Goal: Task Accomplishment & Management: Manage account settings

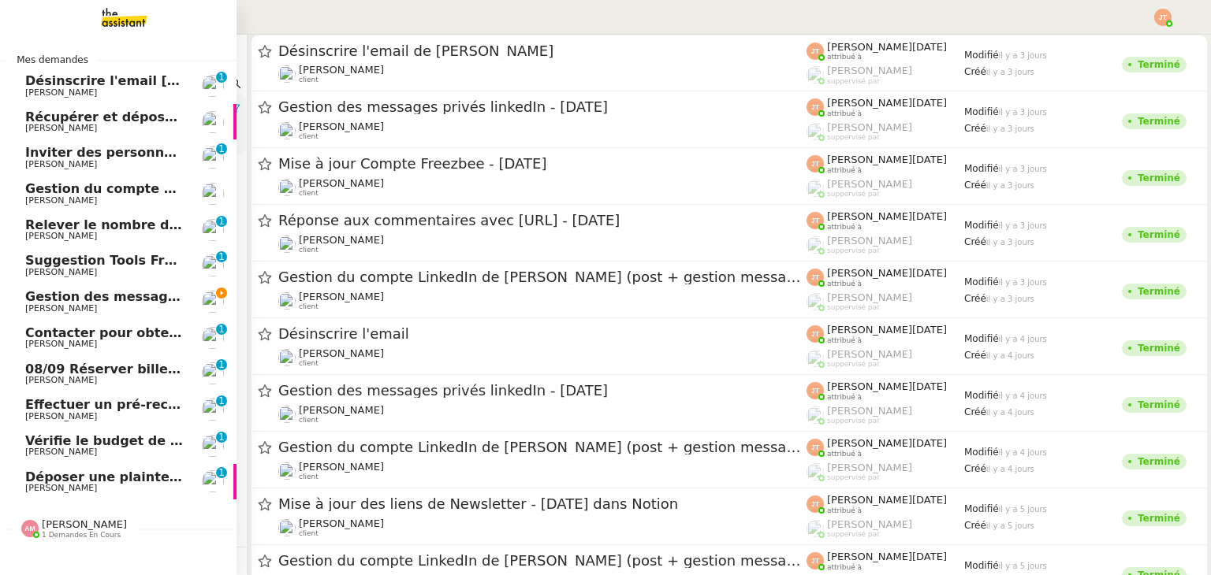
click at [113, 300] on span "Gestion des messages privés linkedIn - [DATE]" at bounding box center [190, 296] width 330 height 15
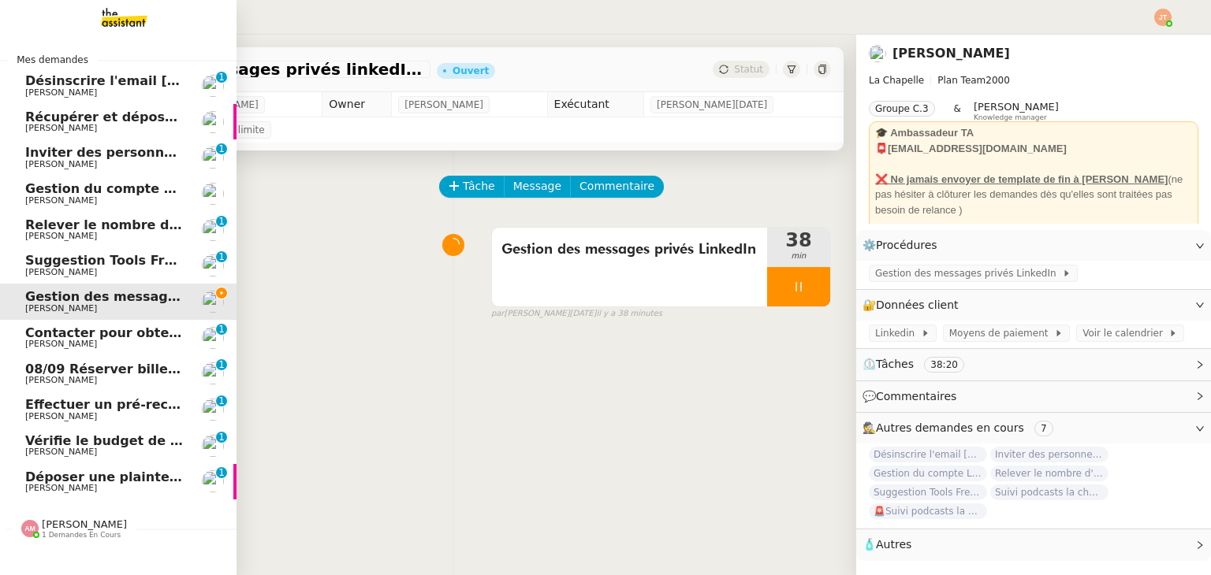
click at [109, 198] on span "[PERSON_NAME]" at bounding box center [104, 200] width 159 height 9
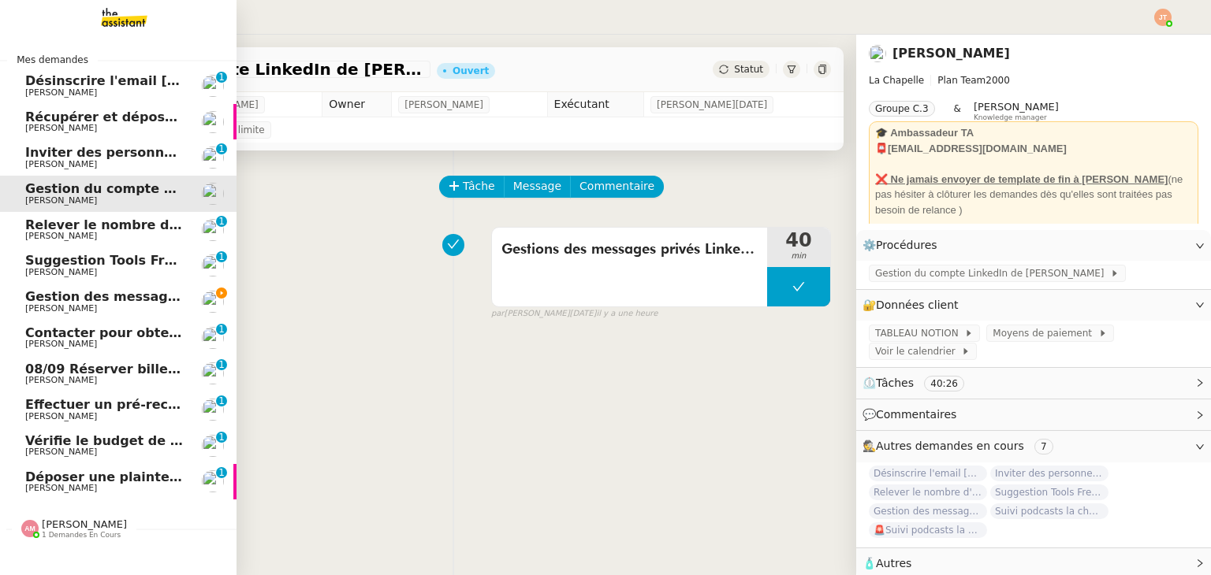
click at [57, 300] on span "Gestion des messages privés linkedIn - [DATE]" at bounding box center [190, 296] width 330 height 15
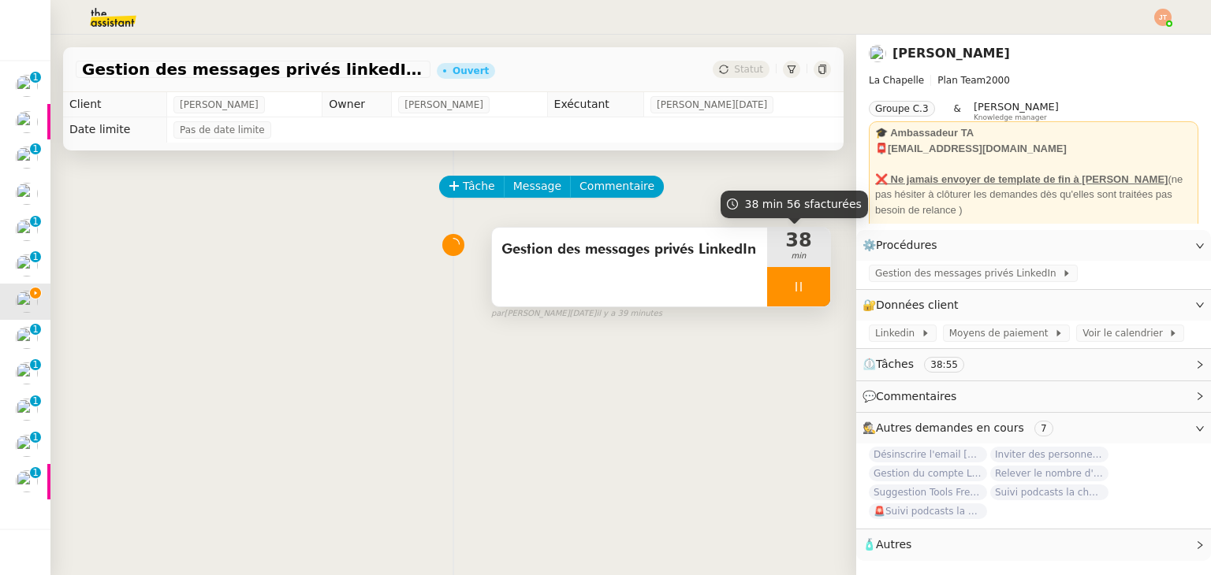
click at [785, 307] on div "Gestion des messages privés LinkedIn 38 min" at bounding box center [661, 267] width 340 height 80
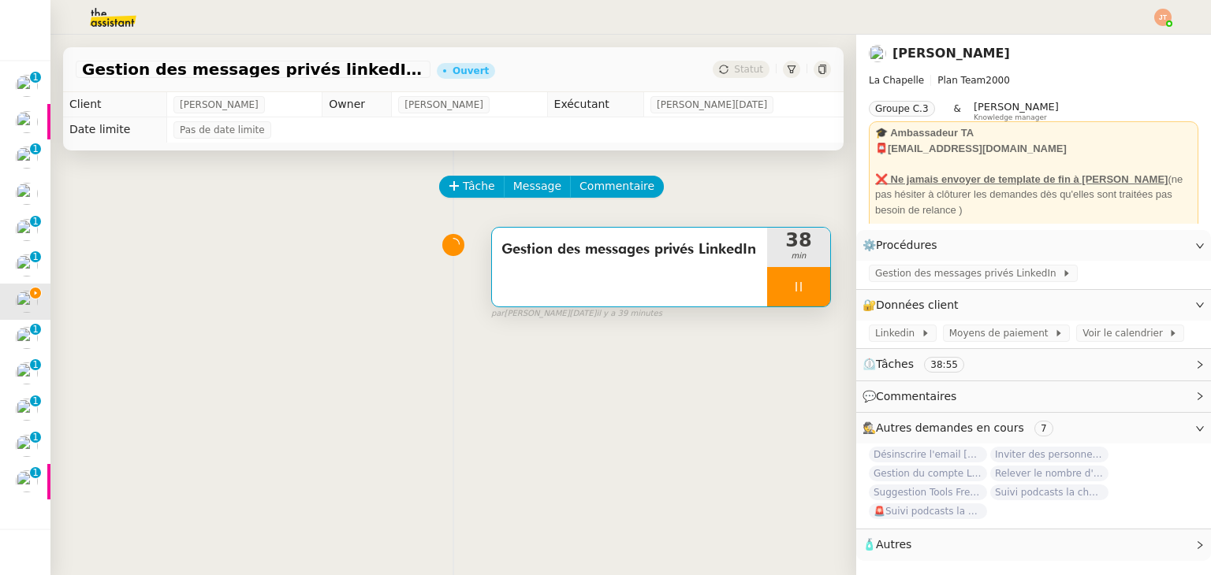
click at [784, 300] on div at bounding box center [798, 286] width 63 height 39
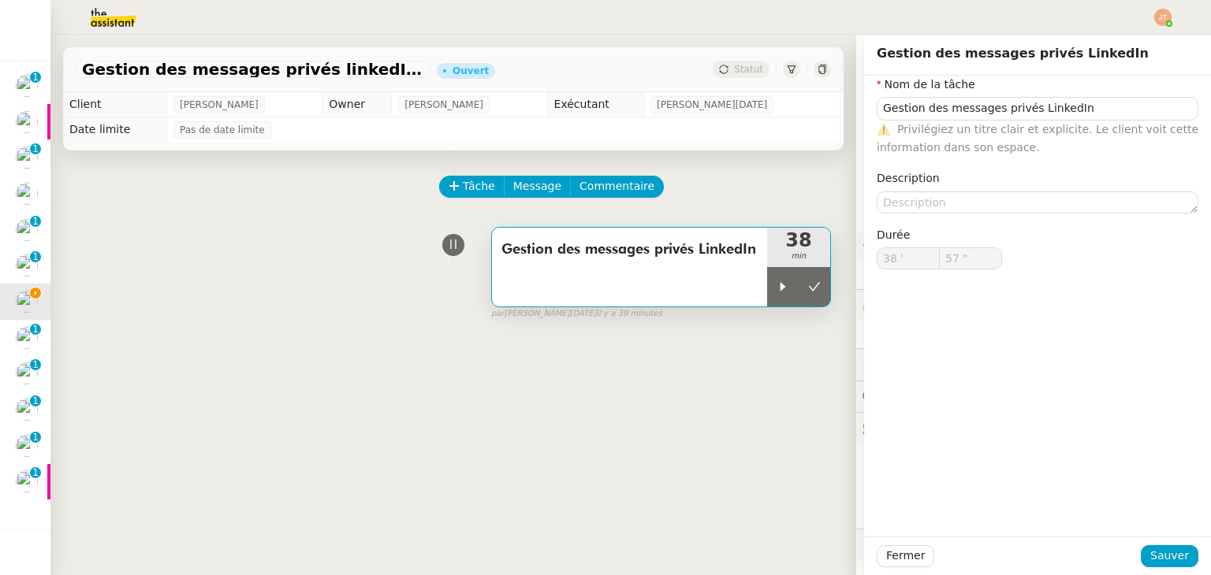
type input "Gestion des messages privés LinkedIn"
type input "38 '"
type input "57 ""
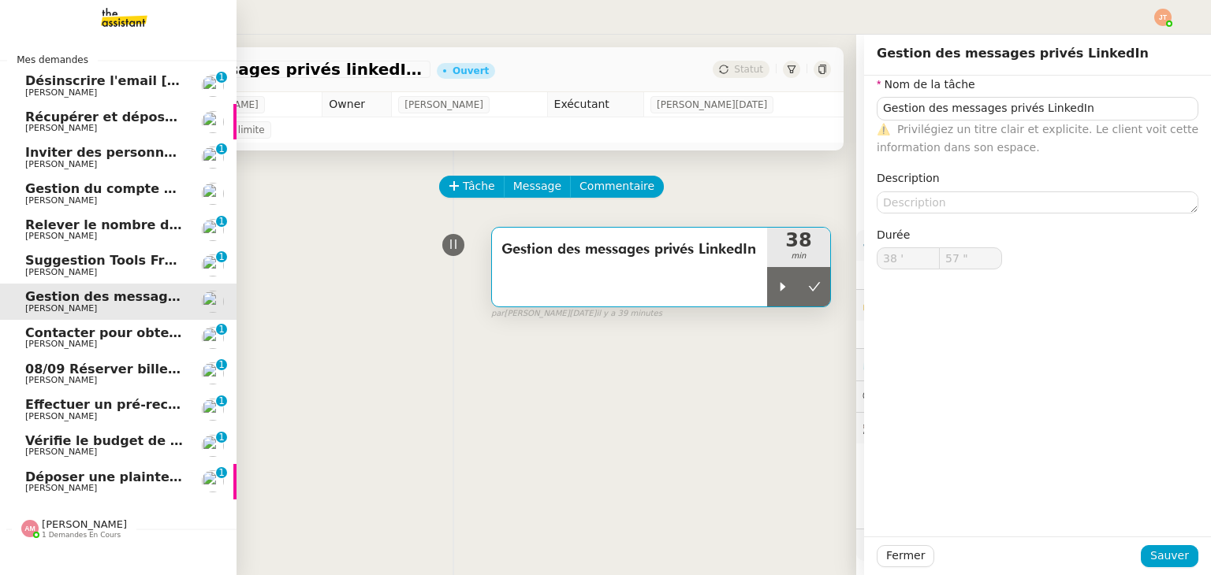
type input "Gestion des messages privés LinkedIn"
type input "38 '"
type input "57 ""
click at [80, 80] on span "Désinscrire l'email [EMAIL_ADDRESS][DOMAIN_NAME]" at bounding box center [216, 80] width 382 height 15
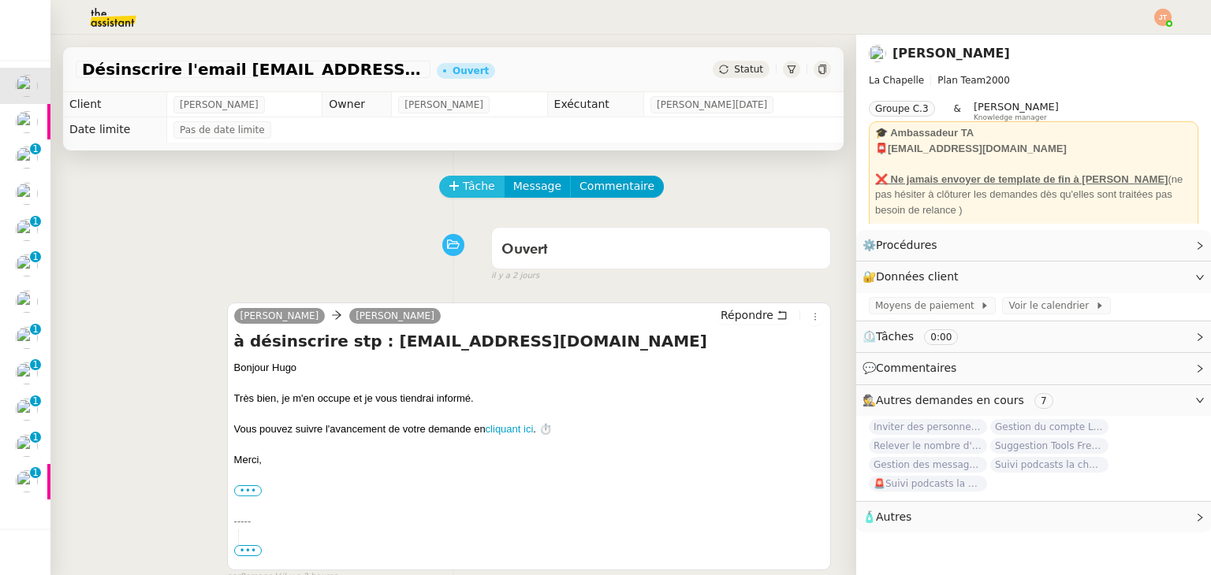
click at [475, 193] on span "Tâche" at bounding box center [479, 186] width 32 height 18
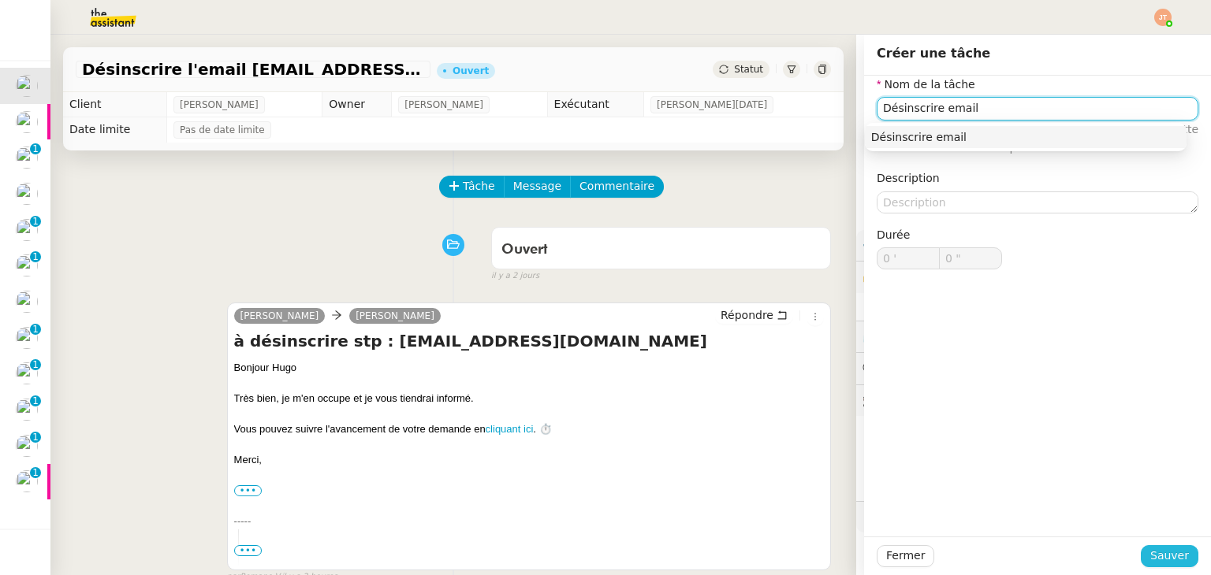
type input "Désinscrire email"
click at [1172, 563] on span "Sauver" at bounding box center [1169, 556] width 39 height 18
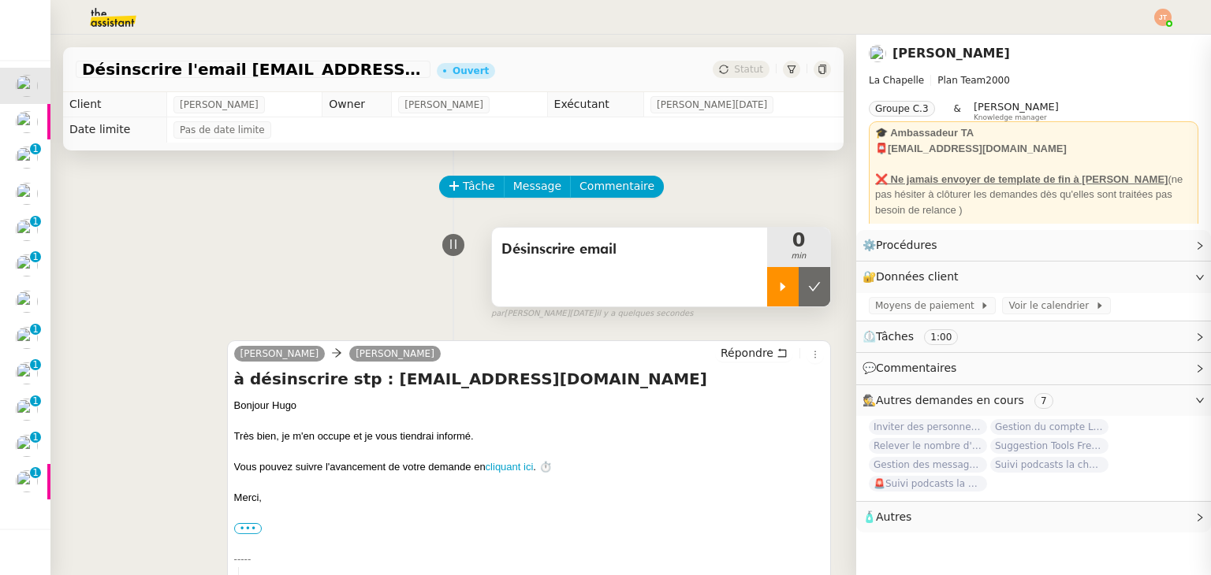
click at [767, 289] on div at bounding box center [783, 286] width 32 height 39
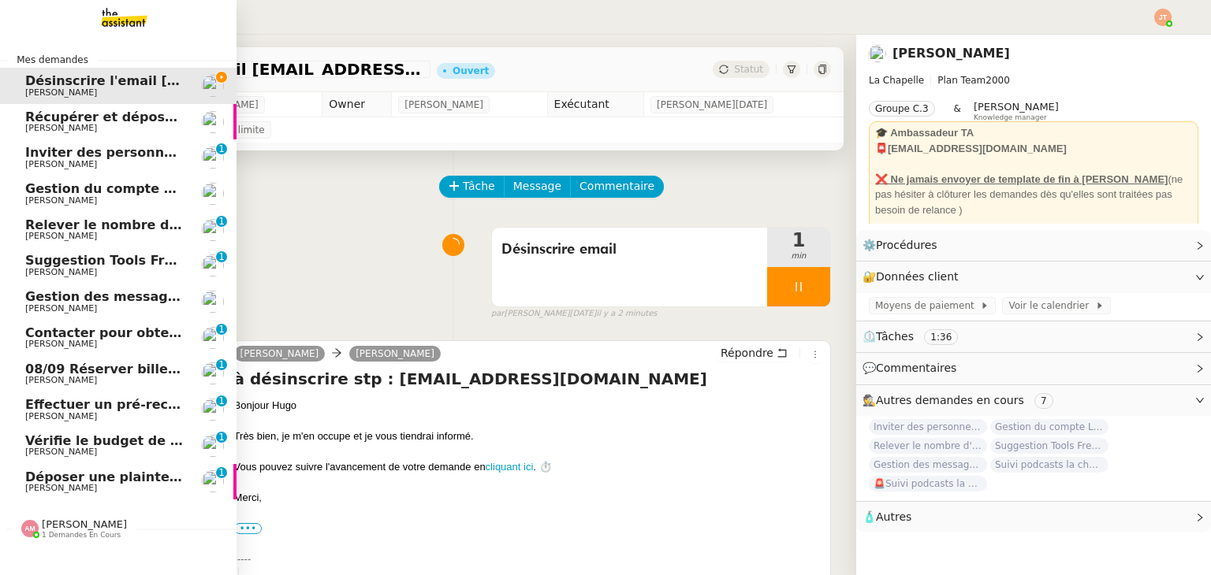
click at [110, 179] on link "Gestion du compte LinkedIn de [PERSON_NAME] (post + gestion messages) - [DATE] …" at bounding box center [118, 194] width 236 height 36
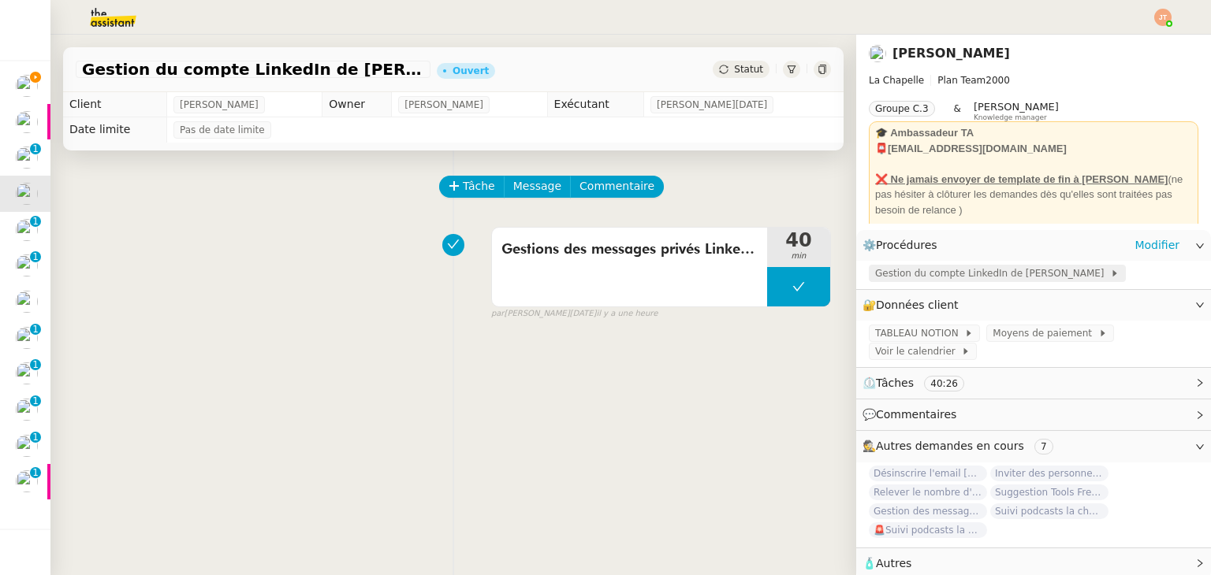
click at [886, 275] on span "Gestion du compte LinkedIn de [PERSON_NAME]" at bounding box center [992, 274] width 235 height 16
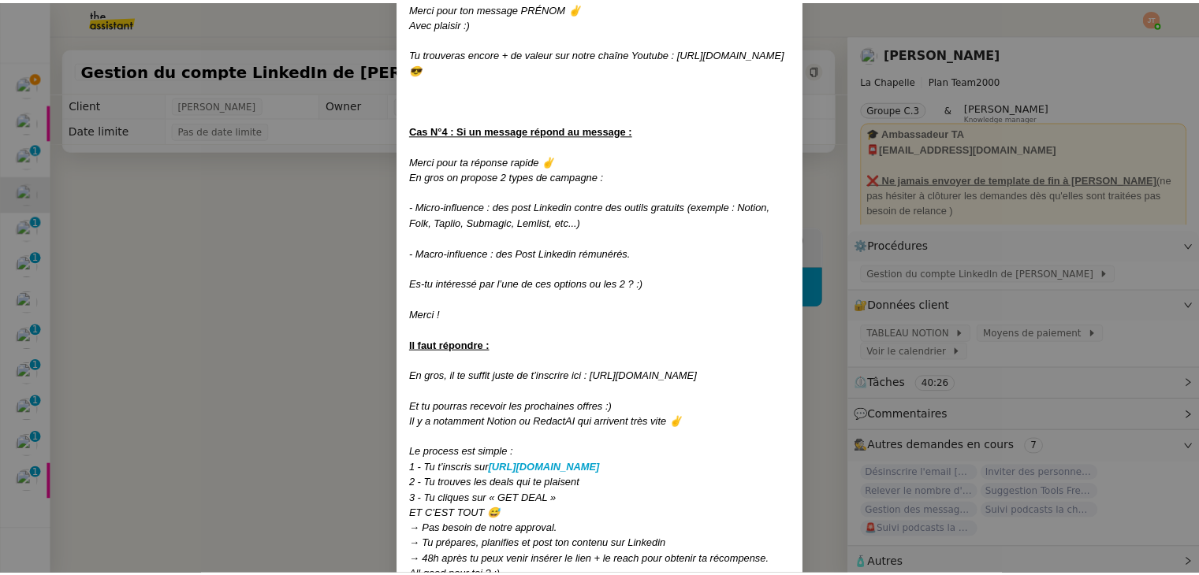
scroll to position [1813, 0]
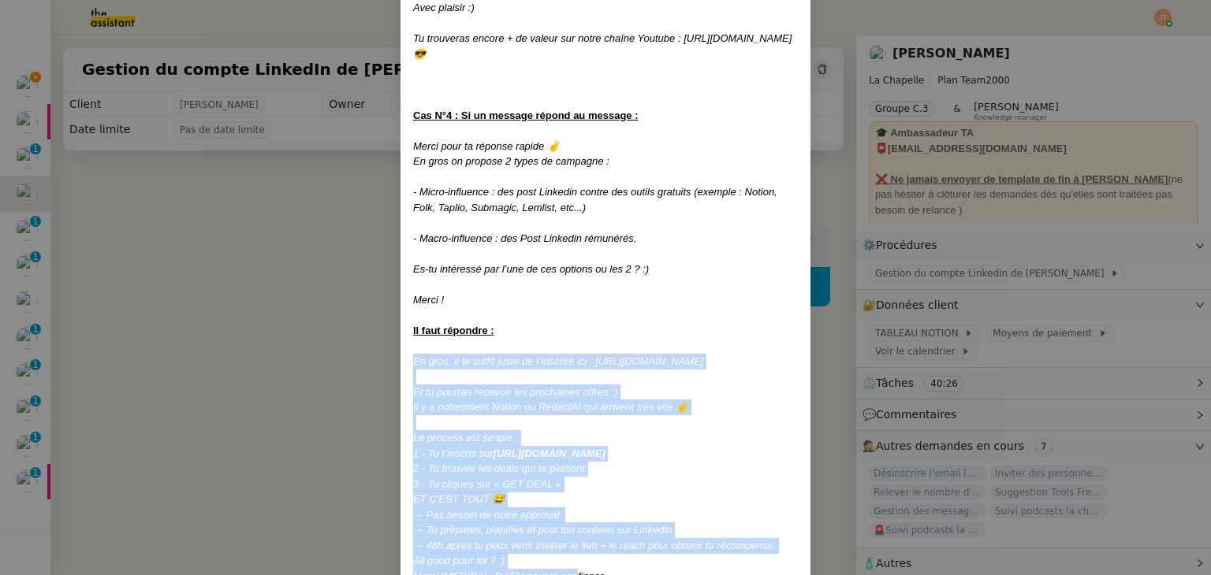
drag, startPoint x: 409, startPoint y: 329, endPoint x: 590, endPoint y: 546, distance: 282.7
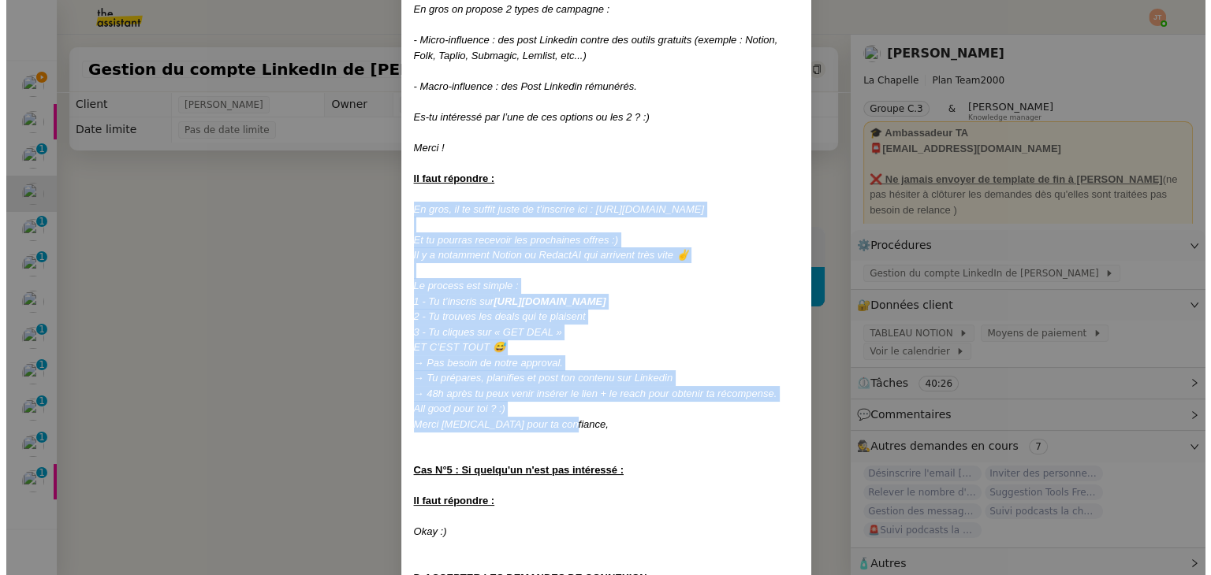
scroll to position [1970, 0]
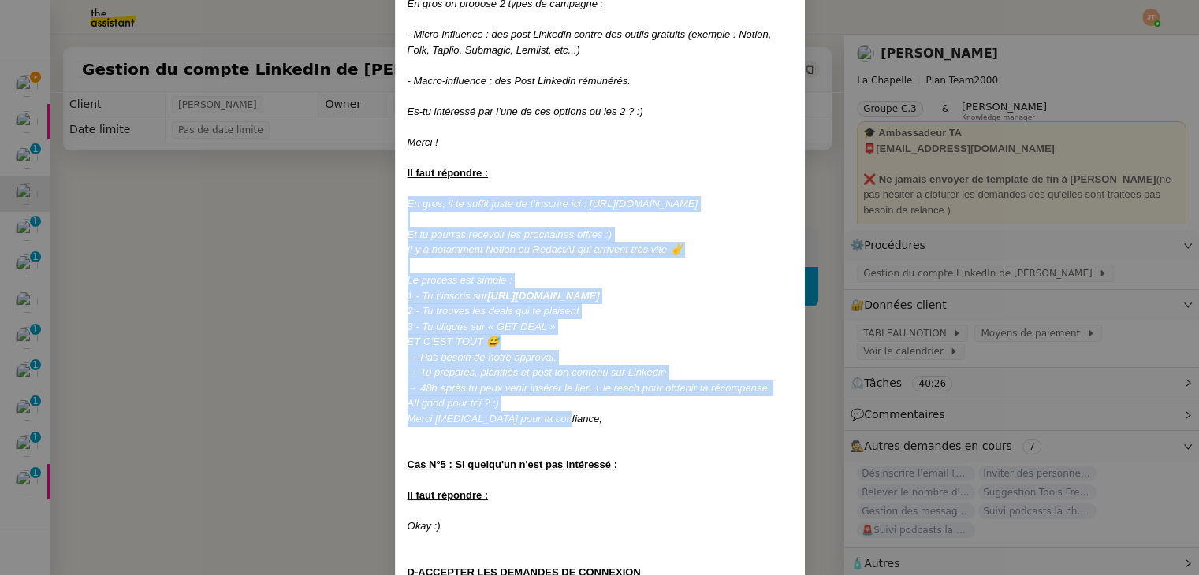
copy div "En gros, il te suffit juste de t’inscrire ici : [URL][DOMAIN_NAME] Et tu pourra…"
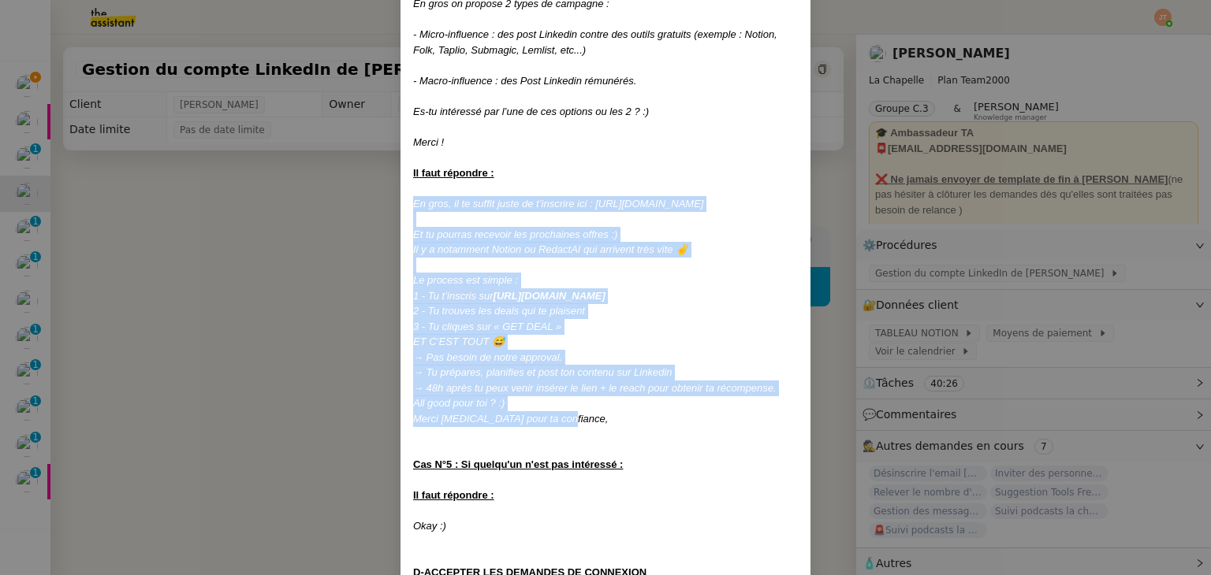
click at [391, 326] on nz-modal-container "Créée le [DATE] MAJ le [DATE] Contexte : [PERSON_NAME] souhaite qu’on l'on gère…" at bounding box center [605, 287] width 1211 height 575
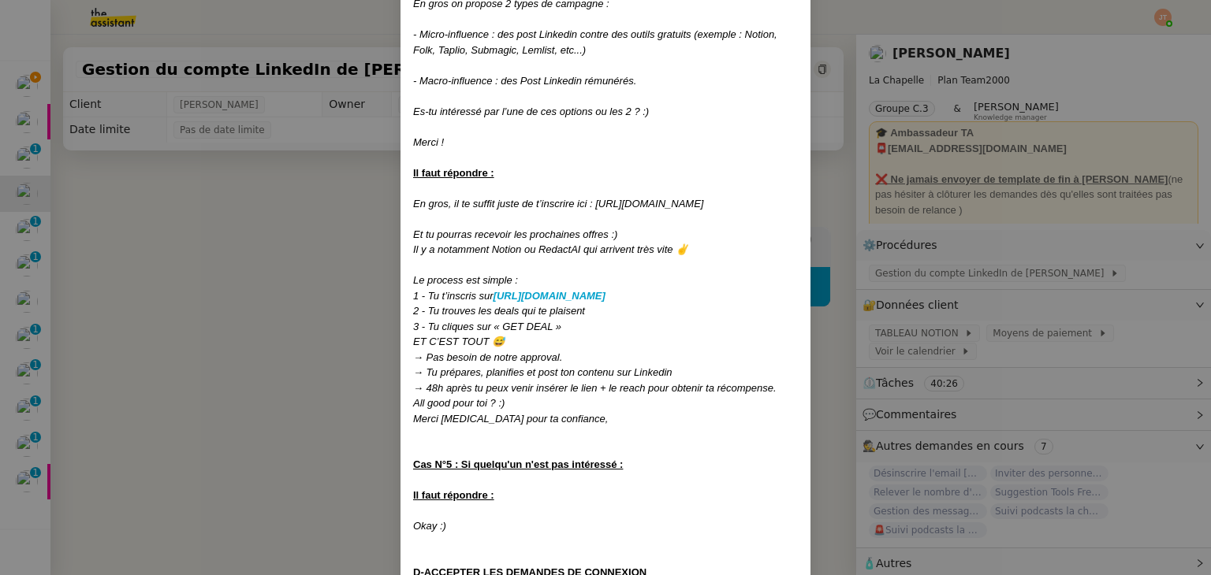
click at [206, 297] on nz-modal-container "Créée le [DATE] MAJ le [DATE] Contexte : [PERSON_NAME] souhaite qu’on l'on gère…" at bounding box center [605, 287] width 1211 height 575
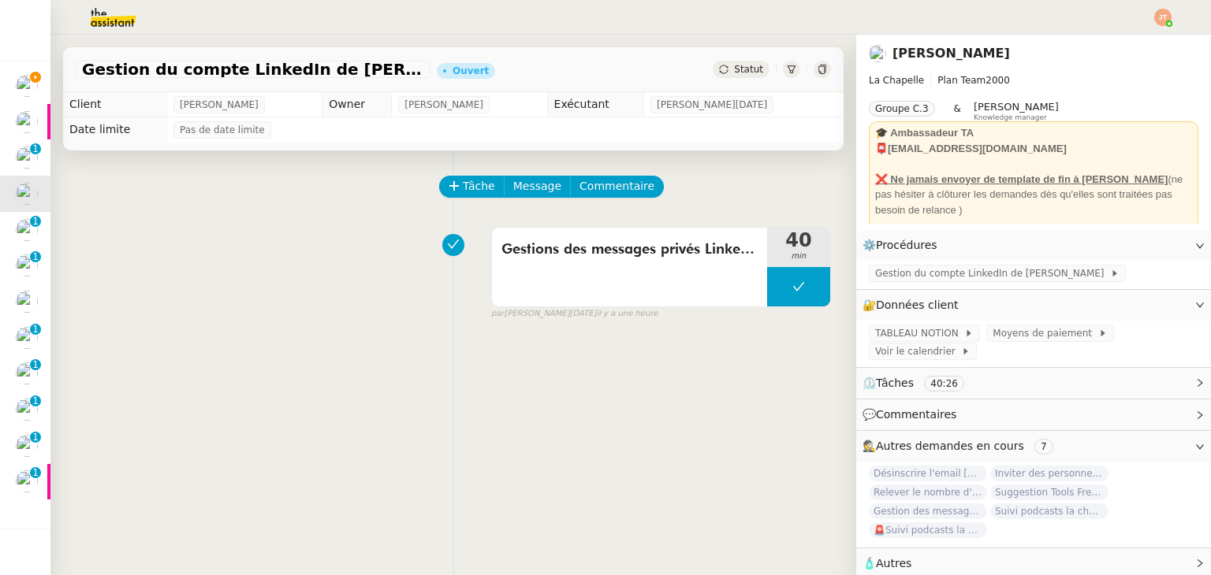
click at [99, 19] on img at bounding box center [100, 17] width 122 height 35
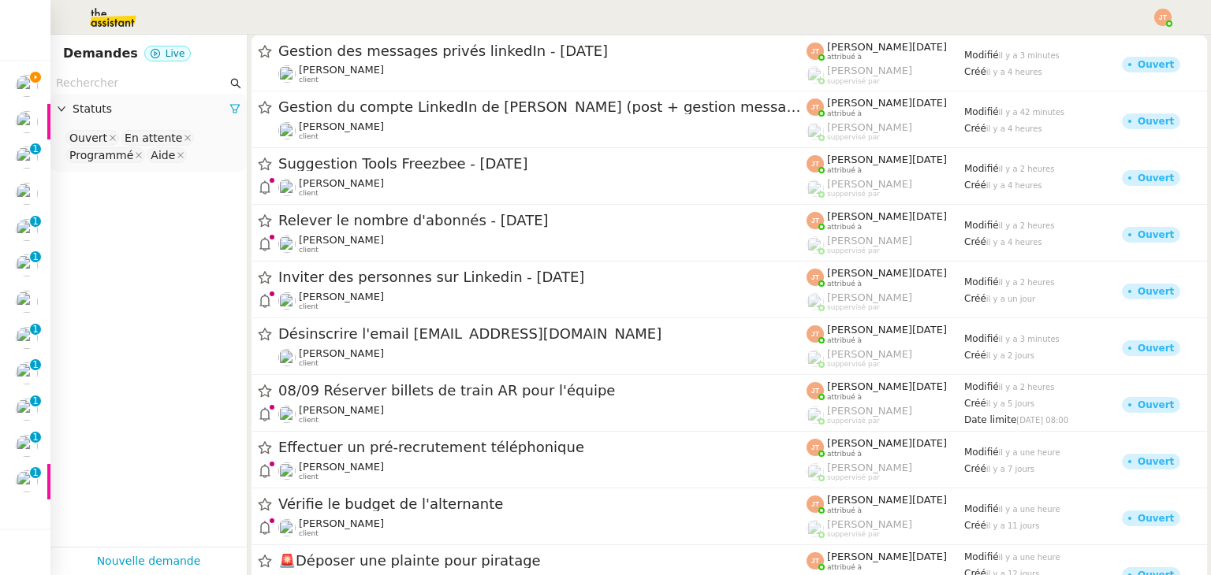
click at [127, 81] on input "text" at bounding box center [141, 83] width 171 height 18
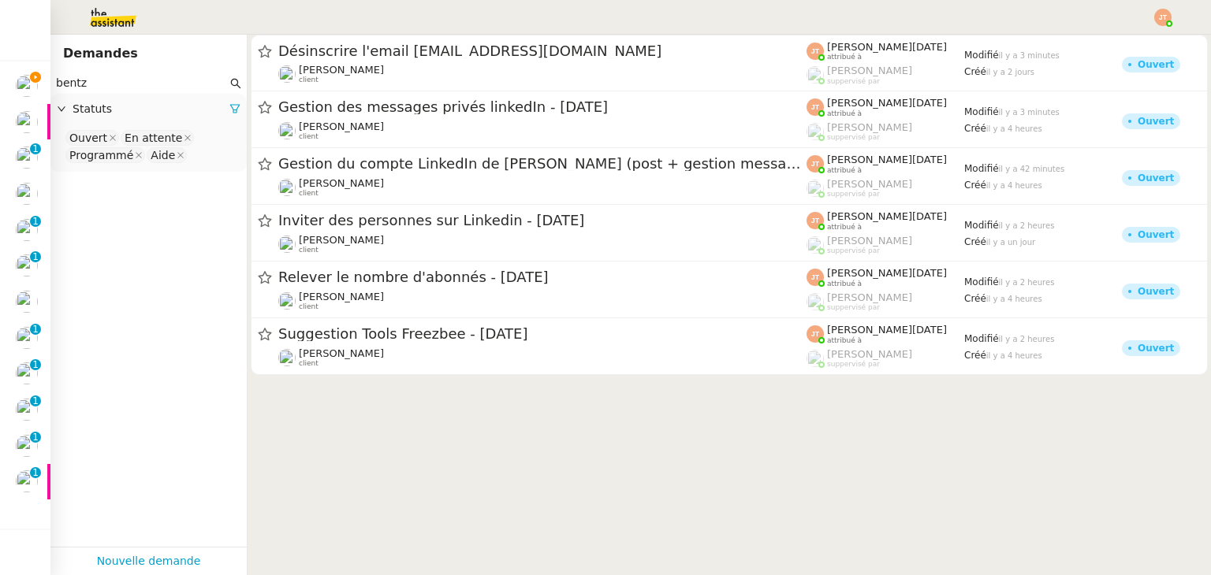
type input "bentz"
click at [213, 111] on span "Statuts" at bounding box center [151, 109] width 157 height 18
click at [180, 114] on span "Statuts" at bounding box center [151, 109] width 157 height 18
click at [229, 106] on icon at bounding box center [234, 108] width 11 height 11
click at [119, 117] on span "Statuts" at bounding box center [157, 109] width 168 height 18
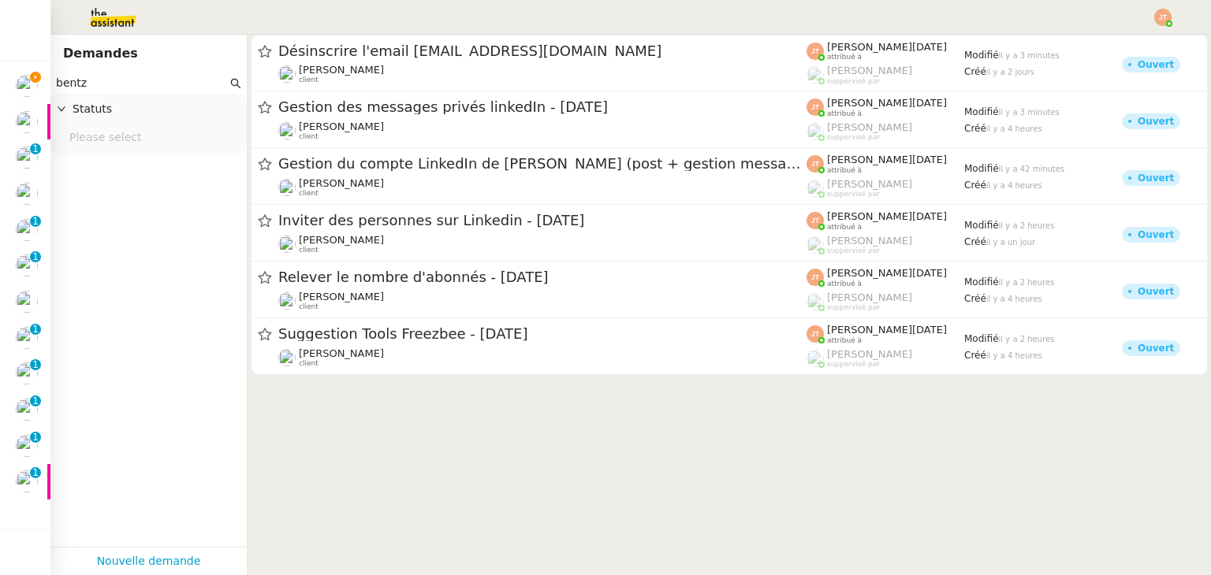
click at [120, 139] on nz-select-top-control "Please select" at bounding box center [148, 138] width 171 height 20
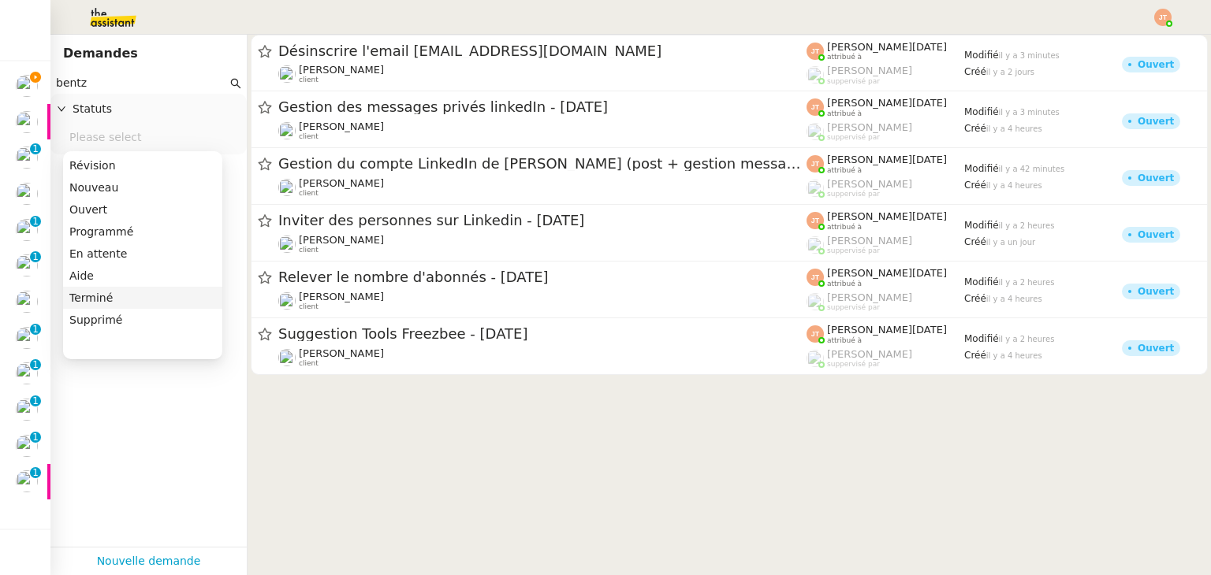
click at [95, 296] on div "Terminé" at bounding box center [142, 298] width 147 height 14
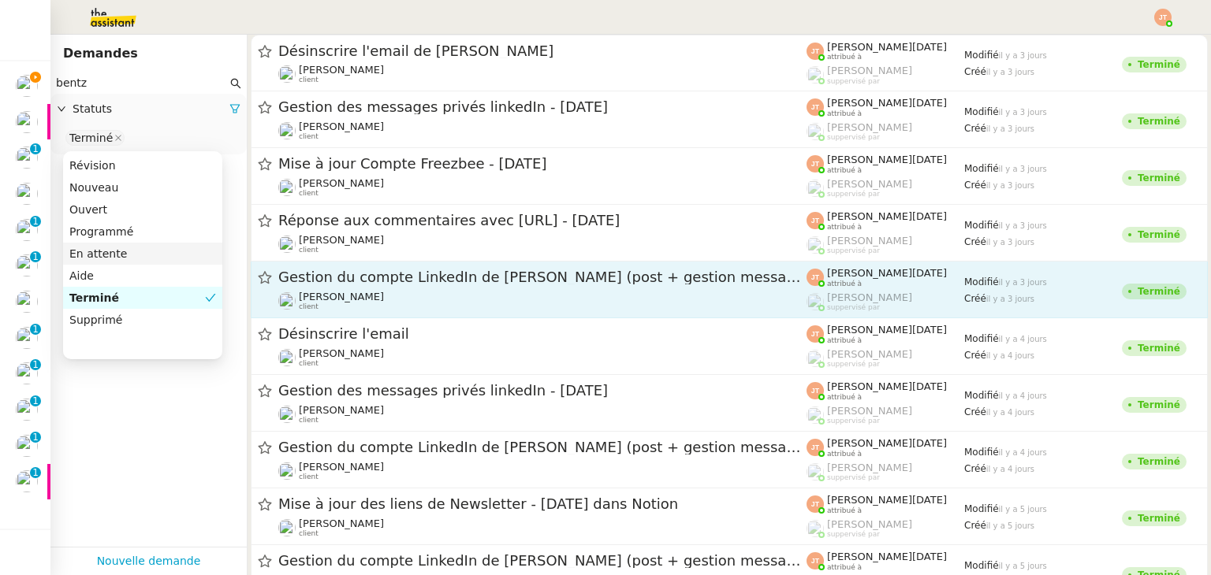
click at [408, 276] on span "Gestion du compte LinkedIn de [PERSON_NAME] (post + gestion messages) - [DATE]" at bounding box center [542, 277] width 528 height 14
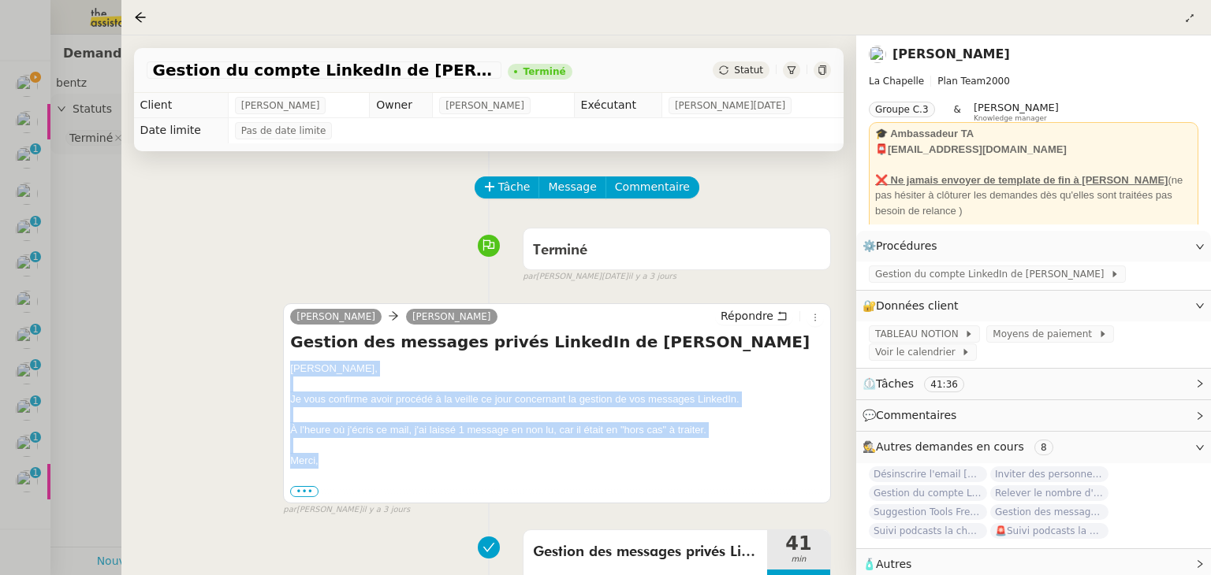
drag, startPoint x: 290, startPoint y: 371, endPoint x: 359, endPoint y: 463, distance: 115.4
click at [359, 463] on div "[PERSON_NAME], Je vous confirme avoir procédé à la veille ce jour concernant la…" at bounding box center [557, 430] width 534 height 138
copy div "[PERSON_NAME], Je vous confirme avoir procédé à la veille ce jour concernant la…"
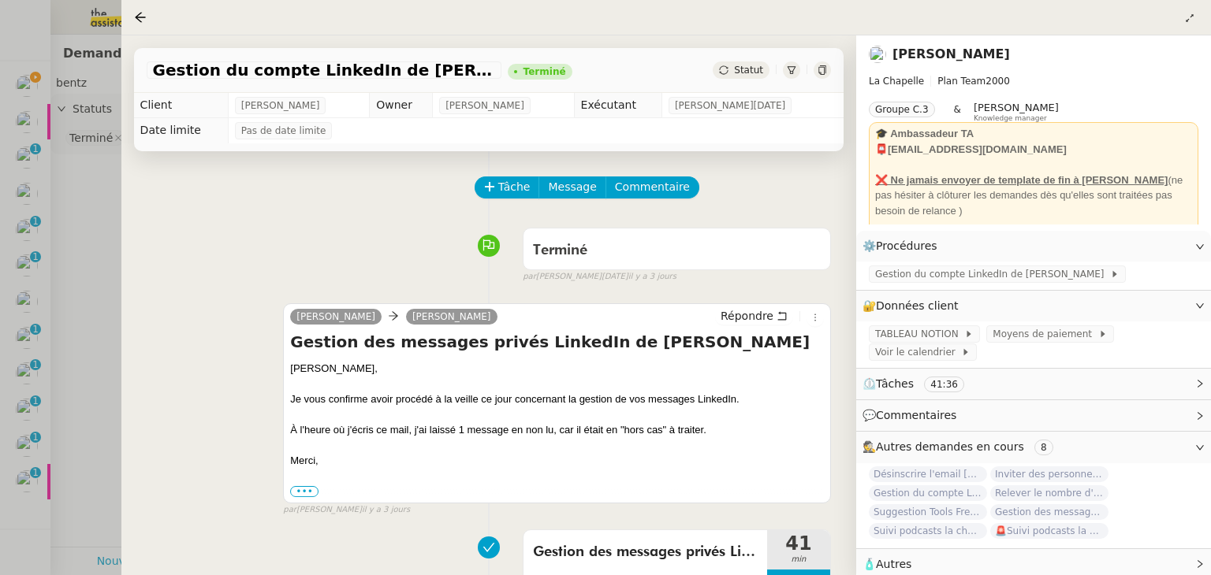
click at [96, 233] on div at bounding box center [605, 287] width 1211 height 575
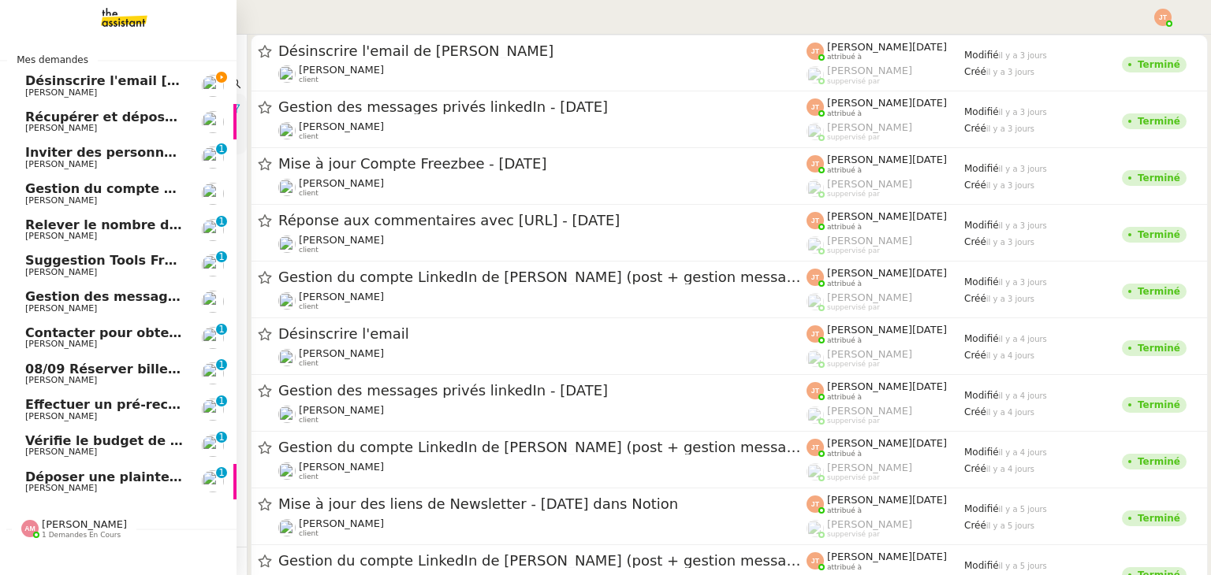
click at [107, 184] on span "Gestion du compte LinkedIn de [PERSON_NAME] (post + gestion messages) - [DATE]" at bounding box center [324, 188] width 599 height 15
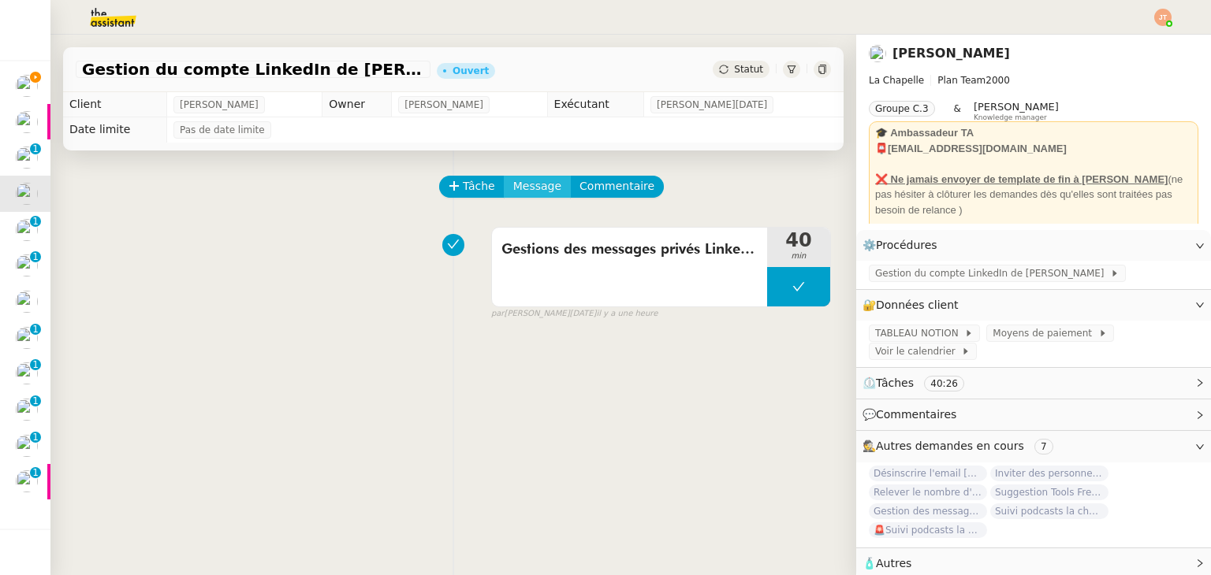
click at [528, 192] on span "Message" at bounding box center [537, 186] width 48 height 18
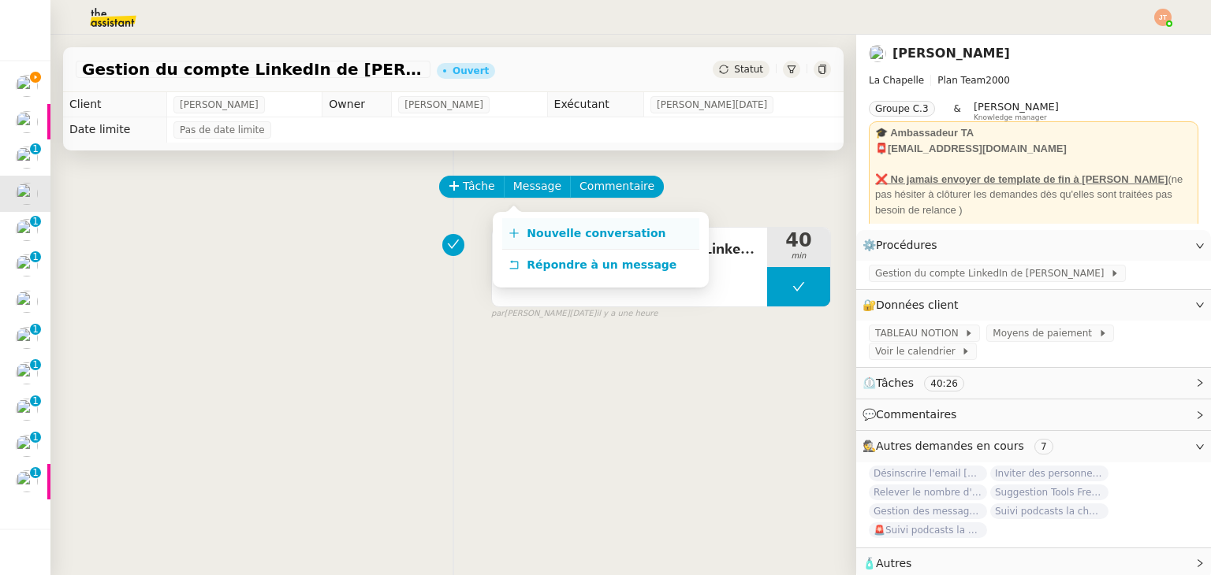
click at [582, 227] on span "Nouvelle conversation" at bounding box center [596, 233] width 139 height 13
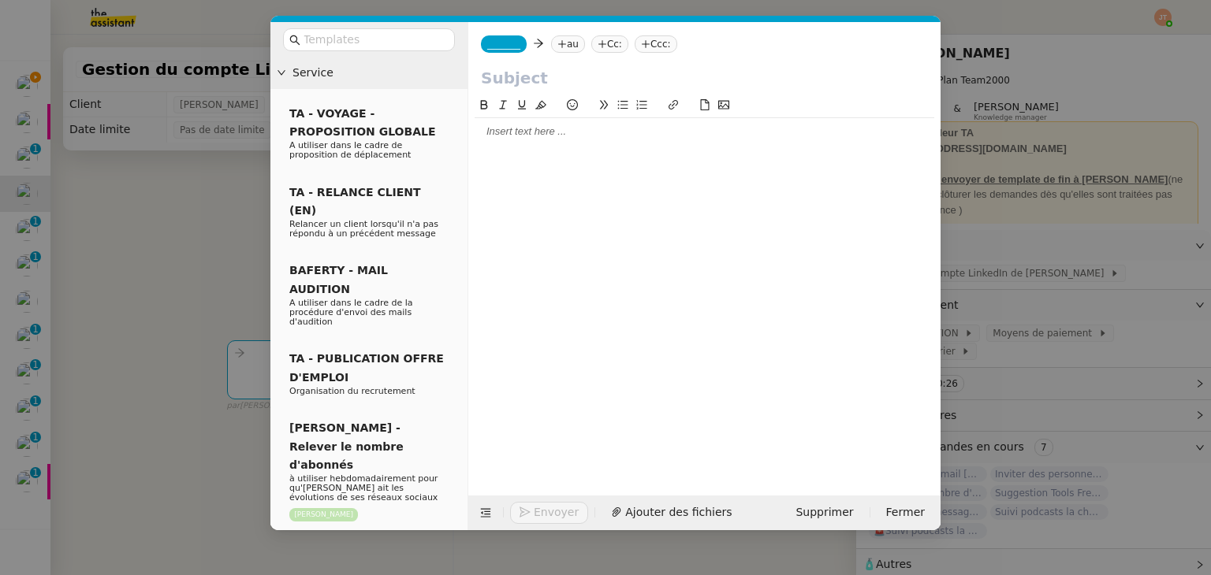
click at [553, 139] on div at bounding box center [704, 132] width 460 height 14
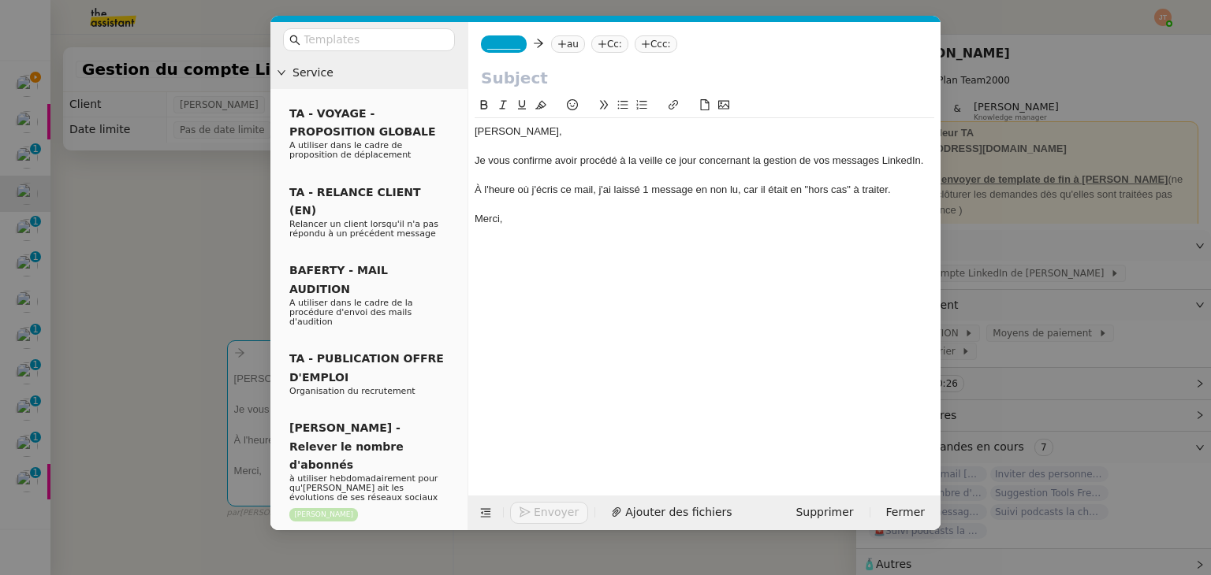
click at [646, 182] on div at bounding box center [704, 176] width 460 height 14
click at [646, 190] on div "À l'heure où j'écris ce mail, j'ai laissé 1 message en non lu, car il était en …" at bounding box center [704, 190] width 460 height 14
click at [693, 189] on div "À l'heure où j'écris ce mail, j'ai laissé 4 message en non lu, car il était en …" at bounding box center [704, 190] width 460 height 14
click at [769, 190] on div "À l'heure où j'écris ce mail, j'ai laissé 4 messages en non lu, car il était en…" at bounding box center [704, 190] width 460 height 14
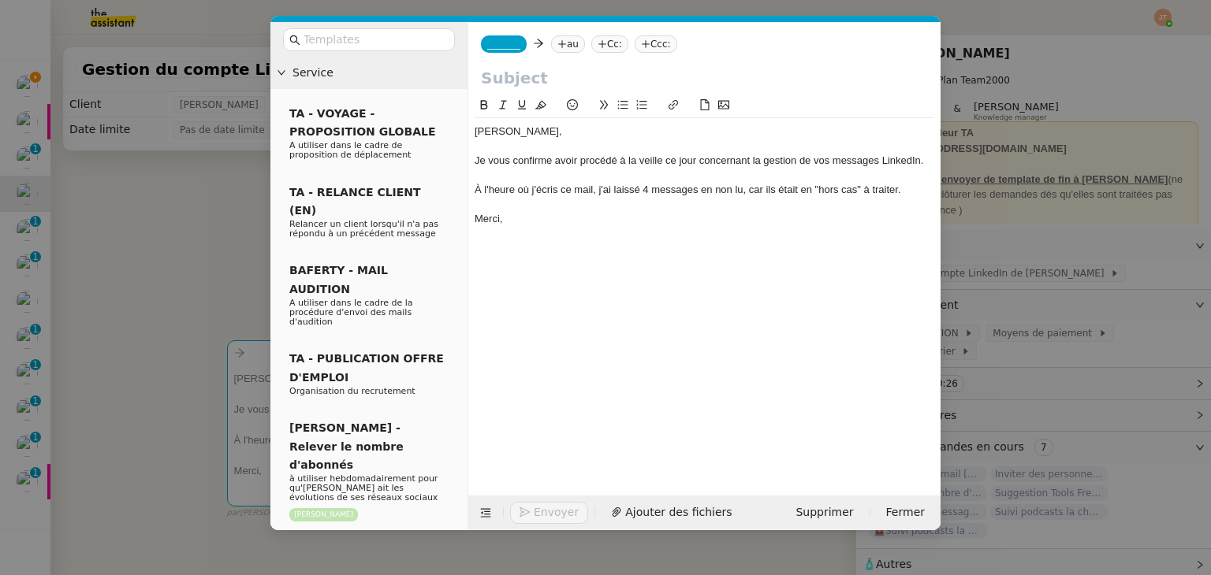
click at [795, 192] on div "À l'heure où j'écris ce mail, j'ai laissé 4 messages en non lu, car ils était e…" at bounding box center [704, 190] width 460 height 14
click at [142, 190] on nz-modal-container "Service TA - VOYAGE - PROPOSITION GLOBALE A utiliser dans le cadre de propositi…" at bounding box center [605, 287] width 1211 height 575
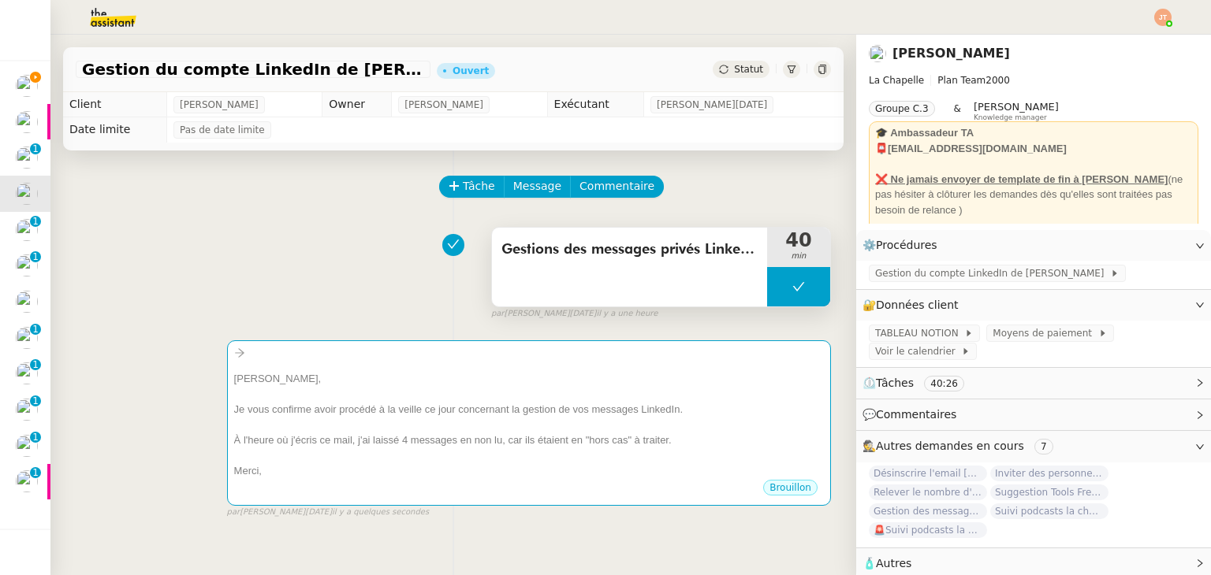
click at [582, 264] on div "Gestions des messages privés LinkedIn de [PERSON_NAME]" at bounding box center [629, 267] width 275 height 79
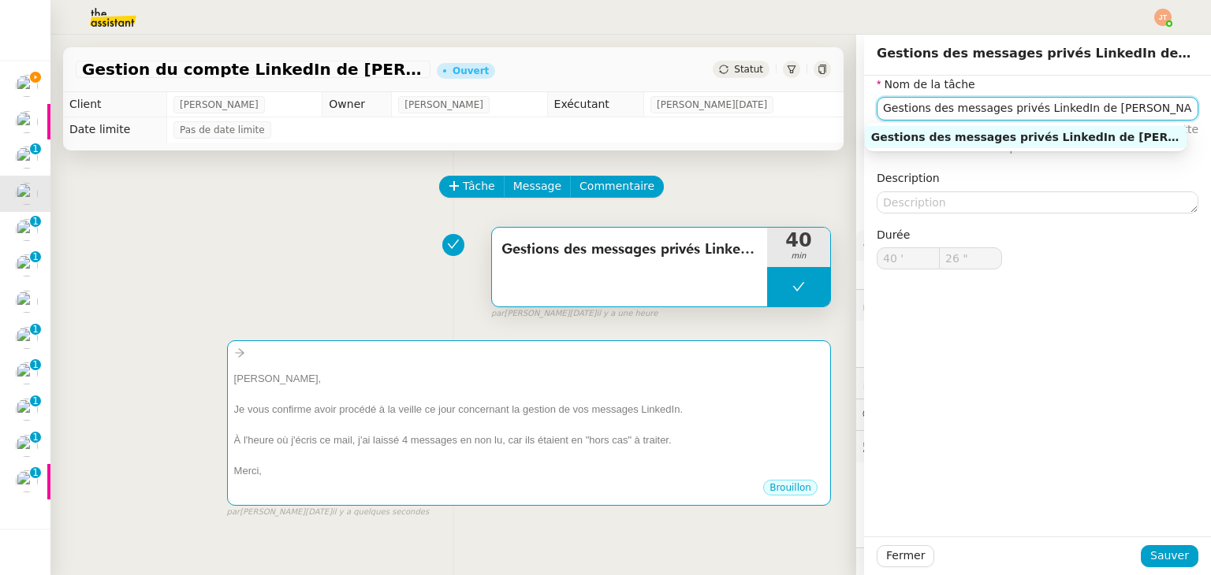
drag, startPoint x: 1113, startPoint y: 112, endPoint x: 865, endPoint y: 127, distance: 248.7
click at [865, 127] on body "Mes demandes Désinscrire l'email [EMAIL_ADDRESS][DOMAIN_NAME] [PERSON_NAME] et …" at bounding box center [605, 287] width 1211 height 575
click at [910, 118] on input "Gestions des messages privés LinkedIn de [PERSON_NAME]" at bounding box center [1037, 108] width 322 height 23
click at [912, 112] on input "Gestions des messages privés LinkedIn de [PERSON_NAME]" at bounding box center [1037, 108] width 322 height 23
type input "Gestion des messages privés LinkedIn de [PERSON_NAME]"
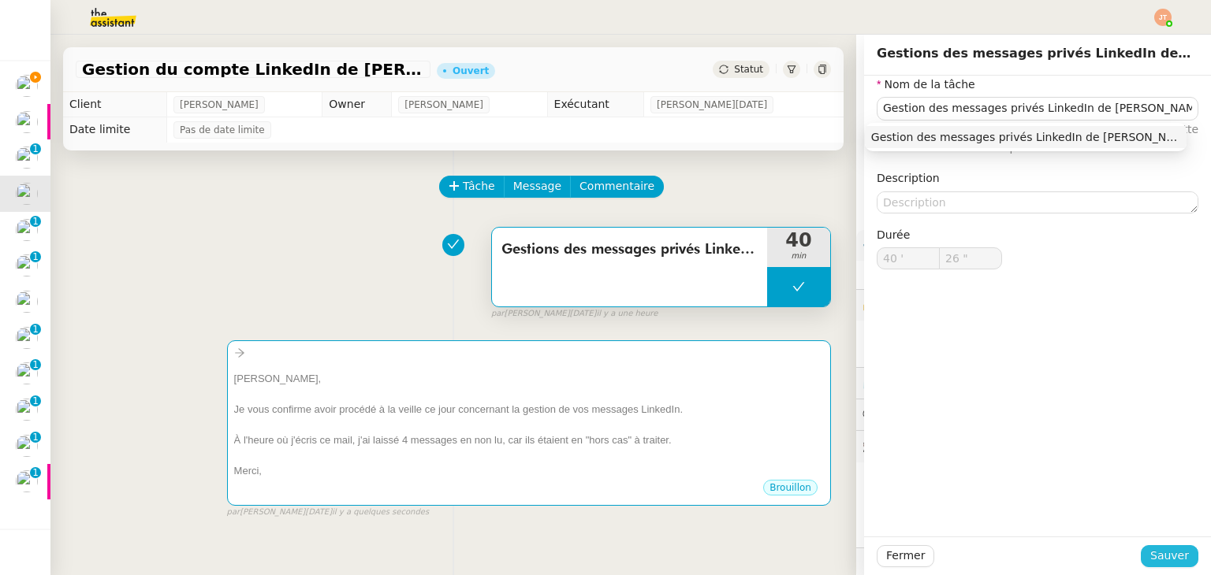
click at [1155, 554] on span "Sauver" at bounding box center [1169, 556] width 39 height 18
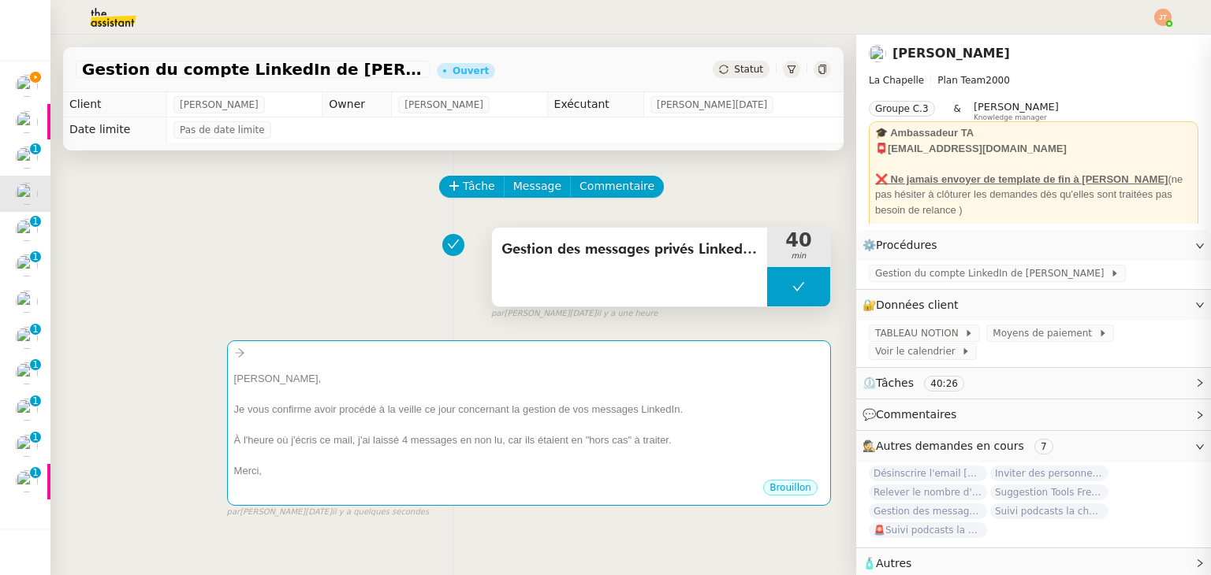
click at [553, 255] on span "Gestion des messages privés LinkedIn de [PERSON_NAME]" at bounding box center [629, 250] width 256 height 24
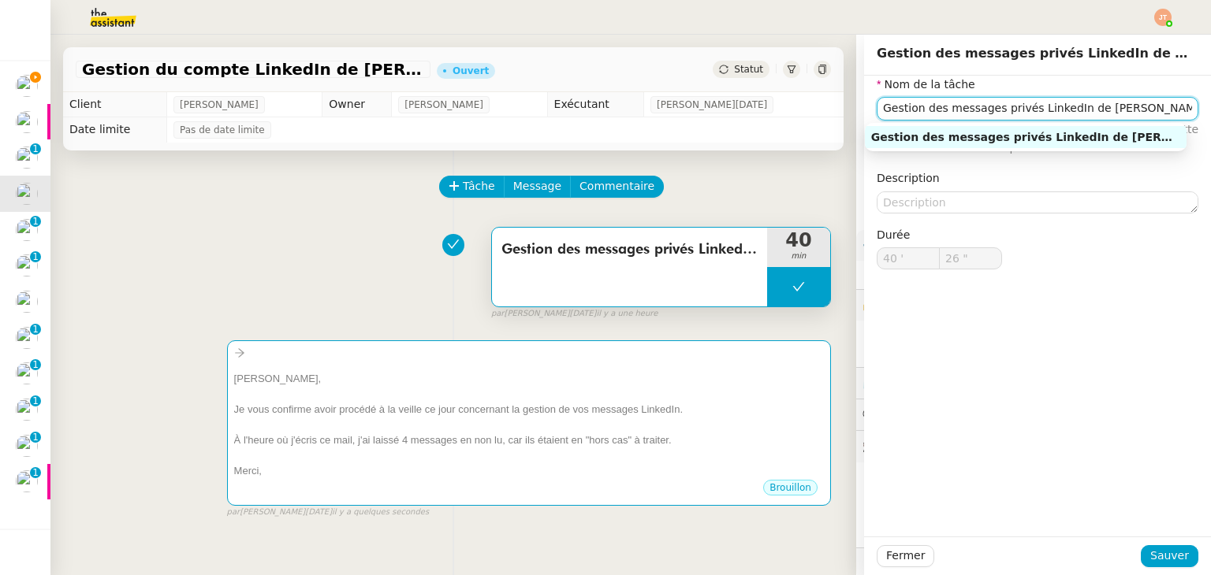
drag, startPoint x: 1100, startPoint y: 112, endPoint x: 791, endPoint y: 120, distance: 309.1
click at [791, 120] on app-ticket "Gestion du compte LinkedIn de [PERSON_NAME] (post + gestion messages) - [DATE] …" at bounding box center [630, 305] width 1160 height 541
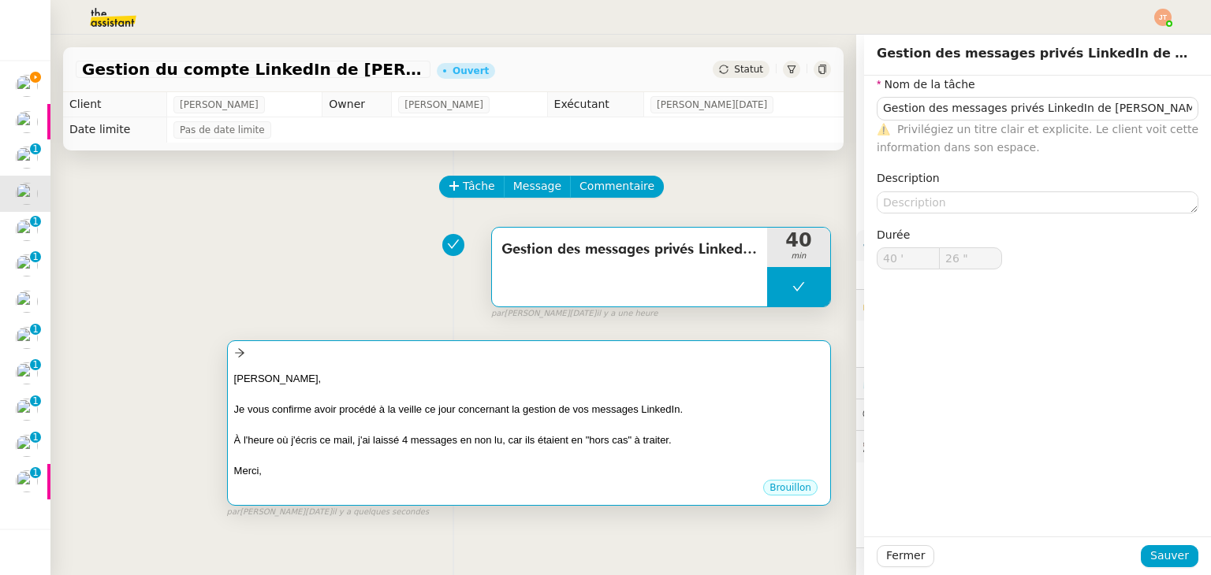
click at [458, 371] on div "[PERSON_NAME], Je vous confirme avoir procédé à la veille ce jour concernant la…" at bounding box center [529, 421] width 590 height 116
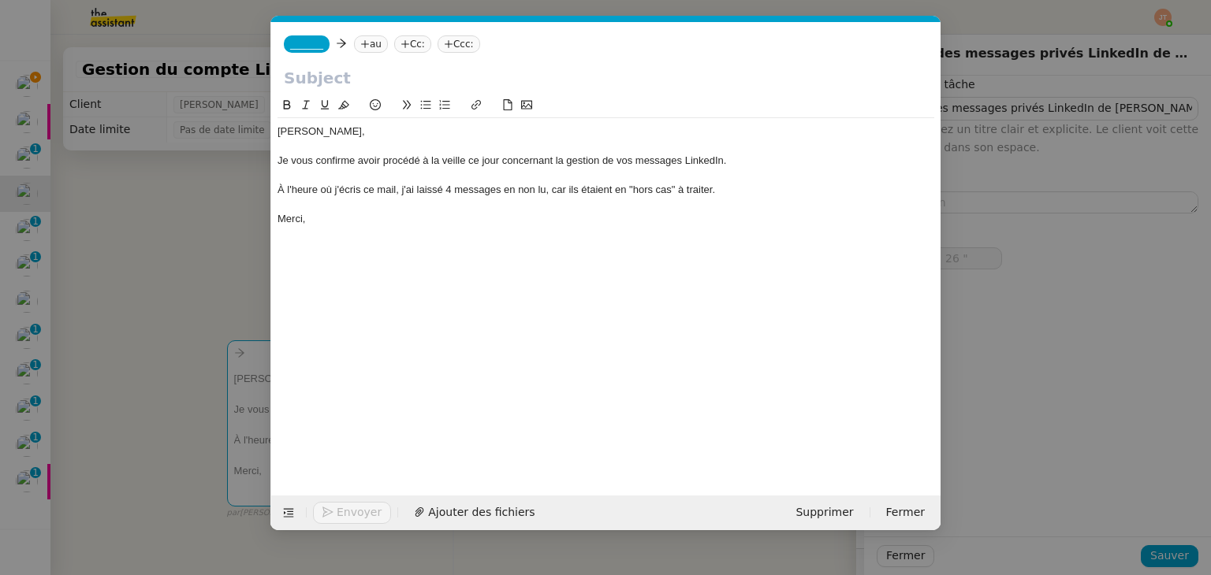
scroll to position [0, 33]
click at [333, 76] on input "text" at bounding box center [606, 78] width 644 height 24
paste input "Gestion des messages privés LinkedIn de [PERSON_NAME]"
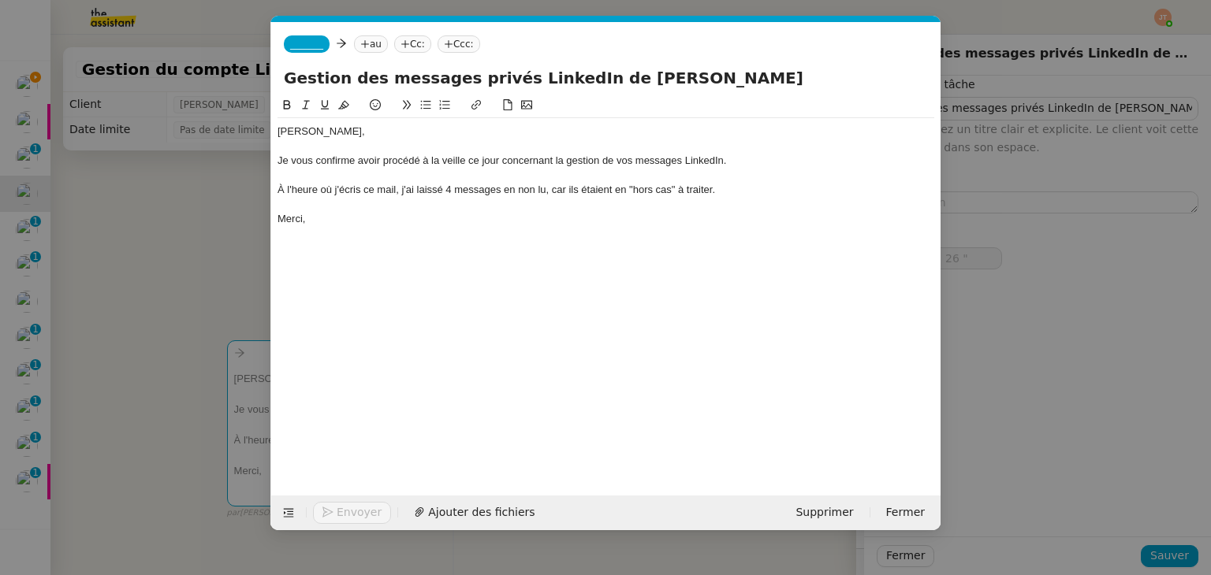
type input "Gestion des messages privés LinkedIn de [PERSON_NAME]"
click at [369, 42] on nz-tag "au" at bounding box center [371, 43] width 34 height 17
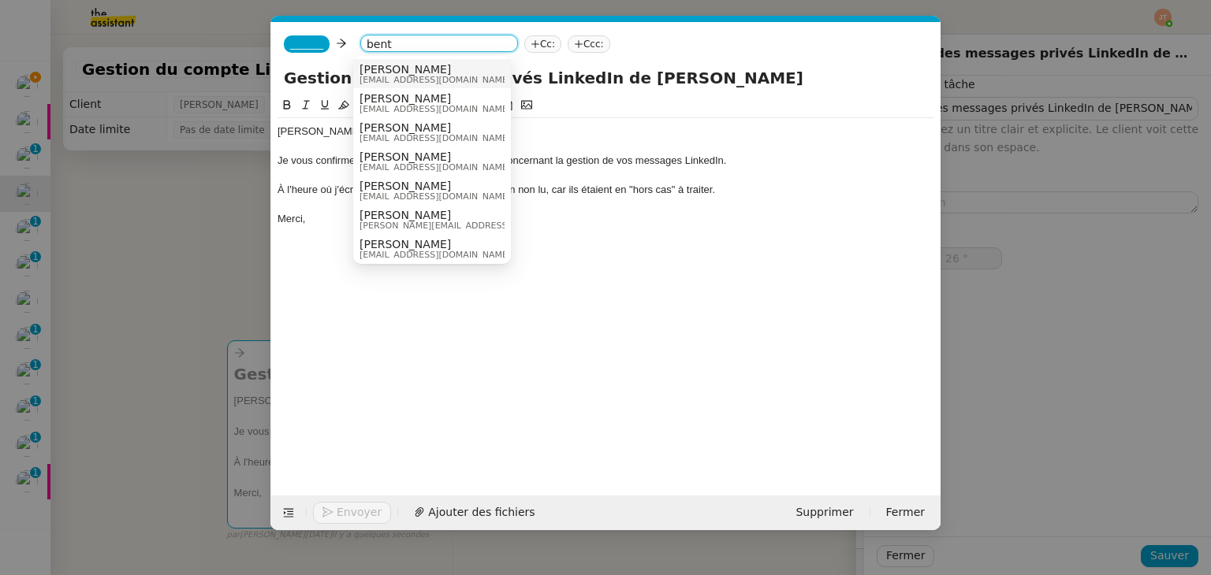
type input "bent"
click at [392, 71] on span "[PERSON_NAME]" at bounding box center [434, 69] width 151 height 13
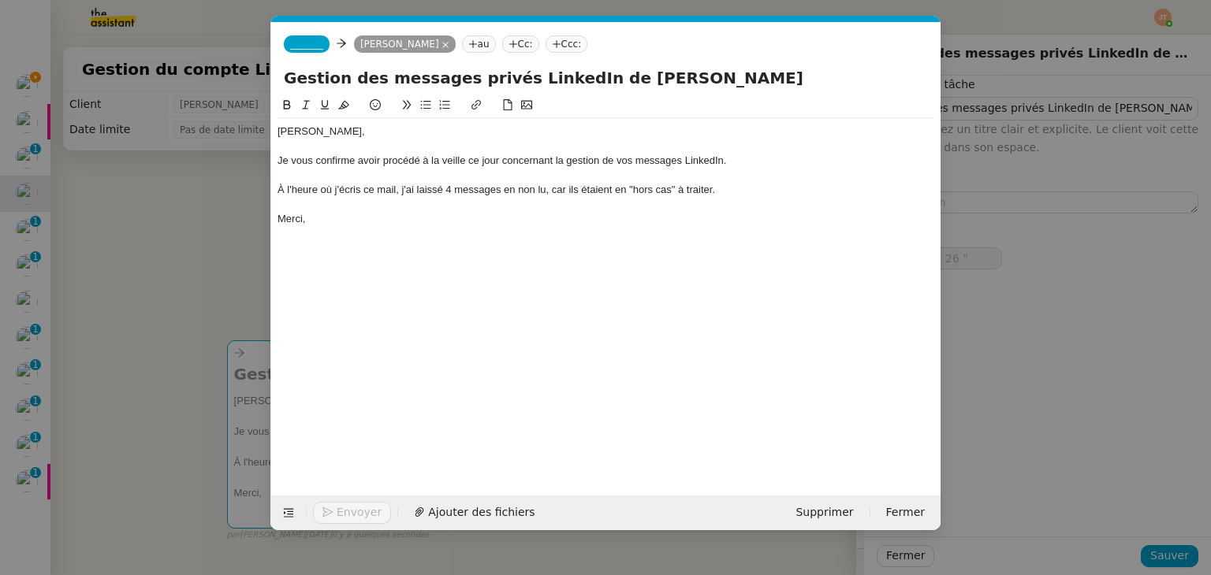
click at [299, 44] on span "_______" at bounding box center [306, 44] width 33 height 11
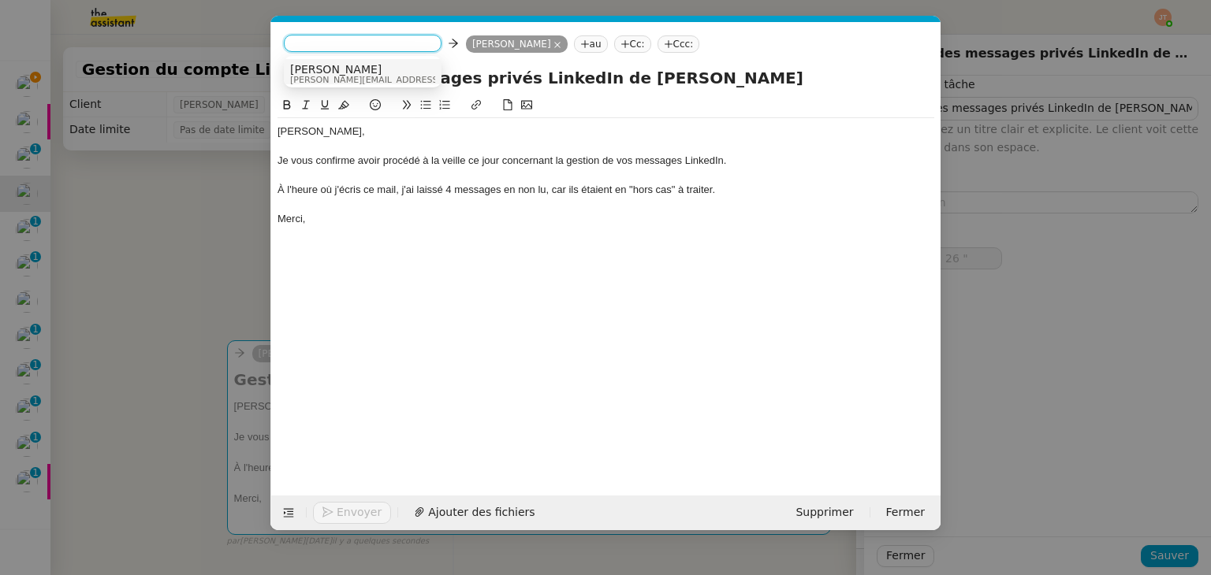
click at [333, 73] on span "Camille" at bounding box center [402, 69] width 224 height 13
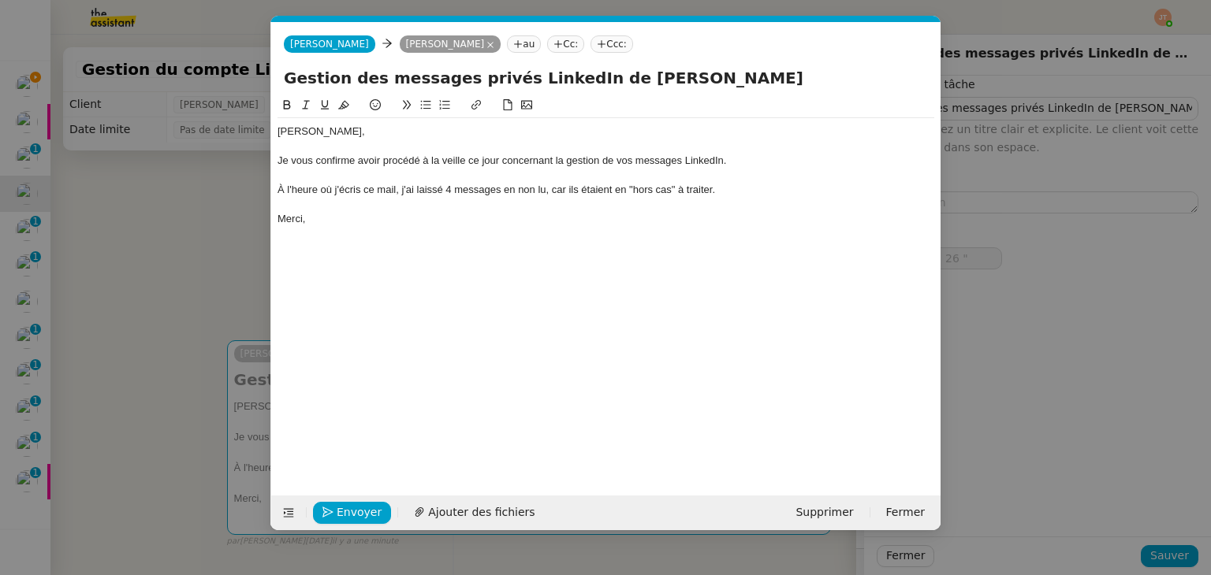
click at [225, 236] on nz-modal-container "Service TA - VOYAGE - PROPOSITION GLOBALE A utiliser dans le cadre de propositi…" at bounding box center [605, 287] width 1211 height 575
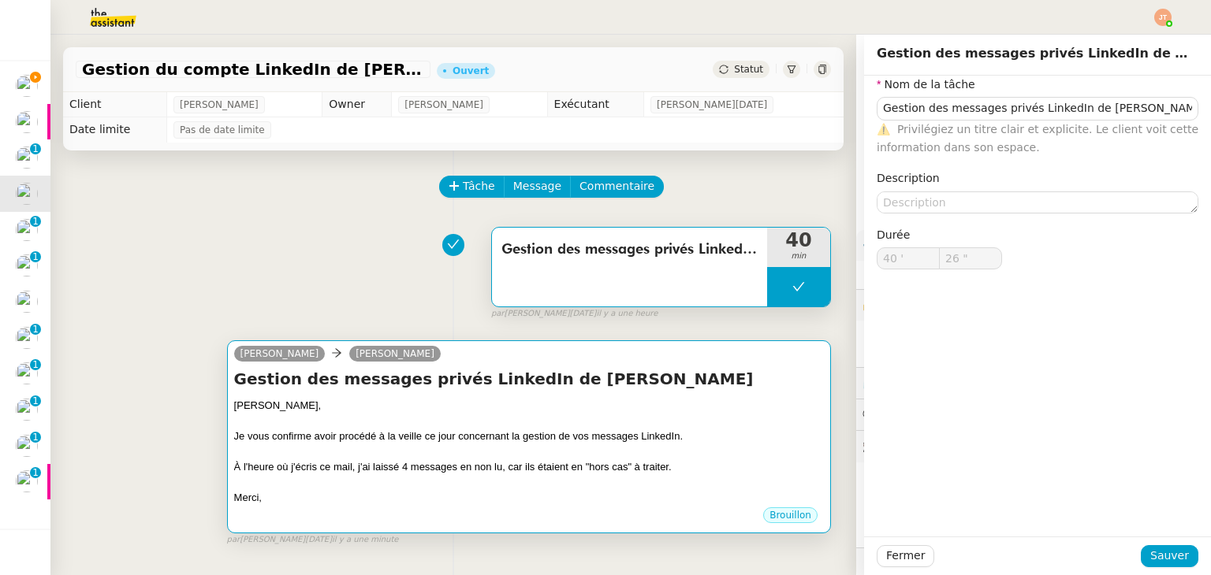
click at [393, 419] on div at bounding box center [529, 422] width 590 height 16
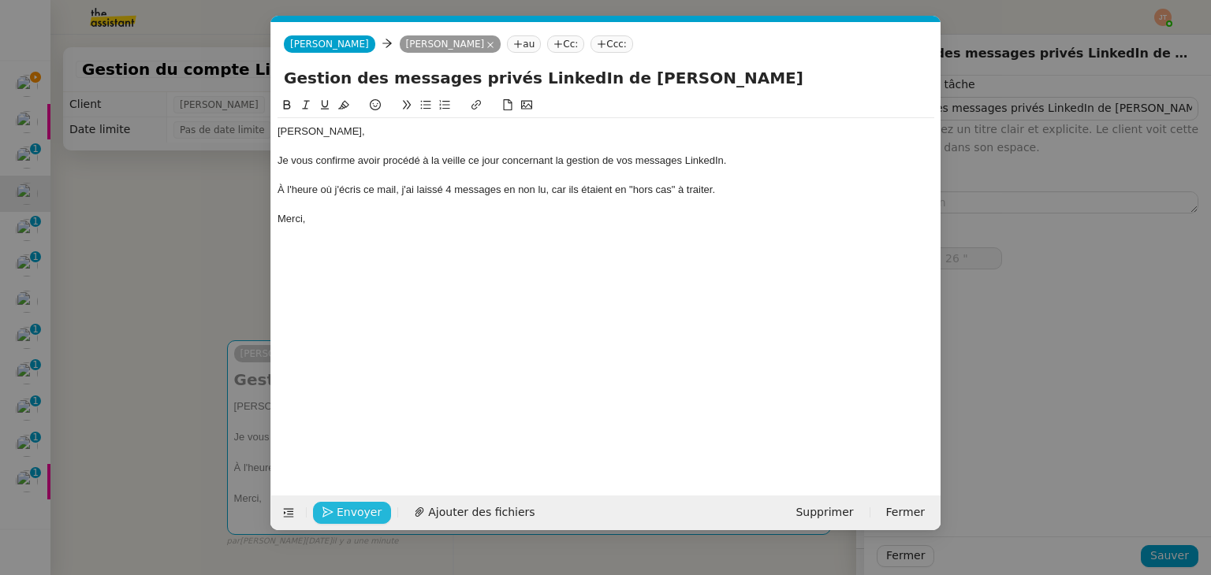
click at [349, 514] on span "Envoyer" at bounding box center [359, 513] width 45 height 18
click at [349, 514] on span "Confirmer l'envoi" at bounding box center [384, 513] width 95 height 18
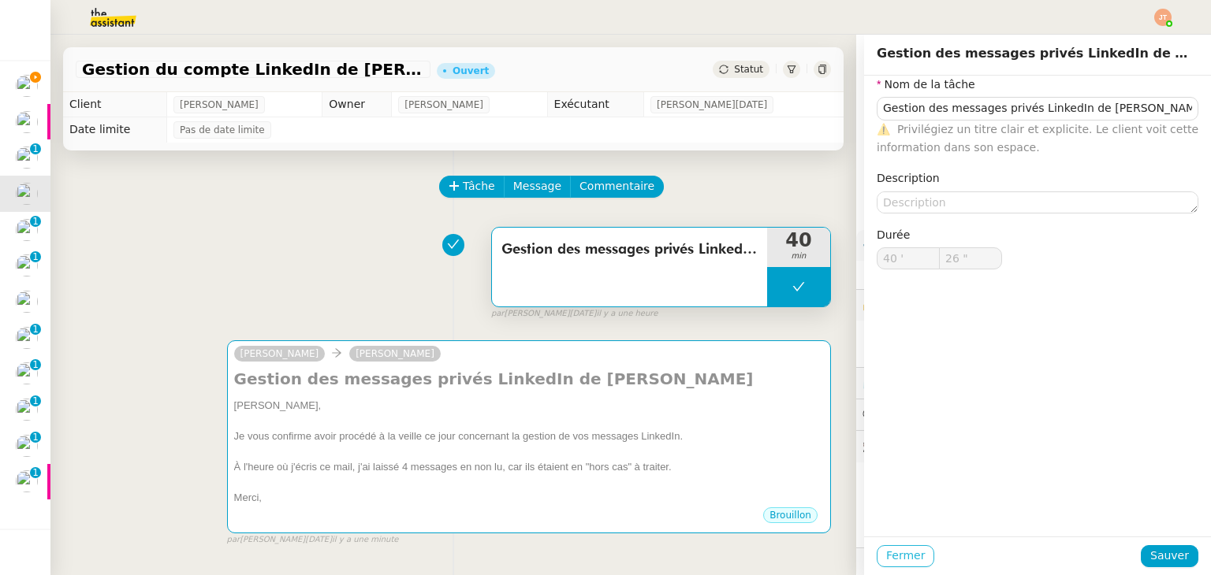
click at [897, 555] on span "Fermer" at bounding box center [905, 556] width 39 height 18
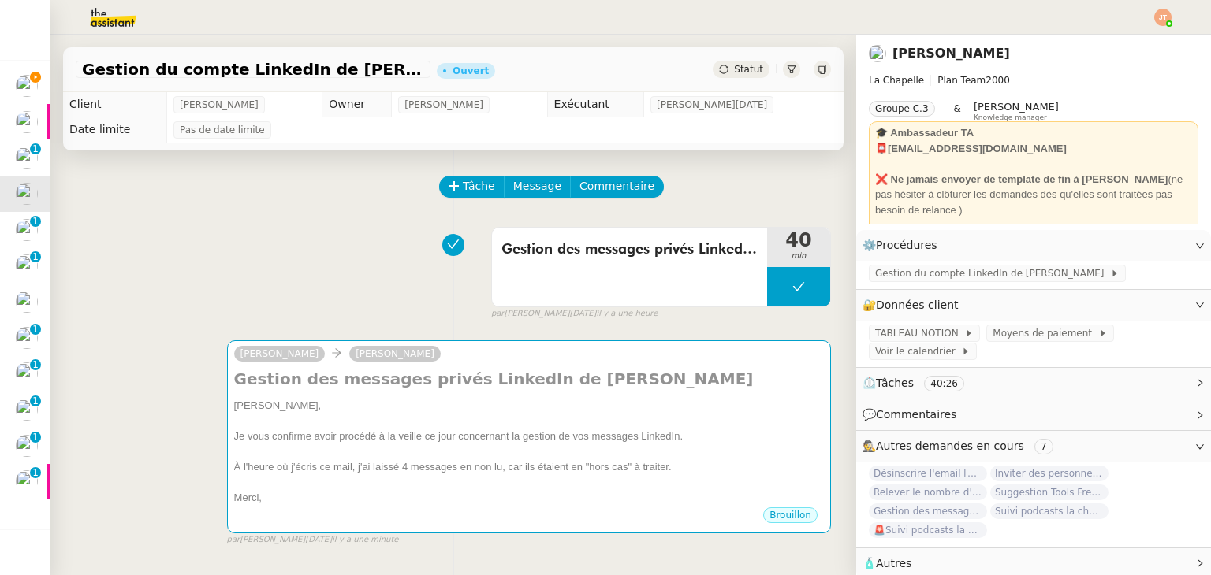
click at [184, 225] on div "Gestion des messages privés LinkedIn de Charly 40 min false par Jean-Noël D. il…" at bounding box center [453, 270] width 755 height 101
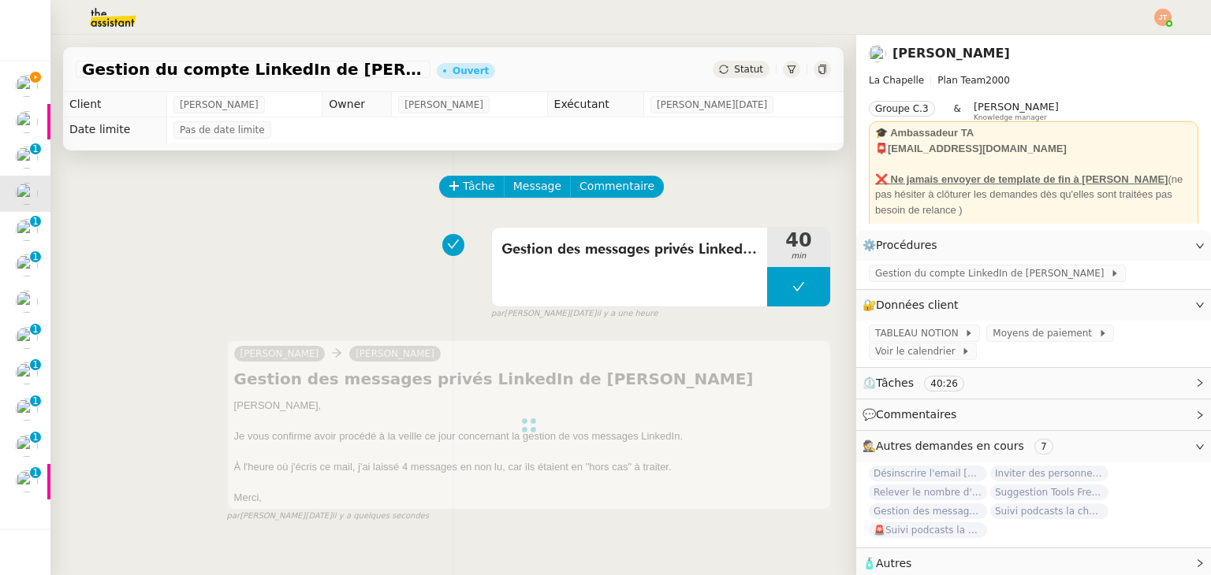
click at [728, 77] on div "Statut" at bounding box center [741, 69] width 57 height 17
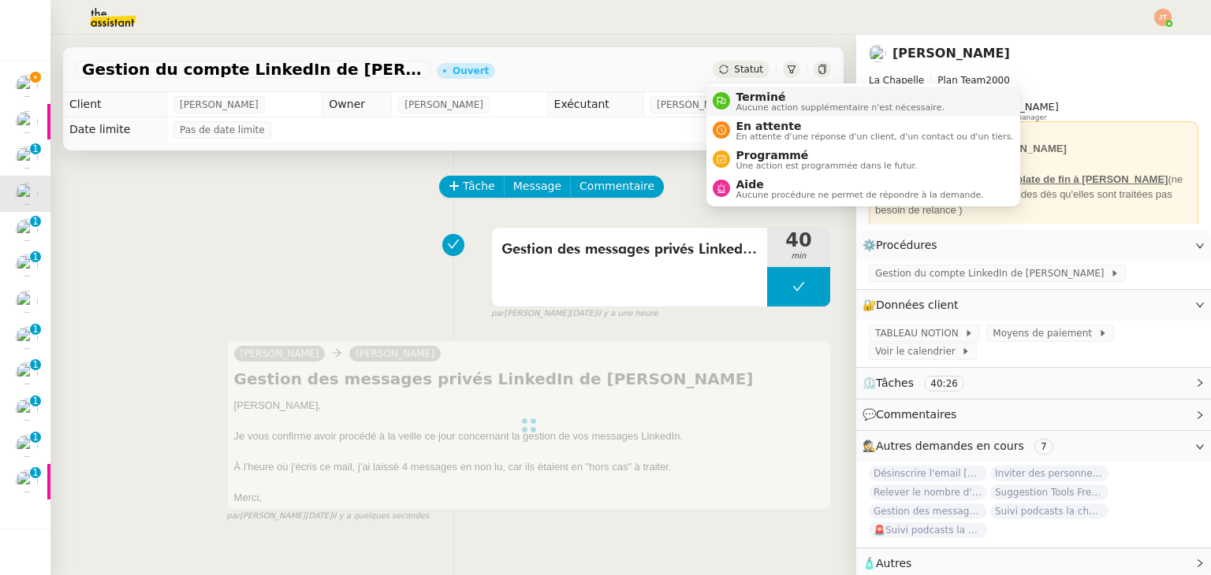
click at [739, 106] on span "Aucune action supplémentaire n'est nécessaire." at bounding box center [840, 107] width 208 height 9
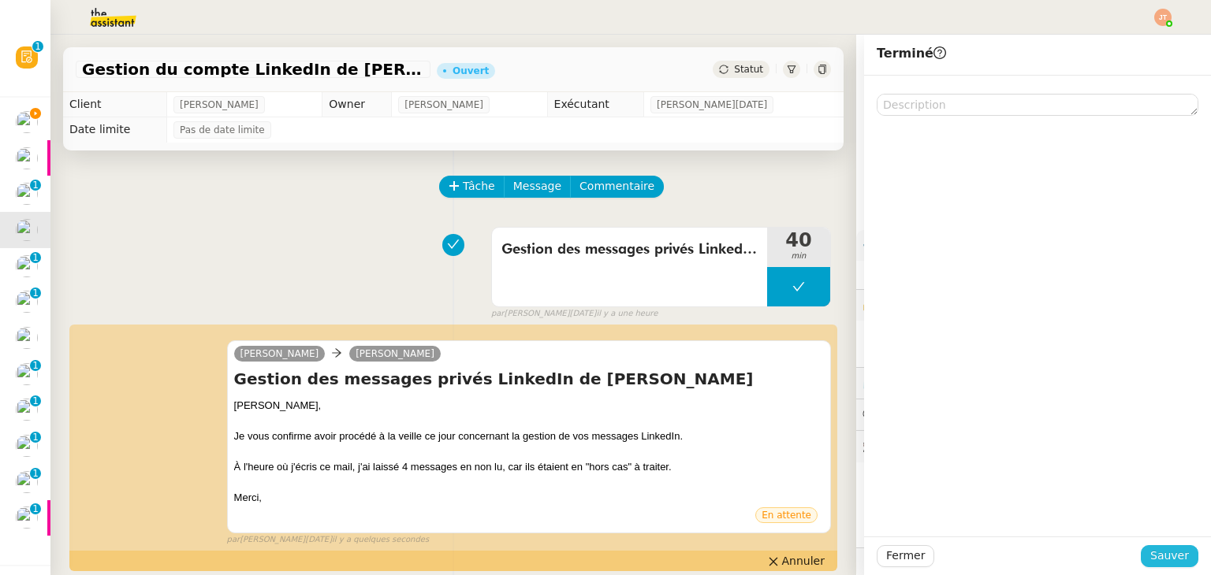
click at [1153, 556] on span "Sauver" at bounding box center [1169, 556] width 39 height 18
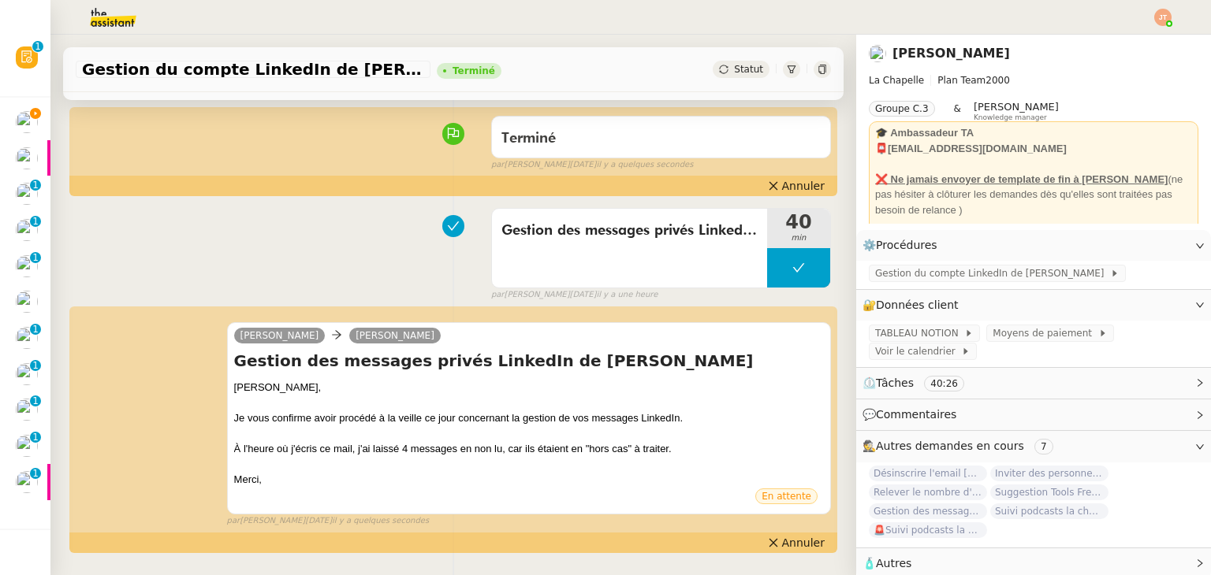
scroll to position [158, 0]
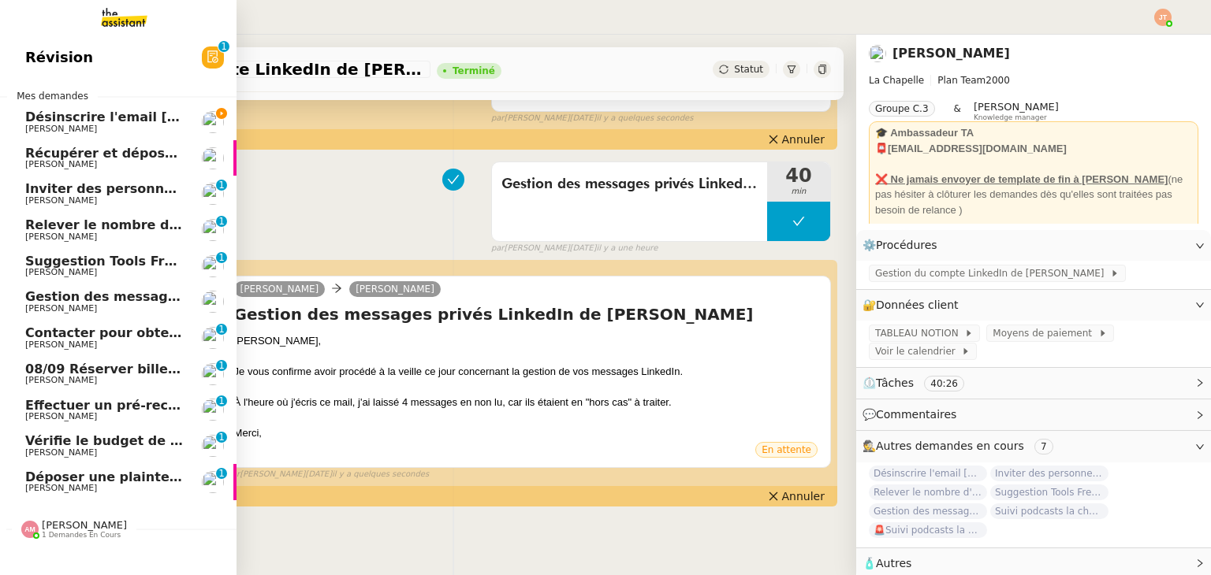
click at [47, 122] on span "Désinscrire l'email [EMAIL_ADDRESS][DOMAIN_NAME]" at bounding box center [216, 117] width 382 height 15
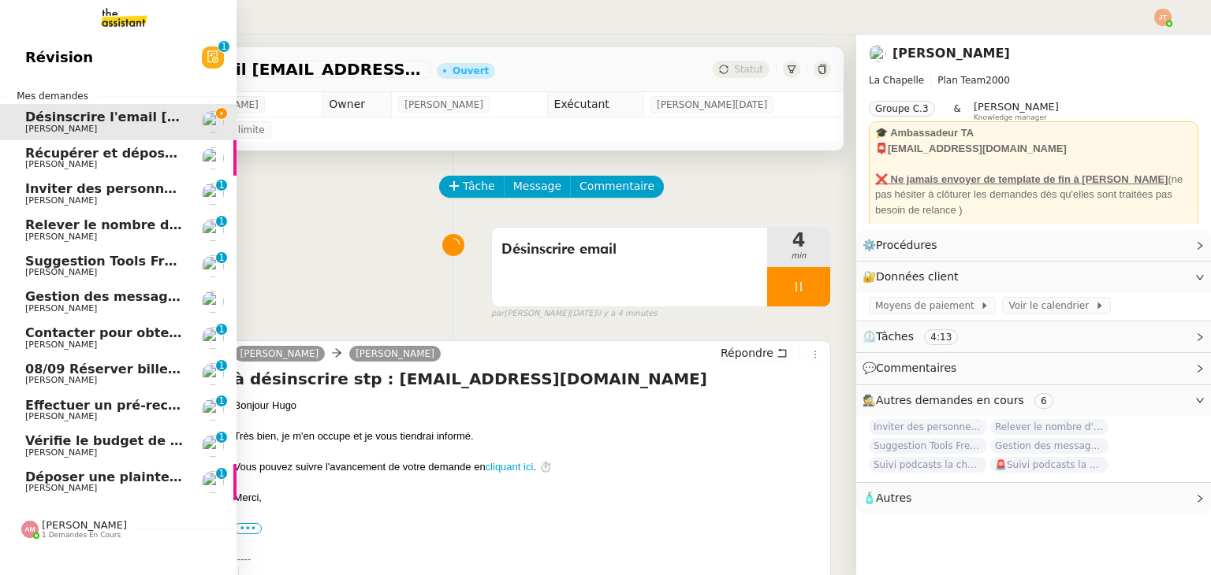
click at [95, 300] on span "Gestion des messages privés linkedIn - 25 août 2025" at bounding box center [190, 296] width 330 height 15
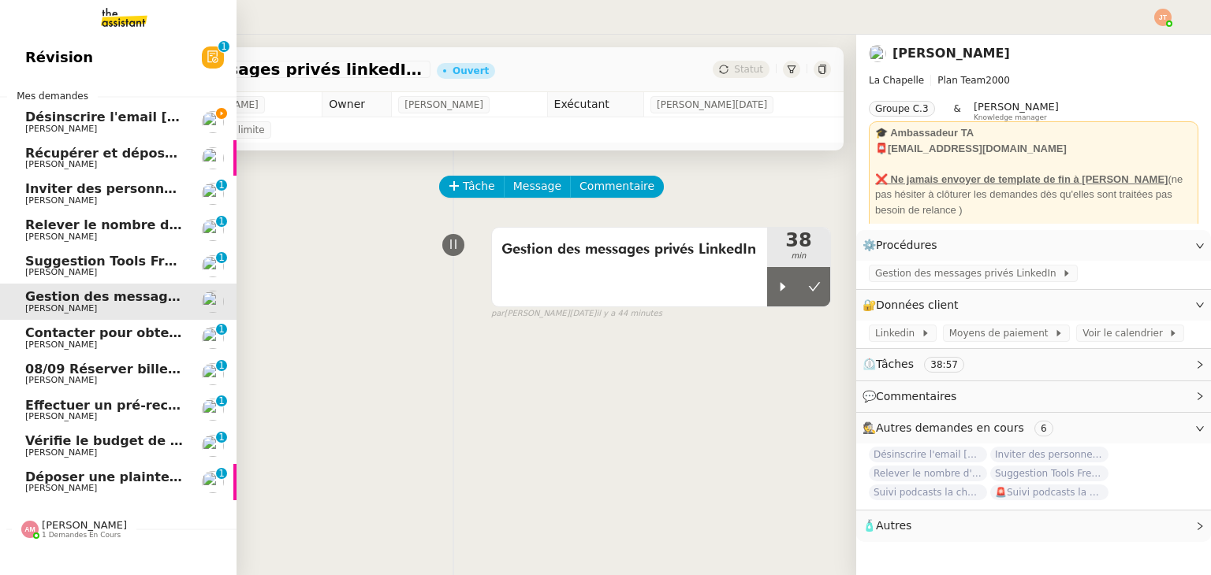
click at [80, 117] on span "Désinscrire l'email [EMAIL_ADDRESS][DOMAIN_NAME]" at bounding box center [216, 117] width 382 height 15
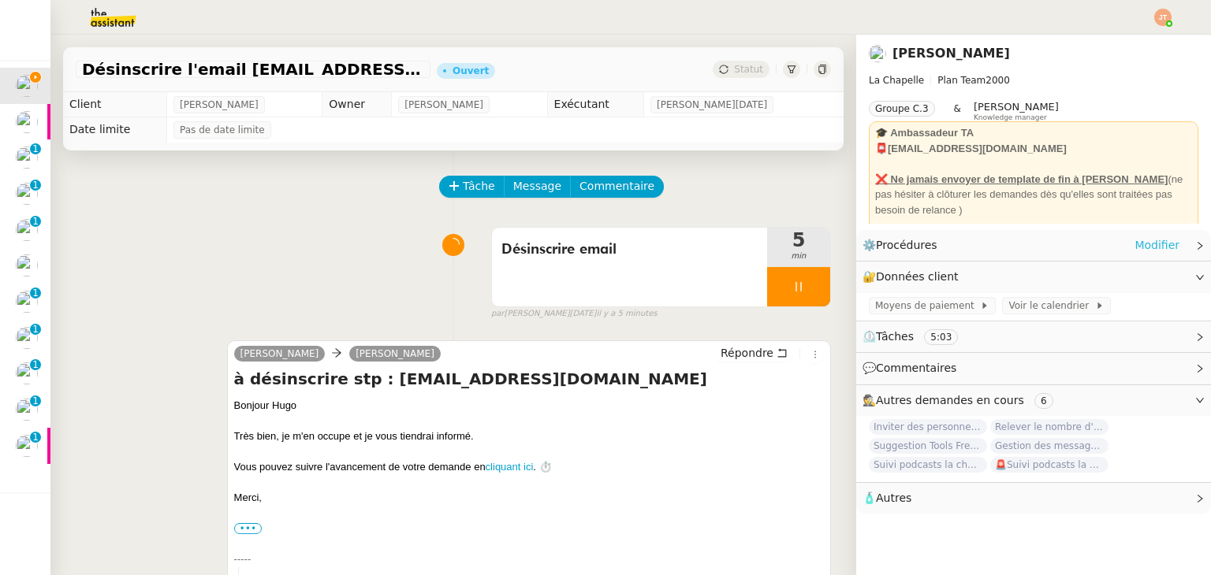
click at [1135, 248] on link "Modifier" at bounding box center [1156, 245] width 45 height 18
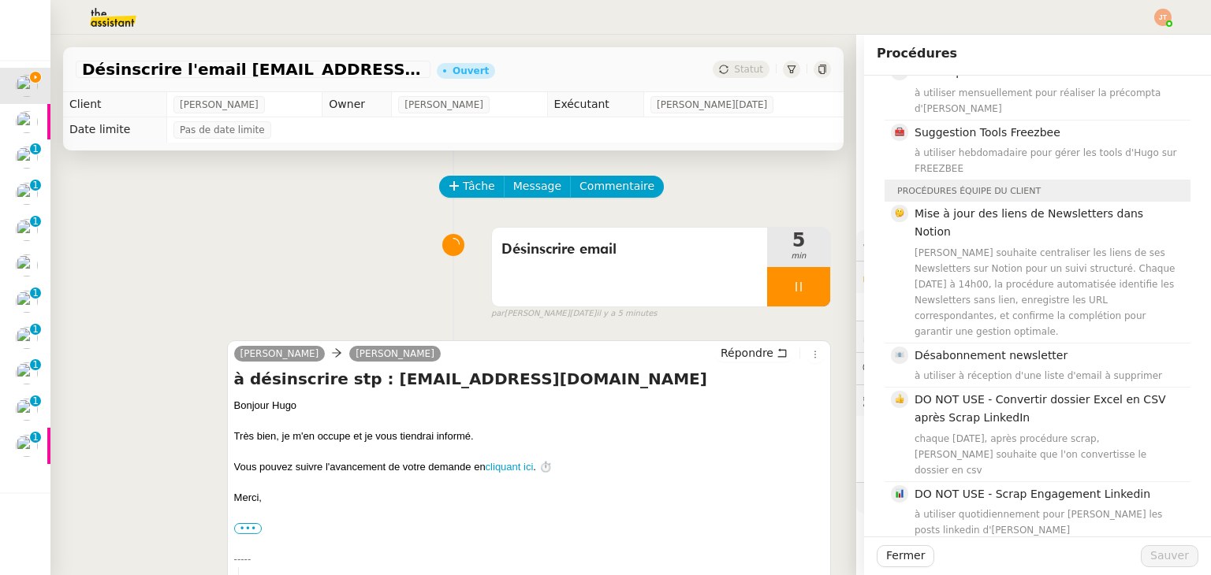
scroll to position [473, 0]
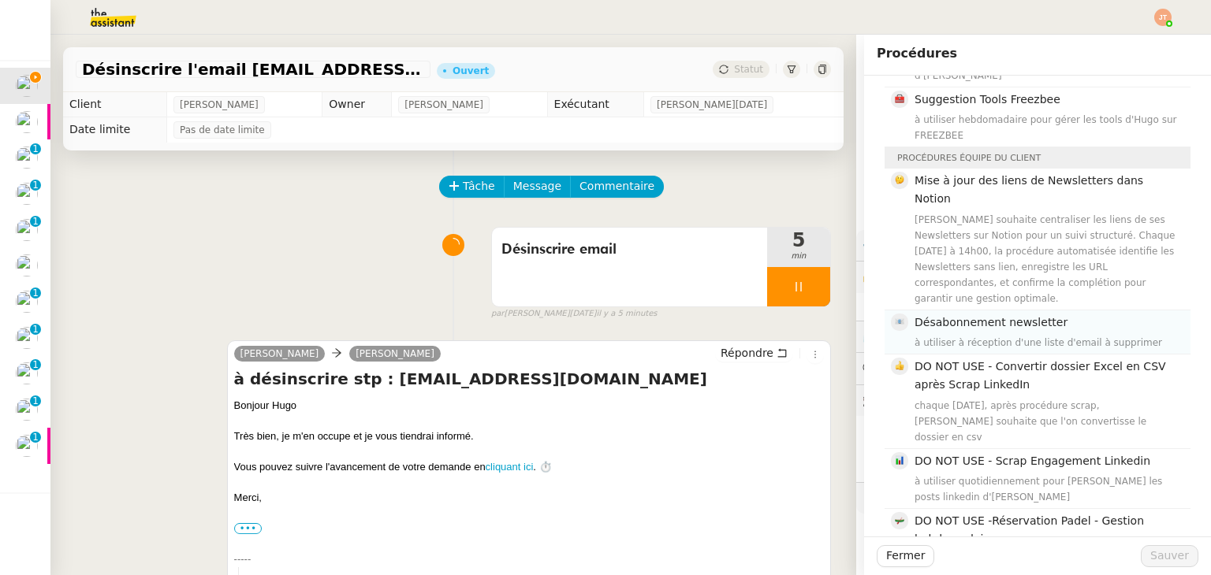
click at [963, 335] on div "à utiliser à réception d'une liste d'email à supprimer" at bounding box center [1047, 343] width 266 height 16
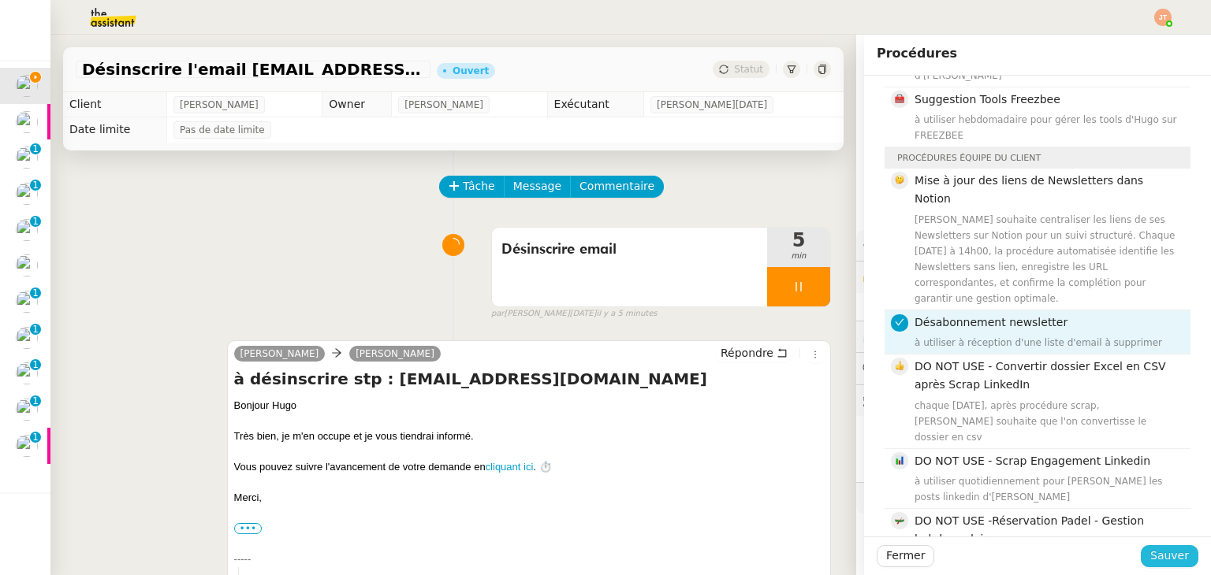
click at [1151, 547] on span "Sauver" at bounding box center [1169, 556] width 39 height 18
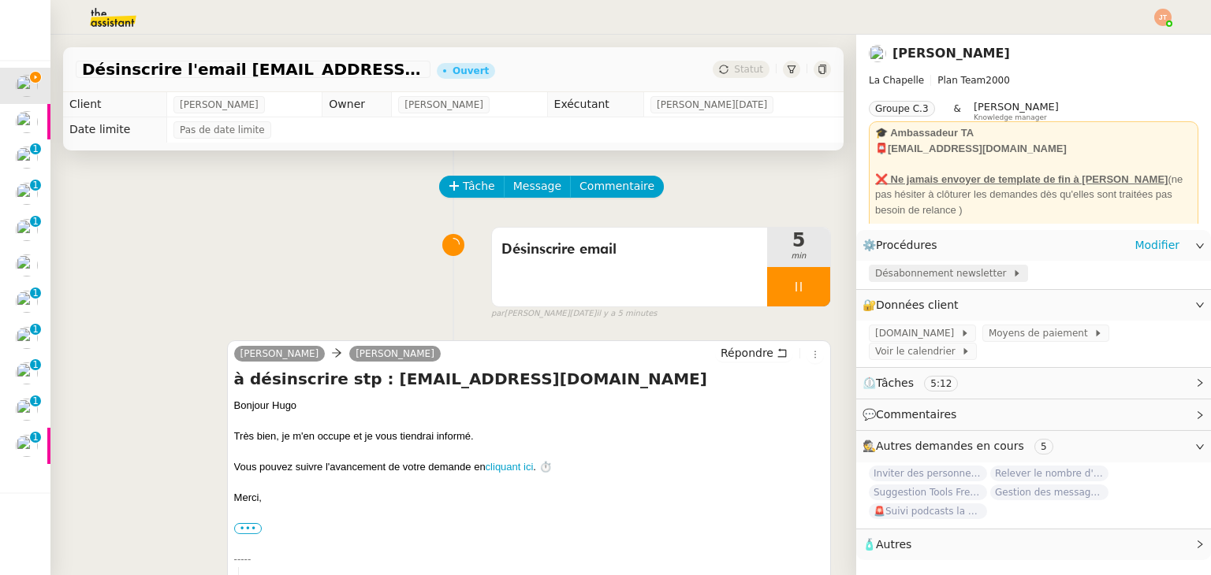
click at [912, 281] on span "Désabonnement newsletter" at bounding box center [943, 274] width 137 height 16
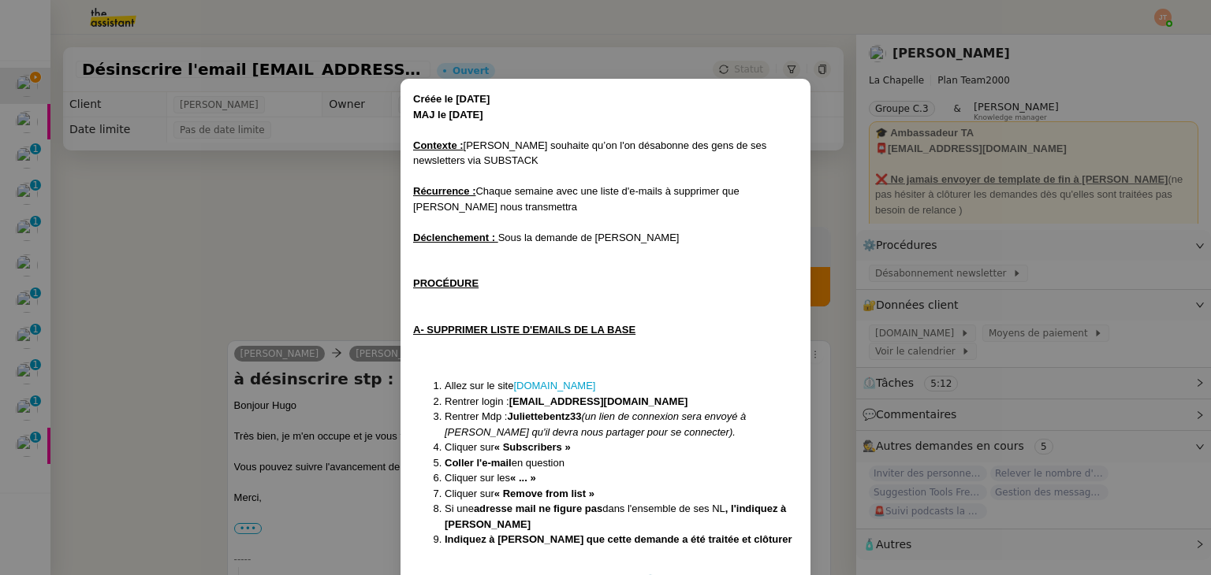
click at [558, 394] on li "Rentrer login : hugo@lachapelle.club" at bounding box center [621, 402] width 353 height 16
click at [561, 385] on link "substack.com" at bounding box center [554, 386] width 82 height 12
click at [293, 155] on nz-modal-container "Créée le 04/11/24 MAJ le 20/03/2025 Contexte : Hugo souhaite qu’on l'on désabon…" at bounding box center [605, 287] width 1211 height 575
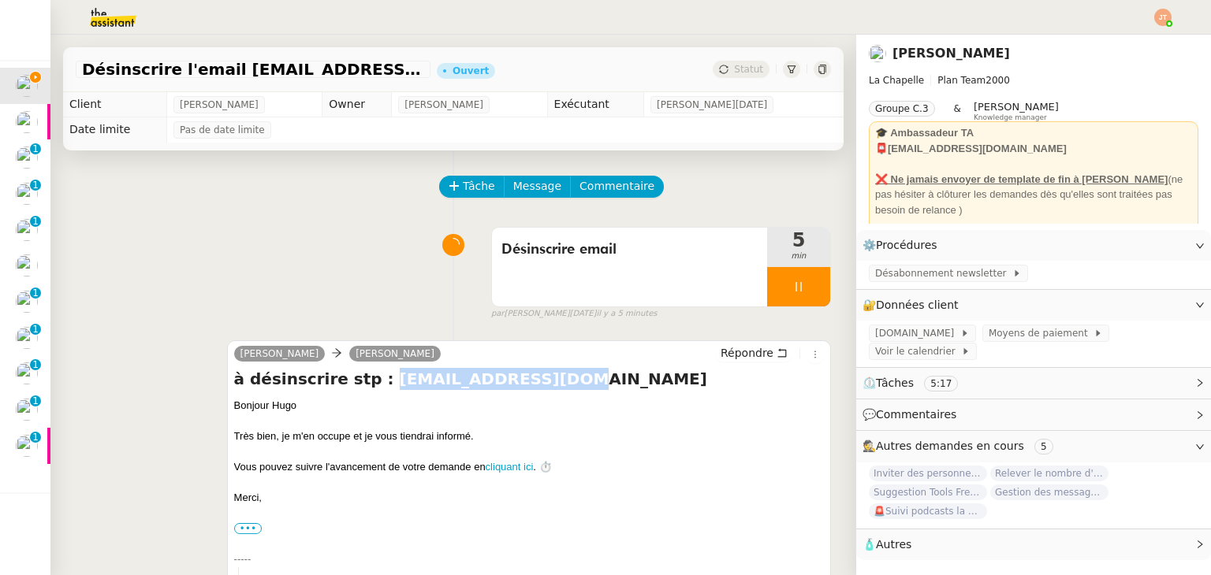
drag, startPoint x: 520, startPoint y: 383, endPoint x: 359, endPoint y: 389, distance: 160.9
click at [359, 389] on h4 "à désinscrire stp : en2heures@gmail.com" at bounding box center [529, 379] width 590 height 22
copy h4 "en2heures@gmail.com"
click at [736, 352] on span "Répondre" at bounding box center [746, 353] width 53 height 16
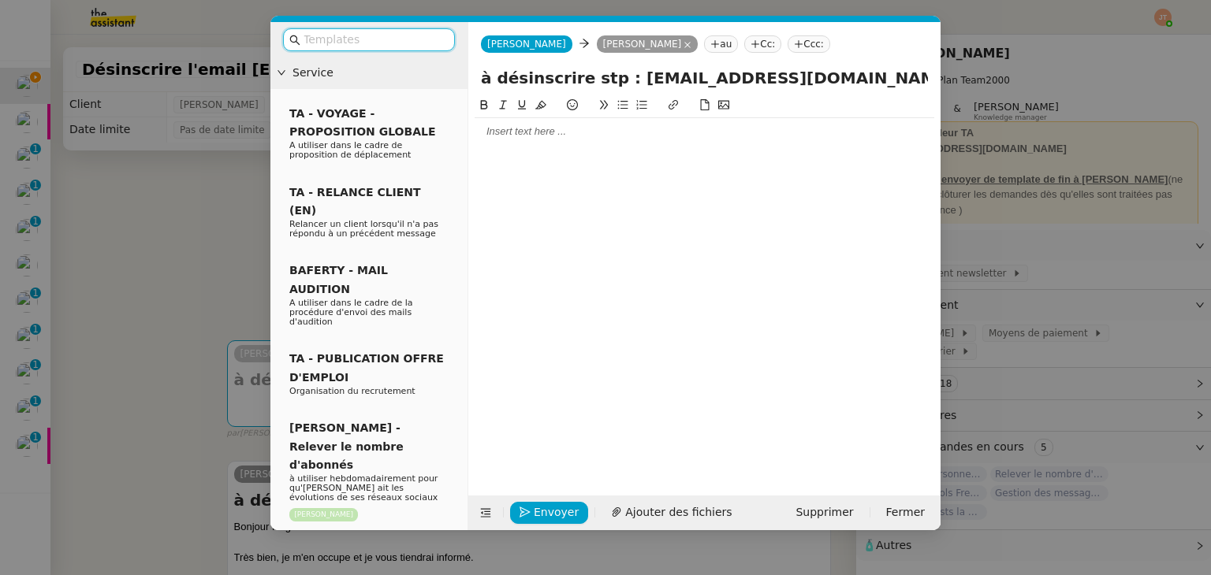
click at [533, 133] on div at bounding box center [704, 132] width 460 height 14
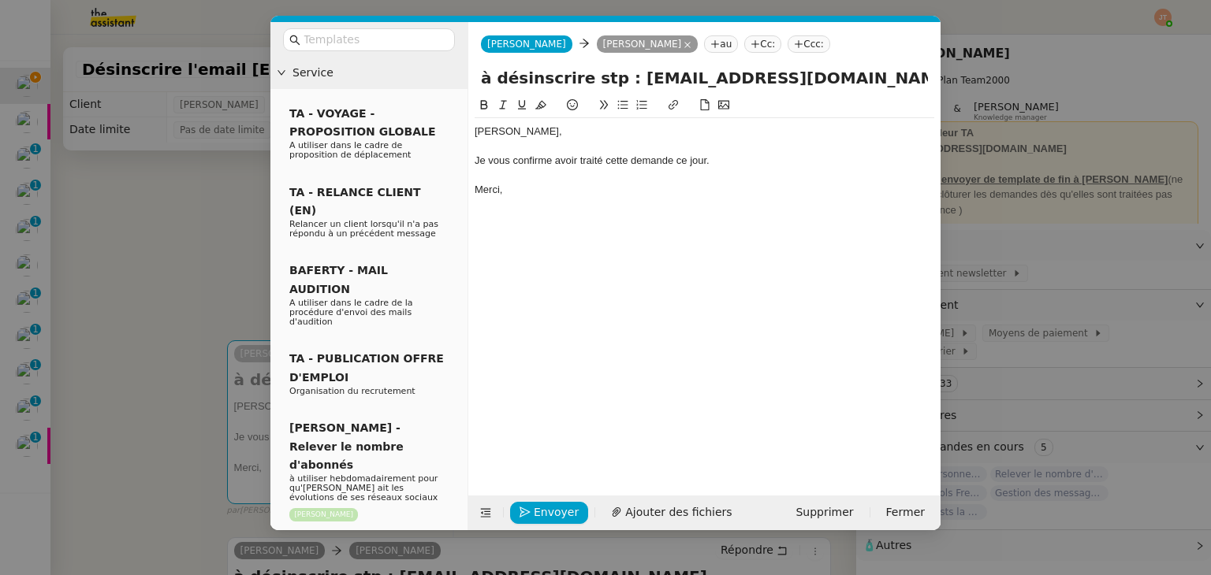
click at [130, 271] on nz-modal-container "Service TA - VOYAGE - PROPOSITION GLOBALE A utiliser dans le cadre de propositi…" at bounding box center [605, 287] width 1211 height 575
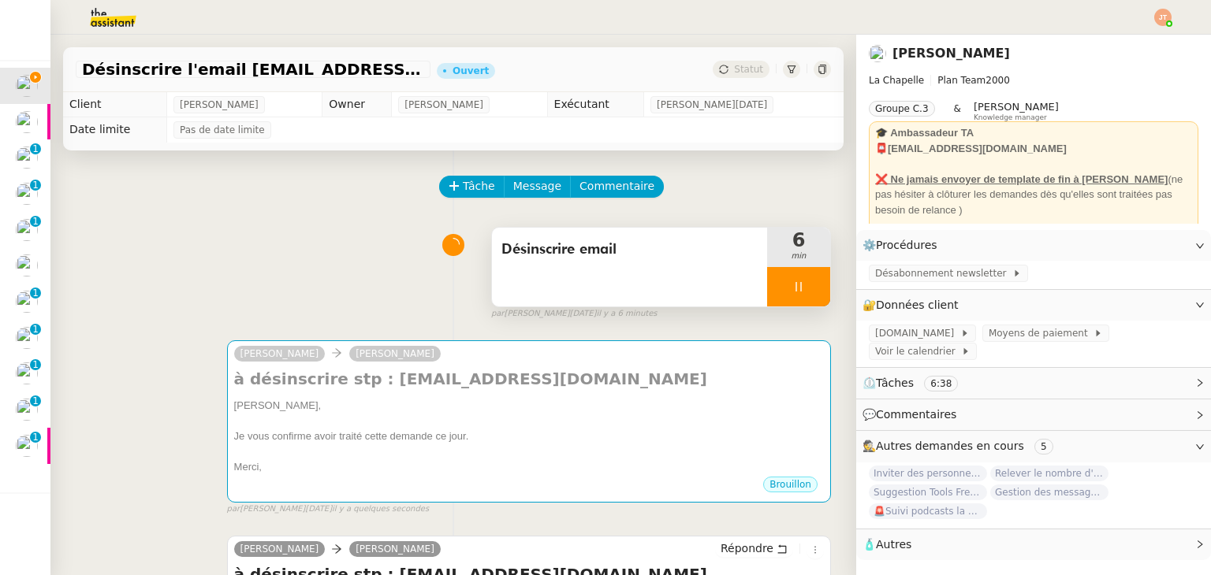
drag, startPoint x: 754, startPoint y: 309, endPoint x: 771, endPoint y: 294, distance: 22.9
click at [754, 305] on div "Désinscrire email 6 min false par Jean-Noël D. il y a 6 minutes" at bounding box center [661, 277] width 340 height 87
click at [790, 292] on div at bounding box center [798, 286] width 63 height 39
click at [808, 285] on icon at bounding box center [814, 287] width 13 height 13
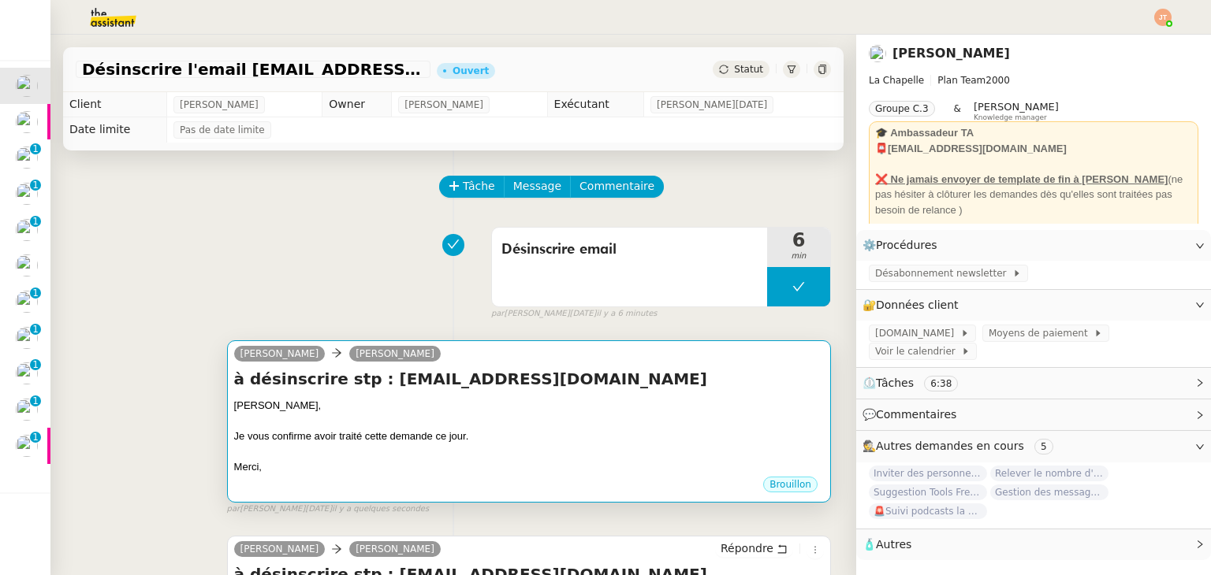
click at [434, 431] on div "Je vous confirme avoir traité cette demande ce jour." at bounding box center [529, 437] width 590 height 16
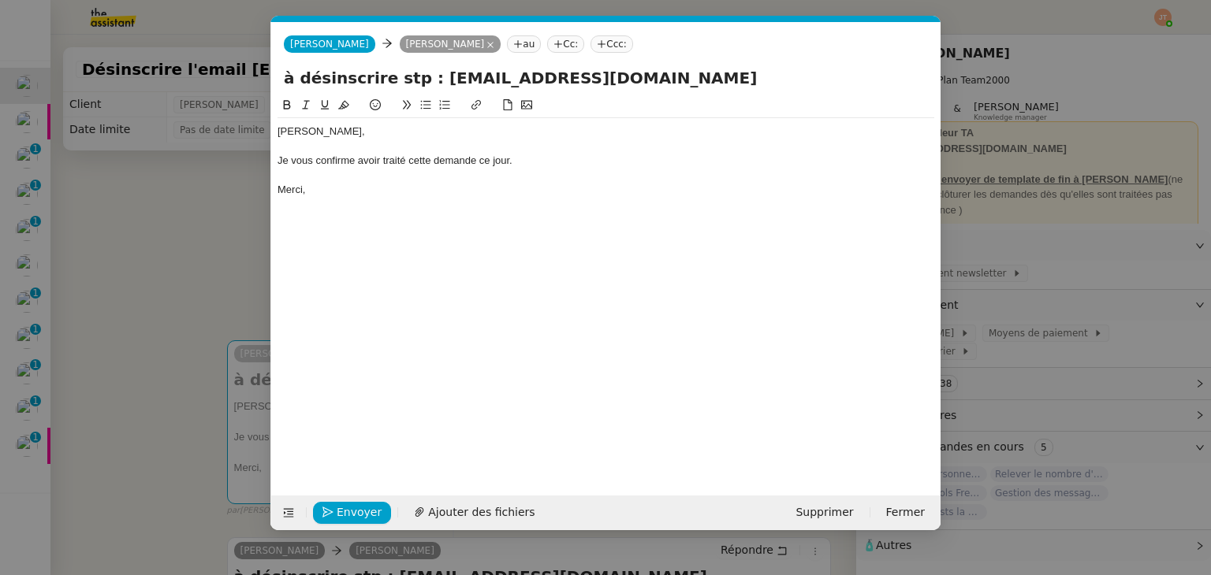
scroll to position [0, 33]
click at [356, 508] on span "Envoyer" at bounding box center [359, 513] width 45 height 18
click at [356, 508] on span "Confirmer l'envoi" at bounding box center [384, 513] width 95 height 18
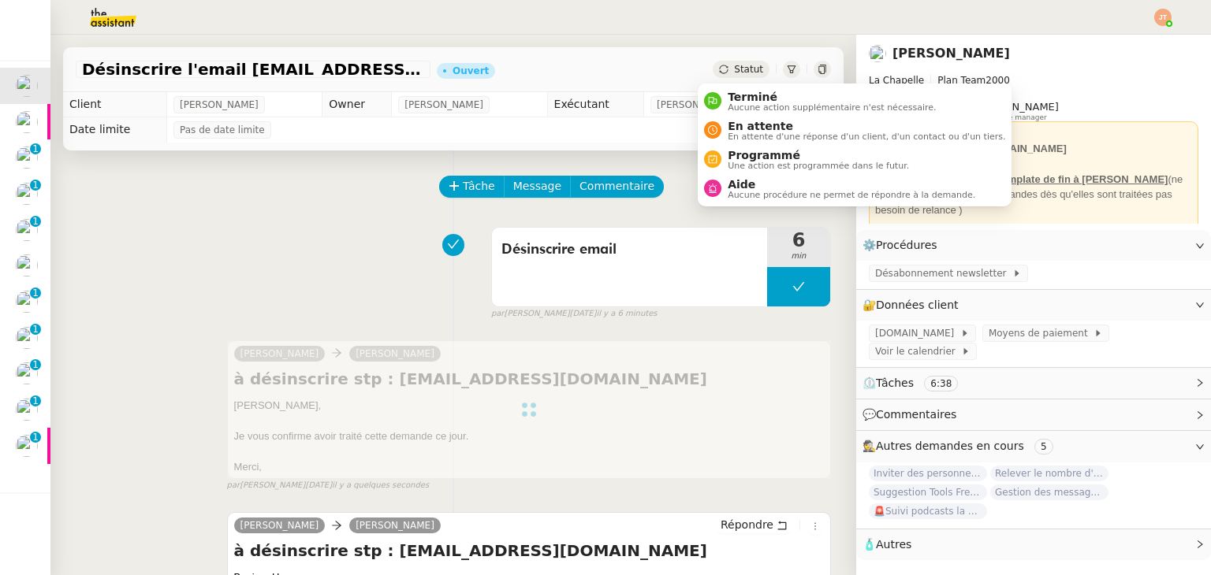
click at [734, 68] on span "Statut" at bounding box center [748, 69] width 29 height 11
click at [746, 106] on span "Aucune action supplémentaire n'est nécessaire." at bounding box center [832, 107] width 208 height 9
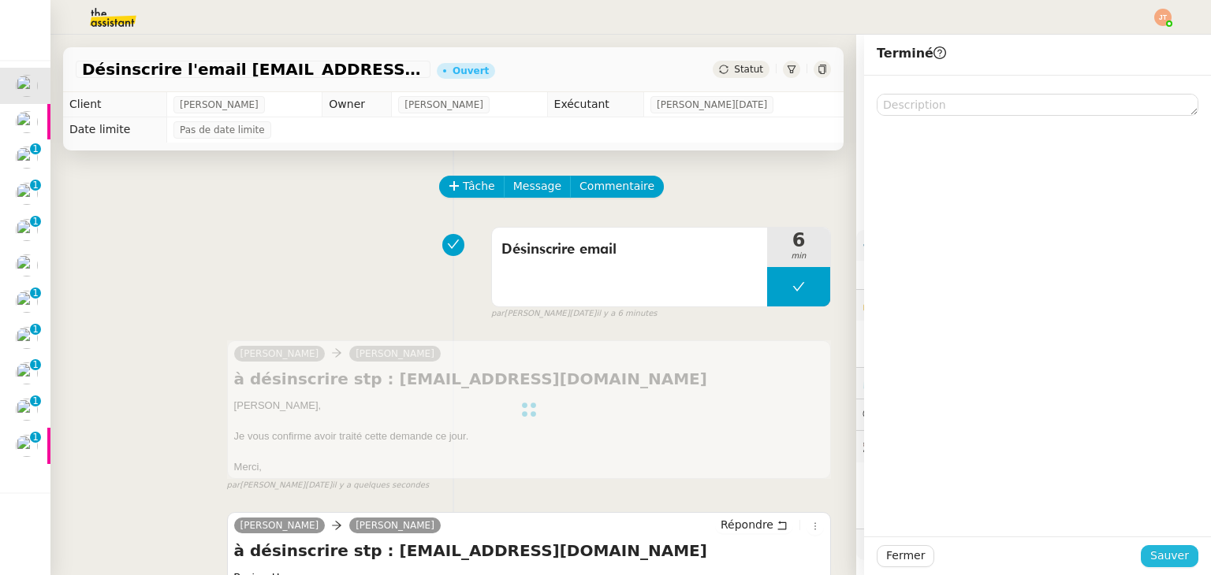
click at [1163, 549] on span "Sauver" at bounding box center [1169, 556] width 39 height 18
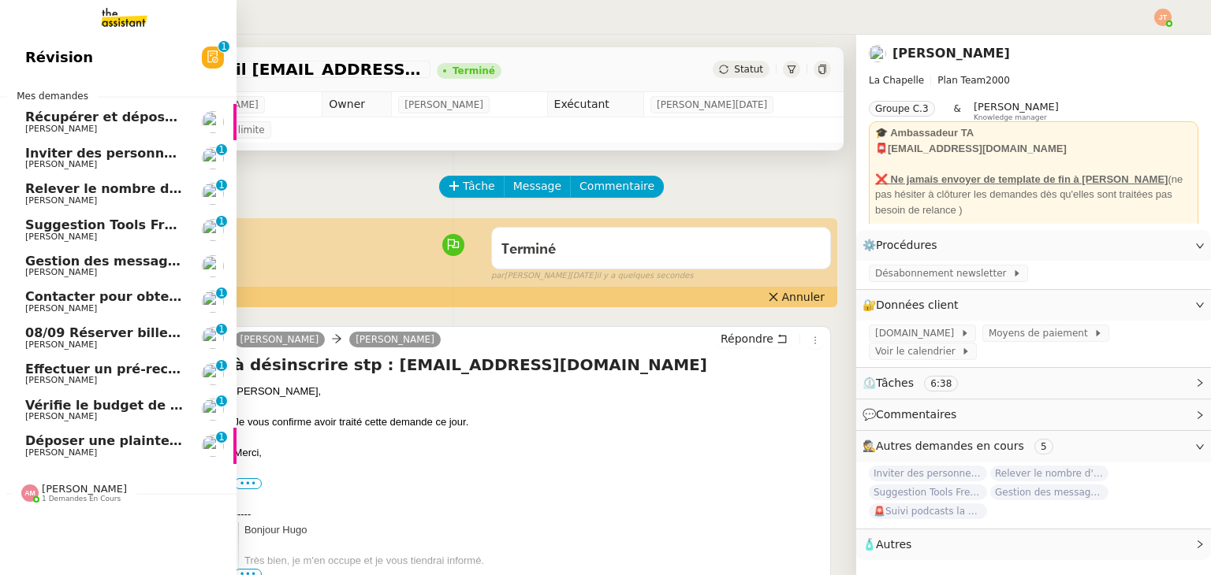
click at [125, 274] on span "[PERSON_NAME]" at bounding box center [104, 272] width 159 height 9
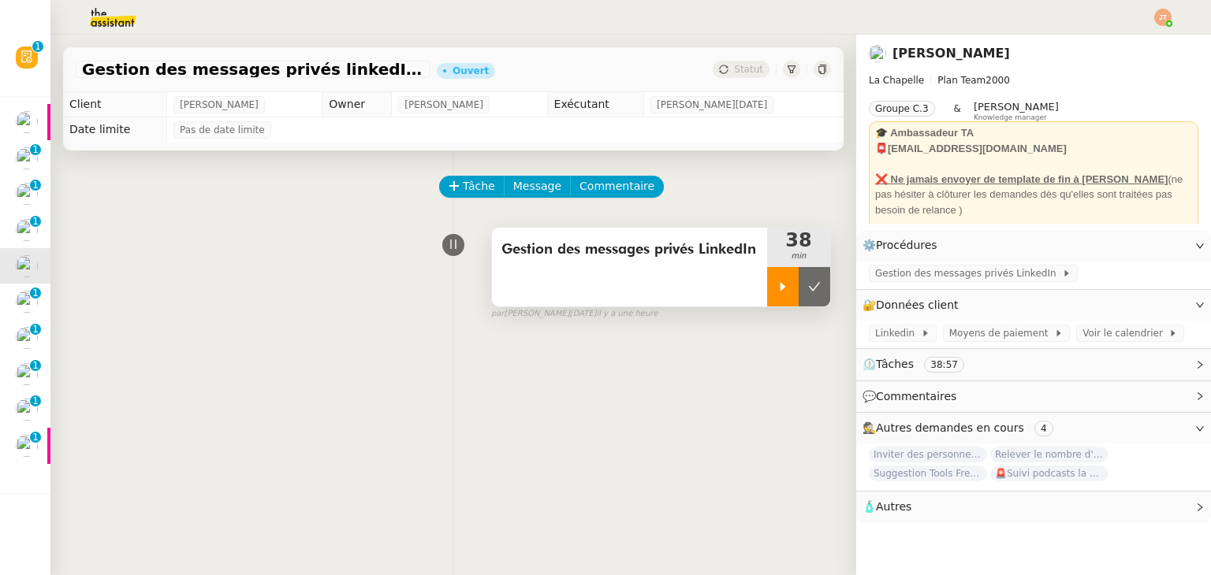
click at [780, 288] on icon at bounding box center [783, 286] width 6 height 9
click at [110, 20] on img at bounding box center [100, 17] width 122 height 35
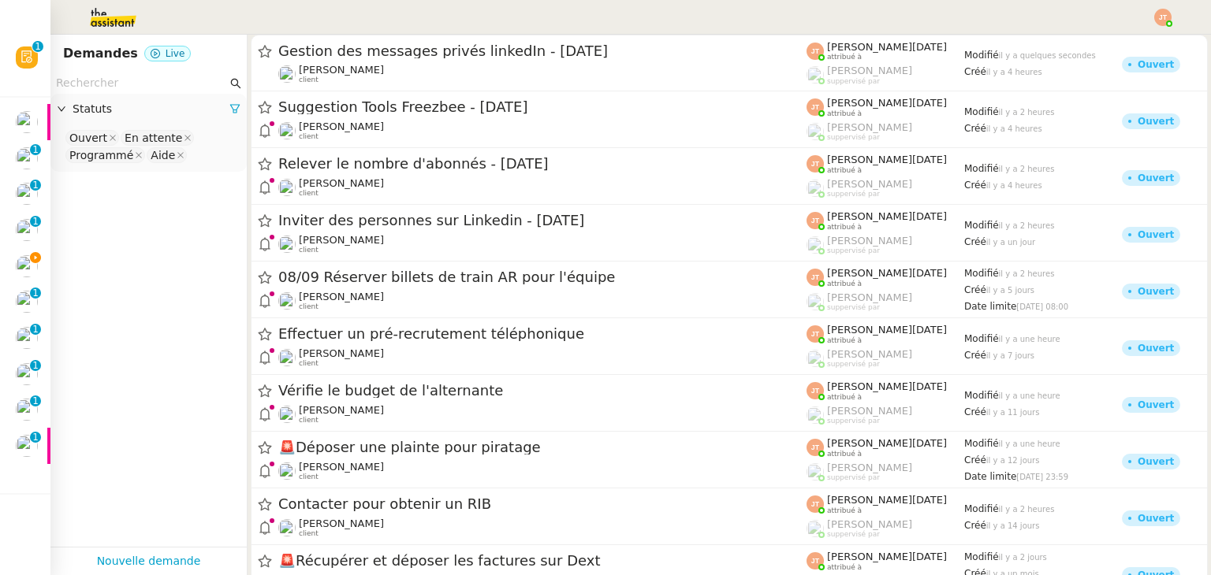
click at [173, 80] on input "text" at bounding box center [141, 83] width 171 height 18
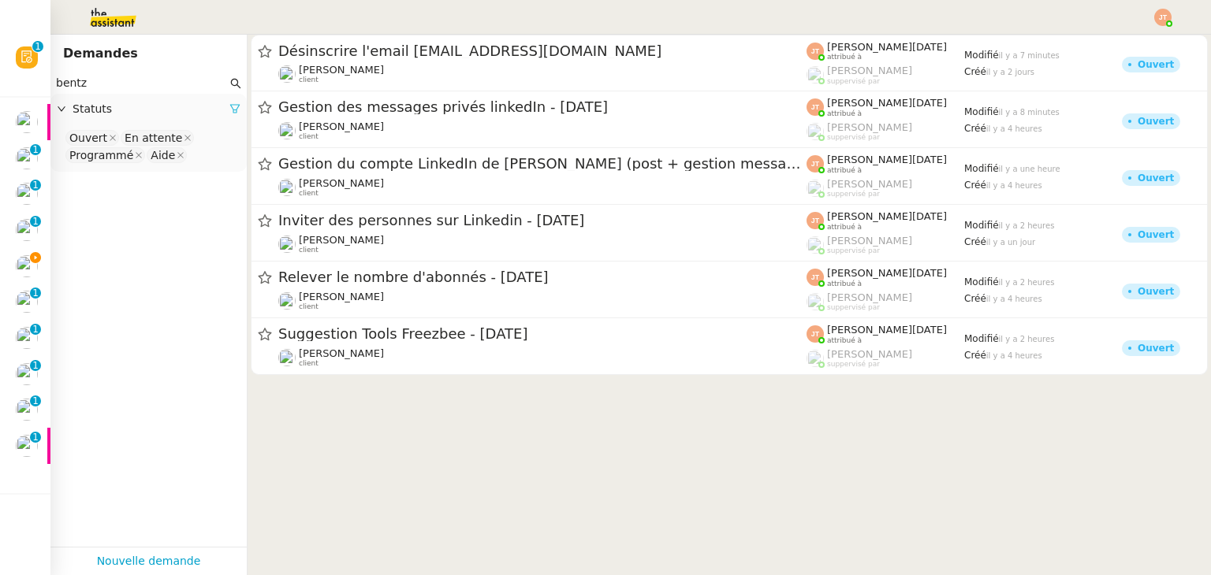
type input "bentz"
click at [229, 108] on icon at bounding box center [234, 108] width 11 height 11
click at [155, 110] on span "Statuts" at bounding box center [157, 109] width 168 height 18
click at [135, 139] on nz-select-top-control "Please select" at bounding box center [148, 138] width 171 height 20
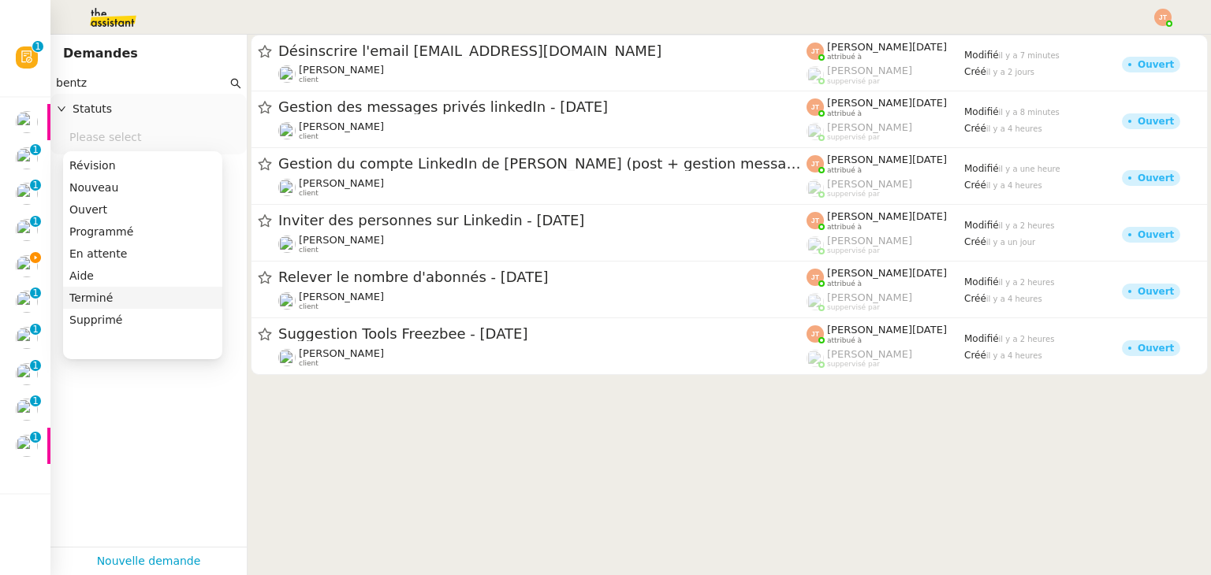
drag, startPoint x: 108, startPoint y: 294, endPoint x: 136, endPoint y: 270, distance: 36.9
click at [108, 293] on div "Terminé" at bounding box center [142, 298] width 147 height 14
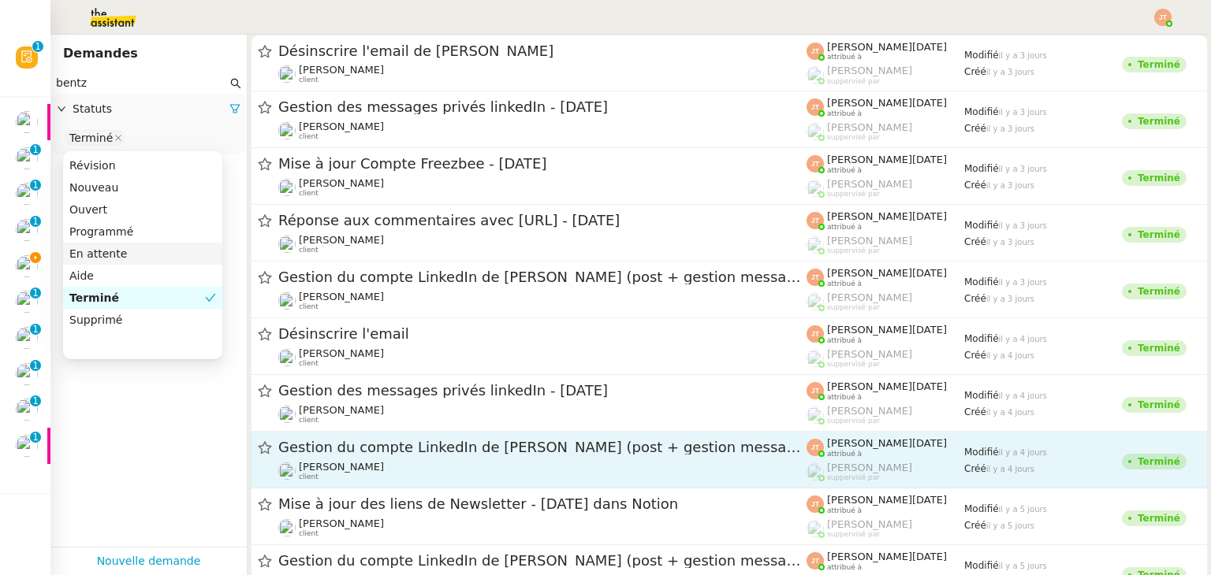
click at [457, 452] on span "Gestion du compte LinkedIn de [PERSON_NAME] (post + gestion messages) - [DATE]" at bounding box center [542, 448] width 528 height 14
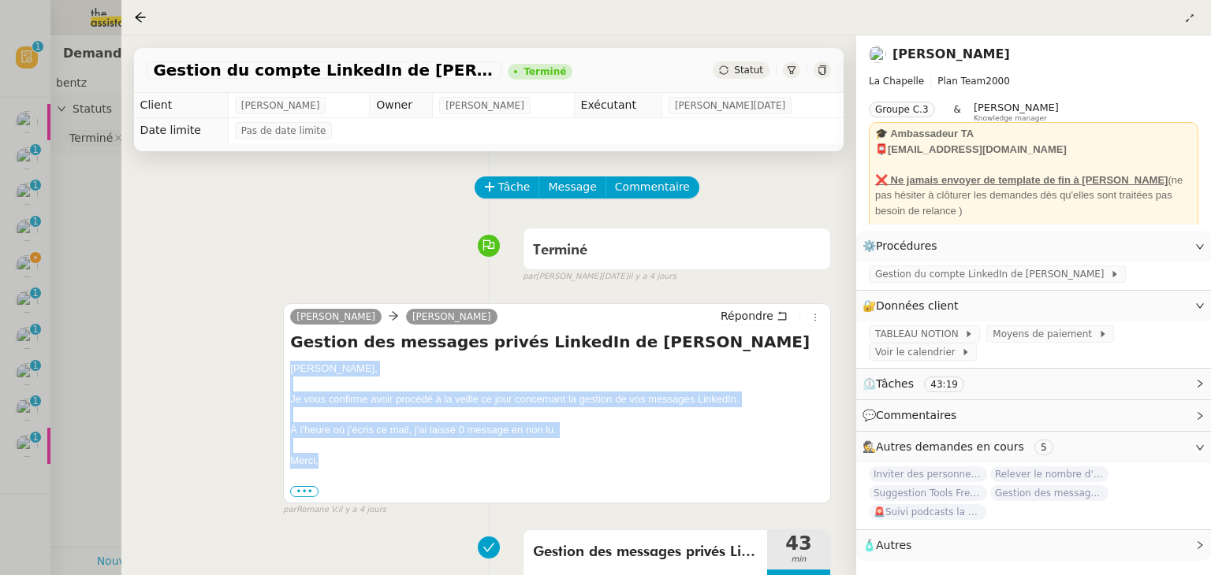
drag, startPoint x: 320, startPoint y: 468, endPoint x: 292, endPoint y: 371, distance: 100.8
click at [292, 371] on div "Hugo, Je vous confirme avoir procédé à la veille ce jour concernant la gestion …" at bounding box center [557, 430] width 534 height 138
copy div "Hugo, Je vous confirme avoir procédé à la veille ce jour concernant la gestion …"
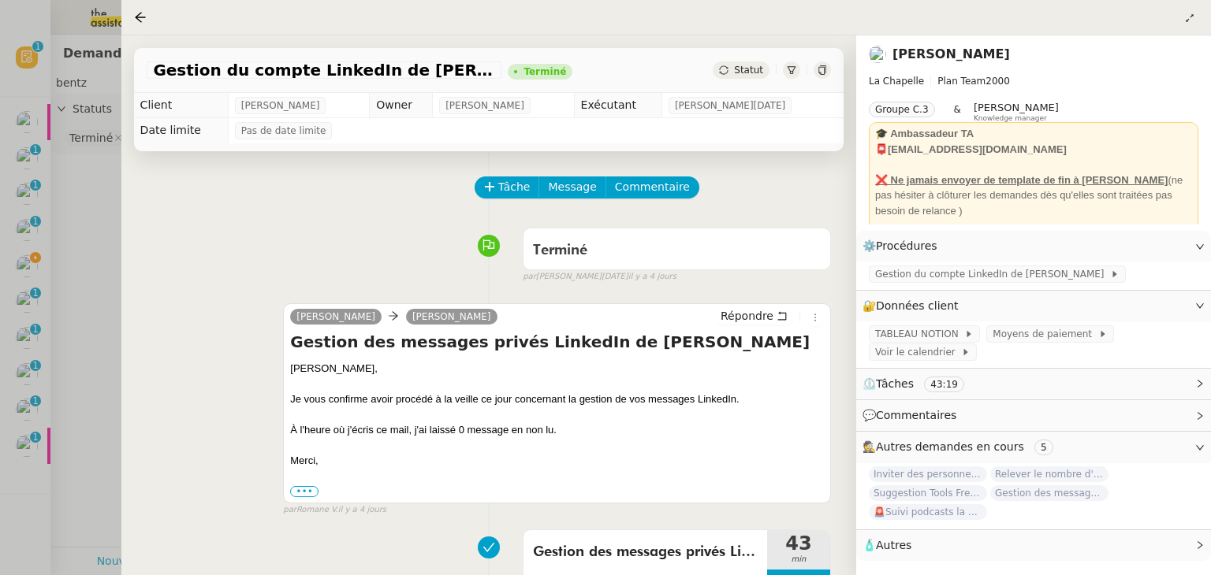
click at [95, 280] on div at bounding box center [605, 287] width 1211 height 575
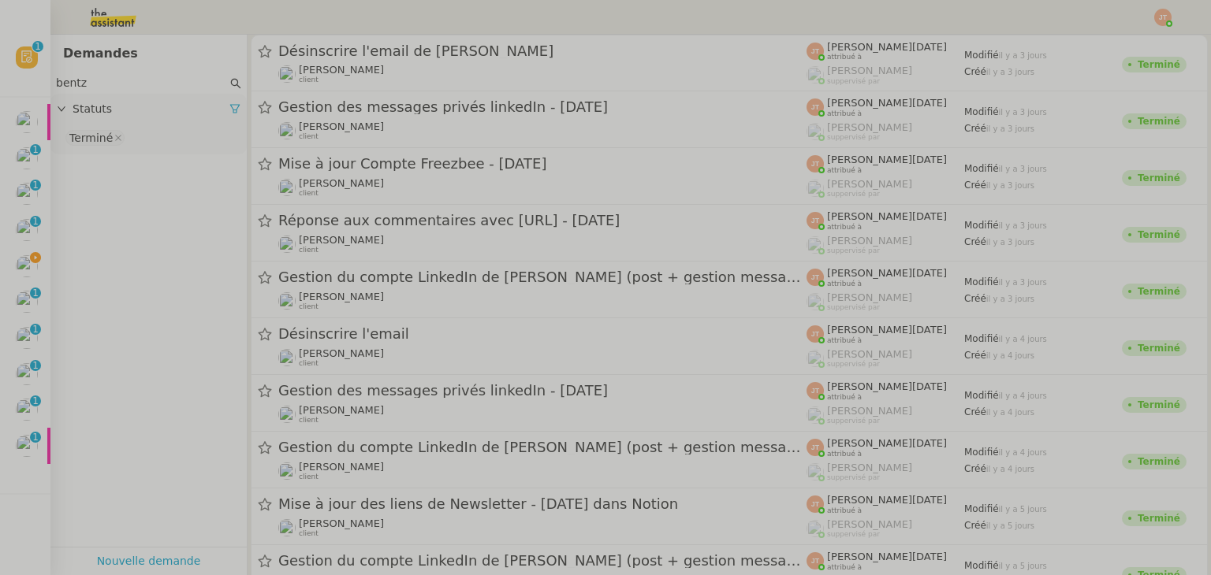
click at [22, 262] on span "Gestion des messages privés linkedIn - 25 août 2025" at bounding box center [4, 261] width 330 height 15
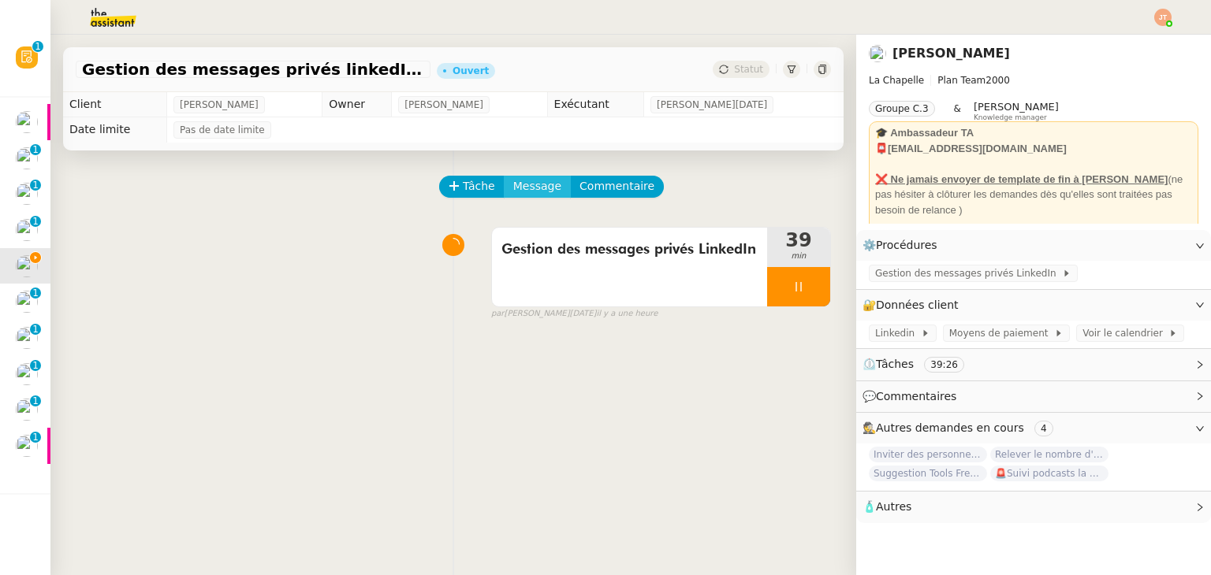
click at [528, 185] on span "Message" at bounding box center [537, 186] width 48 height 18
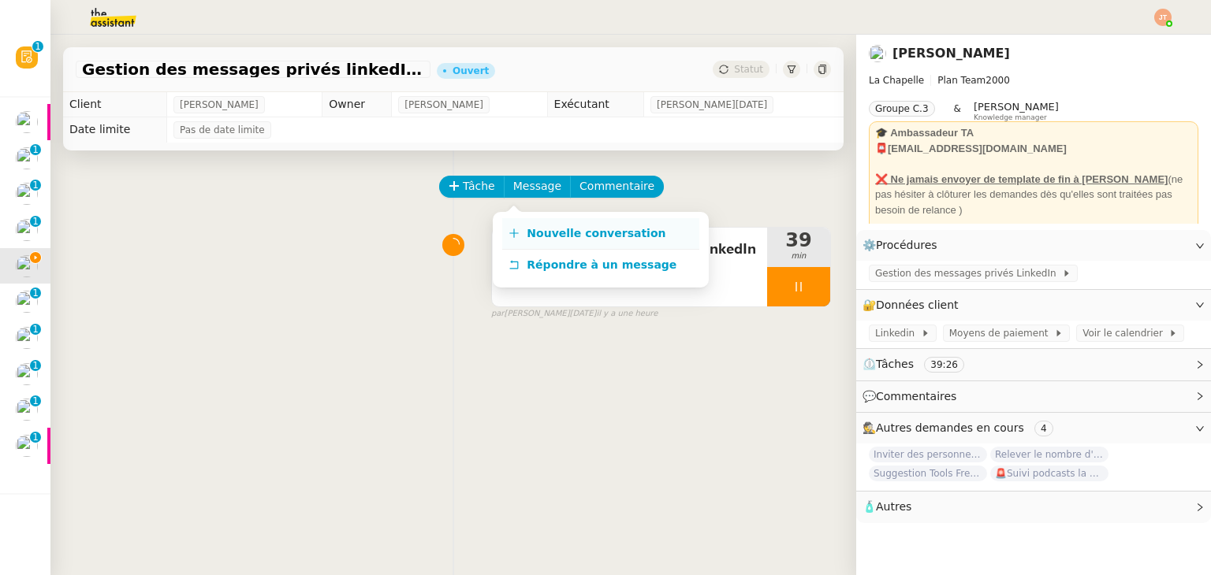
click at [542, 227] on span "Nouvelle conversation" at bounding box center [596, 233] width 139 height 13
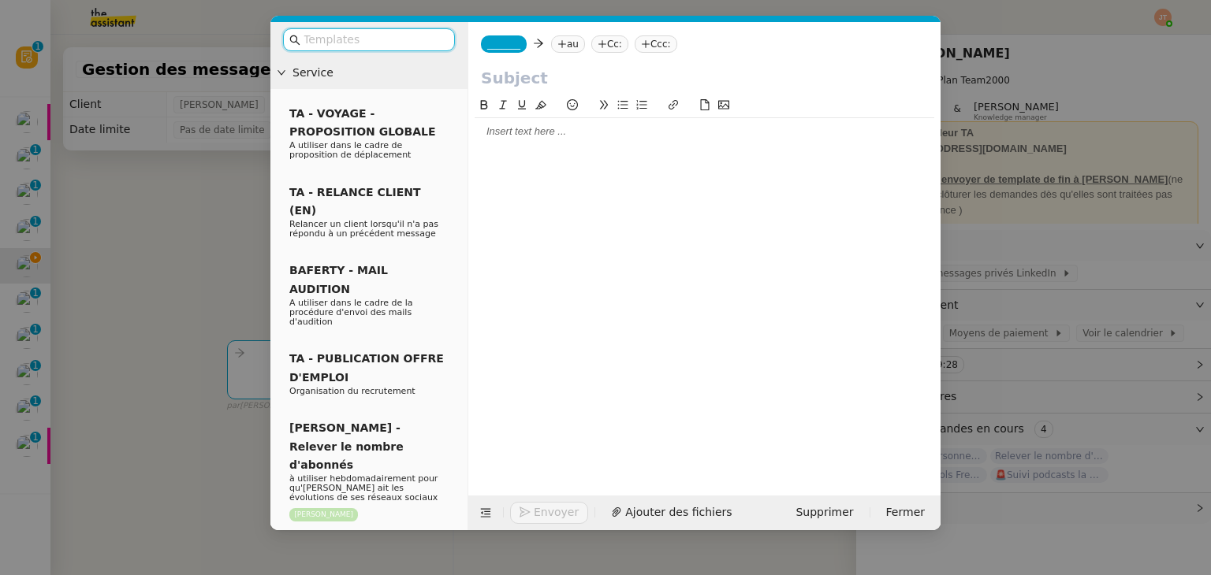
click at [517, 132] on div at bounding box center [704, 132] width 460 height 14
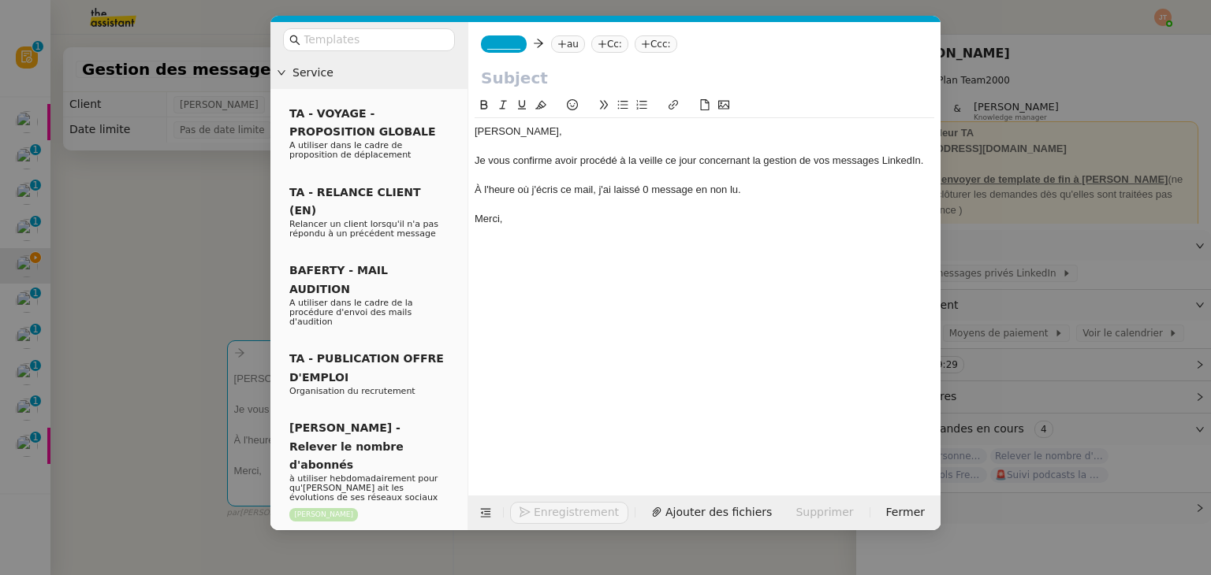
click at [234, 249] on nz-modal-container "Service TA - VOYAGE - PROPOSITION GLOBALE A utiliser dans le cadre de propositi…" at bounding box center [605, 287] width 1211 height 575
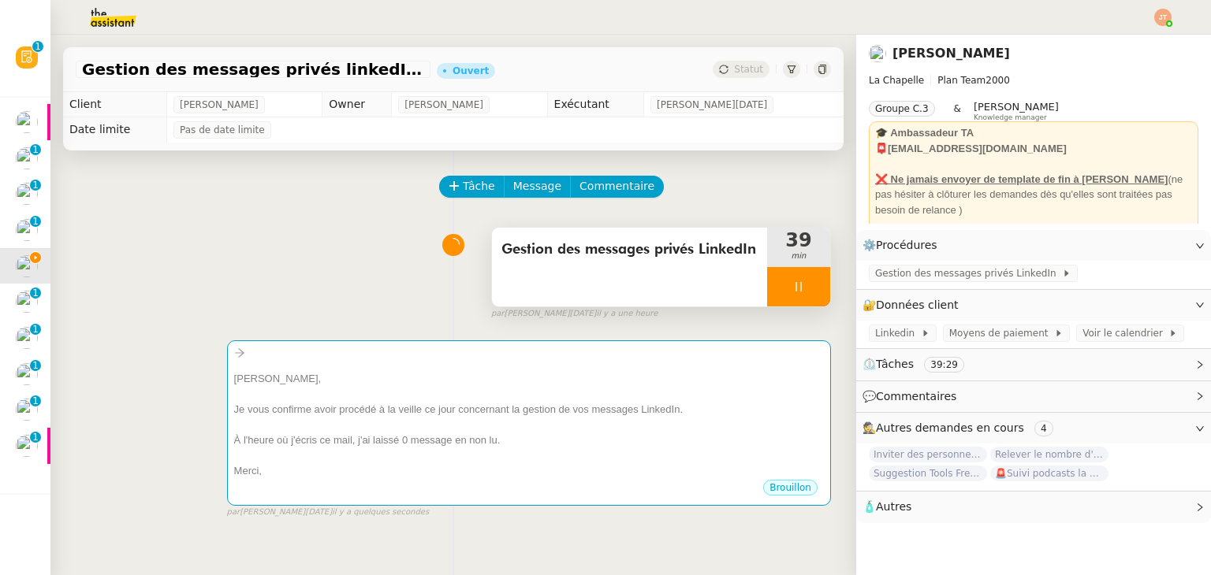
click at [767, 296] on div at bounding box center [798, 286] width 63 height 39
click at [798, 295] on button at bounding box center [814, 286] width 32 height 39
click at [616, 255] on span "Gestion des messages privés LinkedIn" at bounding box center [629, 250] width 256 height 24
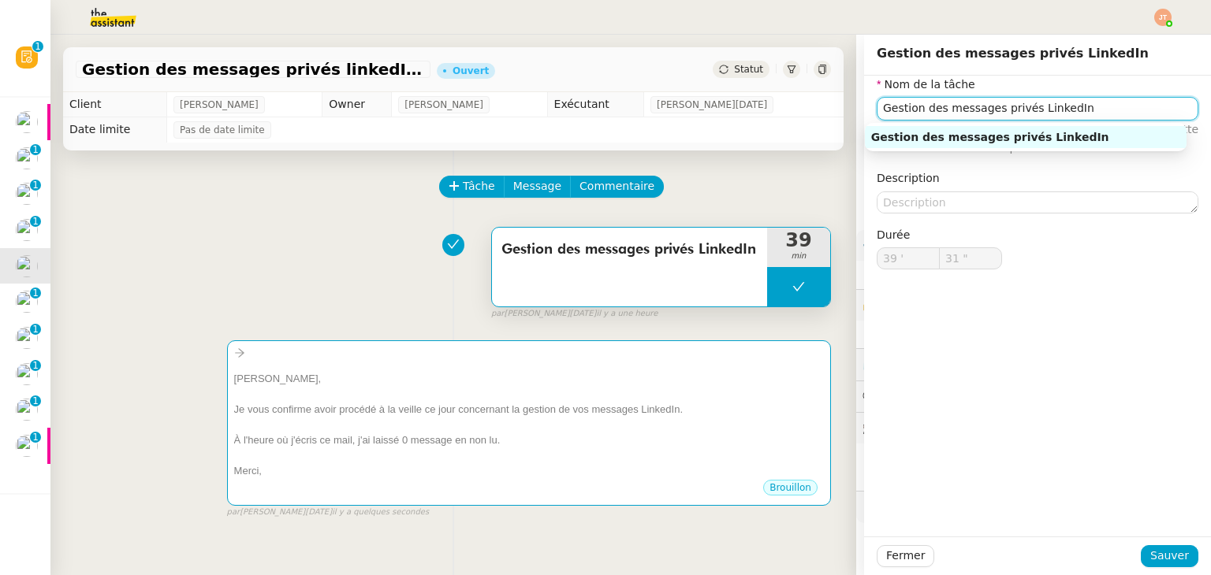
drag, startPoint x: 1105, startPoint y: 111, endPoint x: 863, endPoint y: 114, distance: 242.0
click at [864, 114] on div "Nom de la tâche Gestion des messages privés LinkedIn ⚠️ Privilégiez un titre cl…" at bounding box center [1037, 185] width 347 height 219
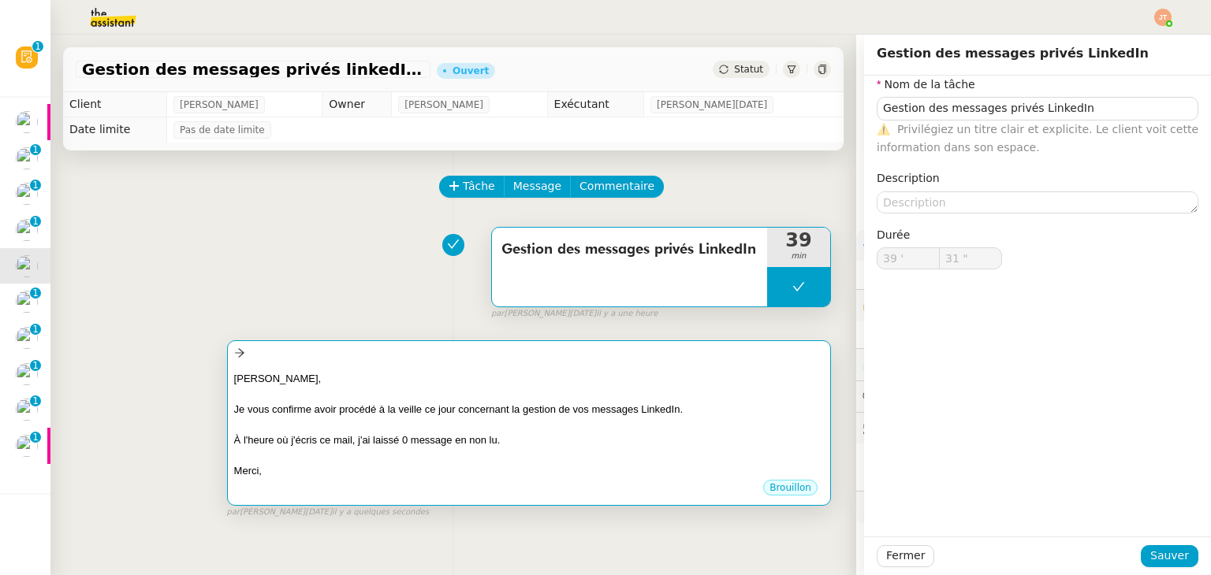
click at [367, 367] on div "Hugo, Je vous confirme avoir procédé à la veille ce jour concernant la gestion …" at bounding box center [529, 421] width 590 height 116
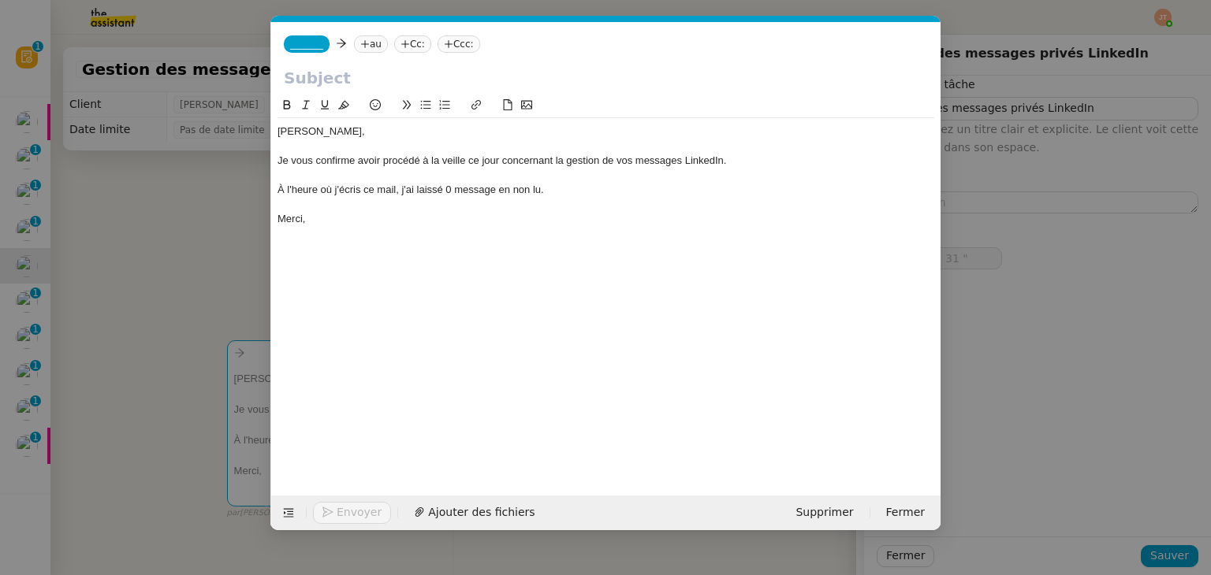
scroll to position [0, 33]
click at [310, 76] on input "text" at bounding box center [606, 78] width 644 height 24
paste input "Gestion des messages privés LinkedIn"
type input "Gestion des messages privés LinkedIn"
click at [364, 48] on icon at bounding box center [364, 44] width 1 height 8
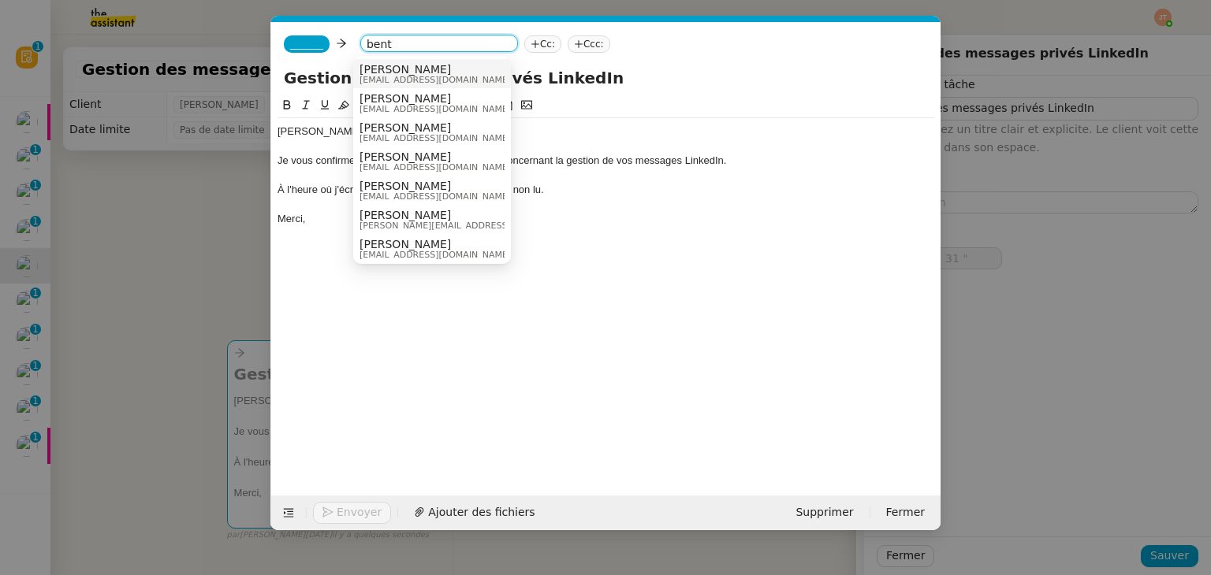
type input "bent"
click at [383, 76] on span "hugo@lachapelle.club" at bounding box center [434, 80] width 151 height 9
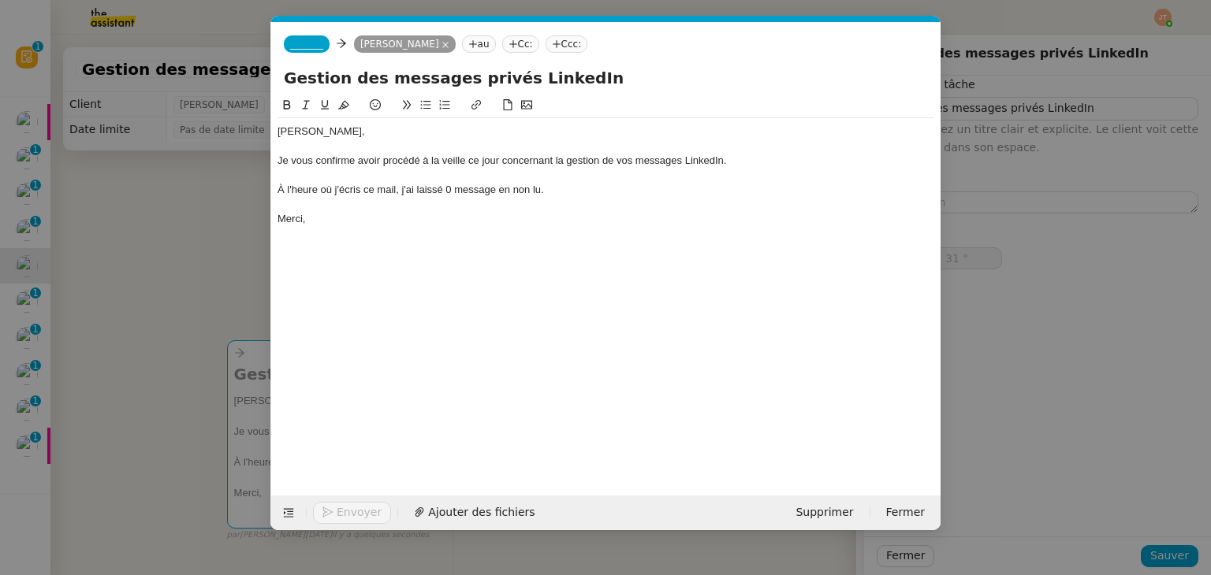
click at [301, 43] on span "_______" at bounding box center [306, 44] width 33 height 11
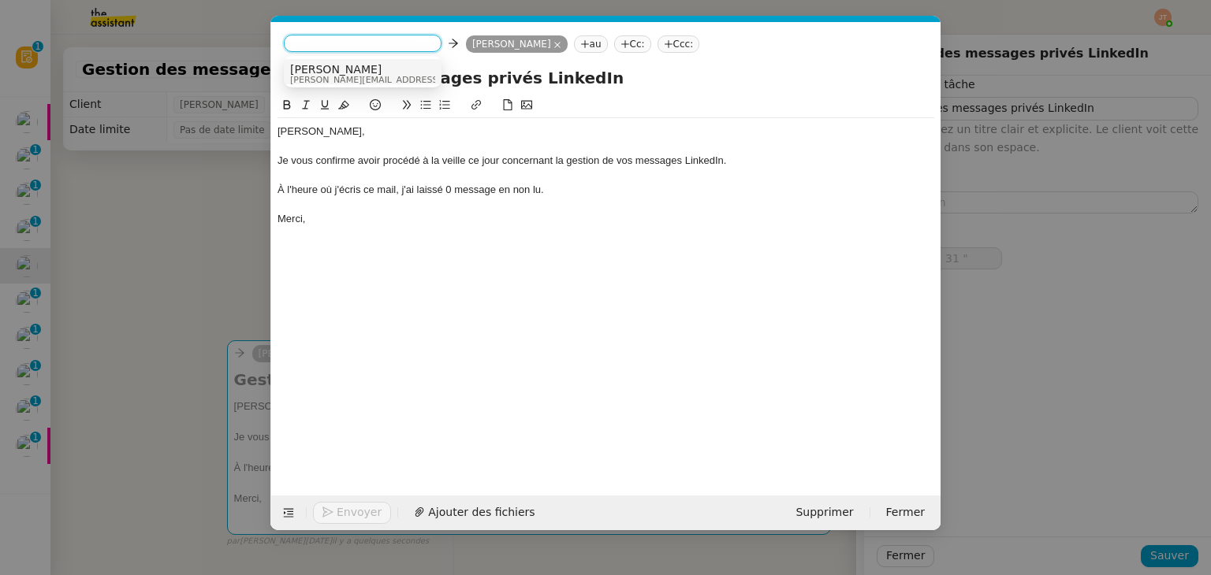
click at [317, 69] on span "Camille" at bounding box center [402, 69] width 224 height 13
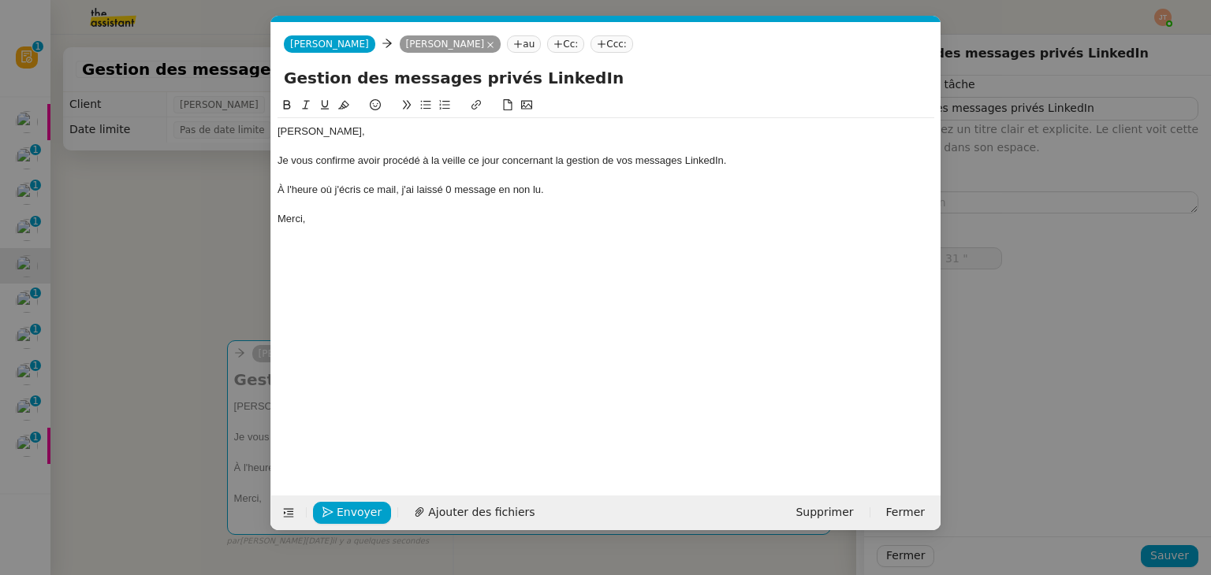
click at [190, 203] on nz-modal-container "Service TA - VOYAGE - PROPOSITION GLOBALE A utiliser dans le cadre de propositi…" at bounding box center [605, 287] width 1211 height 575
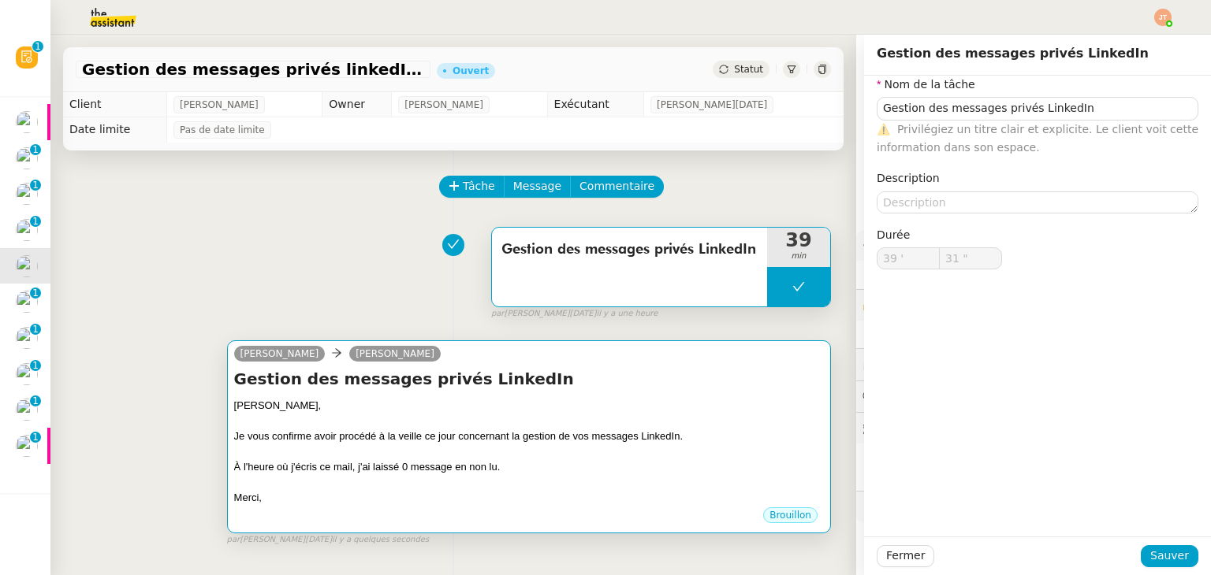
click at [397, 439] on div "Je vous confirme avoir procédé à la veille ce jour concernant la gestion de vos…" at bounding box center [529, 437] width 590 height 16
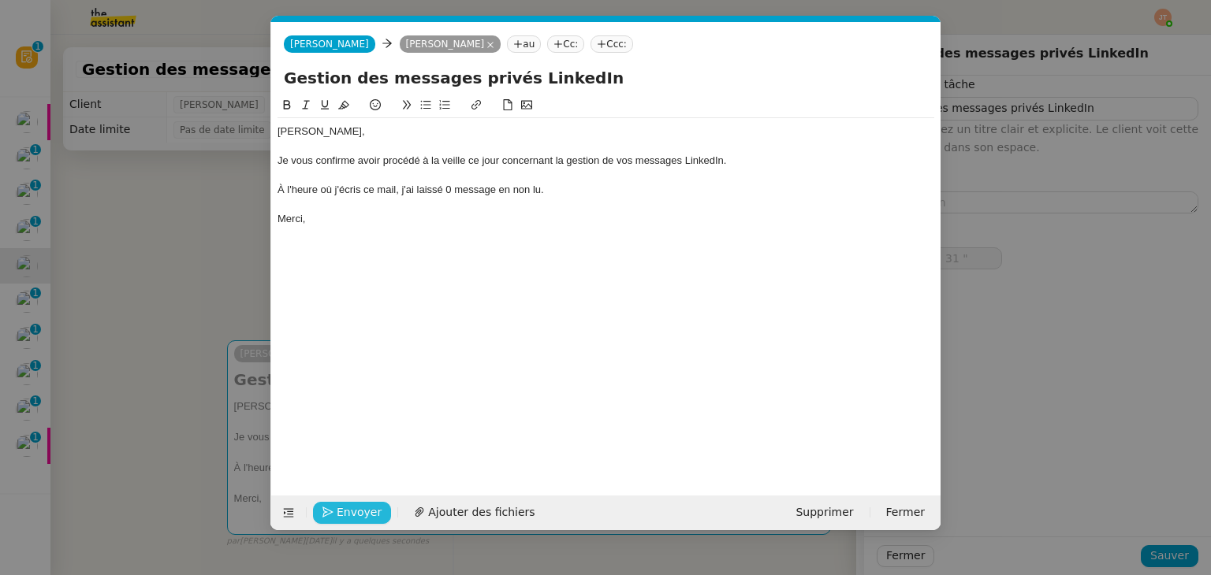
click at [367, 509] on span "Envoyer" at bounding box center [359, 513] width 45 height 18
click at [367, 509] on span "Confirmer l'envoi" at bounding box center [384, 513] width 95 height 18
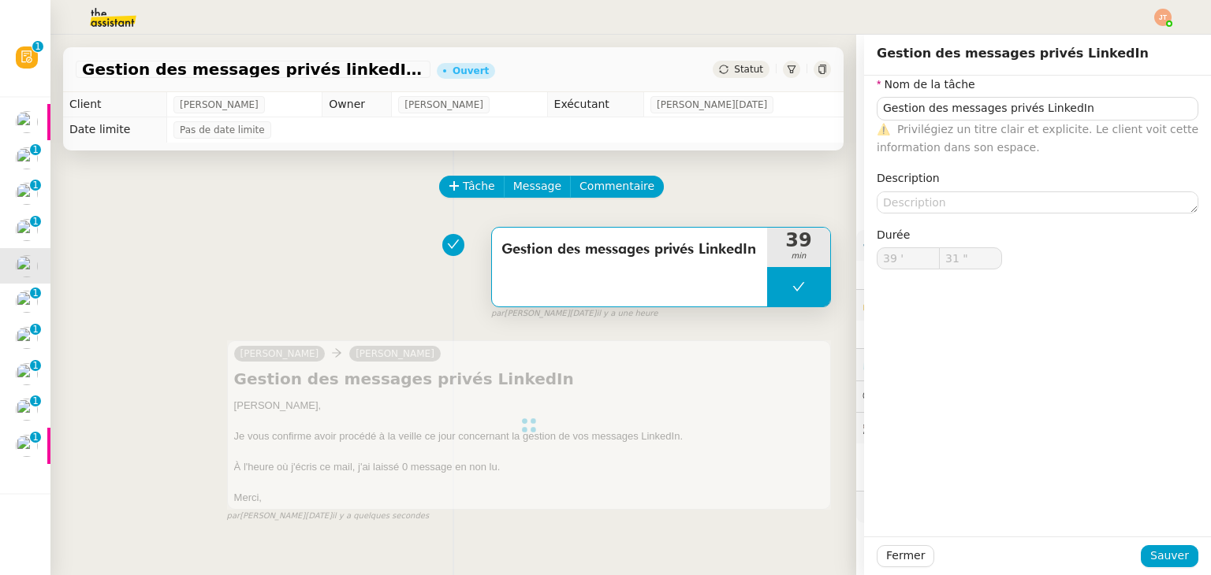
type input "Gestion des messages privés LinkedIn"
type input "39 '"
type input "31 ""
click at [893, 563] on span "Fermer" at bounding box center [905, 556] width 39 height 18
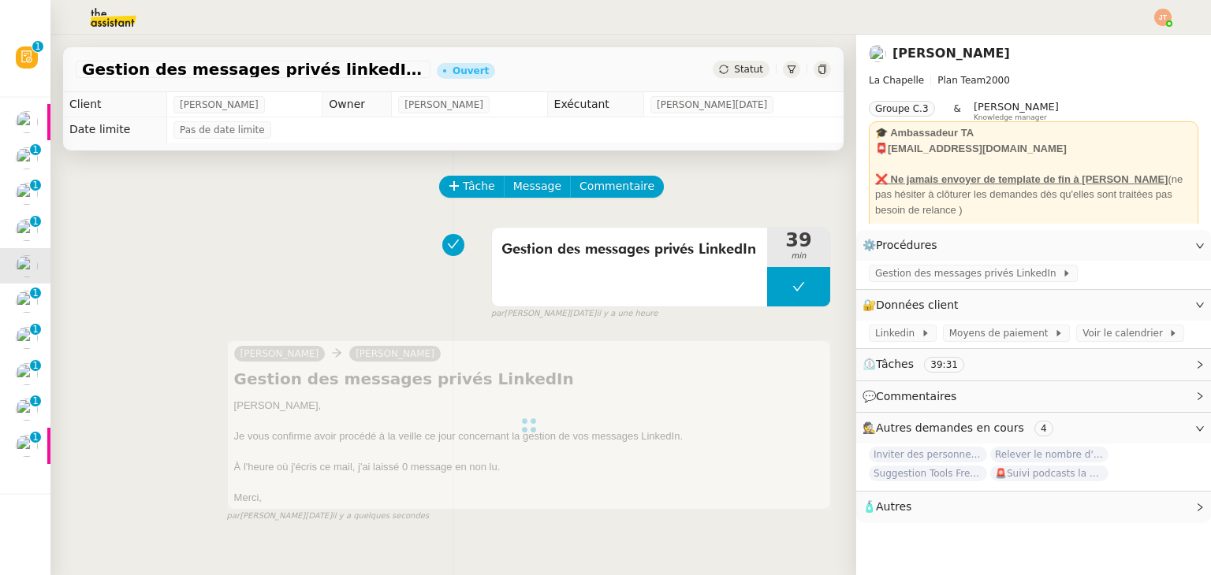
click at [721, 66] on div "Statut" at bounding box center [741, 69] width 57 height 17
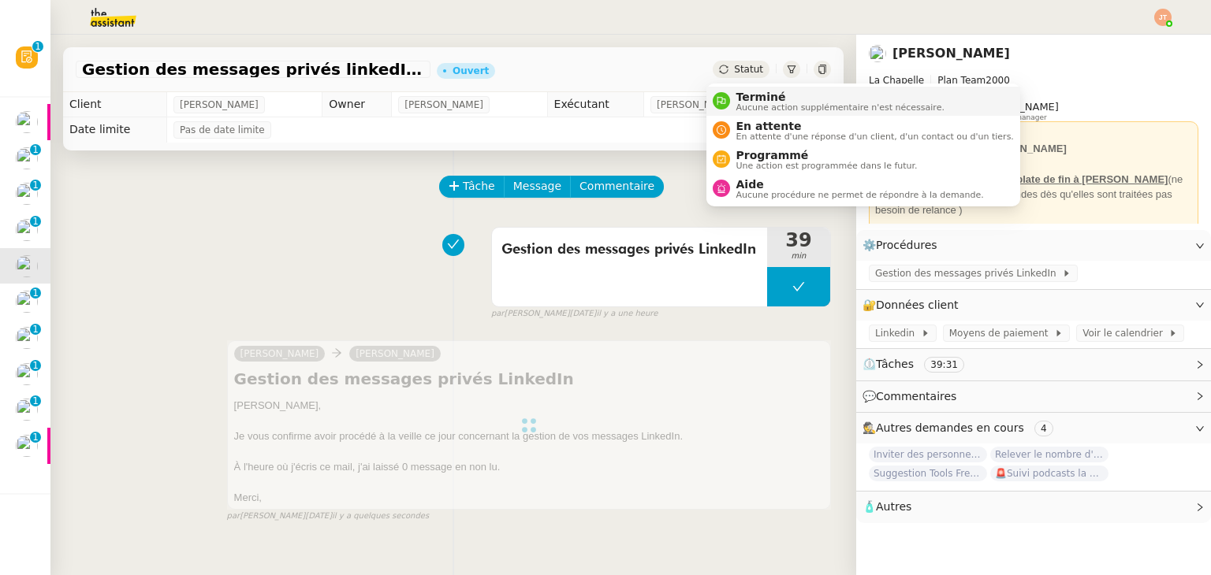
click at [739, 98] on span "Terminé" at bounding box center [840, 97] width 208 height 13
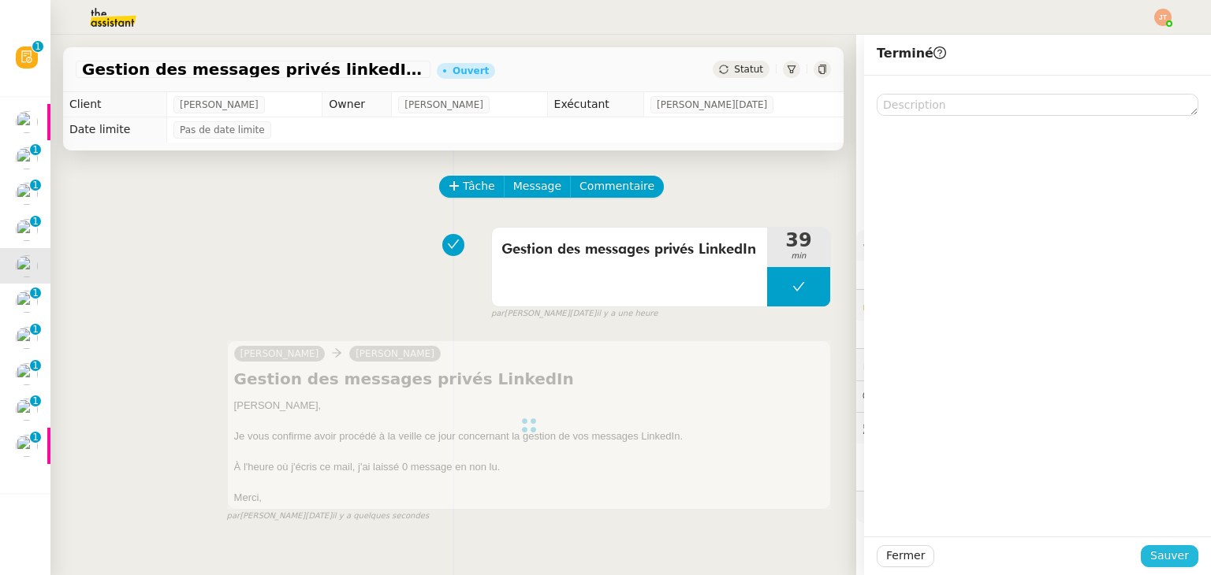
click at [1158, 563] on span "Sauver" at bounding box center [1169, 556] width 39 height 18
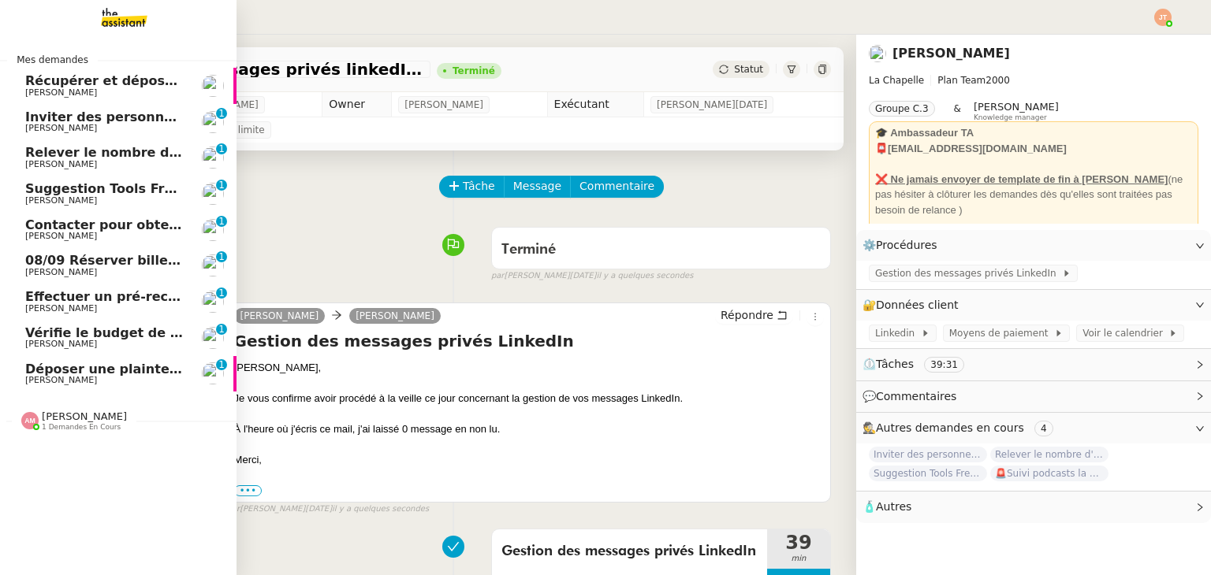
click at [69, 121] on span "Inviter des personnes sur Linkedin - [DATE]" at bounding box center [179, 117] width 309 height 15
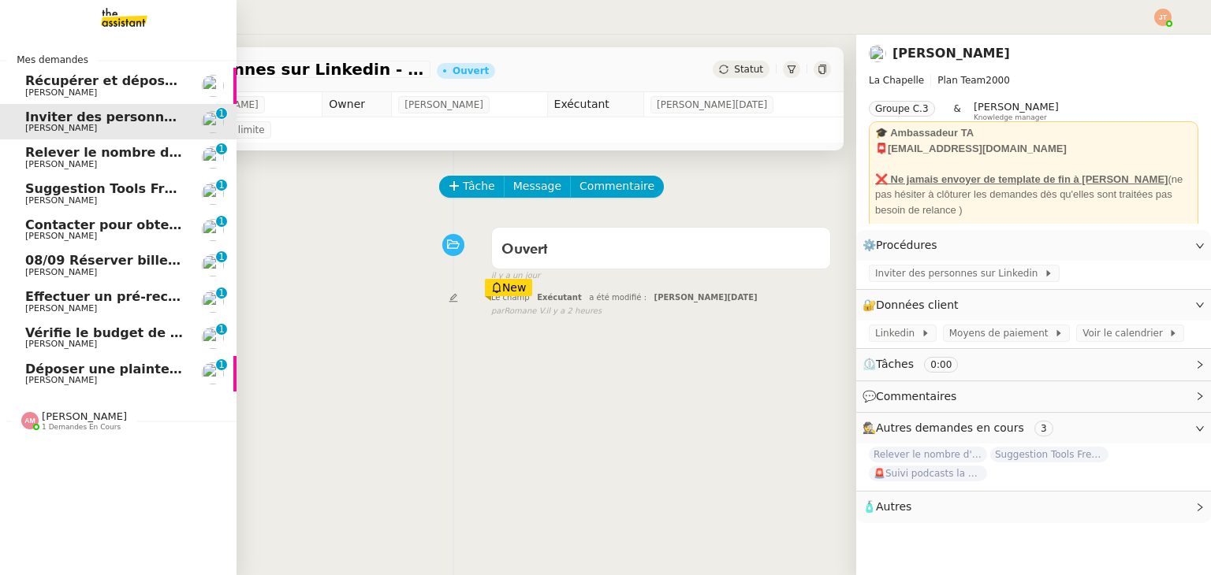
click at [76, 189] on span "Suggestion Tools Freezbee - [DATE]" at bounding box center [150, 188] width 251 height 15
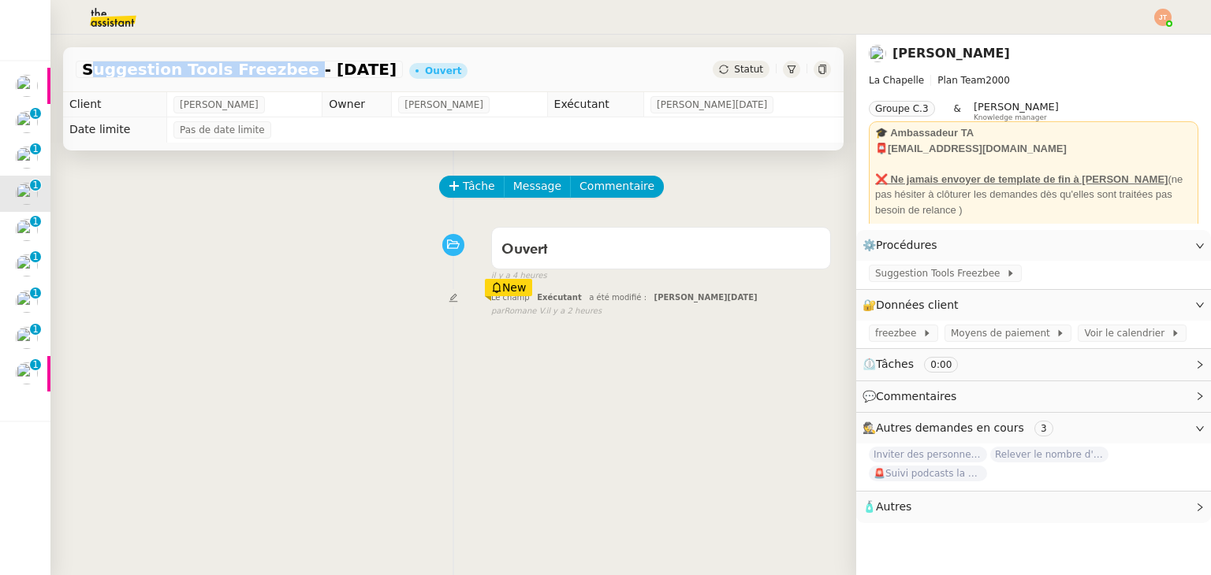
drag, startPoint x: 83, startPoint y: 69, endPoint x: 268, endPoint y: 73, distance: 185.3
click at [268, 73] on span "Suggestion Tools Freezbee - [DATE]" at bounding box center [239, 69] width 314 height 16
copy span "Suggestion Tools Freezbee"
click at [483, 180] on span "Tâche" at bounding box center [479, 186] width 32 height 18
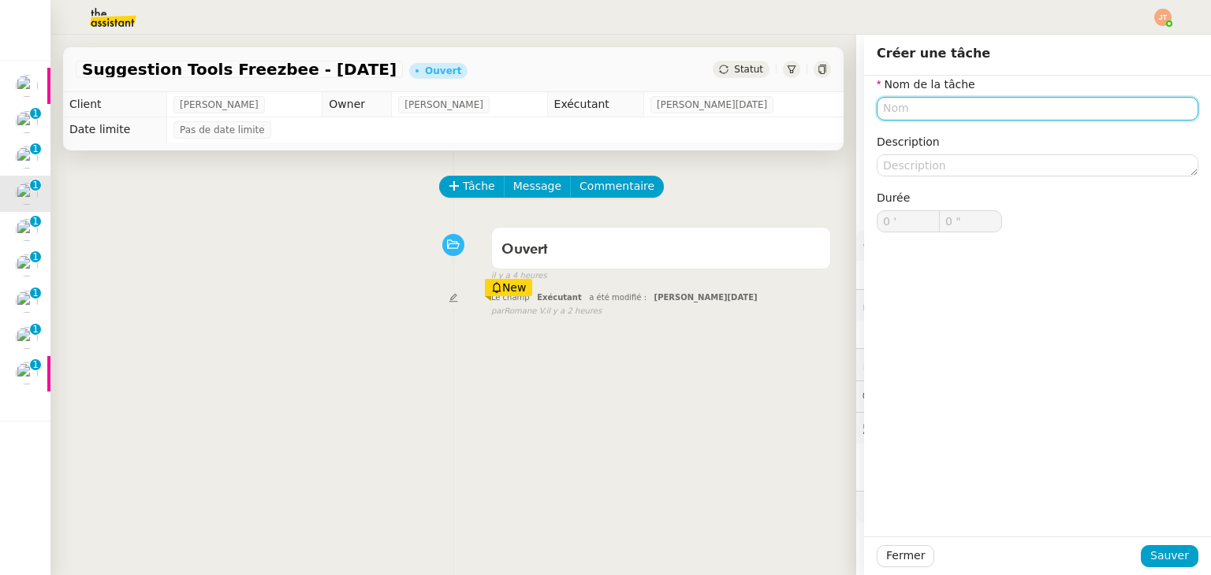
click at [932, 108] on input "text" at bounding box center [1037, 108] width 322 height 23
paste input "Suggestion Tools Freezbee"
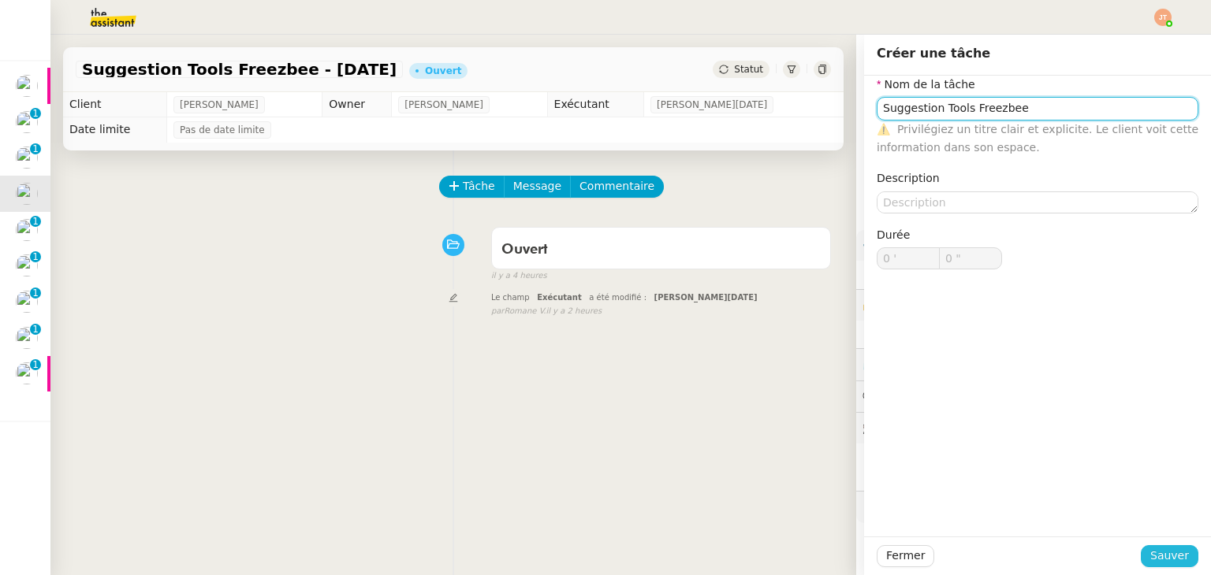
type input "Suggestion Tools Freezbee"
click at [1162, 561] on span "Sauver" at bounding box center [1169, 556] width 39 height 18
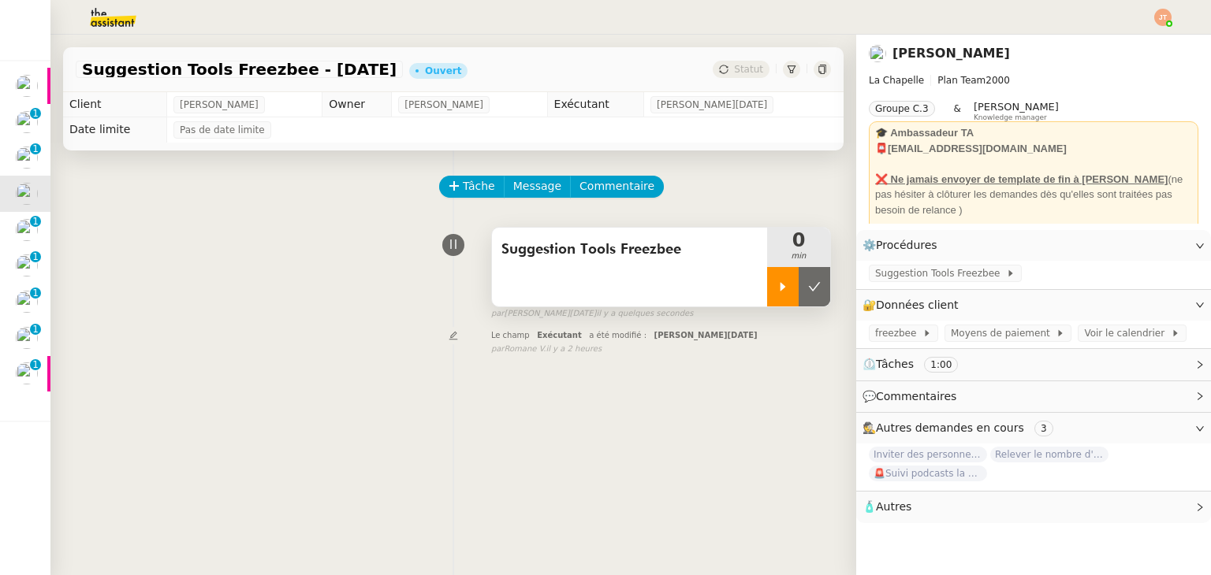
click at [776, 285] on icon at bounding box center [782, 287] width 13 height 13
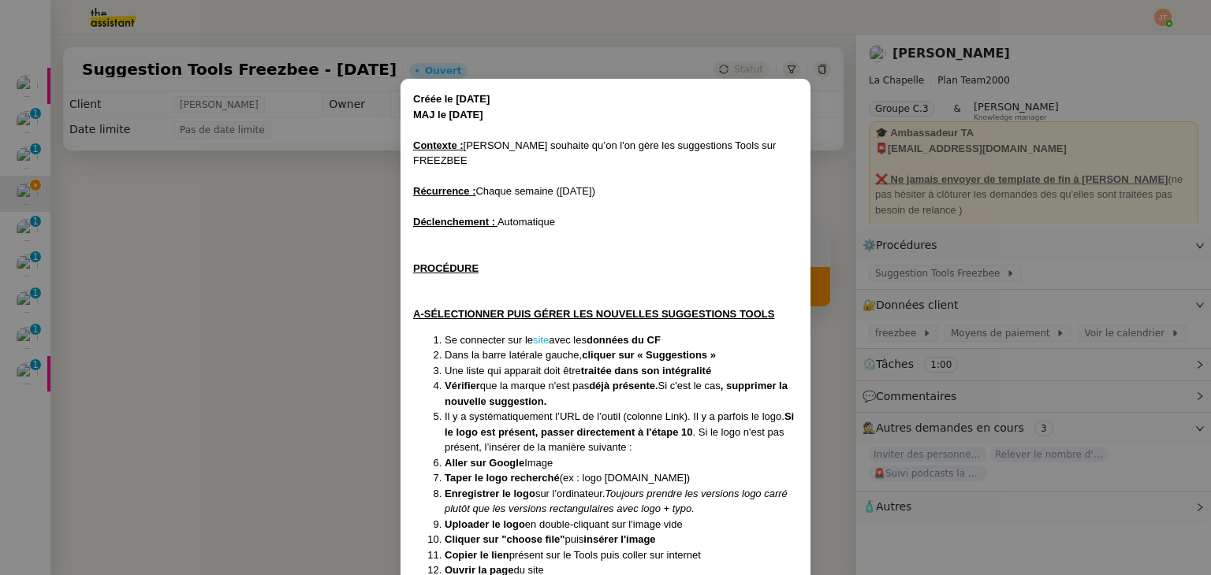
click at [549, 334] on link "site" at bounding box center [541, 340] width 16 height 12
click at [359, 270] on nz-modal-container "Créée le 06/11/2024 MAJ le 27/12/2024 Contexte : Hugo souhaite qu’on l'on gère …" at bounding box center [605, 287] width 1211 height 575
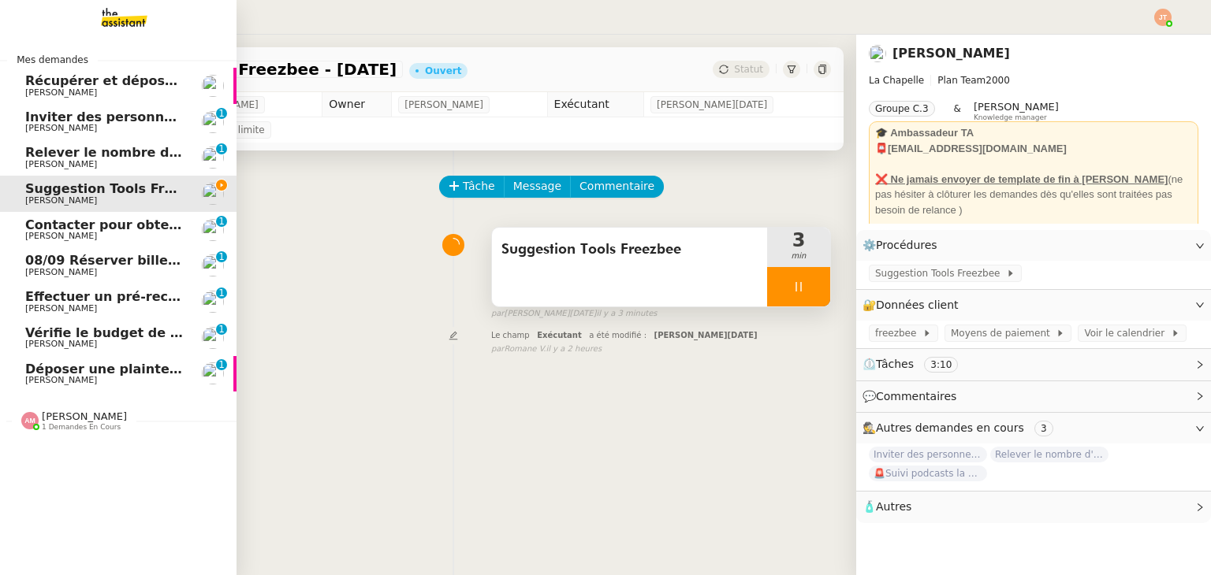
click at [109, 158] on span "Relever le nombre d'abonnés - 25 août 2025" at bounding box center [160, 152] width 270 height 15
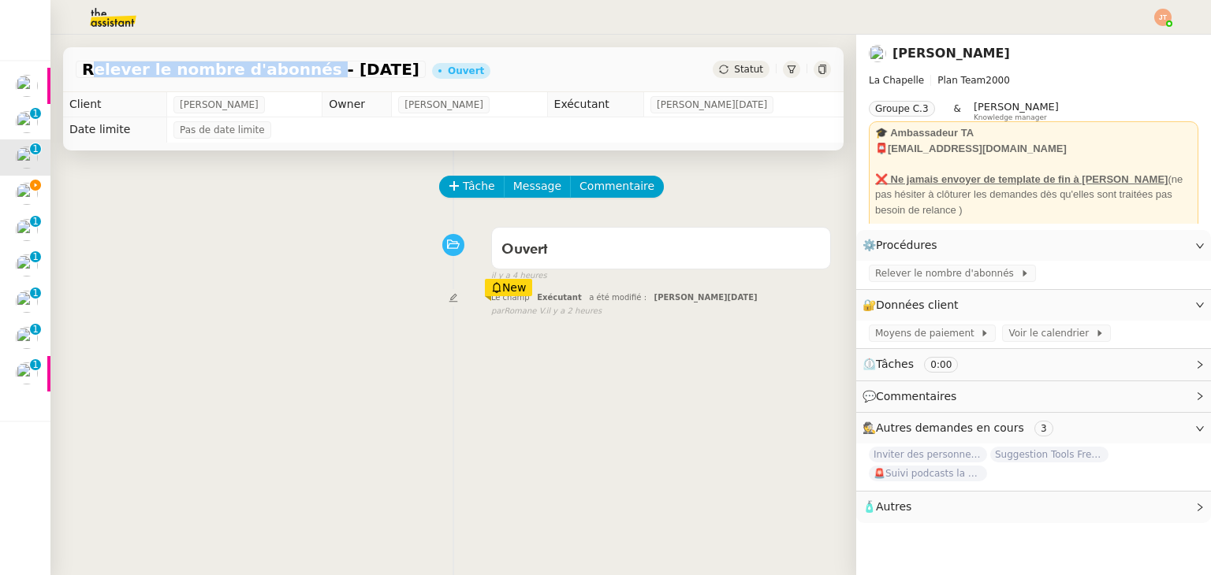
drag, startPoint x: 82, startPoint y: 70, endPoint x: 287, endPoint y: 73, distance: 204.9
click at [287, 73] on span "Relever le nombre d'abonnés - 25 août 2025" at bounding box center [250, 69] width 337 height 16
copy span "Relever le nombre d'abonnés"
click at [463, 174] on div "Tâche Message Commentaire Veuillez patienter une erreur s'est produite 👌👌👌 mess…" at bounding box center [453, 438] width 806 height 575
click at [464, 184] on span "Tâche" at bounding box center [479, 186] width 32 height 18
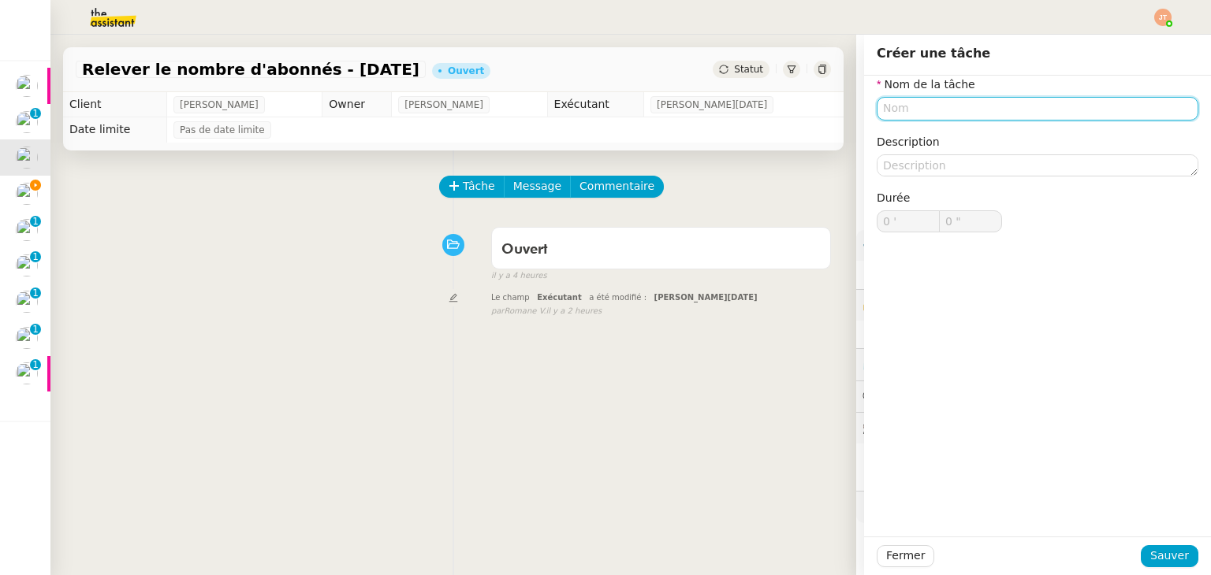
click at [899, 116] on input "text" at bounding box center [1037, 108] width 322 height 23
paste input "Relever le nombre d'abonnés"
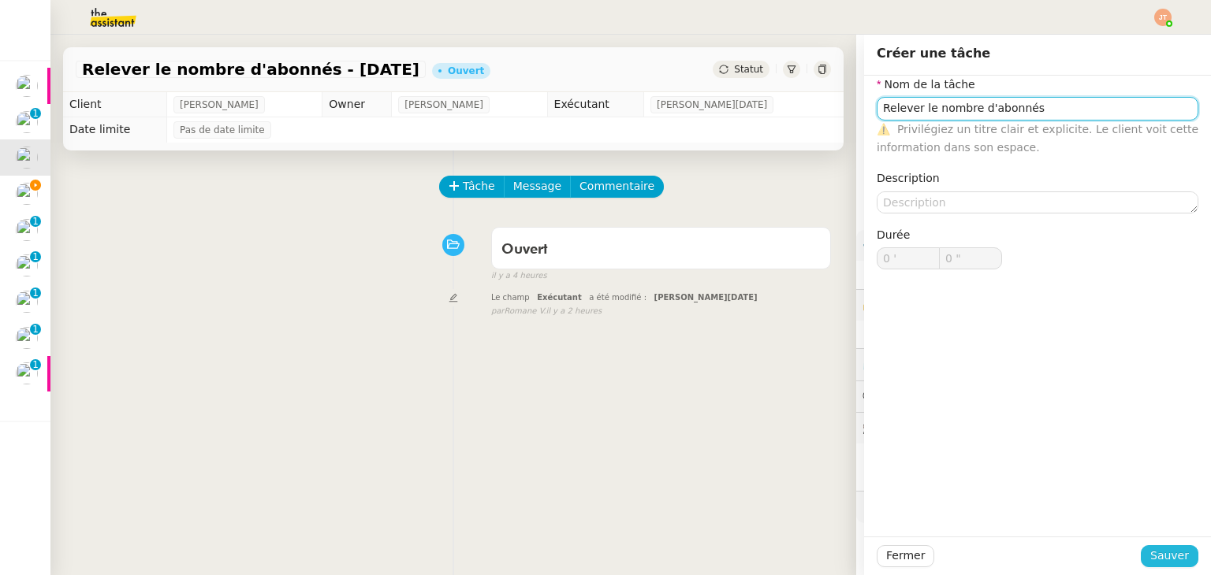
type input "Relever le nombre d'abonnés"
click at [1150, 558] on span "Sauver" at bounding box center [1169, 556] width 39 height 18
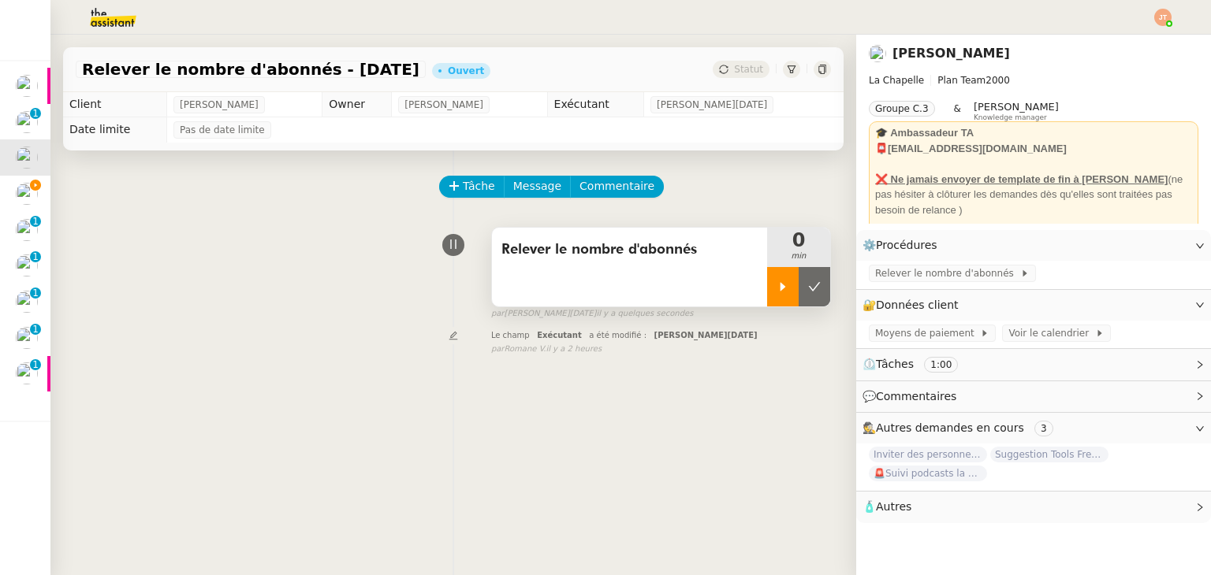
click at [776, 288] on icon at bounding box center [782, 287] width 13 height 13
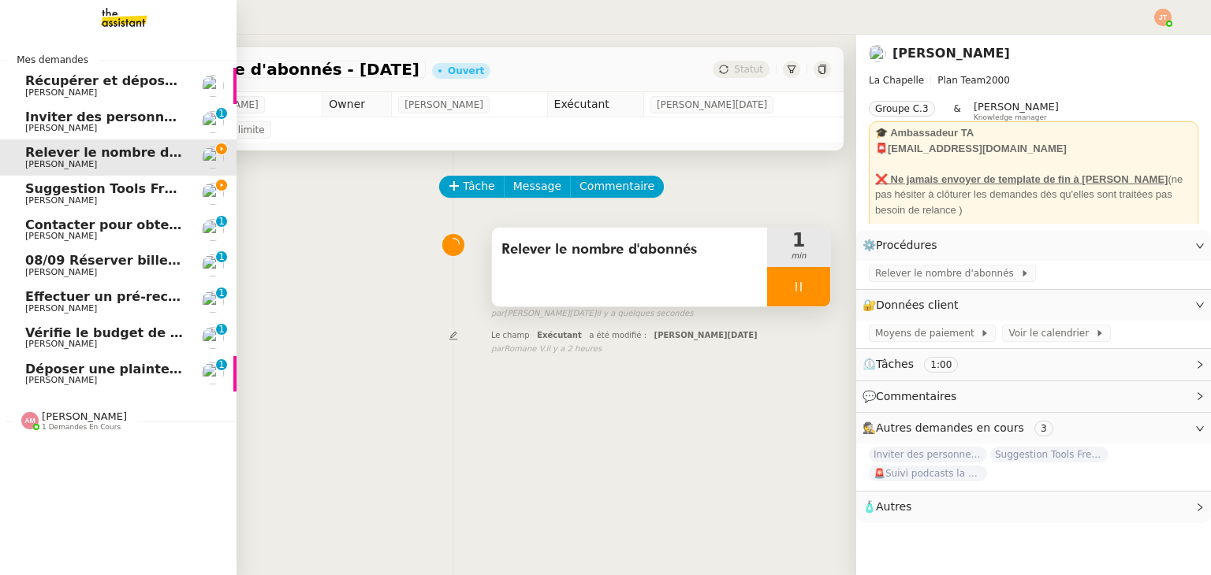
click at [76, 434] on div "Amyna Mehrez 1 demandes en cours" at bounding box center [118, 415] width 236 height 46
click at [76, 430] on span "1 demandes en cours" at bounding box center [81, 427] width 79 height 9
click at [62, 193] on span "Suggestion Tools Freezbee - [DATE]" at bounding box center [150, 188] width 251 height 15
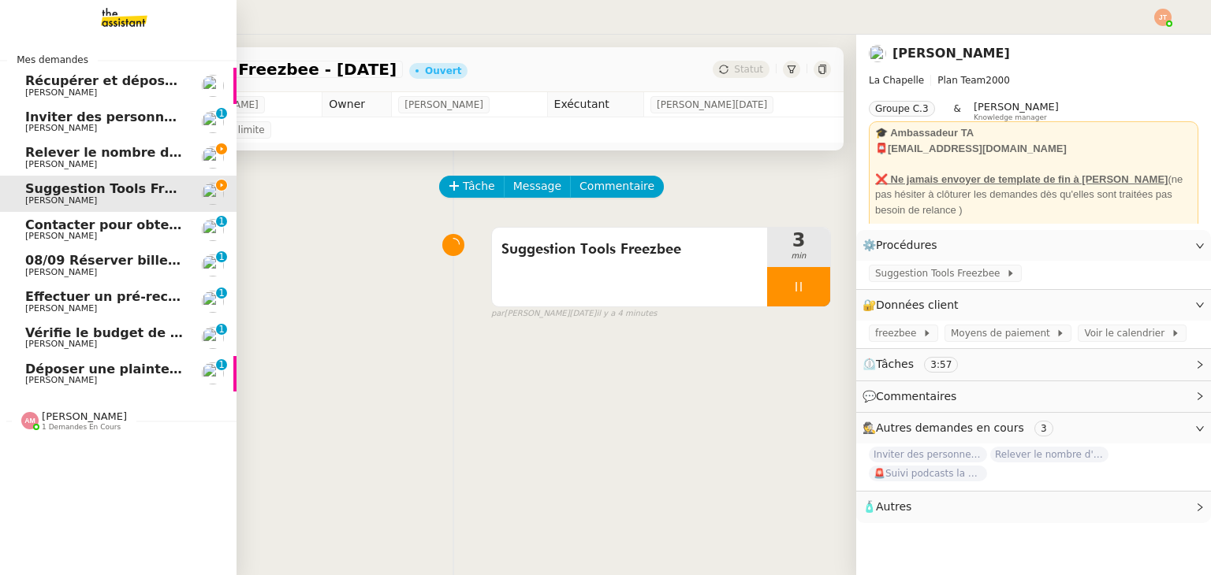
click at [43, 153] on span "Relever le nombre d'abonnés - 25 août 2025" at bounding box center [160, 152] width 270 height 15
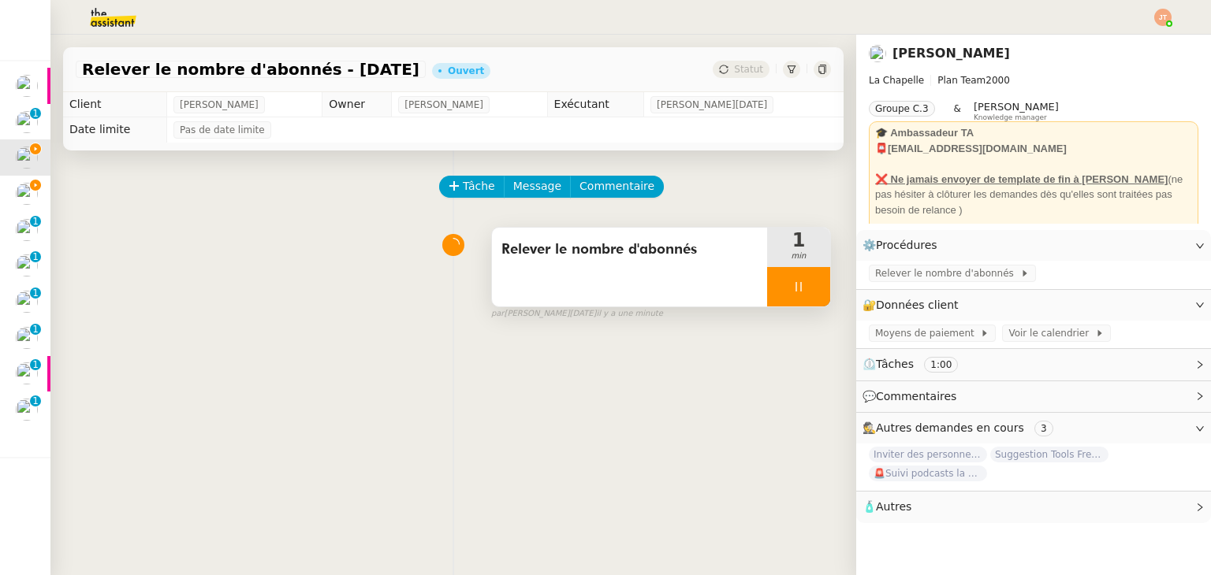
click at [777, 297] on div at bounding box center [798, 286] width 63 height 39
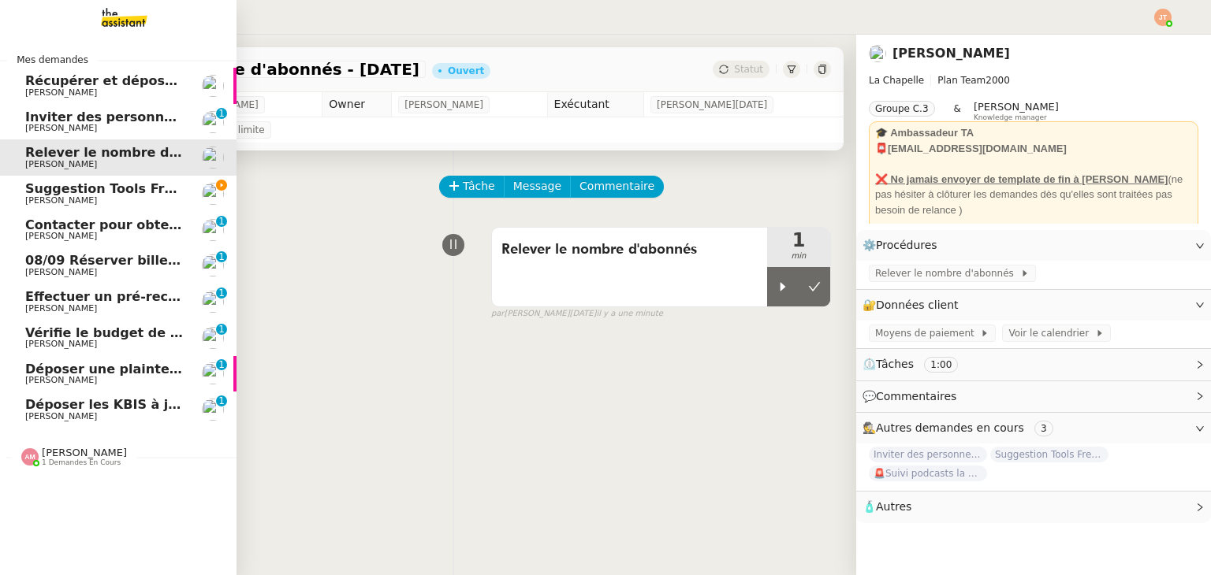
click at [153, 125] on span "[PERSON_NAME]" at bounding box center [104, 128] width 159 height 9
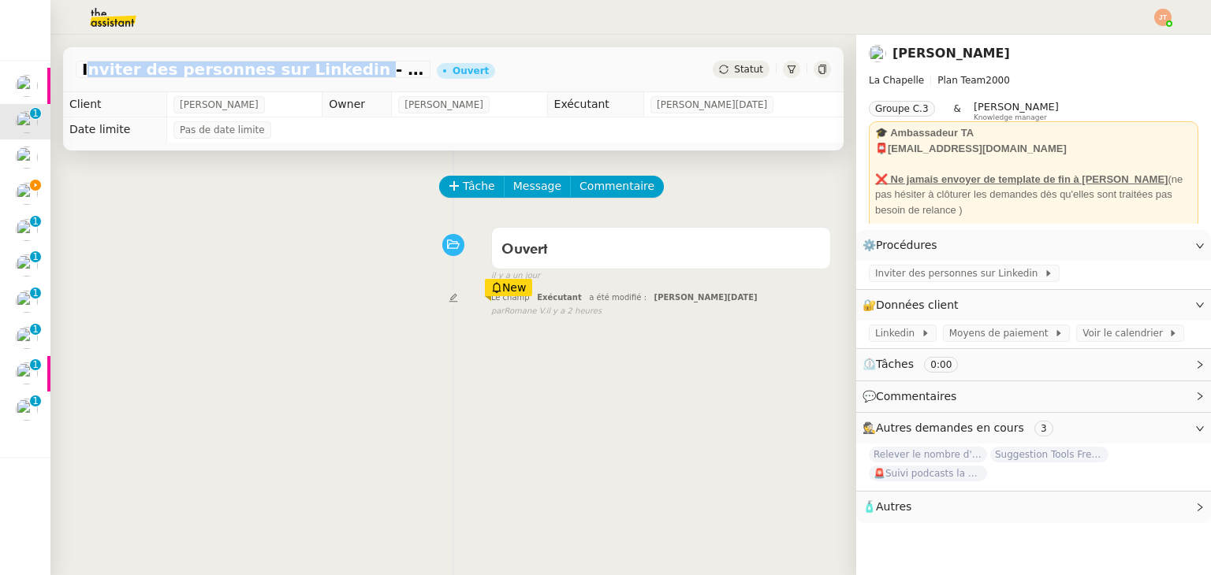
drag, startPoint x: 82, startPoint y: 70, endPoint x: 322, endPoint y: 73, distance: 240.4
click at [322, 73] on span "Inviter des personnes sur Linkedin - [DATE]" at bounding box center [253, 69] width 342 height 16
copy span "Inviter des personnes sur Linkedin"
click at [474, 179] on span "Tâche" at bounding box center [479, 186] width 32 height 18
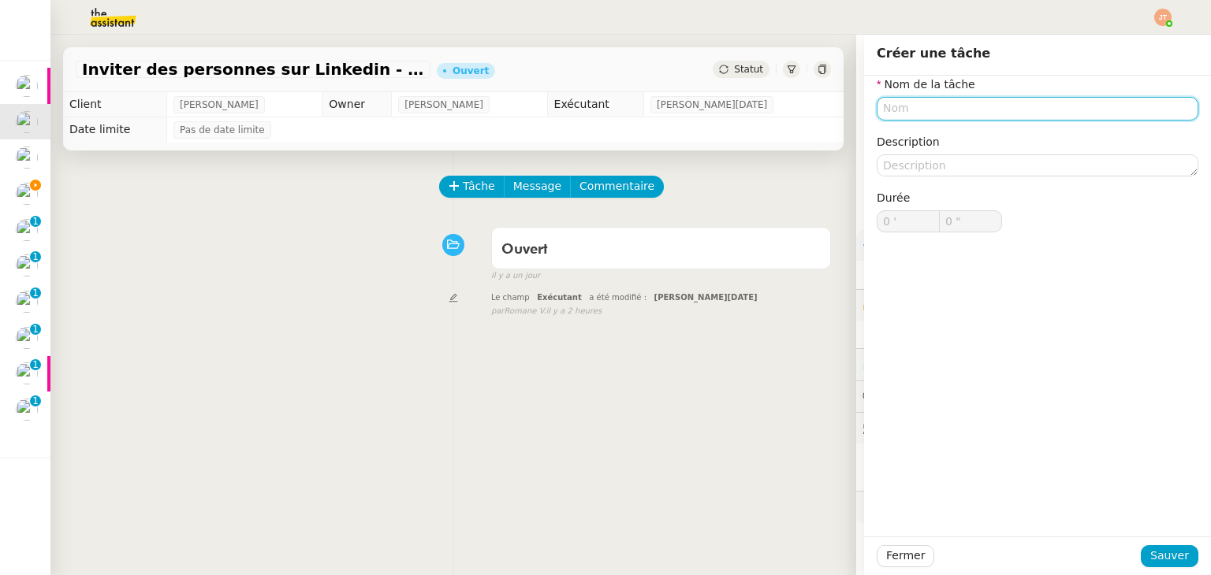
click at [914, 113] on input "text" at bounding box center [1037, 108] width 322 height 23
paste input "Inviter des personnes sur Linkedin"
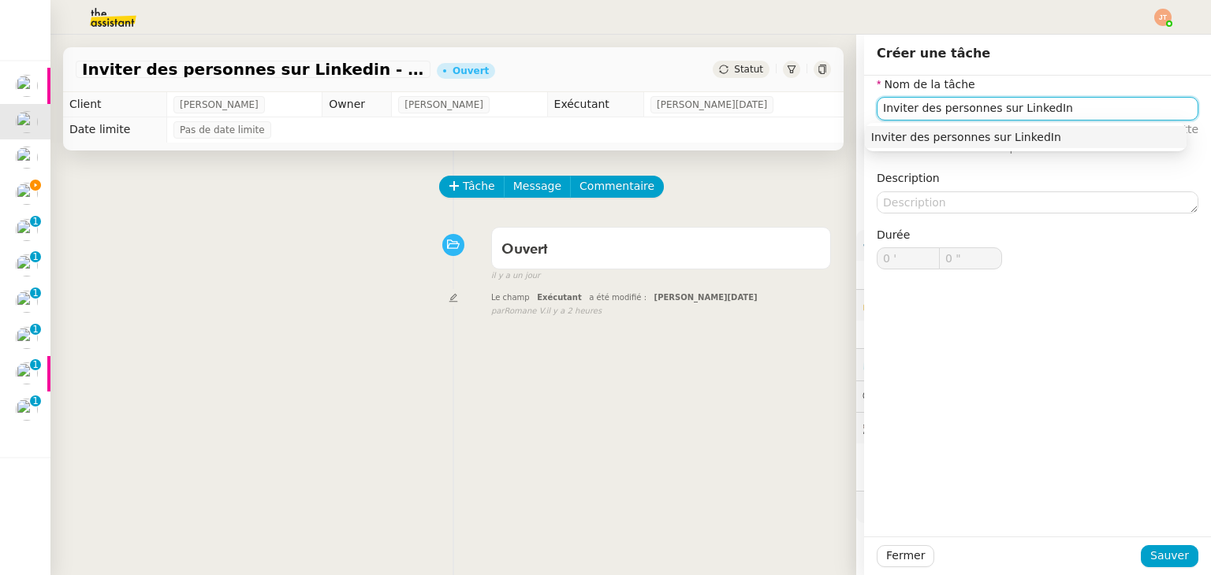
type input "Inviter des personnes sur LinkedIn"
click at [1154, 535] on div "Nom de la tâche Inviter des personnes sur LinkedIn ⚠️ Privilégiez un titre clai…" at bounding box center [1037, 306] width 347 height 461
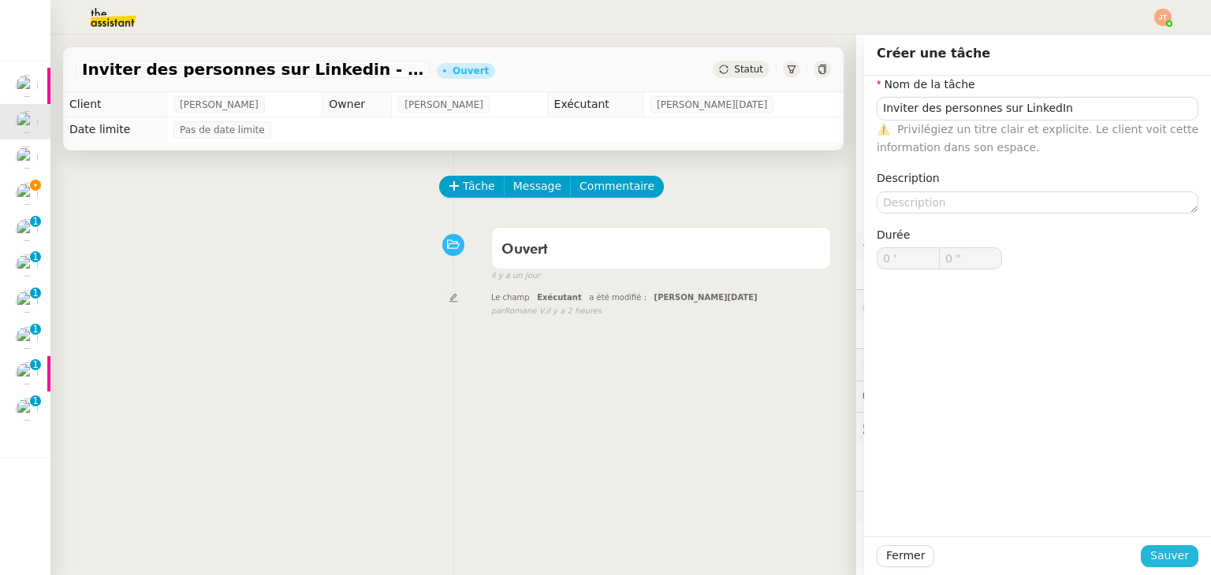
click at [1154, 555] on span "Sauver" at bounding box center [1169, 556] width 39 height 18
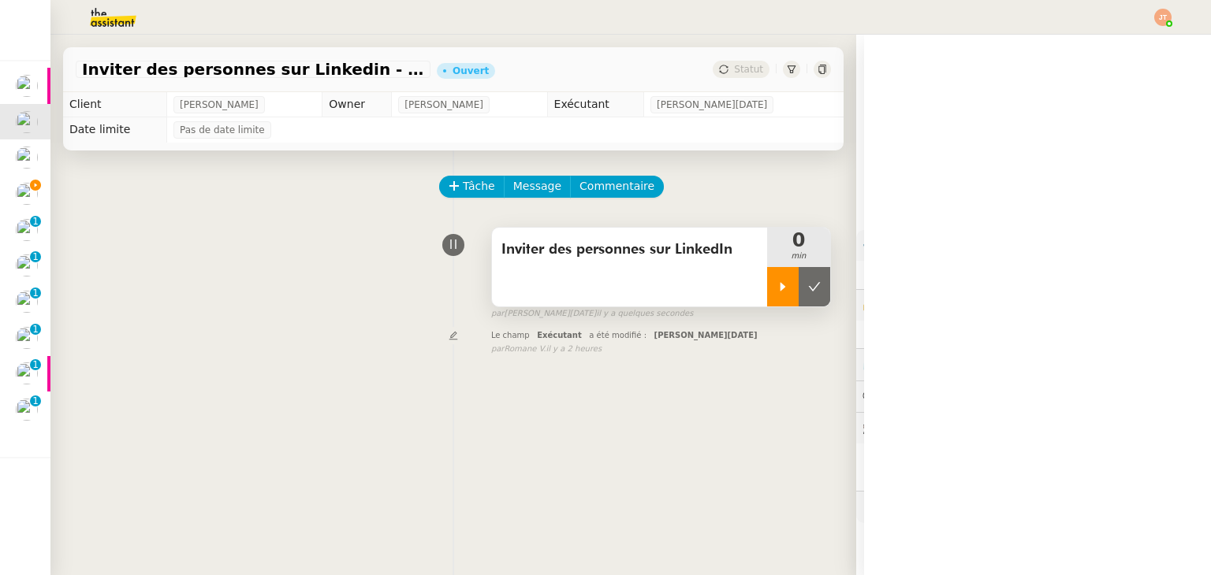
click at [776, 288] on icon at bounding box center [782, 287] width 13 height 13
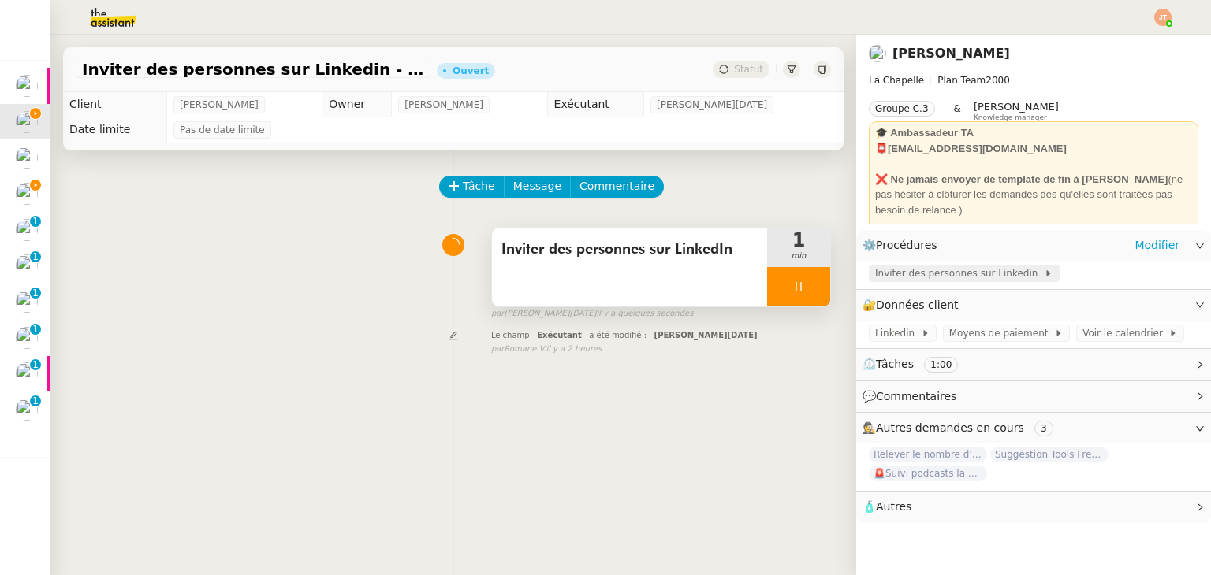
click at [883, 272] on span "Inviter des personnes sur Linkedin" at bounding box center [959, 274] width 169 height 16
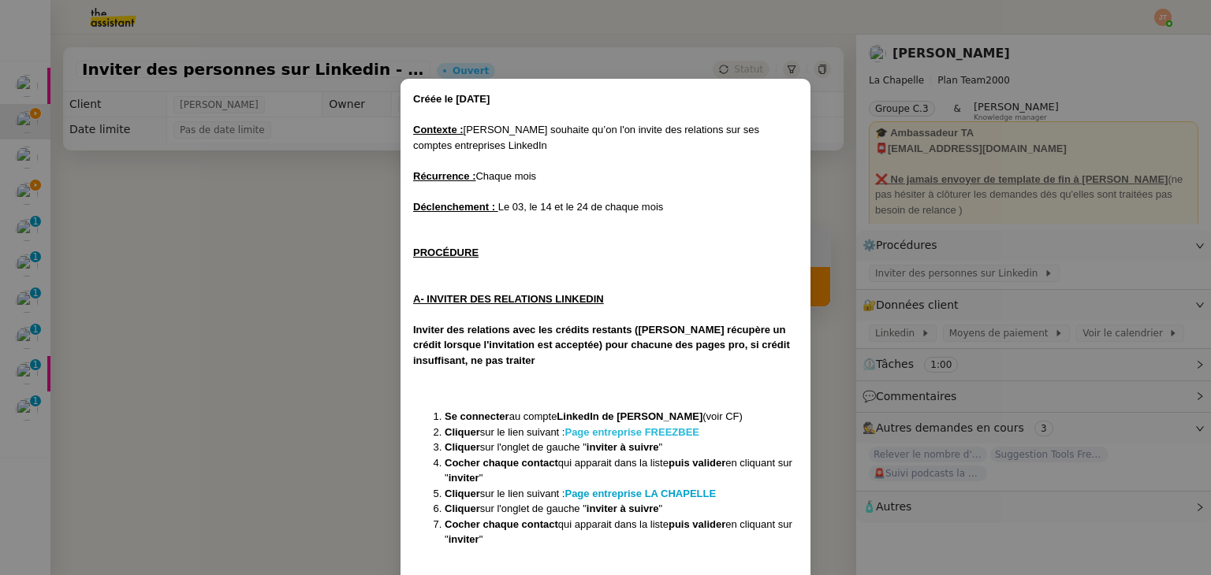
click at [613, 436] on strong "Page entreprise FREEZBEE" at bounding box center [631, 432] width 135 height 12
click at [625, 499] on strong "Page entreprise LA CHAPELLE" at bounding box center [639, 494] width 151 height 12
click at [240, 266] on nz-modal-container "Créée le 06/01/2025 Contexte : Hugo souhaite qu’on l'on invite des relations su…" at bounding box center [605, 287] width 1211 height 575
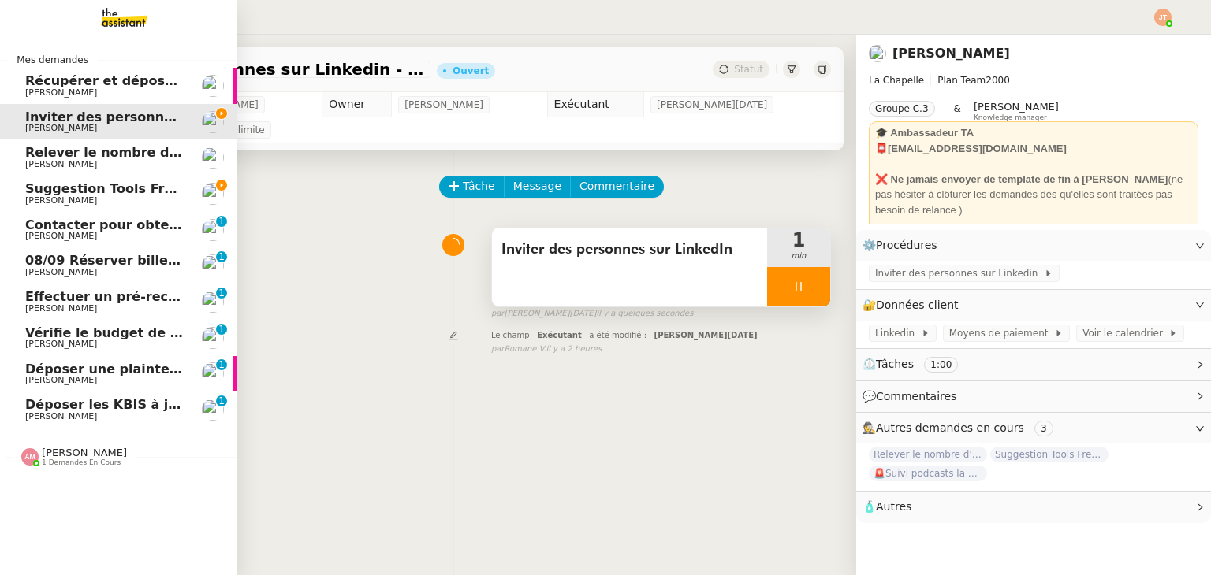
click at [106, 191] on span "Suggestion Tools Freezbee - [DATE]" at bounding box center [150, 188] width 251 height 15
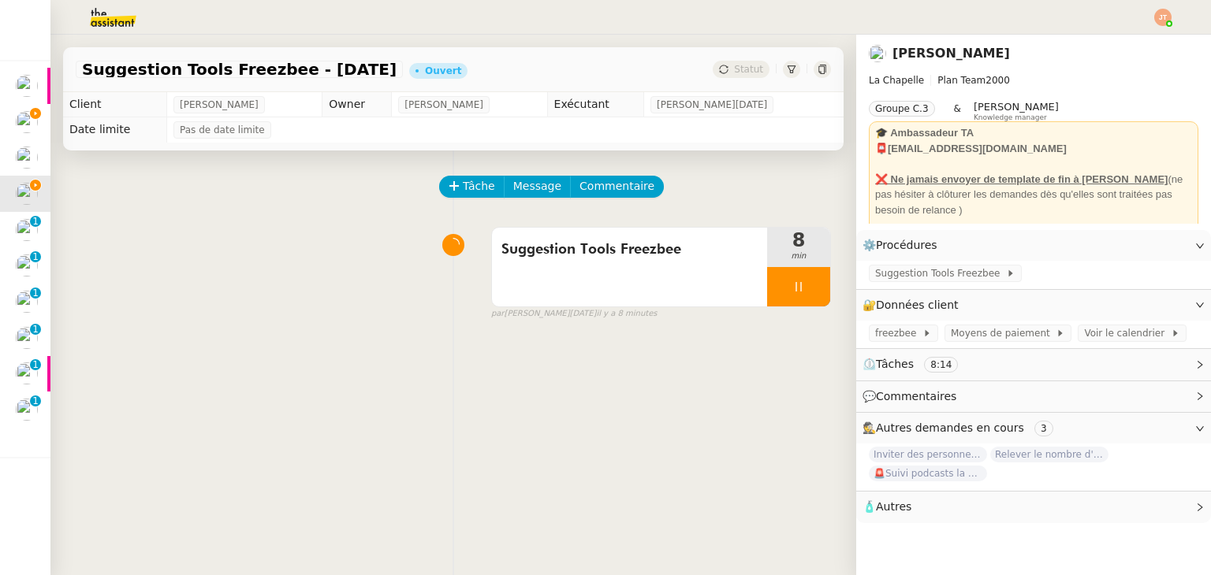
click at [389, 419] on div "Tâche Message Commentaire Veuillez patienter une erreur s'est produite 👌👌👌 mess…" at bounding box center [453, 438] width 806 height 575
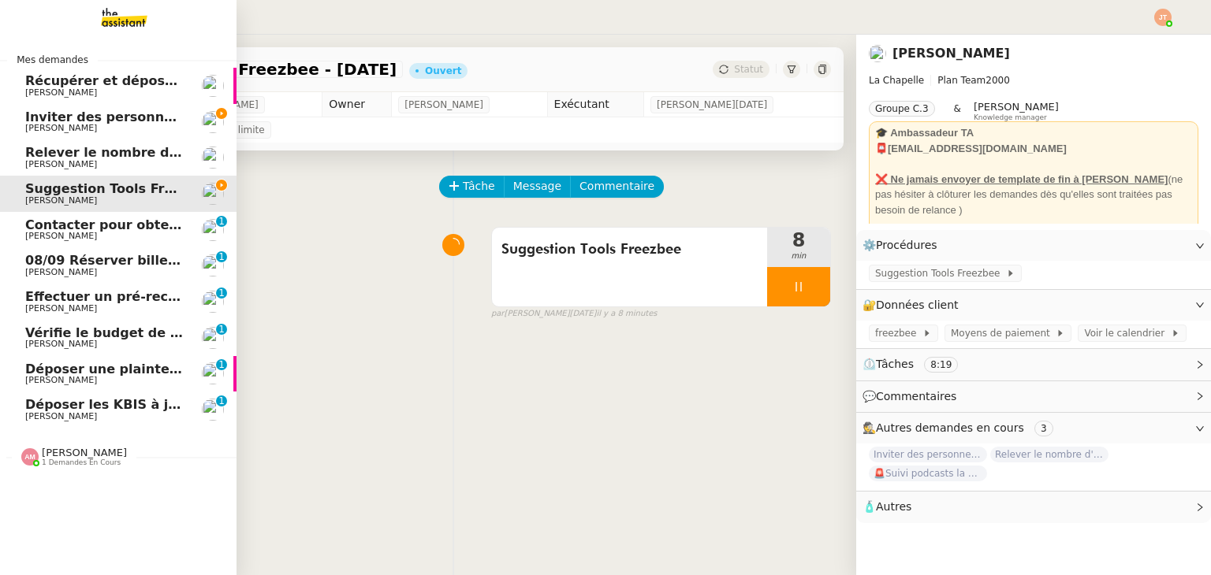
click at [106, 125] on span "[PERSON_NAME]" at bounding box center [104, 128] width 159 height 9
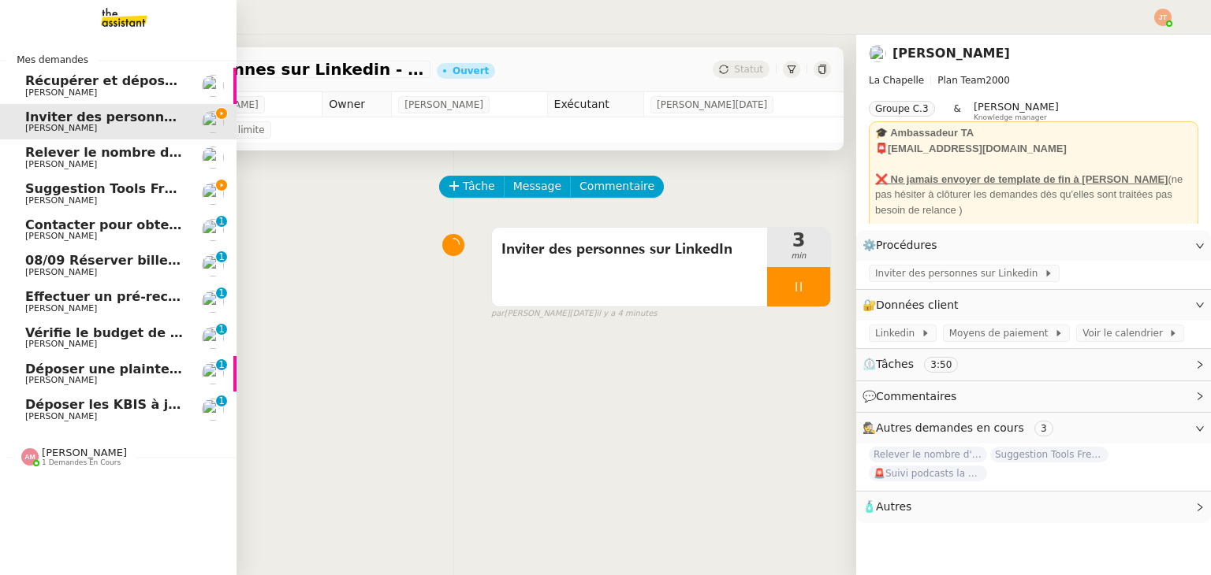
click at [110, 199] on span "[PERSON_NAME]" at bounding box center [104, 200] width 159 height 9
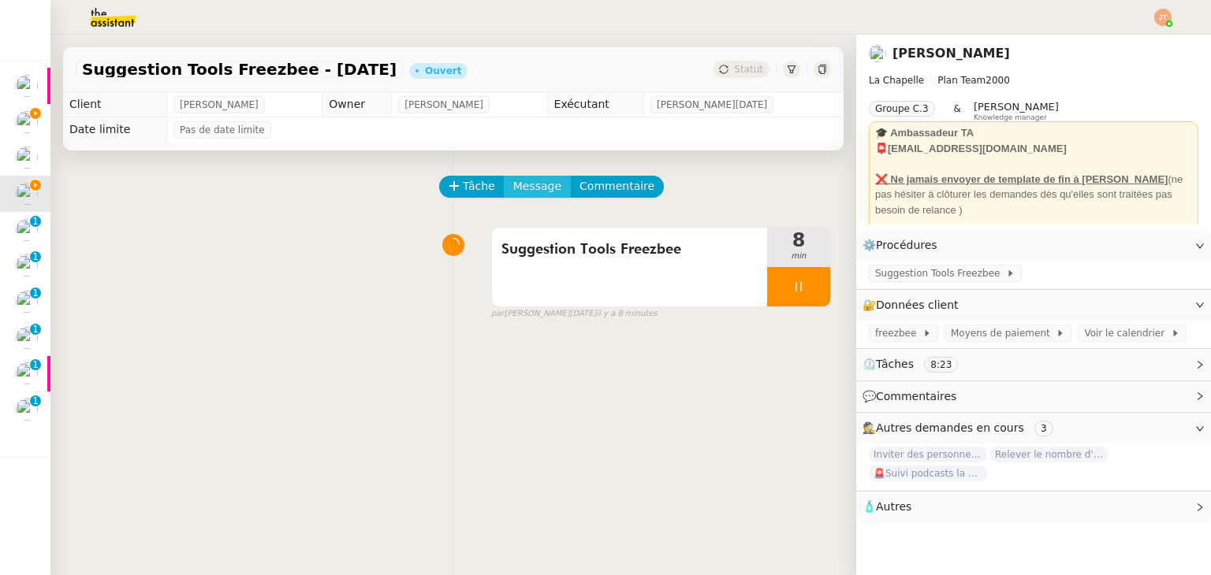
click at [514, 188] on span "Message" at bounding box center [537, 186] width 48 height 18
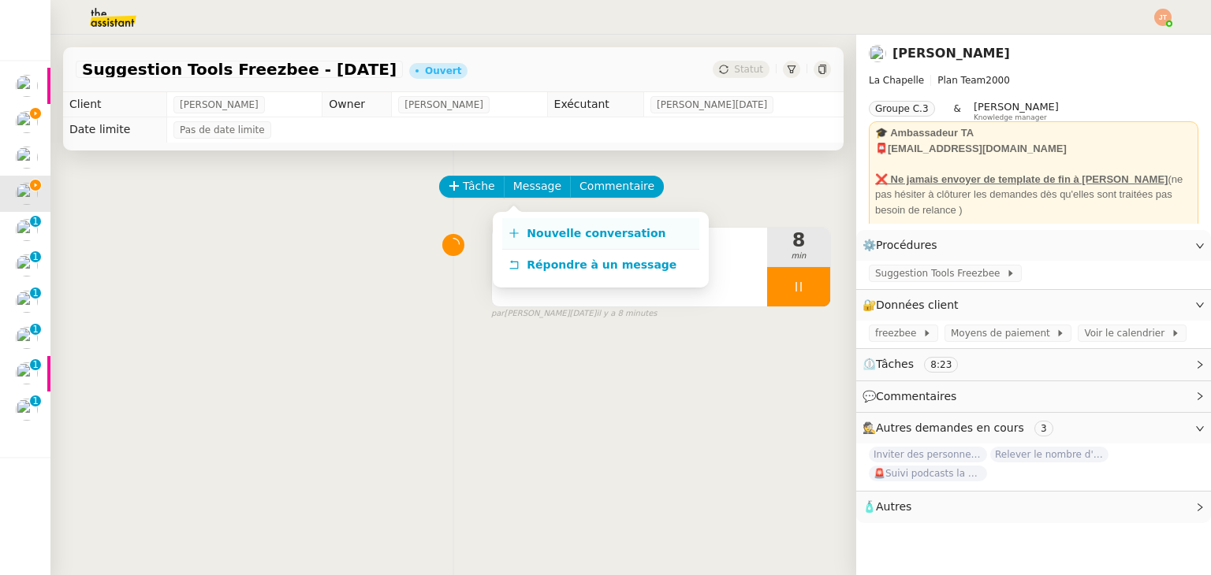
click at [608, 237] on span "Nouvelle conversation" at bounding box center [596, 233] width 139 height 13
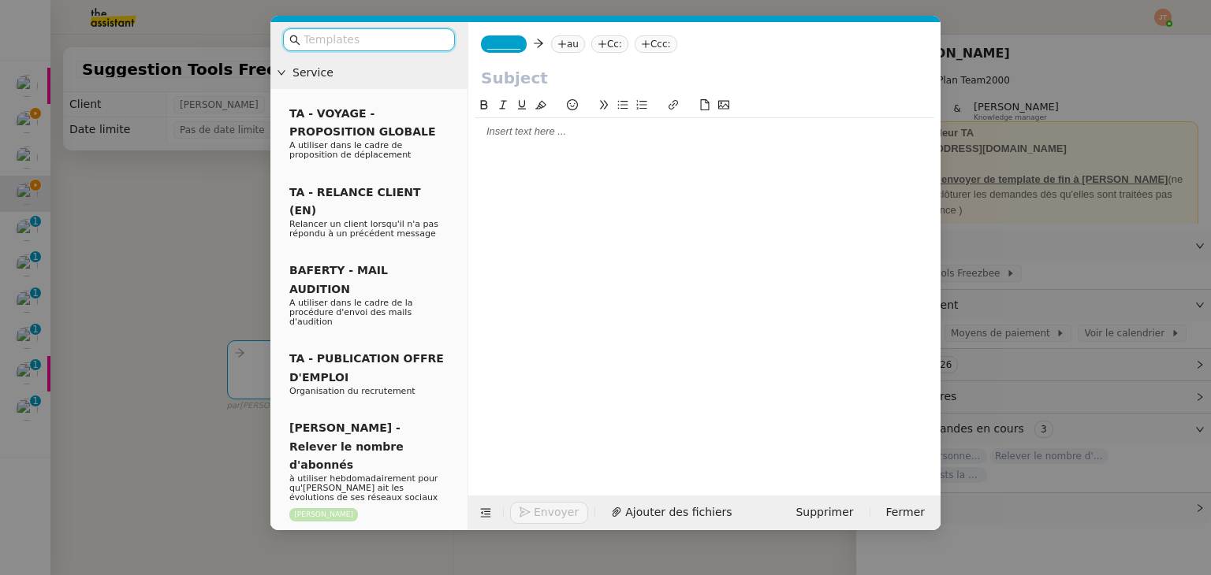
click at [0, 265] on nz-modal-container "Service TA - VOYAGE - PROPOSITION GLOBALE A utiliser dans le cadre de propositi…" at bounding box center [605, 287] width 1211 height 575
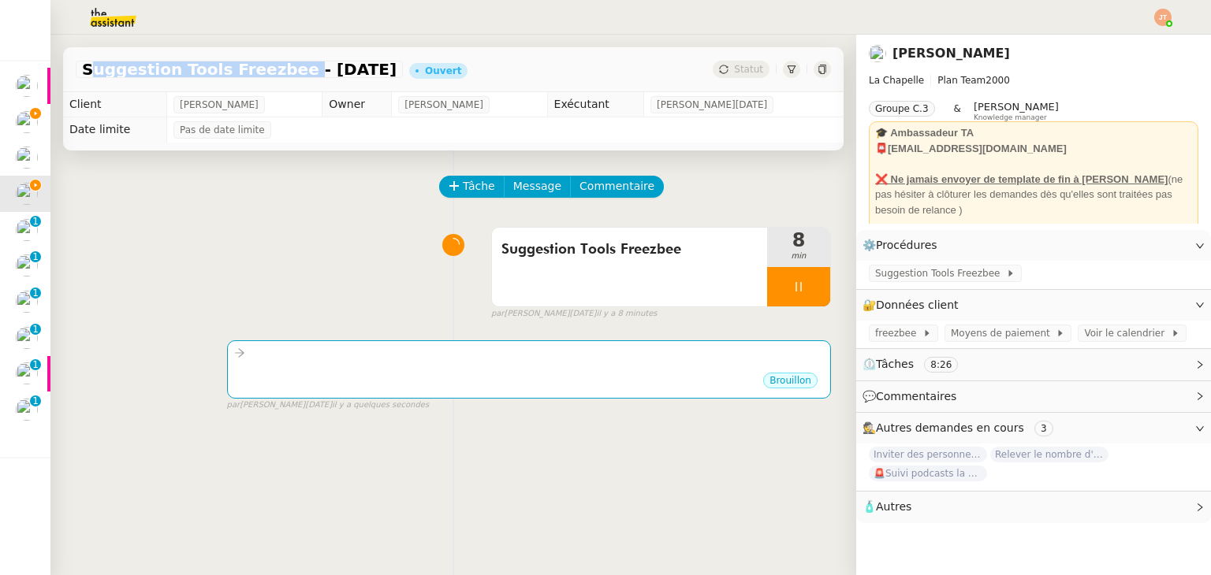
drag, startPoint x: 80, startPoint y: 69, endPoint x: 270, endPoint y: 67, distance: 190.0
click at [270, 67] on div "Suggestion Tools Freezbee - [DATE]" at bounding box center [239, 69] width 327 height 17
copy span "Suggestion Tools Freezbee"
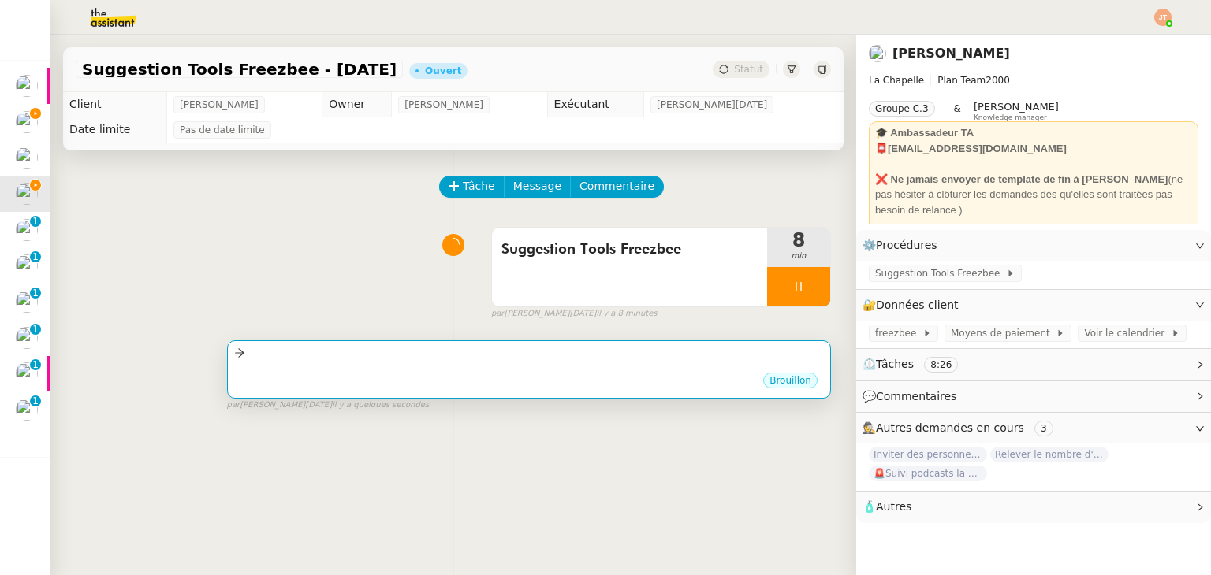
click at [398, 361] on div at bounding box center [529, 353] width 590 height 18
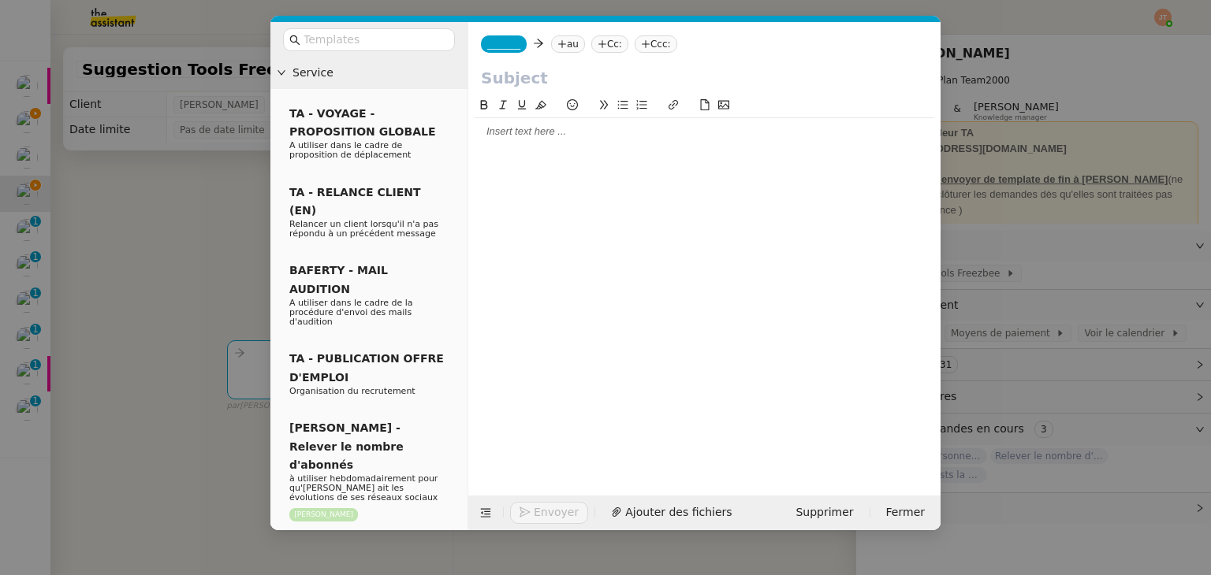
click at [501, 87] on input "text" at bounding box center [704, 78] width 447 height 24
paste input "Suggestion Tools Freezbee"
type input "Suggestion Tools Freezbee"
click at [562, 44] on nz-tag "au" at bounding box center [568, 43] width 34 height 17
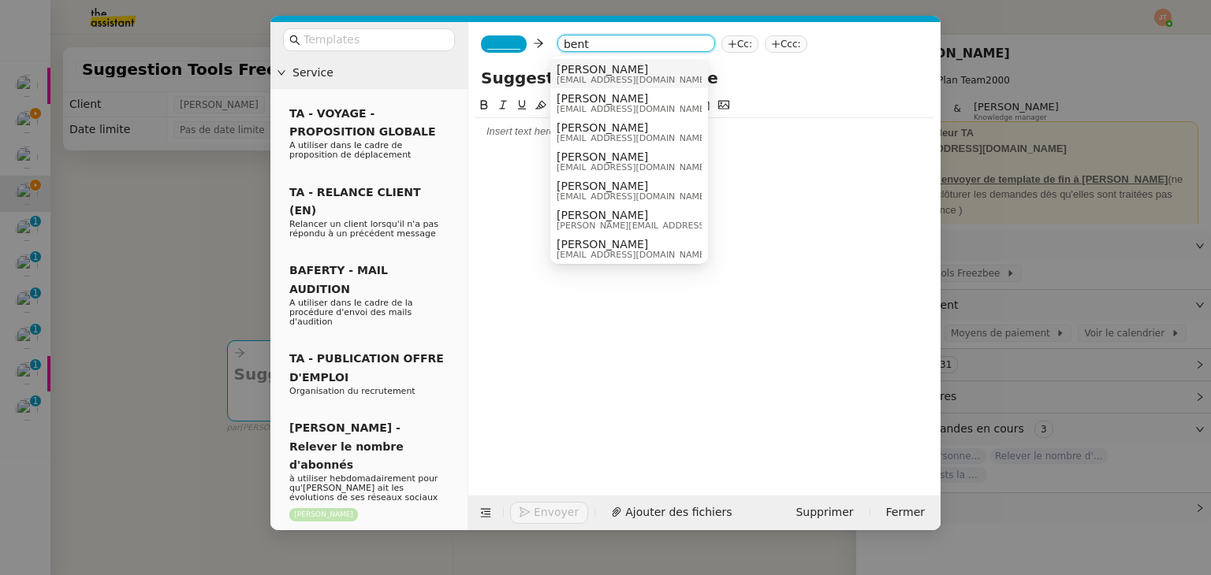
type input "bent"
click at [568, 76] on span "hugo@lachapelle.club" at bounding box center [631, 80] width 151 height 9
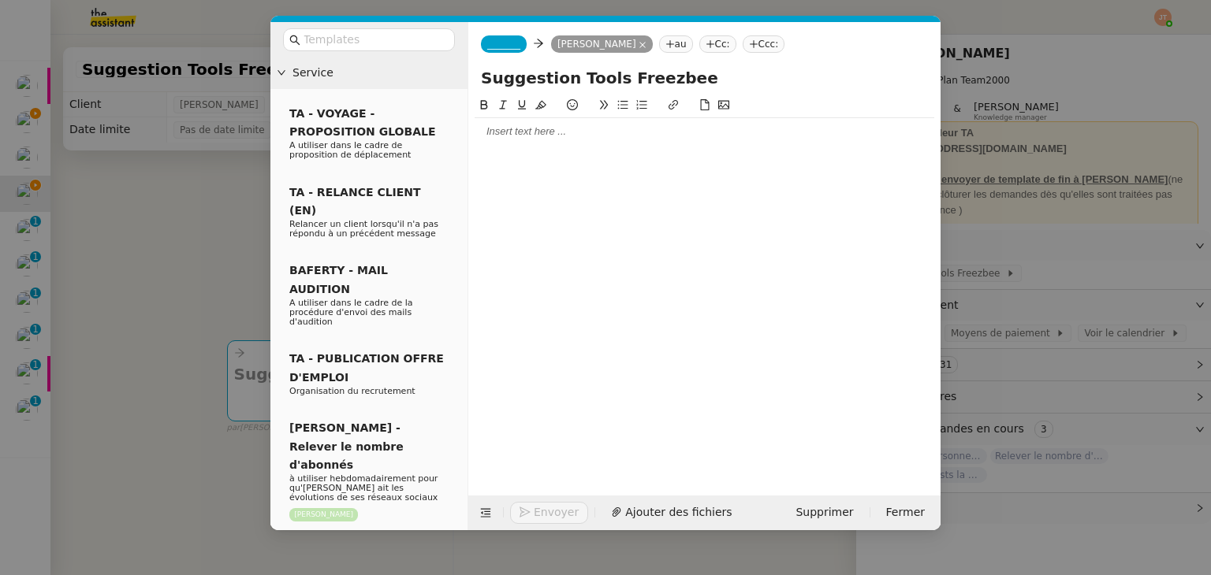
click at [498, 48] on span "_______" at bounding box center [503, 44] width 33 height 11
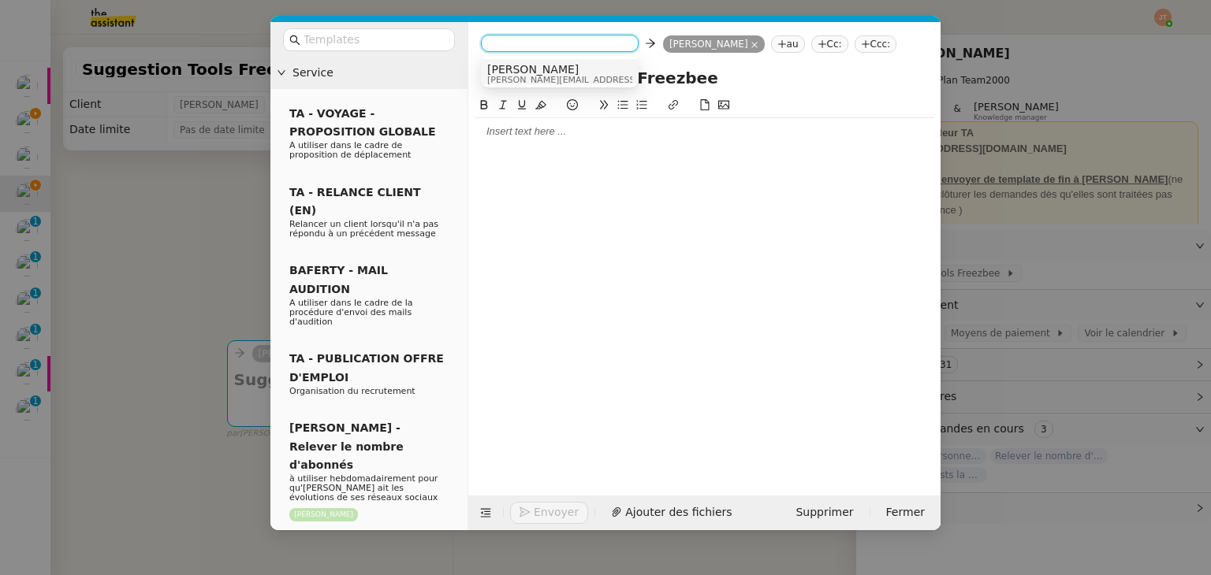
click at [508, 70] on span "Camille" at bounding box center [599, 69] width 224 height 13
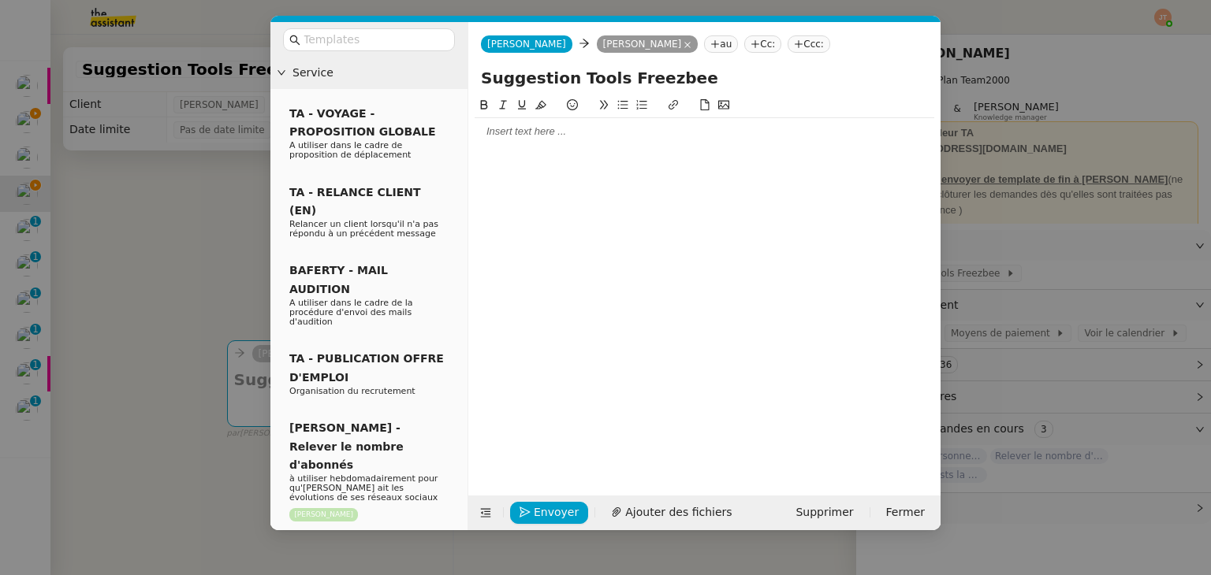
click at [521, 132] on div at bounding box center [704, 132] width 460 height 14
click at [122, 319] on nz-modal-container "Service TA - VOYAGE - PROPOSITION GLOBALE A utiliser dans le cadre de propositi…" at bounding box center [605, 287] width 1211 height 575
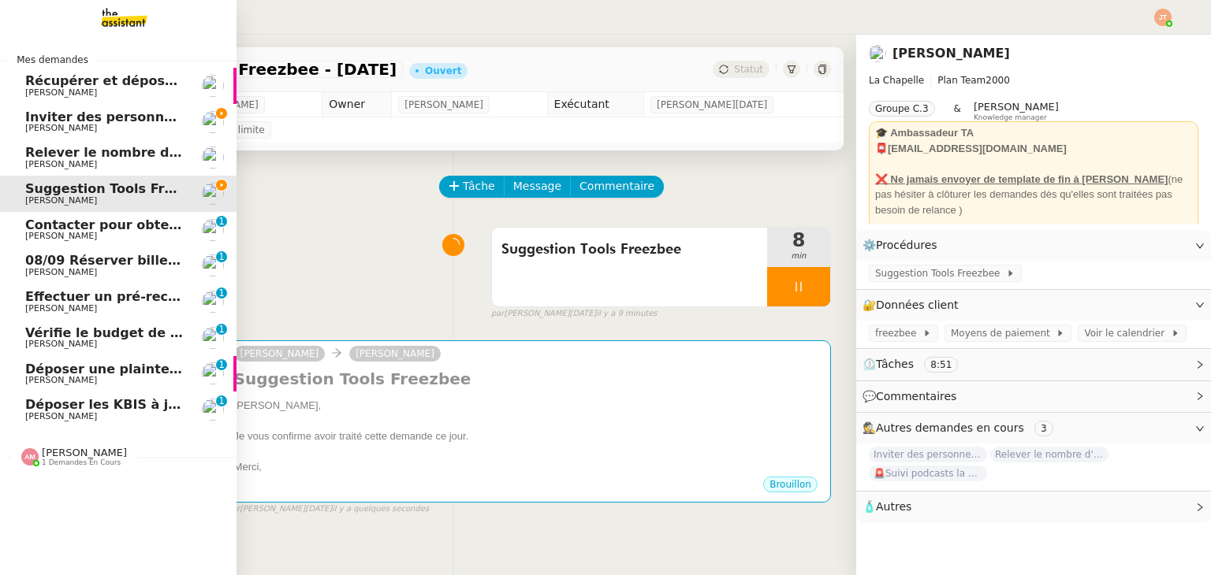
click at [65, 120] on span "Inviter des personnes sur Linkedin - [DATE]" at bounding box center [179, 117] width 309 height 15
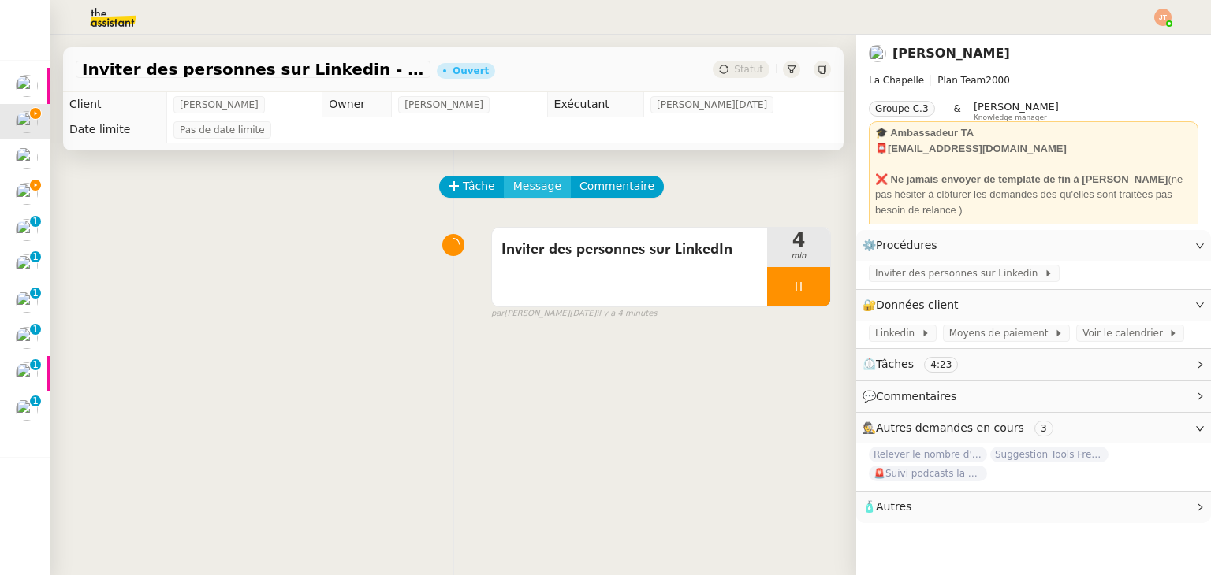
click at [523, 191] on span "Message" at bounding box center [537, 186] width 48 height 18
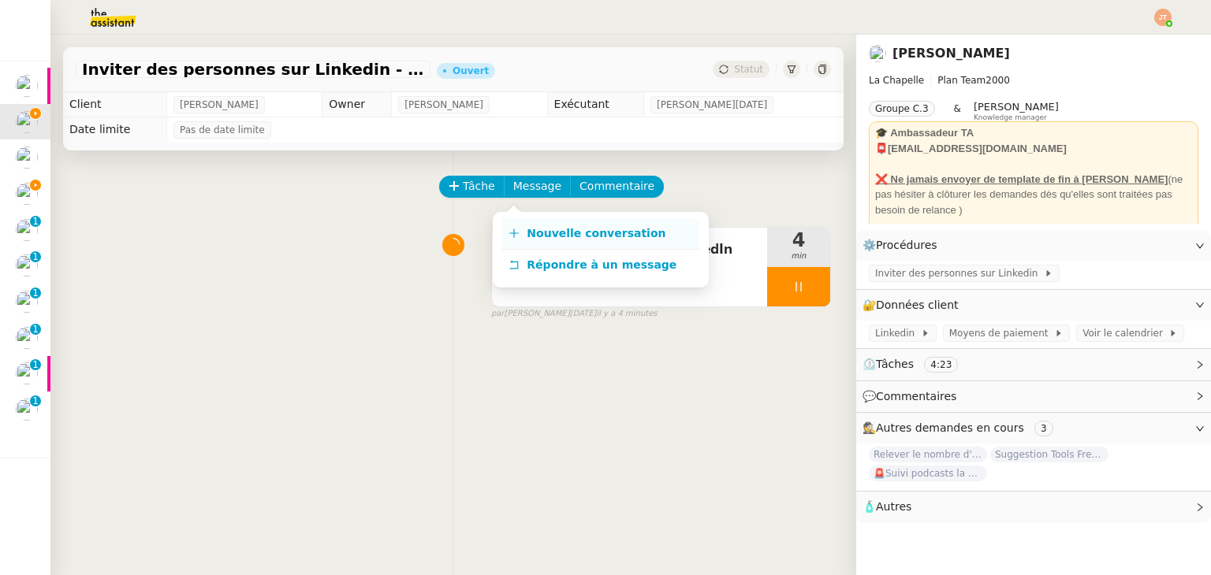
click at [547, 243] on link "Nouvelle conversation" at bounding box center [600, 234] width 197 height 32
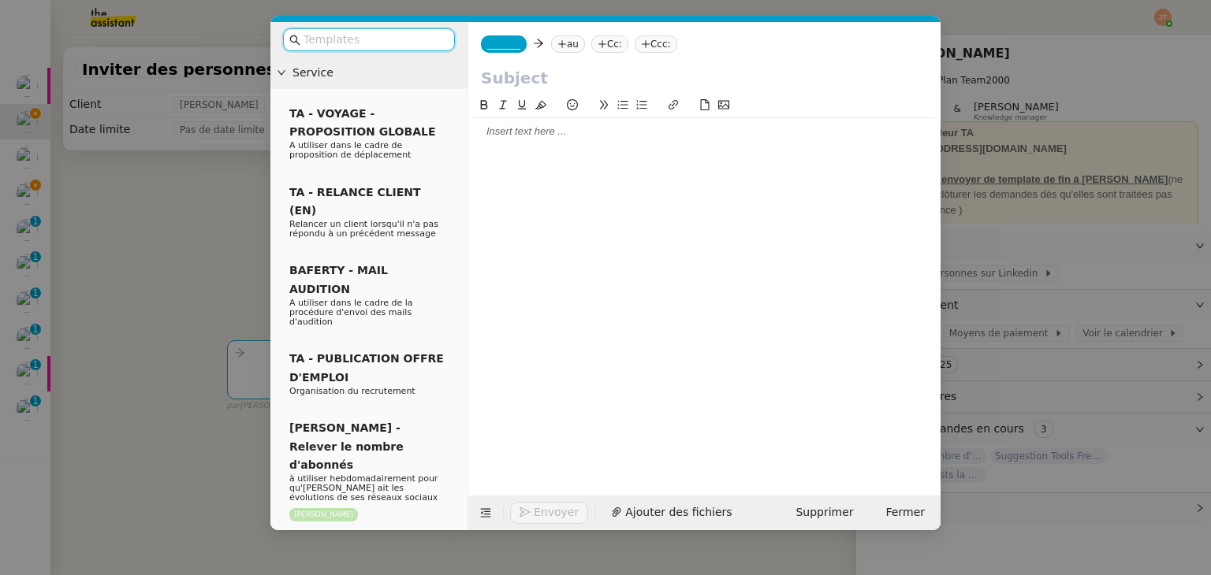
click at [544, 132] on div at bounding box center [704, 132] width 460 height 14
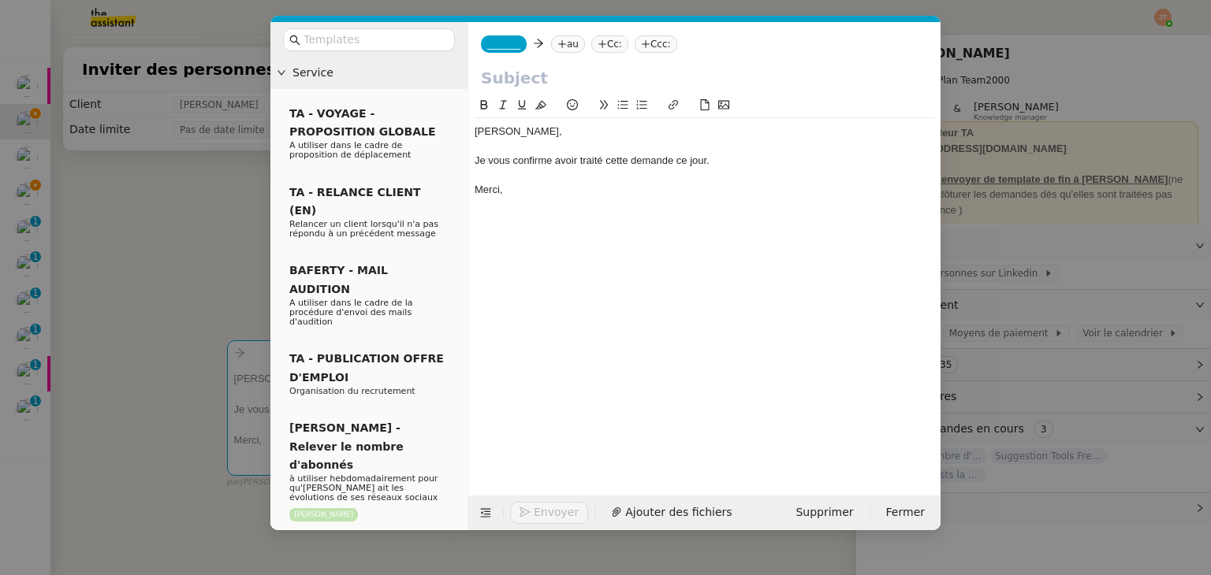
click at [203, 261] on nz-modal-container "Service TA - VOYAGE - PROPOSITION GLOBALE A utiliser dans le cadre de propositi…" at bounding box center [605, 287] width 1211 height 575
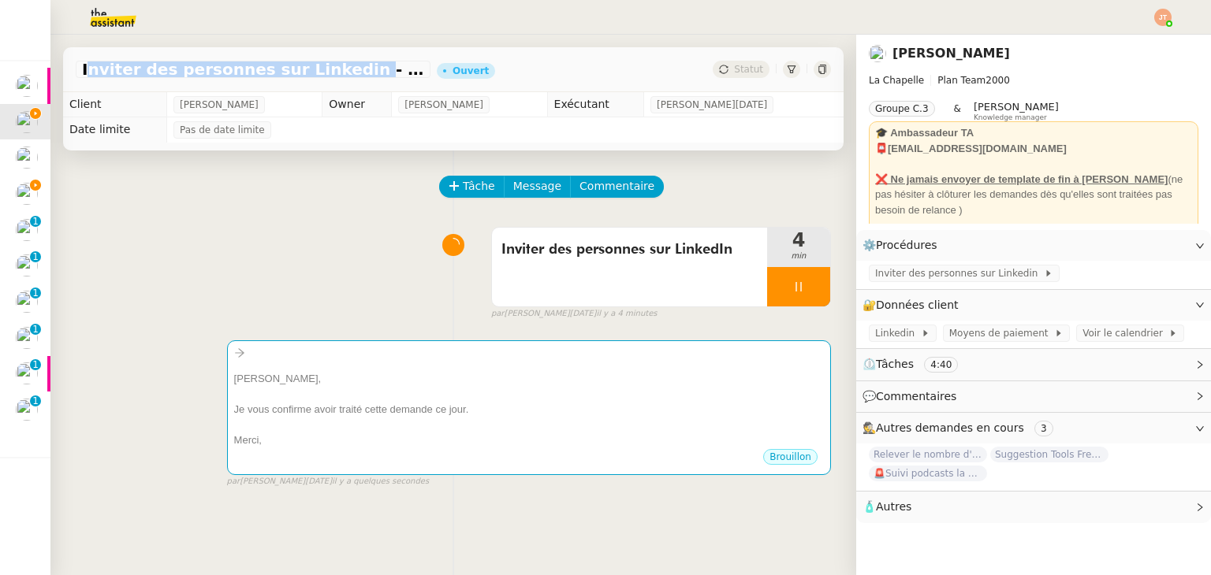
drag, startPoint x: 82, startPoint y: 71, endPoint x: 322, endPoint y: 71, distance: 239.6
click at [322, 71] on span "Inviter des personnes sur Linkedin - [DATE]" at bounding box center [253, 69] width 342 height 16
copy span "Inviter des personnes sur Linkedin"
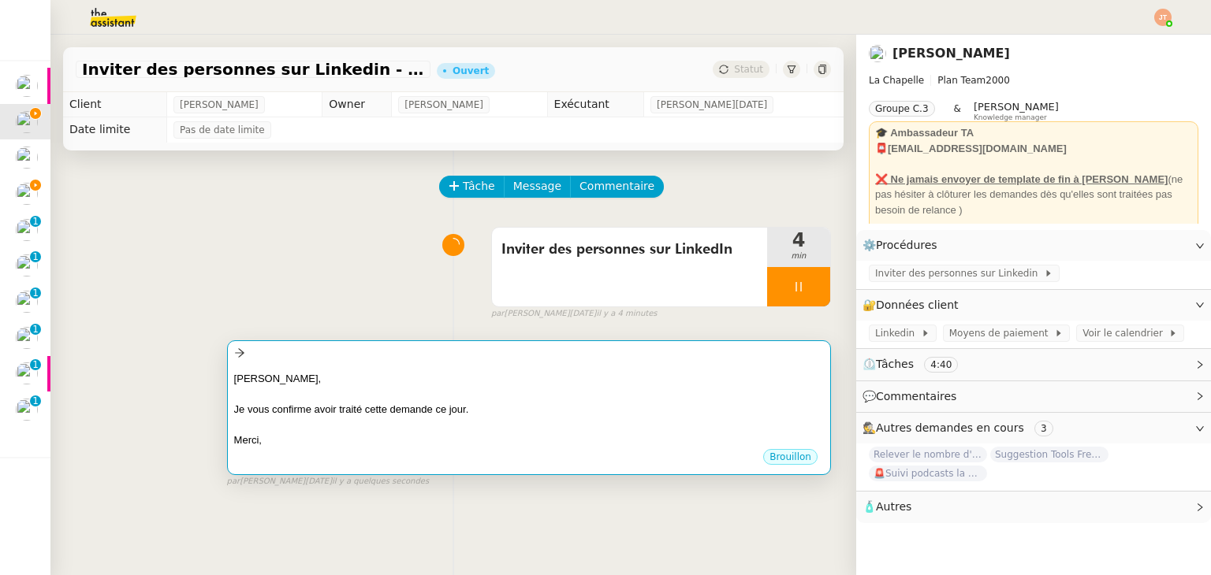
click at [441, 384] on div "Hugo," at bounding box center [529, 379] width 590 height 16
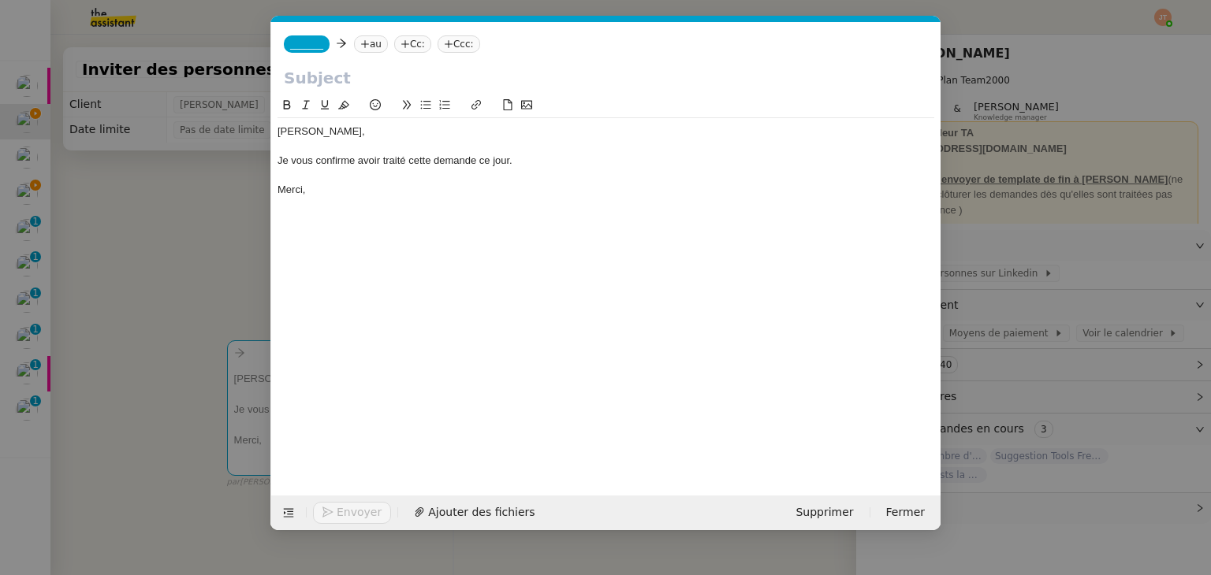
scroll to position [0, 33]
click at [383, 76] on input "text" at bounding box center [606, 78] width 644 height 24
paste input "Inviter des personnes sur Linkedin"
type input "Inviter des personnes sur LinkedIn"
click at [360, 40] on icon at bounding box center [364, 43] width 9 height 9
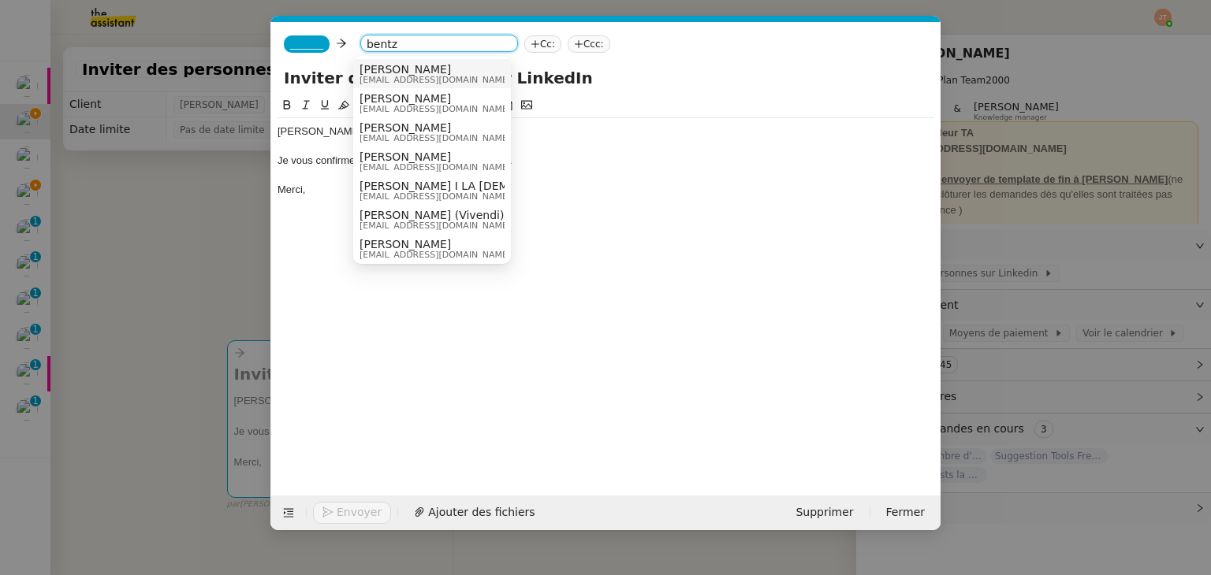
type input "bentz"
click at [397, 73] on span "[PERSON_NAME]" at bounding box center [434, 69] width 151 height 13
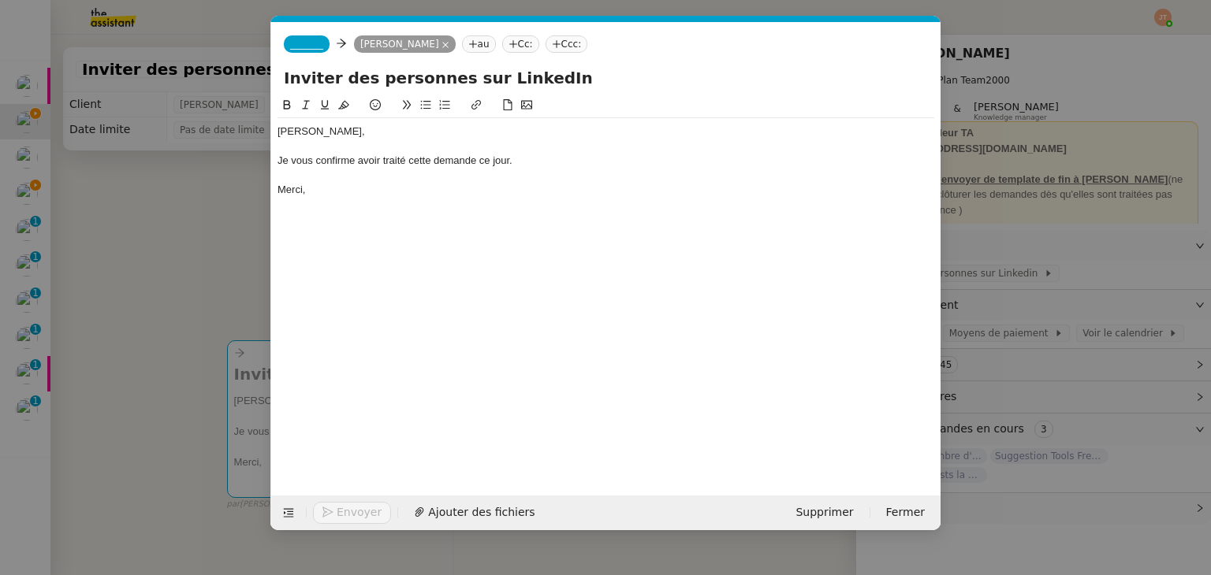
click at [303, 45] on span "_______" at bounding box center [306, 44] width 33 height 11
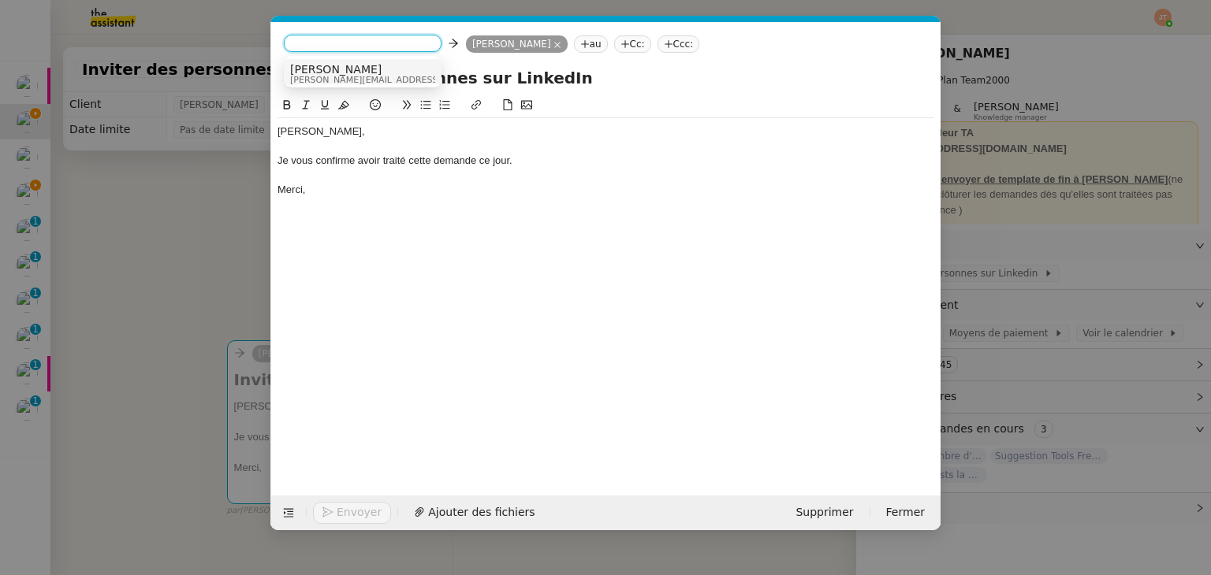
click at [319, 69] on span "Camille" at bounding box center [402, 69] width 224 height 13
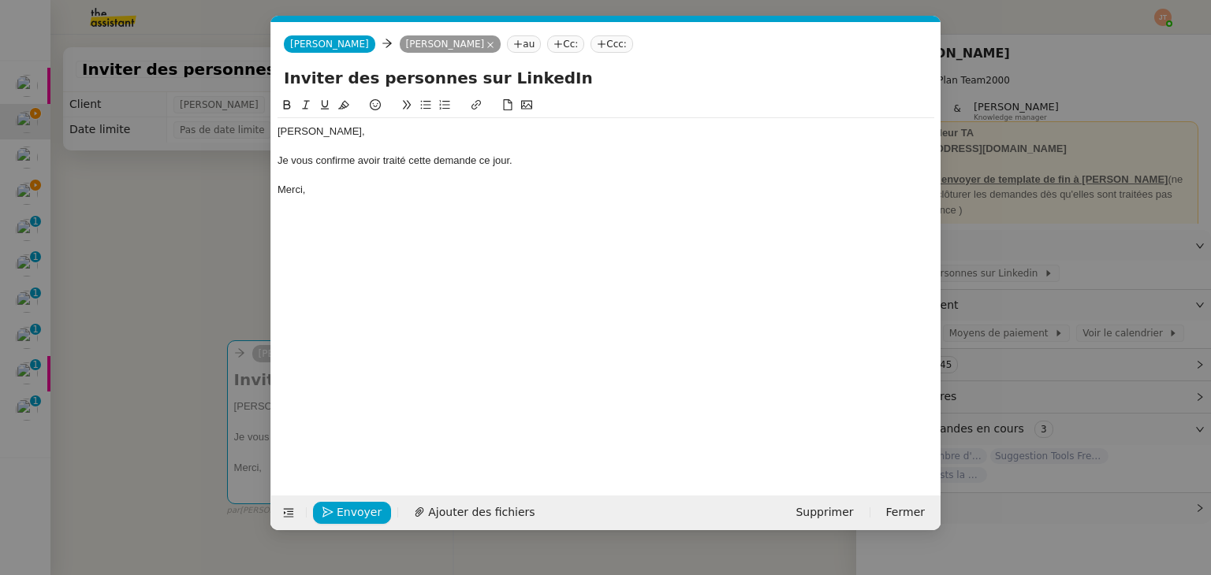
click at [253, 173] on nz-modal-container "Service TA - VOYAGE - PROPOSITION GLOBALE A utiliser dans le cadre de propositi…" at bounding box center [605, 287] width 1211 height 575
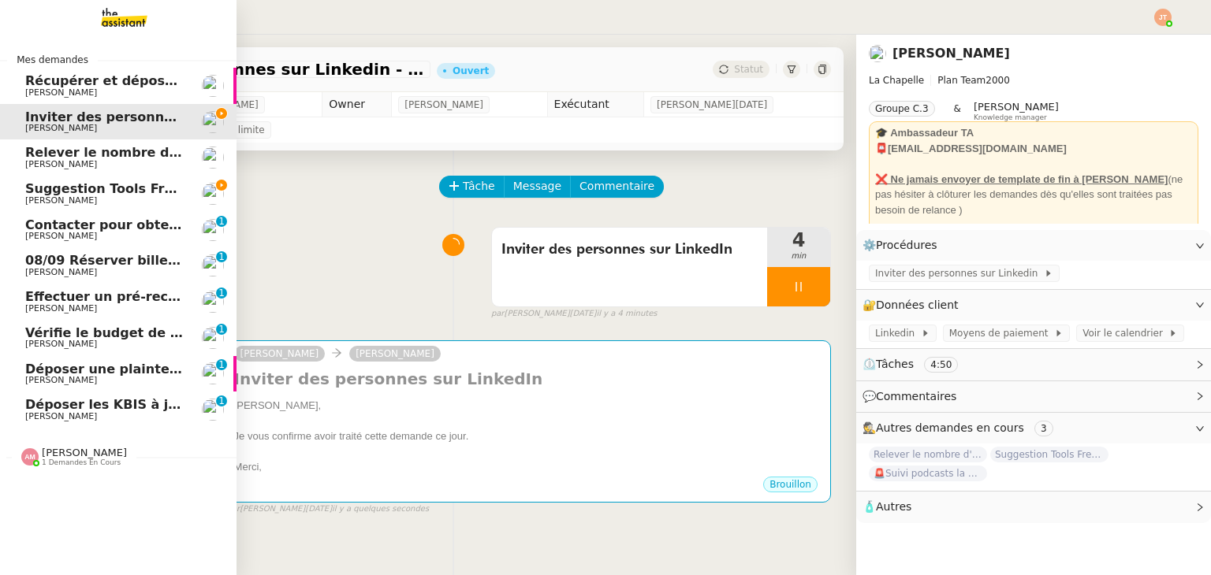
click at [117, 419] on span "[PERSON_NAME]" at bounding box center [104, 416] width 159 height 9
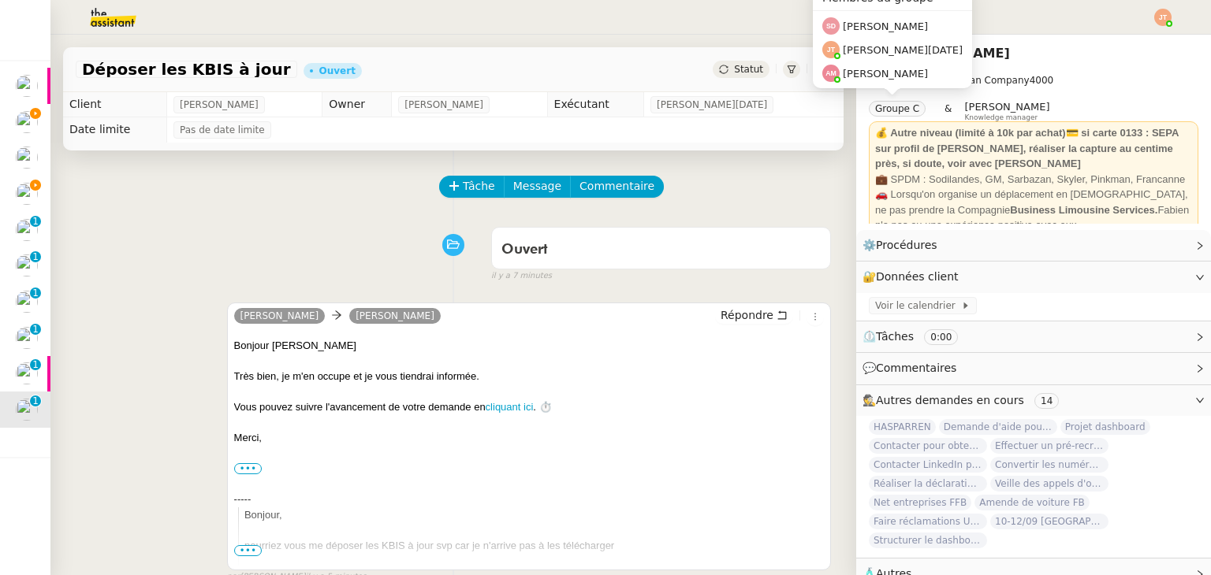
click at [900, 110] on nz-tag "Groupe C" at bounding box center [897, 109] width 57 height 16
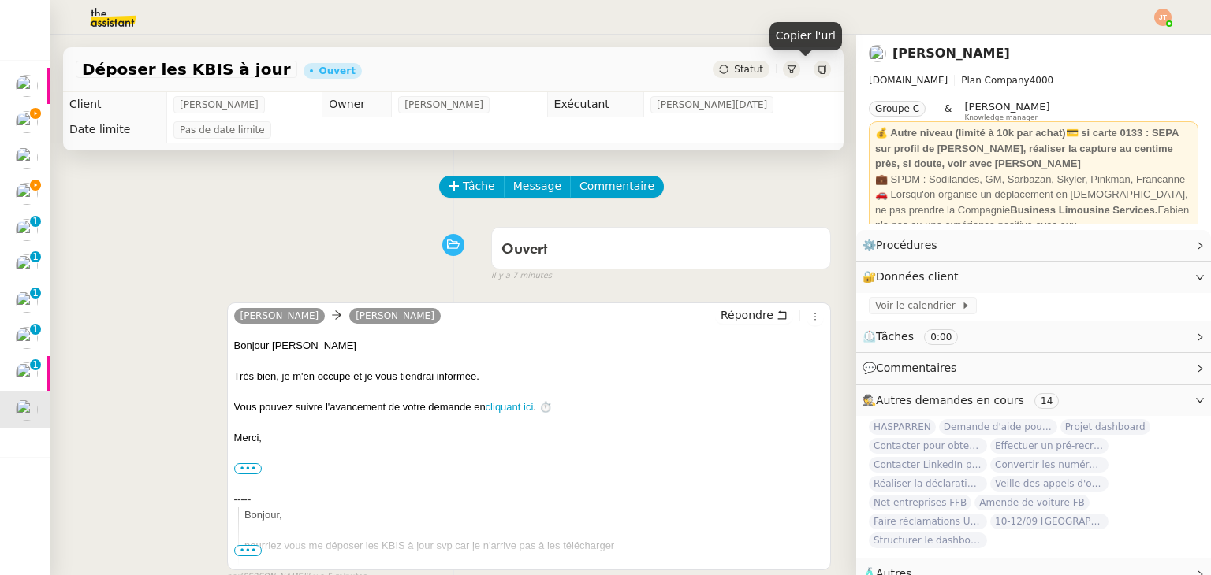
click at [818, 73] on icon at bounding box center [821, 69] width 7 height 9
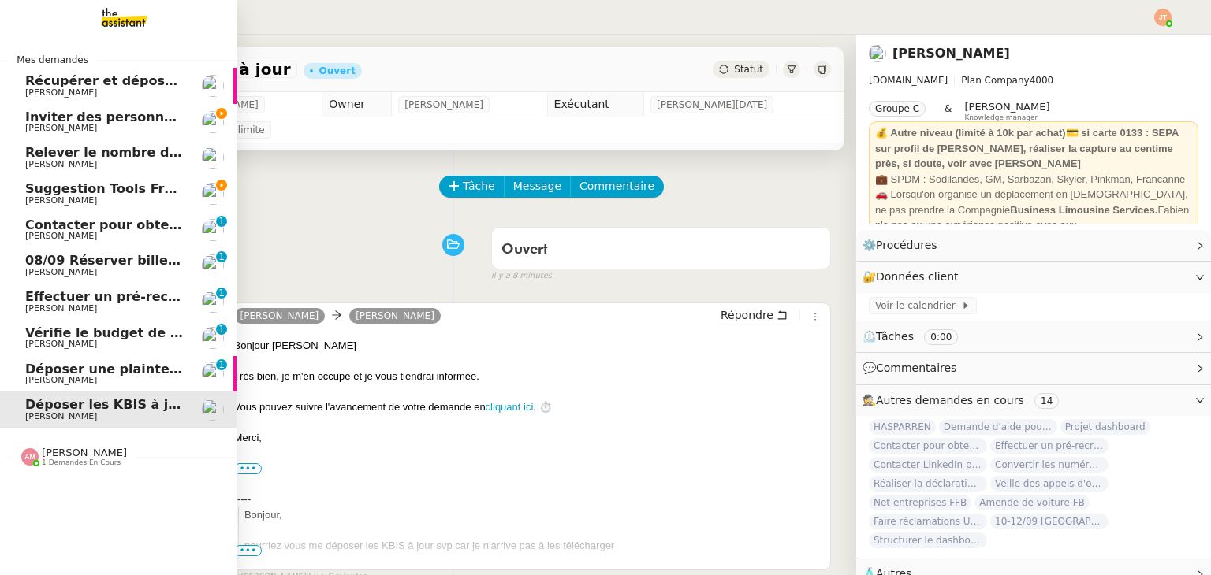
click at [152, 195] on span "Suggestion Tools Freezbee - [DATE]" at bounding box center [150, 188] width 251 height 15
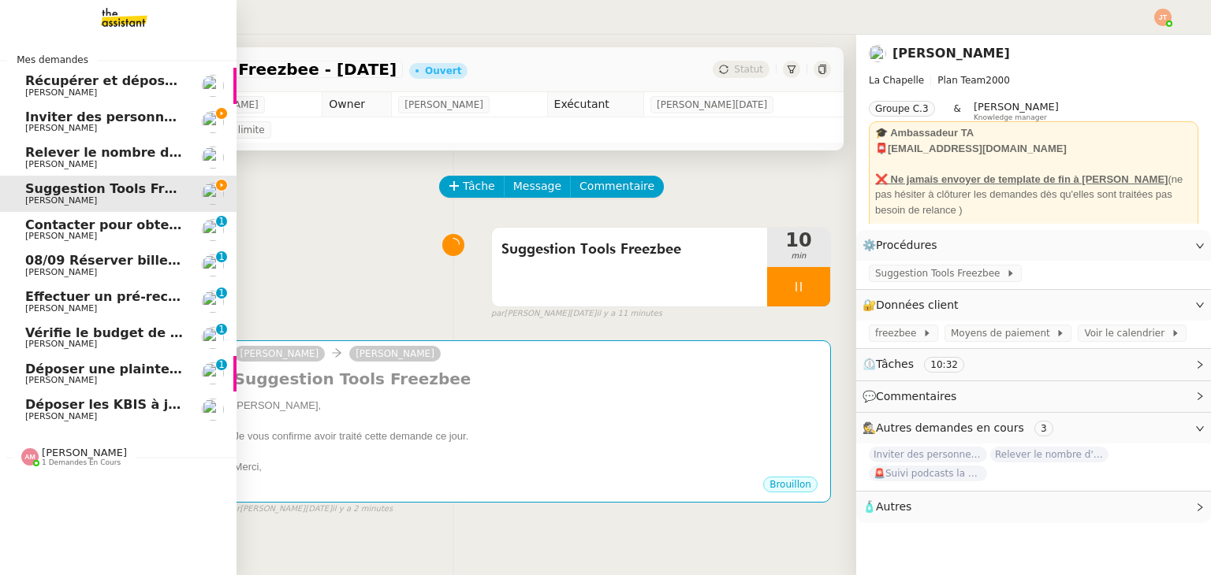
click at [154, 124] on span "[PERSON_NAME]" at bounding box center [104, 128] width 159 height 9
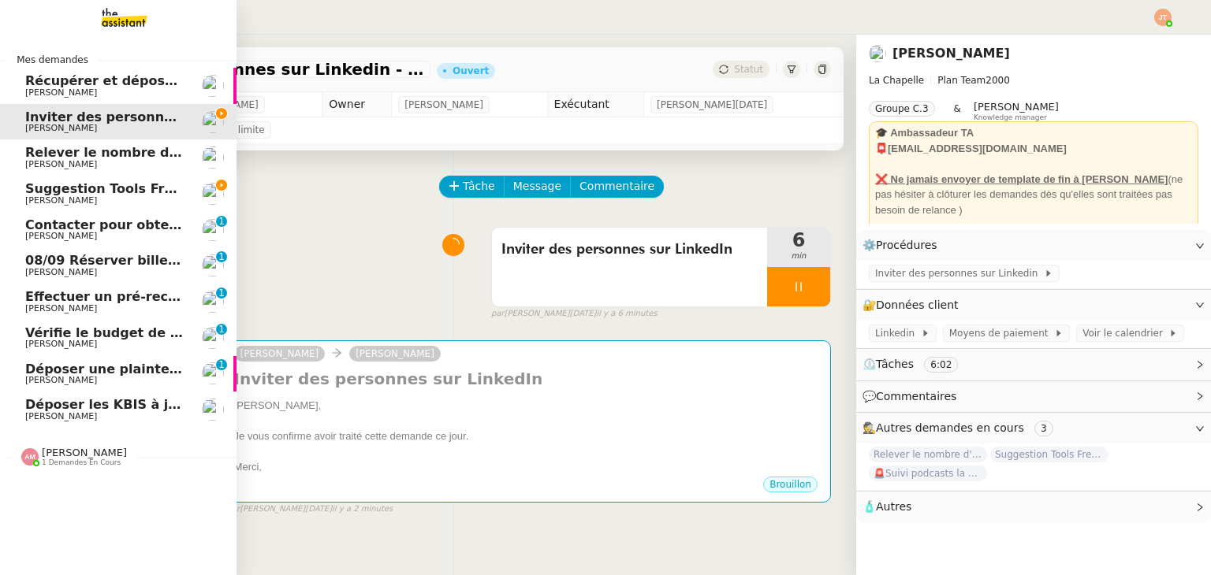
click at [153, 166] on span "[PERSON_NAME]" at bounding box center [104, 164] width 159 height 9
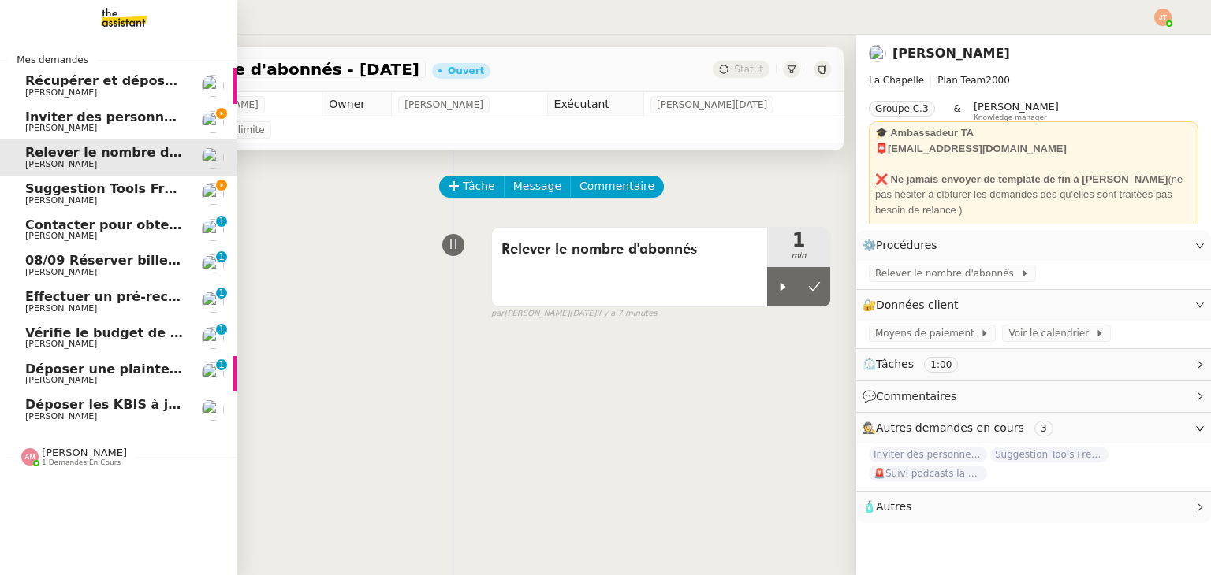
click at [154, 194] on span "Suggestion Tools Freezbee - [DATE]" at bounding box center [150, 188] width 251 height 15
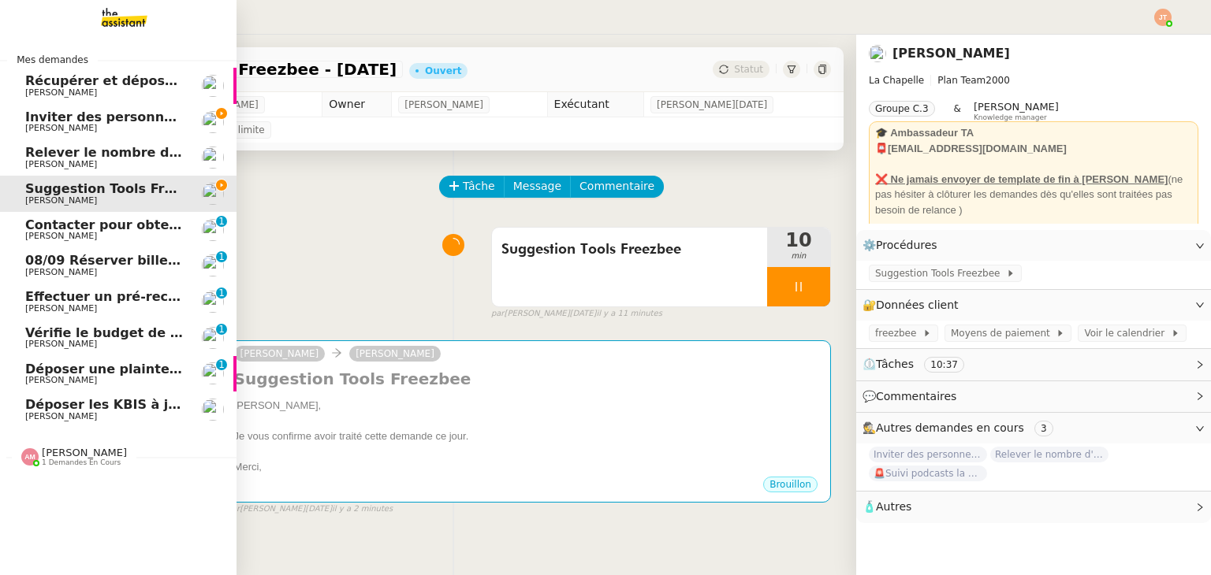
click at [154, 164] on span "[PERSON_NAME]" at bounding box center [104, 164] width 159 height 9
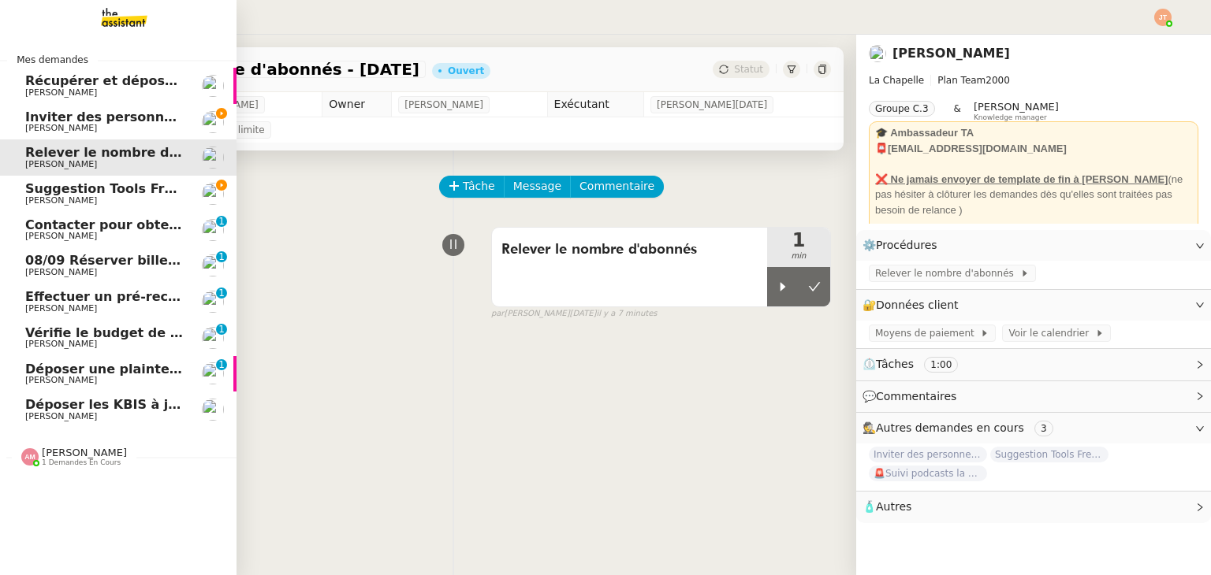
click at [117, 197] on span "[PERSON_NAME]" at bounding box center [104, 200] width 159 height 9
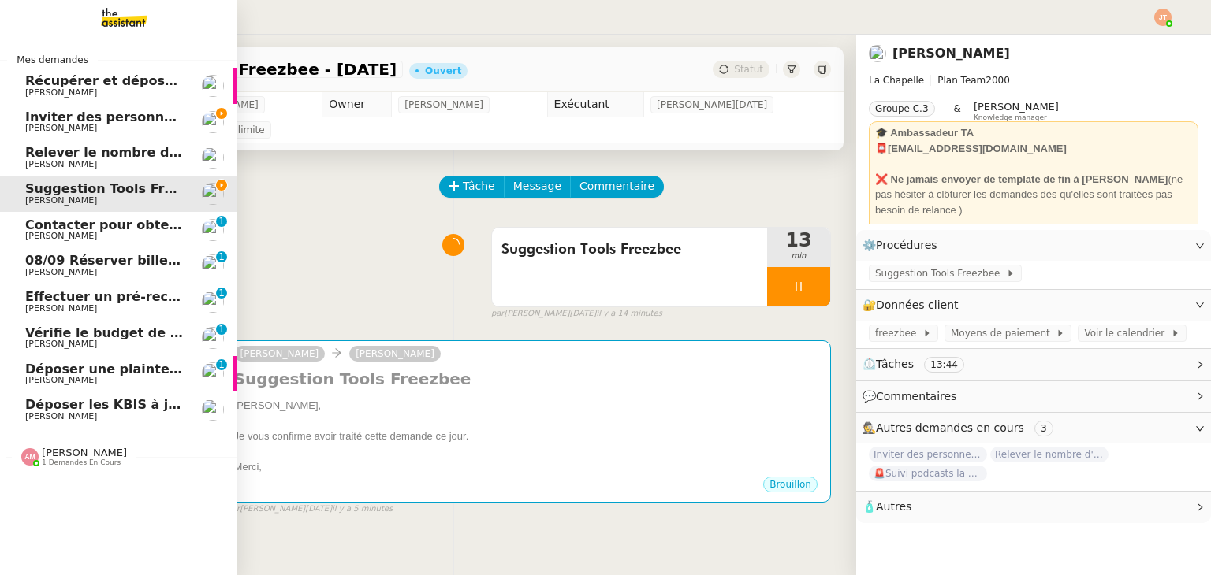
click at [82, 417] on span "[PERSON_NAME]" at bounding box center [104, 416] width 159 height 9
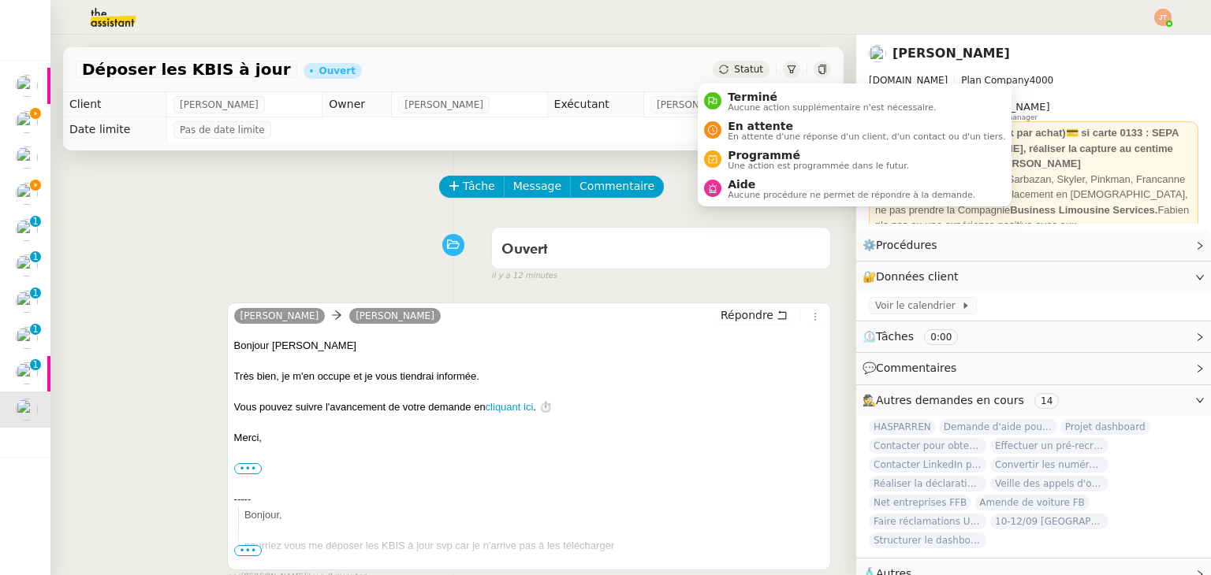
click at [734, 71] on span "Statut" at bounding box center [748, 69] width 29 height 11
click at [754, 191] on span "Aucune procédure ne permet de répondre à la demande." at bounding box center [851, 195] width 247 height 9
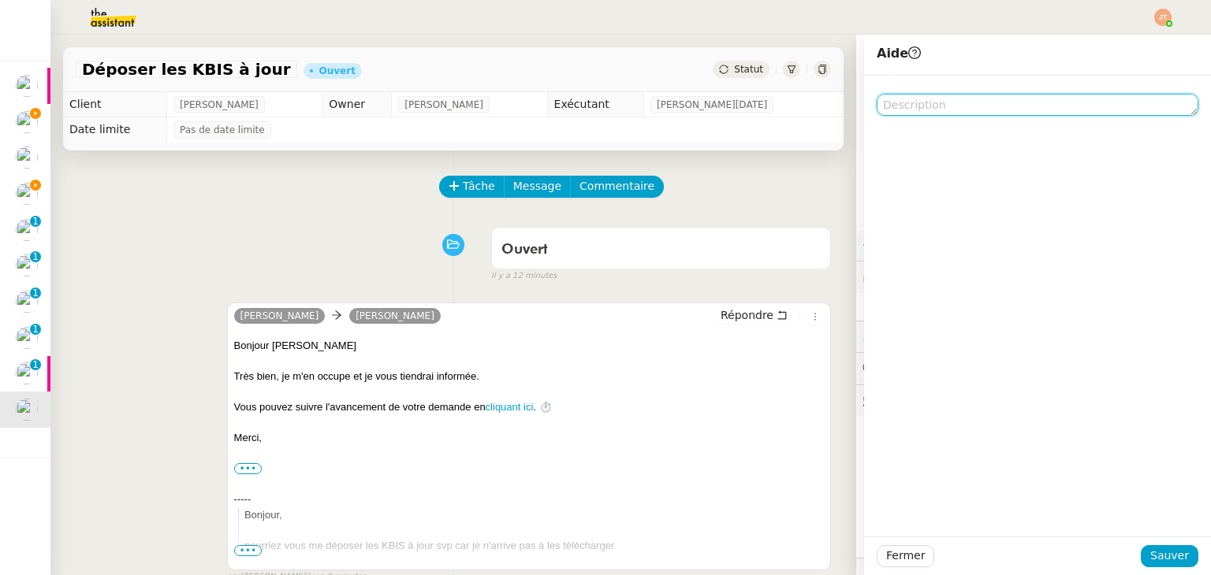
click at [921, 101] on textarea at bounding box center [1037, 105] width 322 height 22
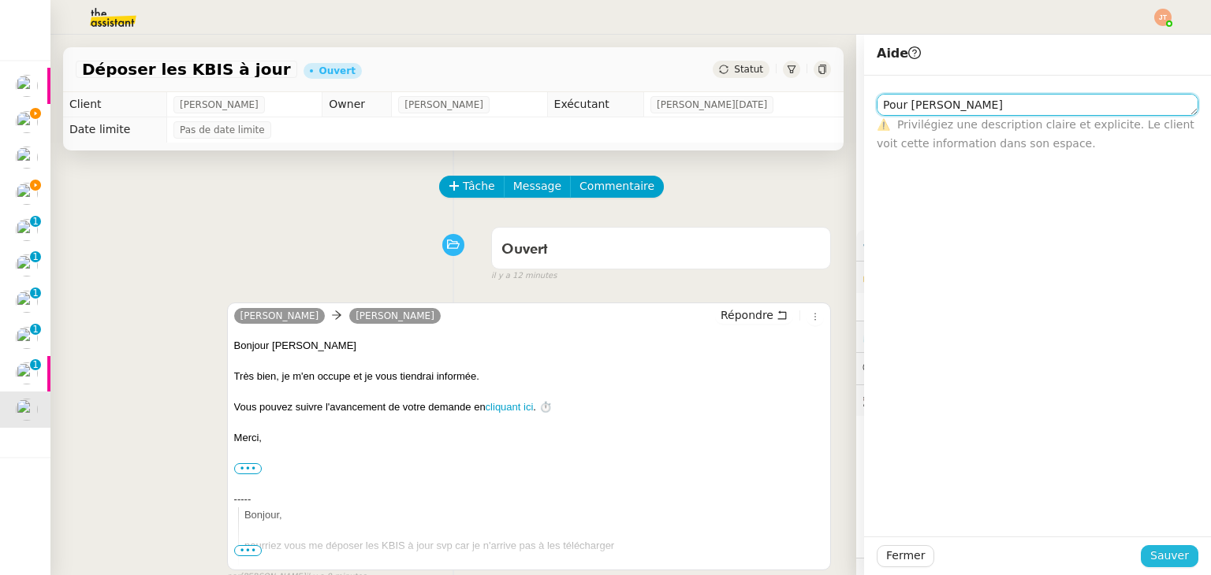
type textarea "Pour Amyna"
click at [1151, 561] on span "Sauver" at bounding box center [1169, 556] width 39 height 18
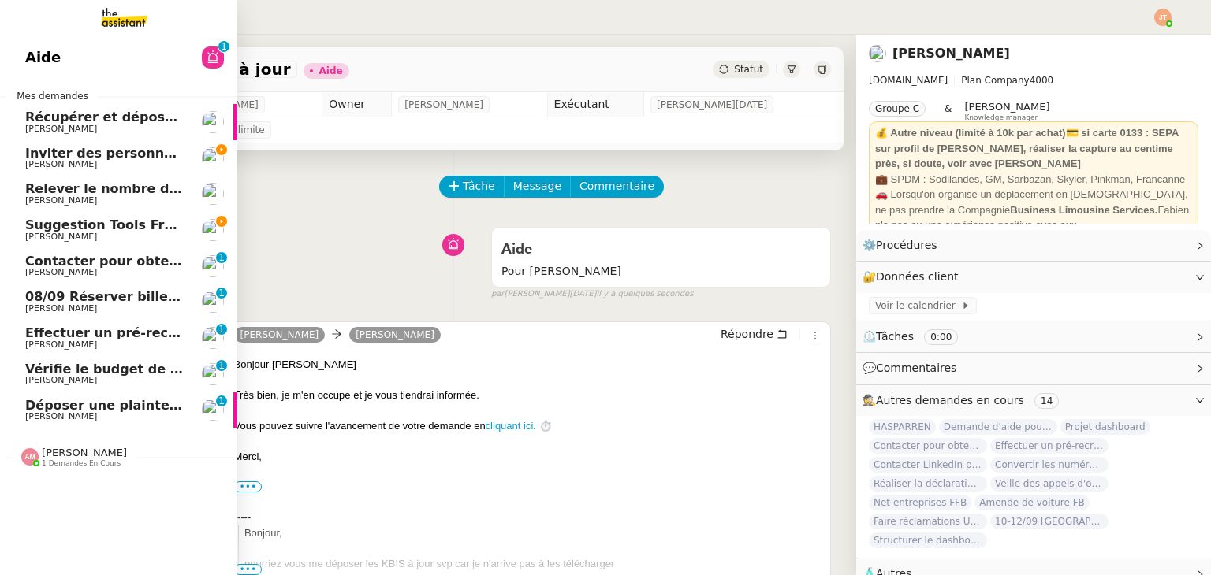
click at [101, 162] on span "[PERSON_NAME]" at bounding box center [104, 164] width 159 height 9
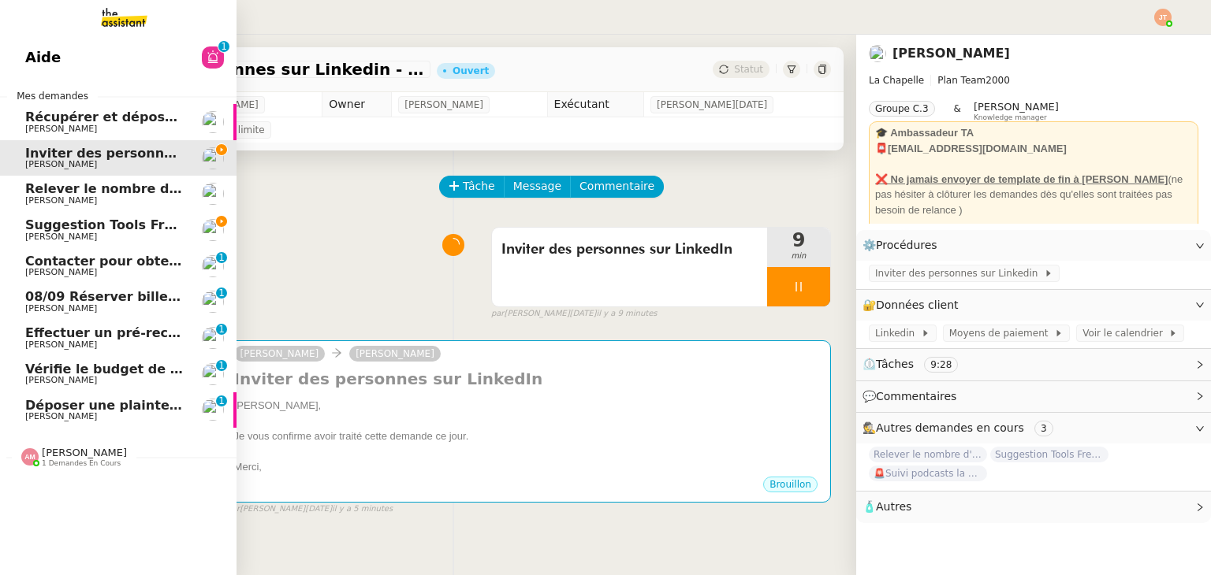
click at [39, 223] on span "Suggestion Tools Freezbee - [DATE]" at bounding box center [150, 225] width 251 height 15
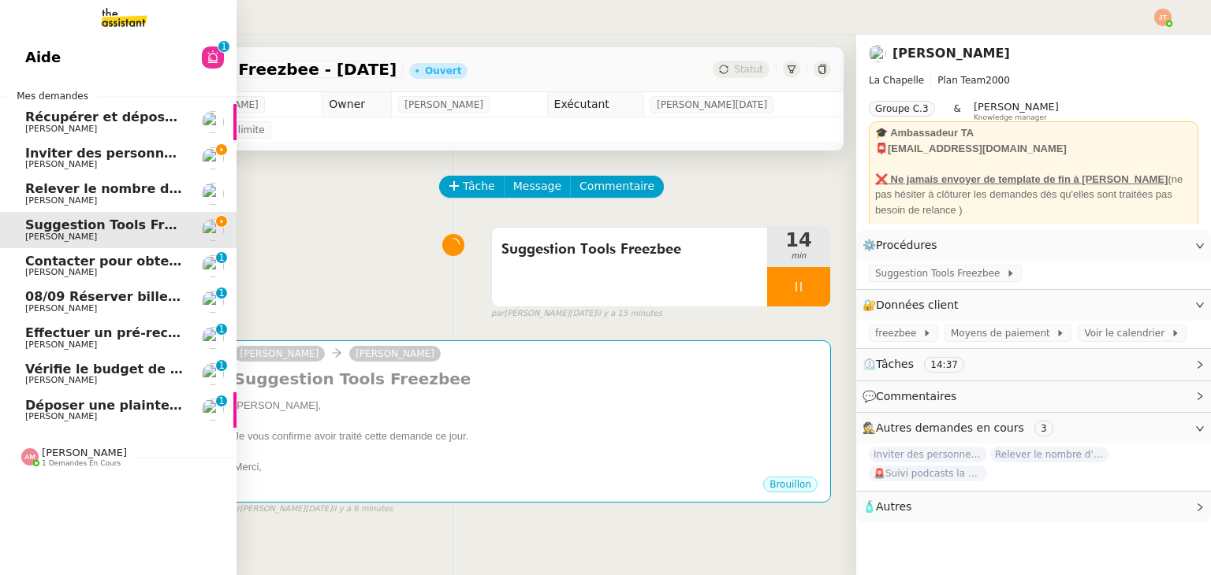
click at [73, 158] on span "Inviter des personnes sur Linkedin - [DATE]" at bounding box center [179, 153] width 309 height 15
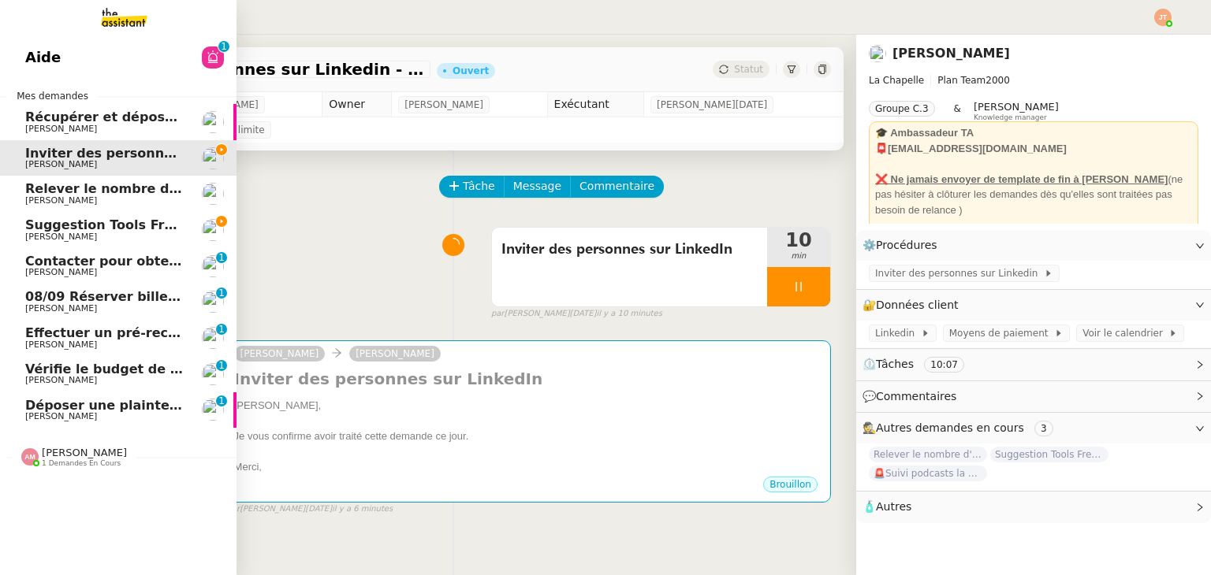
click at [139, 233] on span "[PERSON_NAME]" at bounding box center [104, 237] width 159 height 9
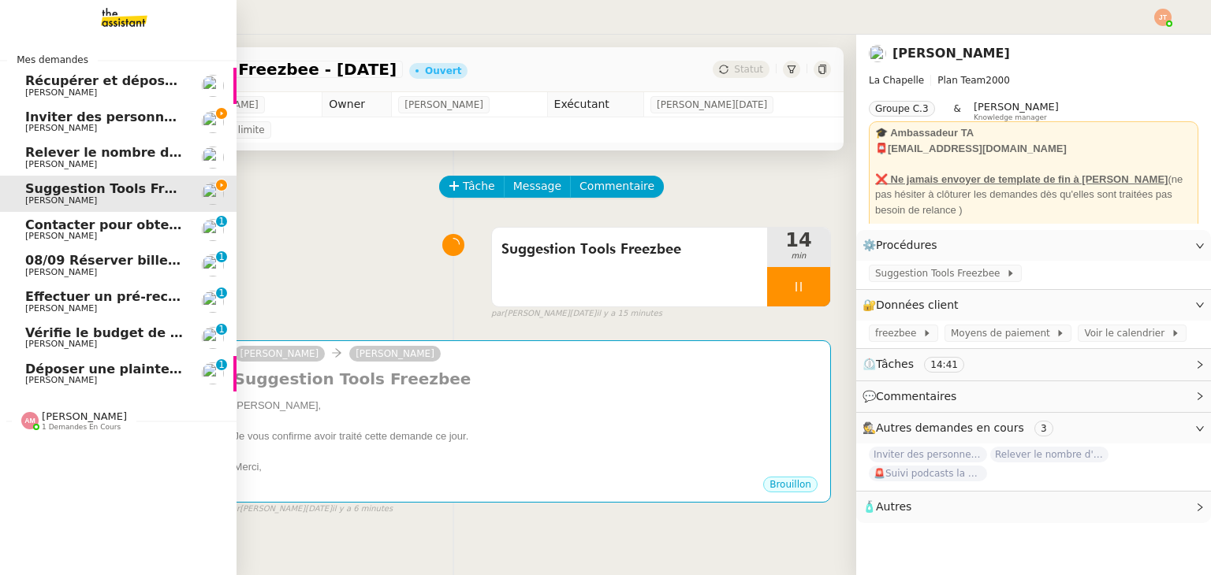
click at [89, 423] on span "1 demandes en cours" at bounding box center [81, 427] width 79 height 9
click at [89, 423] on span "2 demandes en cours" at bounding box center [81, 427] width 79 height 9
click at [95, 488] on span "Déposer les KBIS à jour" at bounding box center [111, 486] width 172 height 15
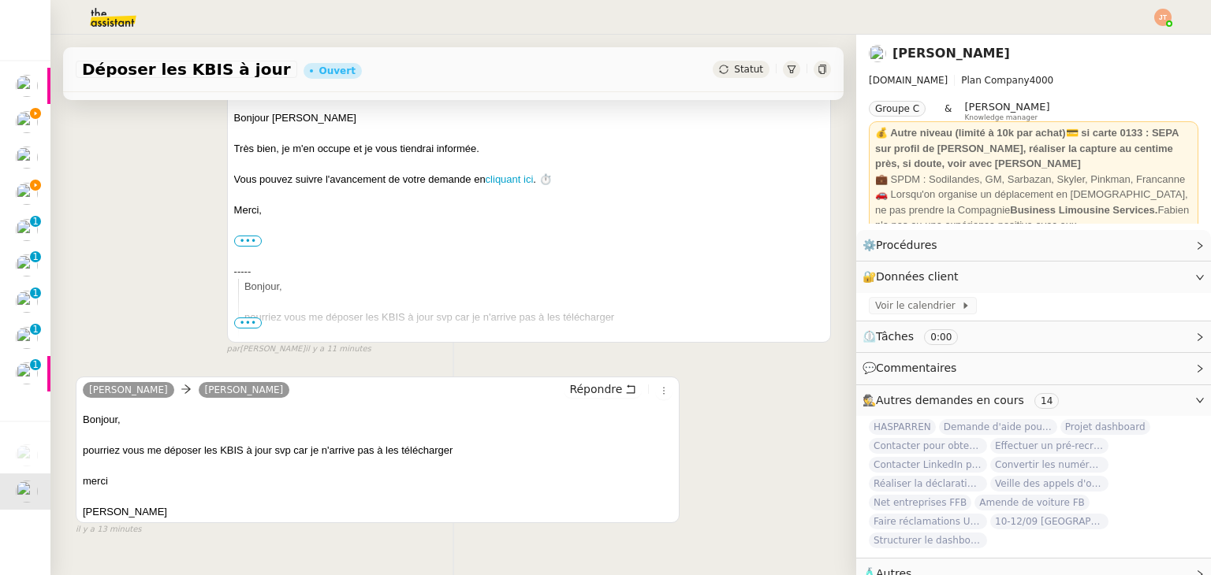
scroll to position [363, 0]
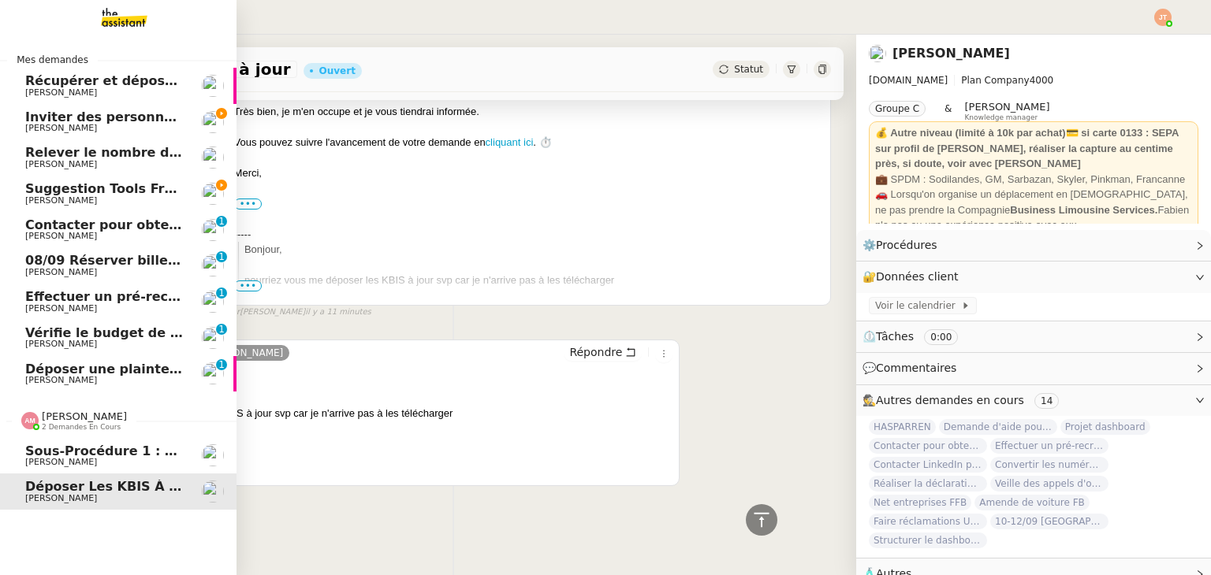
click at [96, 413] on span "[PERSON_NAME]" at bounding box center [84, 417] width 85 height 12
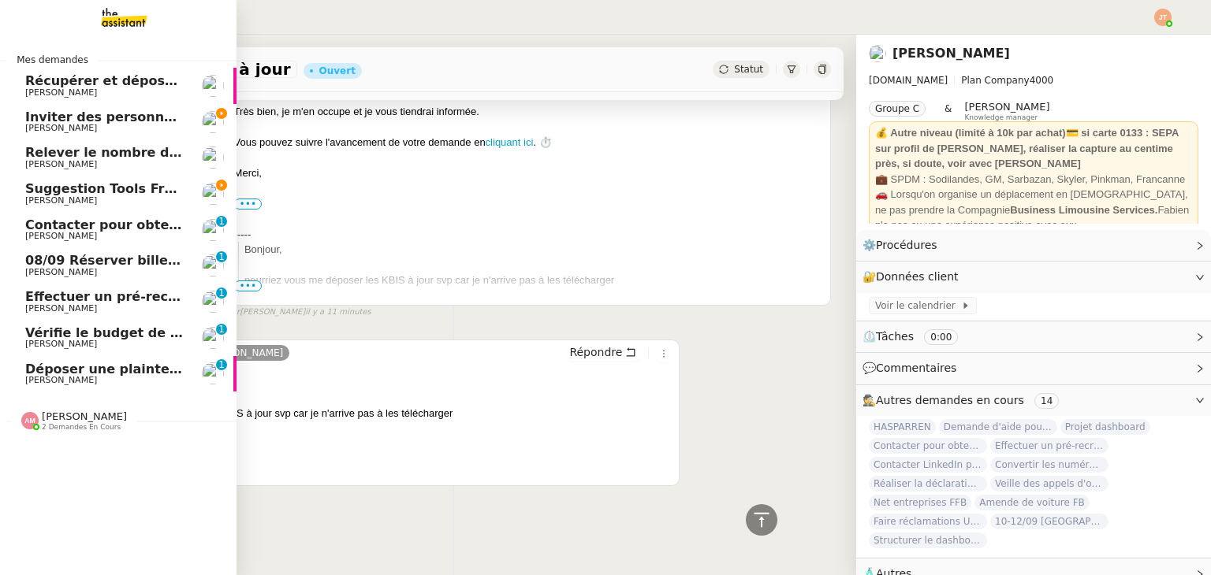
click at [141, 117] on span "Inviter des personnes sur Linkedin - [DATE]" at bounding box center [179, 117] width 309 height 15
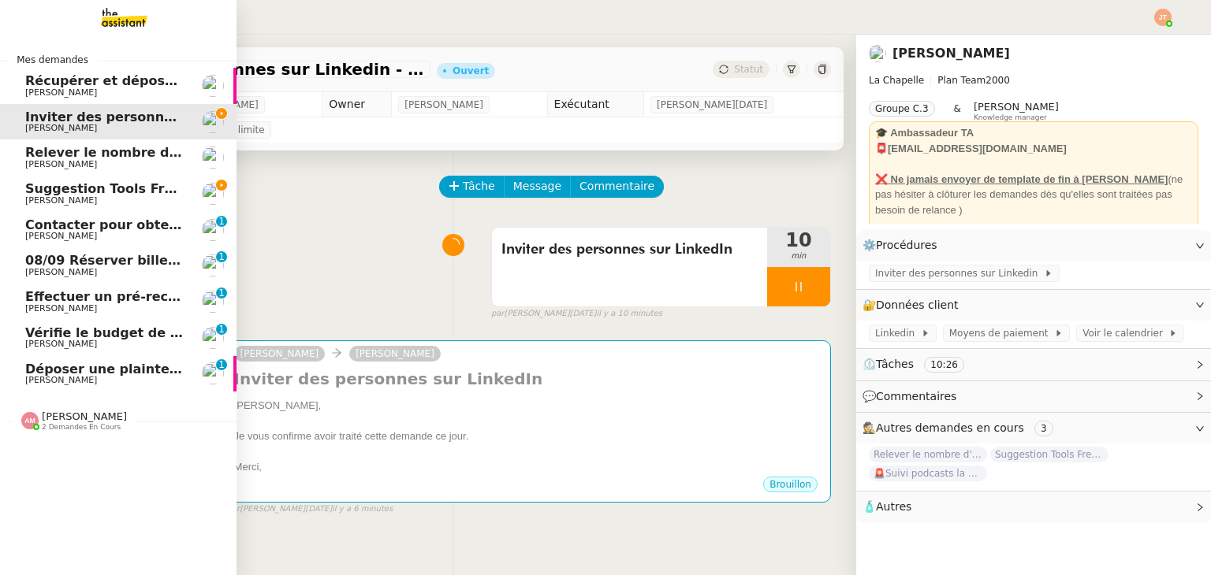
click at [57, 192] on span "Suggestion Tools Freezbee - [DATE]" at bounding box center [150, 188] width 251 height 15
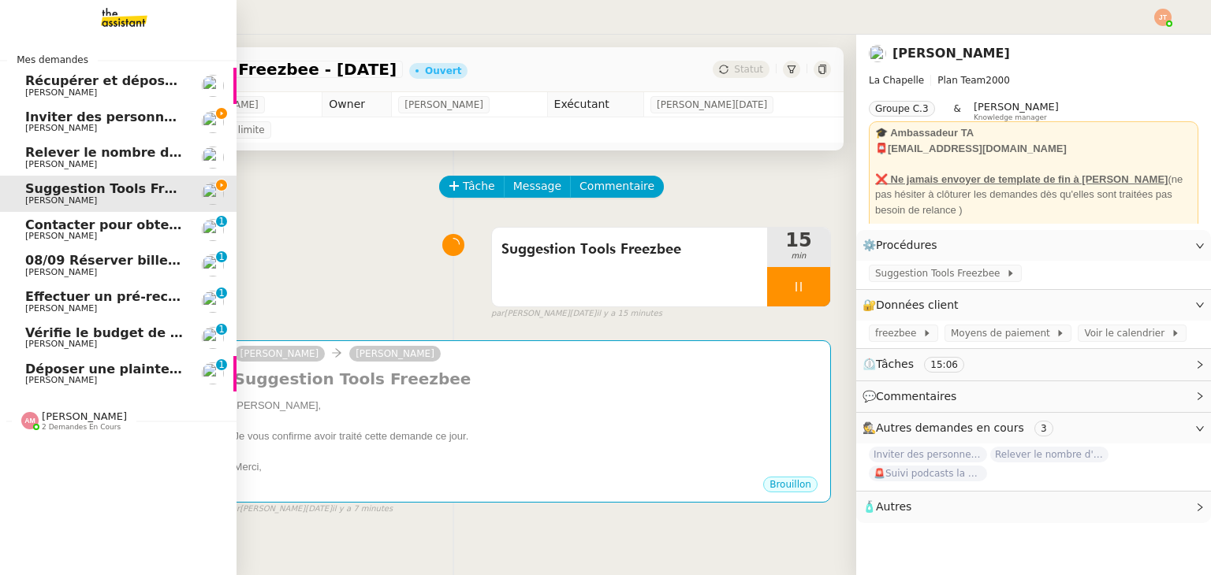
click at [63, 123] on span "Inviter des personnes sur Linkedin - [DATE]" at bounding box center [179, 117] width 309 height 15
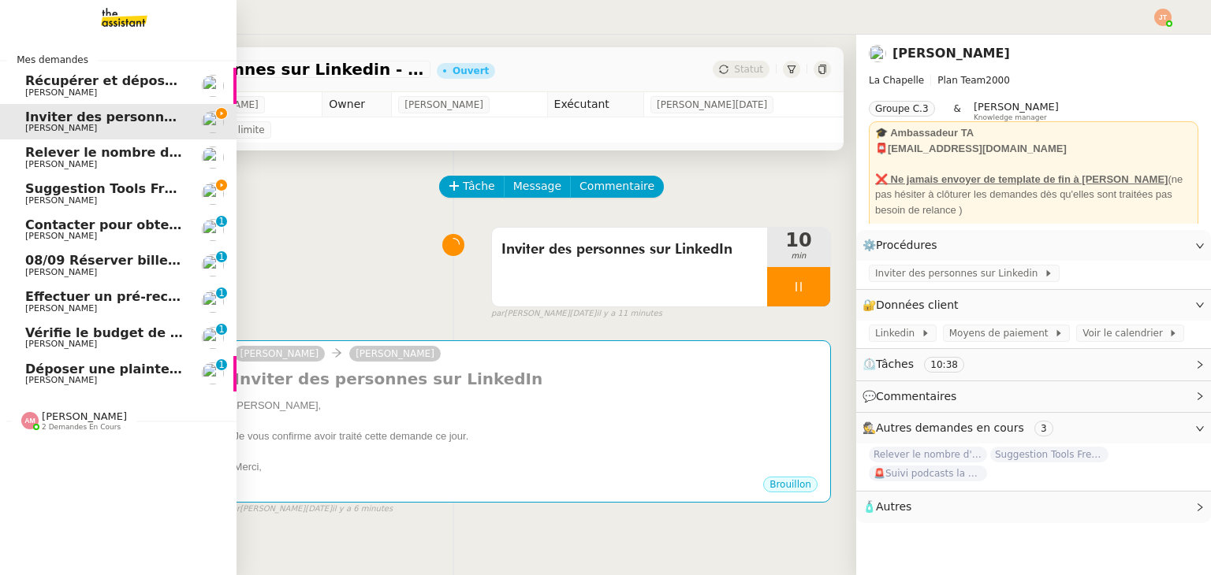
click at [113, 155] on span "Relever le nombre d'abonnés - 25 août 2025" at bounding box center [160, 152] width 270 height 15
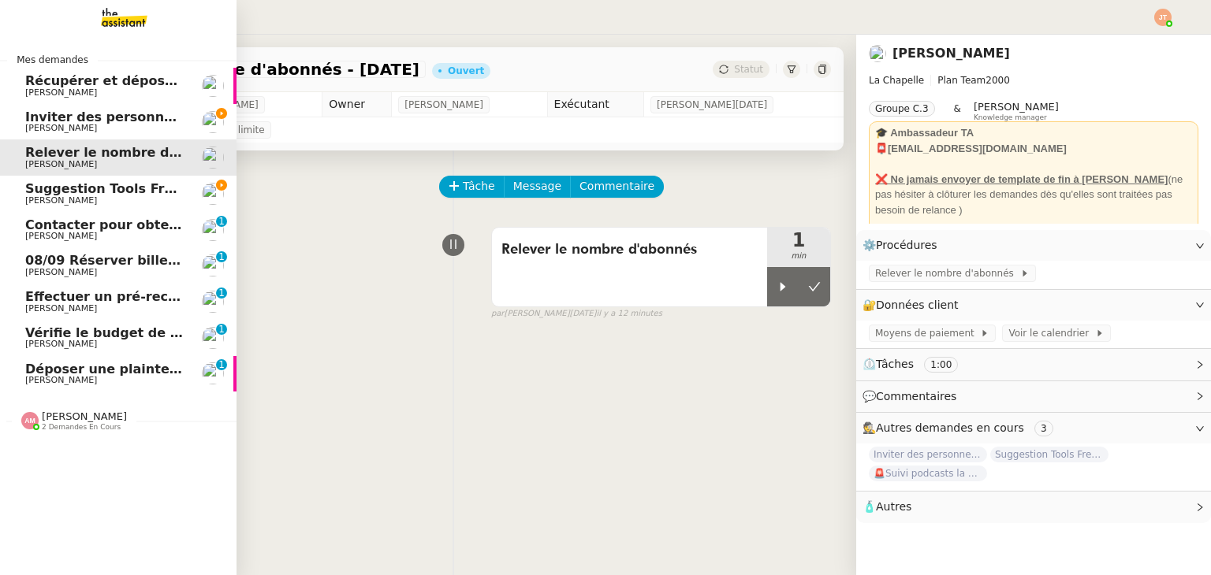
click at [89, 124] on span "[PERSON_NAME]" at bounding box center [104, 128] width 159 height 9
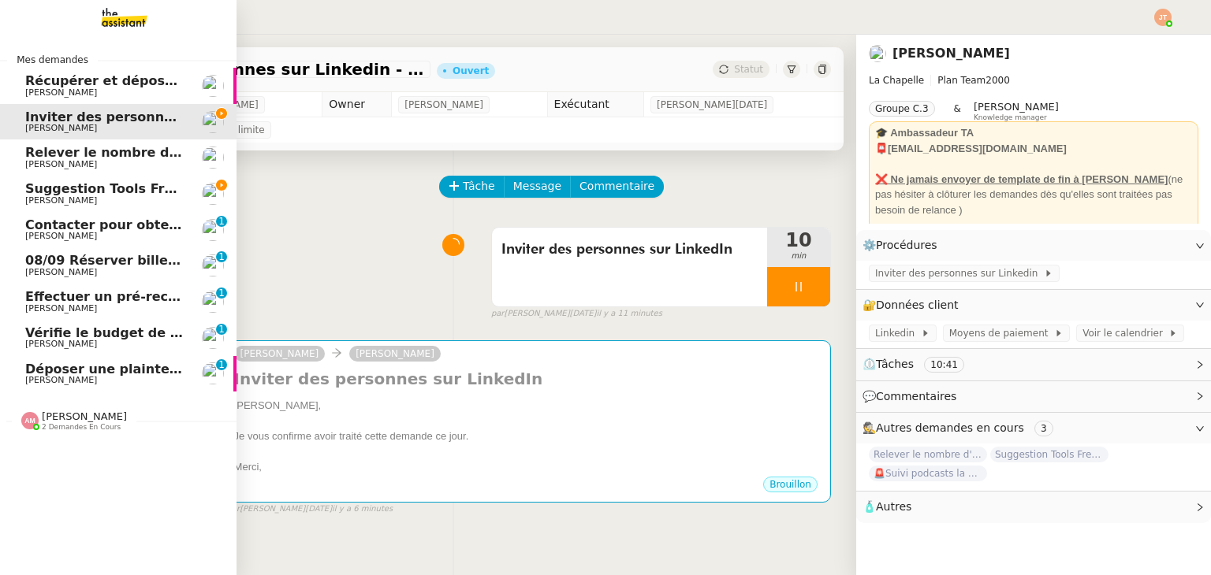
click at [93, 152] on span "Relever le nombre d'abonnés - 25 août 2025" at bounding box center [160, 152] width 270 height 15
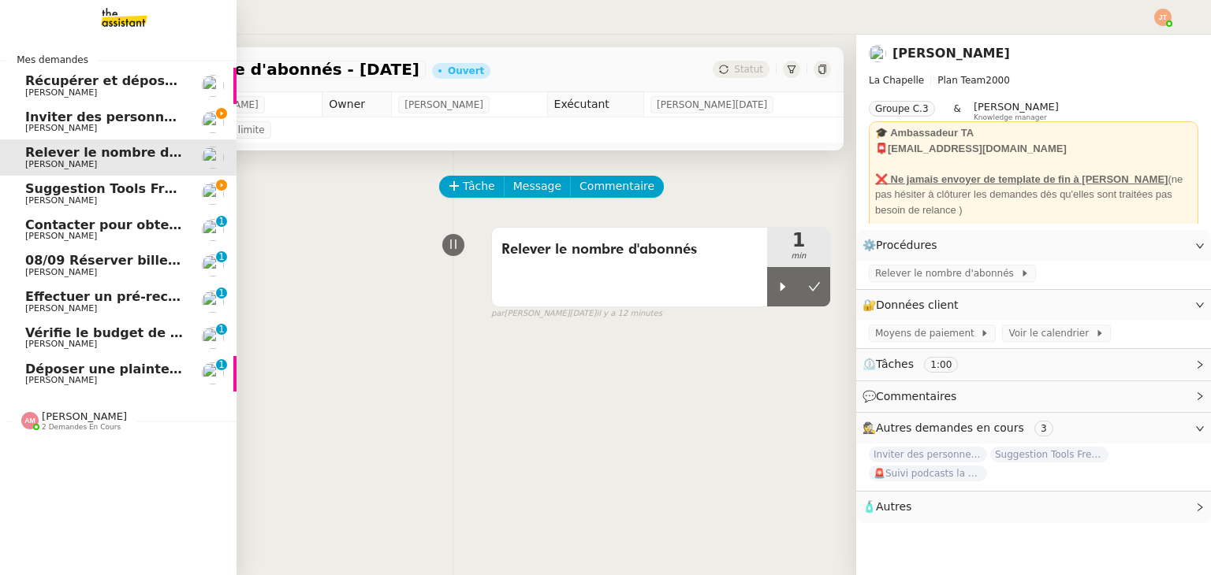
click at [69, 196] on span "[PERSON_NAME]" at bounding box center [61, 200] width 72 height 10
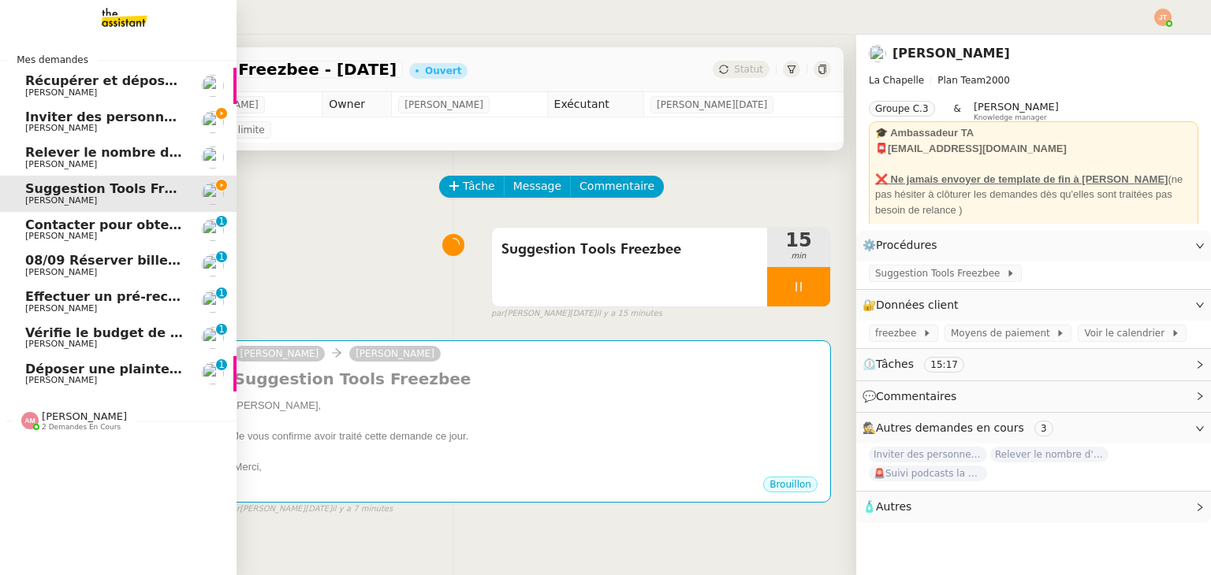
click at [78, 174] on link "Relever le nombre d'abonnés - 25 août 2025 Hugo Bentz" at bounding box center [118, 158] width 236 height 36
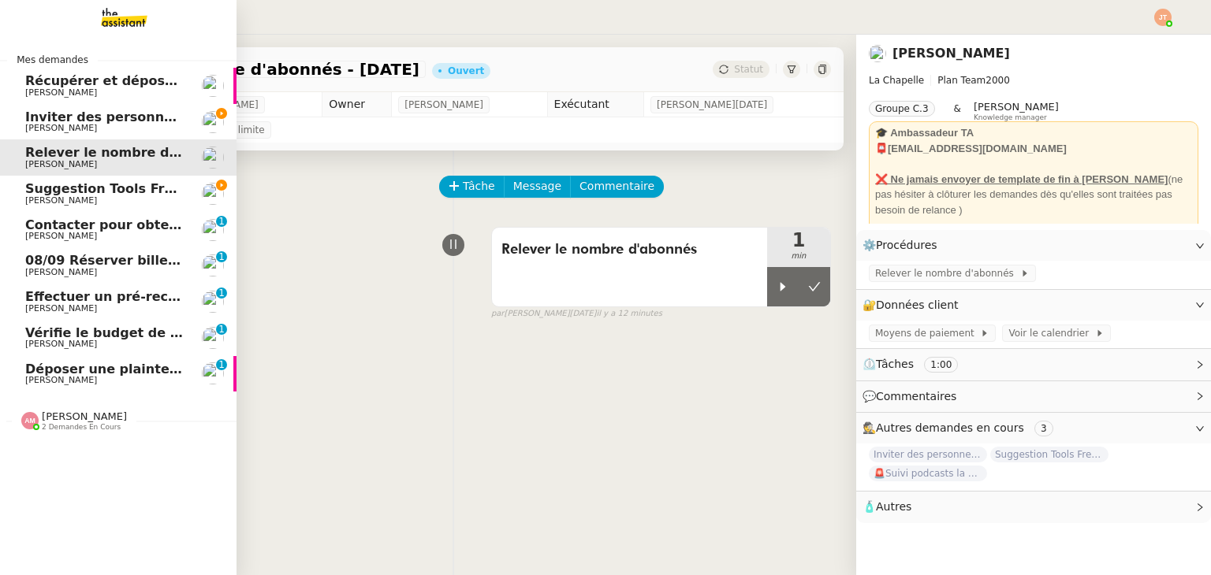
click at [81, 192] on span "Suggestion Tools Freezbee - [DATE]" at bounding box center [150, 188] width 251 height 15
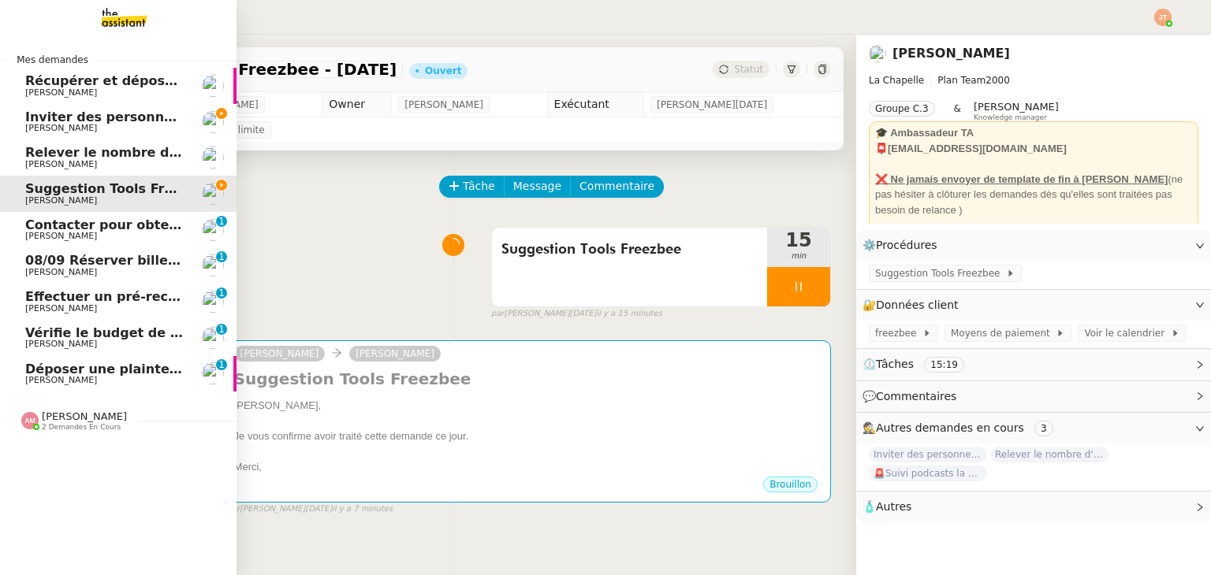
click at [121, 110] on span "Inviter des personnes sur Linkedin - [DATE]" at bounding box center [179, 117] width 309 height 15
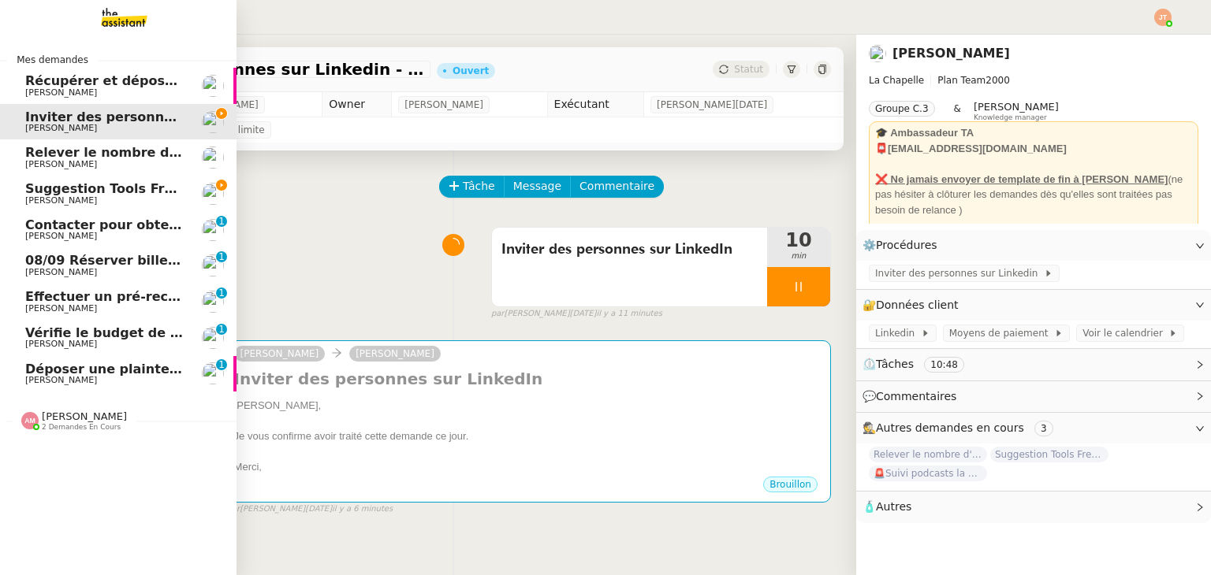
click at [132, 193] on span "Suggestion Tools Freezbee - [DATE]" at bounding box center [150, 188] width 251 height 15
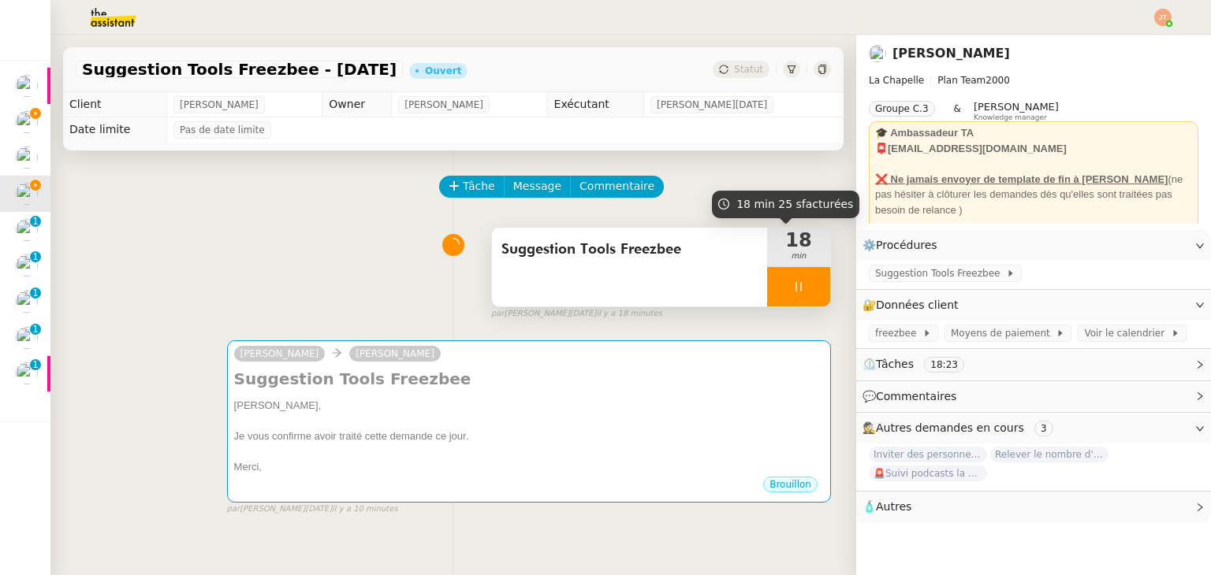
click at [768, 292] on div at bounding box center [798, 286] width 63 height 39
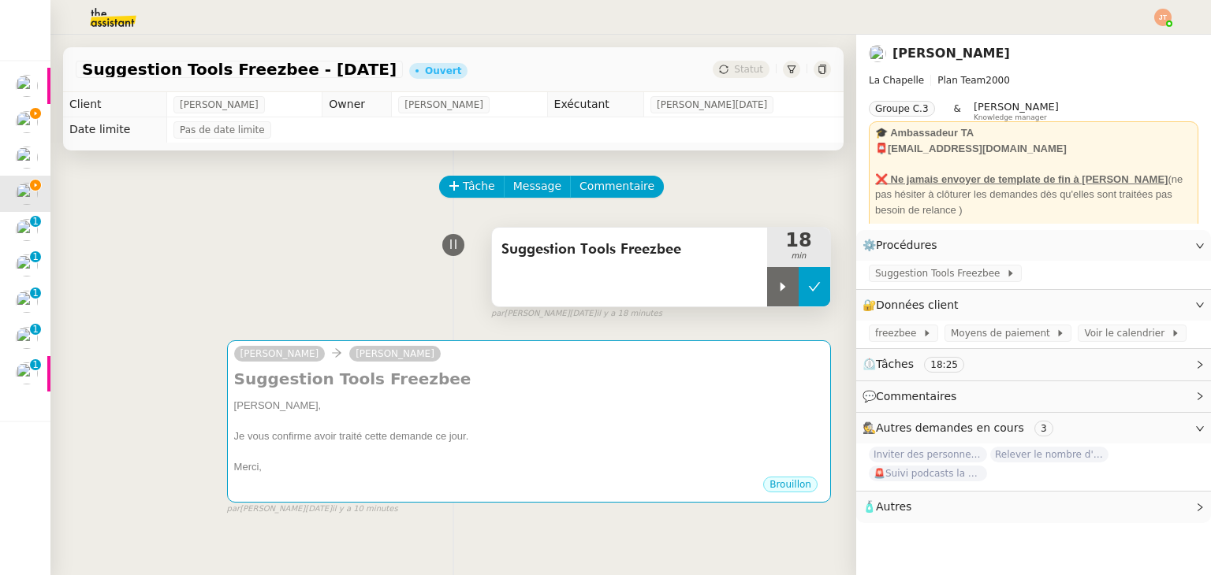
click at [808, 291] on icon at bounding box center [814, 287] width 13 height 13
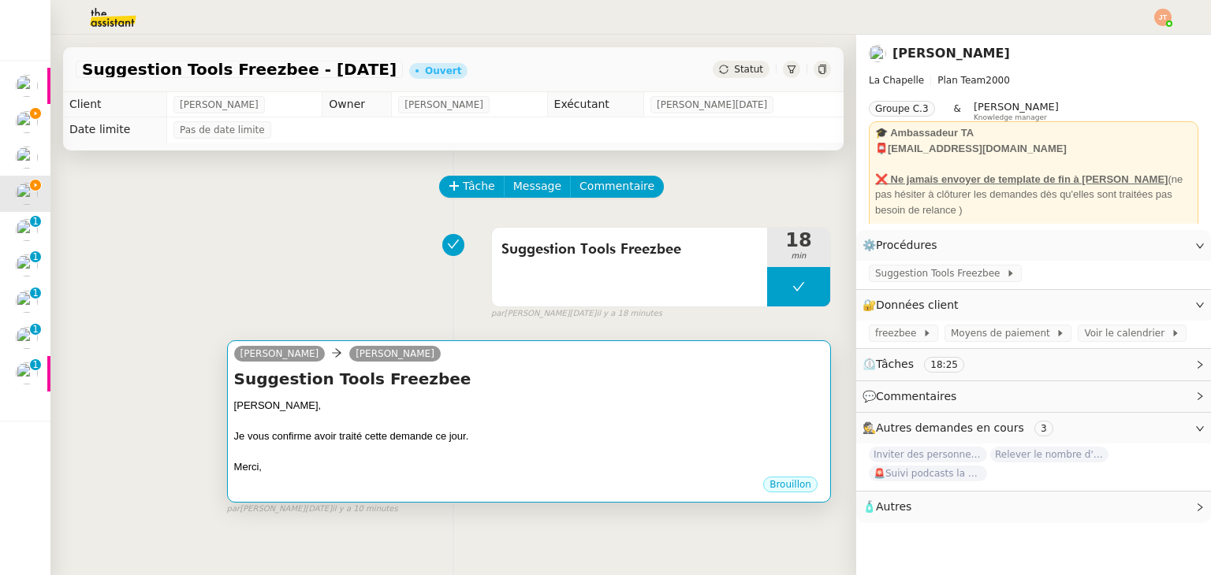
click at [599, 406] on div "Hugo," at bounding box center [529, 406] width 590 height 16
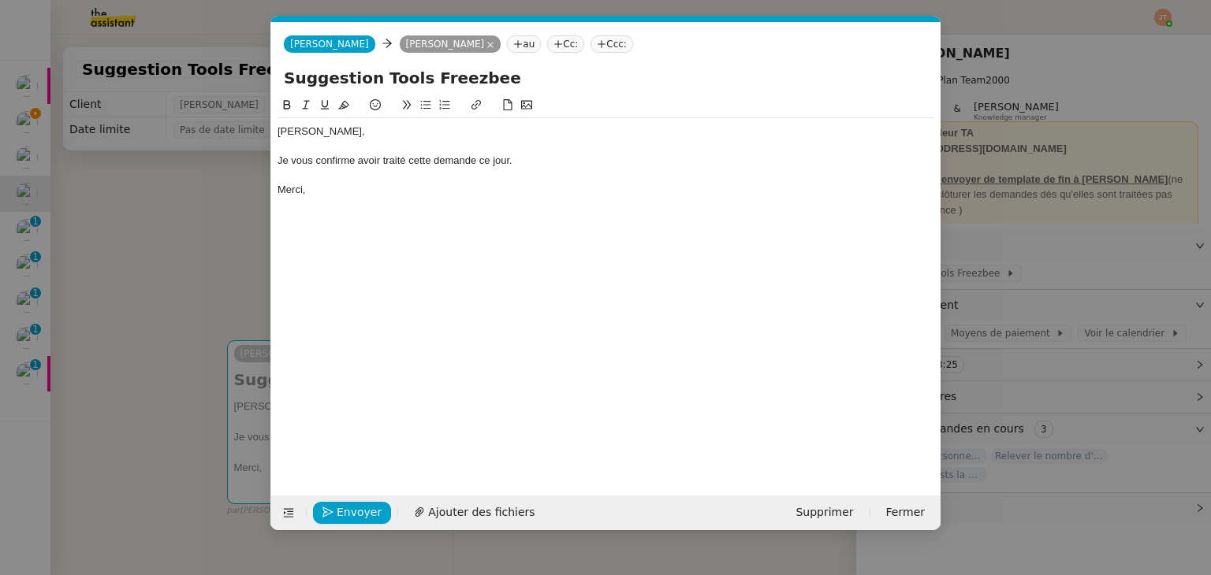
scroll to position [0, 33]
click at [355, 515] on span "Envoyer" at bounding box center [359, 513] width 45 height 18
click at [355, 515] on span "Confirmer l'envoi" at bounding box center [384, 513] width 95 height 18
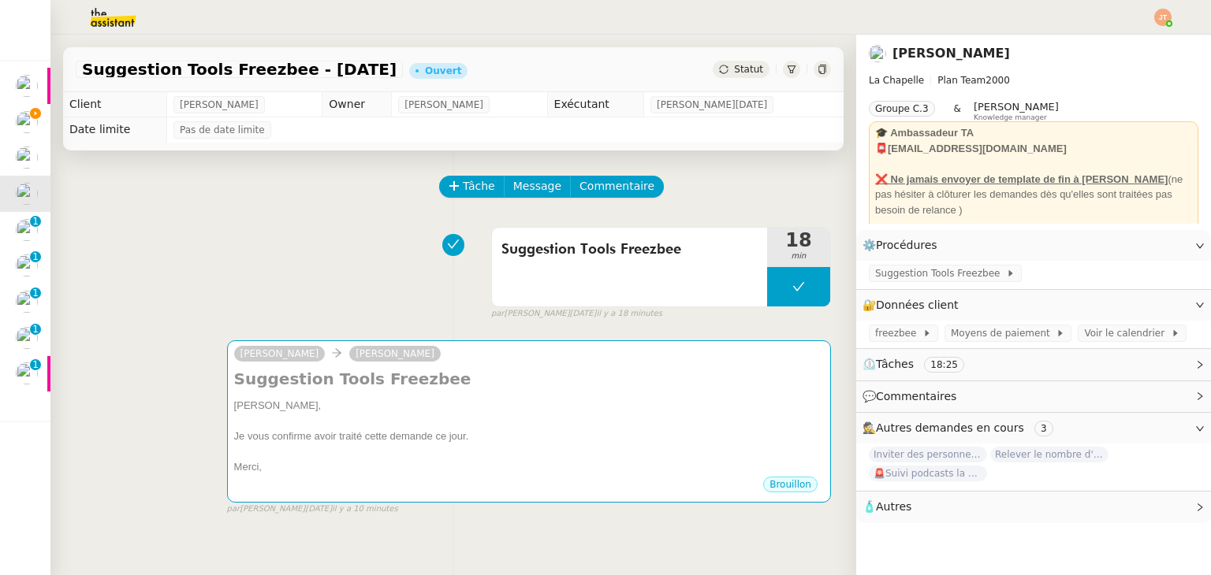
click at [737, 74] on span "Statut" at bounding box center [748, 69] width 29 height 11
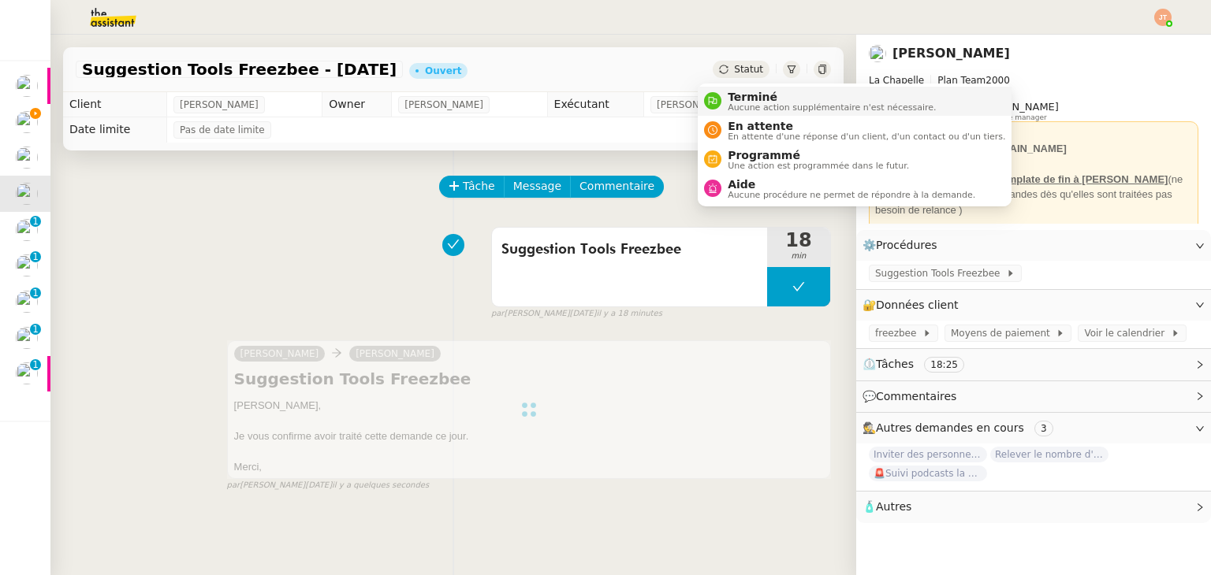
click at [747, 99] on span "Terminé" at bounding box center [832, 97] width 208 height 13
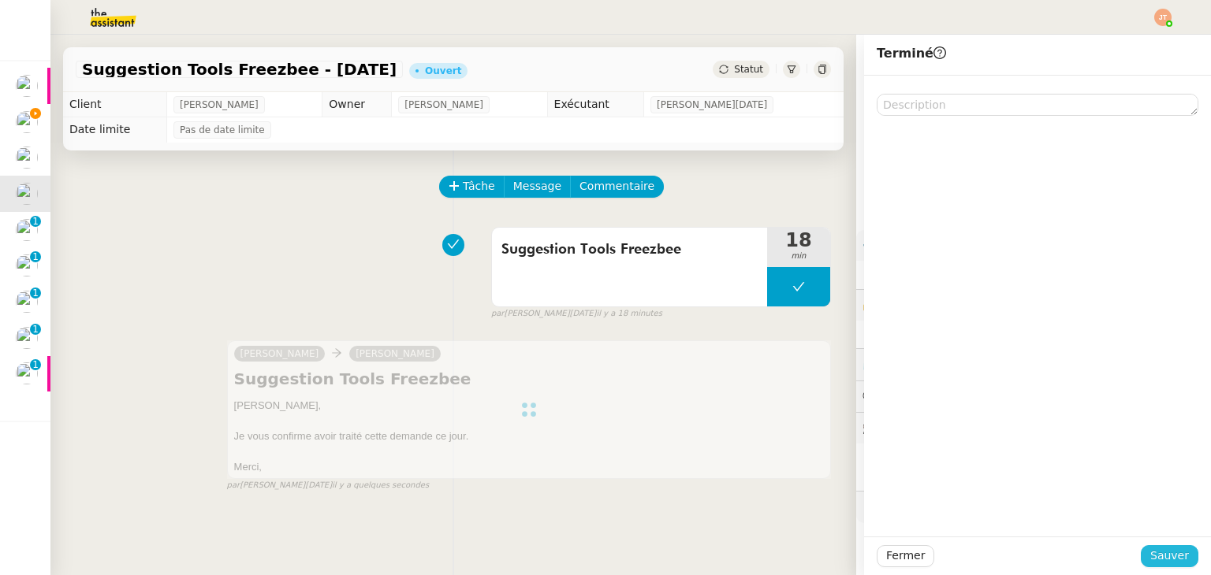
click at [1150, 553] on span "Sauver" at bounding box center [1169, 556] width 39 height 18
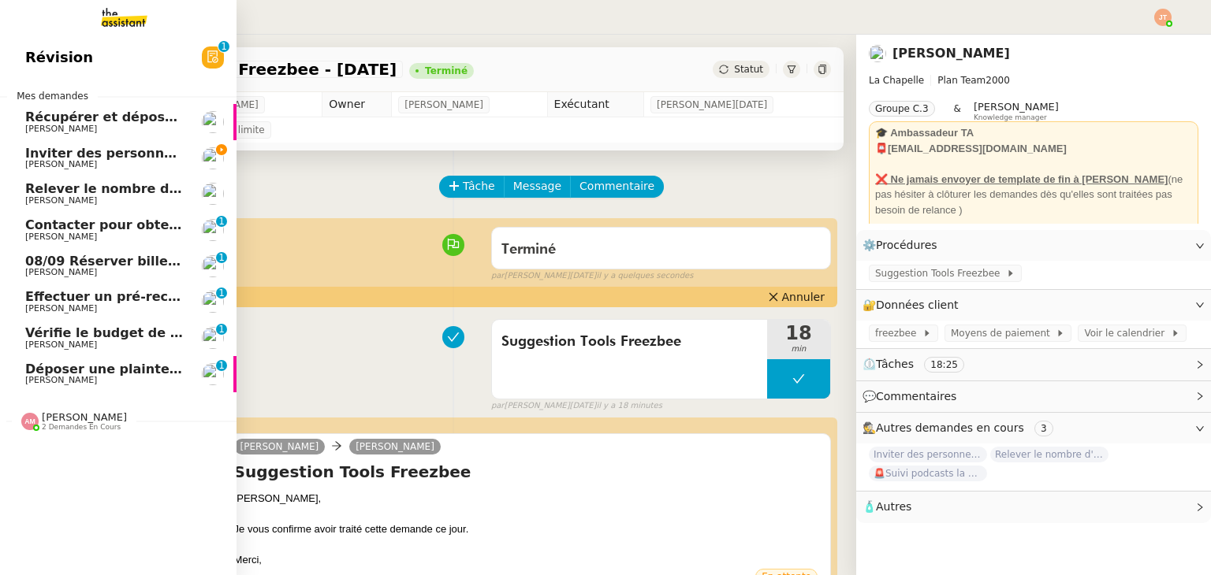
click at [139, 195] on span "Relever le nombre d'abonnés - 25 août 2025" at bounding box center [160, 188] width 270 height 15
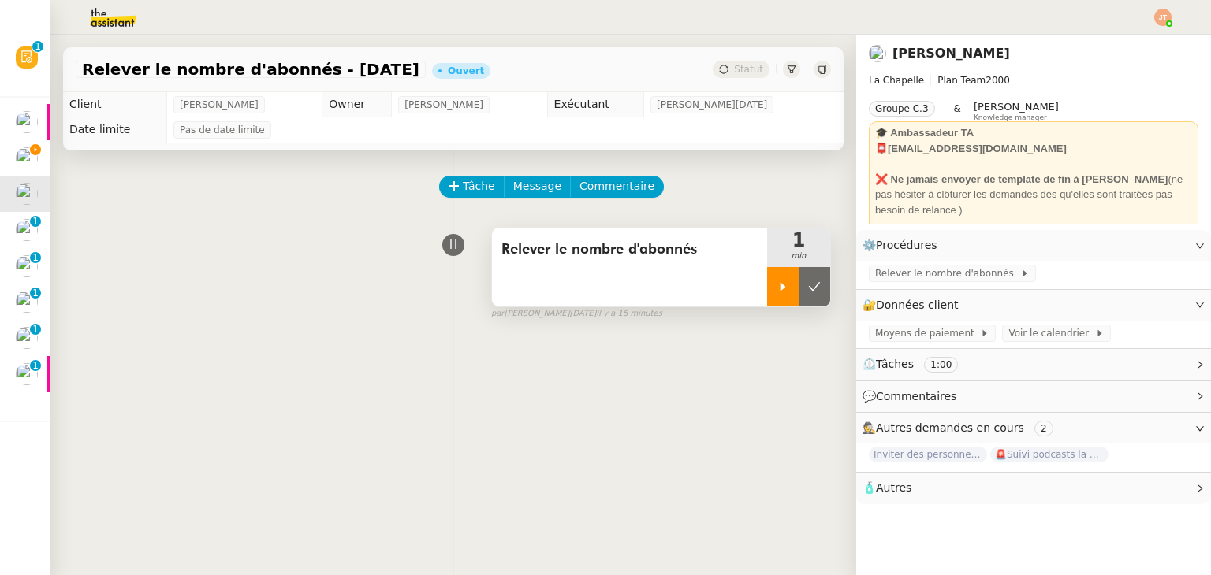
click at [780, 288] on icon at bounding box center [783, 286] width 6 height 9
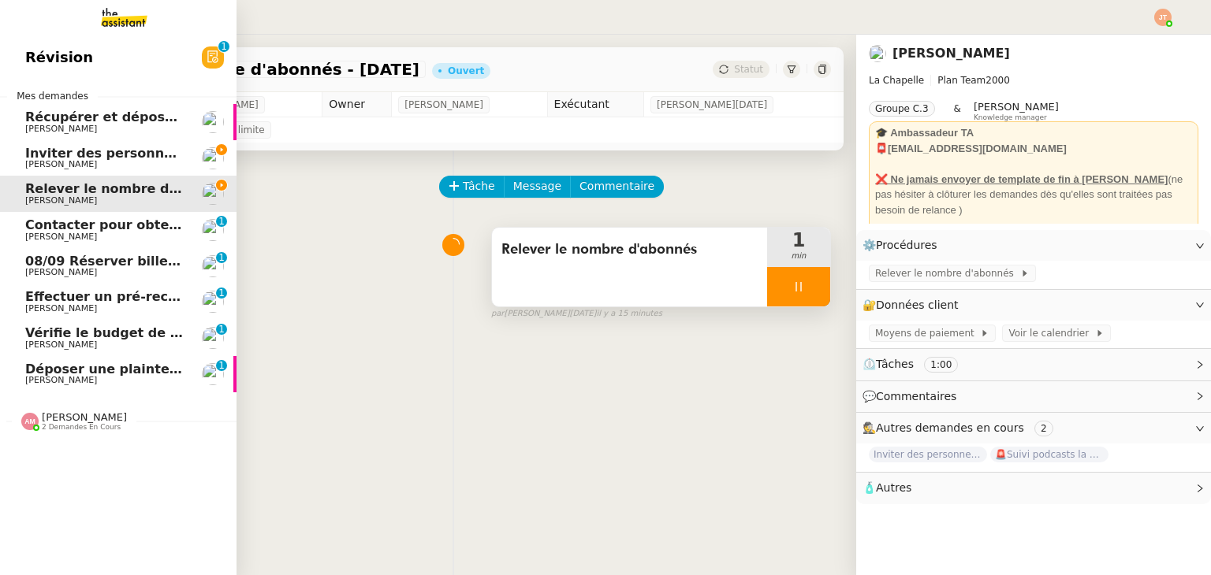
click at [61, 158] on span "Inviter des personnes sur Linkedin - [DATE]" at bounding box center [179, 153] width 309 height 15
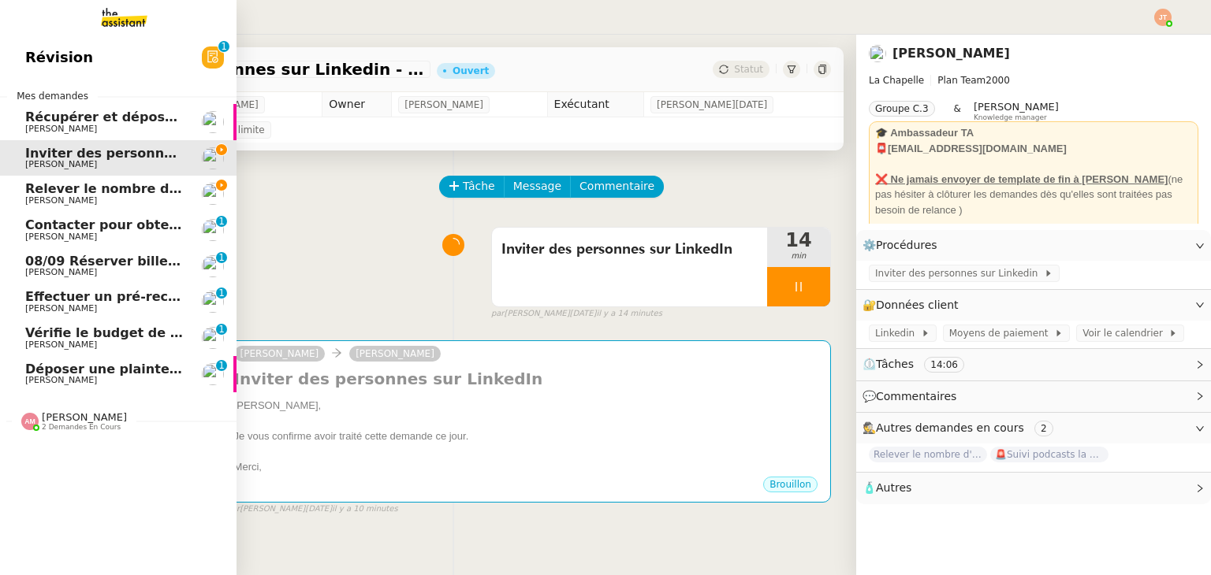
click at [90, 192] on span "Relever le nombre d'abonnés - 25 août 2025" at bounding box center [160, 188] width 270 height 15
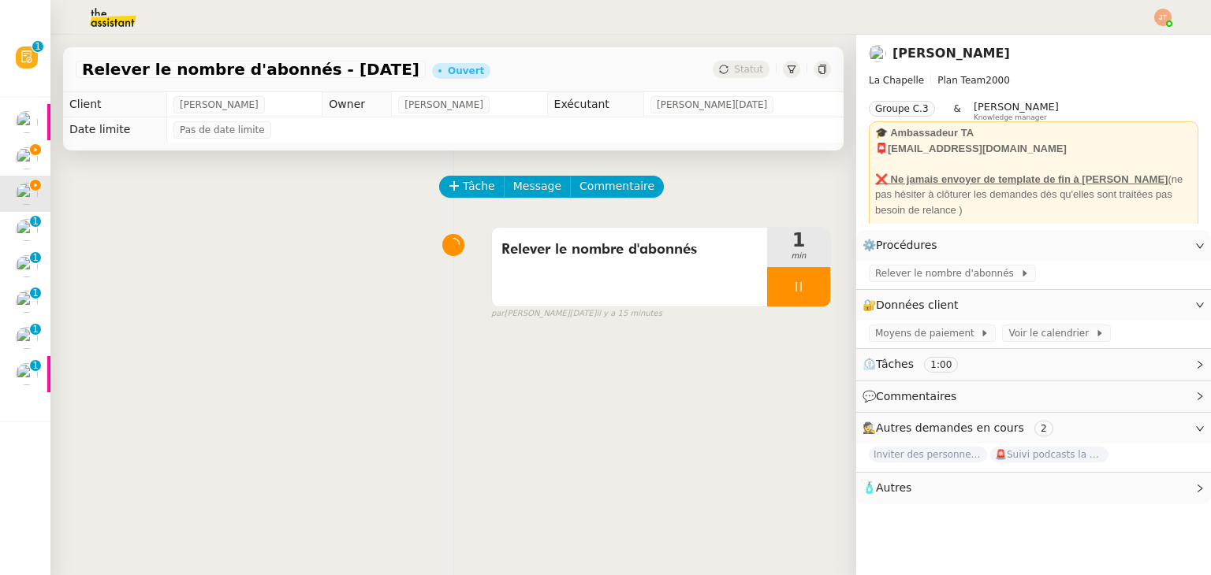
click at [110, 24] on img at bounding box center [100, 17] width 122 height 35
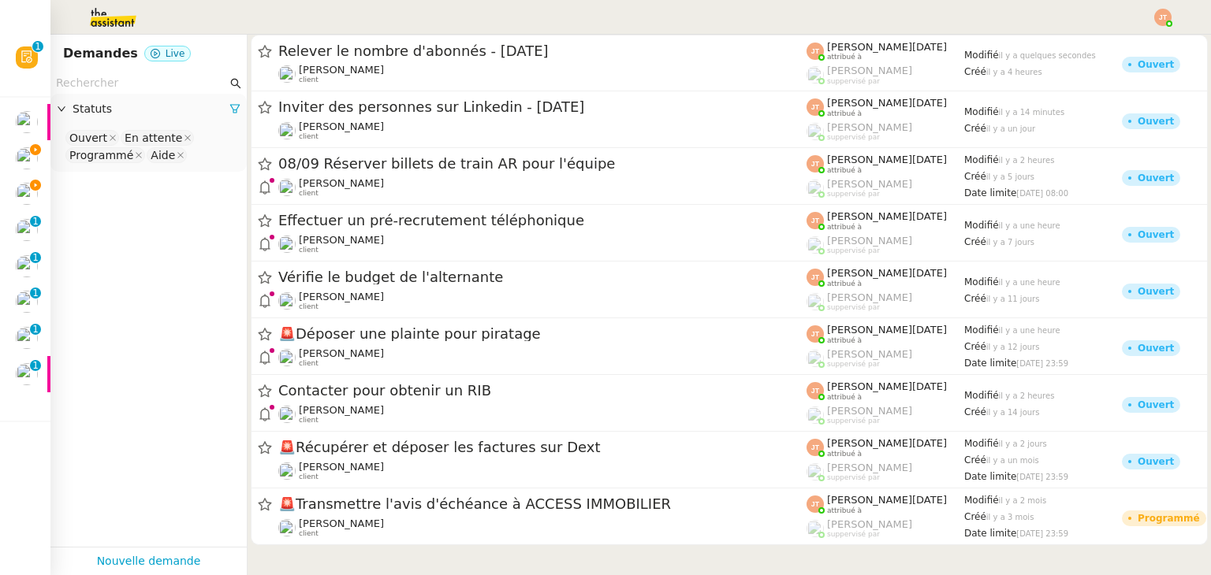
click at [125, 86] on input "text" at bounding box center [141, 83] width 171 height 18
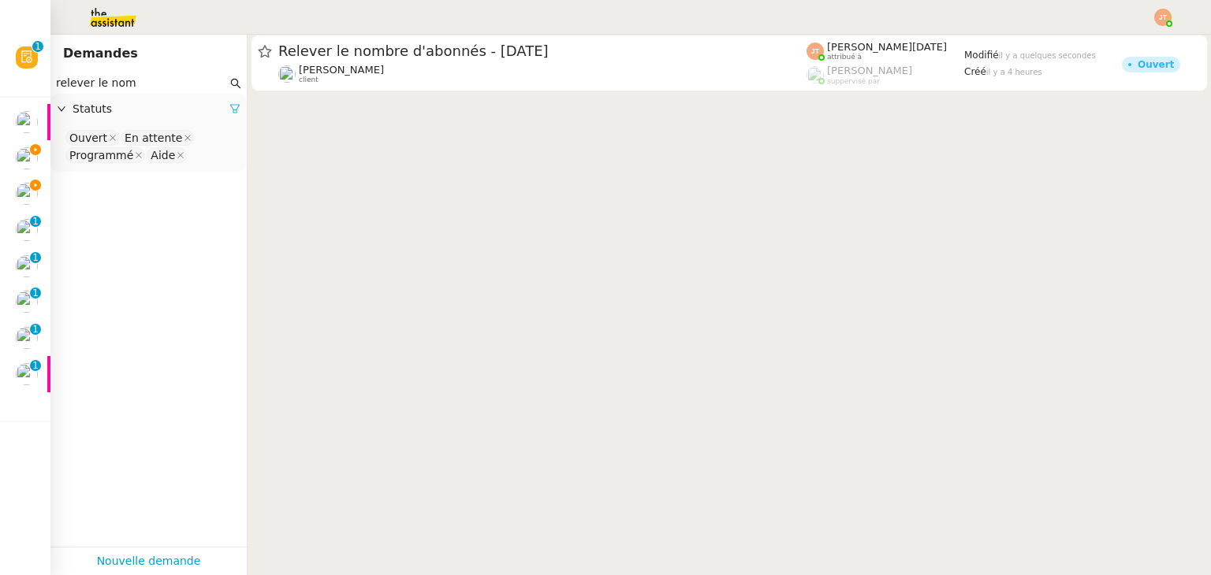
type input "relever le nom"
click at [229, 111] on icon at bounding box center [234, 108] width 11 height 11
click at [154, 108] on span "Statuts" at bounding box center [157, 109] width 168 height 18
click at [132, 136] on nz-select-top-control "Please select" at bounding box center [148, 138] width 171 height 20
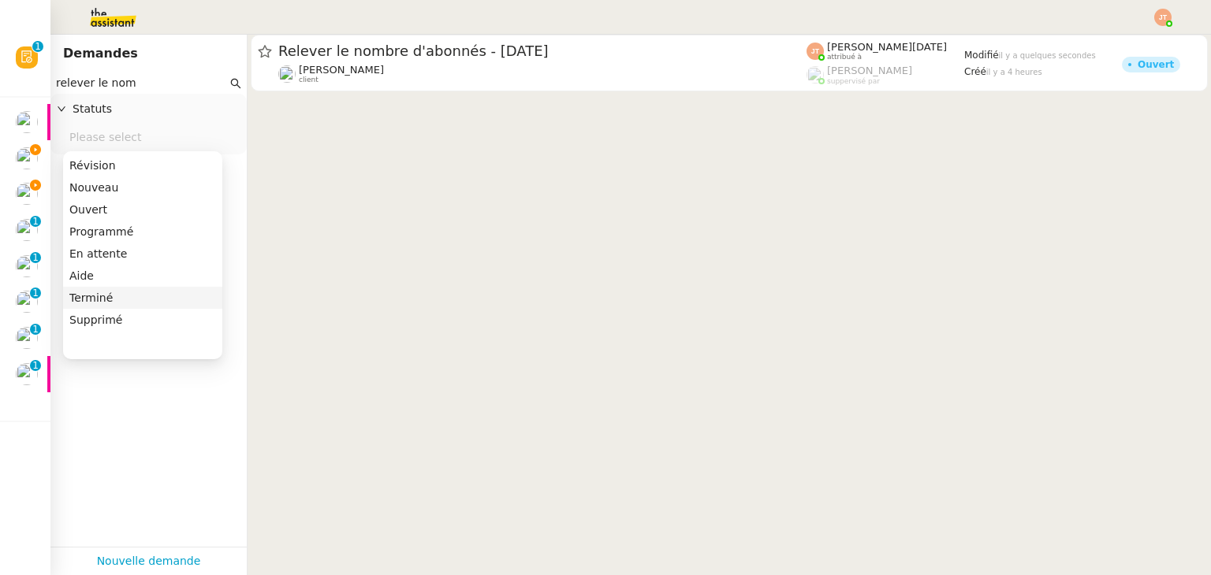
click at [115, 294] on div "Terminé" at bounding box center [142, 298] width 147 height 14
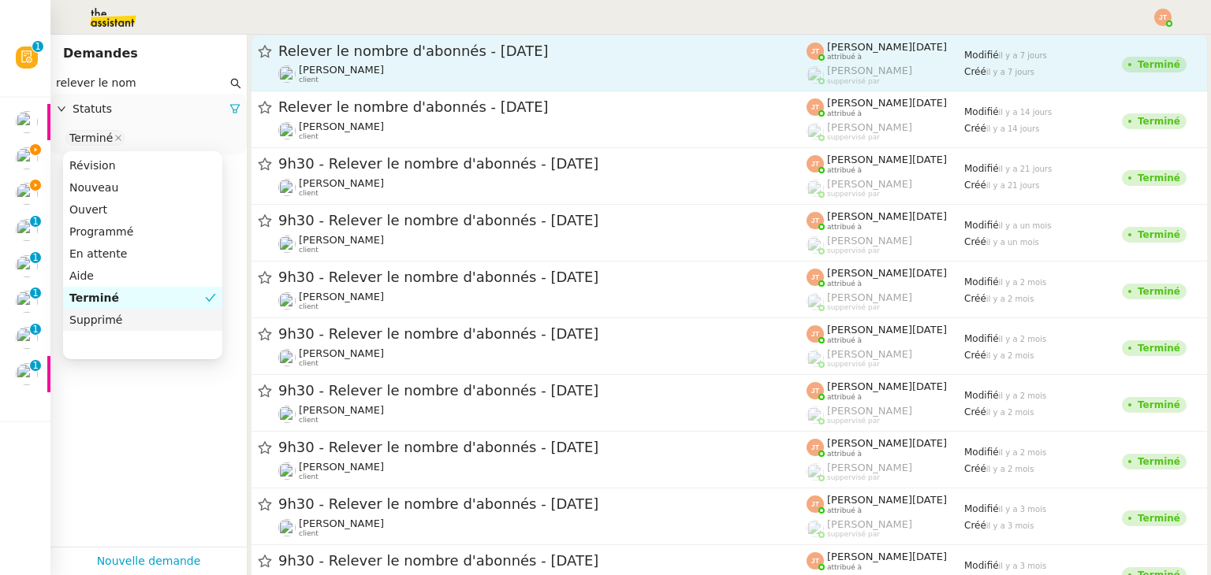
click at [391, 61] on div "Relever le nombre d'abonnés - 18 août 2025 Hugo Bentz client" at bounding box center [542, 63] width 528 height 43
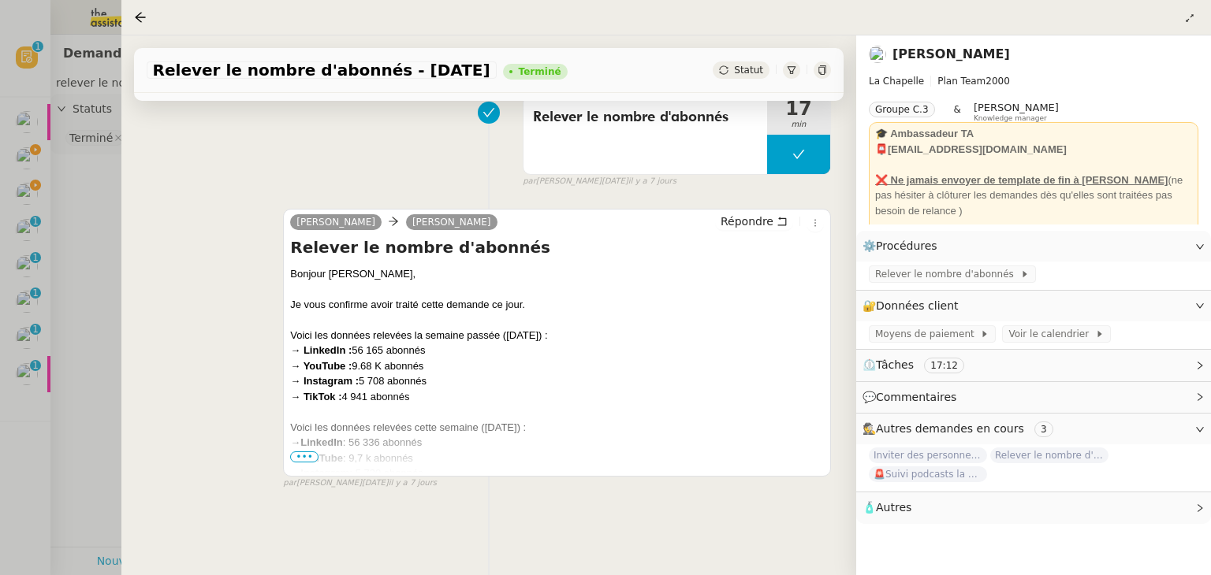
scroll to position [213, 0]
click at [307, 452] on span "•••" at bounding box center [304, 457] width 28 height 11
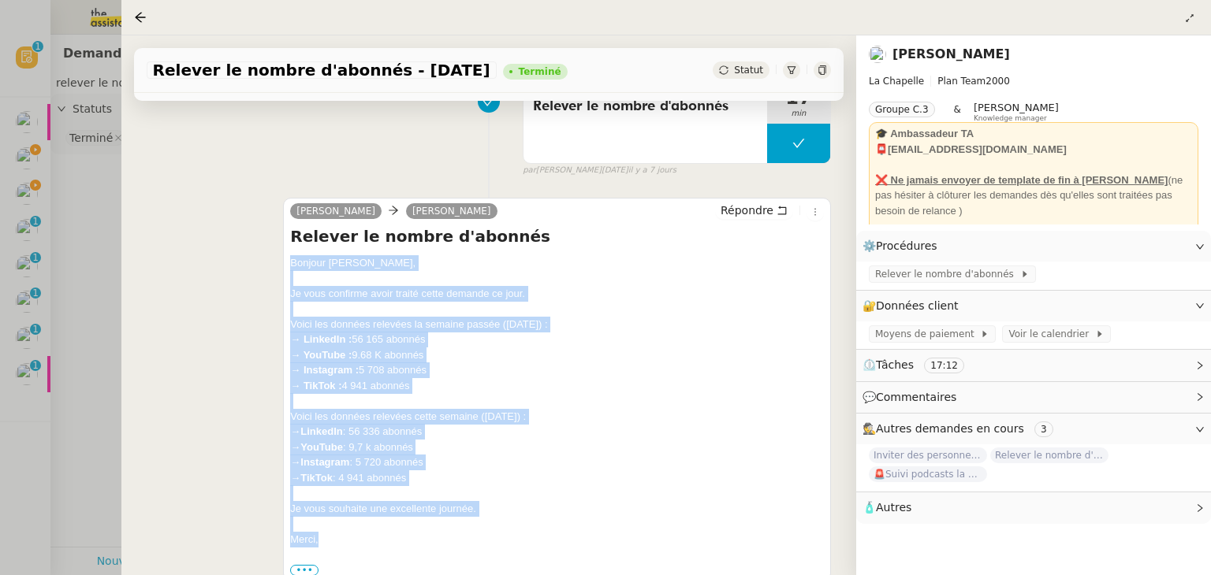
drag, startPoint x: 289, startPoint y: 264, endPoint x: 341, endPoint y: 544, distance: 284.5
click at [341, 544] on div "Bonjour Hugo, Je vous confirme avoir traité cette demande ce jour. Voici les do…" at bounding box center [557, 416] width 534 height 322
copy div "Bonjour Hugo, Je vous confirme avoir traité cette demande ce jour. Voici les do…"
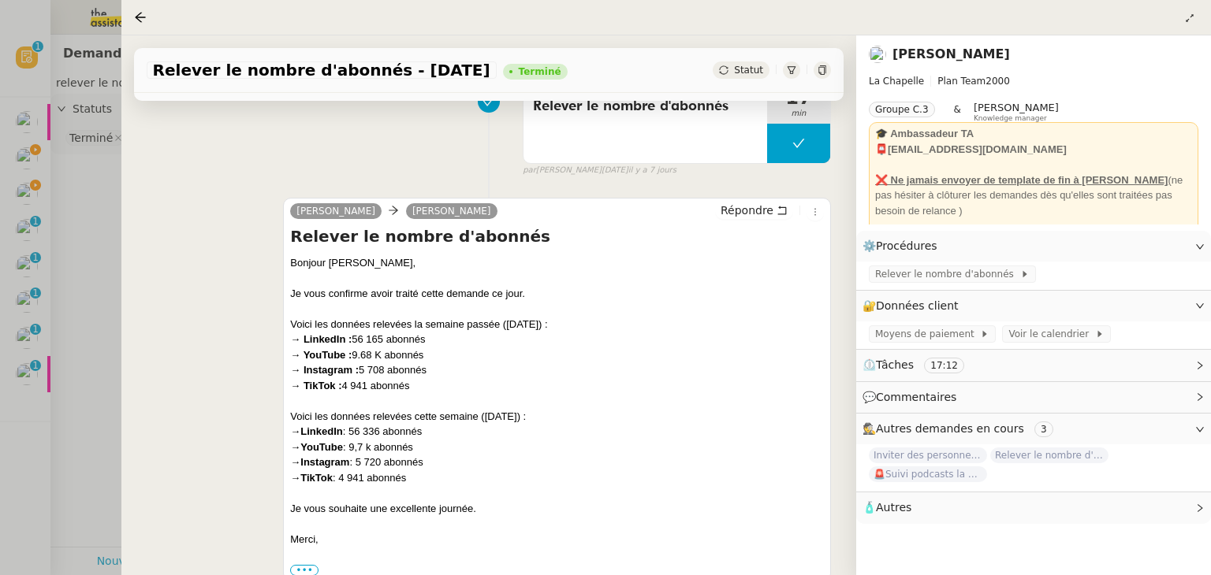
click at [58, 294] on div at bounding box center [605, 287] width 1211 height 575
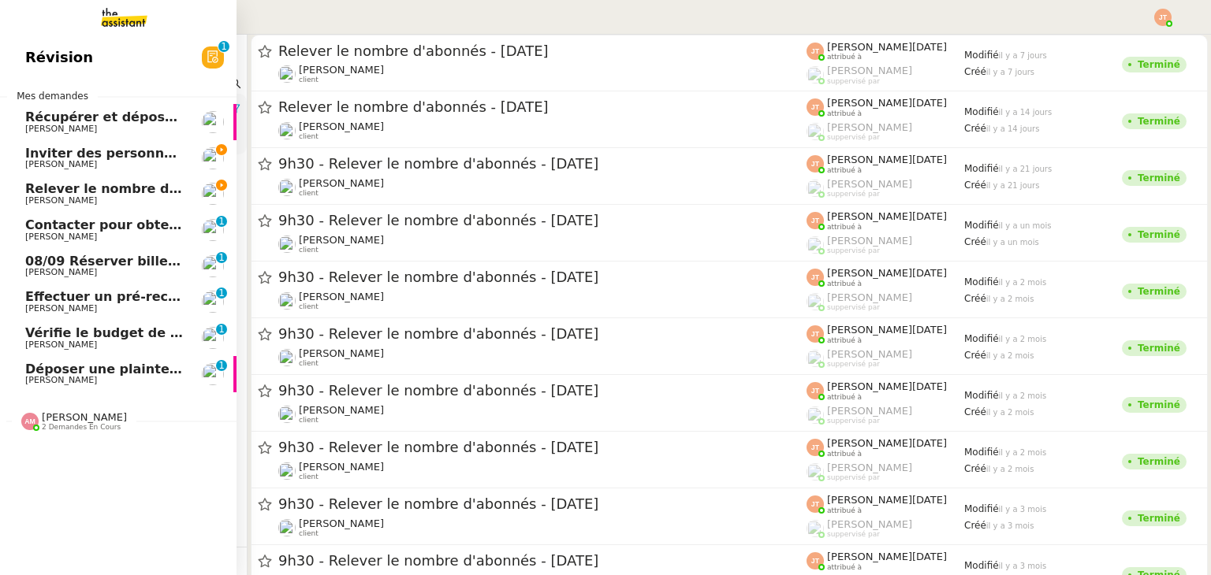
click at [73, 196] on span "[PERSON_NAME]" at bounding box center [104, 200] width 159 height 9
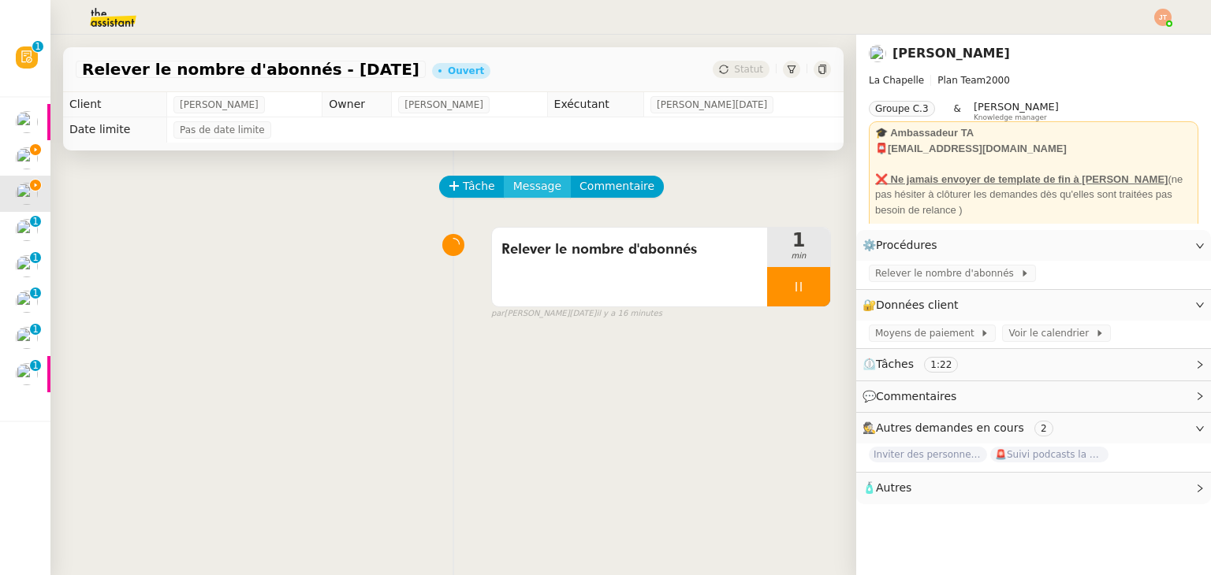
click at [530, 192] on span "Message" at bounding box center [537, 186] width 48 height 18
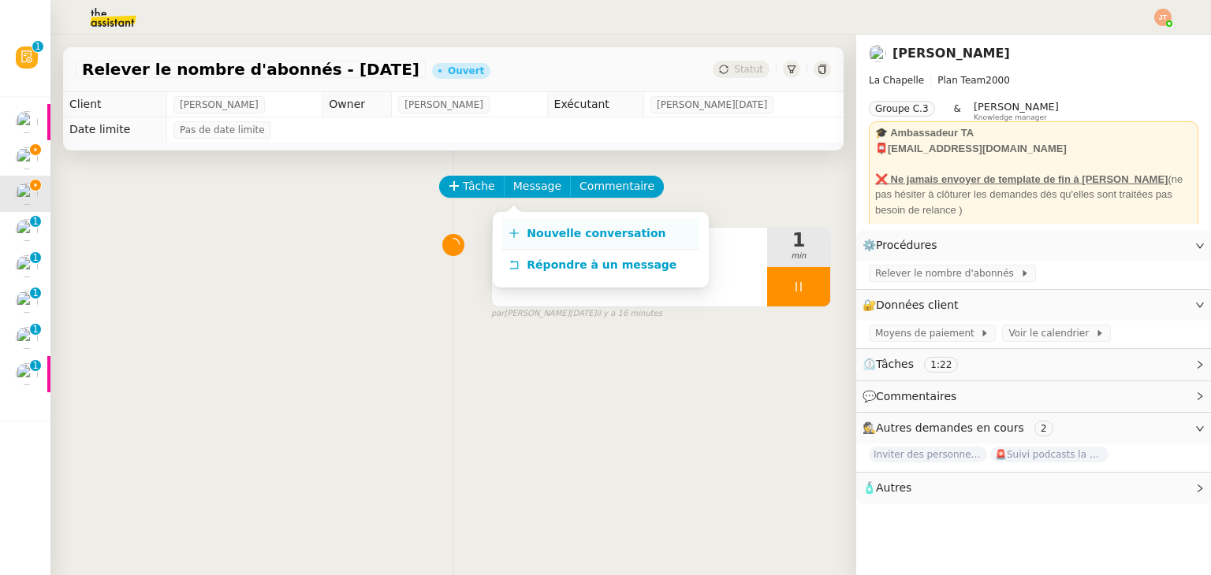
click at [583, 235] on span "Nouvelle conversation" at bounding box center [596, 233] width 139 height 13
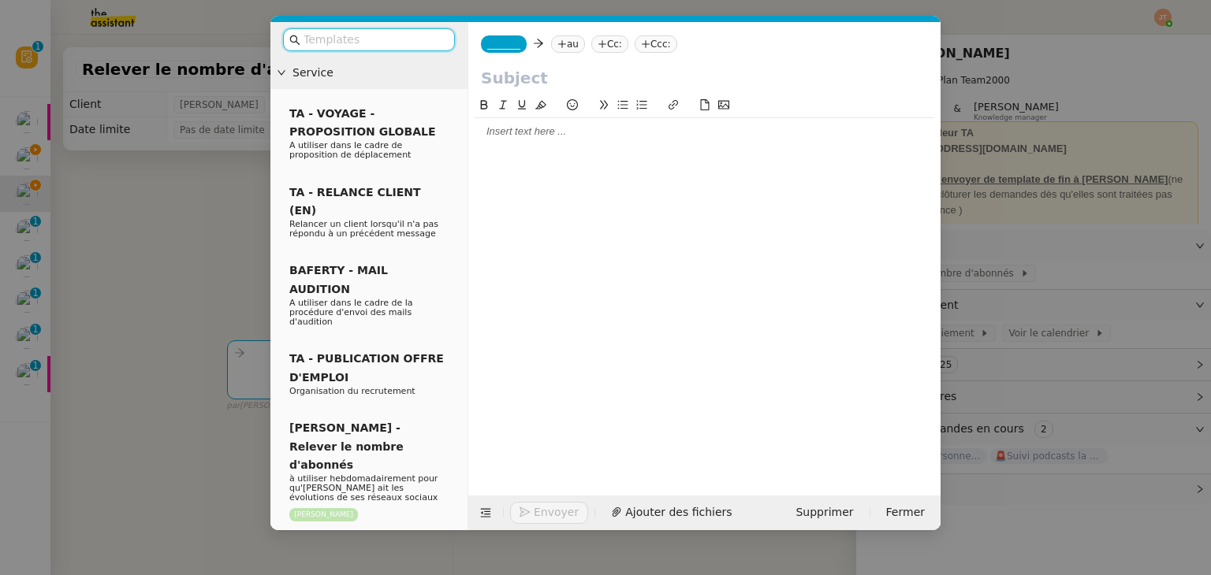
click at [532, 128] on div at bounding box center [704, 132] width 460 height 14
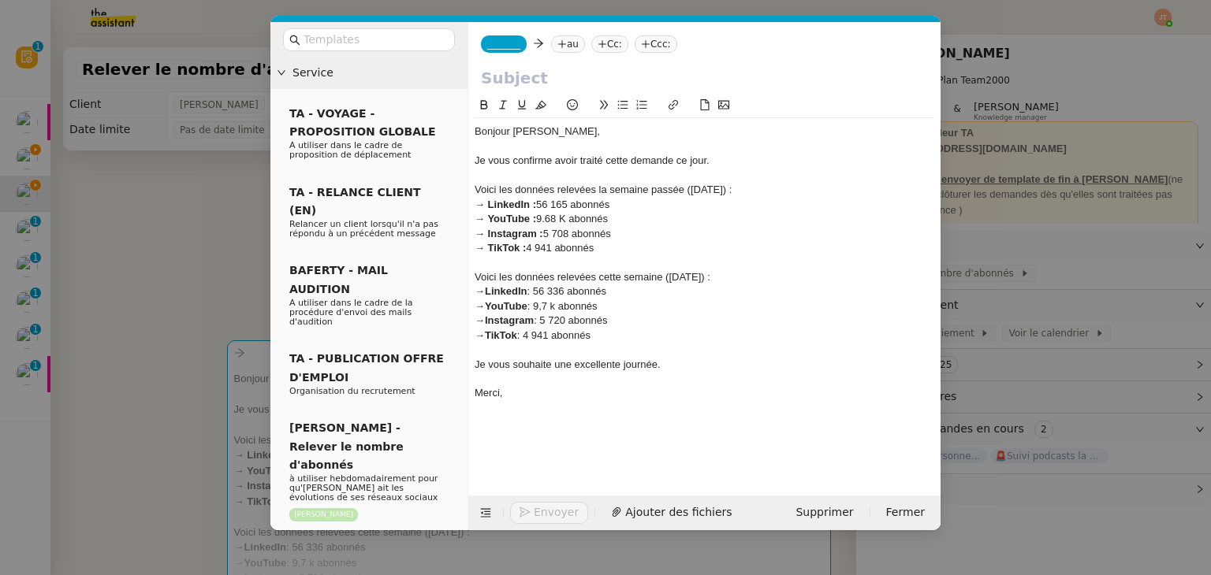
click at [700, 190] on div "Voici les données relevées la semaine passée (11 août) :" at bounding box center [704, 190] width 460 height 14
click at [679, 276] on div "Voici les données relevées cette semaine (18 août) :" at bounding box center [704, 277] width 460 height 14
click at [567, 206] on div "→ LinkedIn : 56 165 abonnés" at bounding box center [704, 205] width 460 height 14
click at [555, 218] on div "→ YouTube : 9.68 K abonnés" at bounding box center [704, 219] width 460 height 14
click at [558, 218] on div "→ YouTube : 9.68 K abonnés" at bounding box center [704, 219] width 460 height 14
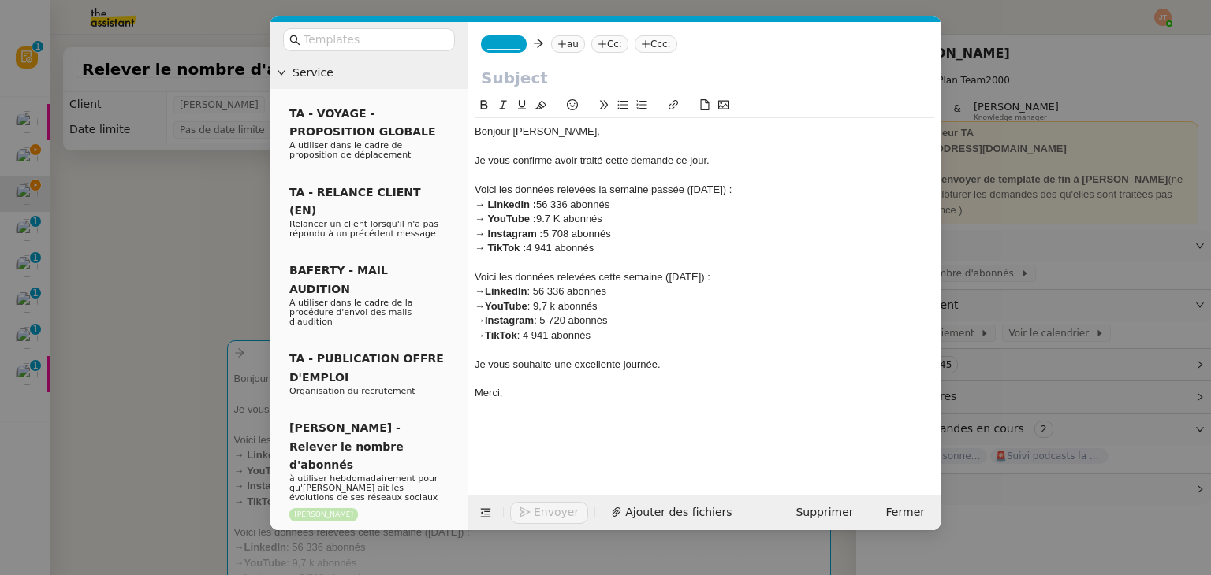
click at [570, 231] on div "→ Instagram : 5 708 abonnés" at bounding box center [704, 234] width 460 height 14
click at [169, 192] on nz-modal-container "Service TA - VOYAGE - PROPOSITION GLOBALE A utiliser dans le cadre de propositi…" at bounding box center [605, 287] width 1211 height 575
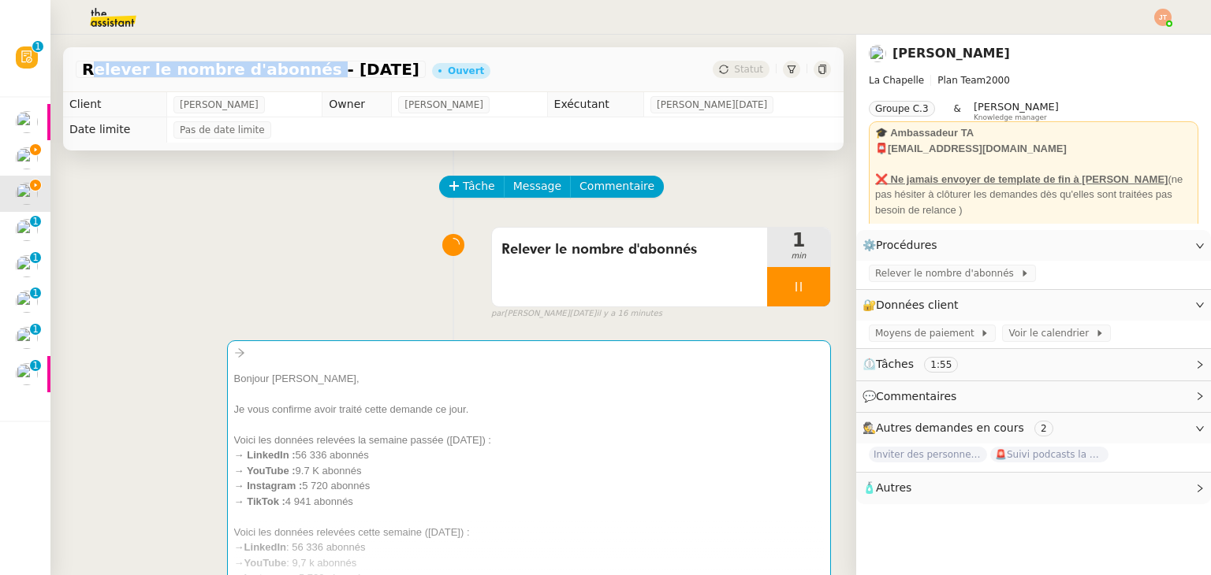
drag, startPoint x: 85, startPoint y: 67, endPoint x: 288, endPoint y: 73, distance: 203.4
click at [288, 73] on span "Relever le nombre d'abonnés - 25 août 2025" at bounding box center [250, 69] width 337 height 16
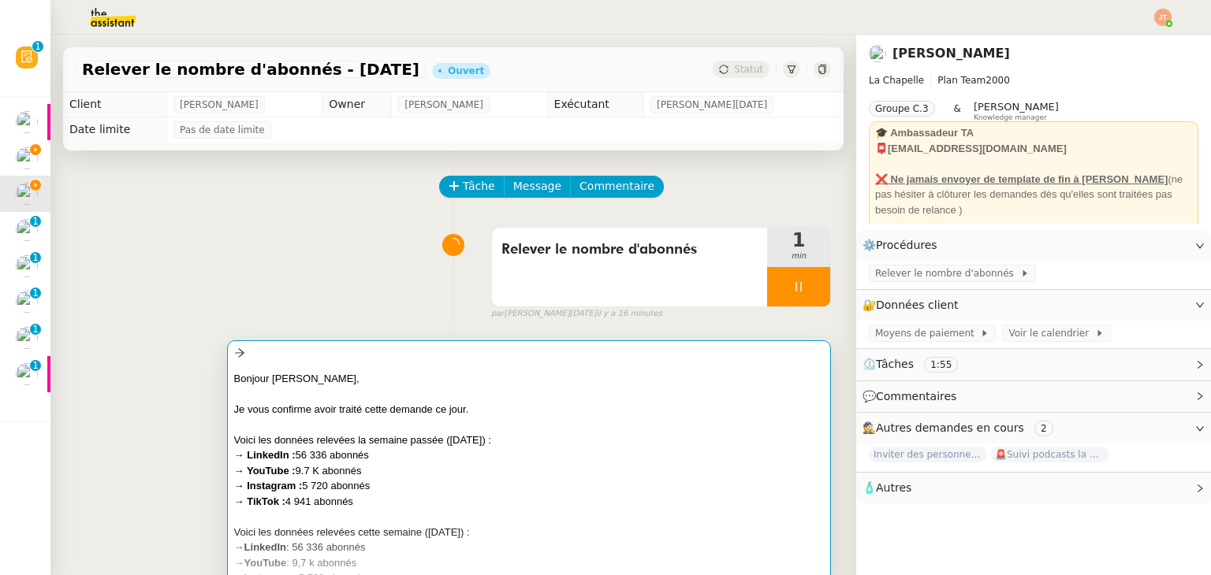
click at [439, 360] on div at bounding box center [529, 353] width 590 height 18
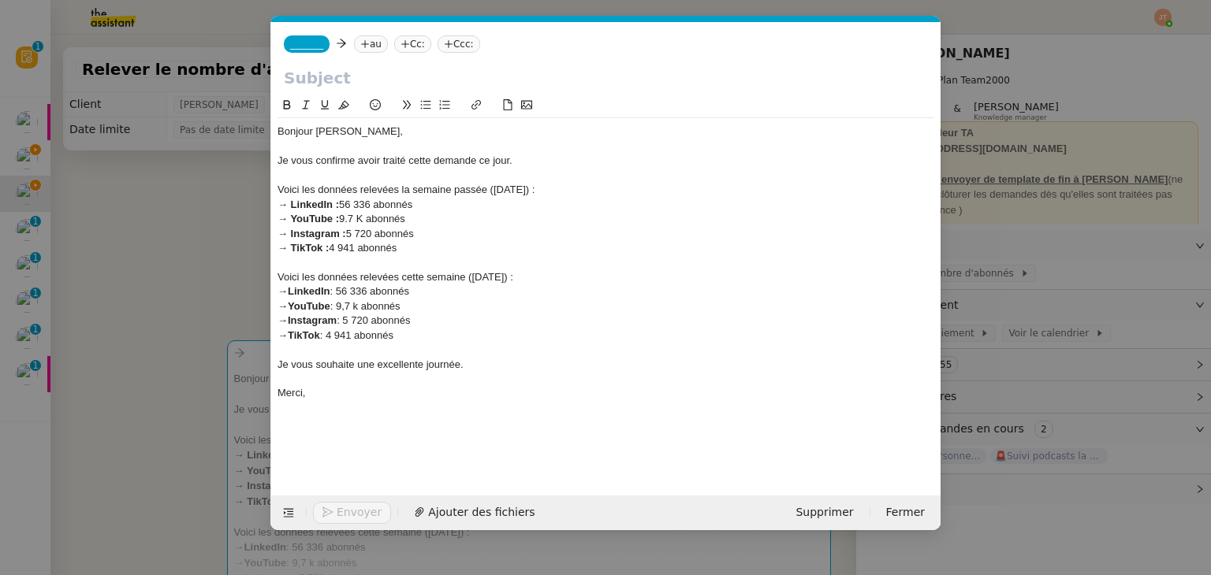
scroll to position [0, 33]
click at [341, 80] on input "text" at bounding box center [606, 78] width 644 height 24
paste input "Relever le nombre d'abonnés"
type input "Relever le nombre d'abonnés"
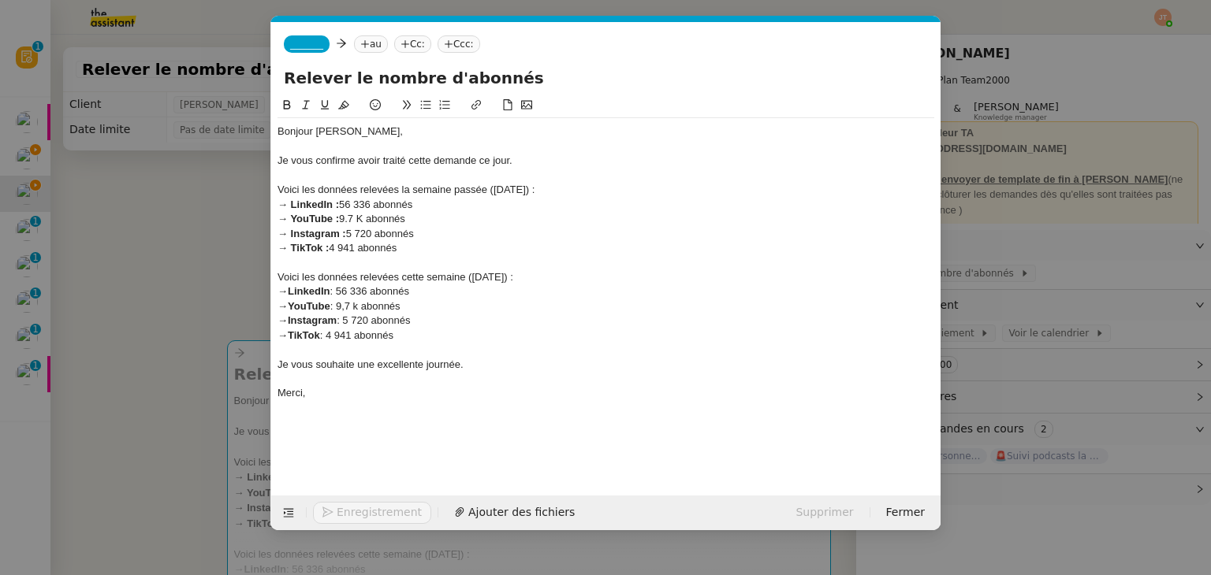
click at [363, 48] on nz-tag "au" at bounding box center [371, 43] width 34 height 17
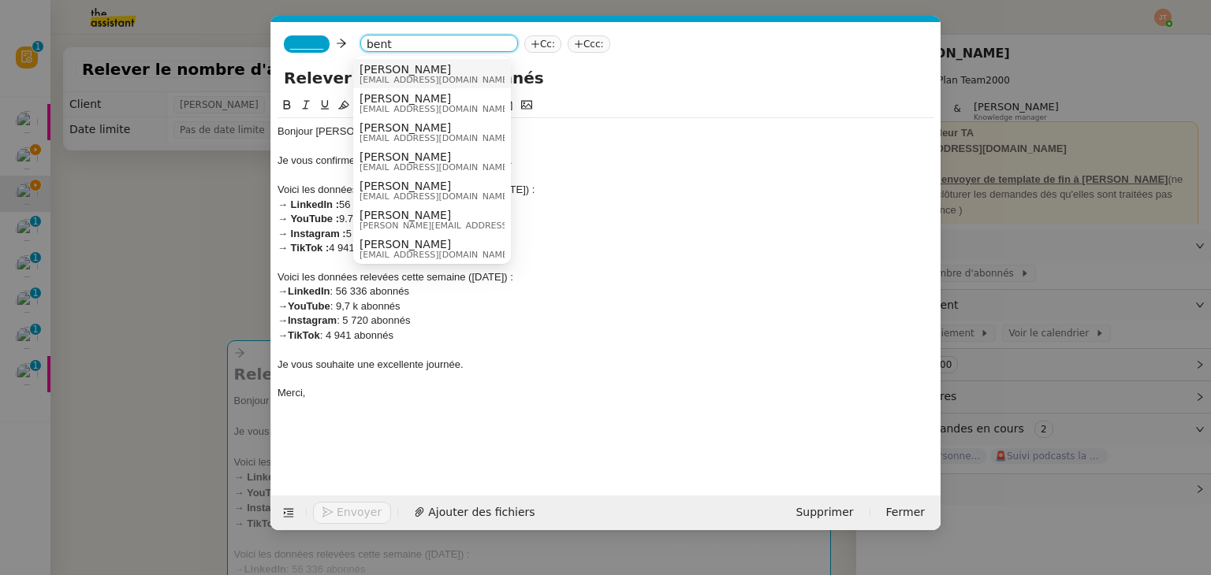
type input "bent"
click at [387, 76] on span "hugo@lachapelle.club" at bounding box center [434, 80] width 151 height 9
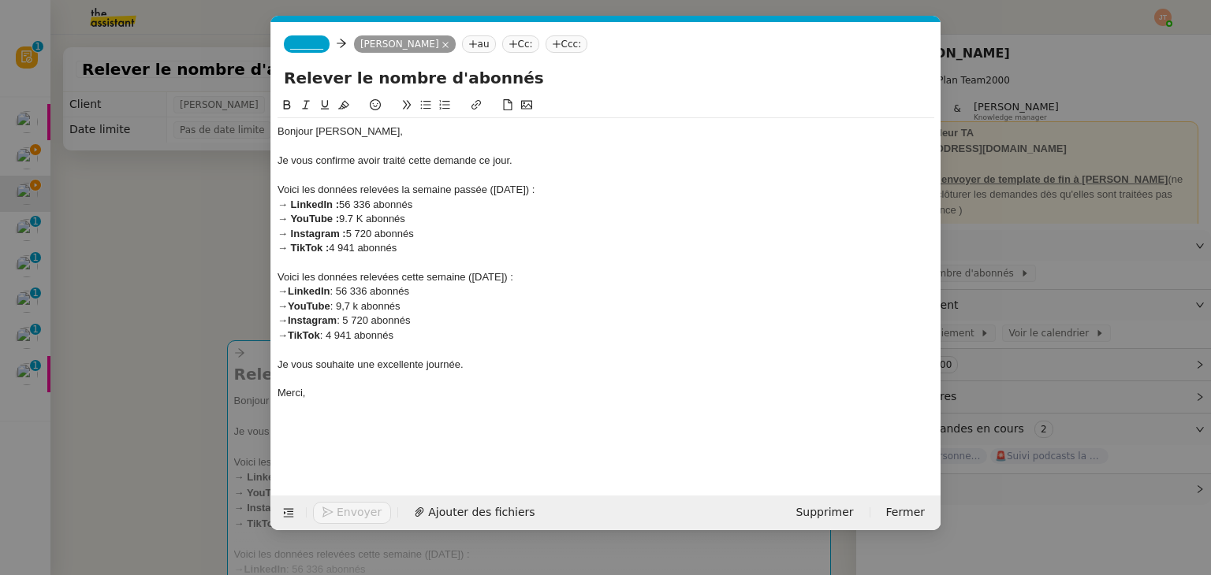
click at [307, 45] on span "_______" at bounding box center [306, 44] width 33 height 11
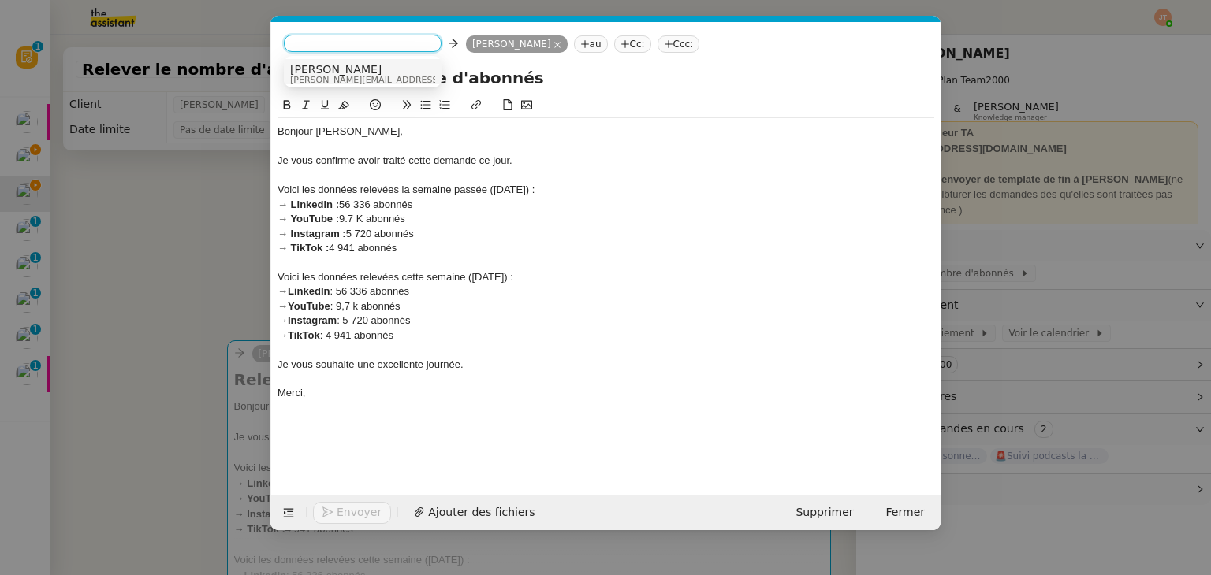
click at [322, 71] on span "Camille" at bounding box center [402, 69] width 224 height 13
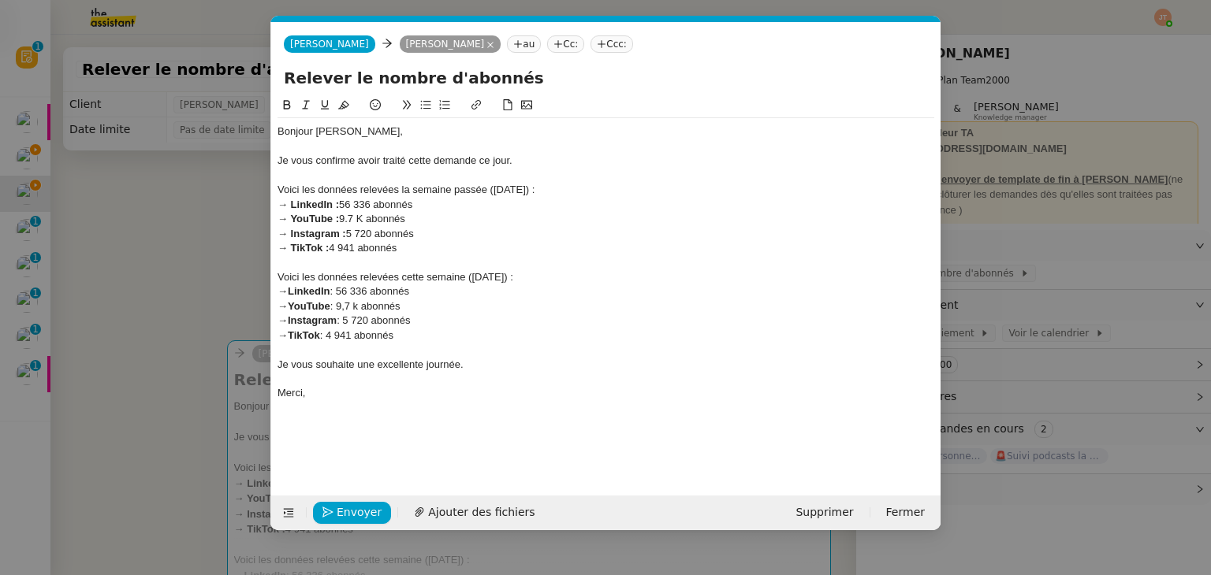
click at [142, 202] on nz-modal-container "Service TA - VOYAGE - PROPOSITION GLOBALE A utiliser dans le cadre de propositi…" at bounding box center [605, 287] width 1211 height 575
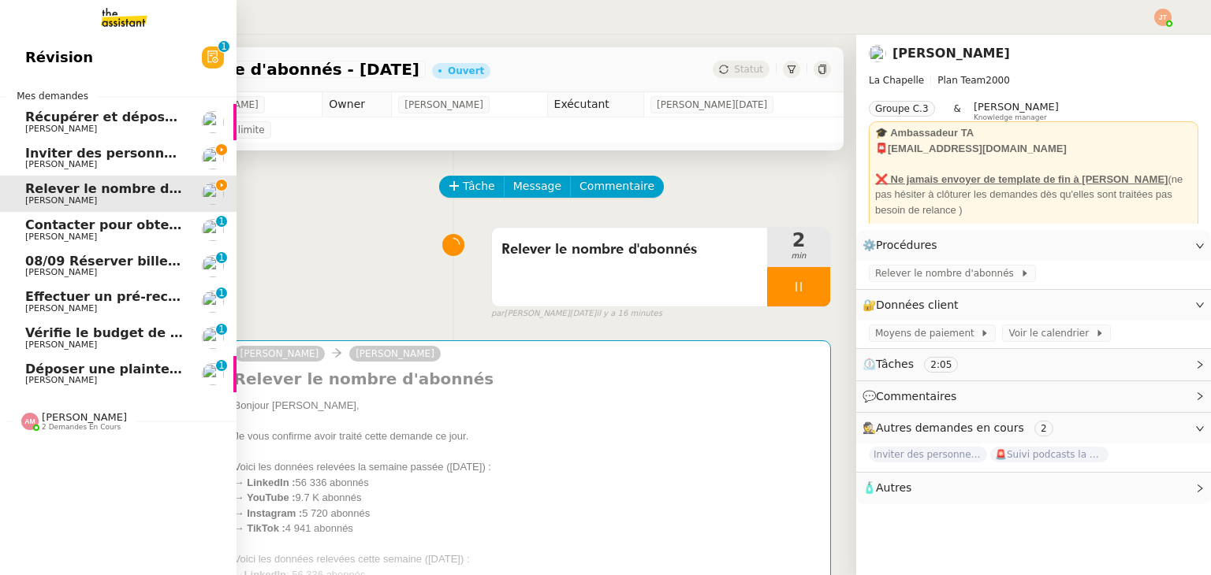
click at [152, 194] on span "Relever le nombre d'abonnés - 25 août 2025" at bounding box center [160, 188] width 270 height 15
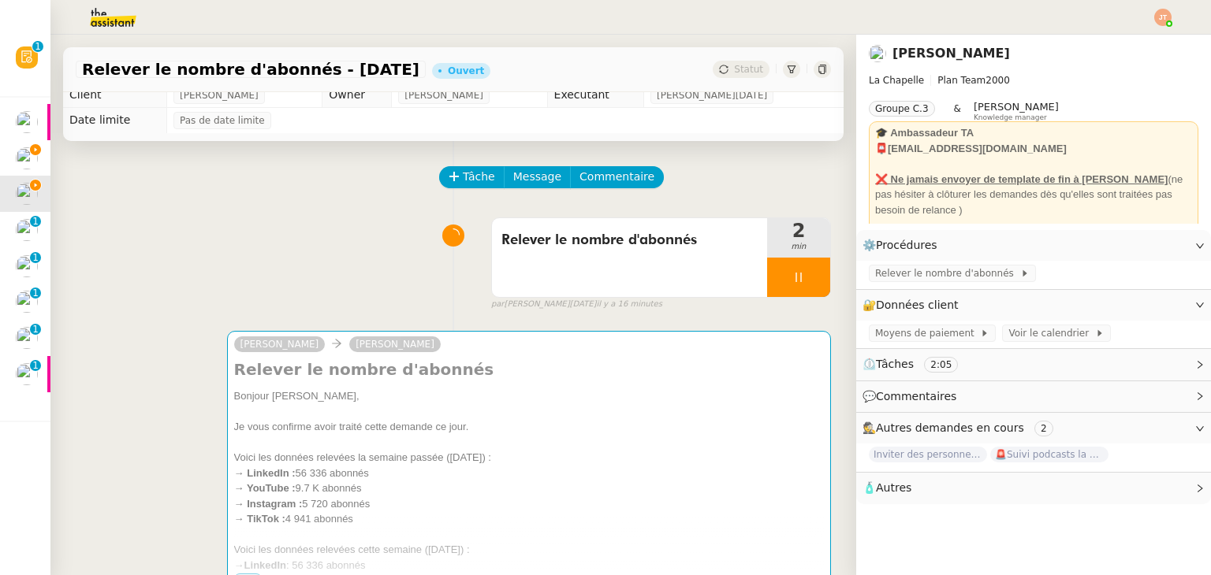
scroll to position [0, 0]
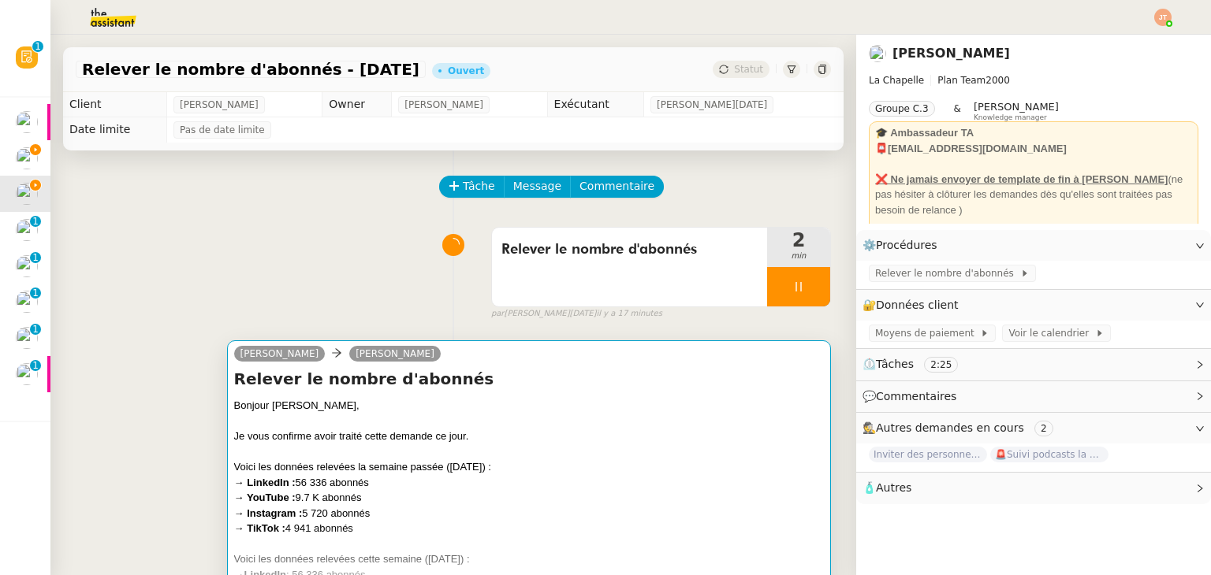
click at [378, 472] on div "Voici les données relevées la semaine passée (18 août) :" at bounding box center [529, 468] width 590 height 16
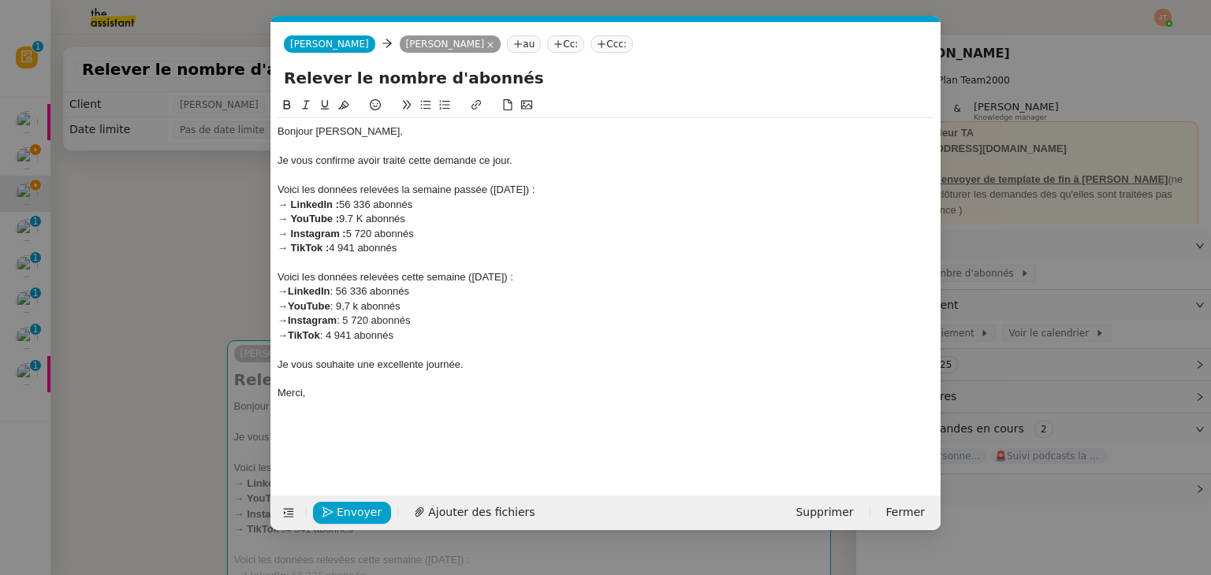
scroll to position [0, 33]
click at [370, 290] on div "→ LinkedIn : 56 336 abonnés" at bounding box center [605, 292] width 657 height 14
click at [356, 309] on div "→ YouTube : 9,7 k abonnés" at bounding box center [605, 307] width 657 height 14
click at [372, 318] on div "→ Instagram : 5 720 abonnés" at bounding box center [605, 321] width 657 height 14
click at [355, 335] on div "→ TikTok : 4 941 abonnés" at bounding box center [605, 336] width 657 height 14
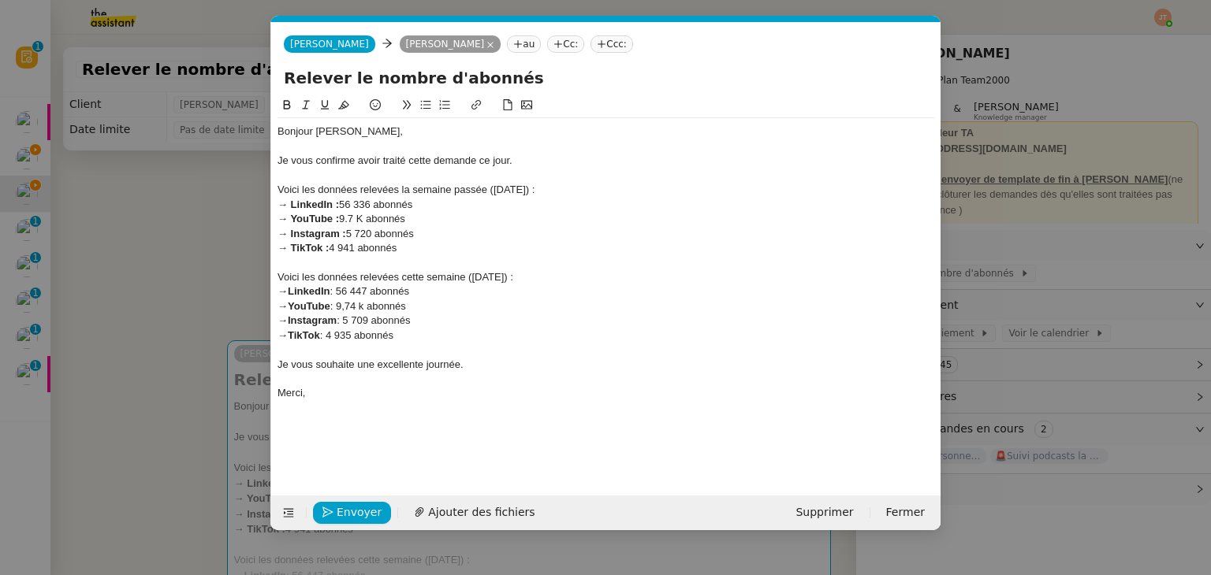
click at [353, 374] on div at bounding box center [605, 379] width 657 height 14
click at [177, 240] on nz-modal-container "Service TA - VOYAGE - PROPOSITION GLOBALE A utiliser dans le cadre de propositi…" at bounding box center [605, 287] width 1211 height 575
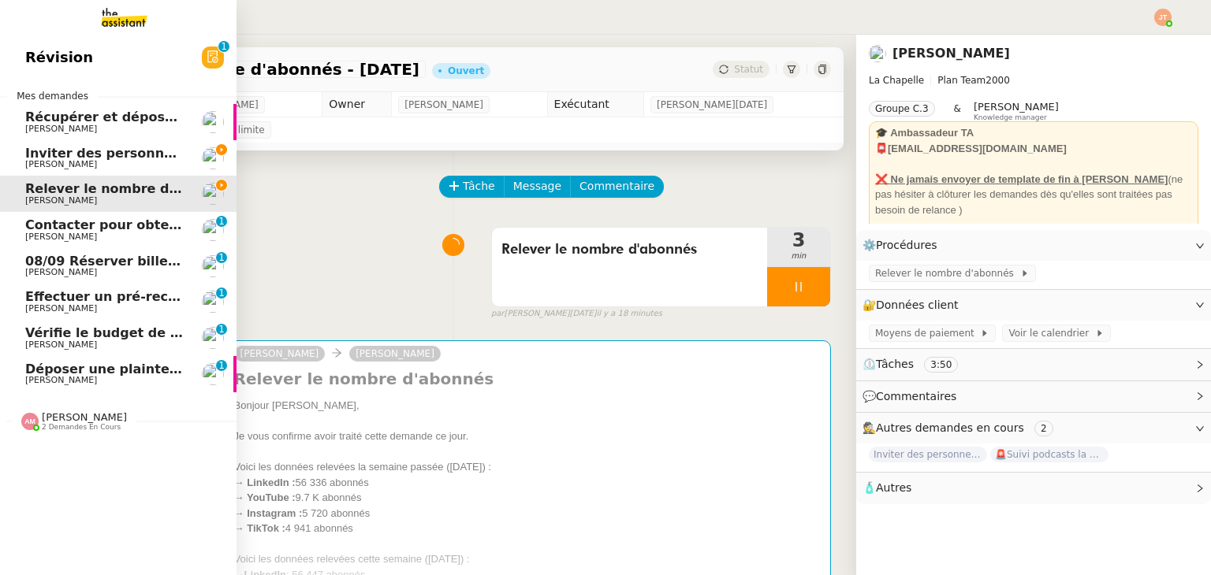
click at [53, 155] on span "Inviter des personnes sur Linkedin - [DATE]" at bounding box center [179, 153] width 309 height 15
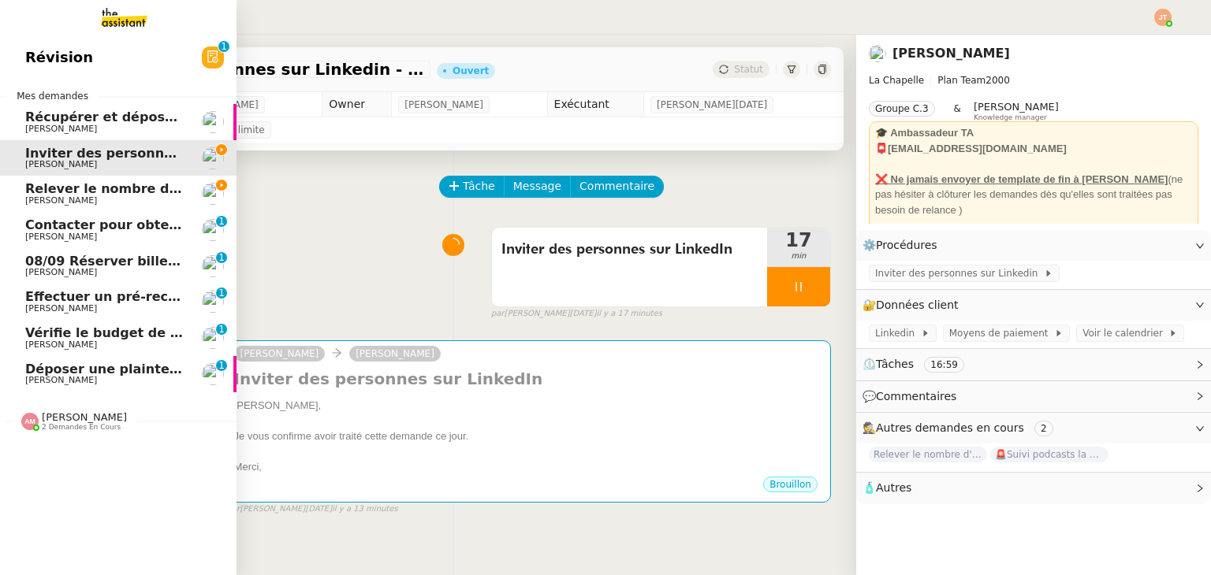
click at [66, 196] on span "[PERSON_NAME]" at bounding box center [61, 200] width 72 height 10
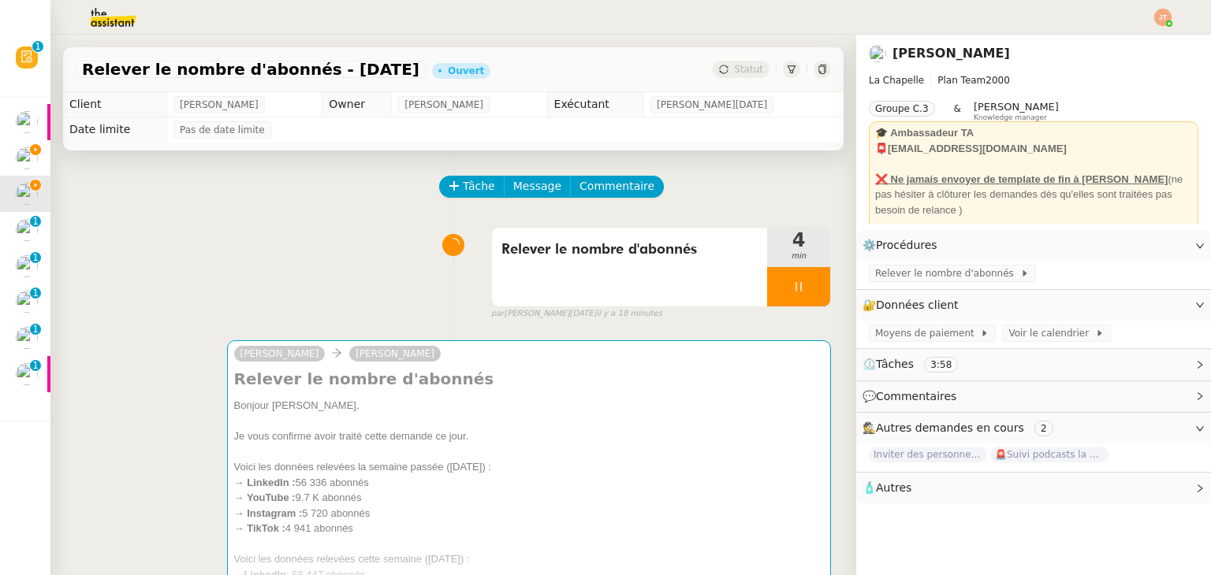
click at [255, 264] on div "Relever le nombre d'abonnés 4 min false par Jean-Noël D. il y a 18 minutes" at bounding box center [453, 270] width 755 height 101
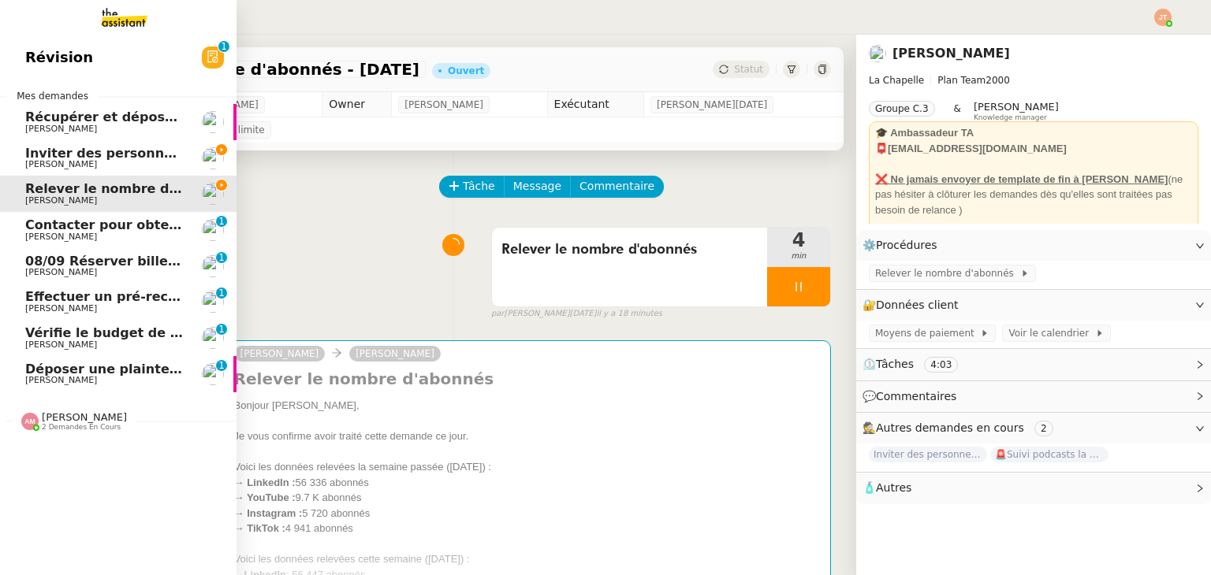
click at [76, 59] on span "Révision" at bounding box center [59, 58] width 68 height 24
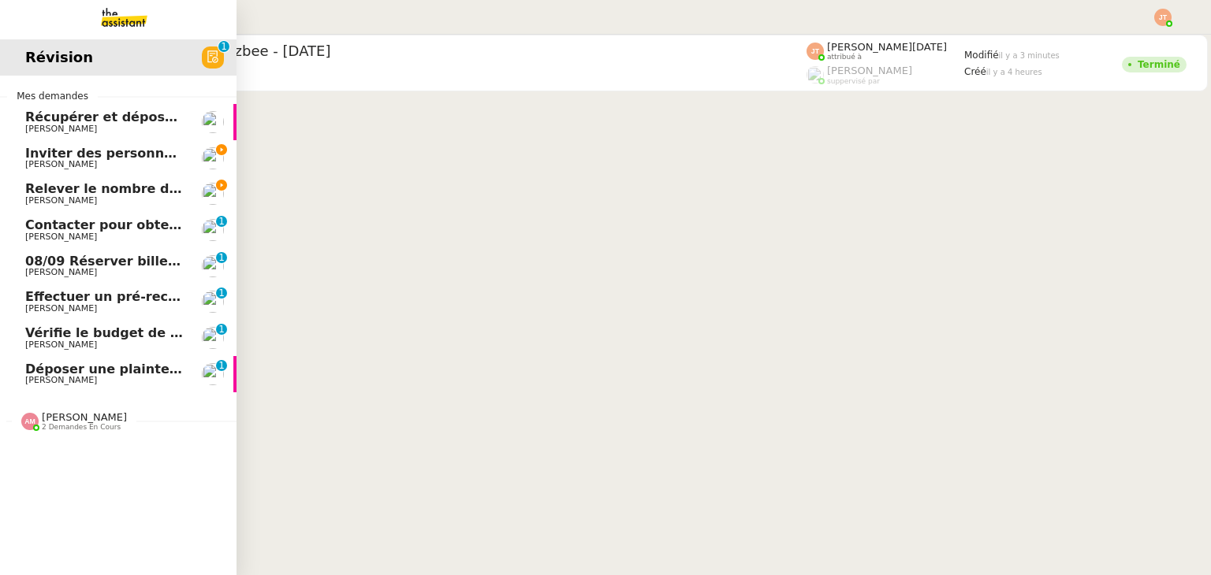
click at [59, 186] on span "Relever le nombre d'abonnés - 25 août 2025" at bounding box center [160, 188] width 270 height 15
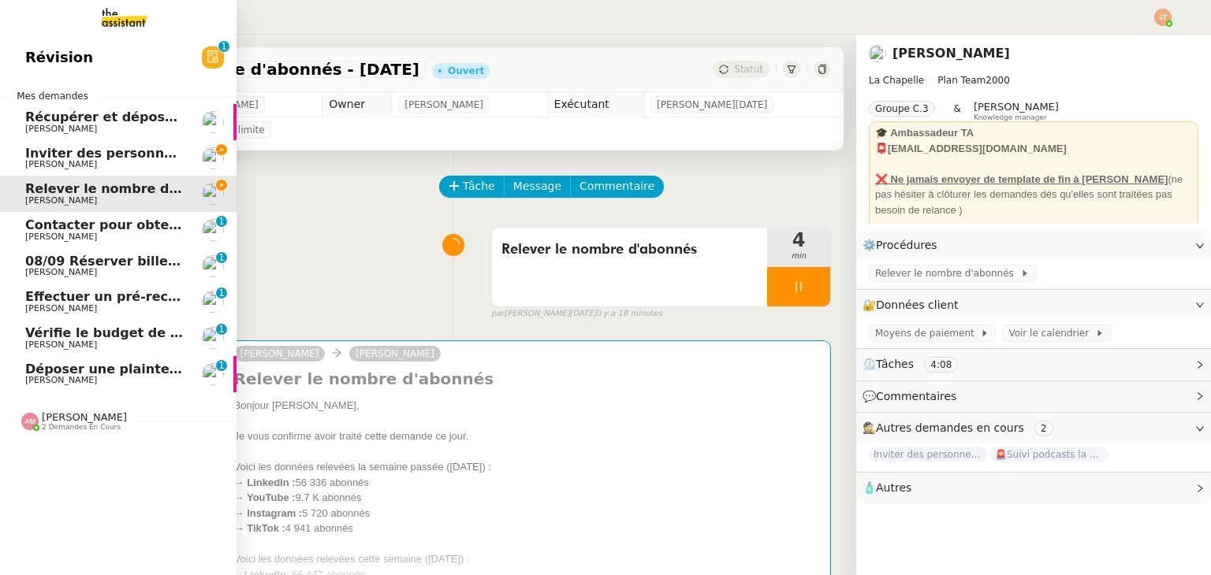
click at [89, 167] on span "[PERSON_NAME]" at bounding box center [104, 164] width 159 height 9
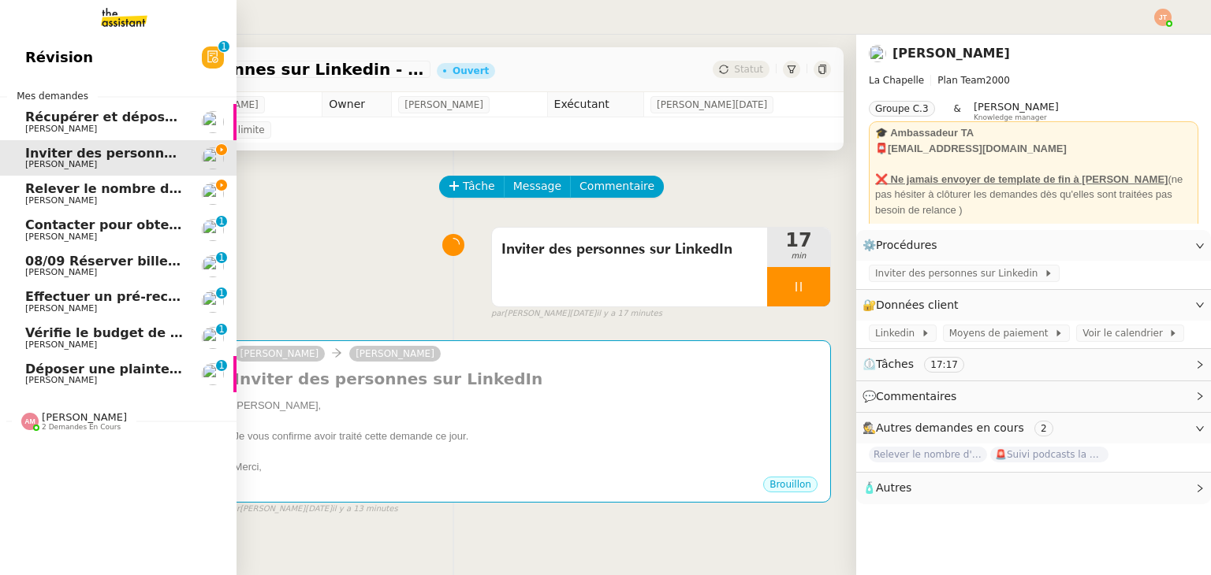
click at [101, 203] on span "[PERSON_NAME]" at bounding box center [104, 200] width 159 height 9
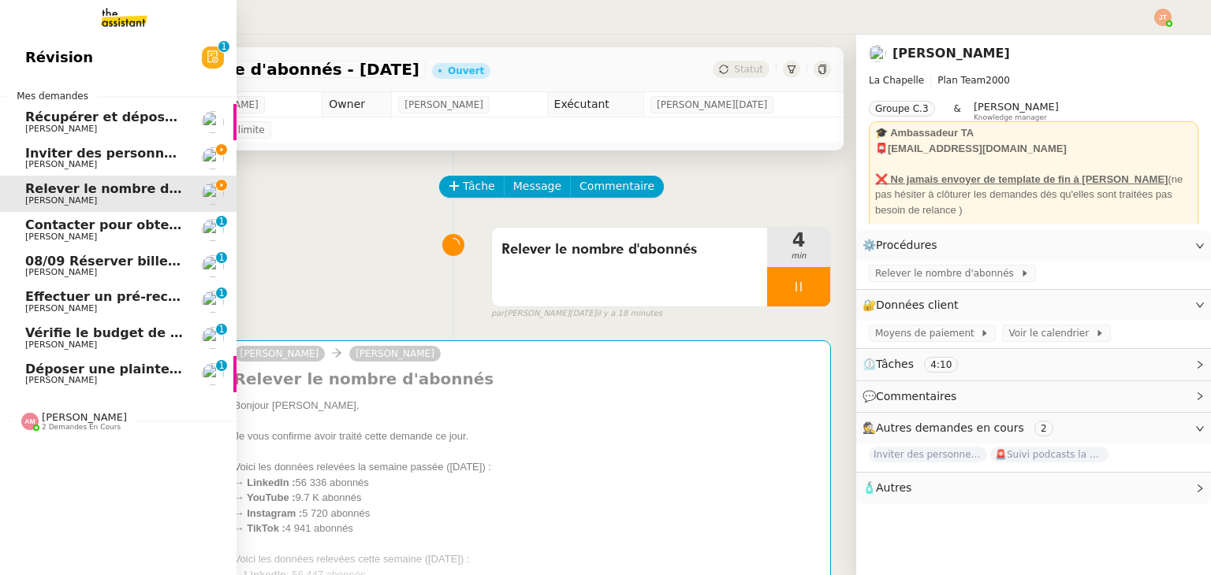
click at [108, 162] on span "[PERSON_NAME]" at bounding box center [104, 164] width 159 height 9
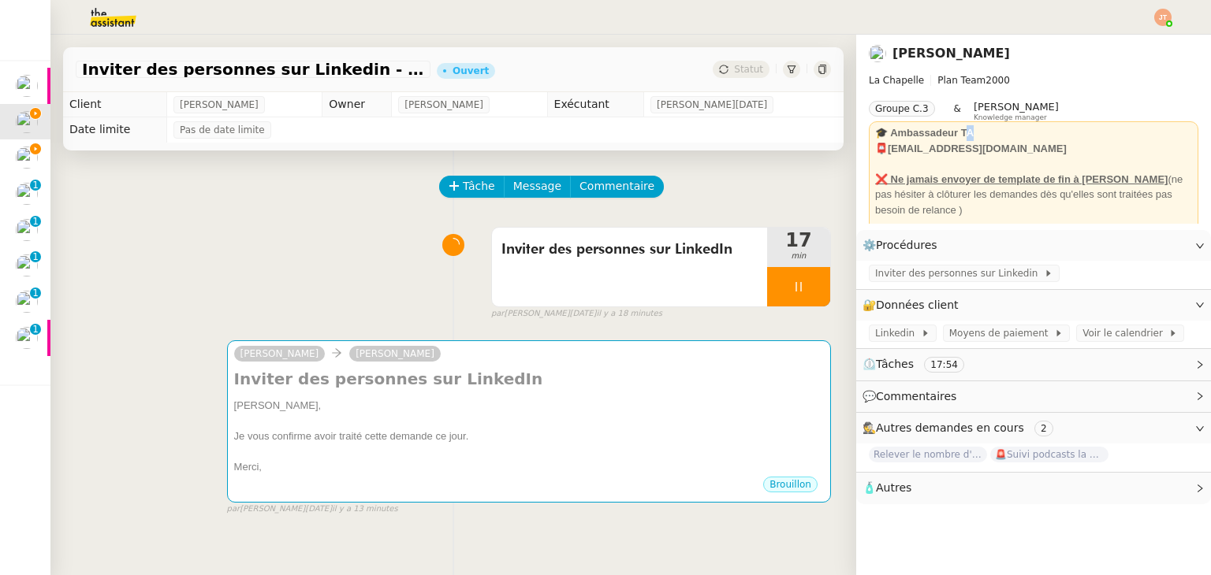
drag, startPoint x: 952, startPoint y: 132, endPoint x: 962, endPoint y: 132, distance: 10.2
click at [962, 132] on div "🎓 Ambassadeur TA" at bounding box center [1033, 133] width 317 height 16
click at [962, 131] on strong "🎓 Ambassadeur TA" at bounding box center [924, 133] width 99 height 12
drag, startPoint x: 950, startPoint y: 130, endPoint x: 965, endPoint y: 130, distance: 15.0
click at [965, 130] on div "🎓 Ambassadeur TA" at bounding box center [1033, 133] width 317 height 16
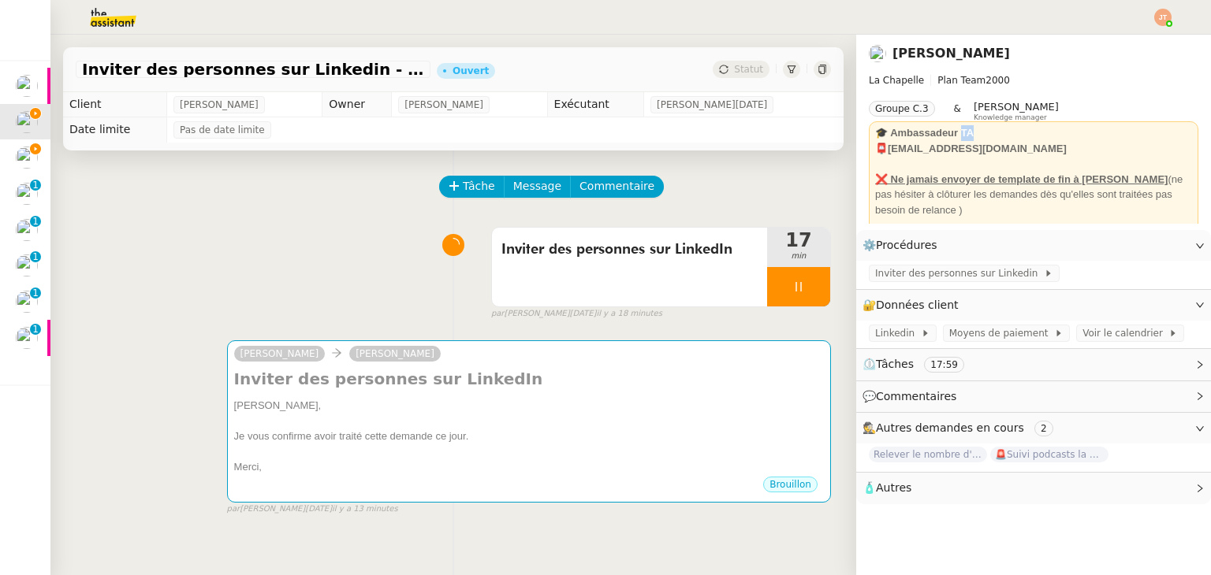
click at [965, 130] on div "🎓 Ambassadeur TA" at bounding box center [1033, 133] width 317 height 16
drag, startPoint x: 951, startPoint y: 130, endPoint x: 962, endPoint y: 132, distance: 10.4
click at [962, 132] on strong "🎓 Ambassadeur TA" at bounding box center [924, 133] width 99 height 12
drag, startPoint x: 167, startPoint y: 21, endPoint x: 97, endPoint y: 24, distance: 70.2
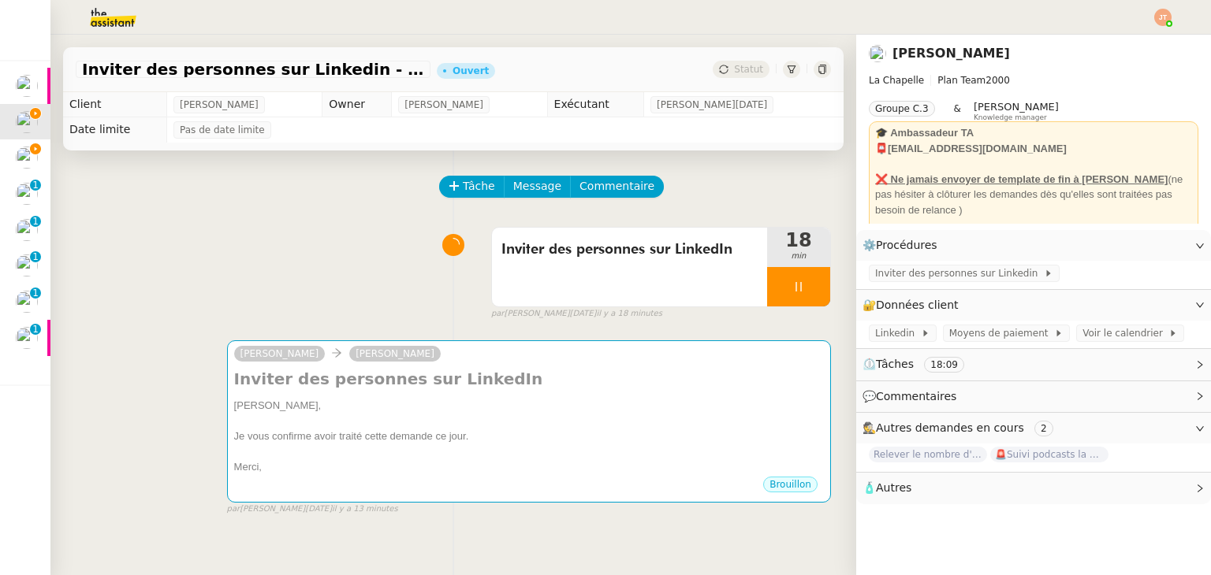
click at [97, 24] on div at bounding box center [605, 17] width 1132 height 35
click at [140, 193] on div "Tâche Message Commentaire" at bounding box center [453, 195] width 755 height 38
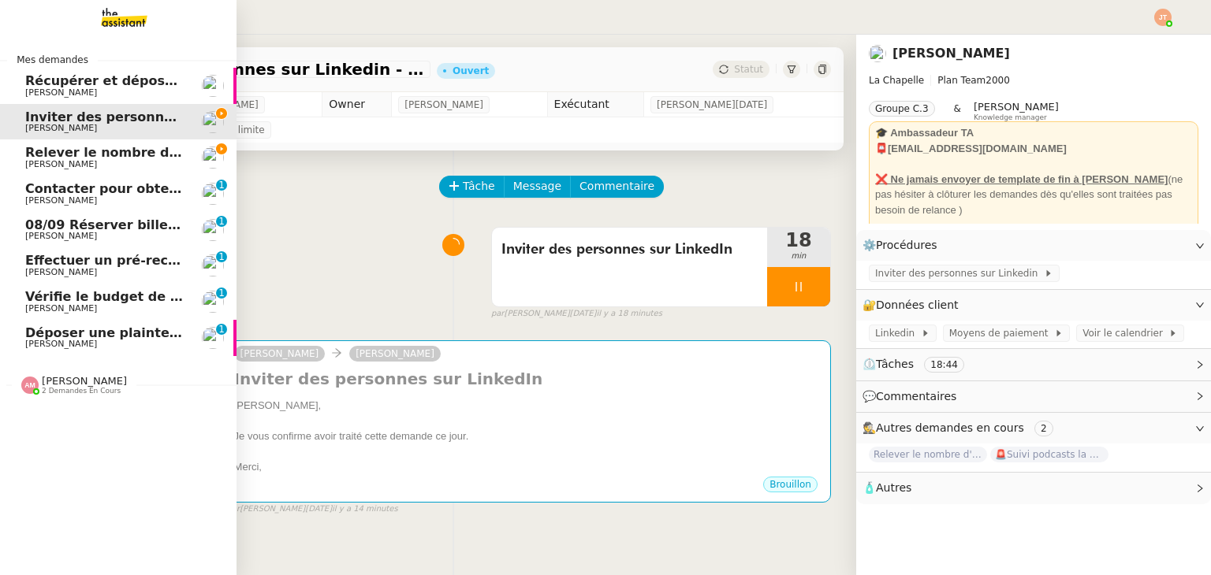
click at [85, 152] on span "Relever le nombre d'abonnés - 25 août 2025" at bounding box center [160, 152] width 270 height 15
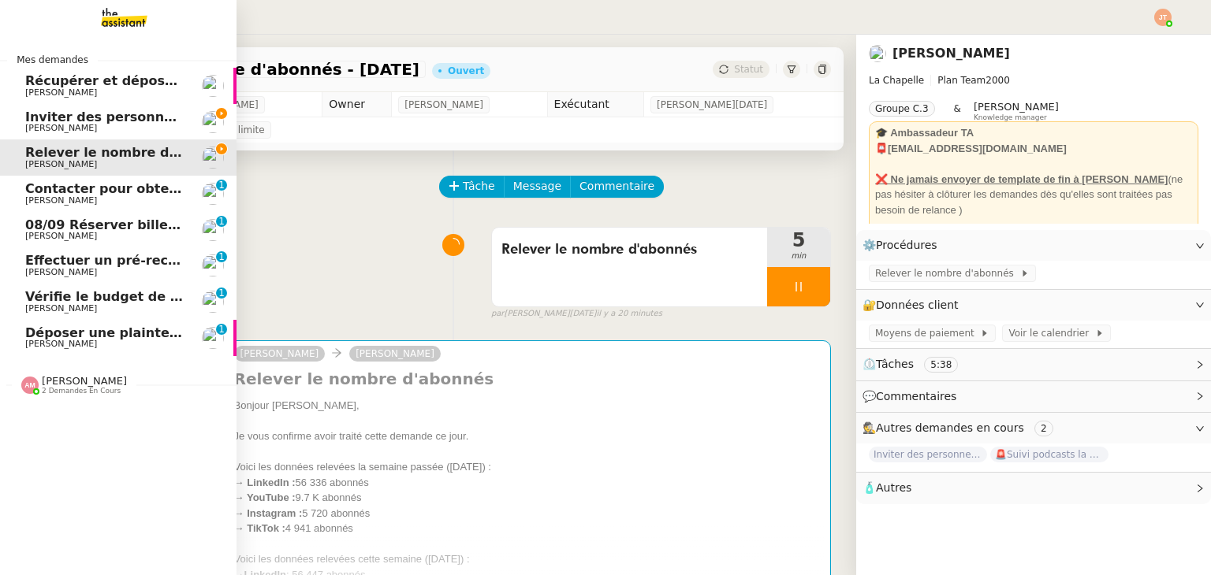
click at [96, 138] on link "Inviter des personnes sur Linkedin - 24 août 2025 Hugo Bentz" at bounding box center [118, 122] width 236 height 36
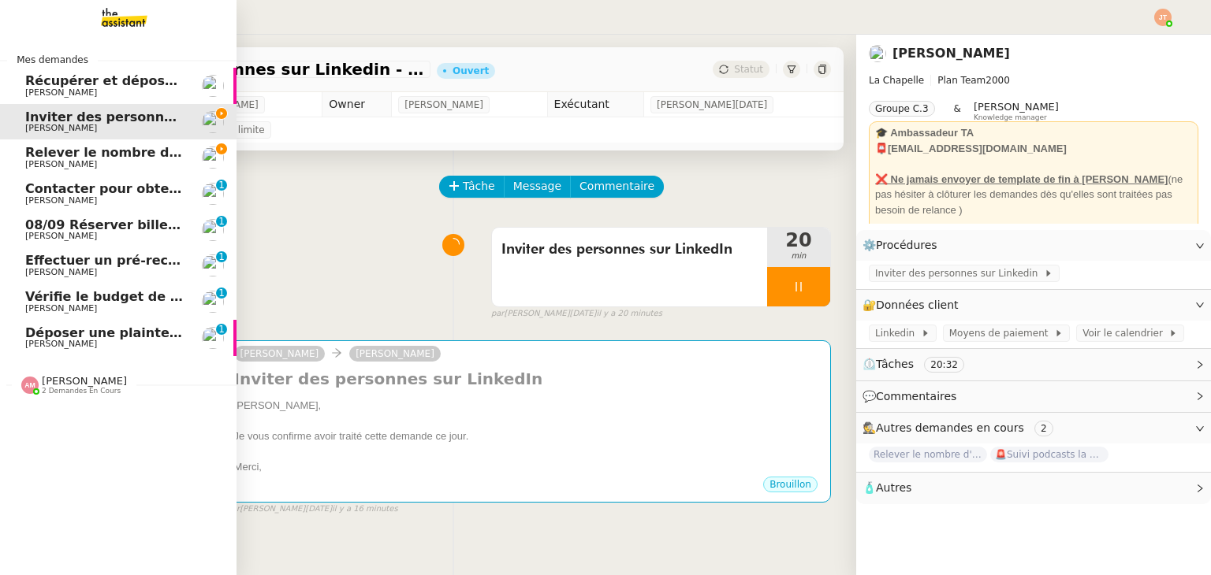
click at [63, 152] on span "Relever le nombre d'abonnés - 25 août 2025" at bounding box center [160, 152] width 270 height 15
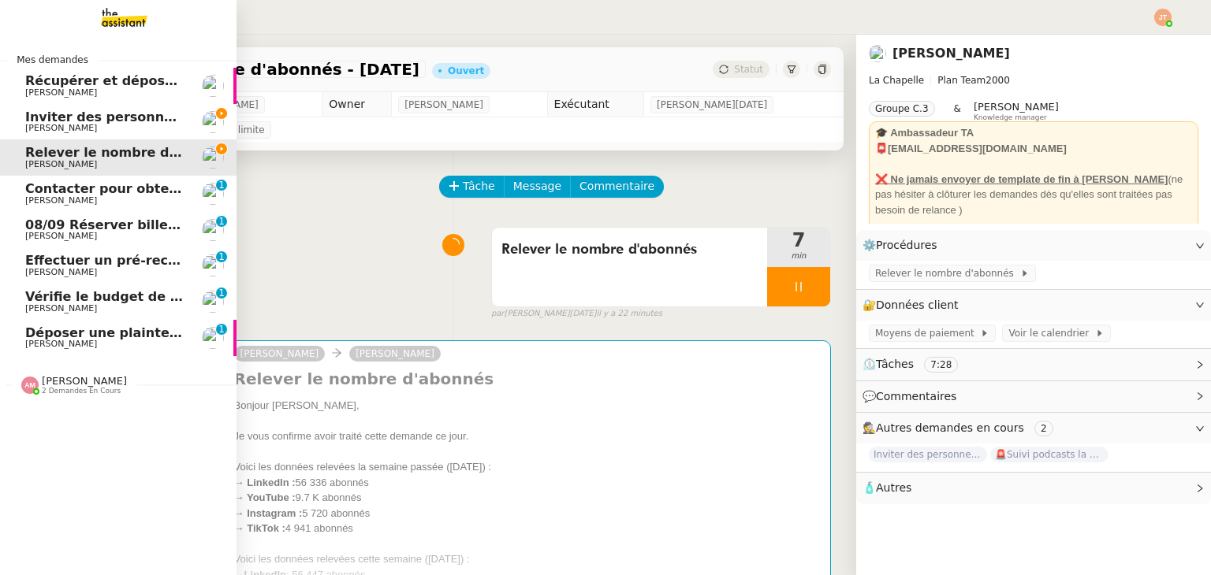
click at [95, 114] on span "Inviter des personnes sur Linkedin - [DATE]" at bounding box center [179, 117] width 309 height 15
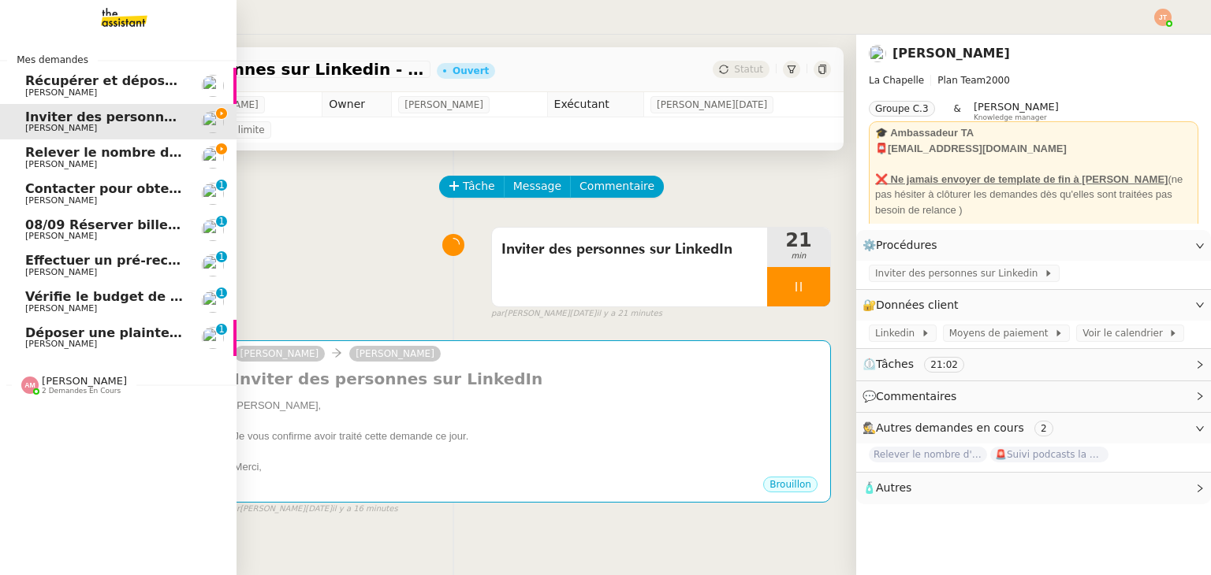
click at [99, 160] on span "[PERSON_NAME]" at bounding box center [104, 164] width 159 height 9
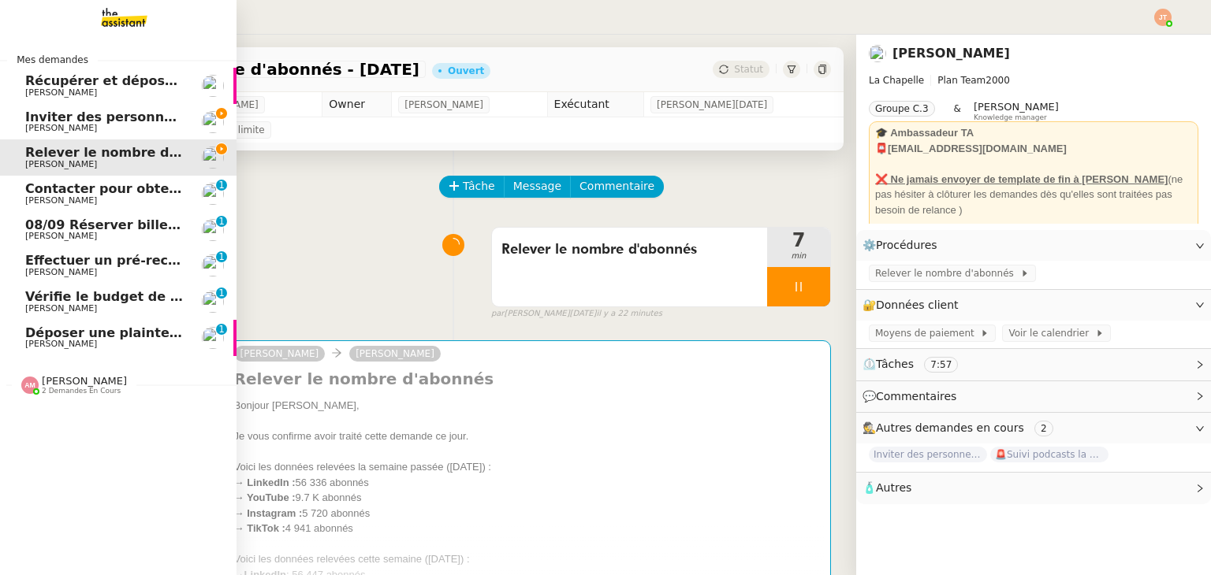
click at [108, 126] on span "[PERSON_NAME]" at bounding box center [104, 128] width 159 height 9
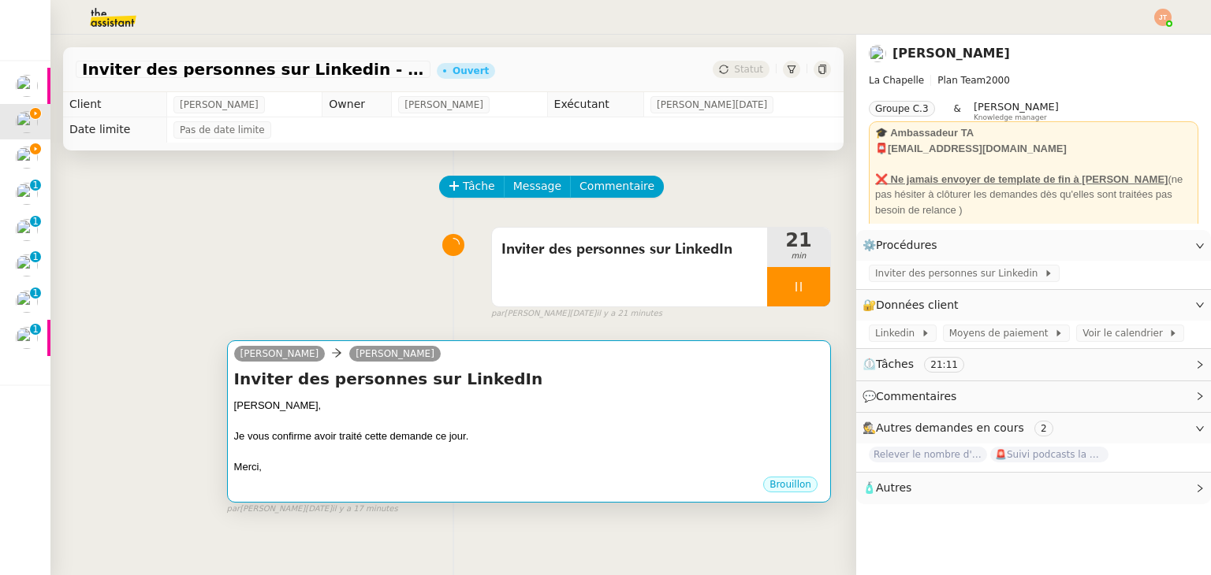
click at [367, 426] on div at bounding box center [529, 422] width 590 height 16
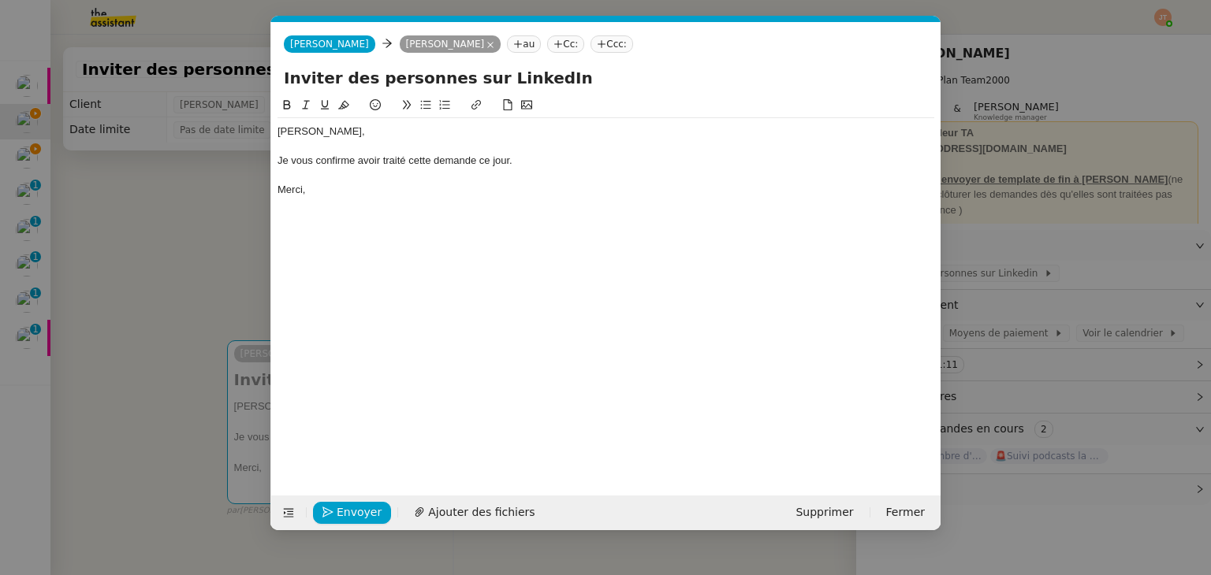
scroll to position [0, 33]
click at [347, 513] on span "Envoyer" at bounding box center [359, 513] width 45 height 18
click at [347, 513] on span "Confirmer l'envoi" at bounding box center [384, 513] width 95 height 18
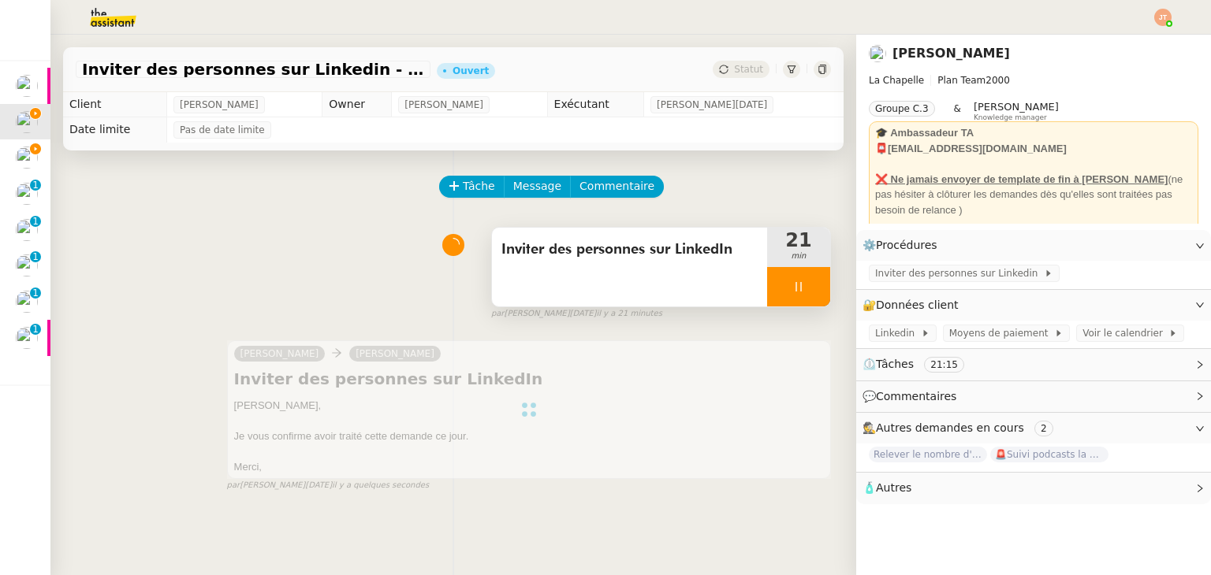
click at [792, 288] on icon at bounding box center [798, 287] width 13 height 13
click at [798, 288] on button at bounding box center [814, 286] width 32 height 39
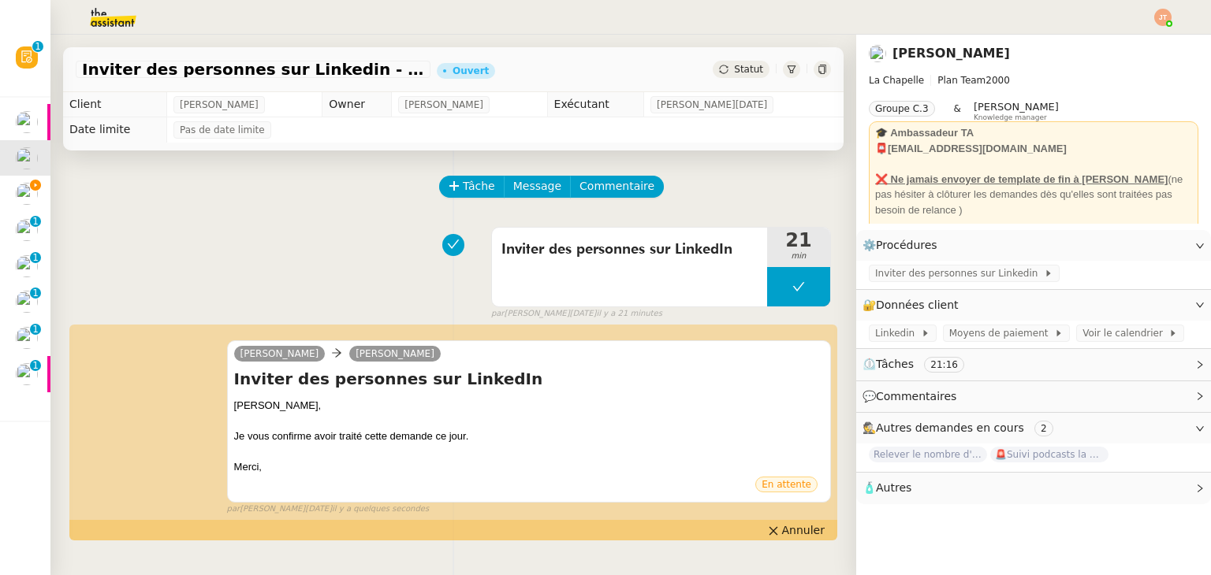
click at [745, 68] on span "Statut" at bounding box center [748, 69] width 29 height 11
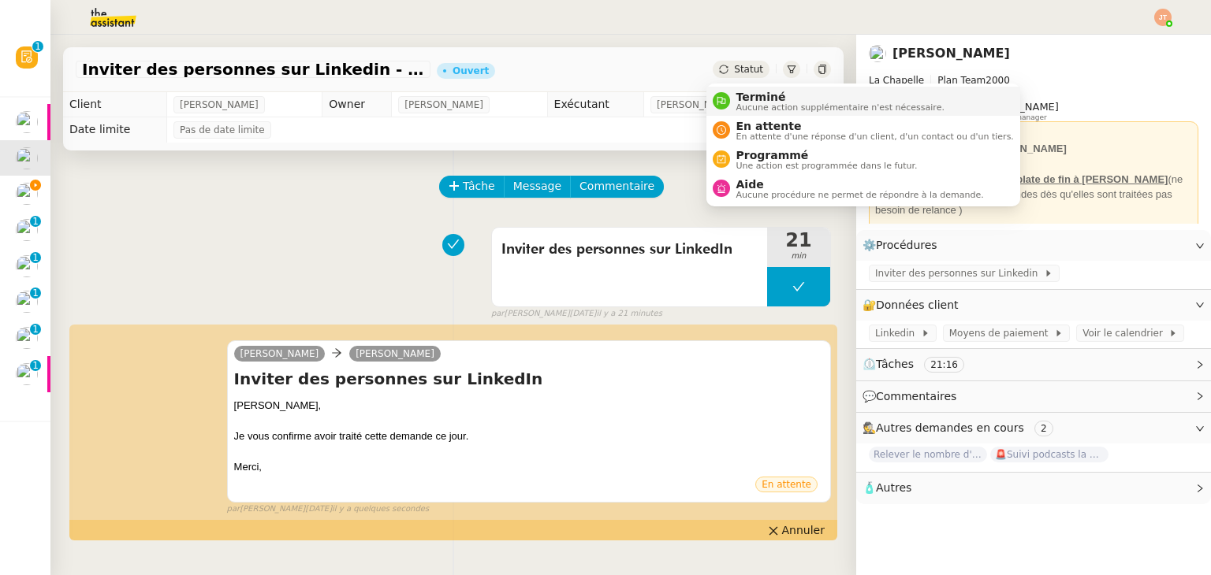
click at [760, 103] on span "Aucune action supplémentaire n'est nécessaire." at bounding box center [840, 107] width 208 height 9
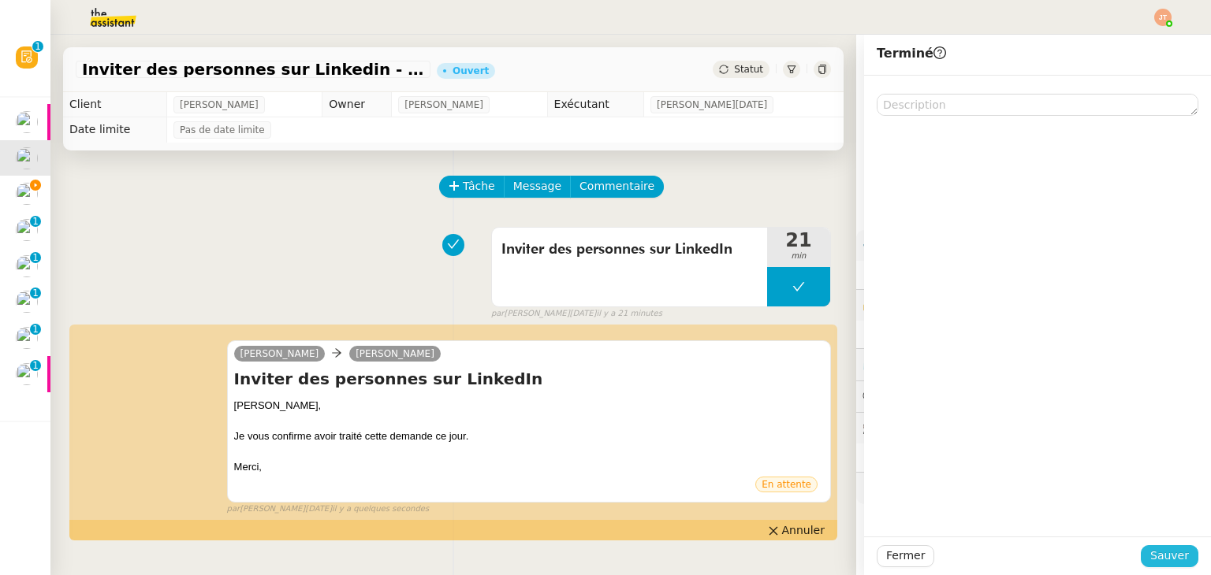
click at [1159, 556] on span "Sauver" at bounding box center [1169, 556] width 39 height 18
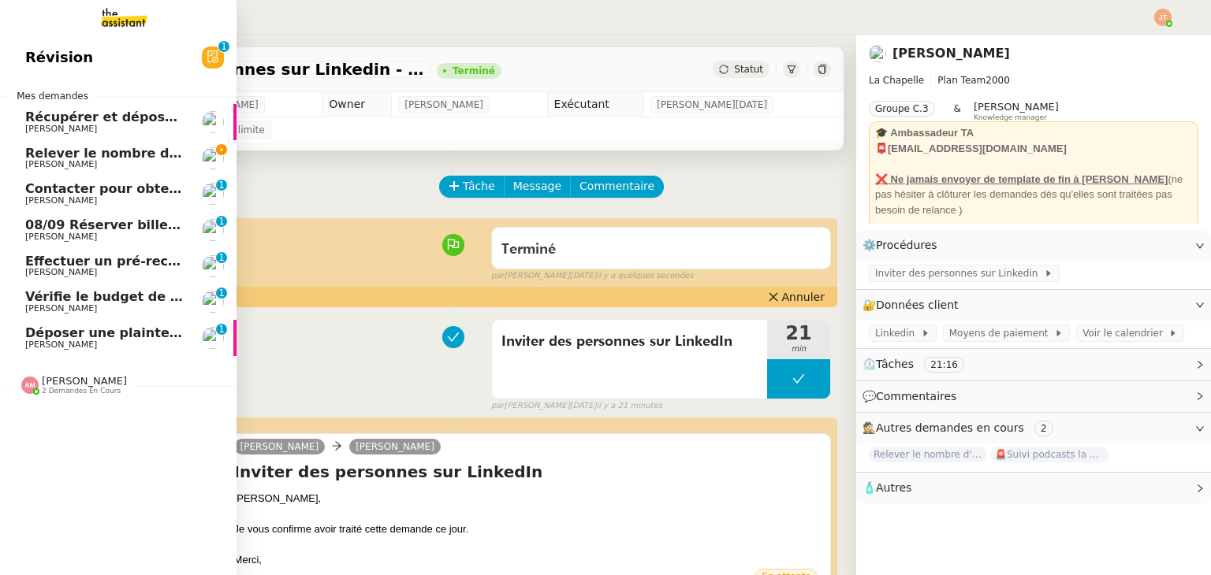
click at [91, 162] on span "[PERSON_NAME]" at bounding box center [104, 164] width 159 height 9
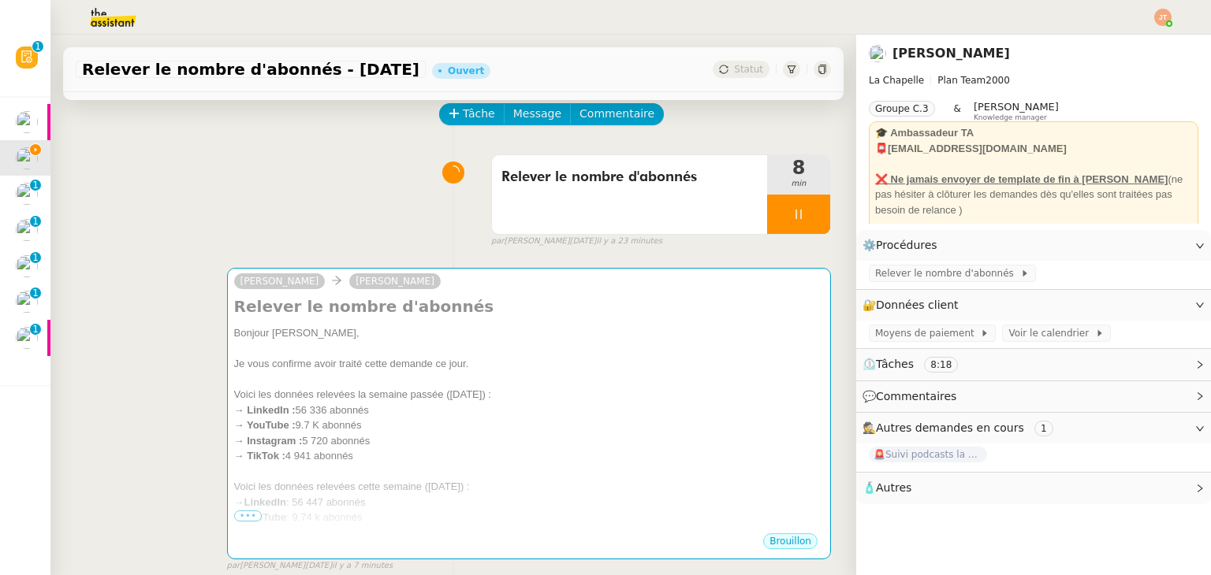
scroll to position [79, 0]
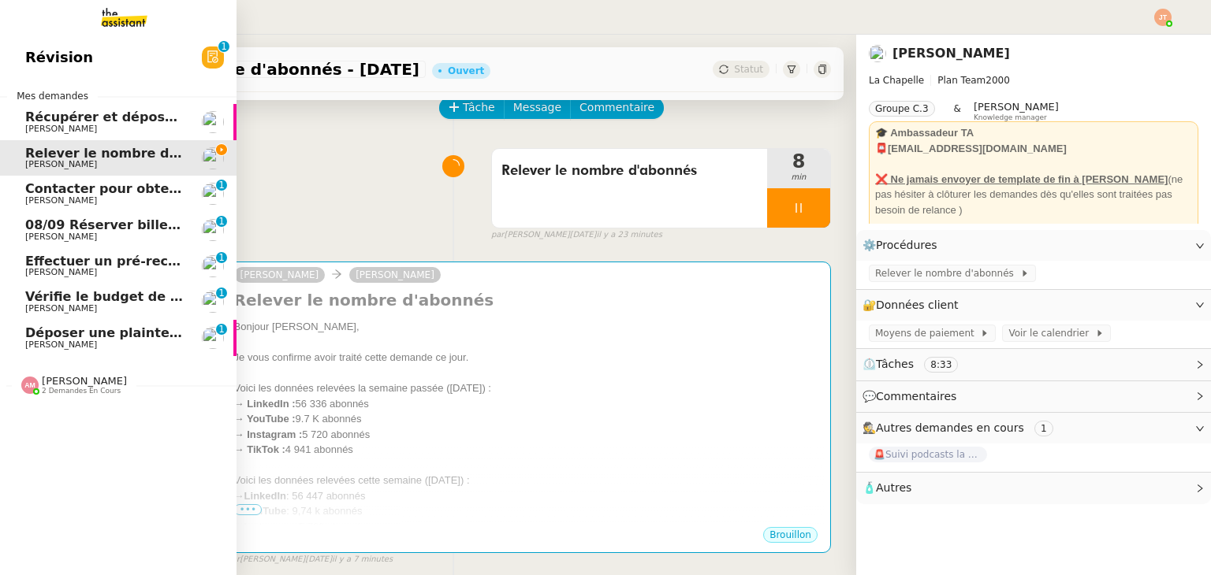
click at [79, 194] on span "Contacter pour obtenir un RIB" at bounding box center [132, 188] width 214 height 15
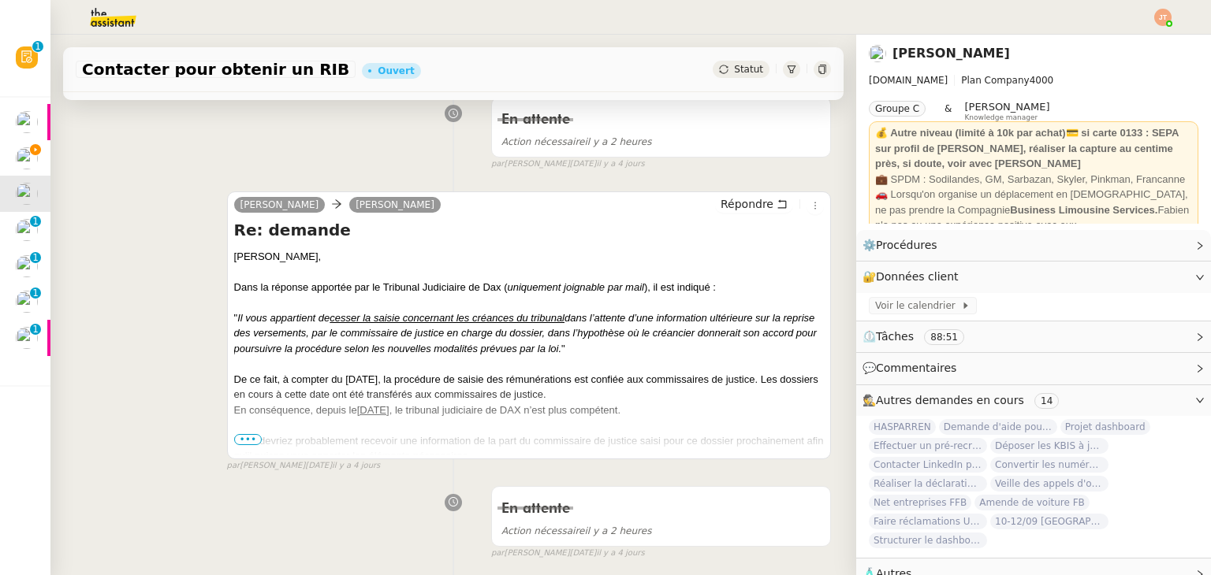
scroll to position [236, 0]
click at [252, 441] on span "•••" at bounding box center [248, 442] width 28 height 11
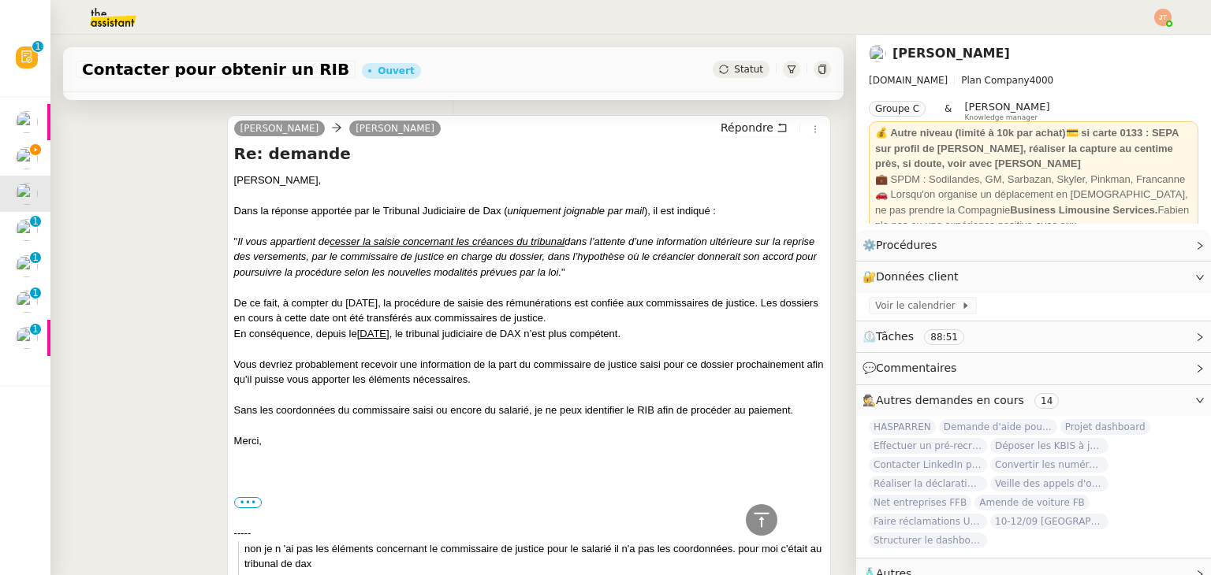
scroll to position [0, 0]
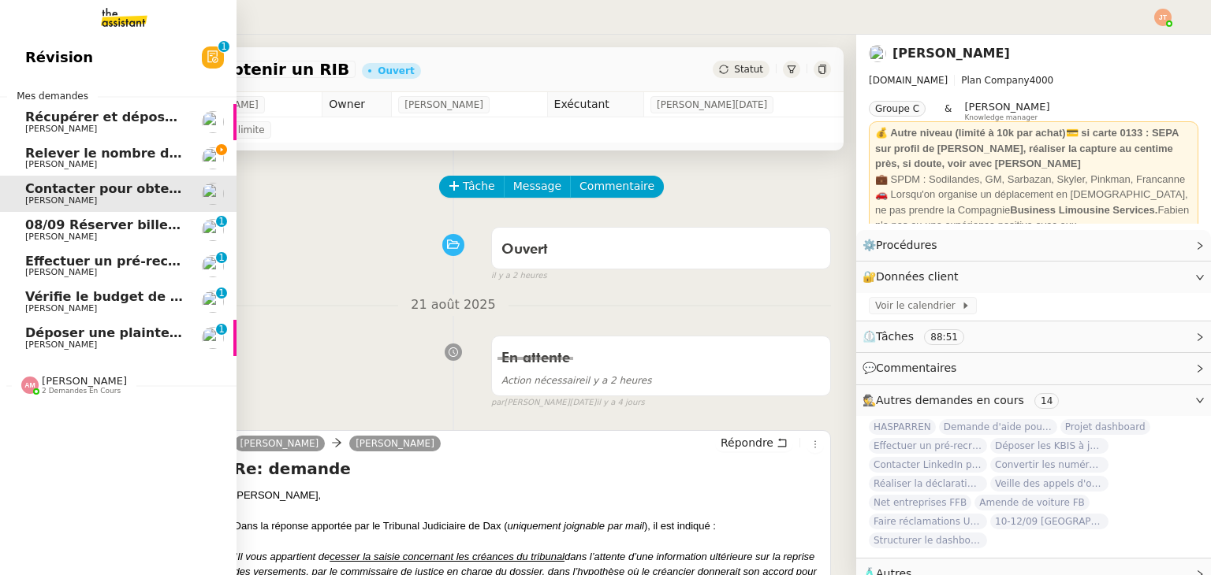
click at [120, 156] on span "Relever le nombre d'abonnés - 25 août 2025" at bounding box center [160, 153] width 270 height 15
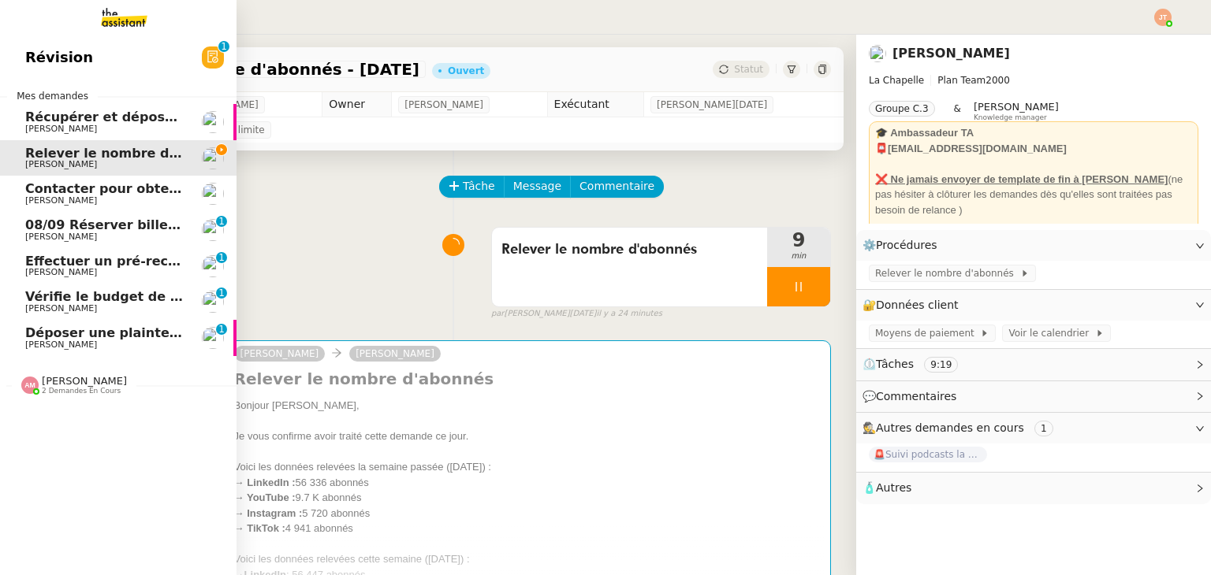
click at [66, 193] on span "Contacter pour obtenir un RIB" at bounding box center [132, 188] width 214 height 15
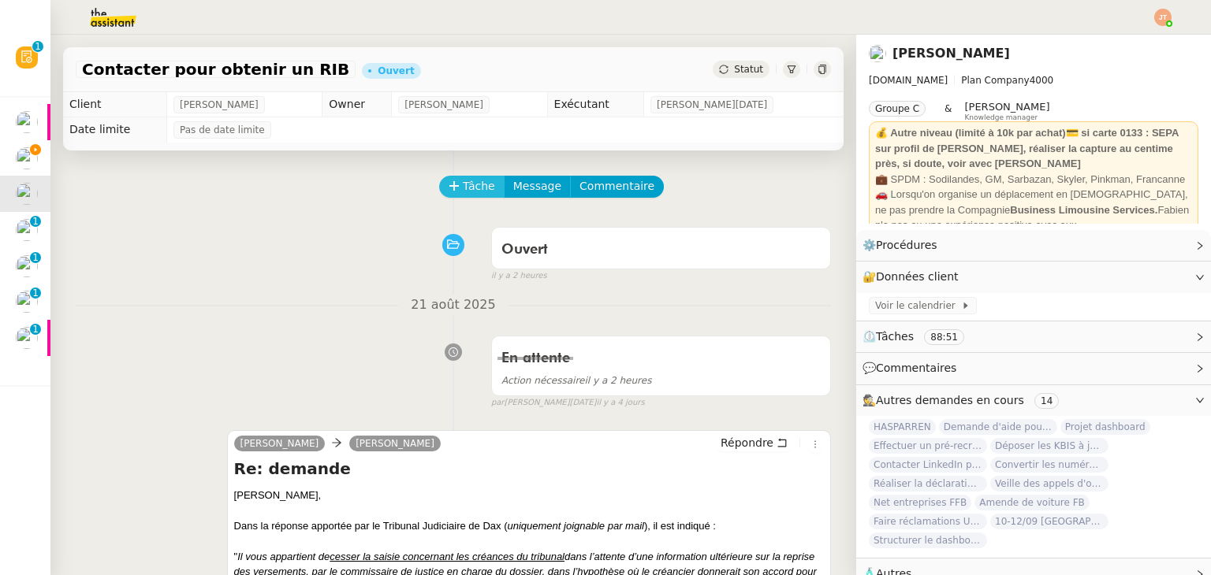
click at [463, 193] on span "Tâche" at bounding box center [479, 186] width 32 height 18
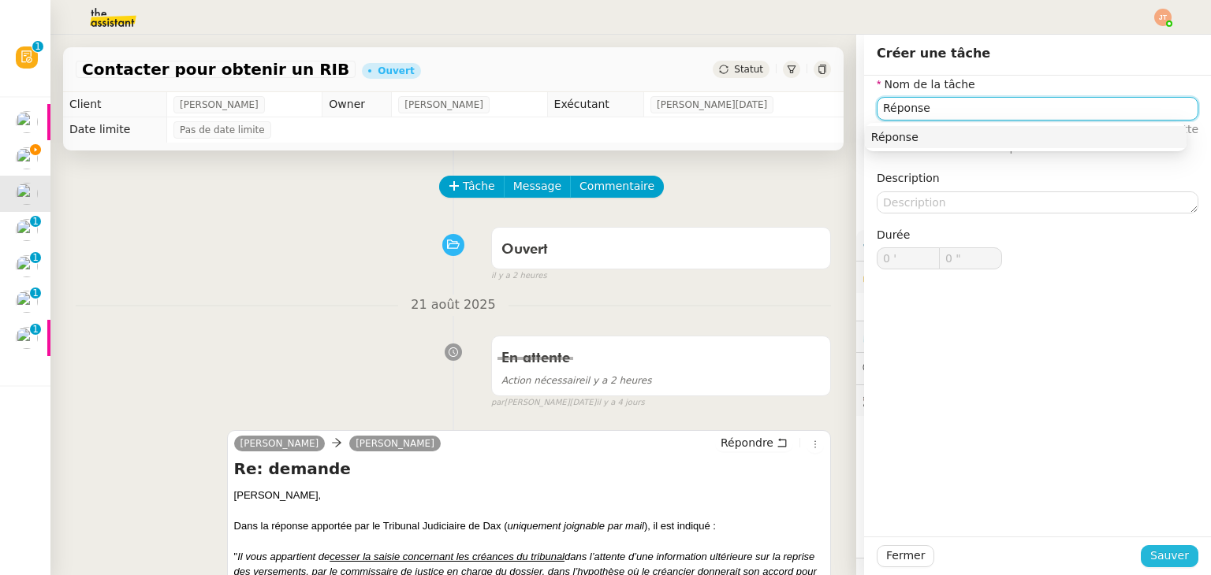
type input "Réponse"
click at [1155, 554] on span "Sauver" at bounding box center [1169, 556] width 39 height 18
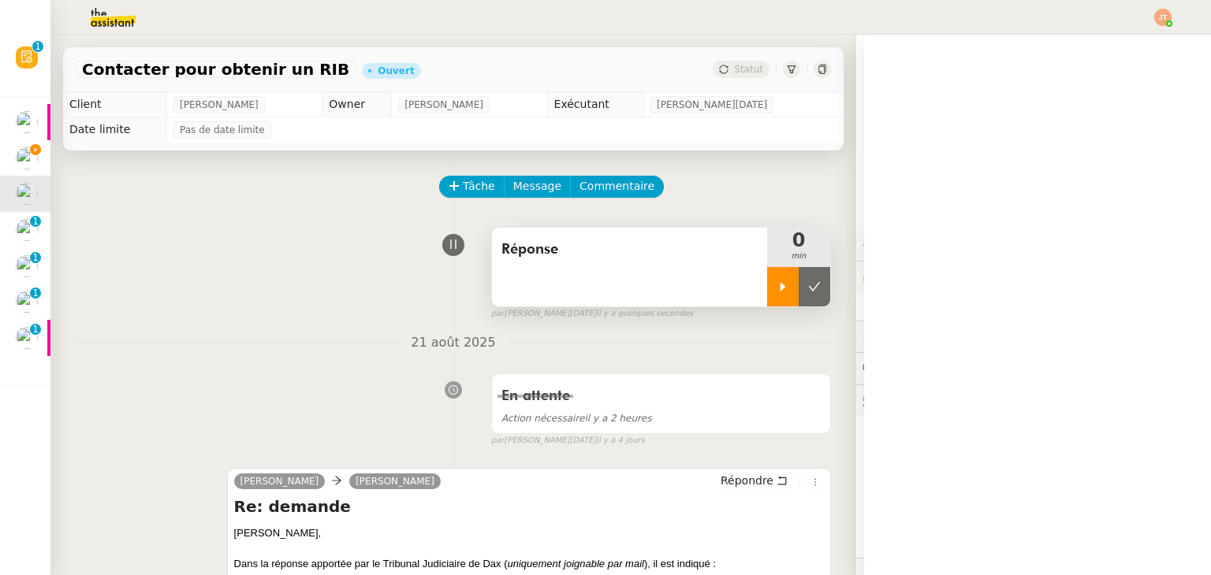
click at [767, 298] on div at bounding box center [783, 286] width 32 height 39
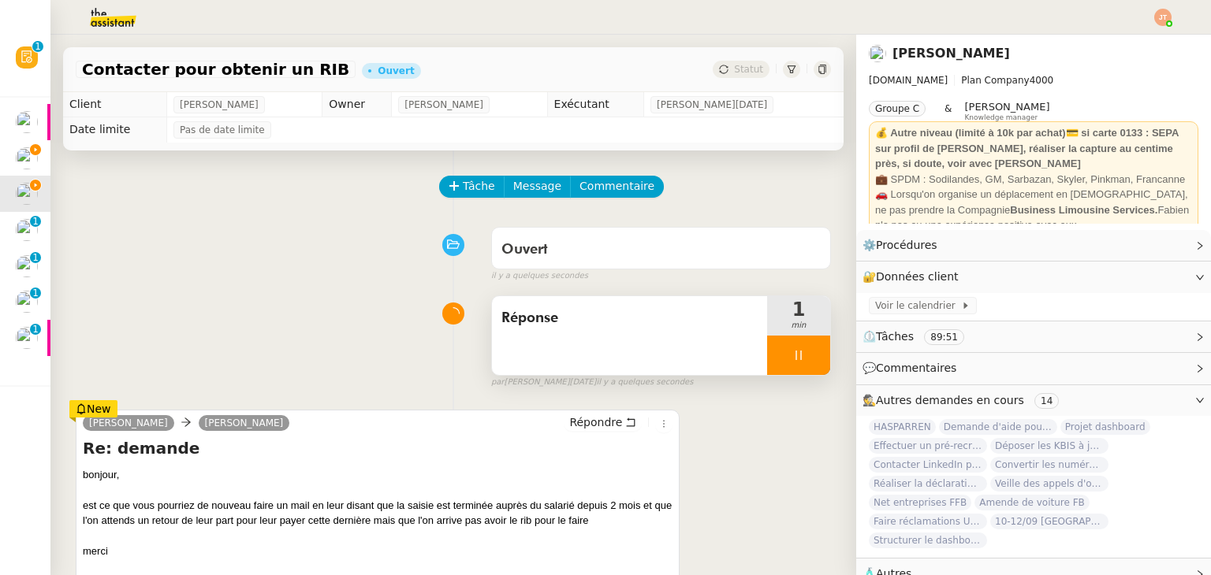
click at [767, 355] on div at bounding box center [798, 355] width 63 height 39
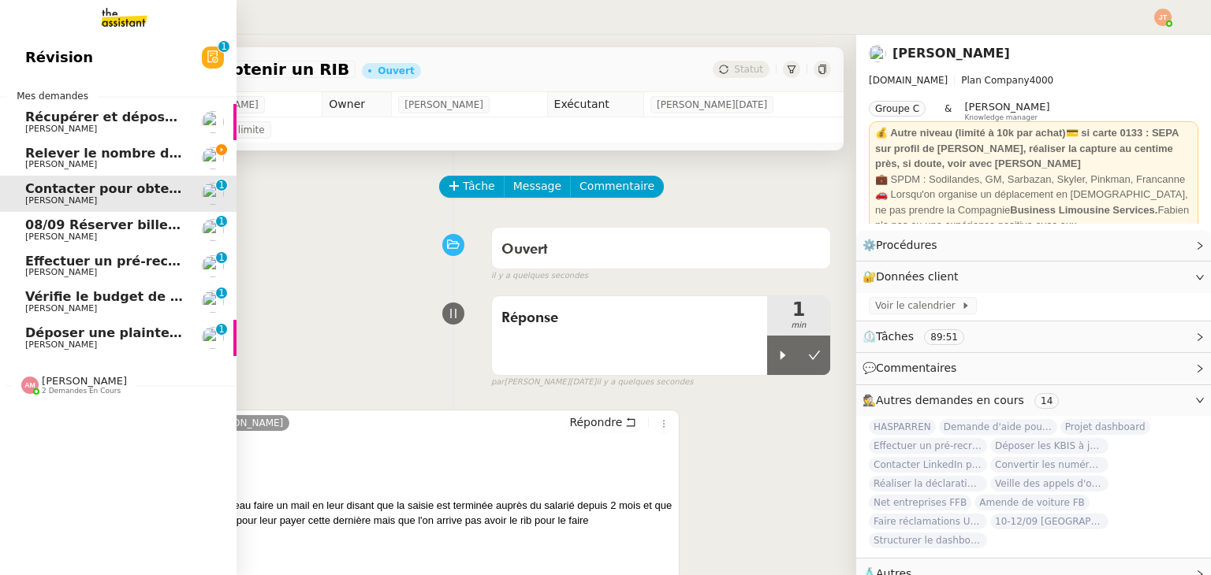
click at [95, 149] on span "Relever le nombre d'abonnés - 25 août 2025" at bounding box center [160, 153] width 270 height 15
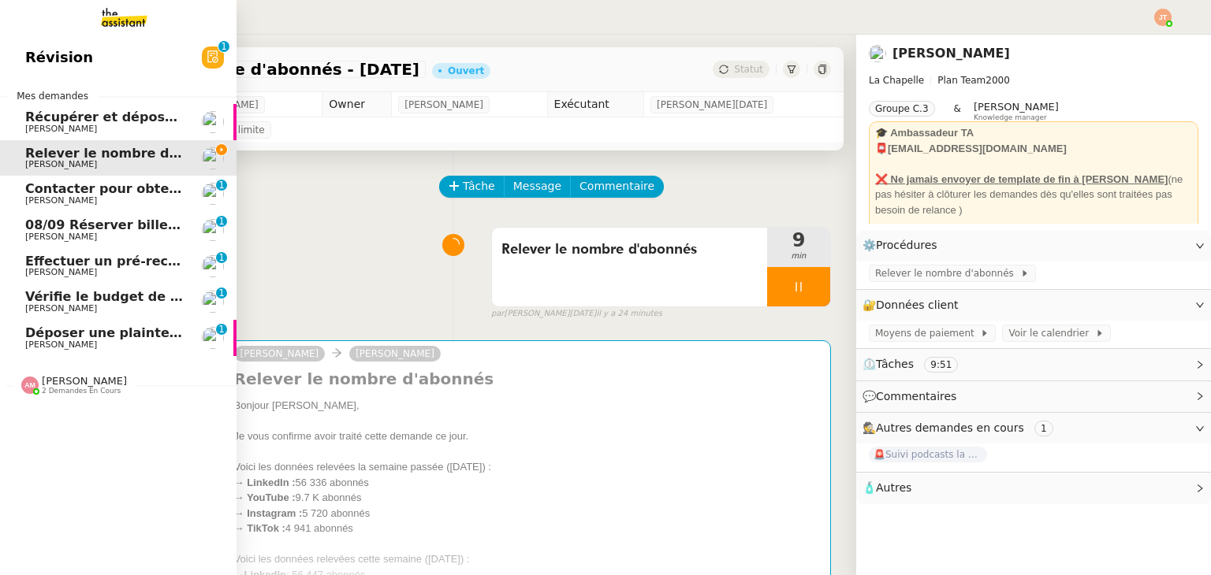
click at [106, 187] on span "Contacter pour obtenir un RIB" at bounding box center [132, 188] width 214 height 15
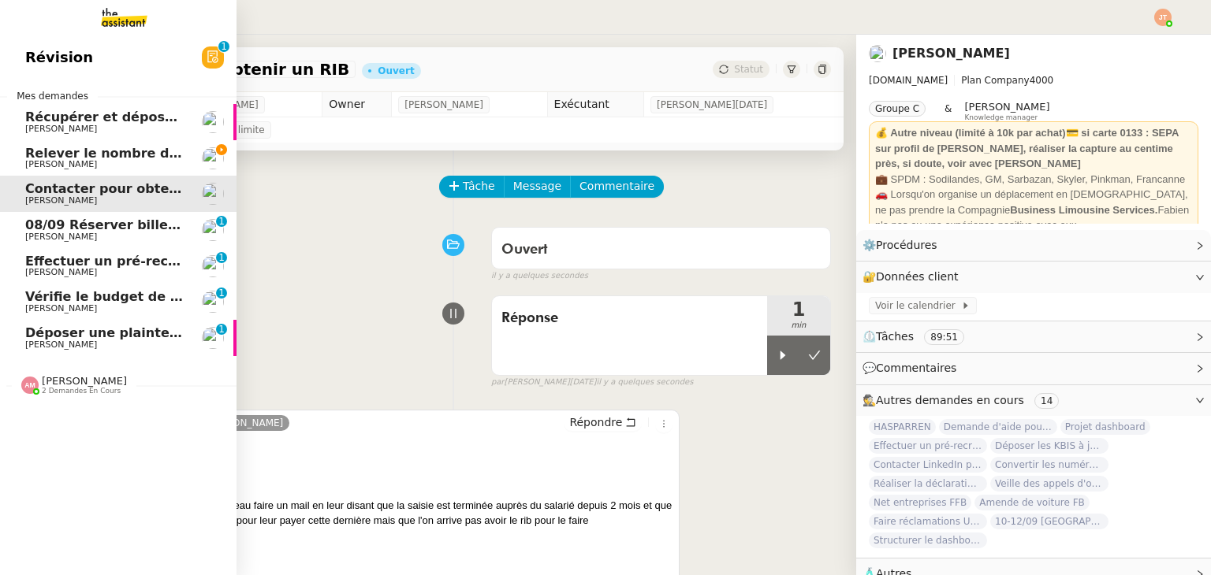
click at [91, 300] on span "Vérifie le budget de l'alternante" at bounding box center [139, 296] width 228 height 15
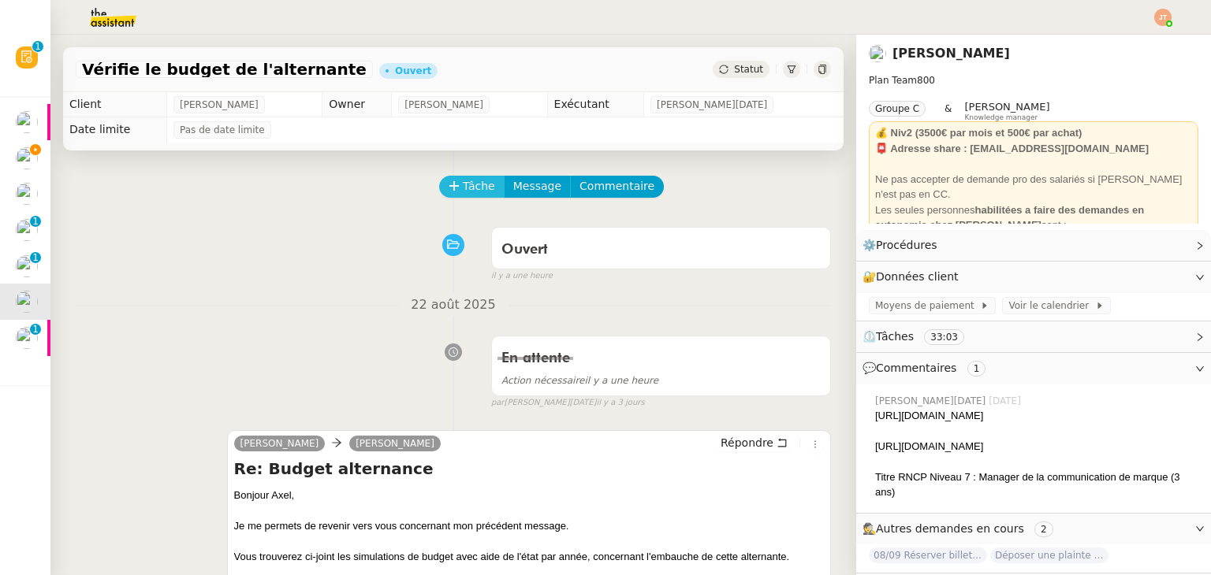
click at [446, 195] on button "Tâche" at bounding box center [471, 187] width 65 height 22
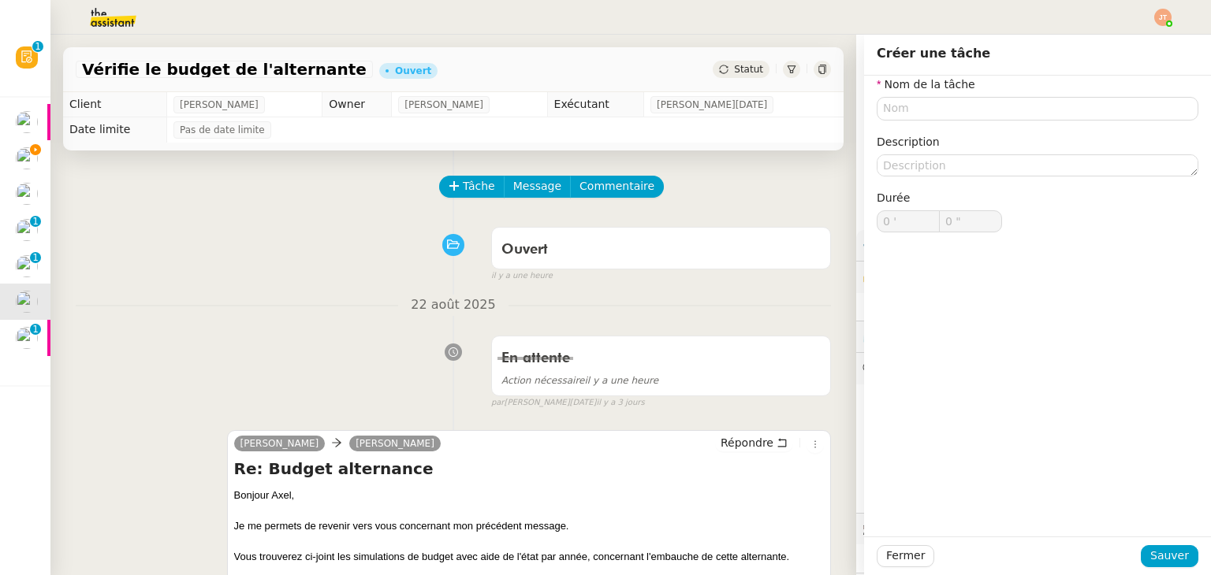
click at [928, 121] on div "Nom de la tâche Description Durée 0 ' 0 "" at bounding box center [1037, 167] width 322 height 182
click at [912, 110] on input "text" at bounding box center [1037, 108] width 322 height 23
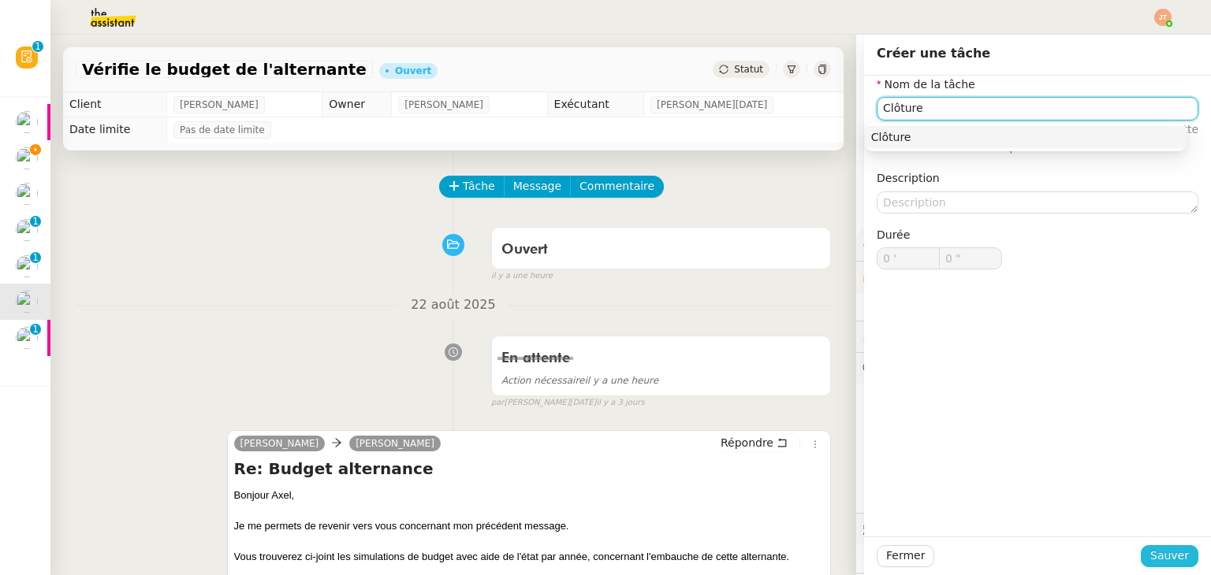
type input "Clôture"
click at [1151, 559] on span "Sauver" at bounding box center [1169, 556] width 39 height 18
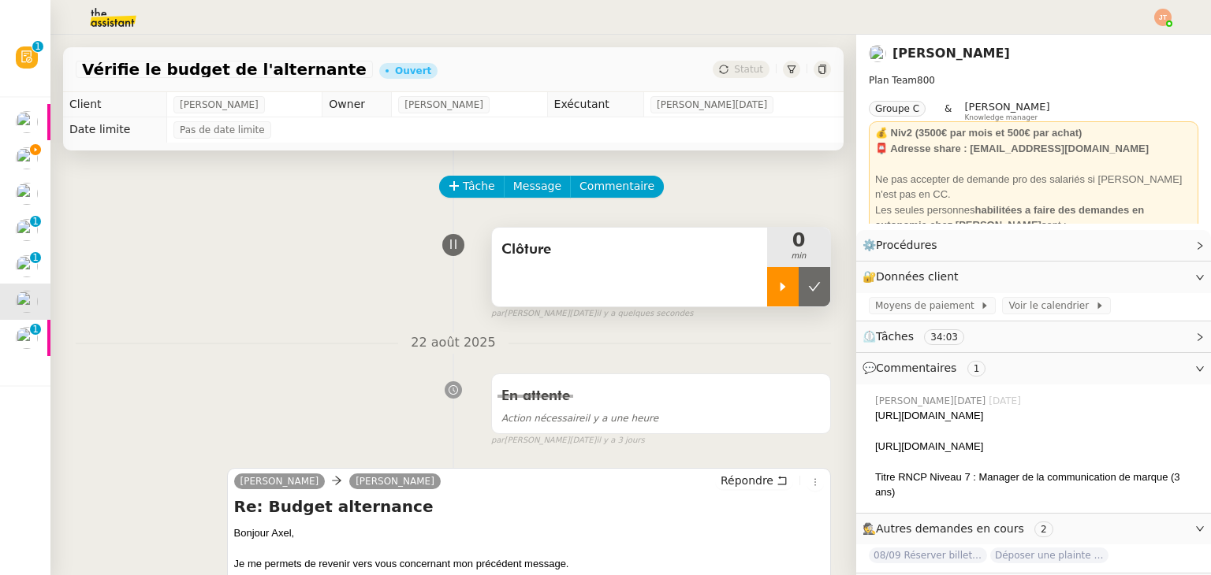
click at [767, 286] on div at bounding box center [783, 286] width 32 height 39
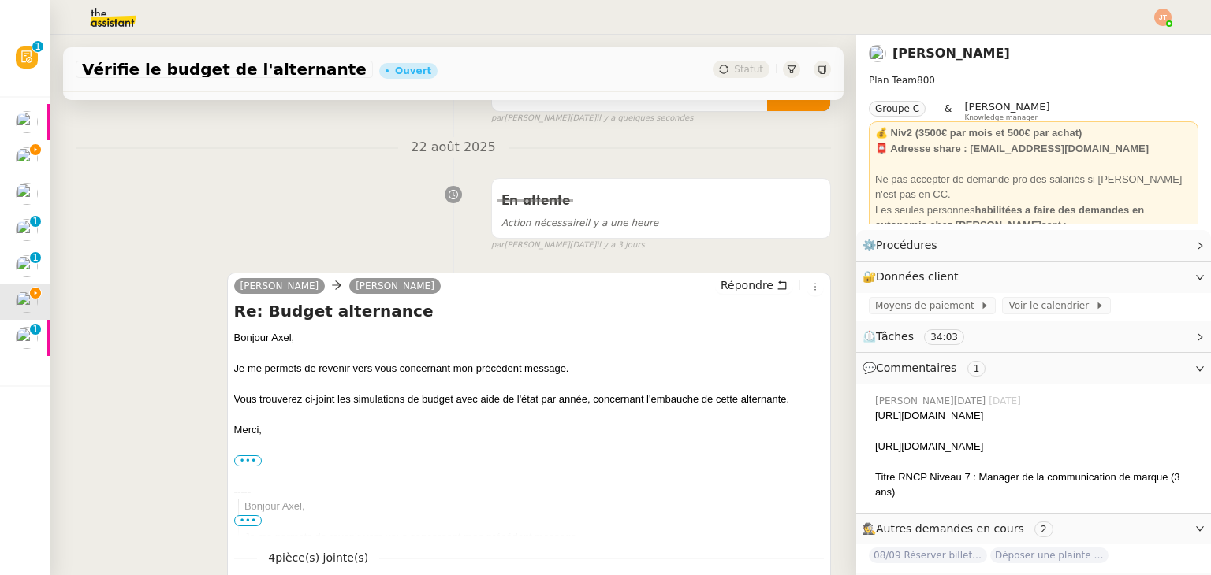
scroll to position [236, 0]
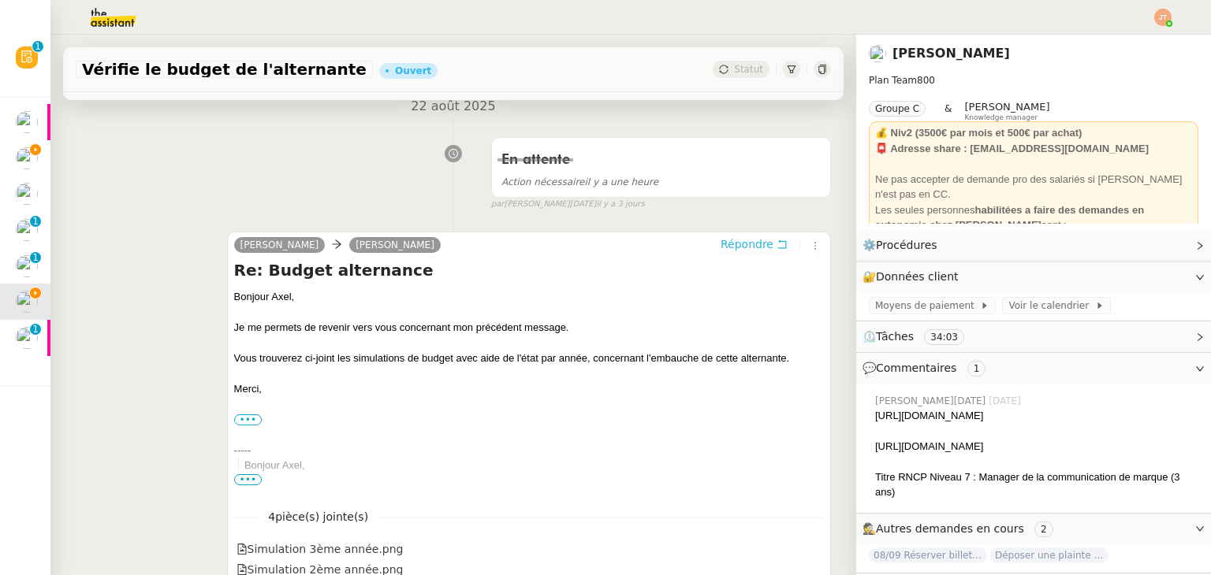
click at [738, 252] on span "Répondre" at bounding box center [746, 244] width 53 height 16
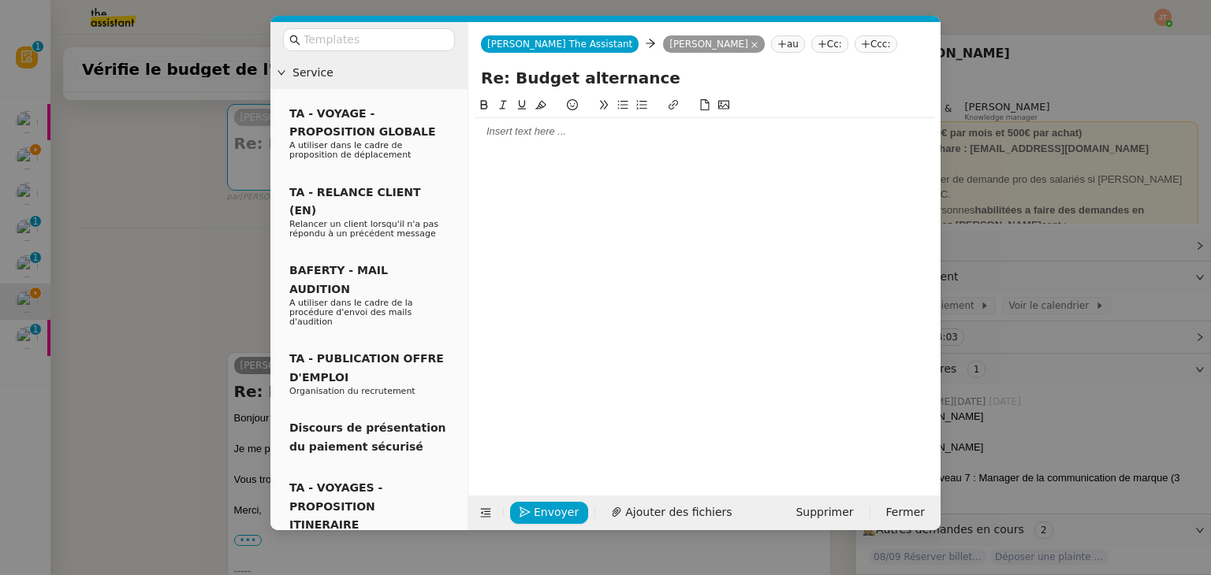
click at [527, 136] on div at bounding box center [704, 132] width 460 height 14
click at [390, 42] on input "text" at bounding box center [374, 40] width 142 height 18
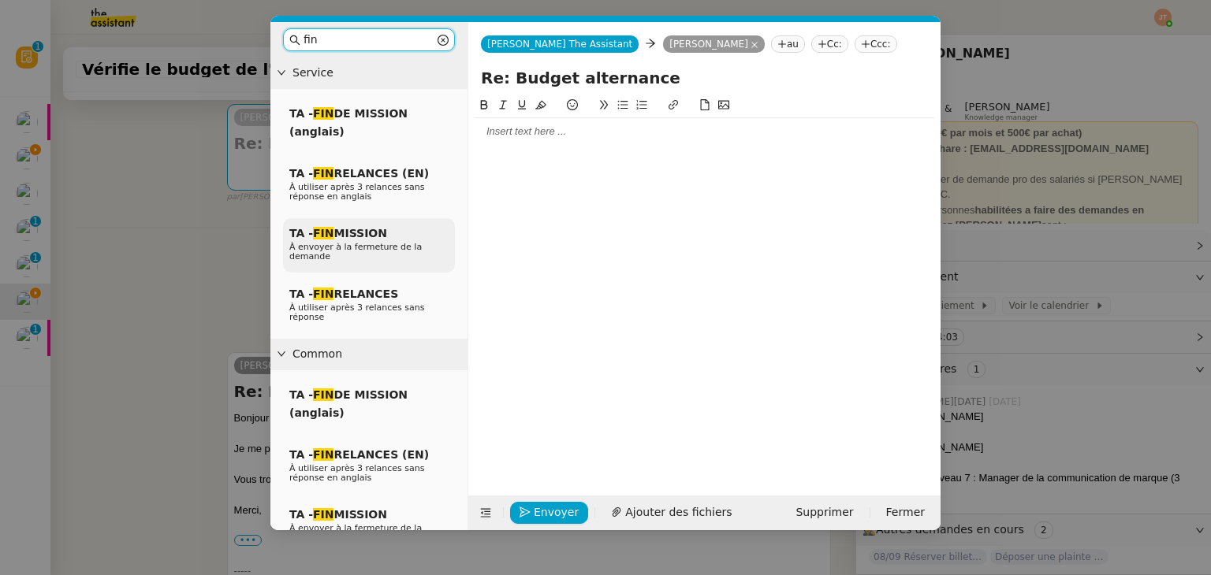
type input "fin"
click at [362, 242] on span "À envoyer à la fermeture de la demande" at bounding box center [355, 252] width 132 height 20
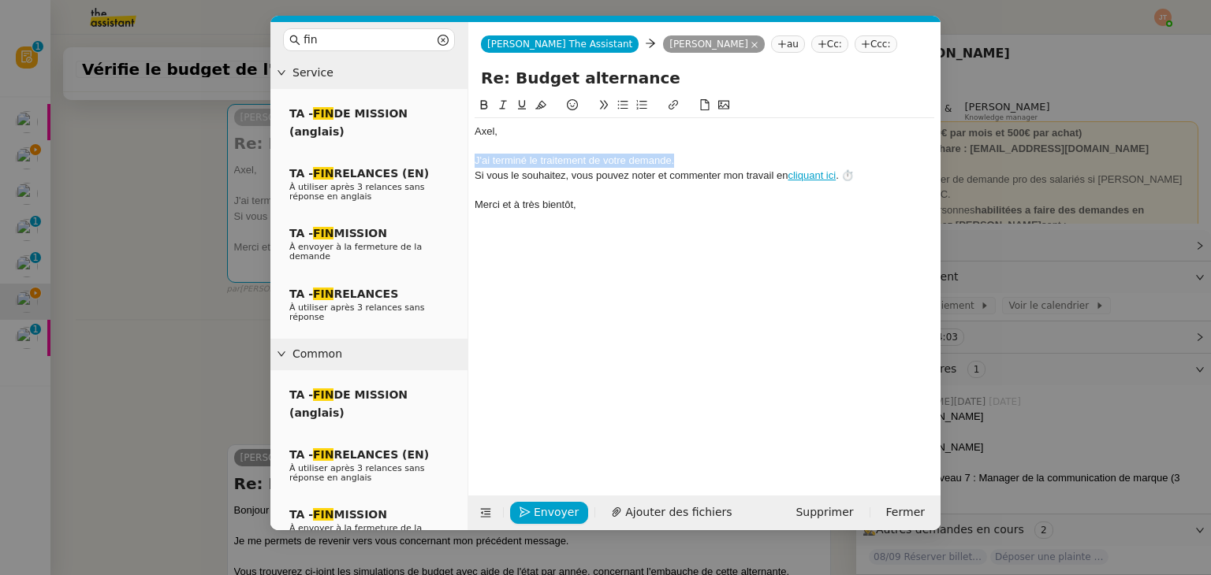
drag, startPoint x: 687, startPoint y: 162, endPoint x: 473, endPoint y: 166, distance: 213.7
click at [473, 166] on nz-spin "﻿Axel﻿, J'ai terminé le traitement de votre demande. Si vous le souhaitez, vous…" at bounding box center [704, 286] width 472 height 381
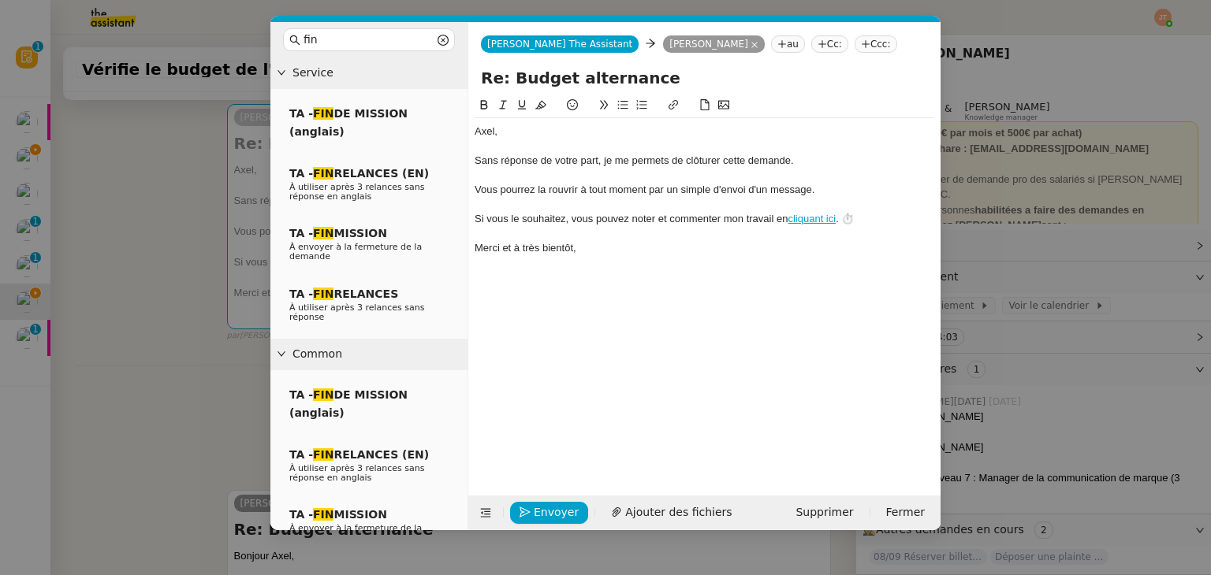
click at [169, 225] on nz-modal-container "fin Service TA - FIN DE MISSION (anglais) TA - FIN RELANCES (EN) À utiliser apr…" at bounding box center [605, 287] width 1211 height 575
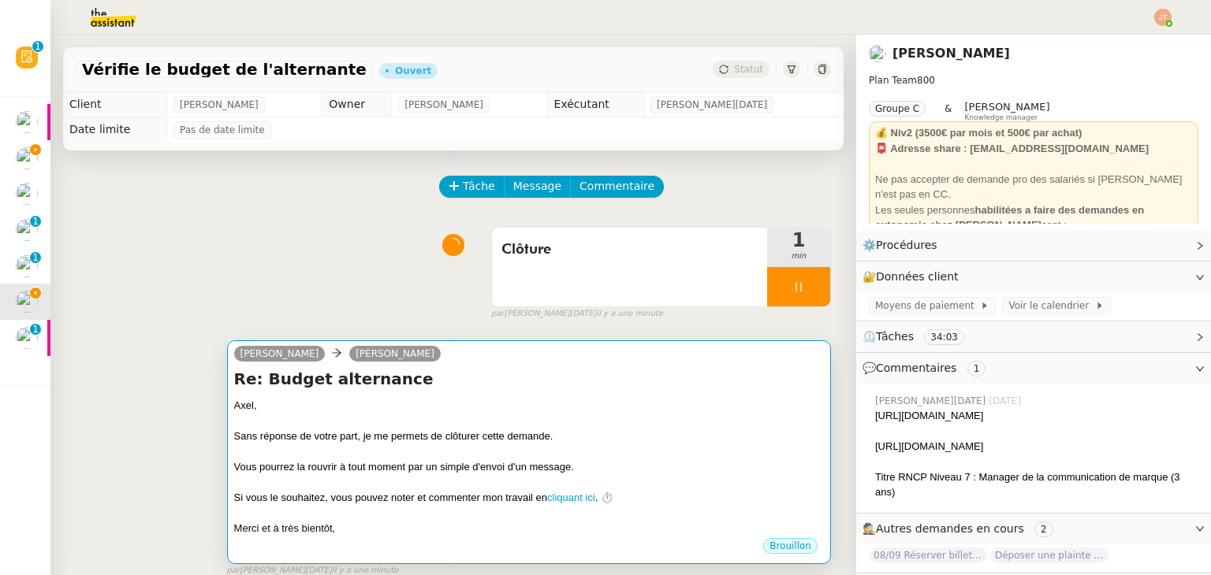
scroll to position [0, 0]
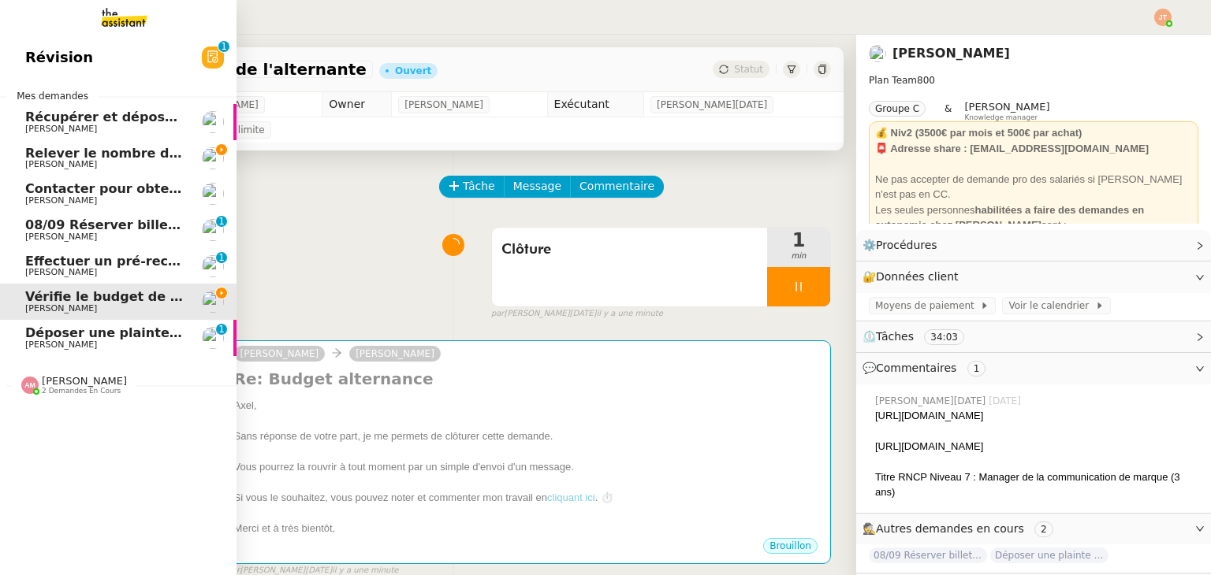
click at [106, 157] on span "Relever le nombre d'abonnés - 25 août 2025" at bounding box center [160, 153] width 270 height 15
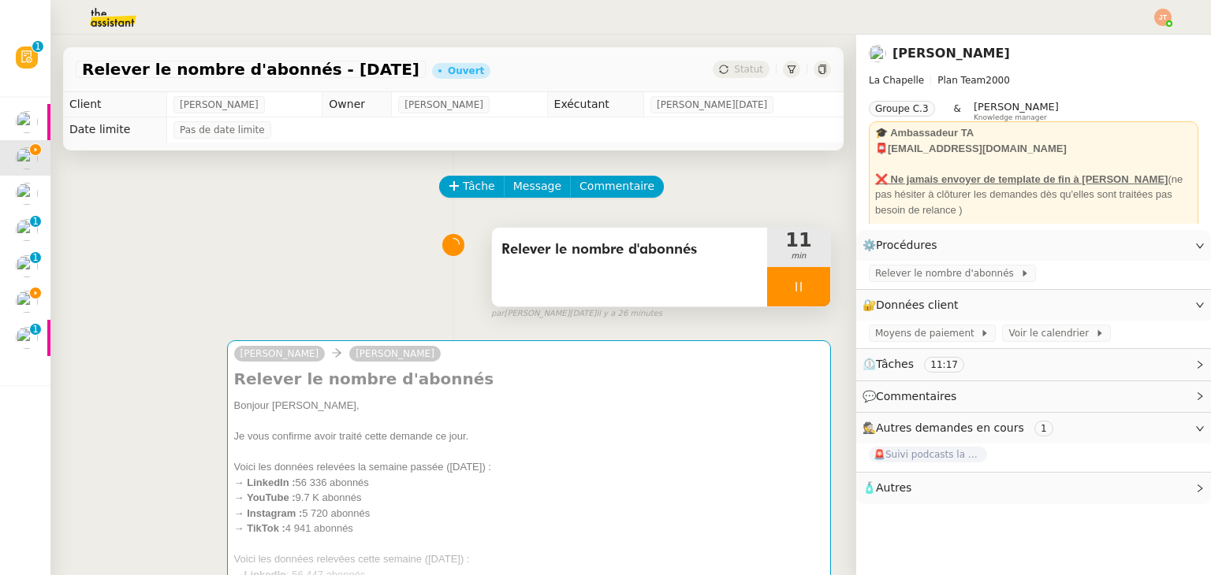
click at [767, 288] on div at bounding box center [798, 286] width 63 height 39
click at [808, 289] on icon at bounding box center [814, 287] width 13 height 13
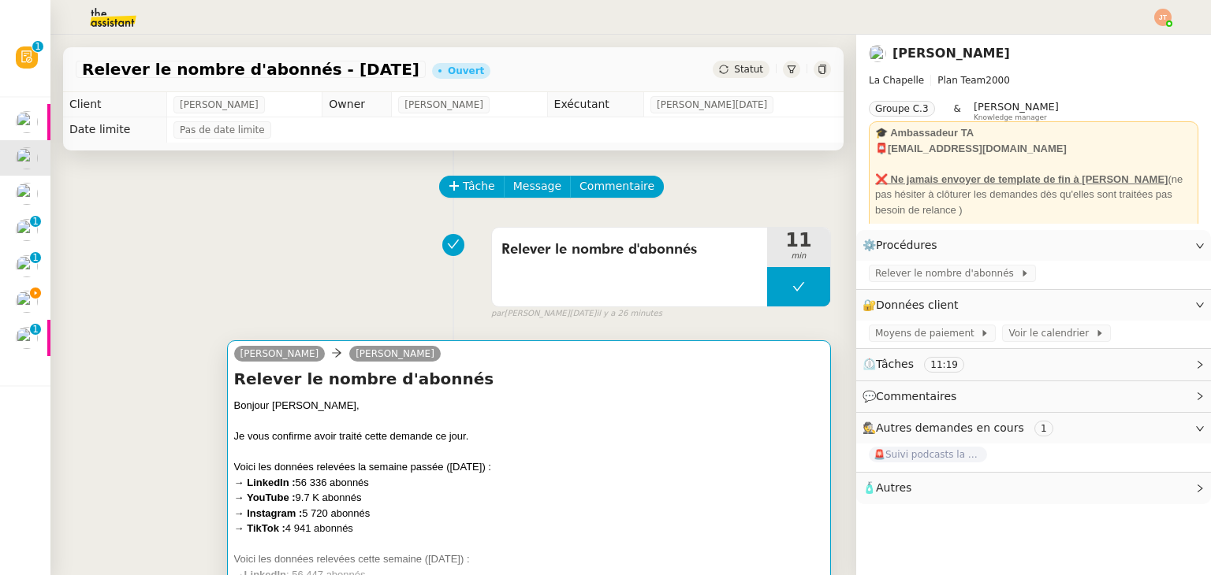
click at [527, 433] on div "Je vous confirme avoir traité cette demande ce jour." at bounding box center [529, 437] width 590 height 16
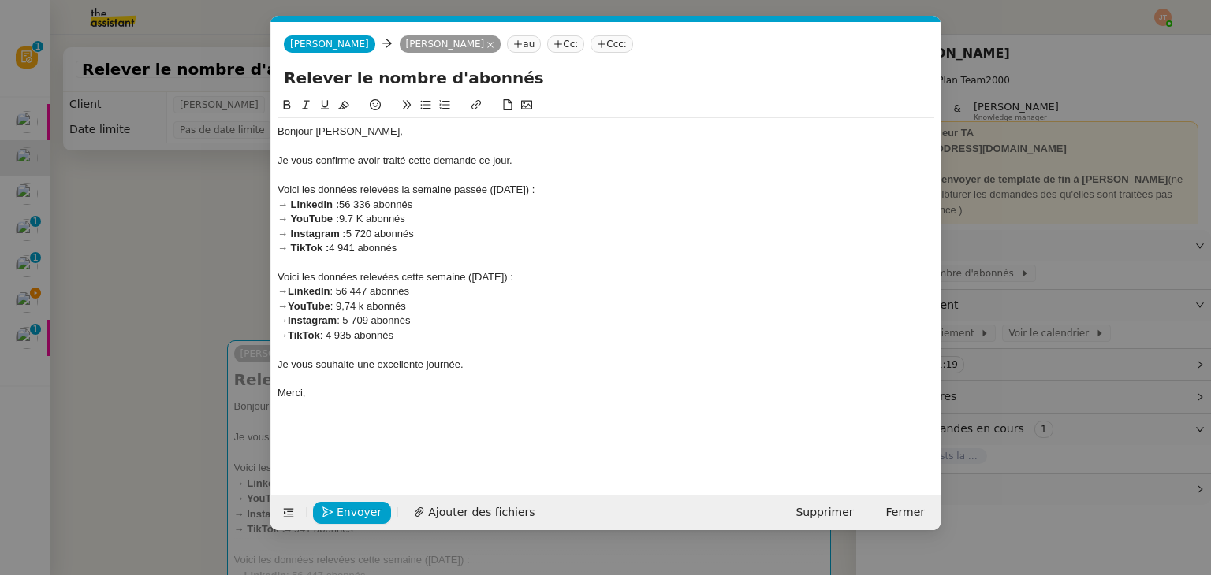
scroll to position [0, 33]
click at [366, 508] on span "Envoyer" at bounding box center [359, 513] width 45 height 18
click at [366, 508] on span "Confirmer l'envoi" at bounding box center [384, 513] width 95 height 18
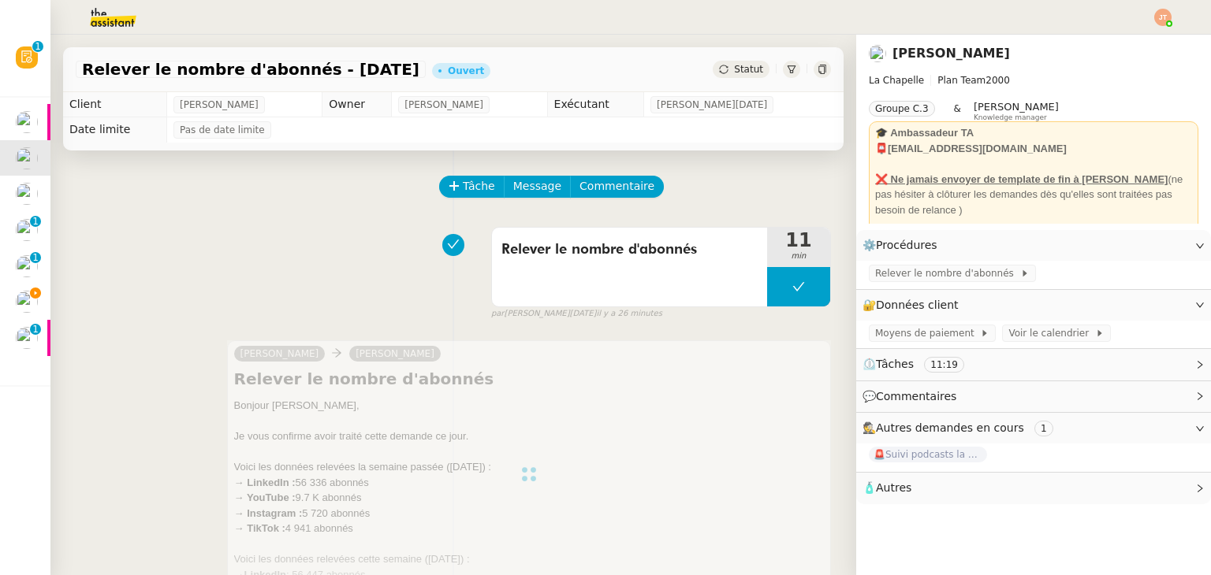
click at [734, 71] on span "Statut" at bounding box center [748, 69] width 29 height 11
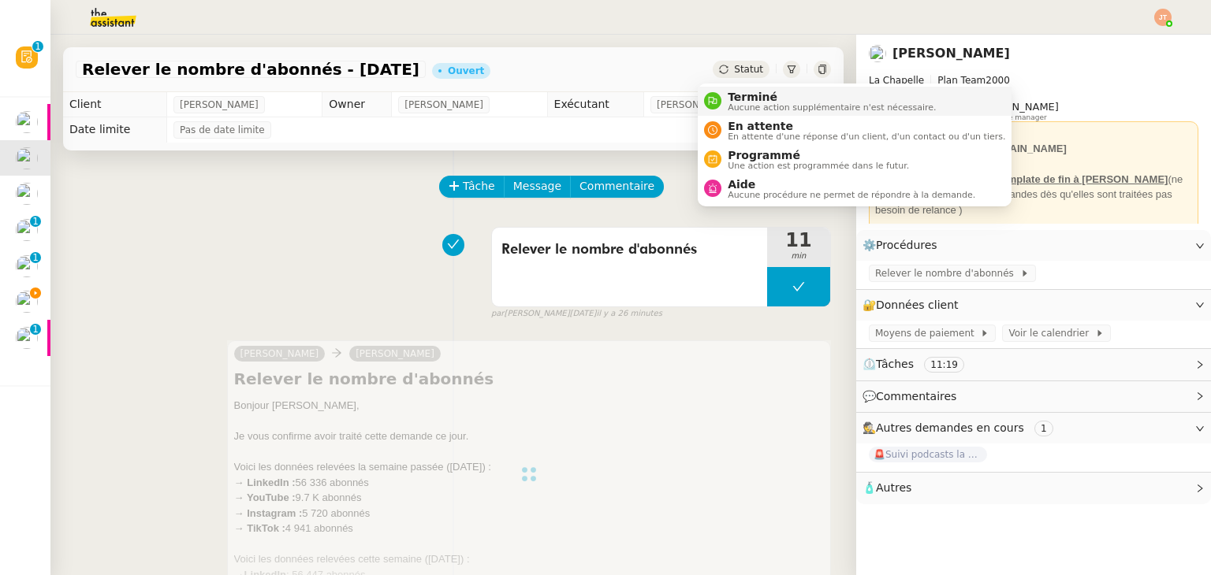
click at [725, 99] on div "Terminé Aucune action supplémentaire n'est nécessaire." at bounding box center [828, 101] width 214 height 21
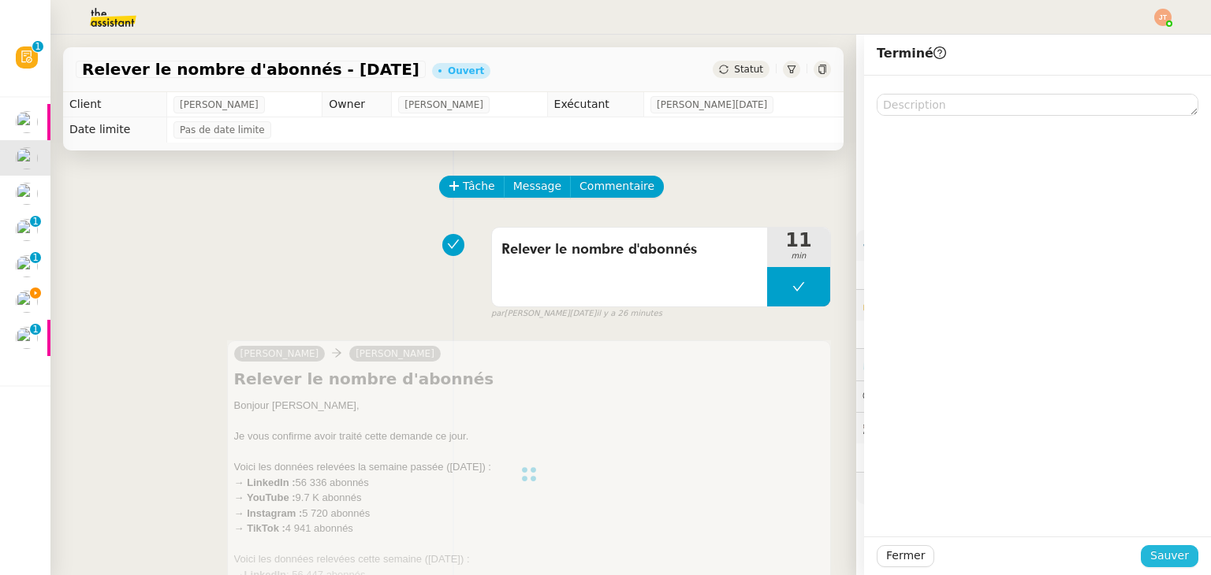
click at [1150, 553] on span "Sauver" at bounding box center [1169, 556] width 39 height 18
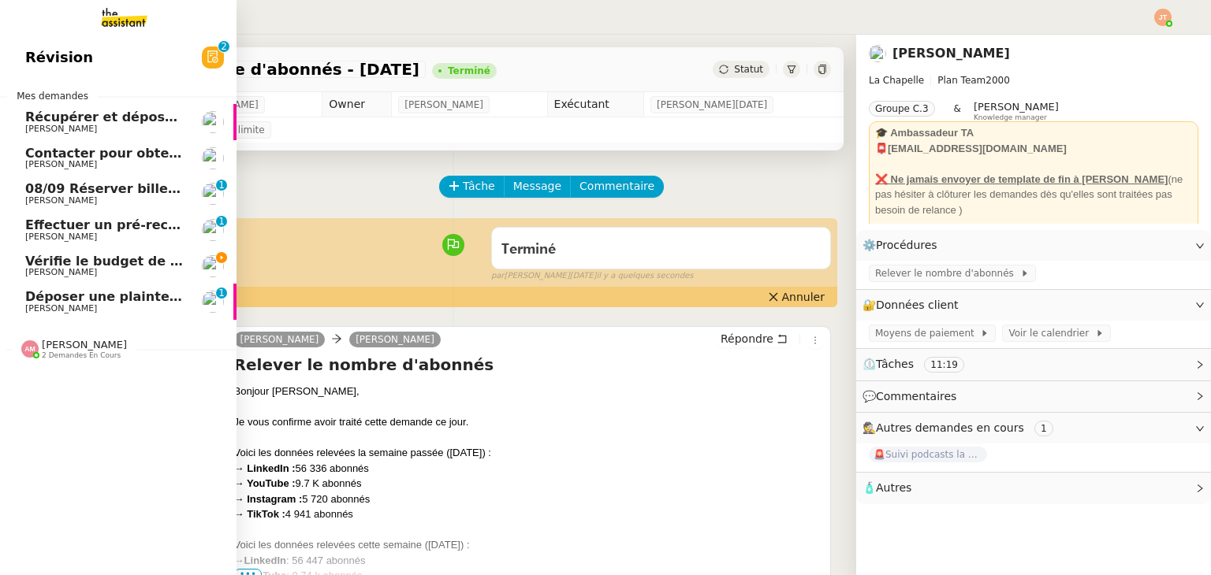
click at [91, 267] on span "Vérifie le budget de l'alternante" at bounding box center [139, 261] width 228 height 15
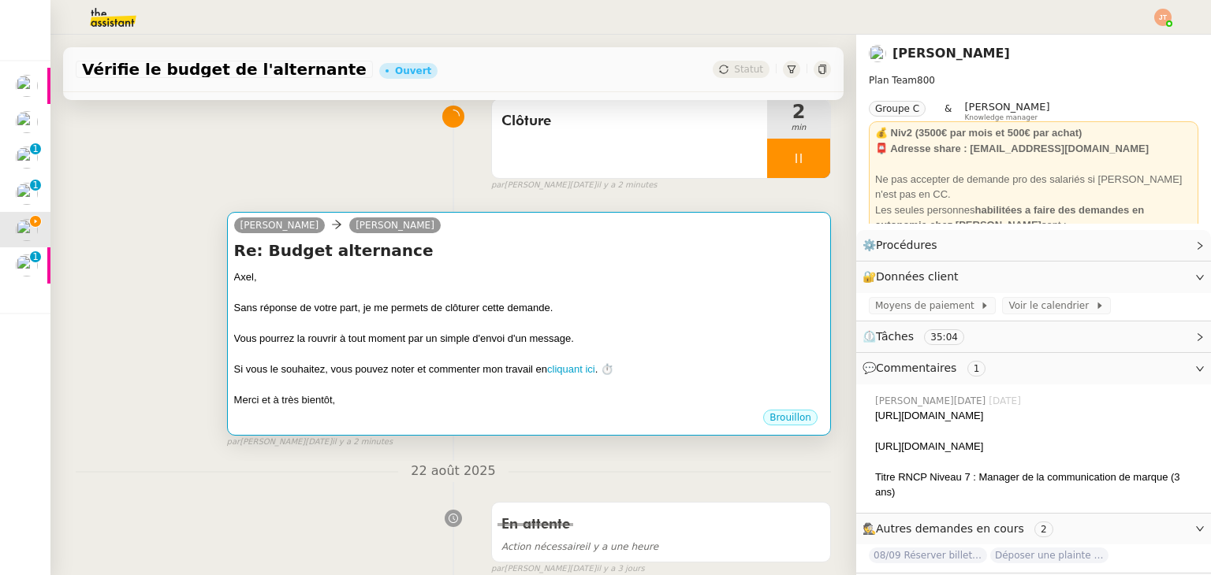
scroll to position [158, 0]
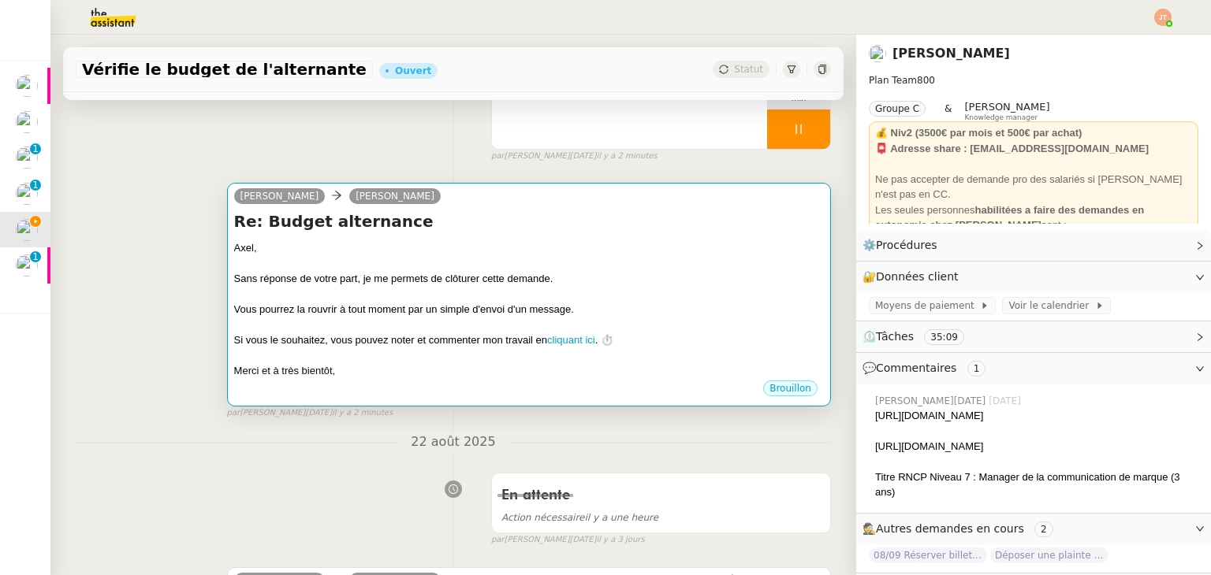
click at [383, 316] on div "Vous pourrez la rouvrir à tout moment par un simple d'envoi d'un message." at bounding box center [529, 310] width 590 height 16
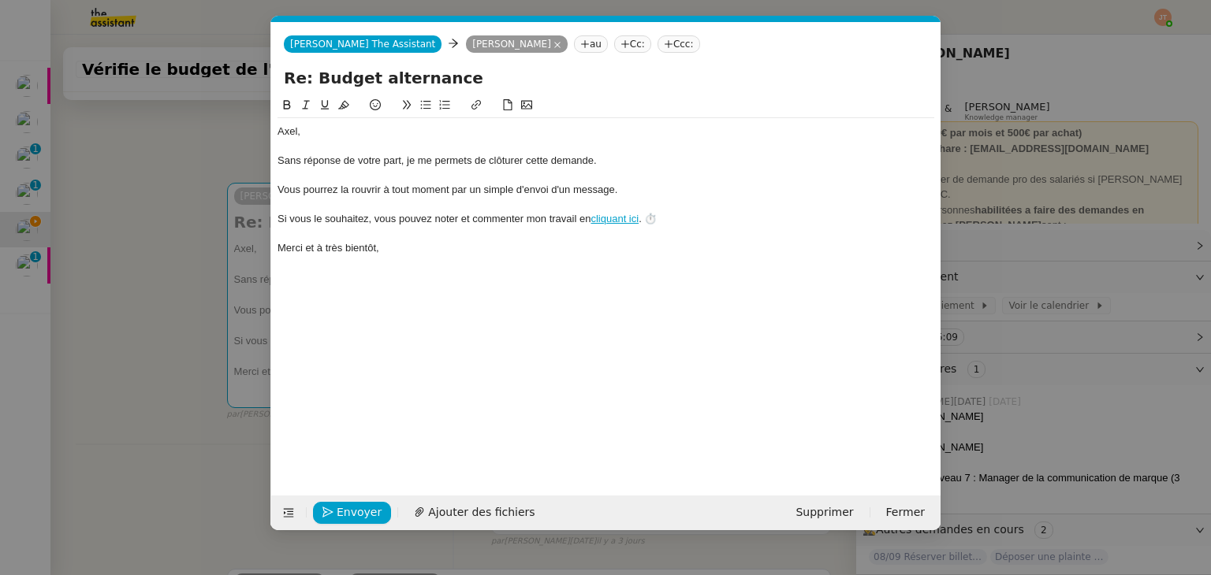
scroll to position [0, 33]
click at [362, 508] on span "Envoyer" at bounding box center [359, 513] width 45 height 18
click at [362, 508] on span "Confirmer l'envoi" at bounding box center [384, 513] width 95 height 18
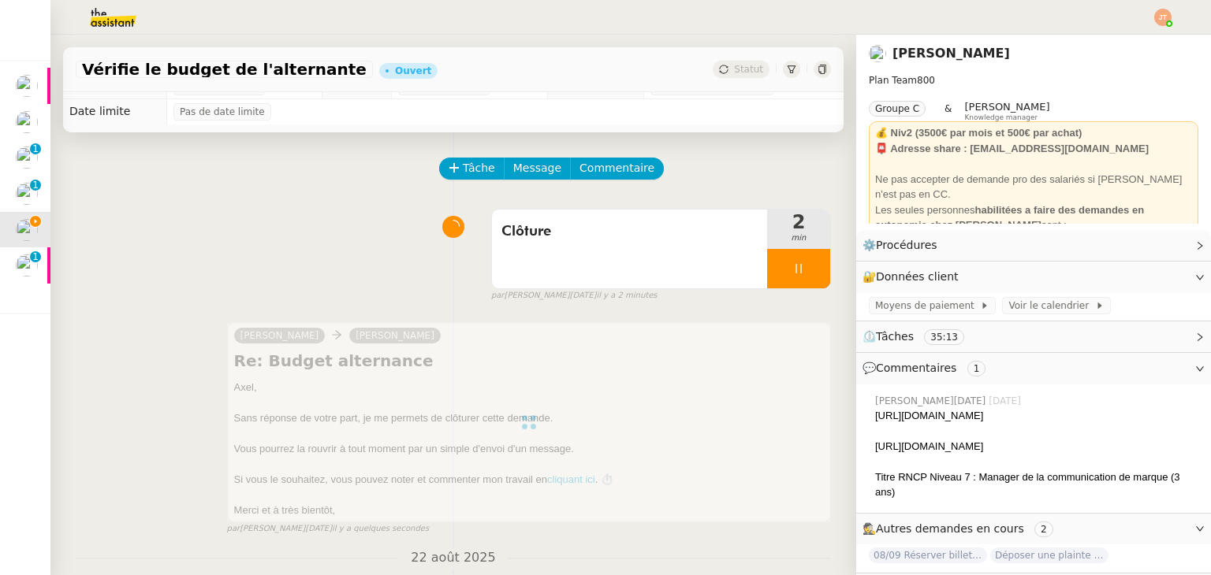
scroll to position [0, 0]
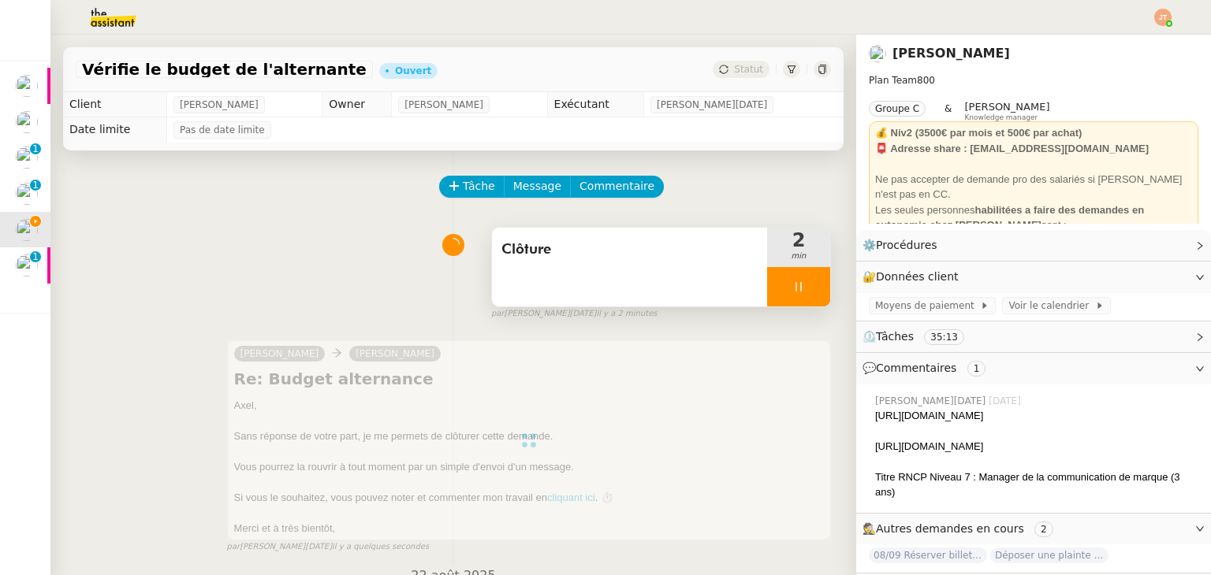
click at [792, 285] on icon at bounding box center [798, 287] width 13 height 13
click at [808, 285] on icon at bounding box center [814, 287] width 13 height 13
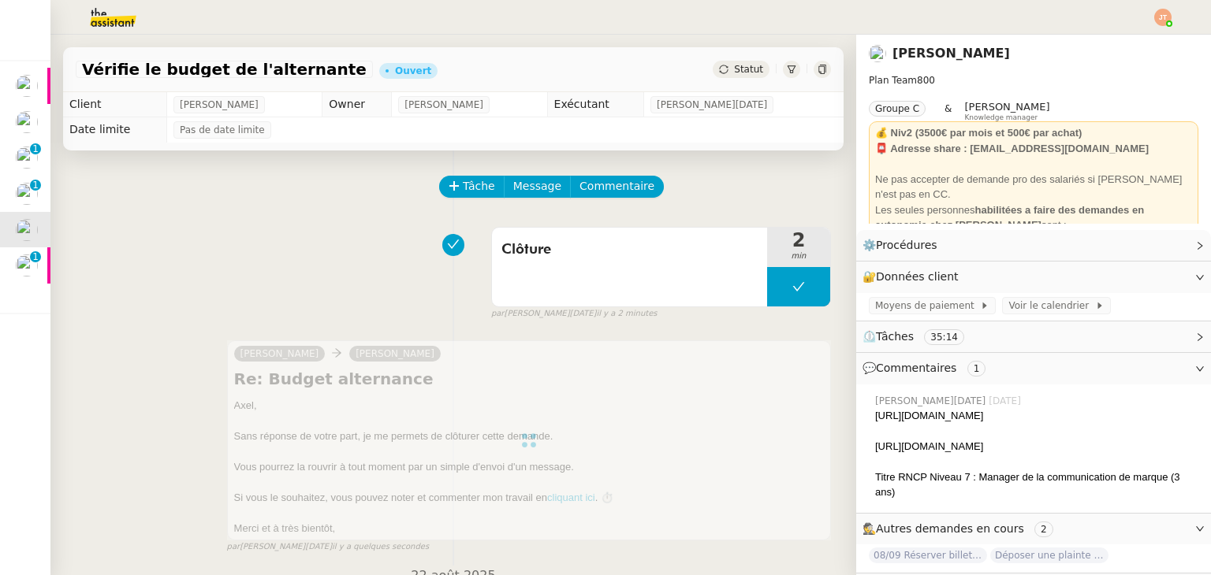
click at [723, 77] on div "Statut" at bounding box center [741, 69] width 57 height 17
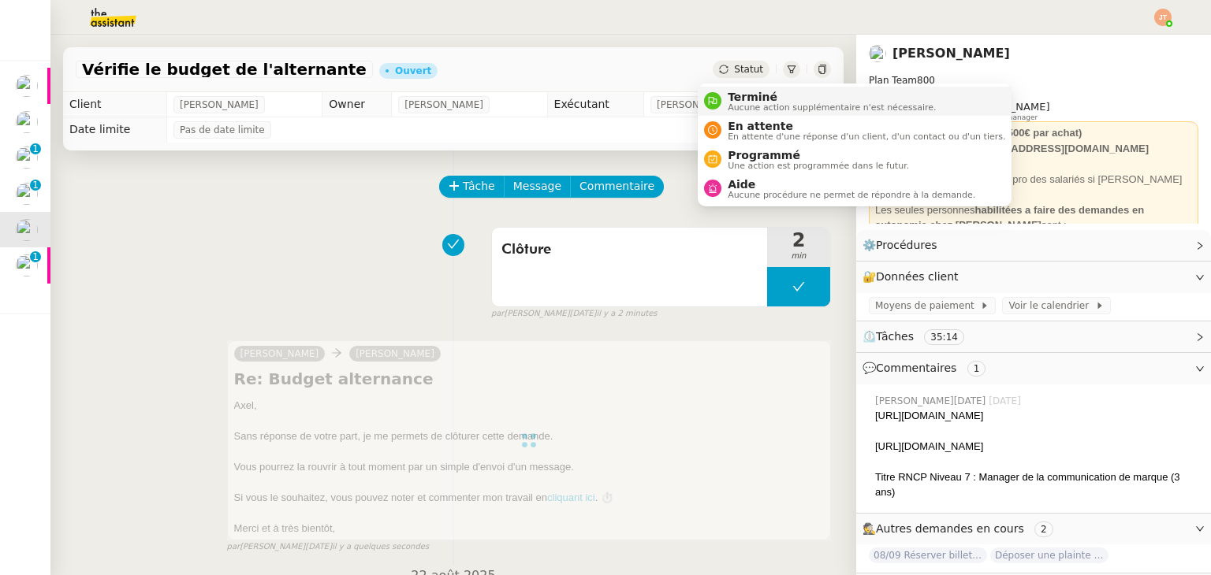
click at [739, 103] on span "Aucune action supplémentaire n'est nécessaire." at bounding box center [832, 107] width 208 height 9
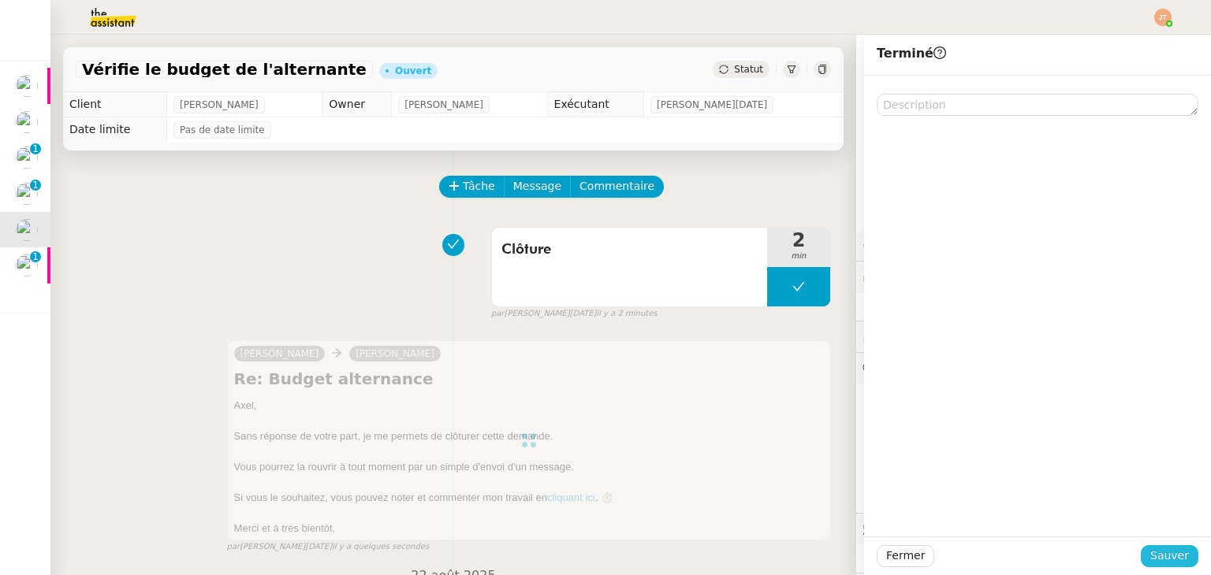
click at [1161, 559] on span "Sauver" at bounding box center [1169, 556] width 39 height 18
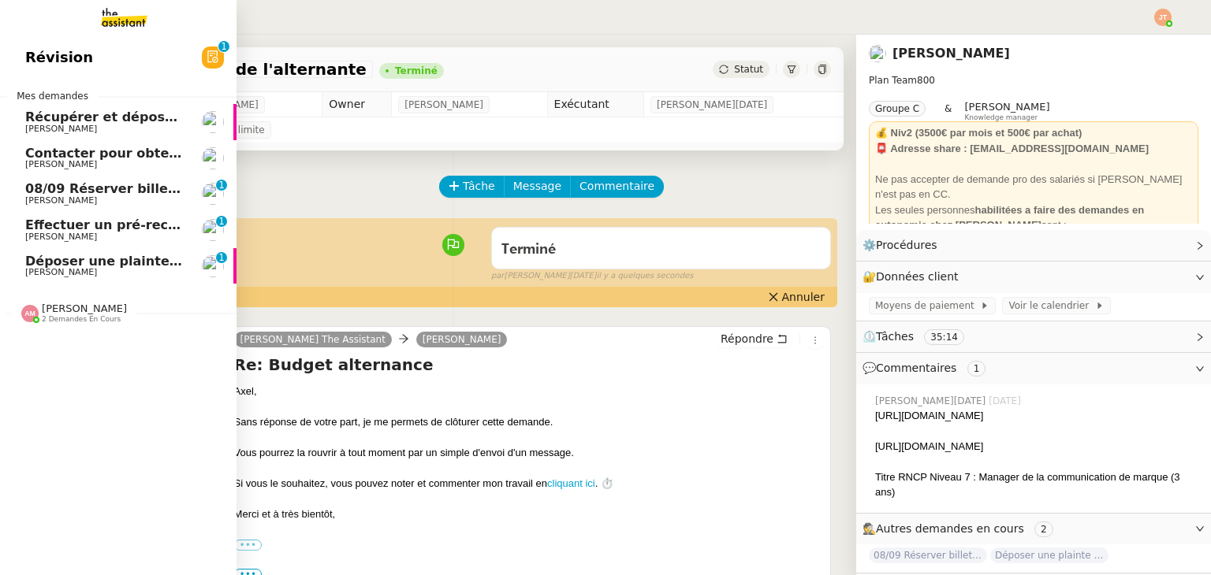
click at [138, 269] on span "[PERSON_NAME]" at bounding box center [104, 272] width 159 height 9
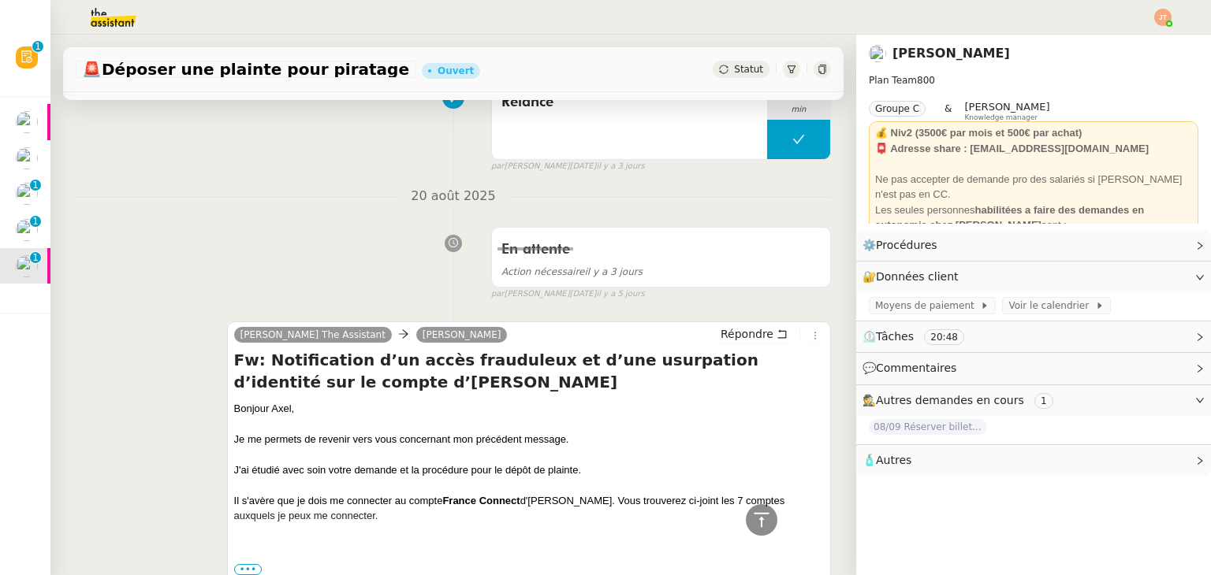
scroll to position [315, 0]
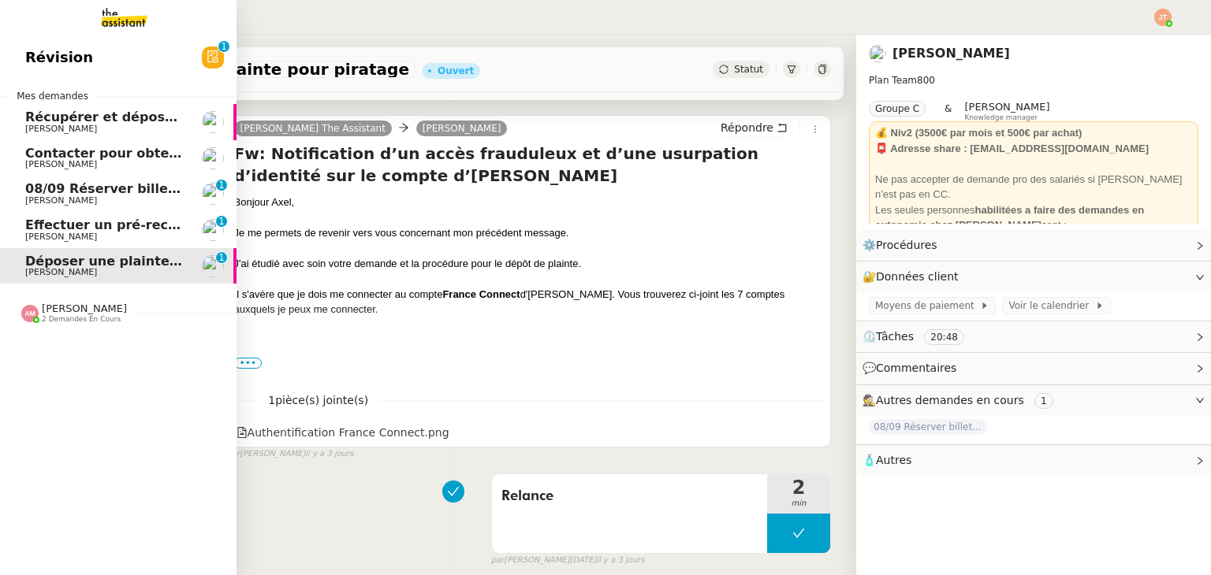
drag, startPoint x: 36, startPoint y: 58, endPoint x: 54, endPoint y: 57, distance: 17.4
click at [36, 58] on span "Révision" at bounding box center [59, 58] width 68 height 24
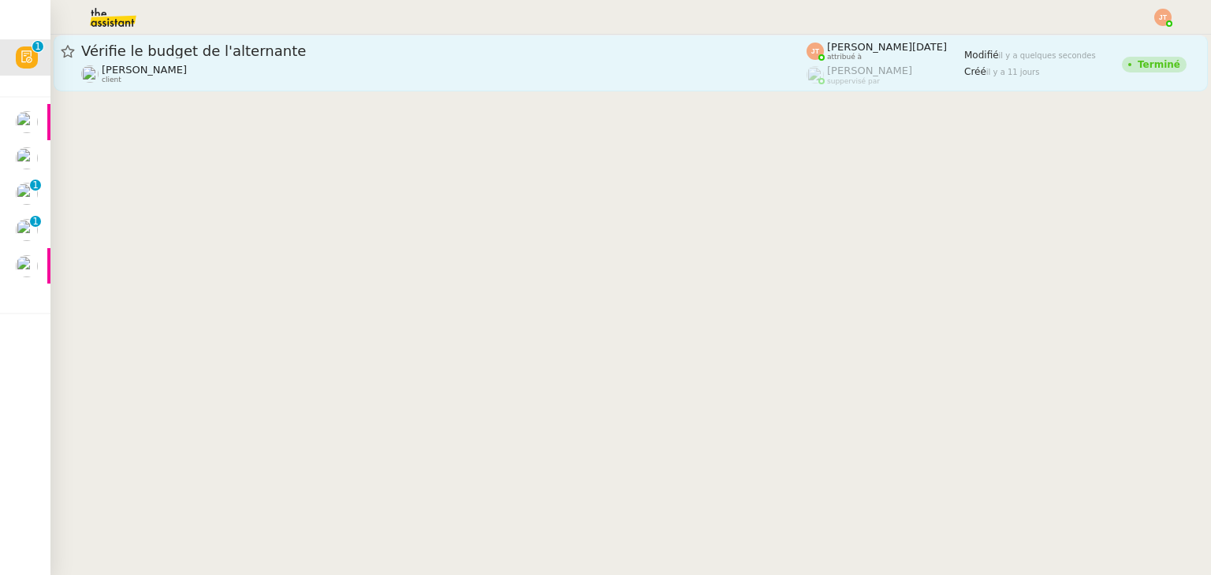
click at [303, 82] on div "Axel BANDIAKY client" at bounding box center [443, 74] width 725 height 20
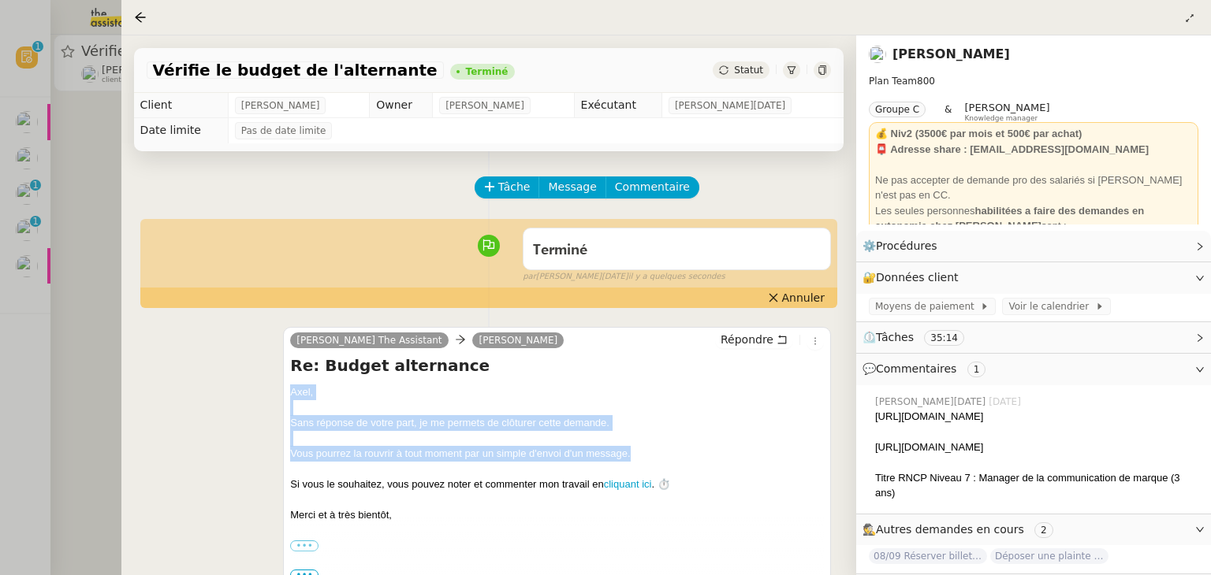
drag, startPoint x: 290, startPoint y: 394, endPoint x: 640, endPoint y: 456, distance: 355.3
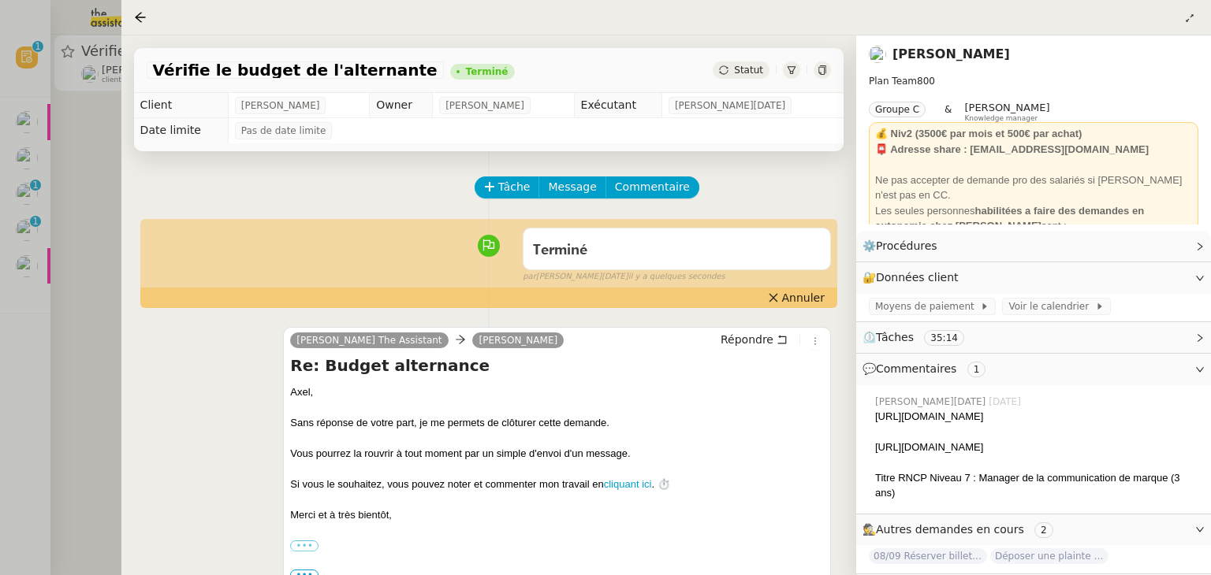
click at [76, 240] on div at bounding box center [605, 287] width 1211 height 575
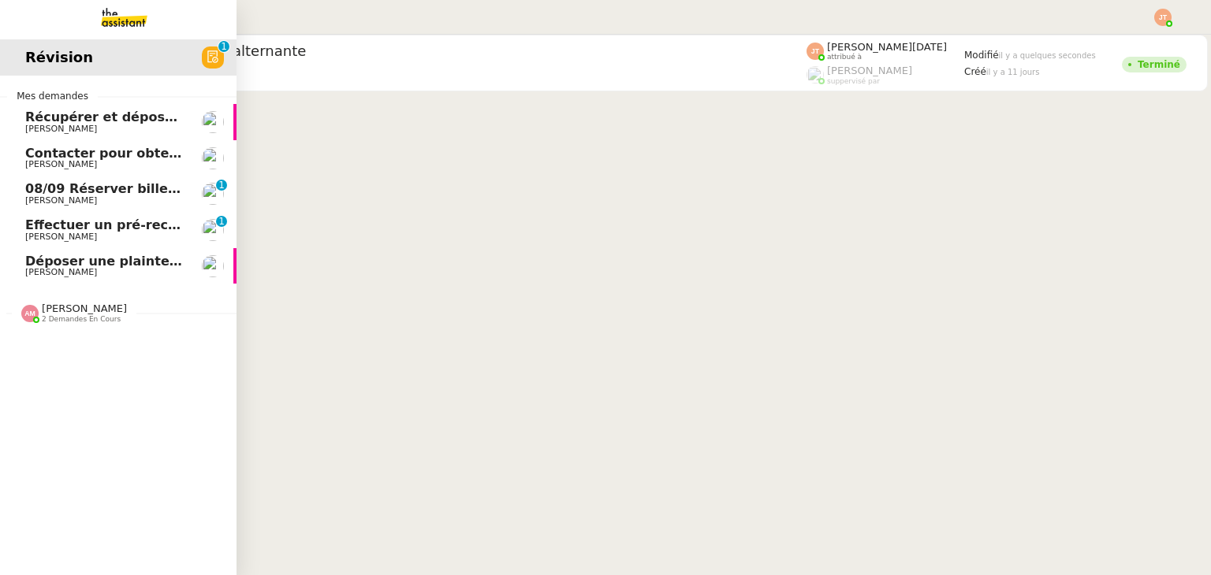
click at [136, 256] on span "Déposer une plainte pour piratage" at bounding box center [148, 261] width 246 height 15
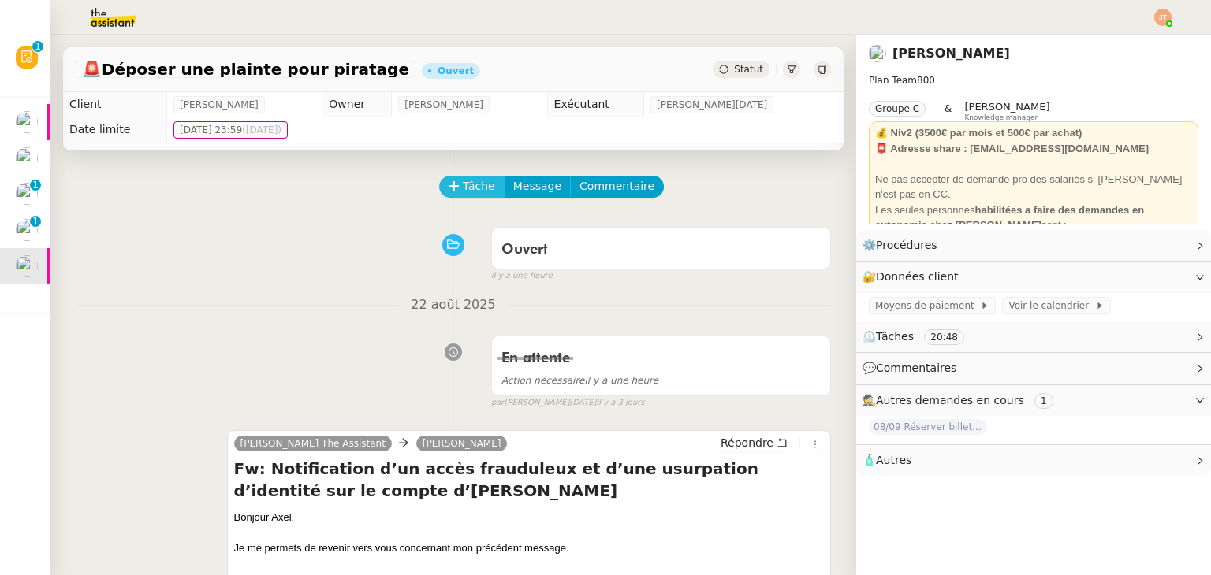
click at [452, 187] on icon at bounding box center [453, 185] width 11 height 11
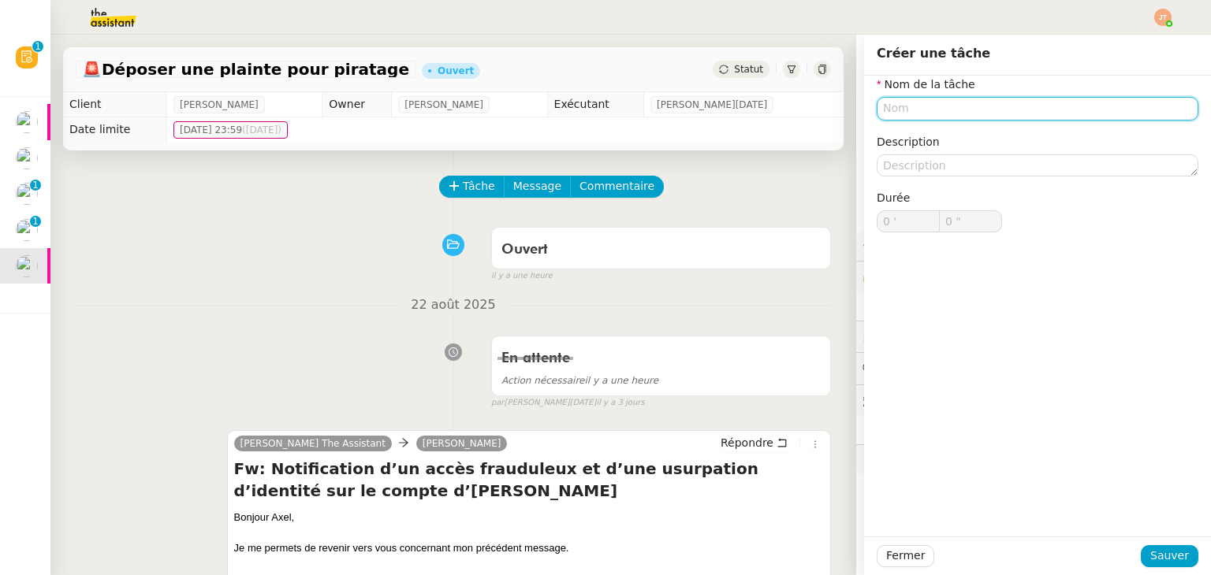
click at [891, 114] on input "text" at bounding box center [1037, 108] width 322 height 23
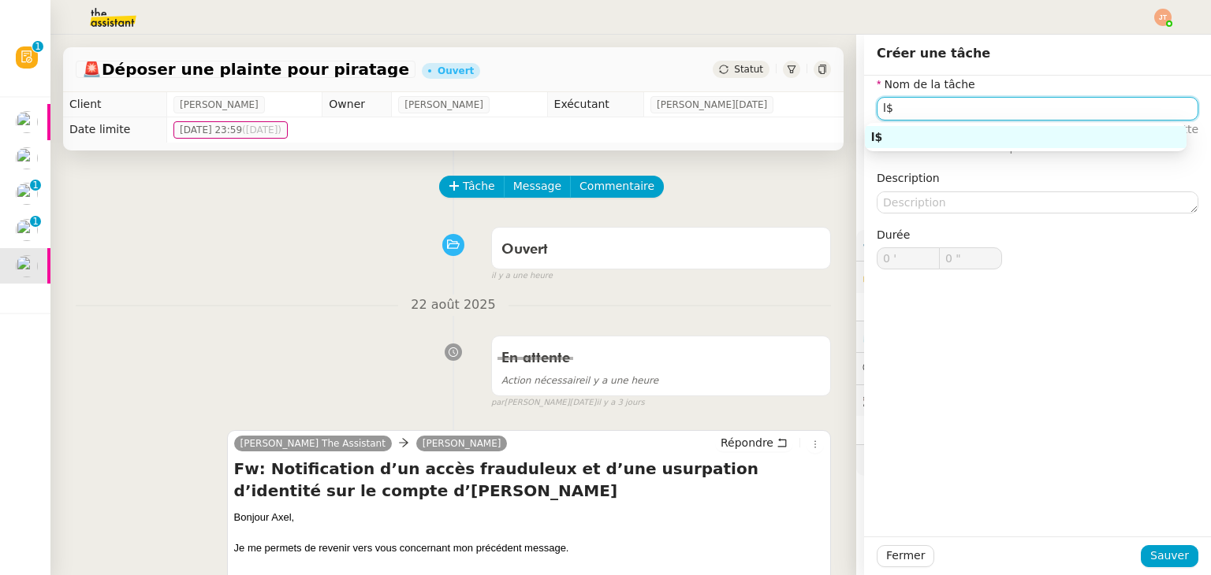
type input "l"
type input "Clôture"
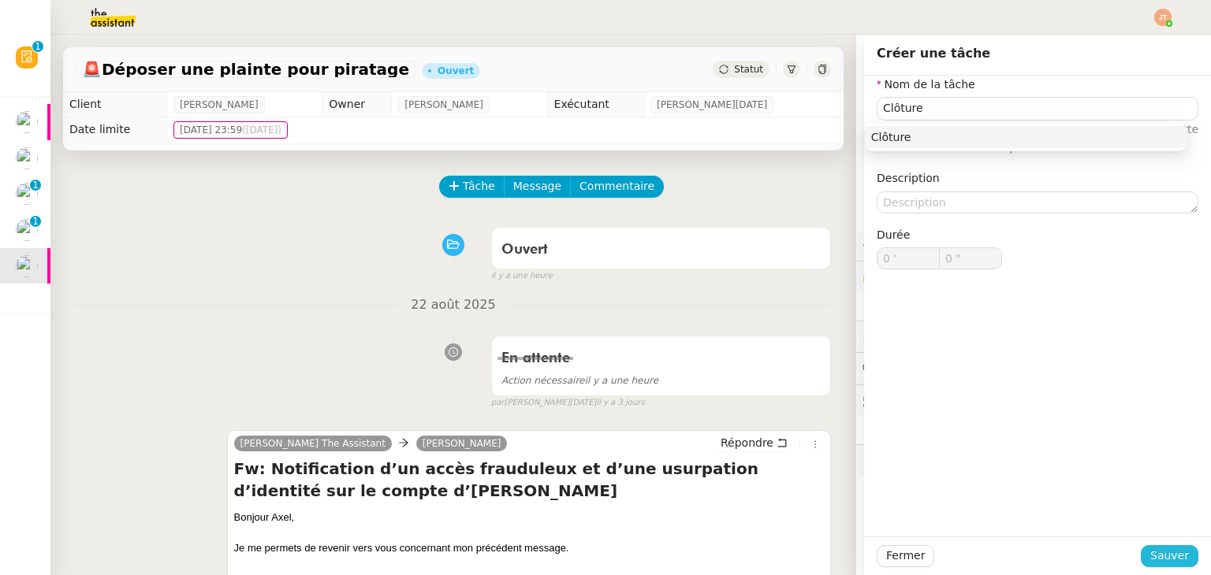
click at [1150, 547] on span "Sauver" at bounding box center [1169, 556] width 39 height 18
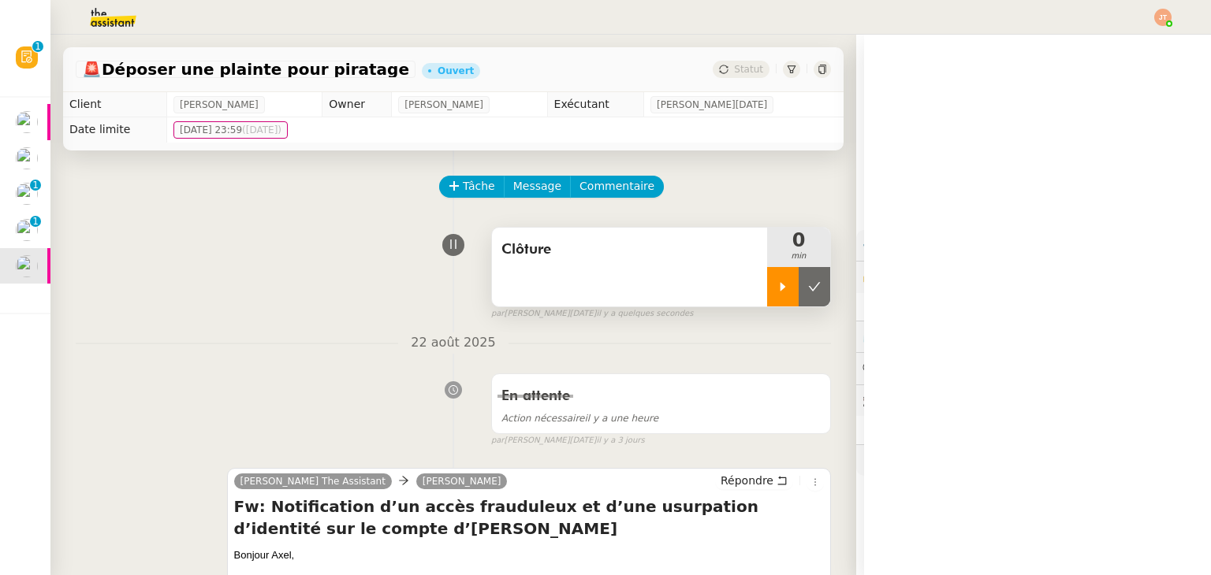
click at [776, 285] on icon at bounding box center [782, 287] width 13 height 13
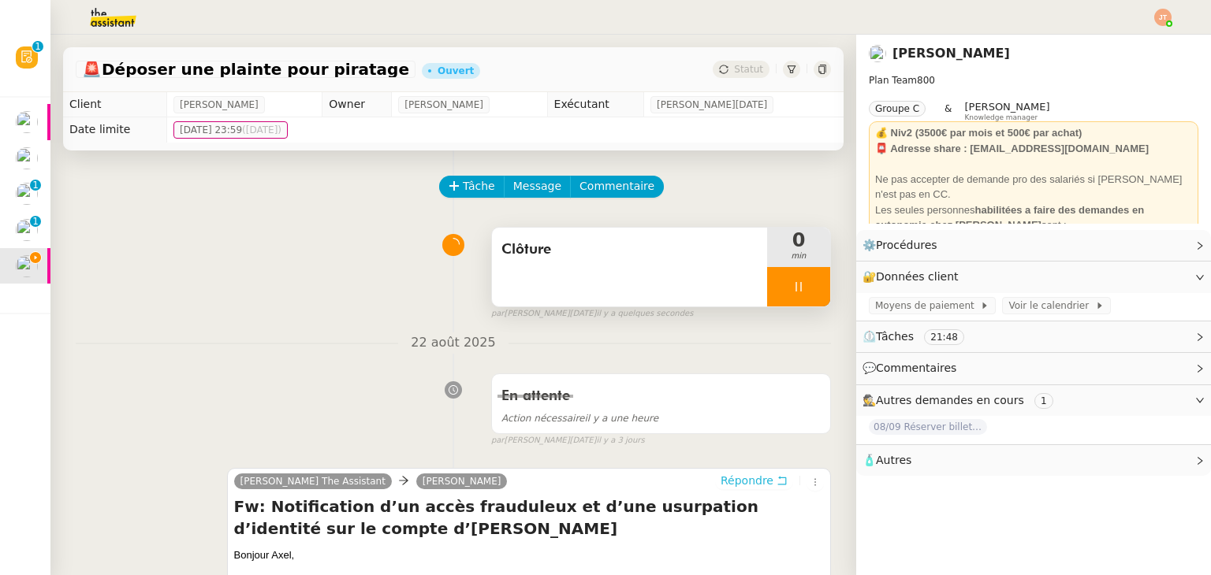
click at [744, 484] on span "Répondre" at bounding box center [746, 481] width 53 height 16
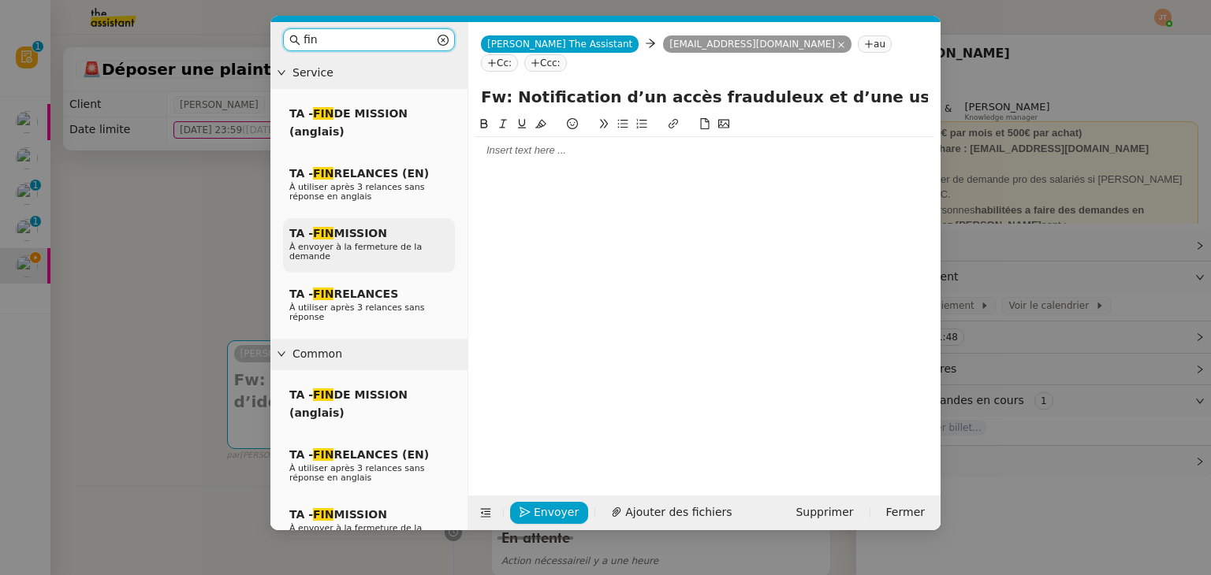
type input "fin"
click at [374, 239] on span "TA - FIN MISSION" at bounding box center [338, 233] width 98 height 13
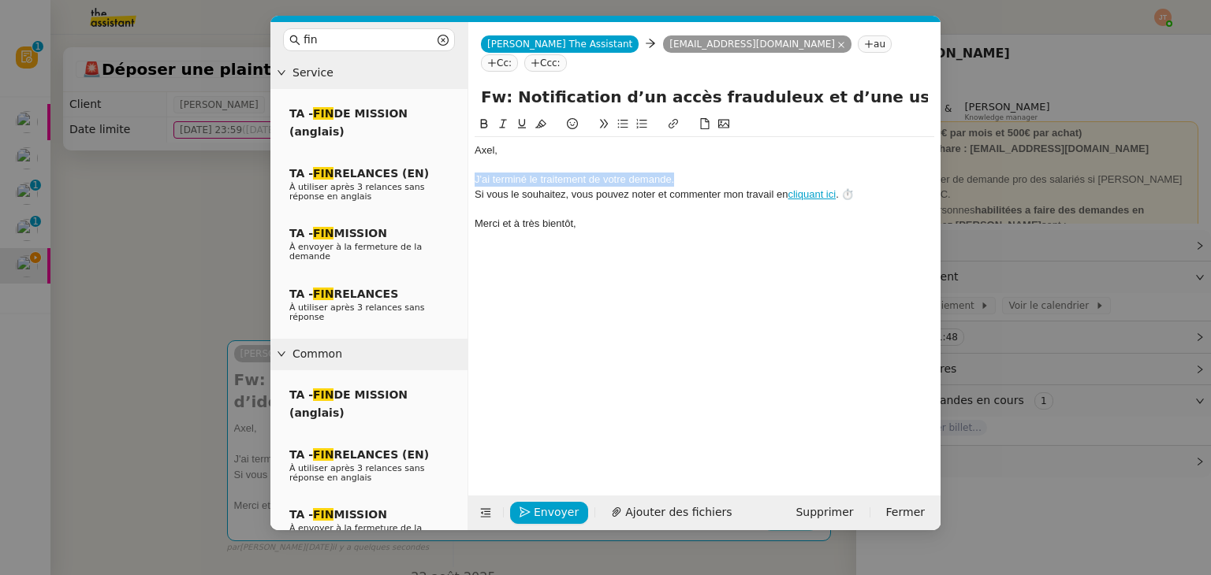
drag, startPoint x: 677, startPoint y: 162, endPoint x: 460, endPoint y: 162, distance: 216.8
click at [460, 162] on nz-layout "fin Service TA - FIN DE MISSION (anglais) TA - FIN RELANCES (EN) À utiliser apr…" at bounding box center [605, 276] width 670 height 508
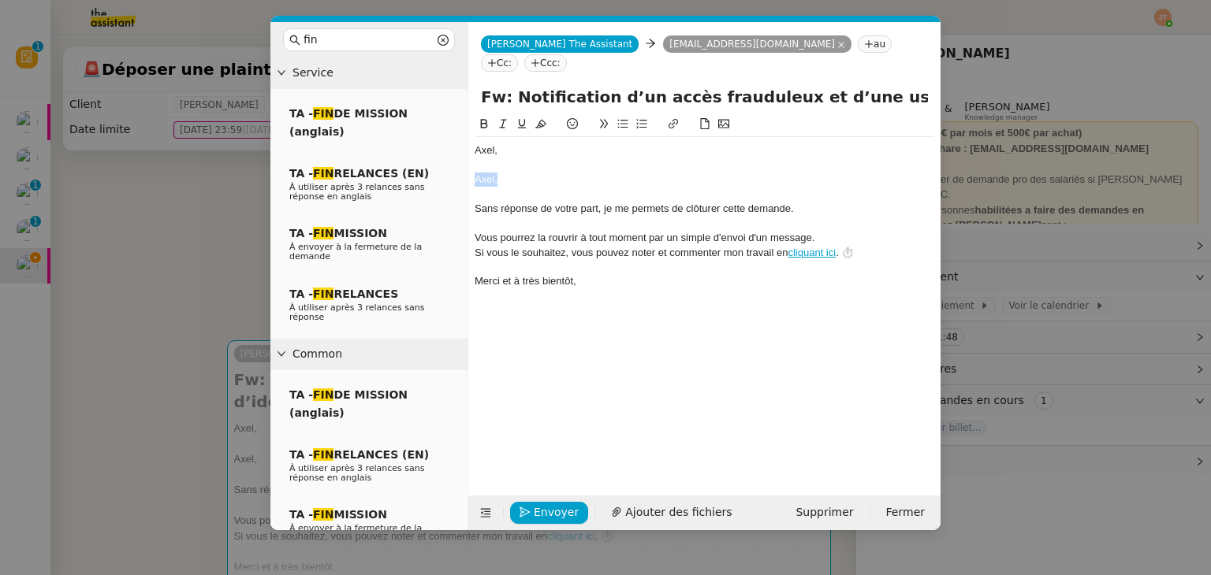
drag, startPoint x: 511, startPoint y: 167, endPoint x: 470, endPoint y: 166, distance: 41.0
click at [470, 166] on nz-spin "﻿Axel﻿, Axel﻿, Sans réponse de votre part, je me permets de clôturer cette dema…" at bounding box center [704, 296] width 472 height 363
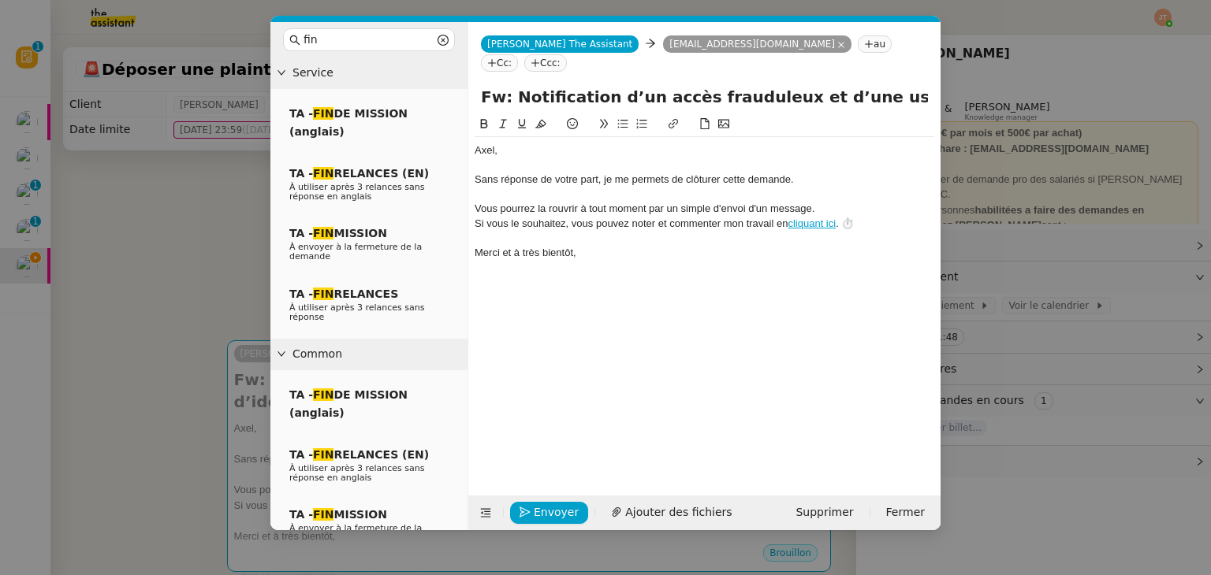
click at [817, 202] on div "Vous pourrez la rouvrir à tout moment par un simple d'envoi d'un message." at bounding box center [704, 209] width 460 height 14
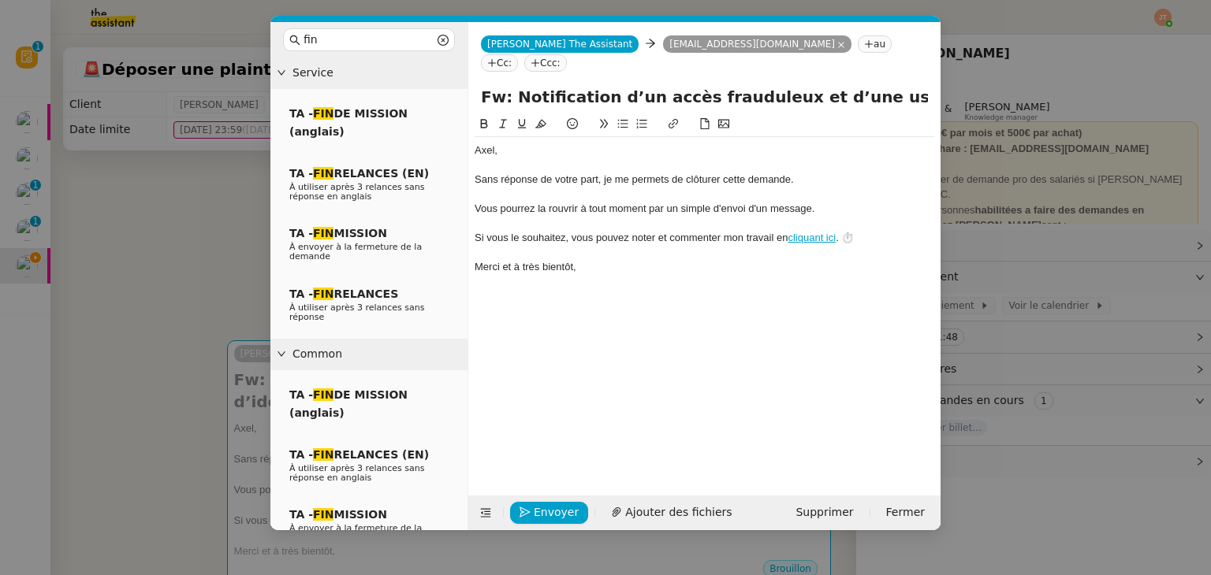
click at [173, 217] on nz-modal-container "fin Service TA - FIN DE MISSION (anglais) TA - FIN RELANCES (EN) À utiliser apr…" at bounding box center [605, 287] width 1211 height 575
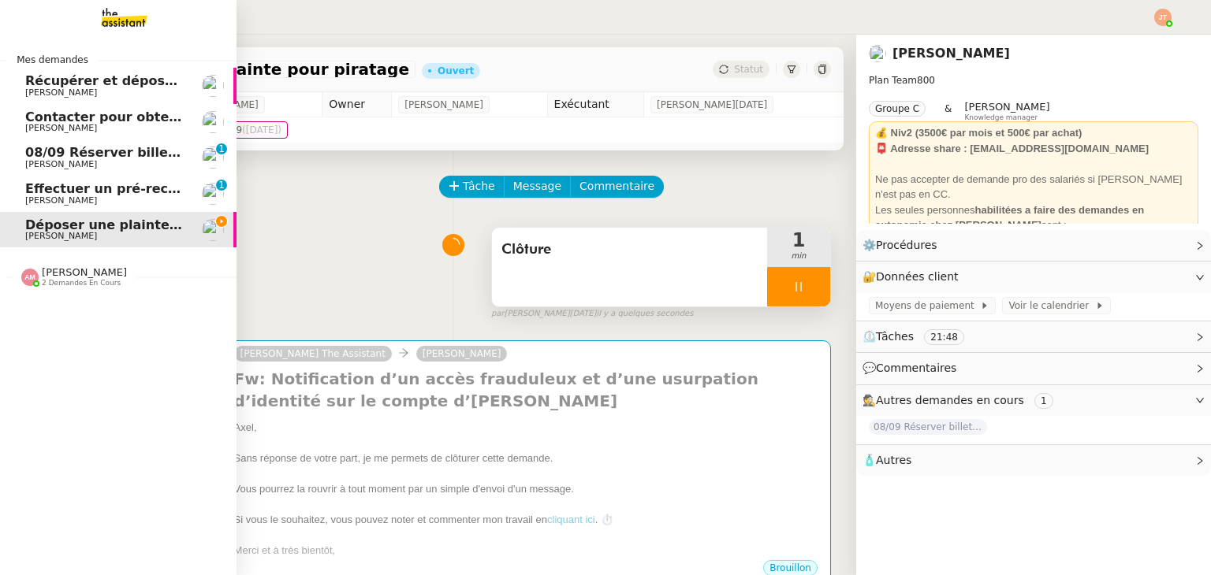
click at [90, 89] on span "[PERSON_NAME]" at bounding box center [104, 92] width 159 height 9
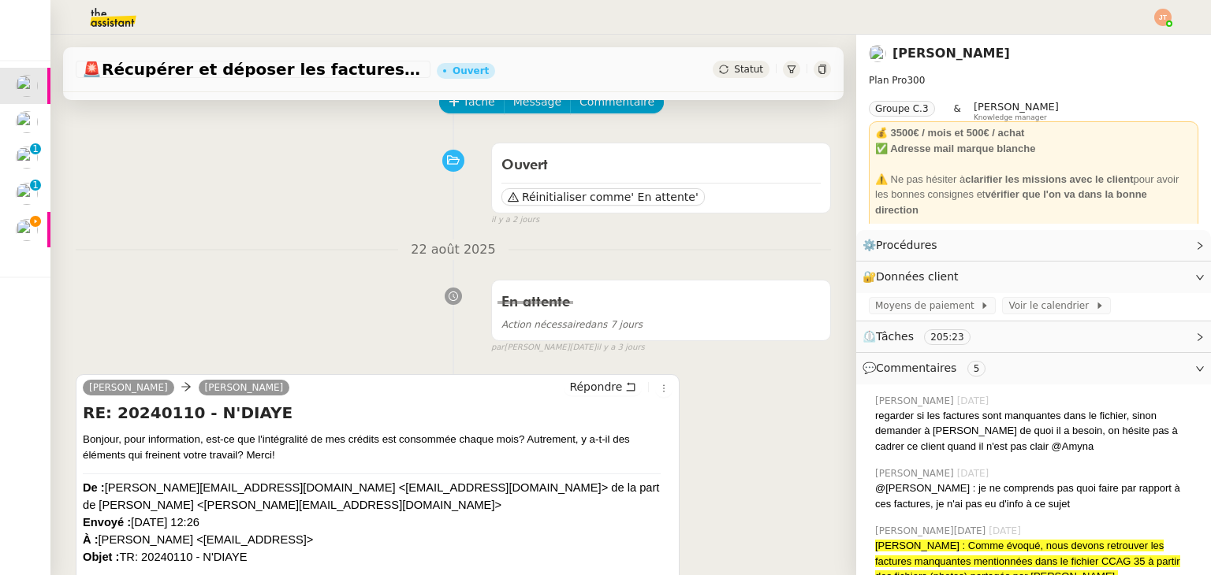
scroll to position [236, 0]
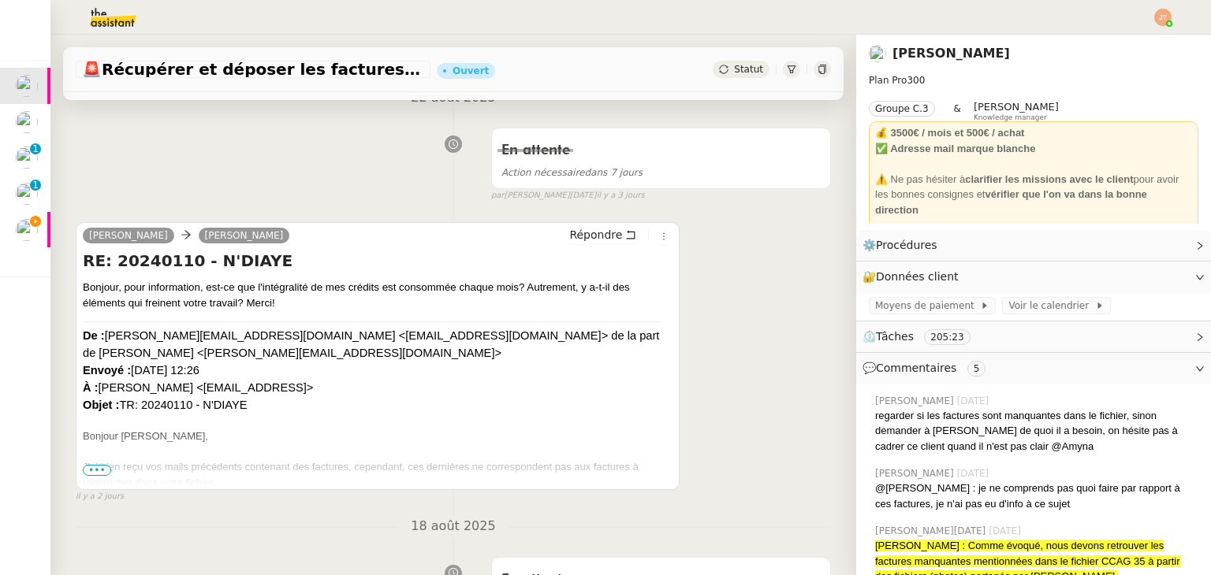
click at [101, 474] on span "•••" at bounding box center [97, 470] width 28 height 11
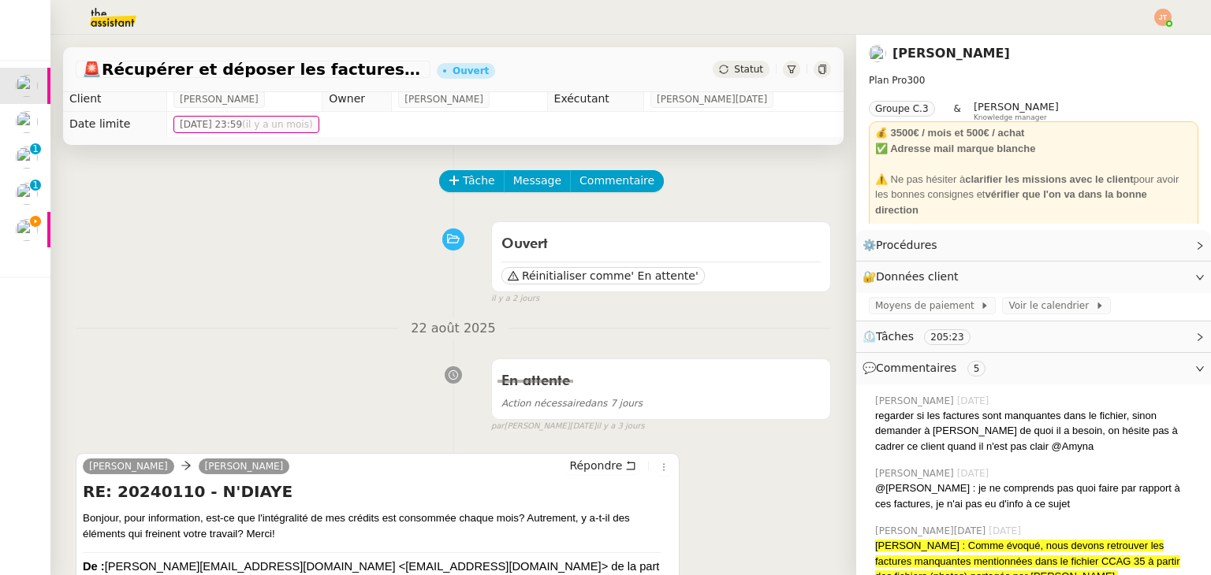
scroll to position [0, 0]
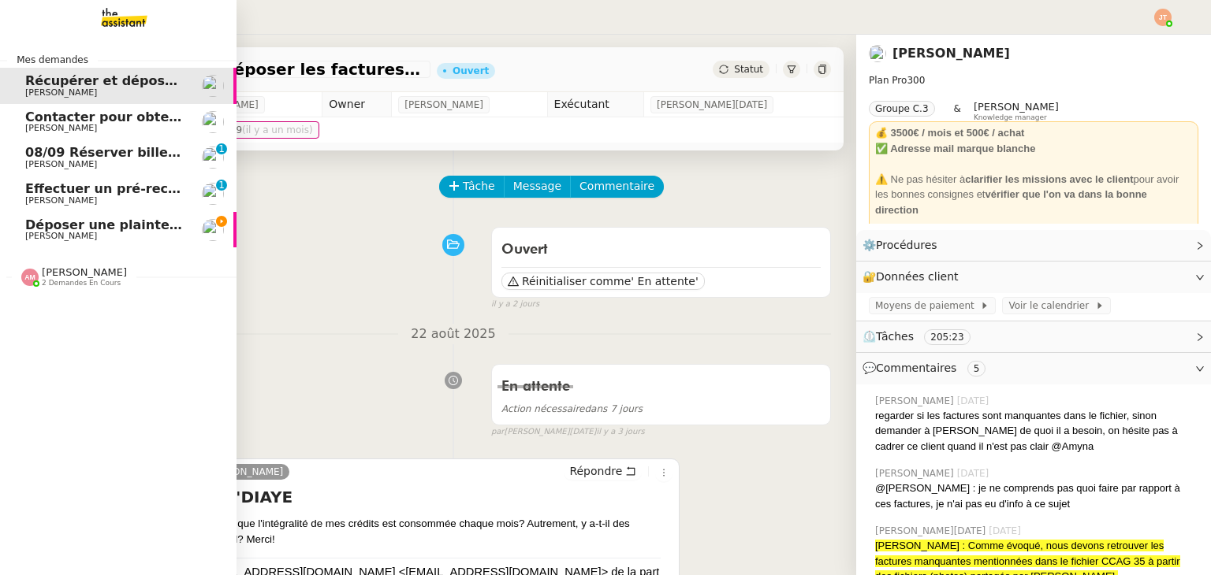
click at [104, 233] on span "[PERSON_NAME]" at bounding box center [104, 236] width 159 height 9
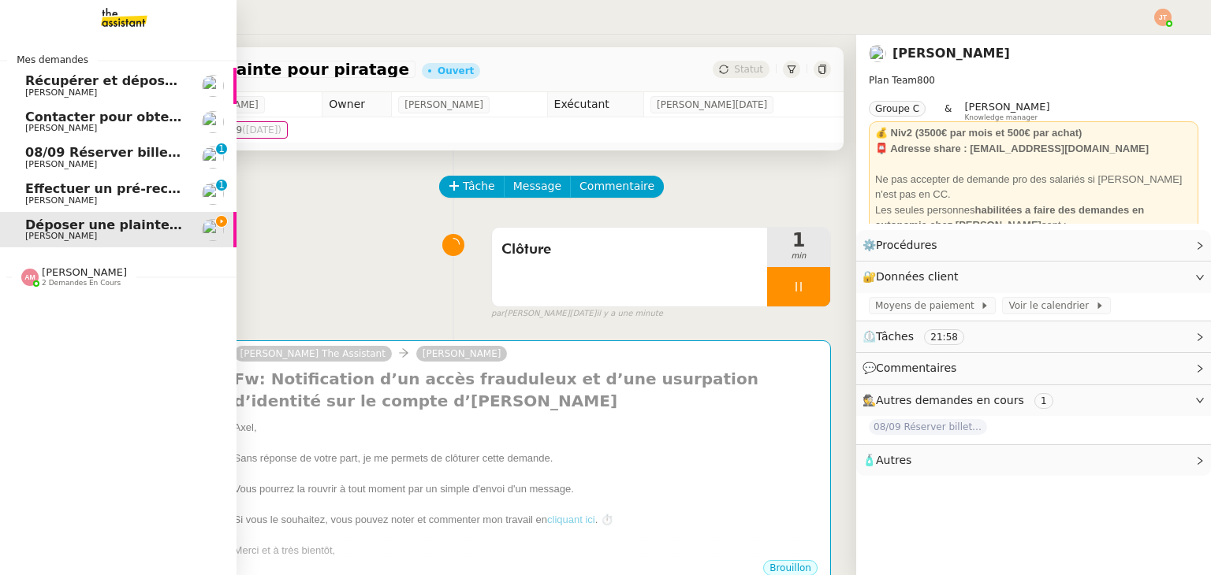
click at [66, 152] on span "08/09 Réserver billets de train AR pour l'équipe" at bounding box center [194, 152] width 339 height 15
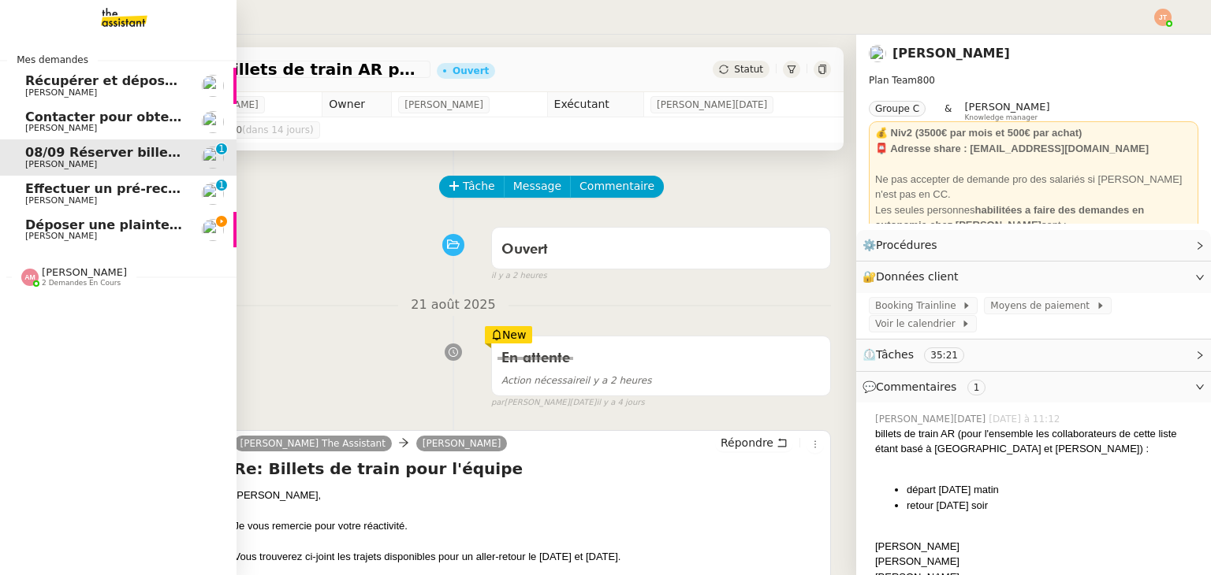
click at [148, 234] on span "[PERSON_NAME]" at bounding box center [104, 236] width 159 height 9
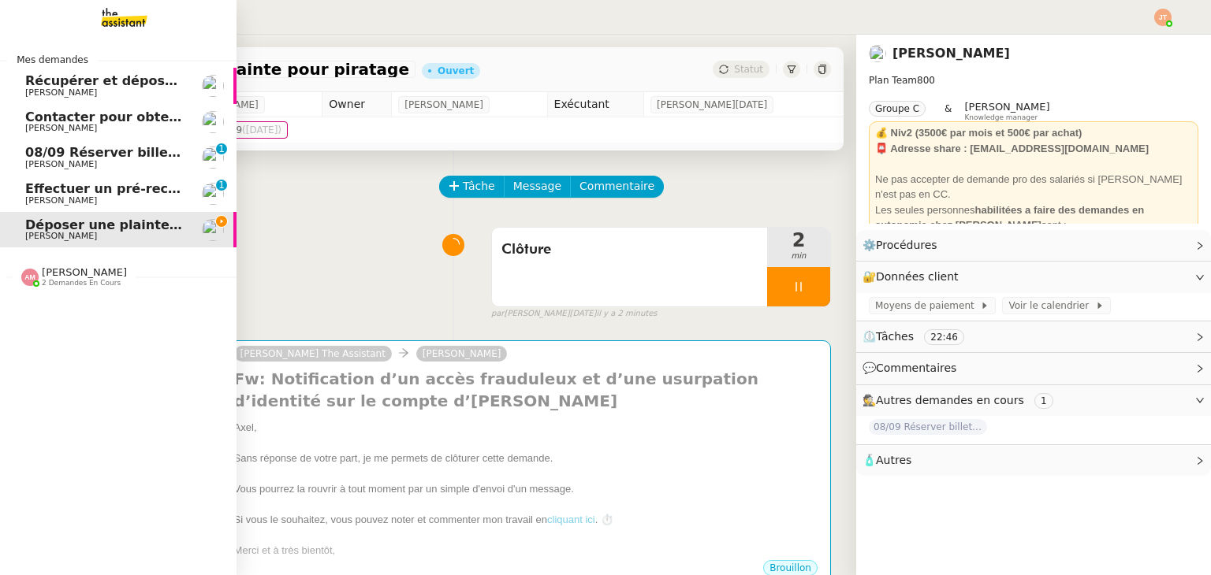
click at [71, 291] on div "Amyna Mehrez 2 demandes en cours" at bounding box center [118, 270] width 236 height 46
click at [75, 288] on div "Amyna Mehrez 2 demandes en cours" at bounding box center [118, 270] width 236 height 46
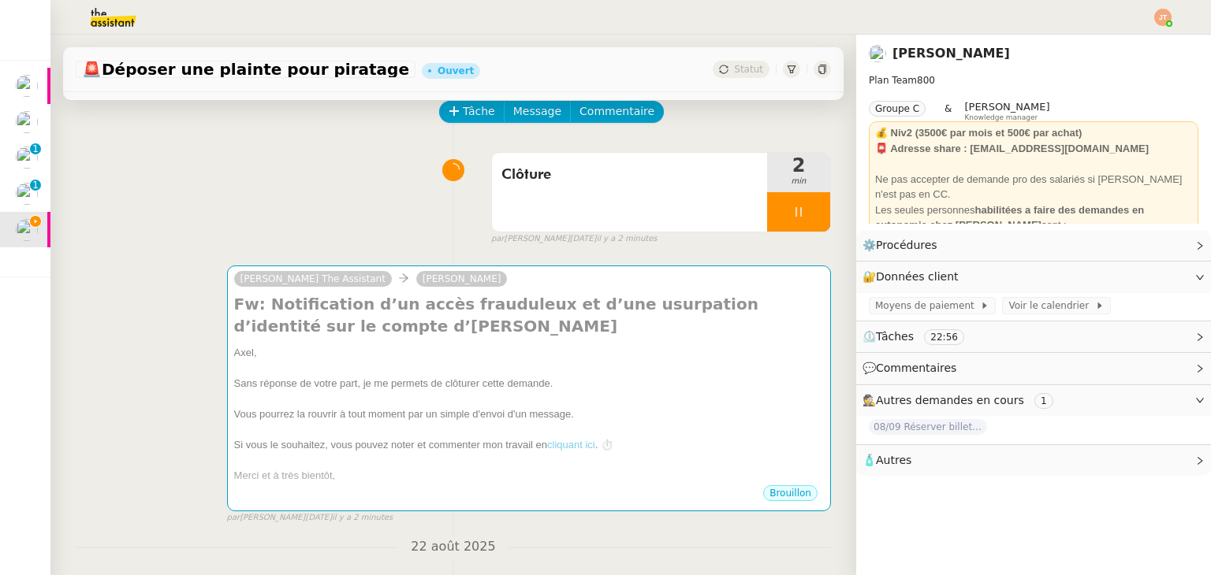
scroll to position [79, 0]
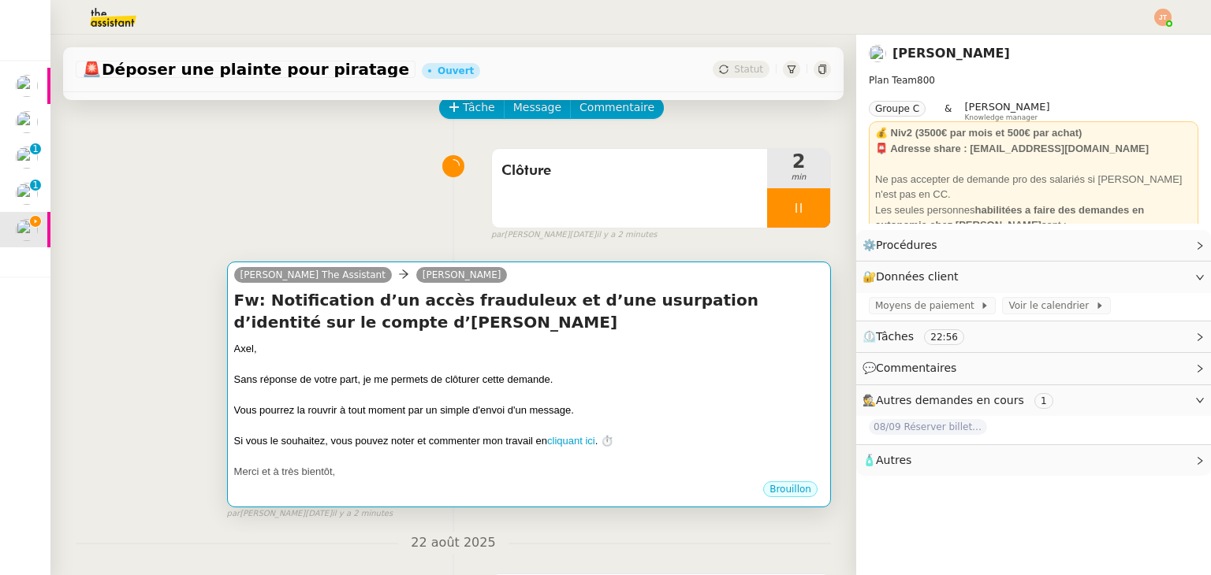
click at [386, 383] on div "Sans réponse de votre part, je me permets de clôturer cette demande." at bounding box center [529, 380] width 590 height 16
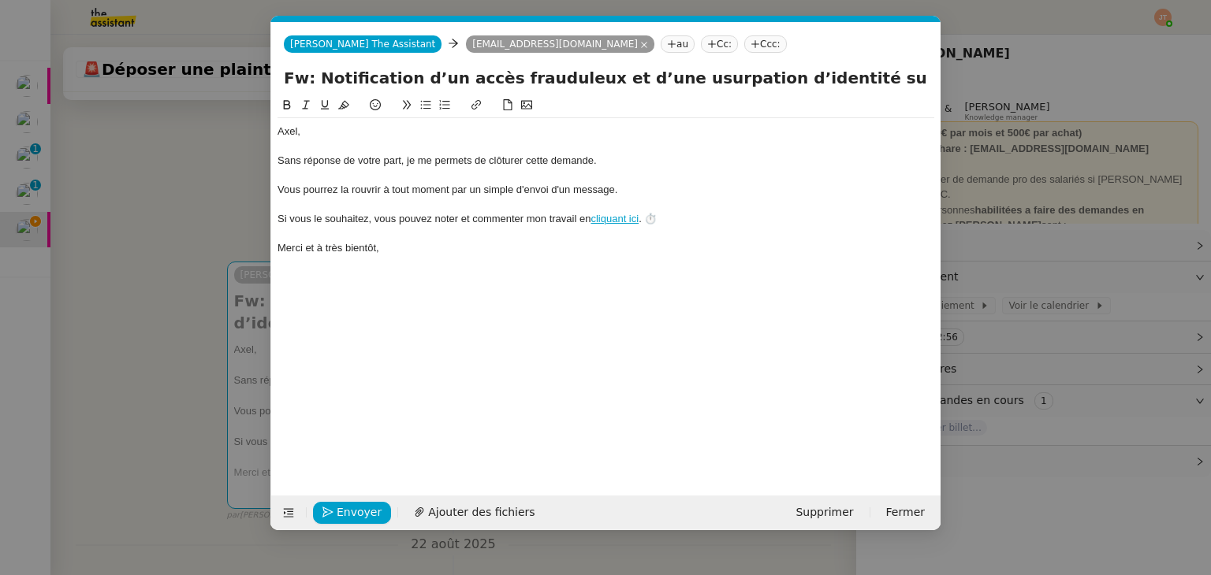
scroll to position [0, 33]
click at [367, 504] on span "Envoyer" at bounding box center [359, 513] width 45 height 18
click at [367, 507] on span "Confirmer l'envoi" at bounding box center [384, 513] width 95 height 18
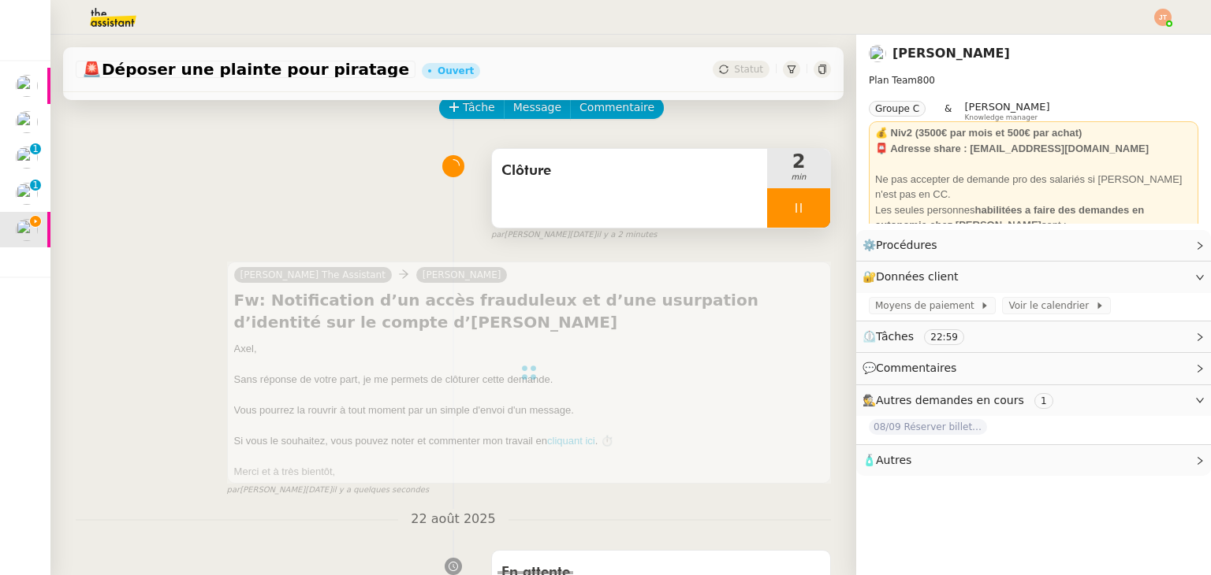
click at [767, 209] on div at bounding box center [798, 207] width 63 height 39
click at [798, 212] on button at bounding box center [814, 207] width 32 height 39
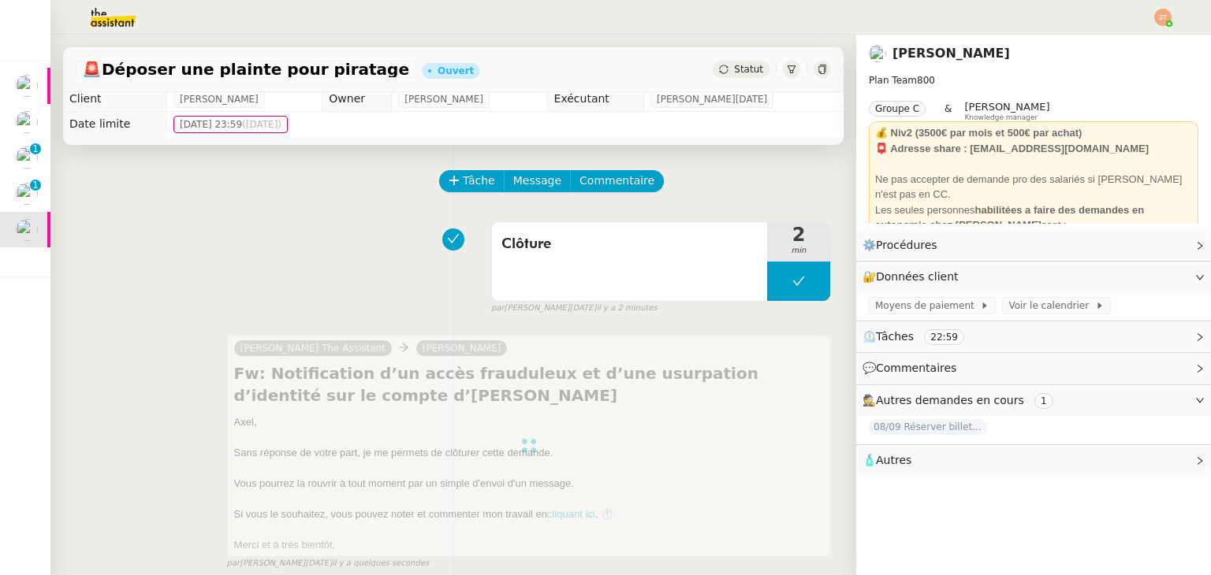
scroll to position [0, 0]
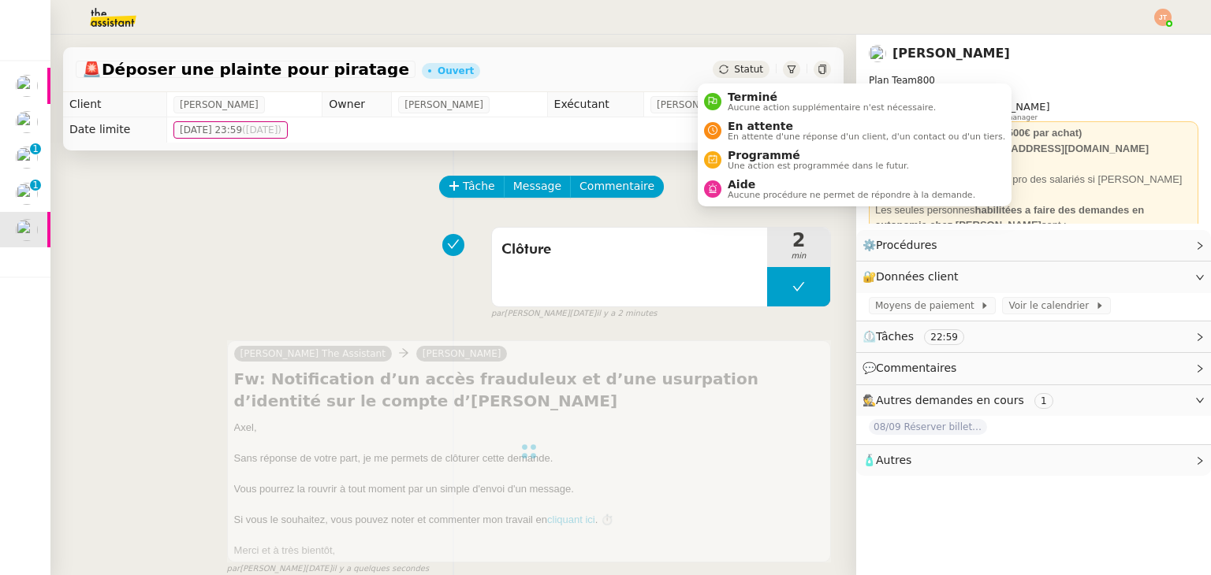
click at [740, 73] on span "Statut" at bounding box center [748, 69] width 29 height 11
click at [752, 103] on span "Aucune action supplémentaire n'est nécessaire." at bounding box center [832, 107] width 208 height 9
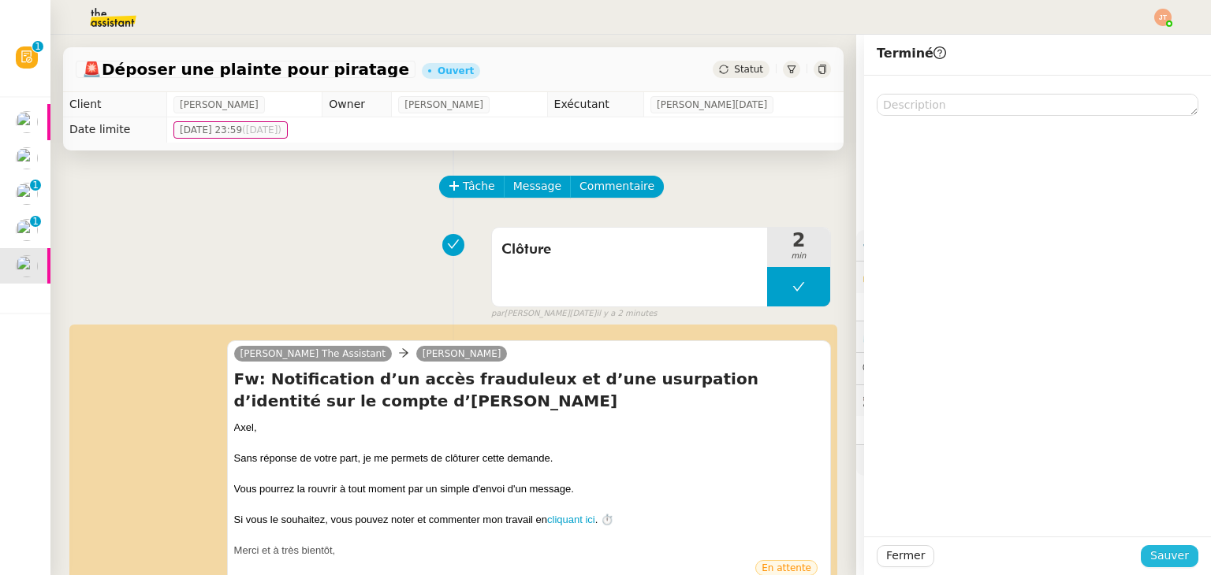
click at [1152, 556] on span "Sauver" at bounding box center [1169, 556] width 39 height 18
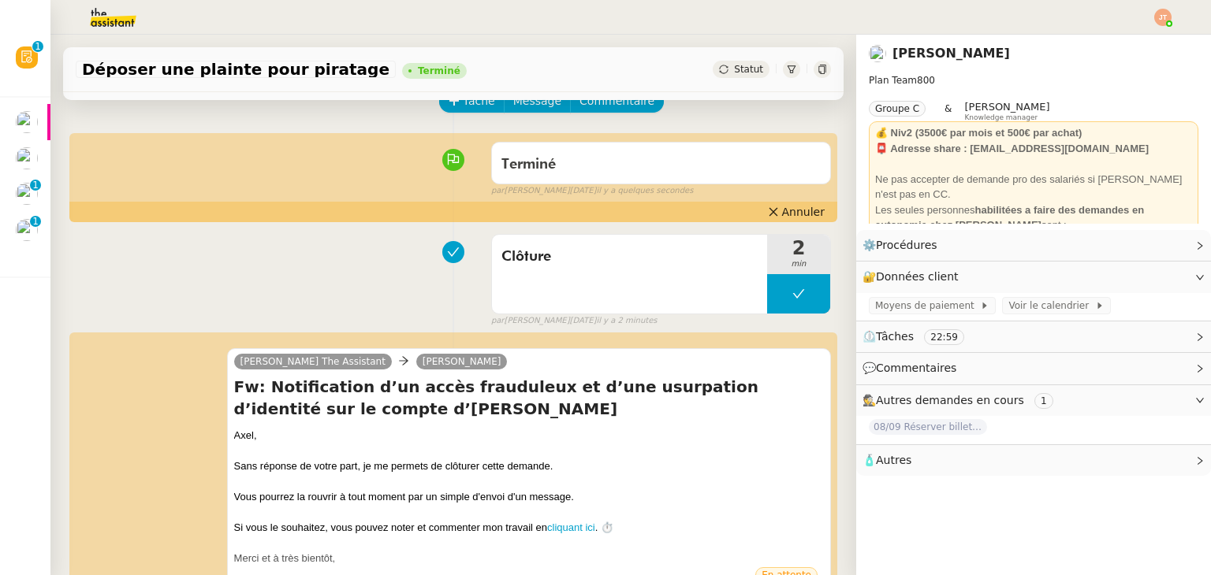
scroll to position [79, 0]
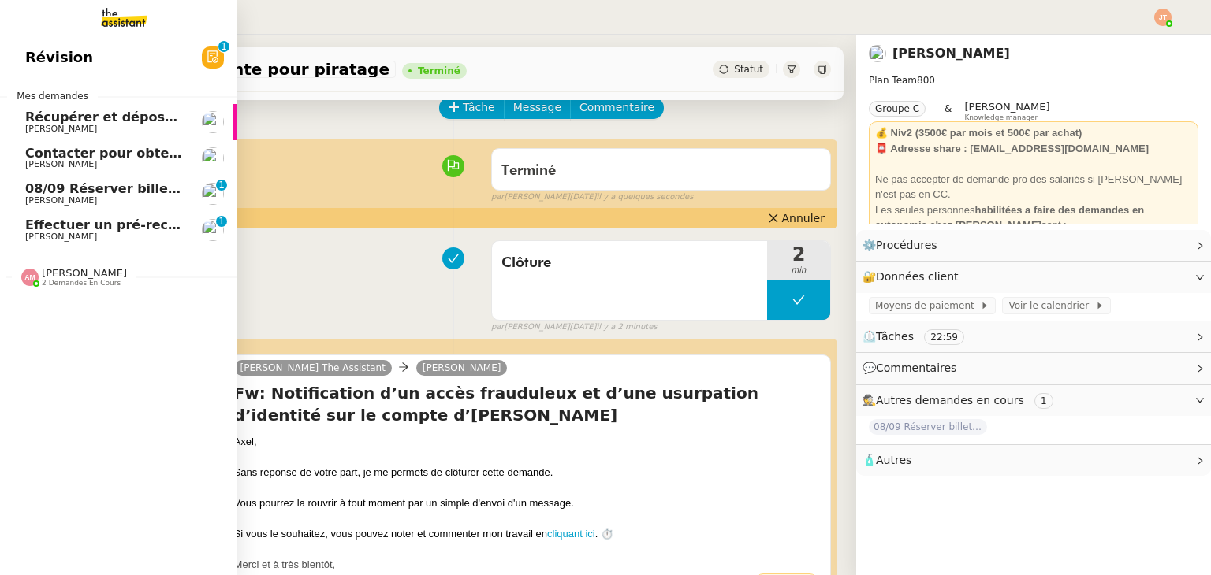
click at [121, 114] on span "Récupérer et déposer les factures sur Dext" at bounding box center [178, 117] width 307 height 15
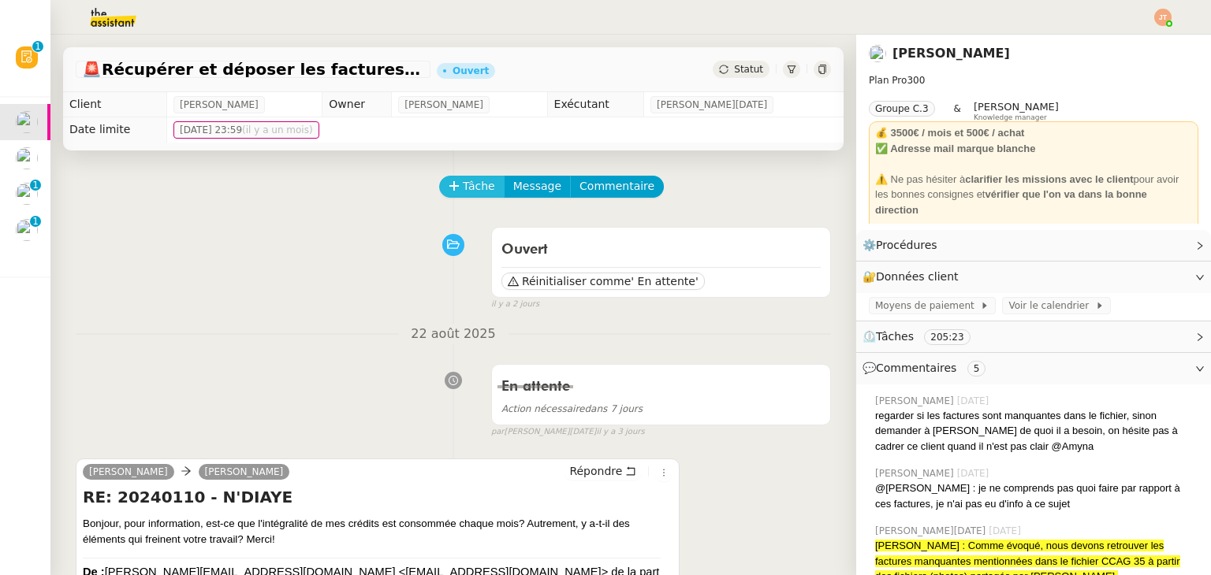
click at [463, 185] on span "Tâche" at bounding box center [479, 186] width 32 height 18
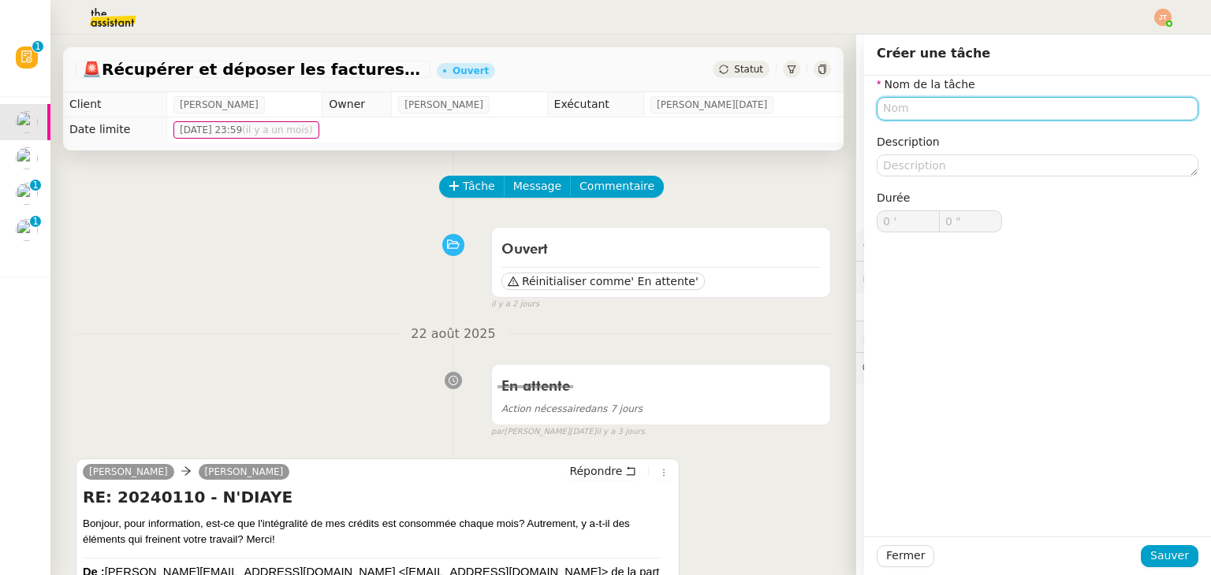
click at [927, 117] on input "text" at bounding box center [1037, 108] width 322 height 23
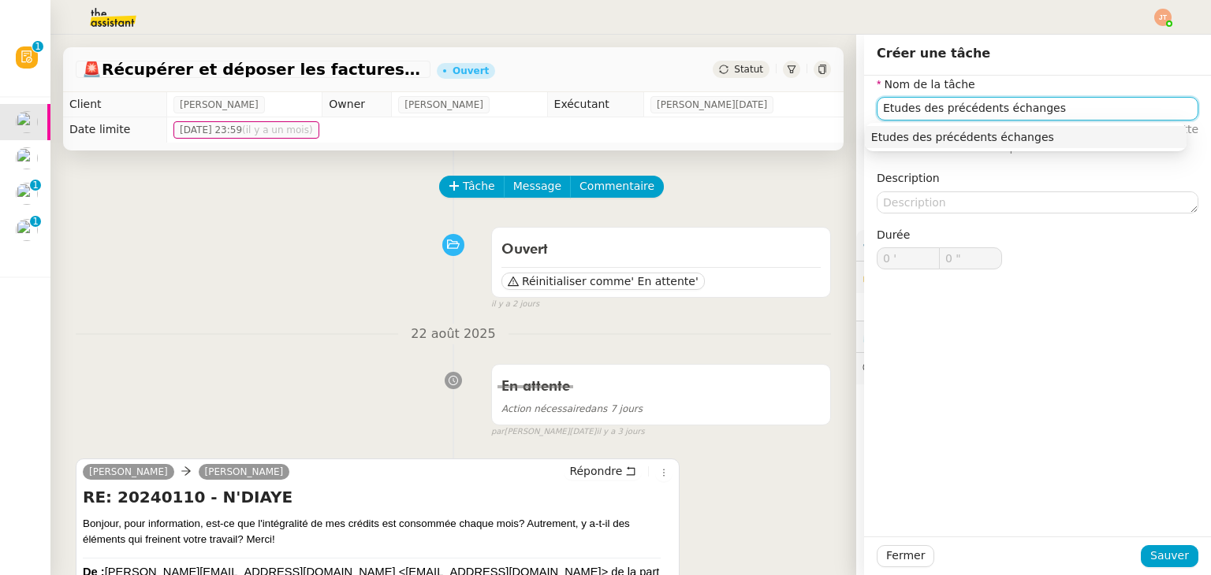
type input "Etudes des précédents échanges"
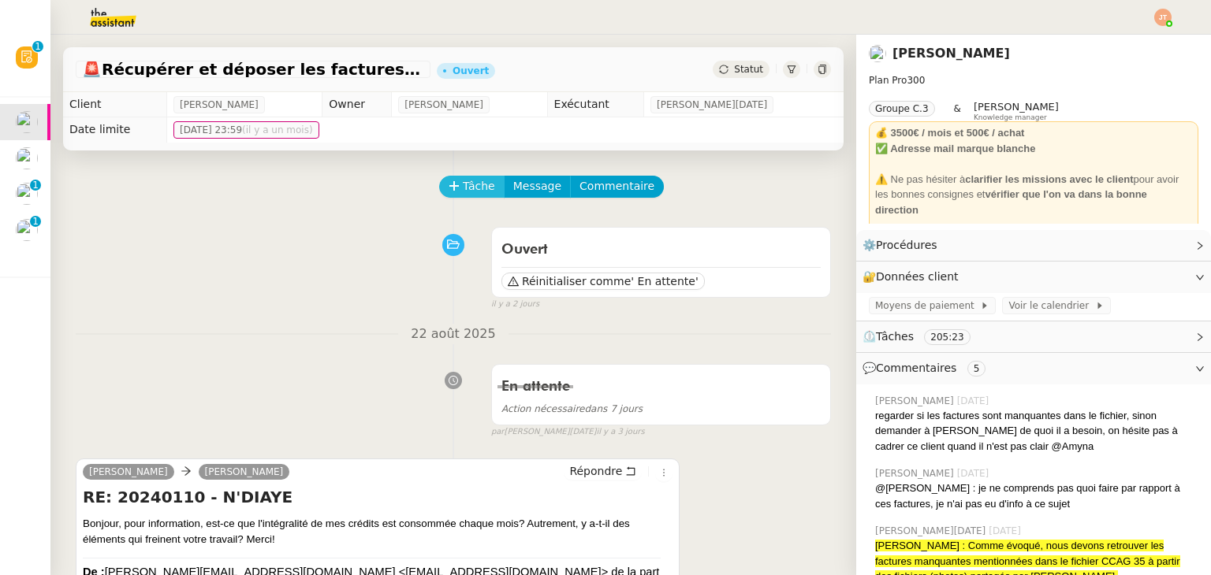
click at [472, 198] on button "Tâche" at bounding box center [471, 187] width 65 height 22
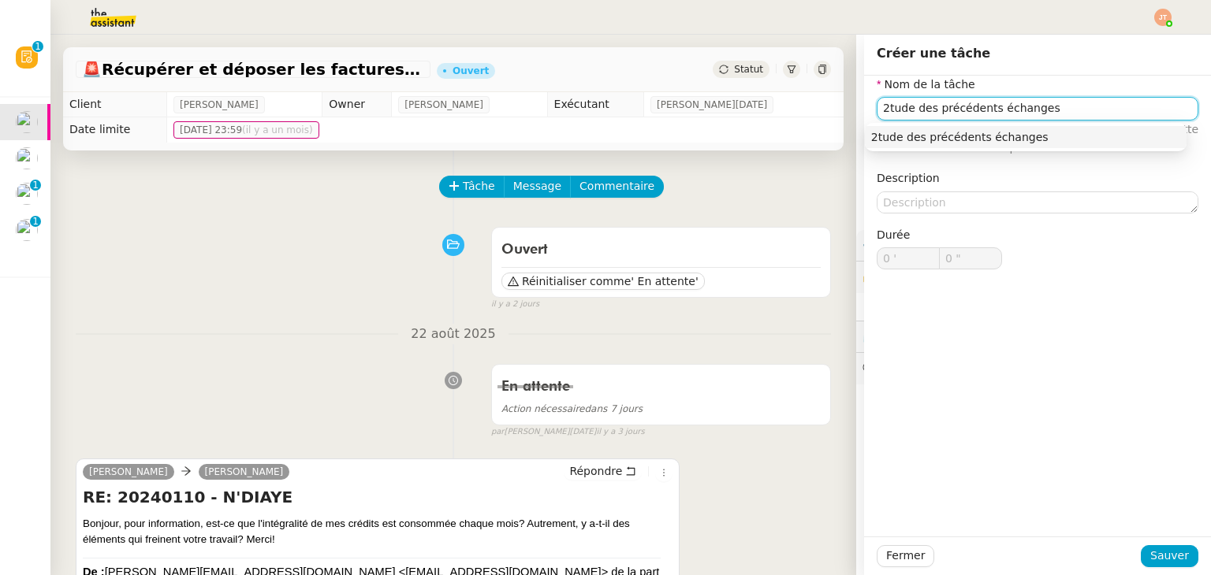
click at [876, 103] on input "2tude des précédents échanges" at bounding box center [1037, 108] width 322 height 23
type input "Etude des précédents échanges"
click at [1158, 550] on span "Sauver" at bounding box center [1169, 556] width 39 height 18
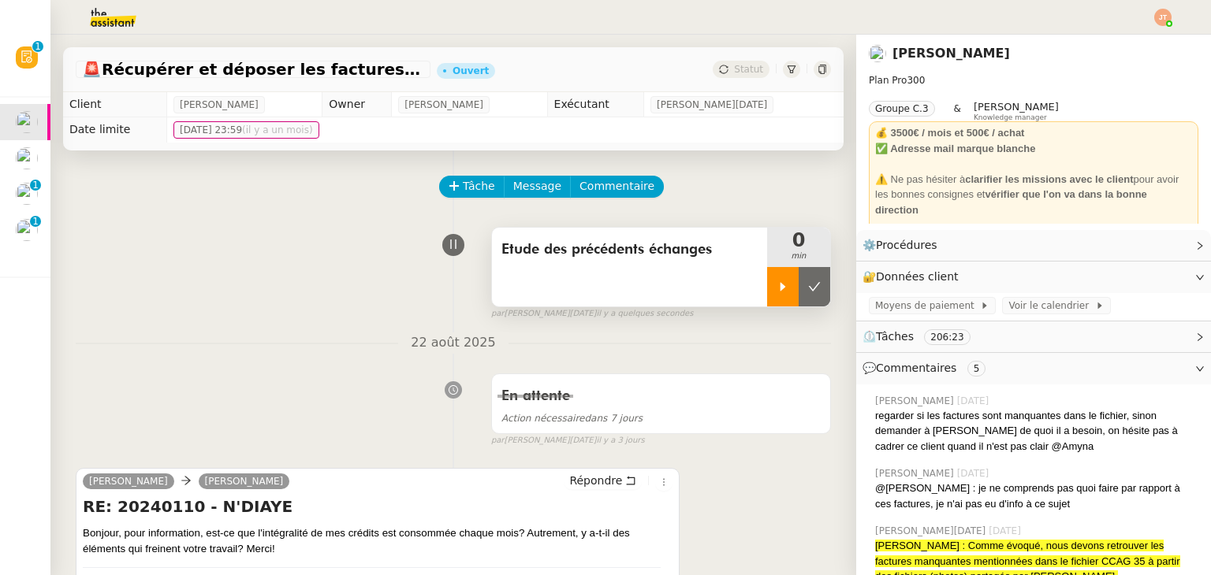
click at [776, 286] on icon at bounding box center [782, 287] width 13 height 13
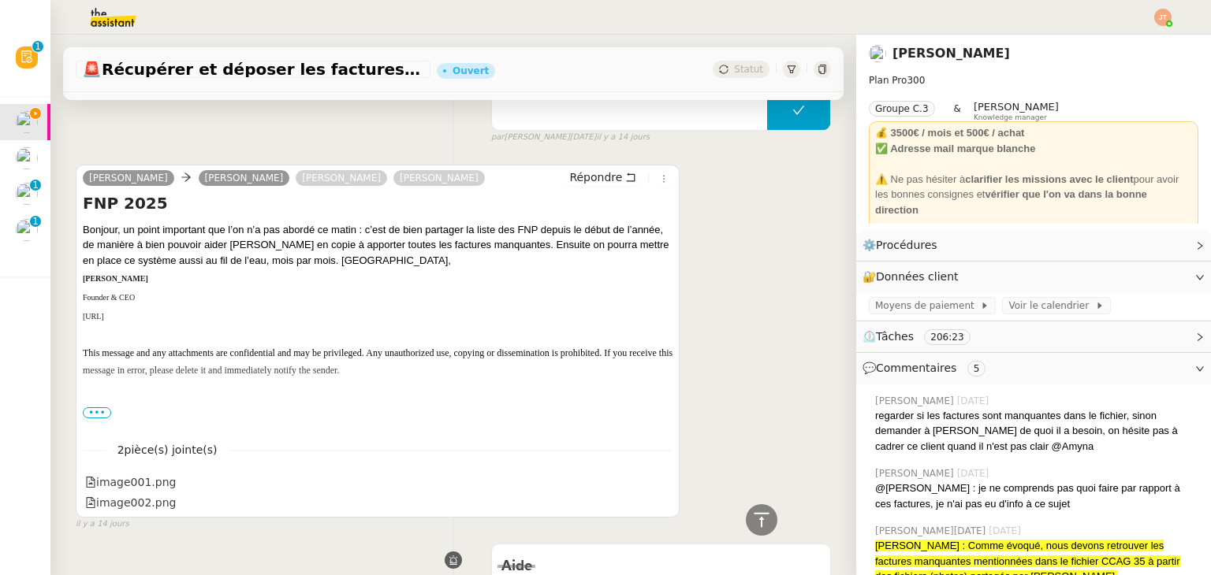
scroll to position [2128, 0]
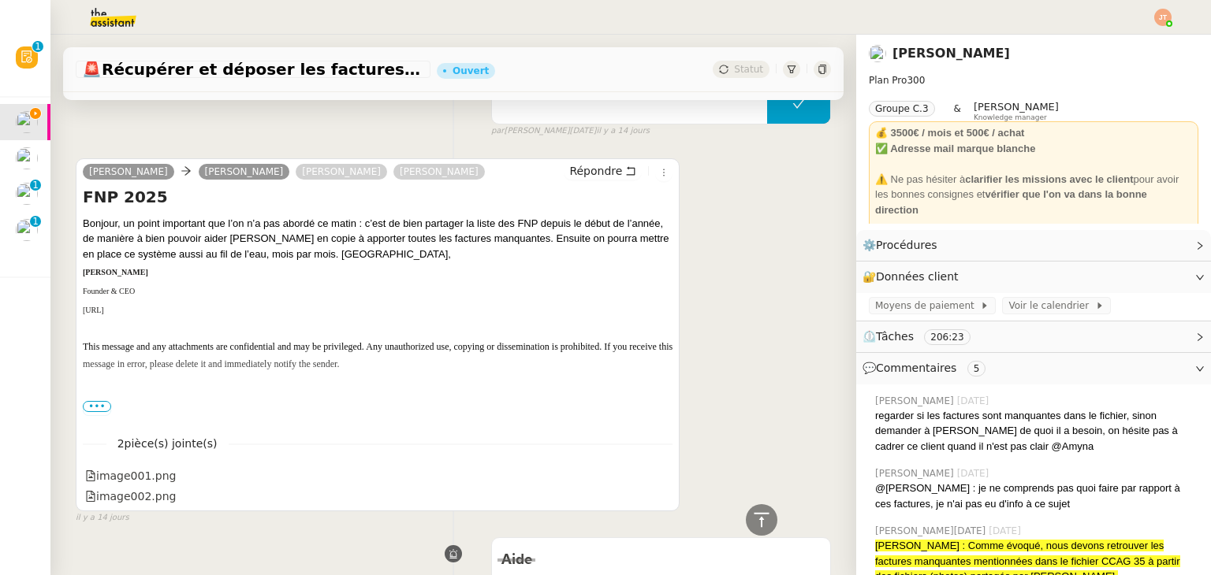
click at [98, 405] on span "•••" at bounding box center [97, 406] width 28 height 11
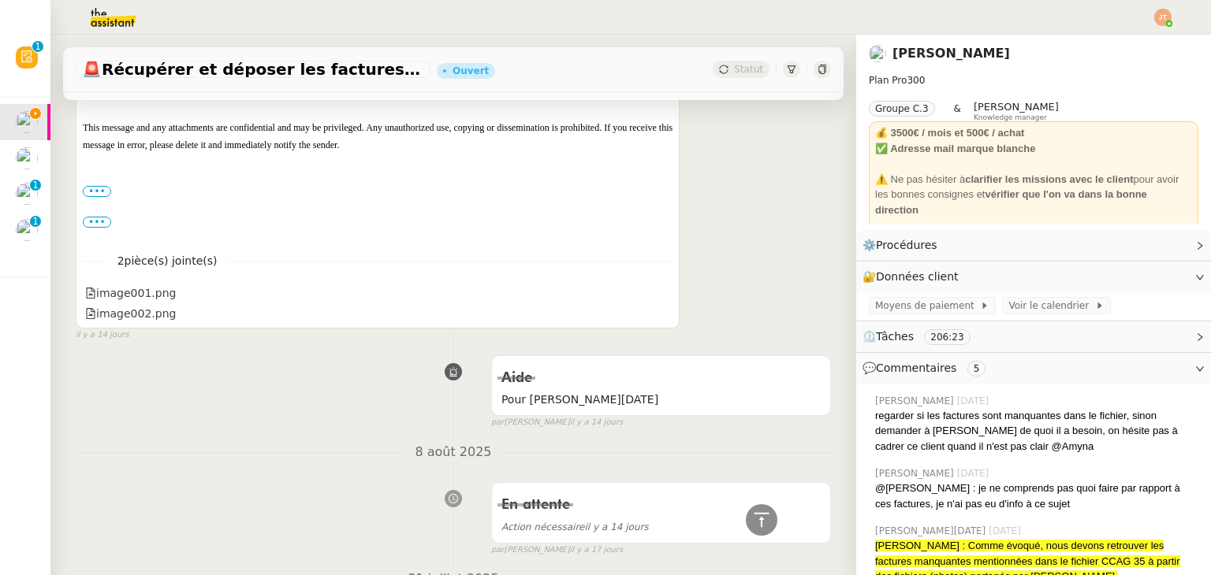
scroll to position [2365, 0]
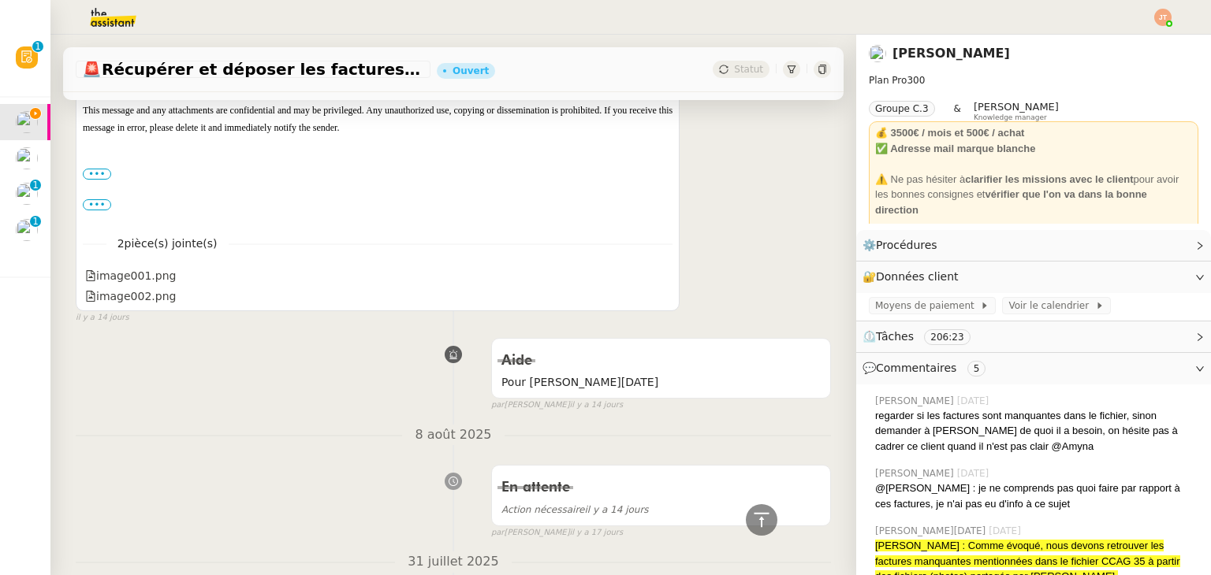
click at [102, 213] on div "••• ﻿ Bonjour, Bien reçu, merci. Voici le compte associé à Dext, il est normale…" at bounding box center [378, 205] width 590 height 16
click at [102, 210] on label "•••" at bounding box center [97, 204] width 28 height 11
click at [0, 0] on input "•••" at bounding box center [0, 0] width 0 height 0
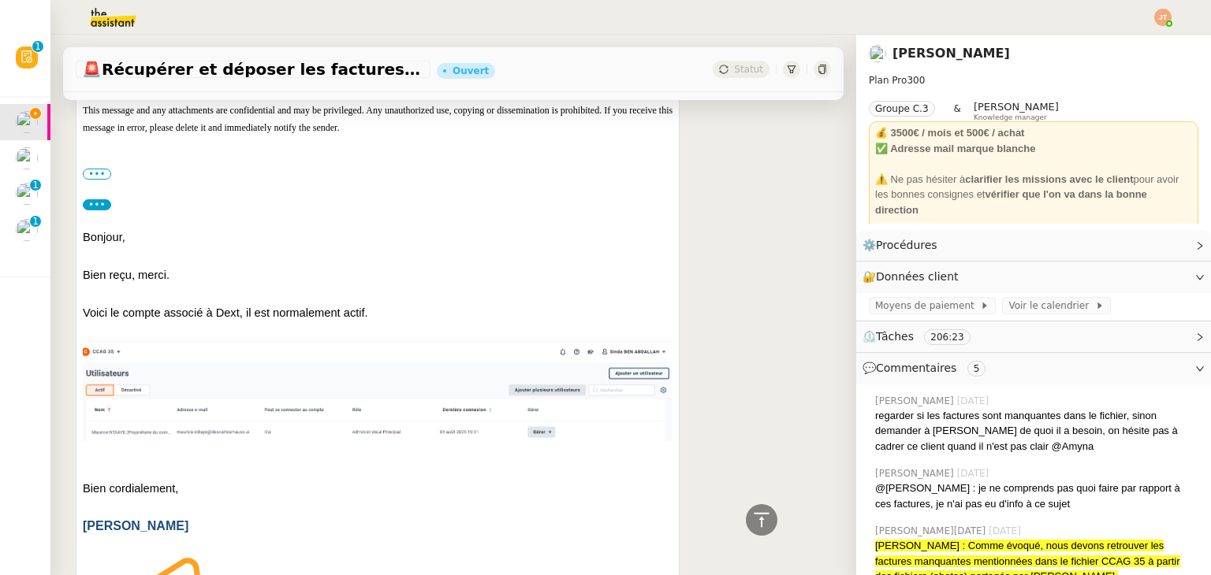
click at [102, 210] on label "•••" at bounding box center [97, 204] width 28 height 11
click at [0, 0] on input "•••" at bounding box center [0, 0] width 0 height 0
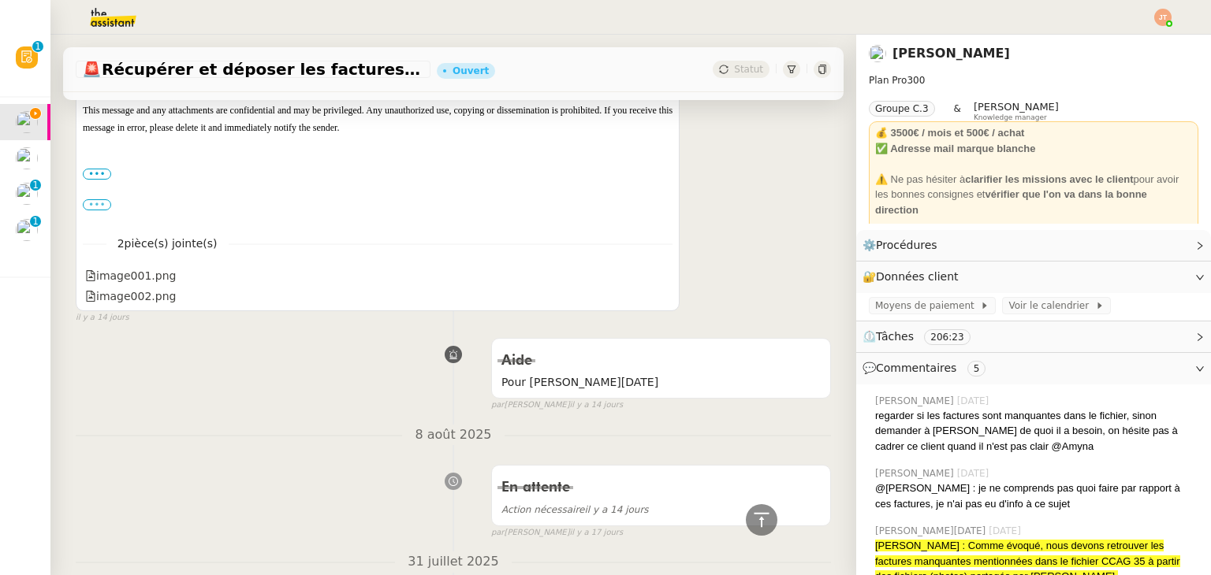
click at [102, 210] on label "•••" at bounding box center [97, 204] width 28 height 11
click at [0, 0] on input "•••" at bounding box center [0, 0] width 0 height 0
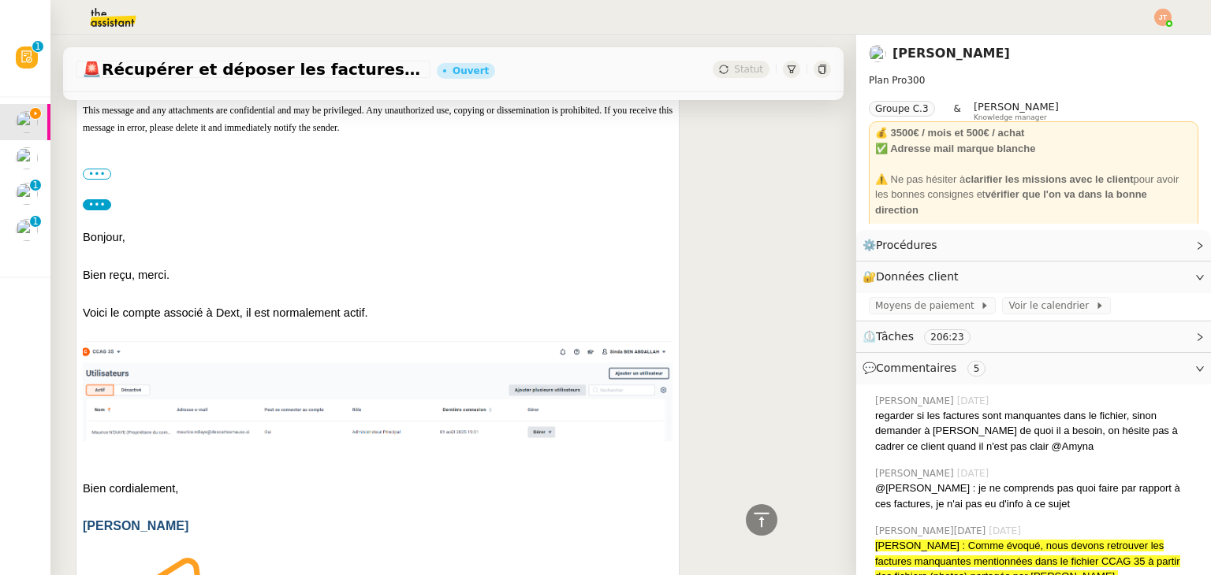
click at [102, 210] on label "•••" at bounding box center [97, 204] width 28 height 11
click at [0, 0] on input "•••" at bounding box center [0, 0] width 0 height 0
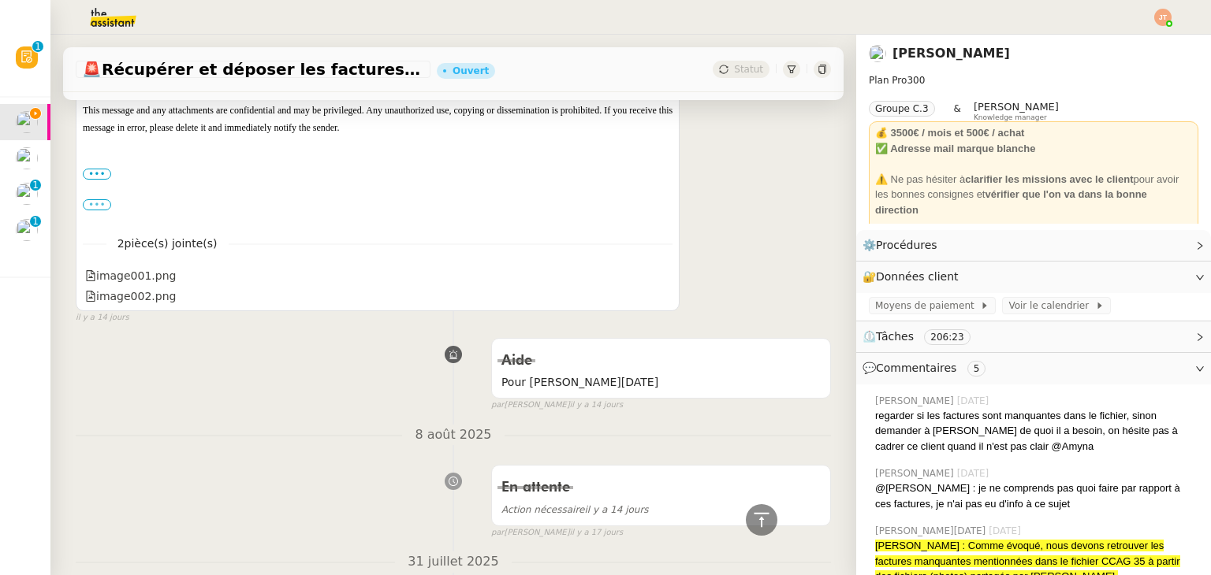
click at [97, 208] on label "•••" at bounding box center [97, 204] width 28 height 11
click at [0, 0] on input "•••" at bounding box center [0, 0] width 0 height 0
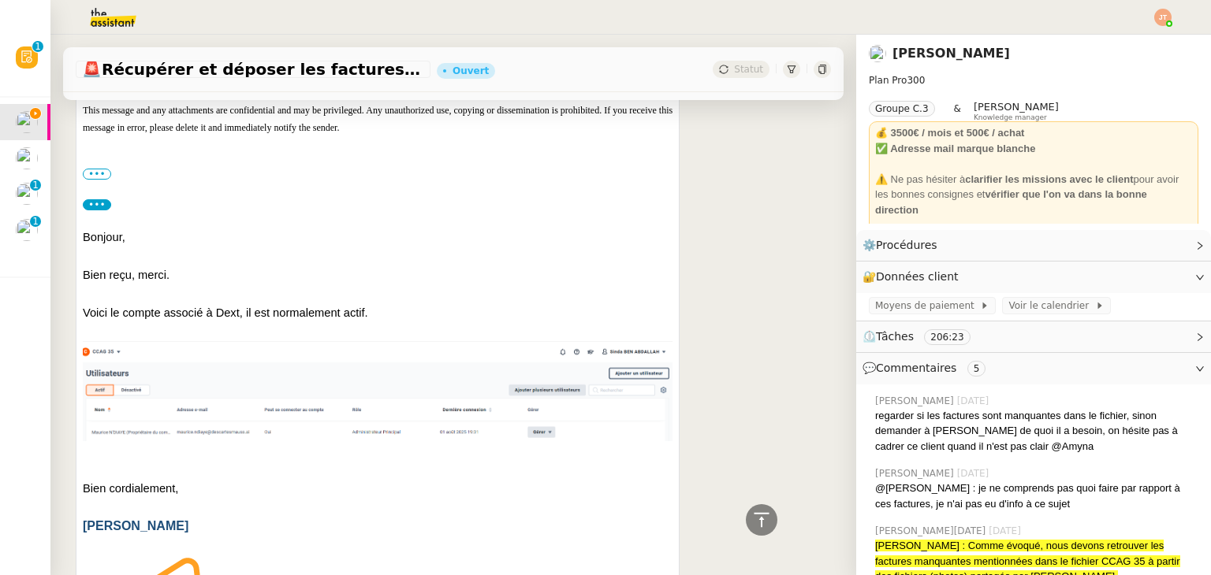
click at [97, 208] on label "•••" at bounding box center [97, 204] width 28 height 11
click at [0, 0] on input "•••" at bounding box center [0, 0] width 0 height 0
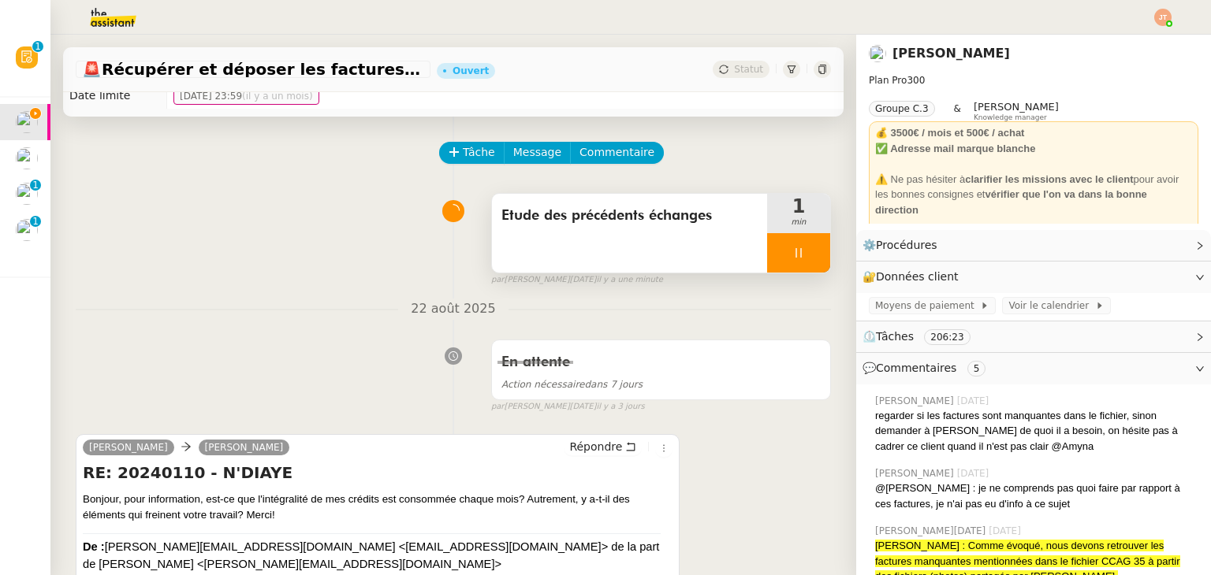
scroll to position [236, 0]
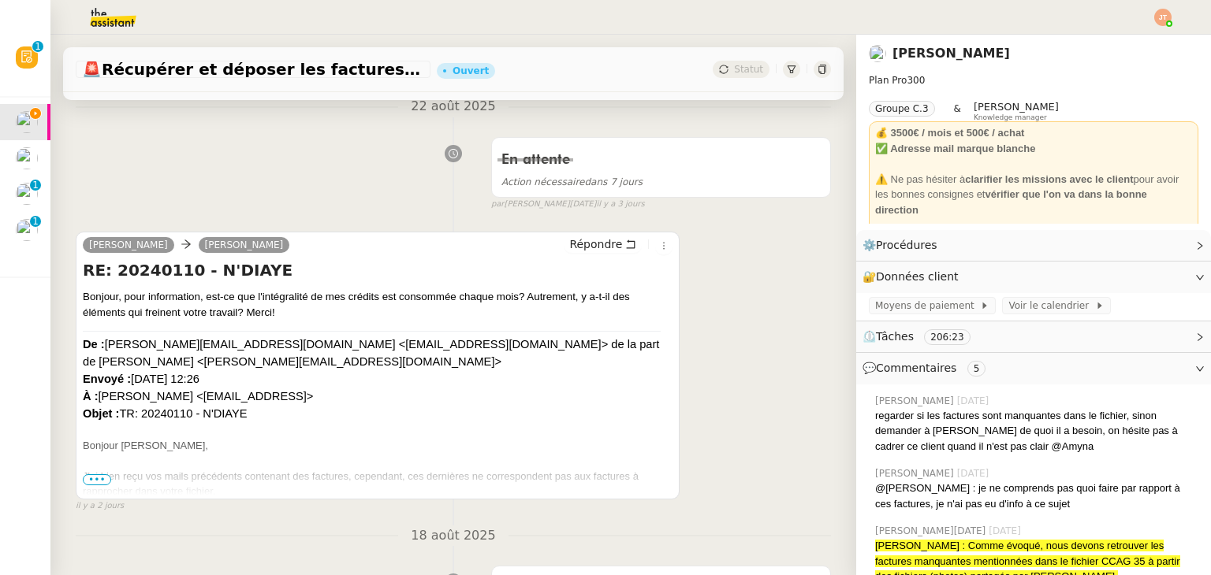
click at [101, 483] on span "•••" at bounding box center [97, 479] width 28 height 11
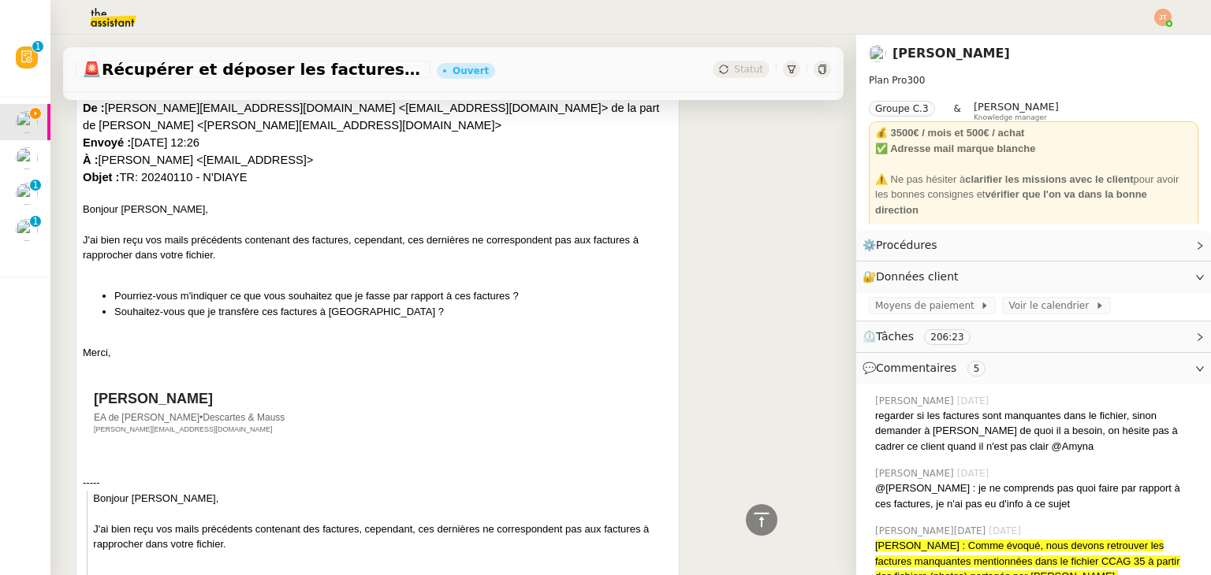
scroll to position [79, 0]
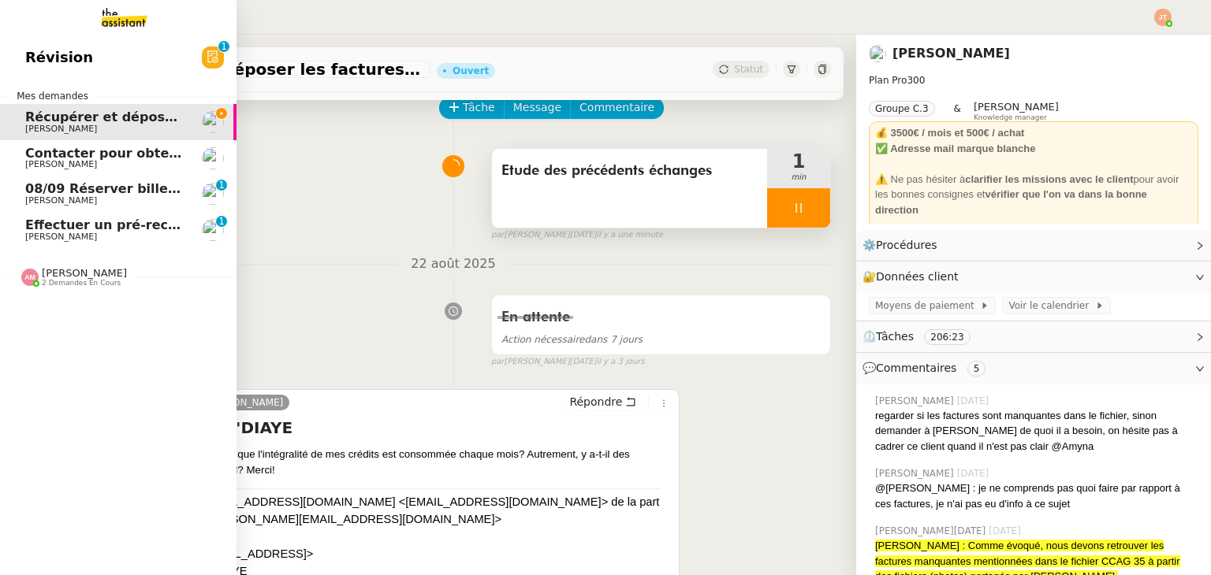
click at [84, 152] on span "Contacter pour obtenir un RIB" at bounding box center [132, 153] width 214 height 15
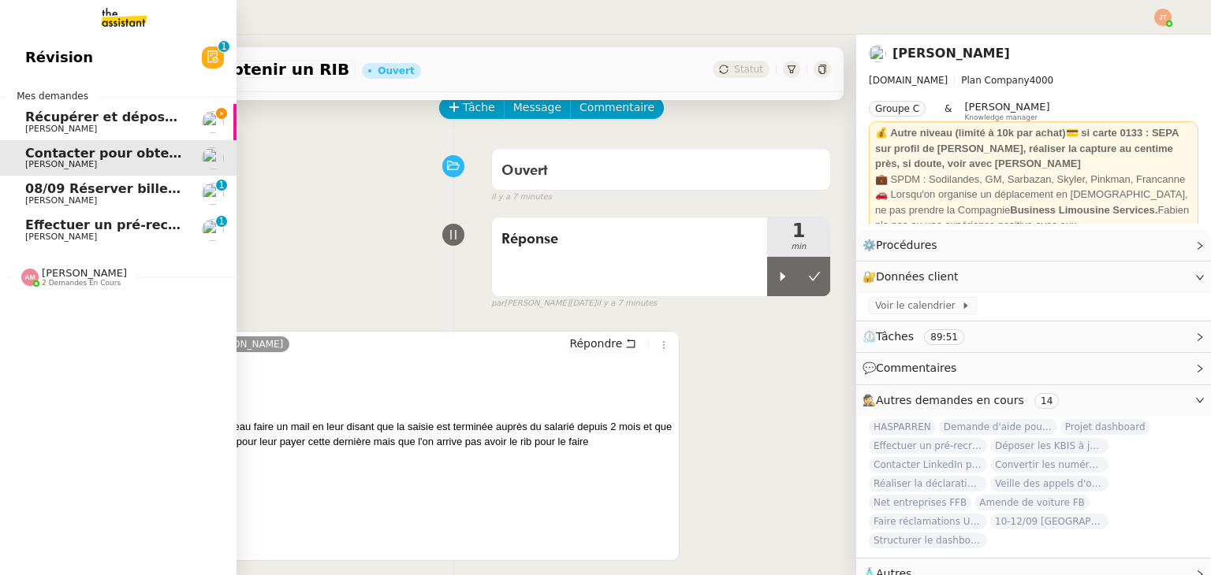
click at [112, 111] on span "Récupérer et déposer les factures sur Dext" at bounding box center [178, 117] width 307 height 15
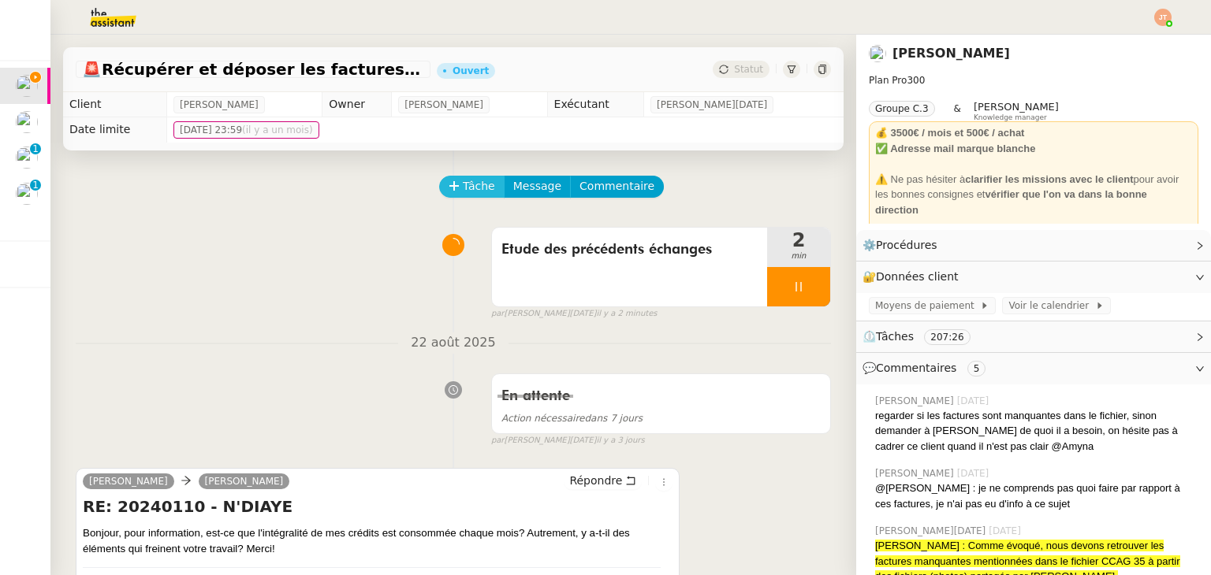
click at [473, 188] on span "Tâche" at bounding box center [479, 186] width 32 height 18
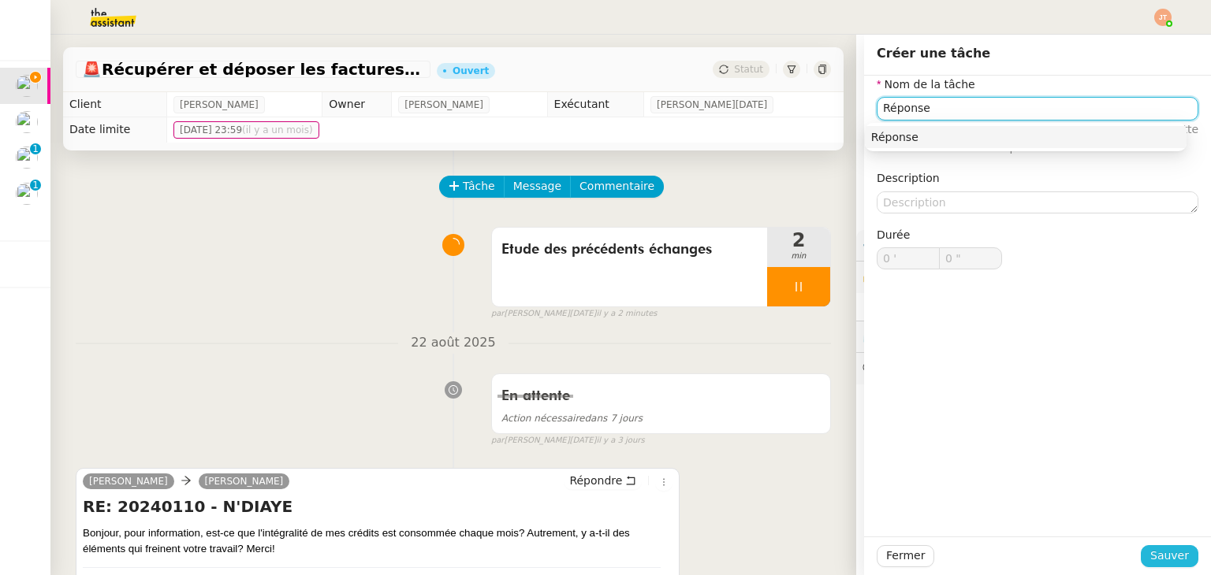
type input "Réponse"
click at [1159, 556] on span "Sauver" at bounding box center [1169, 556] width 39 height 18
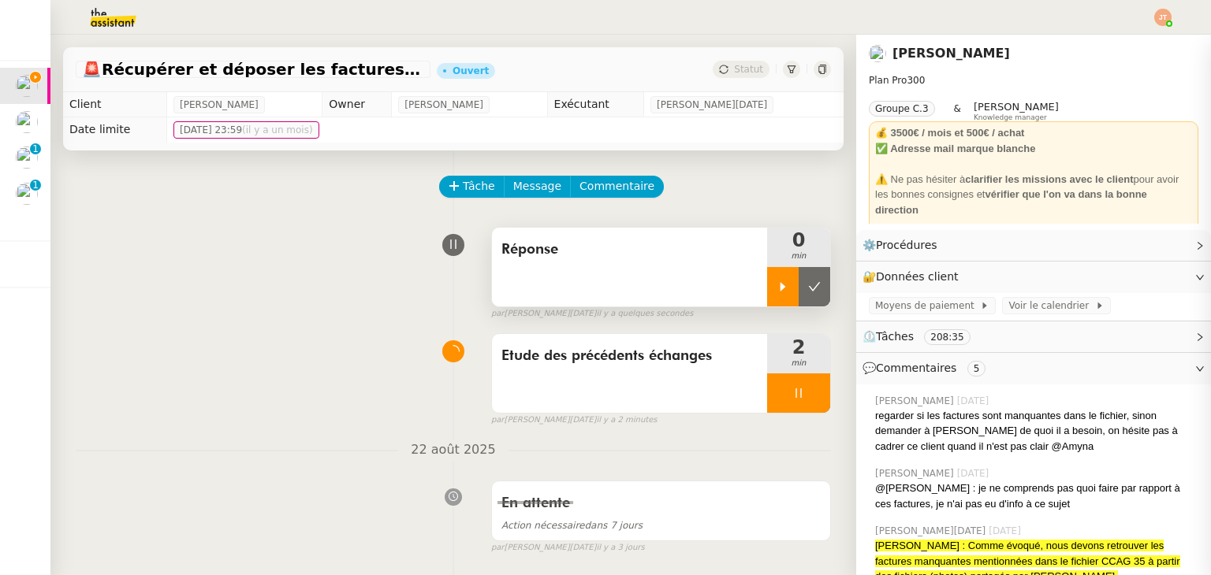
click at [767, 294] on div at bounding box center [783, 286] width 32 height 39
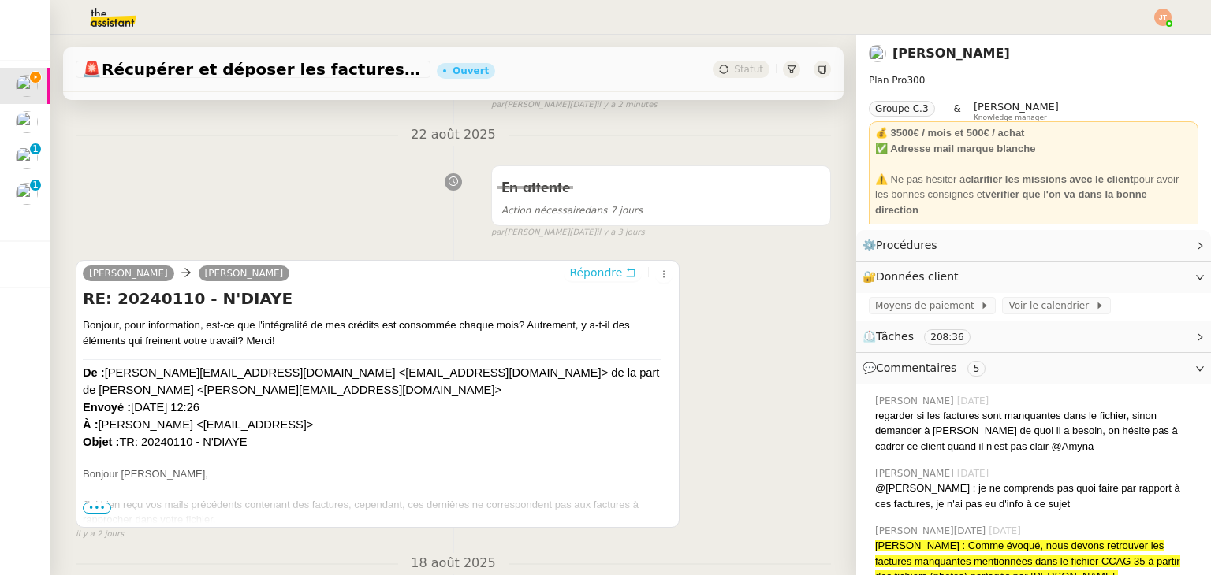
click at [578, 277] on span "Répondre" at bounding box center [595, 273] width 53 height 16
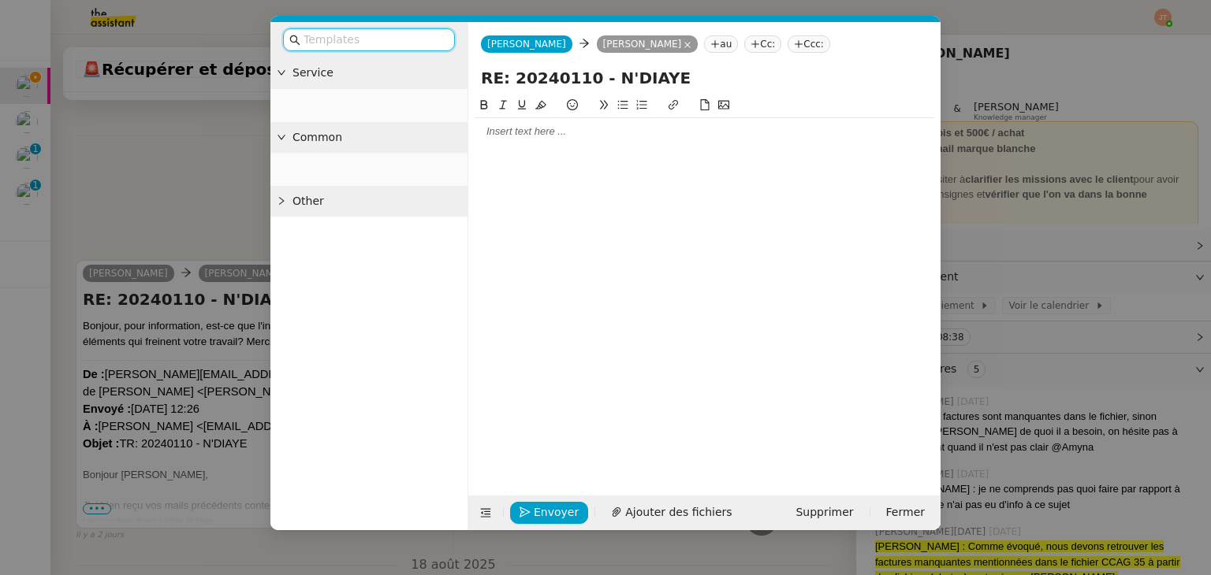
scroll to position [436, 0]
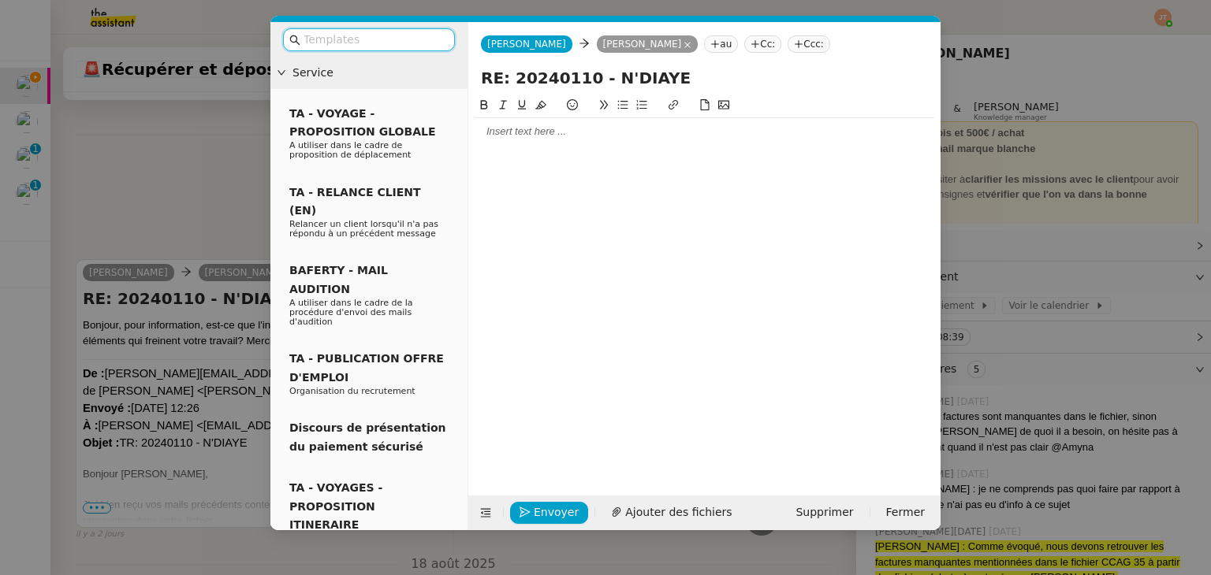
click at [541, 139] on div at bounding box center [704, 132] width 460 height 14
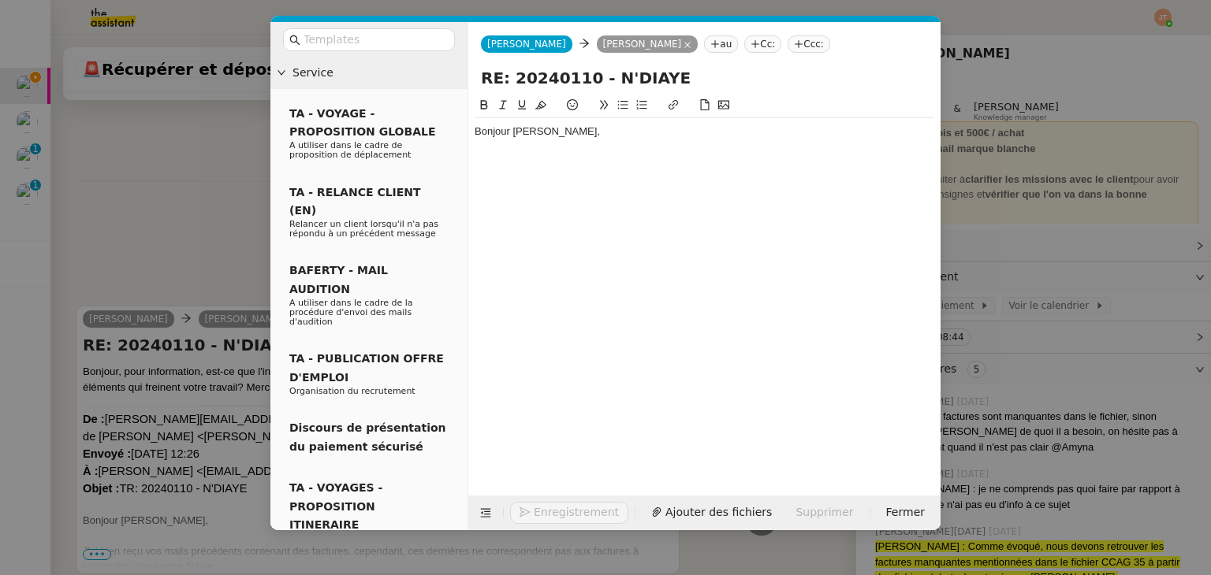
scroll to position [482, 0]
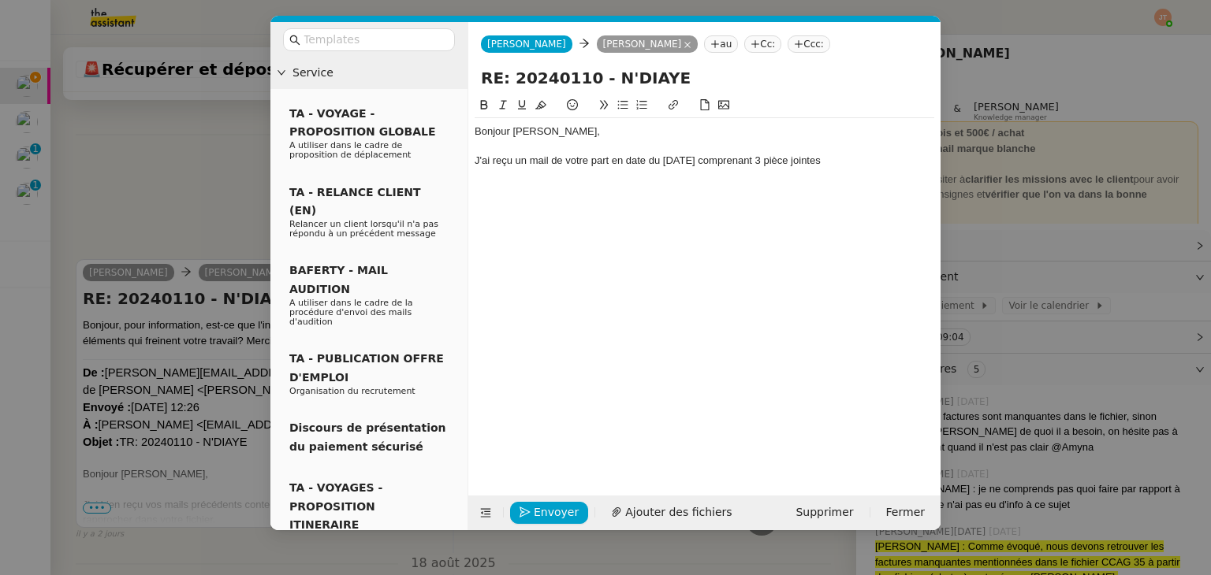
click at [792, 162] on div "J'ai reçu un mail de votre part en date du 23 juillet comprenant 3 pièce jointes" at bounding box center [704, 161] width 460 height 14
click at [833, 161] on div "J'ai reçu un mail de votre part en date du 23 juillet comprenant 3 pièces joint…" at bounding box center [704, 161] width 460 height 14
click at [191, 184] on nz-modal-container "Service TA - VOYAGE - PROPOSITION GLOBALE A utiliser dans le cadre de propositi…" at bounding box center [605, 287] width 1211 height 575
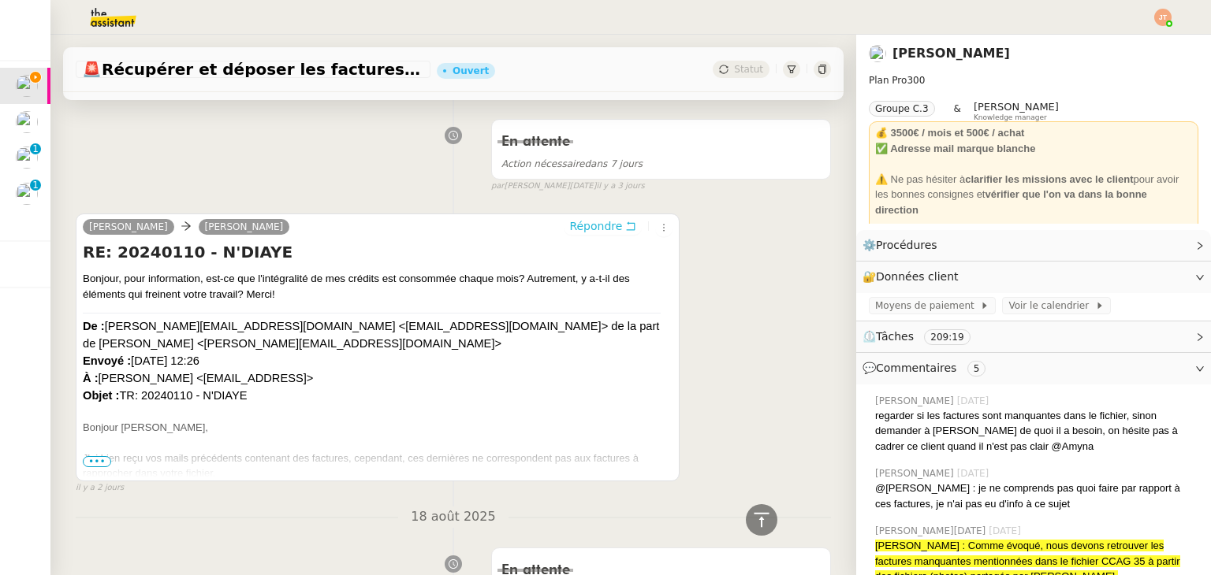
scroll to position [0, 0]
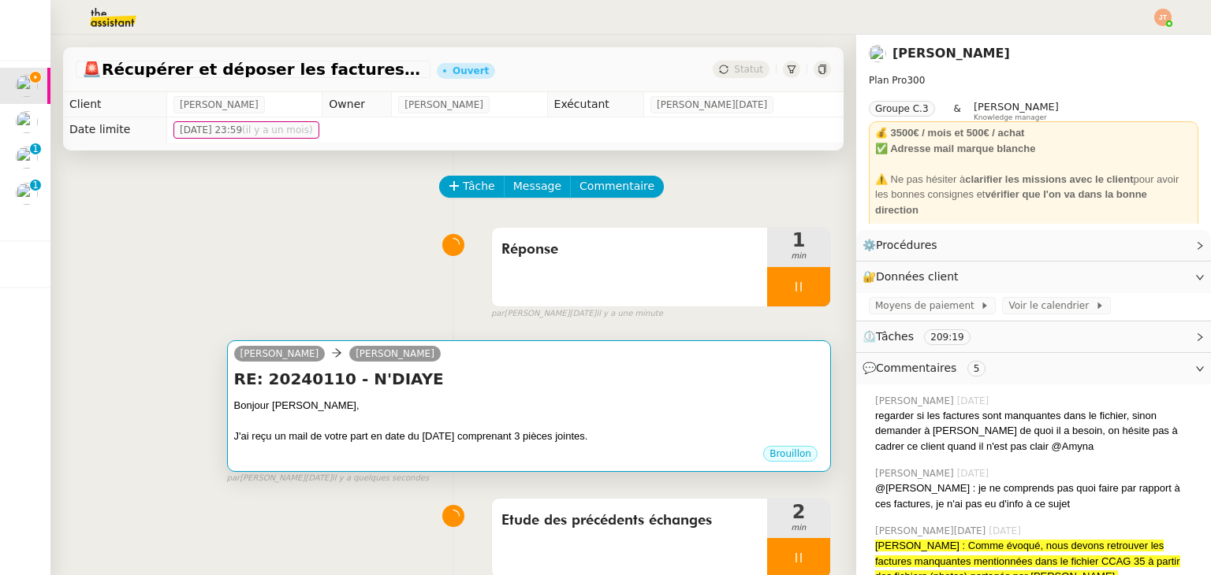
click at [558, 416] on div at bounding box center [529, 422] width 590 height 16
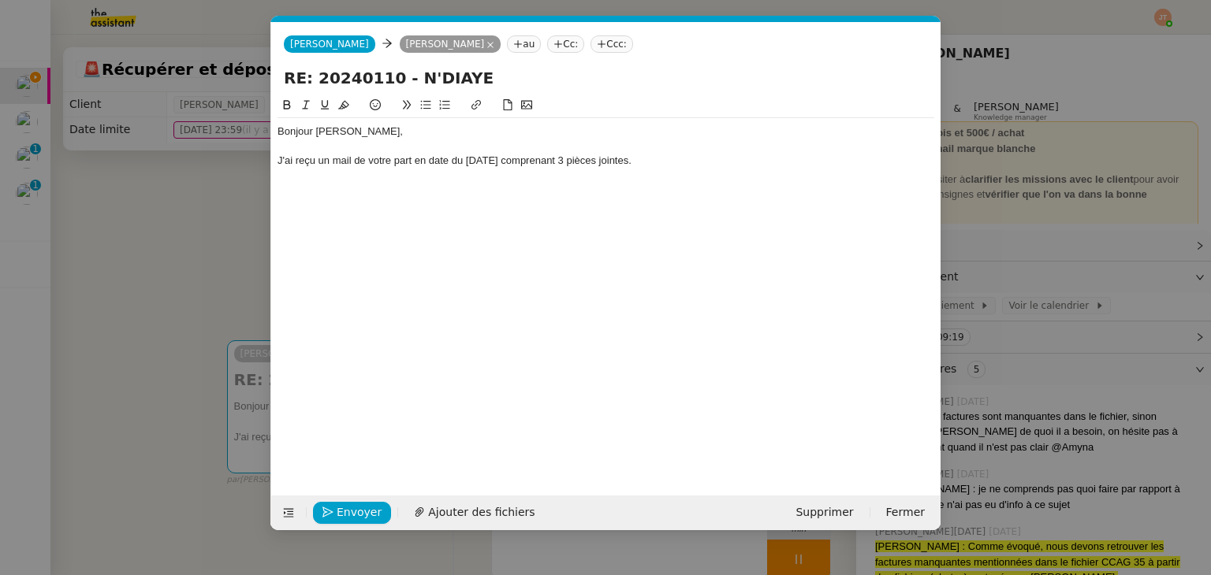
scroll to position [0, 33]
click at [668, 154] on div "J'ai reçu un mail de votre part en date du 23 juillet comprenant 3 pièces joint…" at bounding box center [605, 161] width 657 height 14
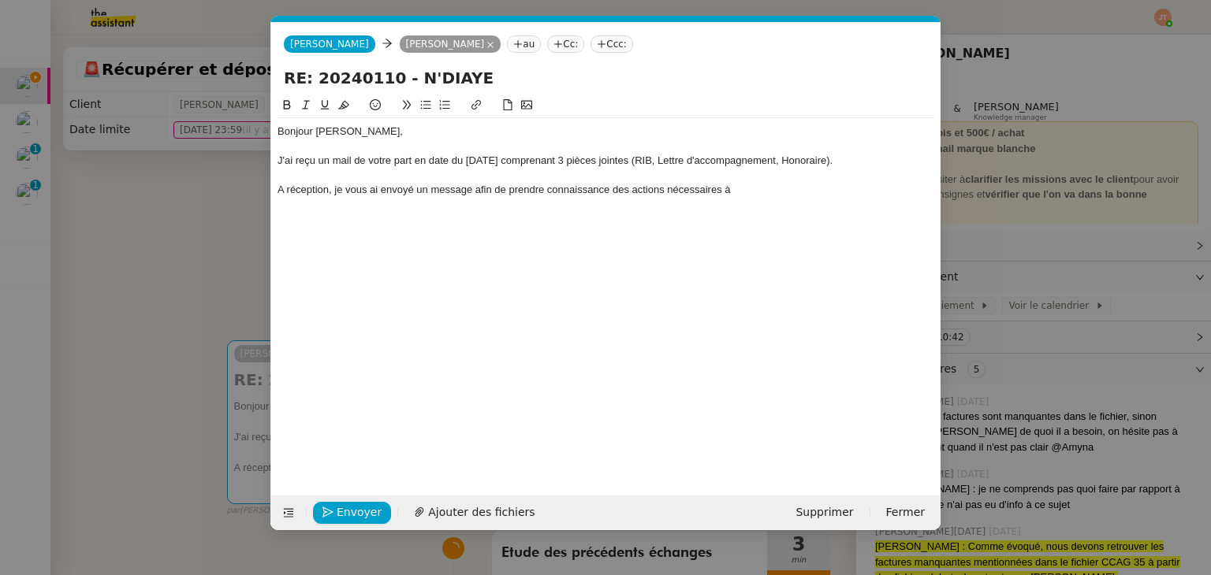
click at [281, 192] on div "A réception, je vous ai envoyé un message afin de prendre connaissance des acti…" at bounding box center [605, 190] width 657 height 14
click at [0, 0] on lt-span "À" at bounding box center [0, 0] width 0 height 0
click at [739, 190] on div "À réception, je vous ai envoyé un message afin de prendre connaissance des acti…" at bounding box center [605, 190] width 657 height 14
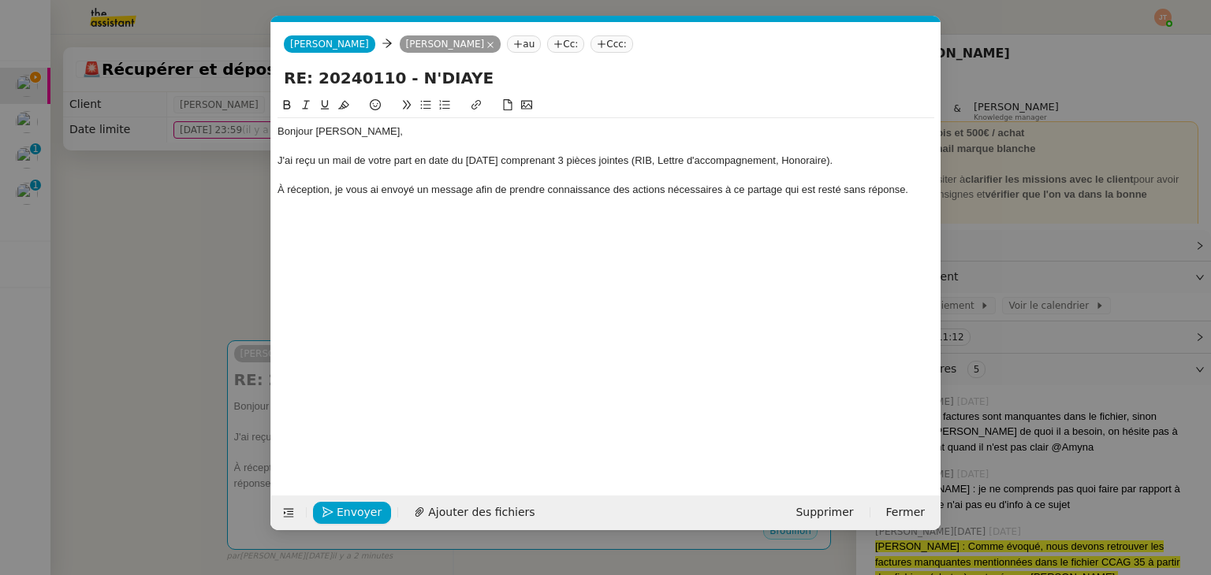
click at [171, 323] on nz-modal-container "Service TA - VOYAGE - PROPOSITION GLOBALE A utiliser dans le cadre de propositi…" at bounding box center [605, 287] width 1211 height 575
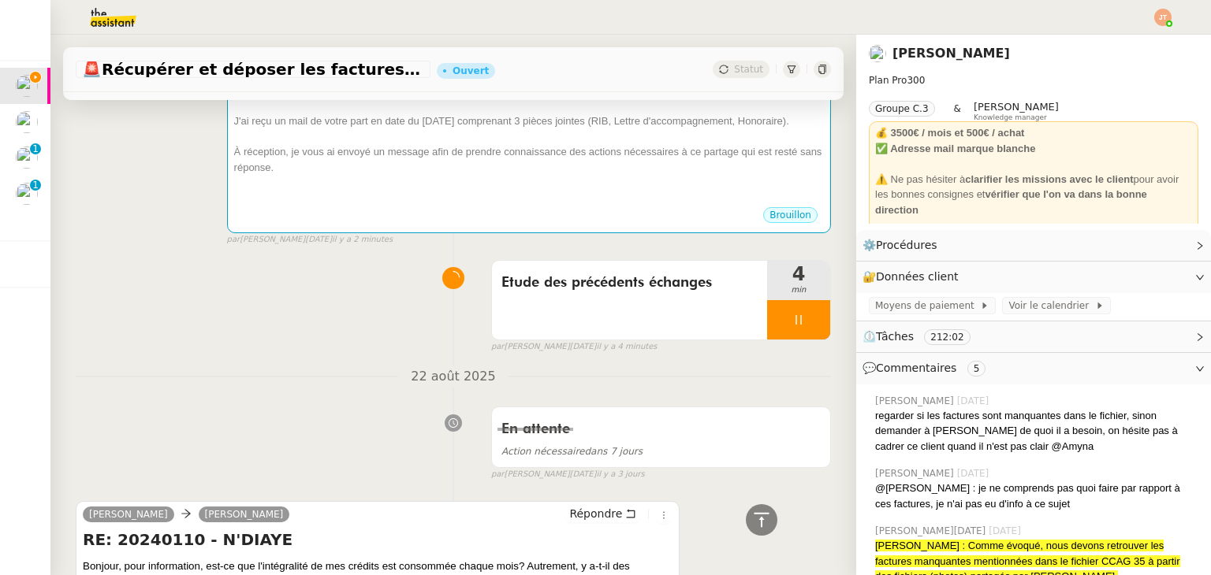
scroll to position [0, 0]
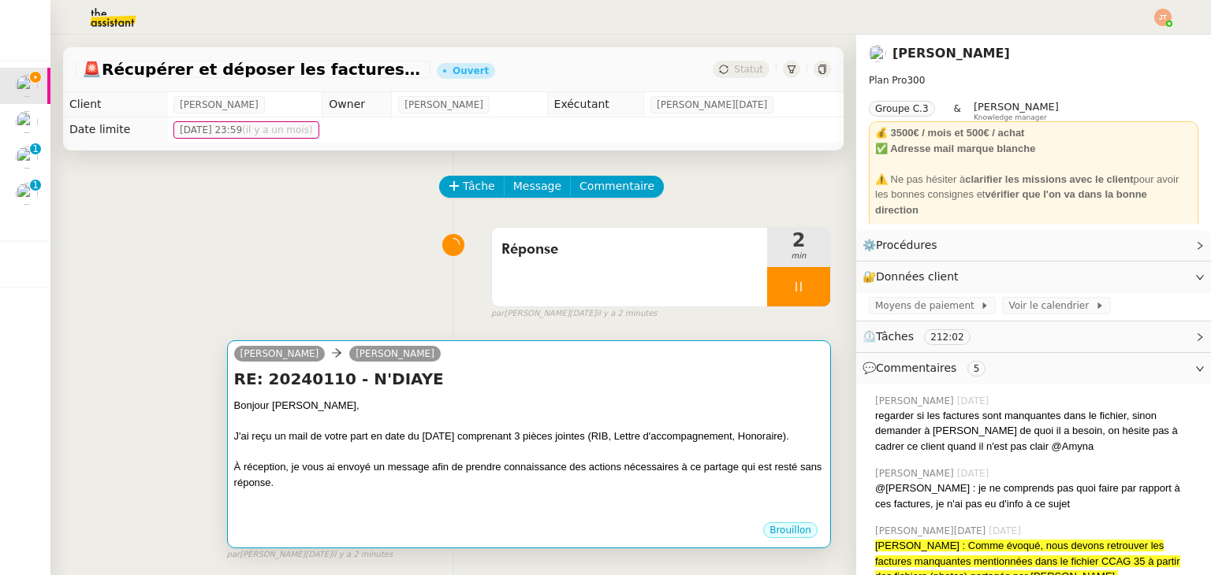
click at [391, 406] on div "Bonjour Maurice," at bounding box center [529, 406] width 590 height 16
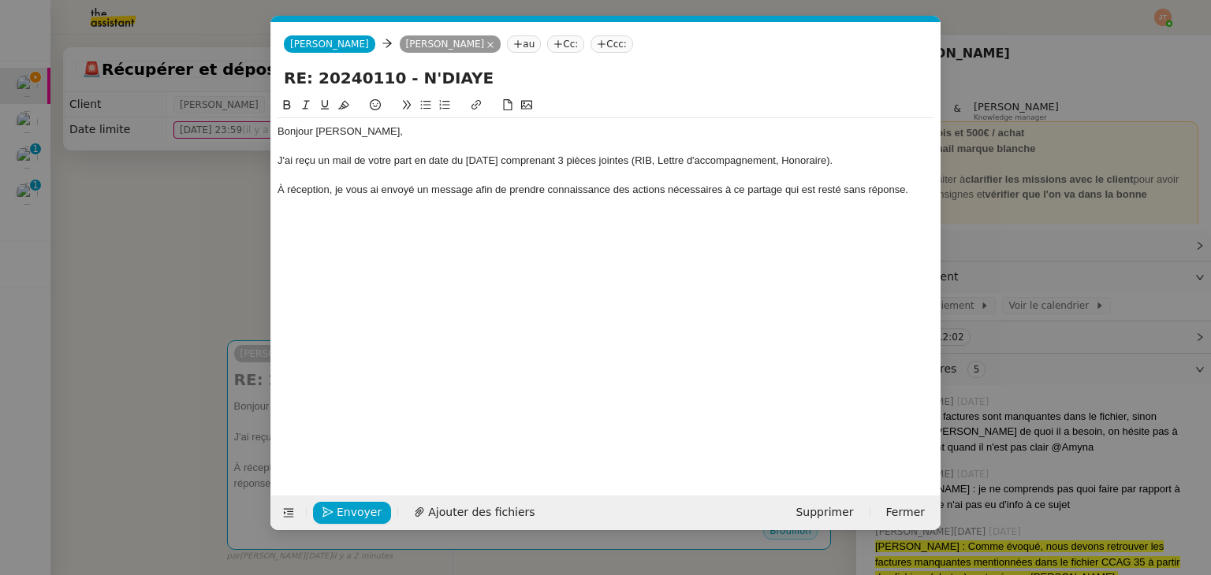
scroll to position [0, 33]
click at [312, 218] on div "Bonjour Maurice, J'ai reçu un mail de votre part en date du 23 juillet comprena…" at bounding box center [605, 168] width 657 height 100
click at [177, 359] on nz-modal-container "Service TA - VOYAGE - PROPOSITION GLOBALE A utiliser dans le cadre de propositi…" at bounding box center [605, 287] width 1211 height 575
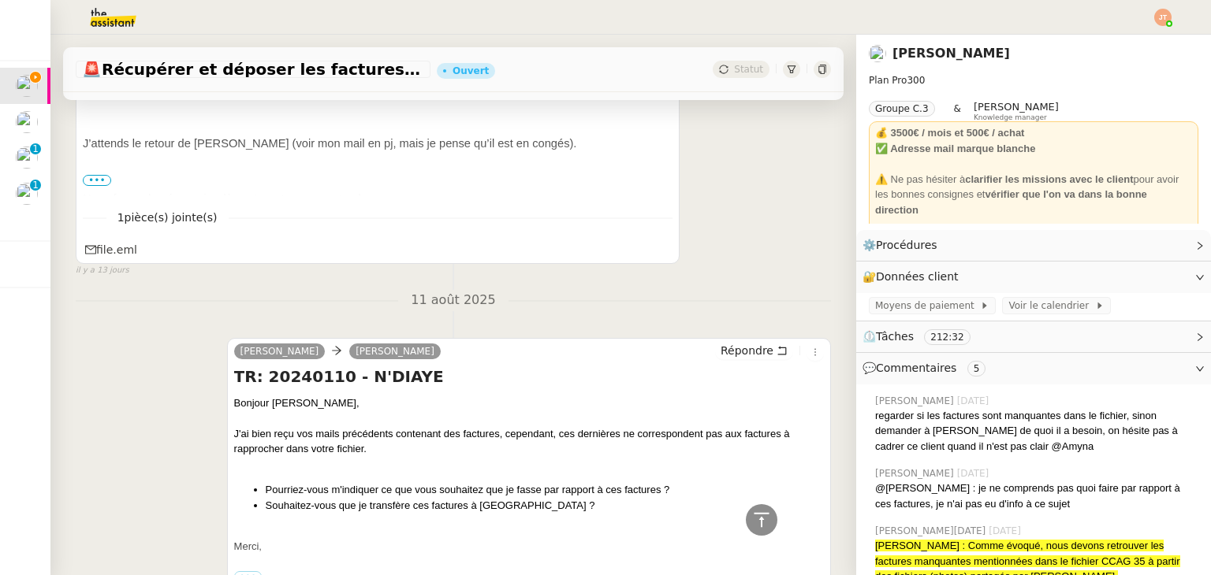
scroll to position [1892, 0]
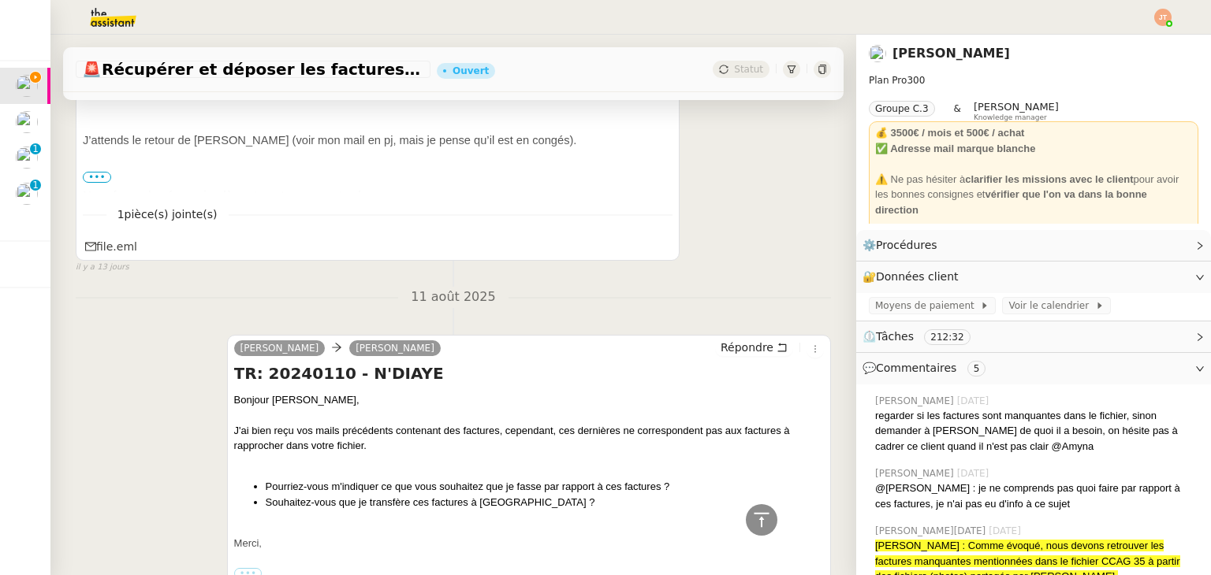
click at [98, 177] on span "•••" at bounding box center [97, 177] width 28 height 11
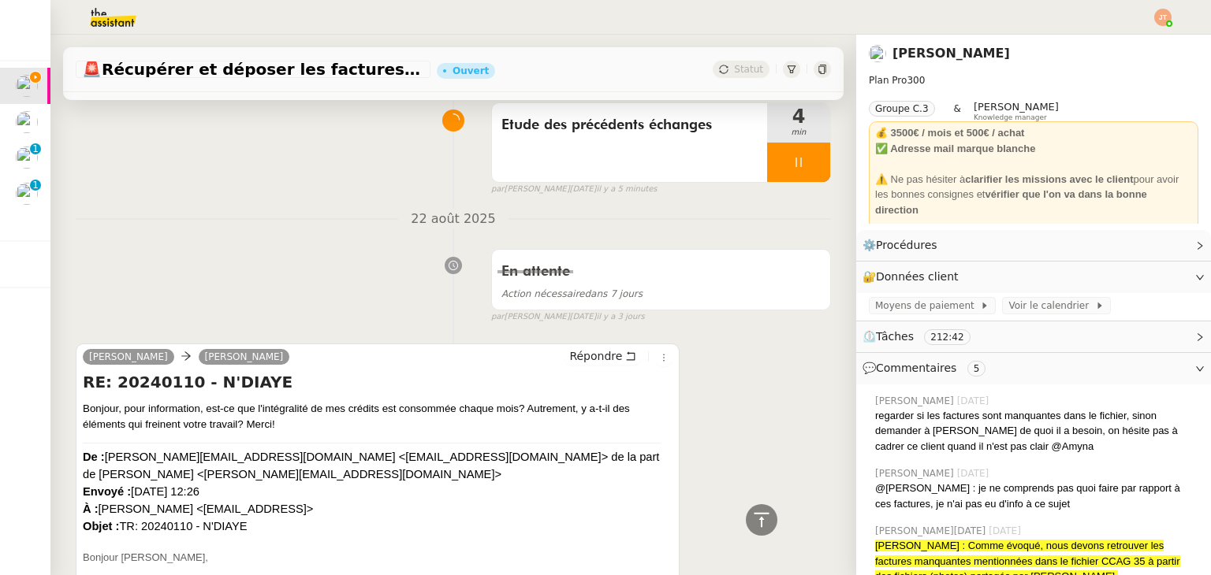
scroll to position [0, 0]
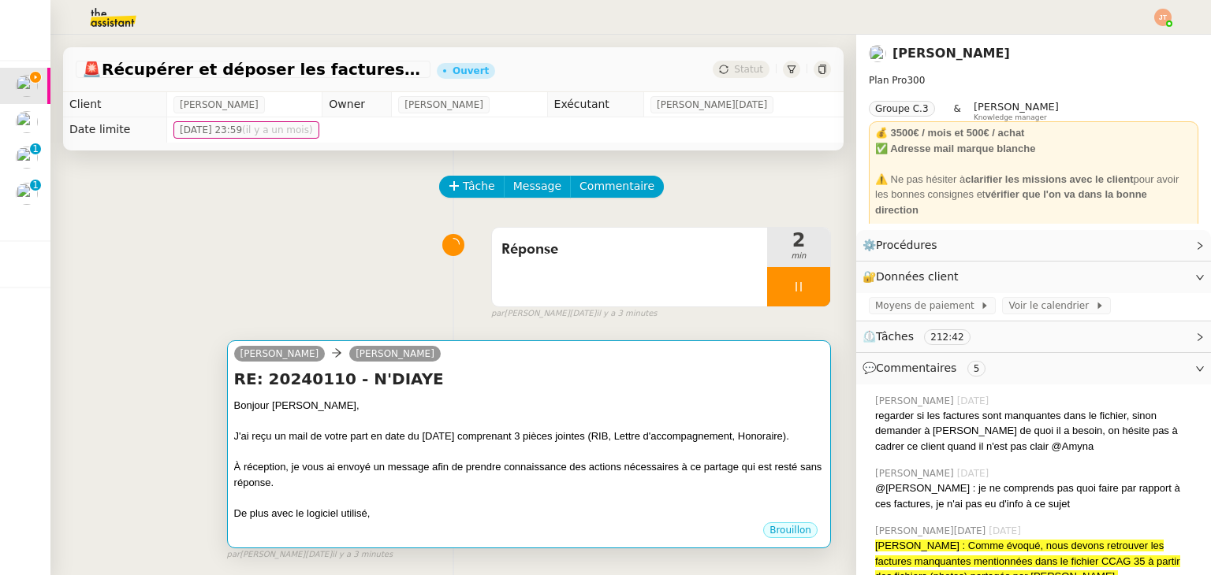
click at [422, 433] on div "J'ai reçu un mail de votre part en date du 23 juillet comprenant 3 pièces joint…" at bounding box center [529, 437] width 590 height 16
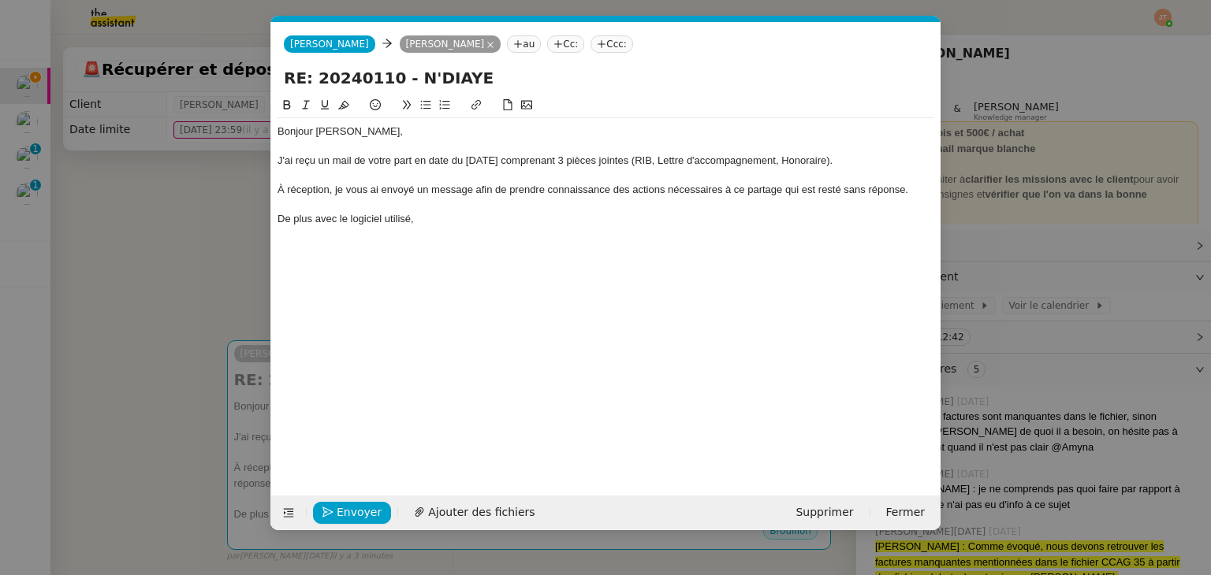
scroll to position [0, 33]
click at [435, 218] on div "De plus avec le logiciel utilisé," at bounding box center [605, 219] width 657 height 14
click at [147, 284] on nz-modal-container "Service TA - VOYAGE - PROPOSITION GLOBALE A utiliser dans le cadre de propositi…" at bounding box center [605, 287] width 1211 height 575
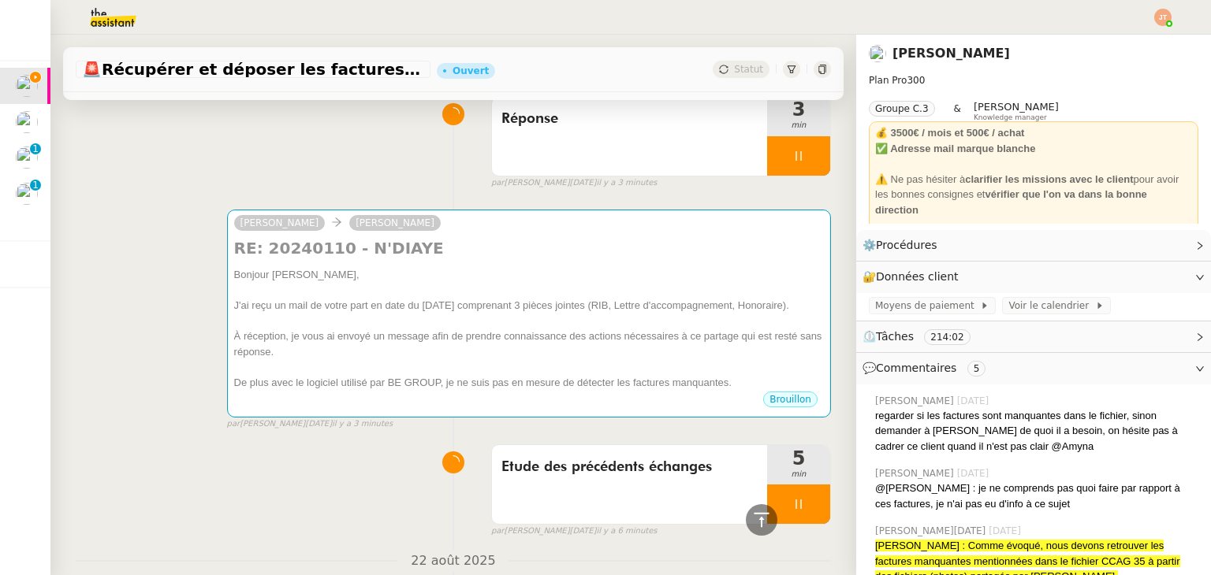
scroll to position [32, 0]
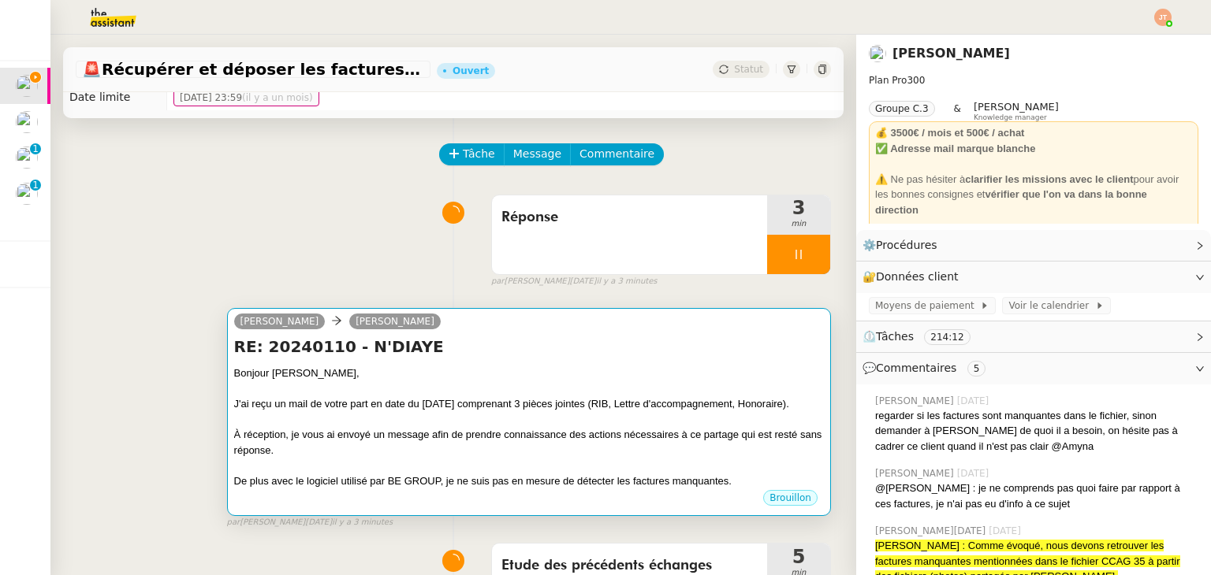
click at [511, 433] on div "À réception, je vous ai envoyé un message afin de prendre connaissance des acti…" at bounding box center [529, 442] width 590 height 31
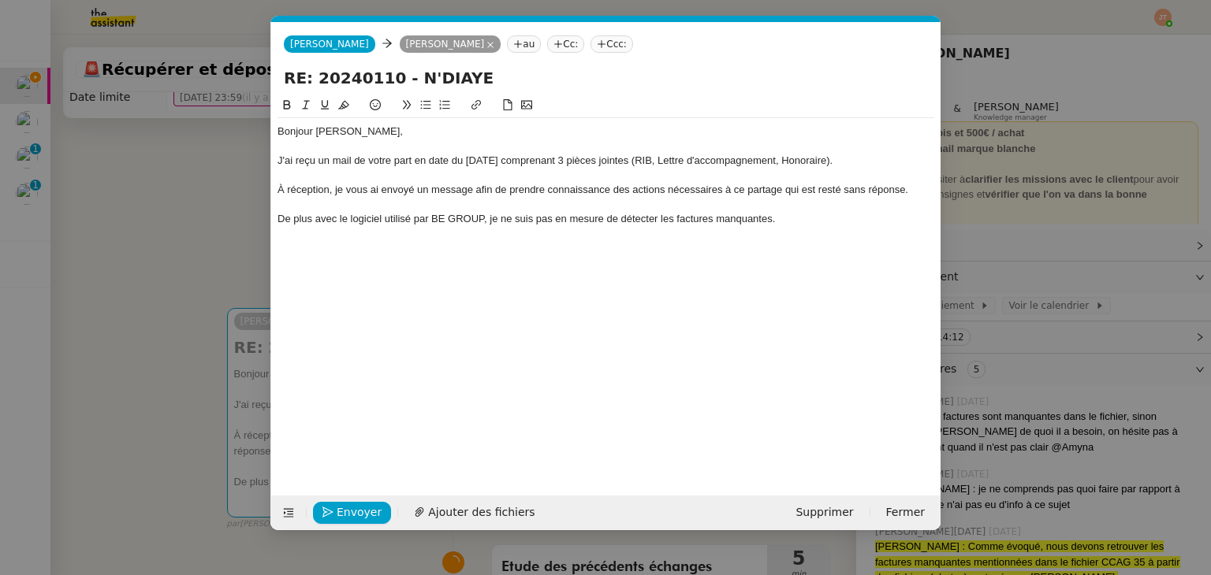
scroll to position [0, 33]
drag, startPoint x: 822, startPoint y: 233, endPoint x: 796, endPoint y: 221, distance: 28.9
click at [820, 232] on div "Bonjour Maurice, J'ai reçu un mail de votre part en date du 23 juillet comprena…" at bounding box center [605, 283] width 657 height 375
click at [307, 210] on div at bounding box center [605, 205] width 657 height 14
click at [306, 216] on div "De plus avec le logiciel utilisé par BE GROUP, je ne suis pas en mesure de déte…" at bounding box center [605, 226] width 657 height 29
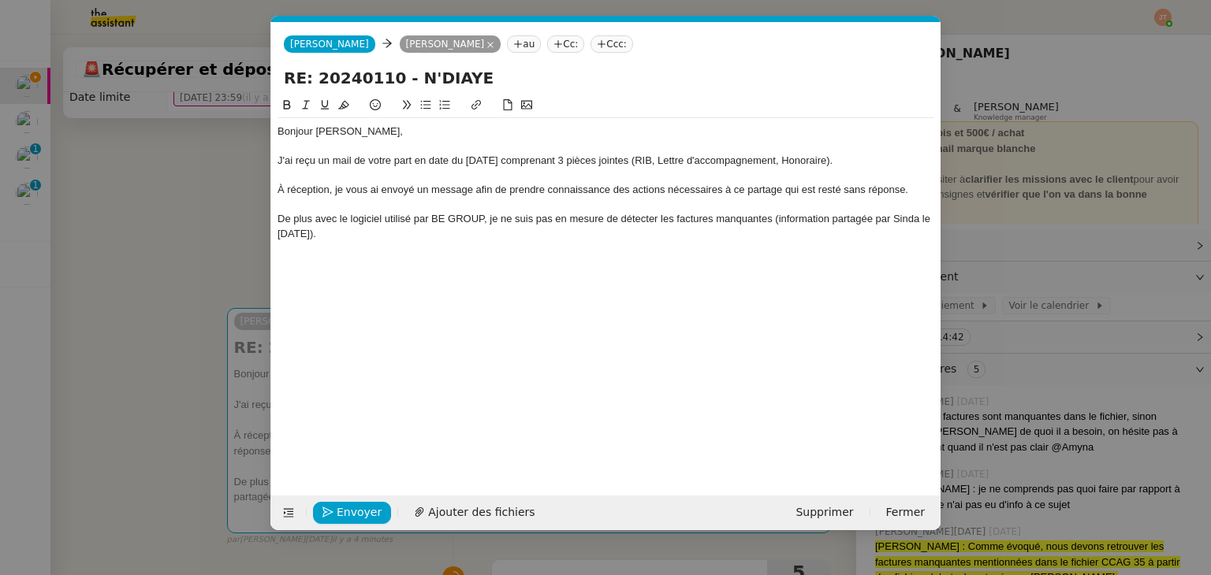
click at [0, 0] on lt-strong "," at bounding box center [0, 0] width 0 height 0
click at [353, 237] on div "De plus, avec le logiciel utilisé par BE GROUP, je ne suis pas en mesure de dét…" at bounding box center [605, 226] width 657 height 29
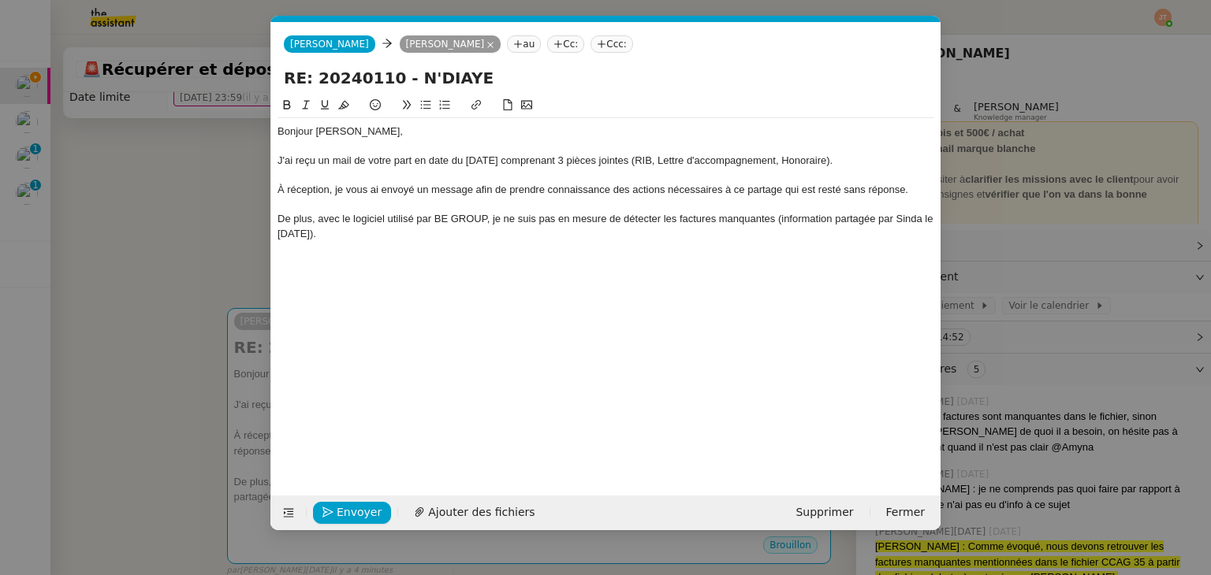
click at [151, 258] on nz-modal-container "Service TA - VOYAGE - PROPOSITION GLOBALE A utiliser dans le cadre de propositi…" at bounding box center [605, 287] width 1211 height 575
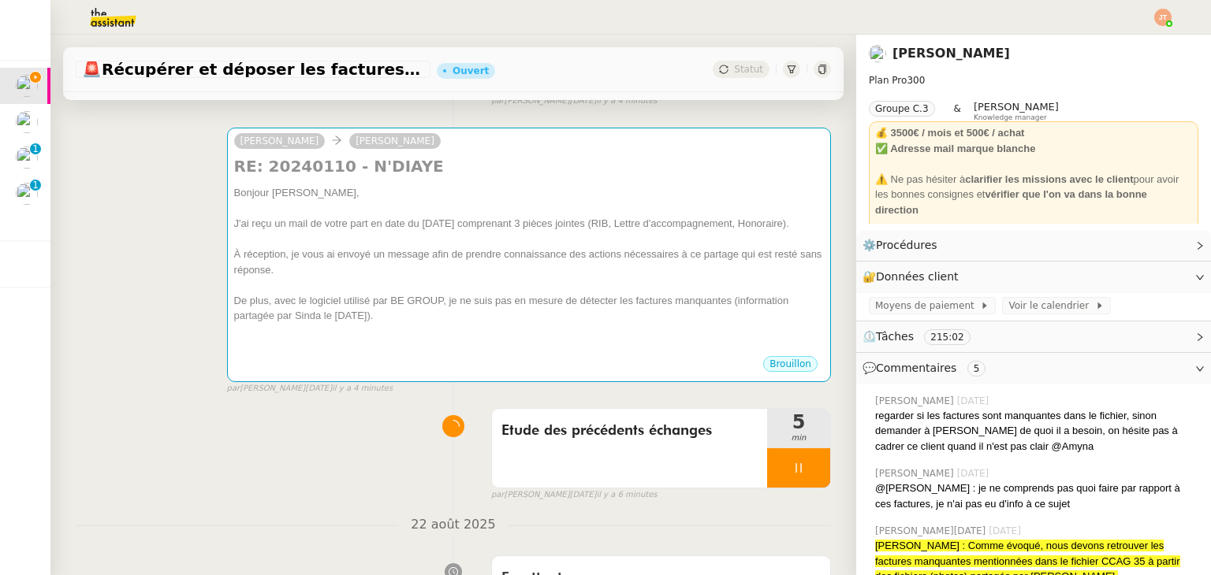
scroll to position [236, 0]
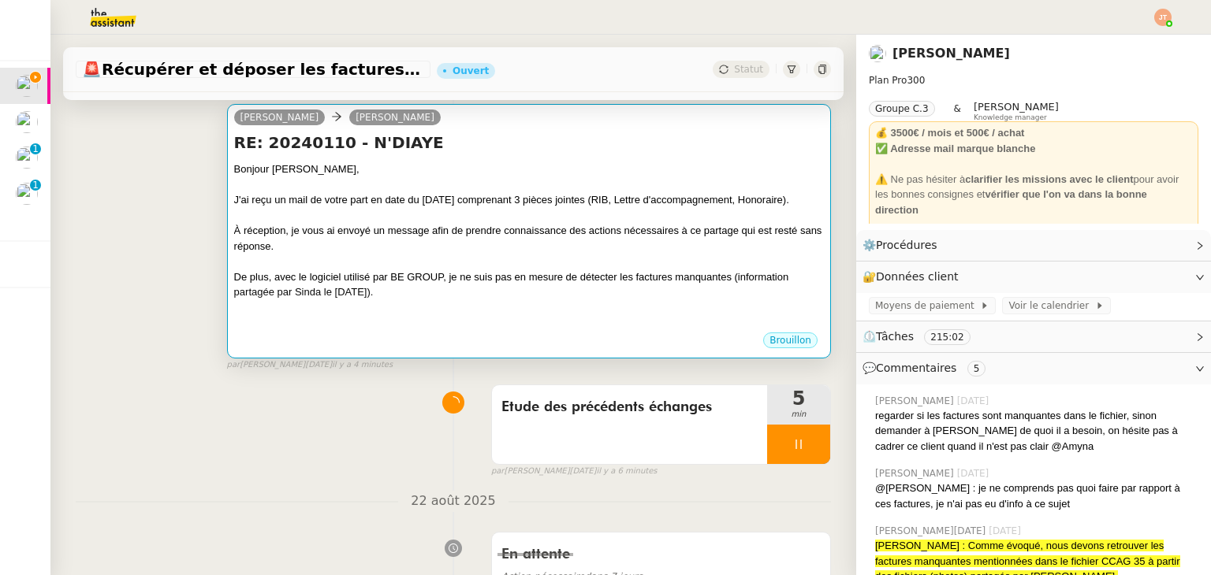
click at [313, 282] on div "De plus, avec le logiciel utilisé par BE GROUP, je ne suis pas en mesure de dét…" at bounding box center [529, 285] width 590 height 31
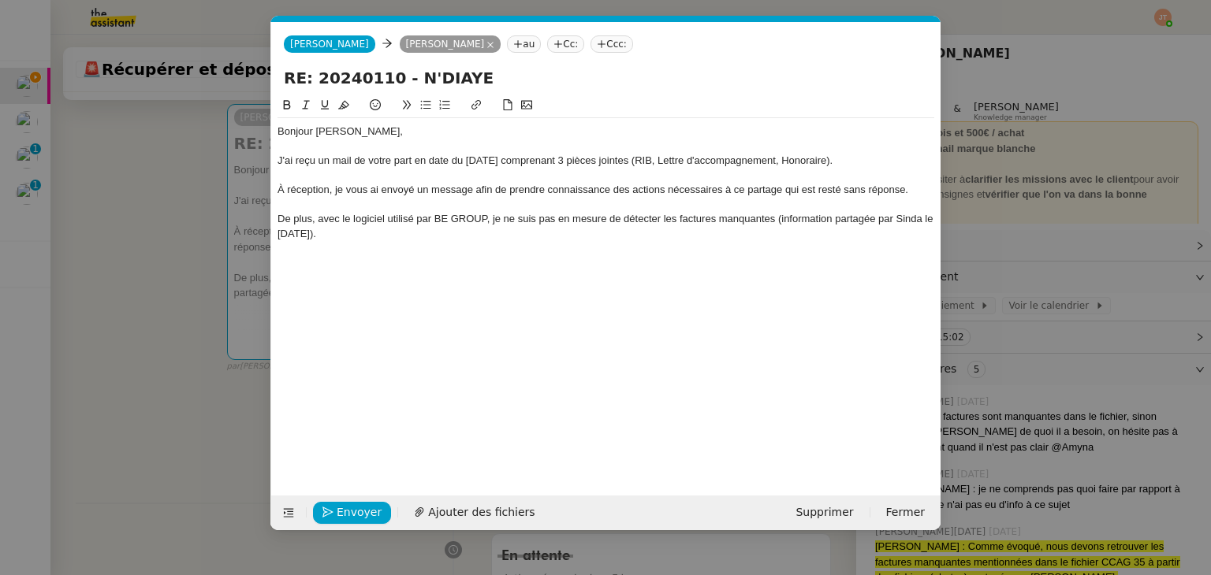
scroll to position [0, 33]
click at [322, 254] on div at bounding box center [605, 248] width 657 height 14
drag, startPoint x: 288, startPoint y: 274, endPoint x: 302, endPoint y: 274, distance: 14.2
click at [288, 274] on div "Bonjour Maurice, J'ai reçu un mail de votre part en date du 23 juillet comprena…" at bounding box center [605, 283] width 657 height 375
click at [302, 274] on div "Bonjour Maurice, J'ai reçu un mail de votre part en date du 23 juillet comprena…" at bounding box center [605, 283] width 657 height 375
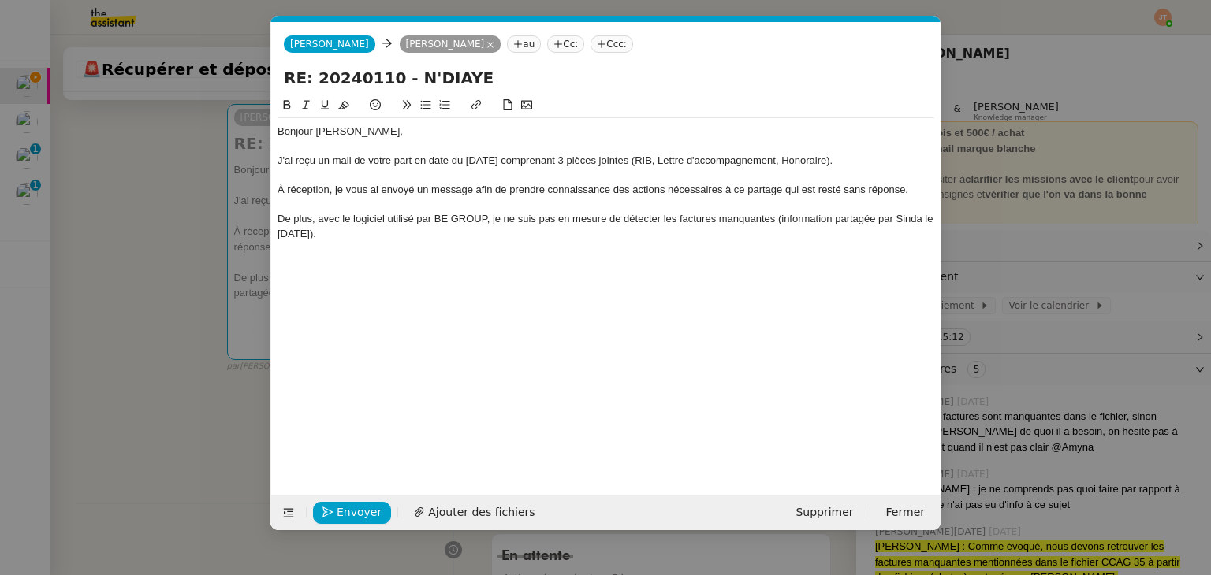
click at [325, 234] on div "De plus, avec le logiciel utilisé par BE GROUP, je ne suis pas en mesure de dét…" at bounding box center [605, 226] width 657 height 29
click at [322, 247] on div at bounding box center [605, 248] width 657 height 14
click at [154, 284] on nz-modal-container "Service TA - VOYAGE - PROPOSITION GLOBALE A utiliser dans le cadre de propositi…" at bounding box center [605, 287] width 1211 height 575
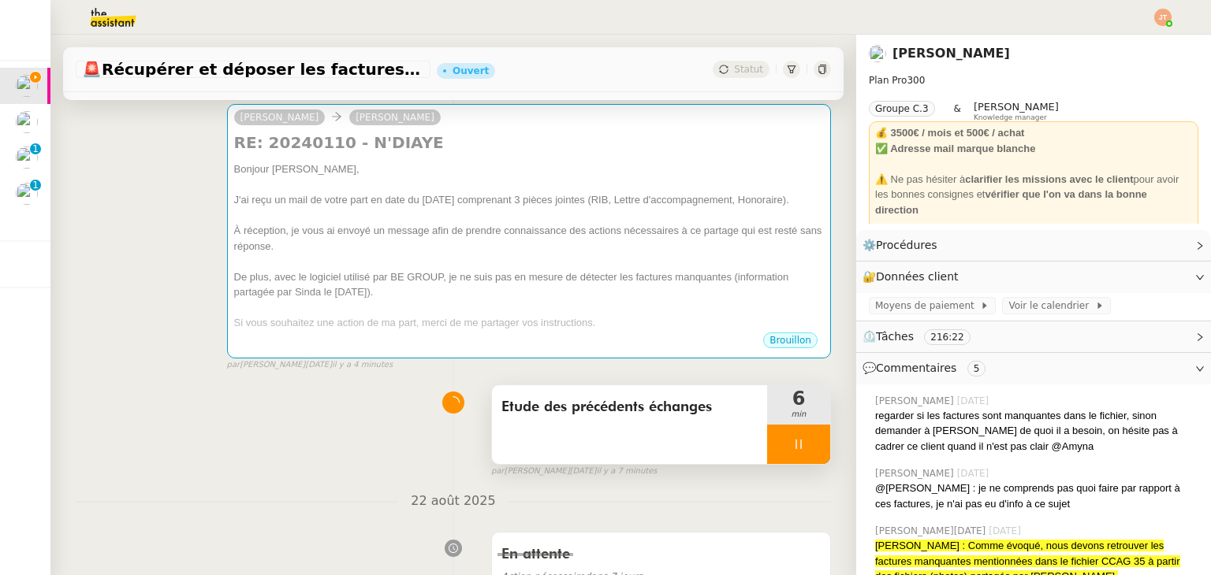
click at [767, 440] on div at bounding box center [798, 444] width 63 height 39
click at [767, 440] on div at bounding box center [783, 444] width 32 height 39
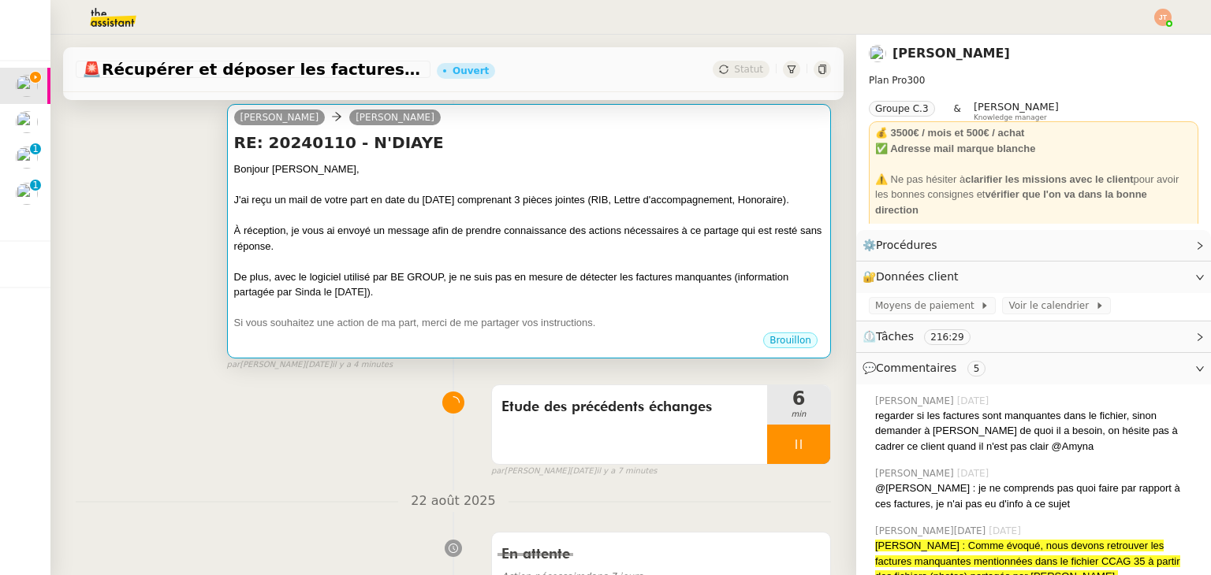
click at [466, 253] on div "À réception, je vous ai envoyé un message afin de prendre connaissance des acti…" at bounding box center [529, 238] width 590 height 31
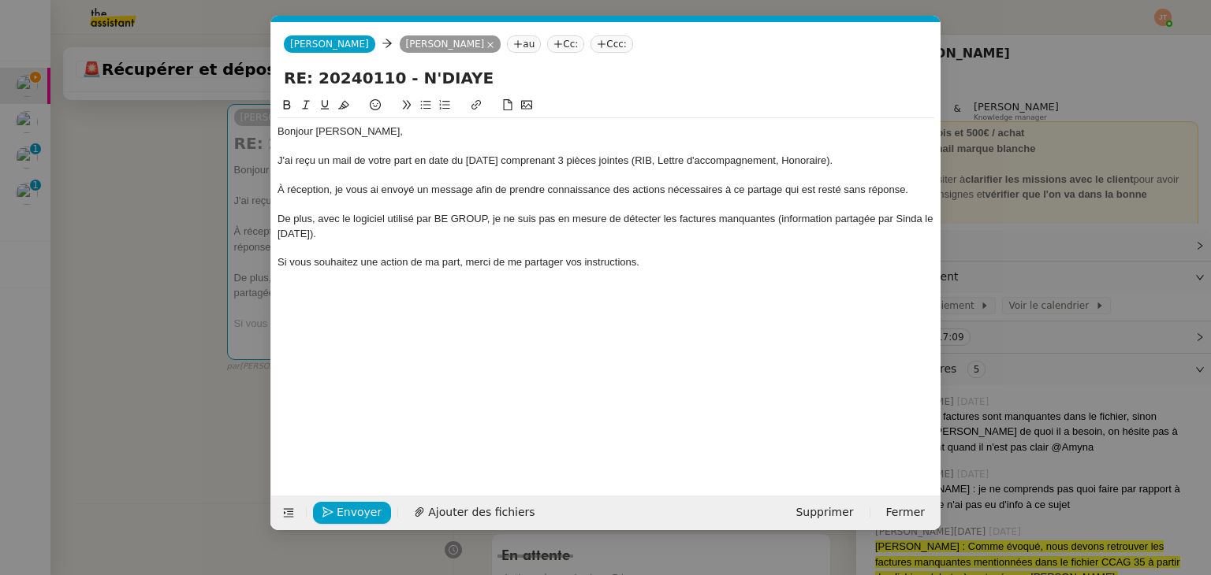
click at [675, 272] on div "Bonjour Maurice, J'ai reçu un mail de votre part en date du 23 juillet comprena…" at bounding box center [605, 197] width 657 height 158
drag, startPoint x: 642, startPoint y: 156, endPoint x: 701, endPoint y: 127, distance: 65.9
click at [829, 162] on div "J'ai reçu un mail de votre part en date du 23 juillet comprenant 3 pièces joint…" at bounding box center [605, 161] width 657 height 14
click at [309, 106] on icon at bounding box center [305, 104] width 11 height 11
drag, startPoint x: 781, startPoint y: 218, endPoint x: 309, endPoint y: 236, distance: 472.5
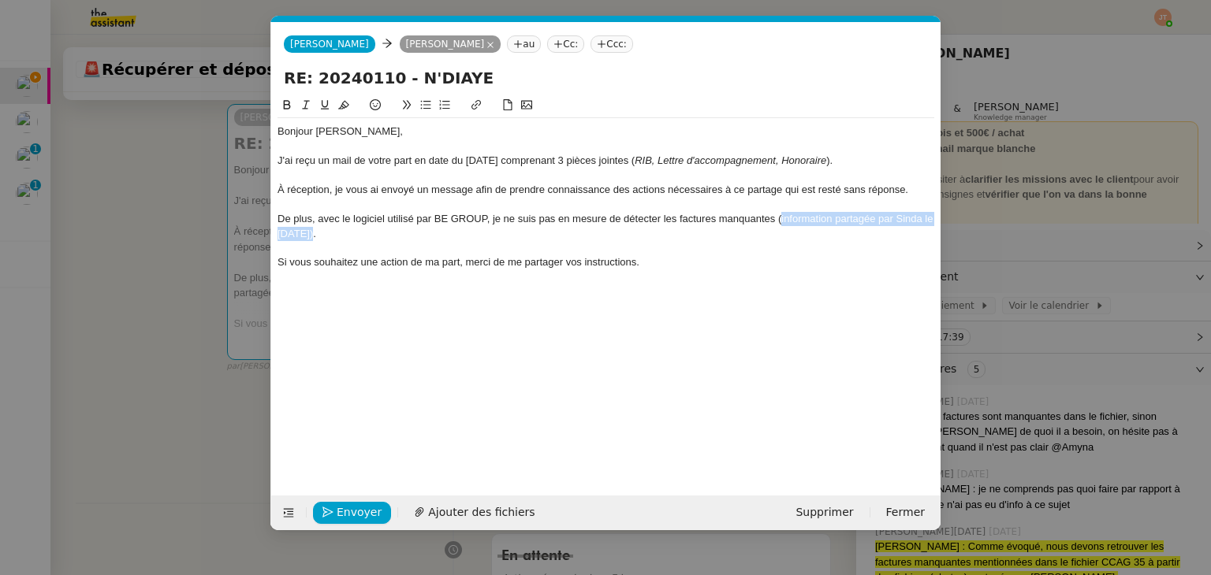
click at [309, 236] on div "De plus, avec le logiciel utilisé par BE GROUP, je ne suis pas en mesure de dét…" at bounding box center [605, 226] width 657 height 29
click at [309, 109] on icon at bounding box center [305, 104] width 11 height 11
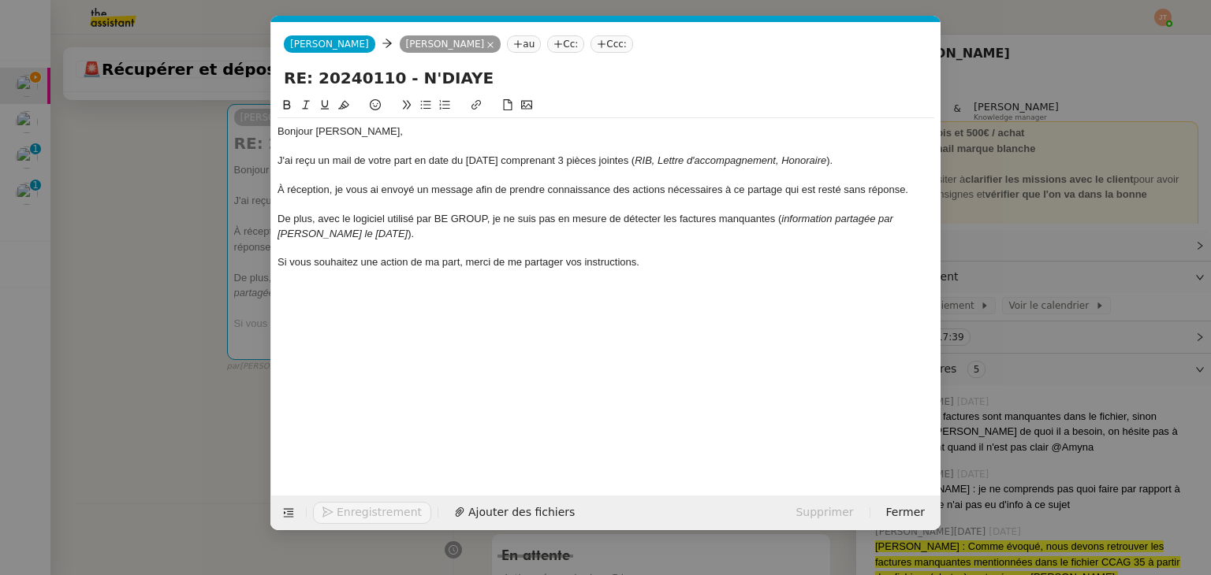
click at [653, 209] on div at bounding box center [605, 205] width 657 height 14
click at [374, 235] on div "De plus, avec le logiciel utilisé par BE GROUP, je ne suis pas en mesure de dét…" at bounding box center [605, 226] width 657 height 29
click at [664, 255] on div "Si vous souhaitez une action de ma part, merci de me partager vos instructions." at bounding box center [605, 262] width 657 height 14
click at [463, 262] on div "Si vous souhaitez une action de ma part, merci de me partager vos instructions." at bounding box center [605, 262] width 657 height 14
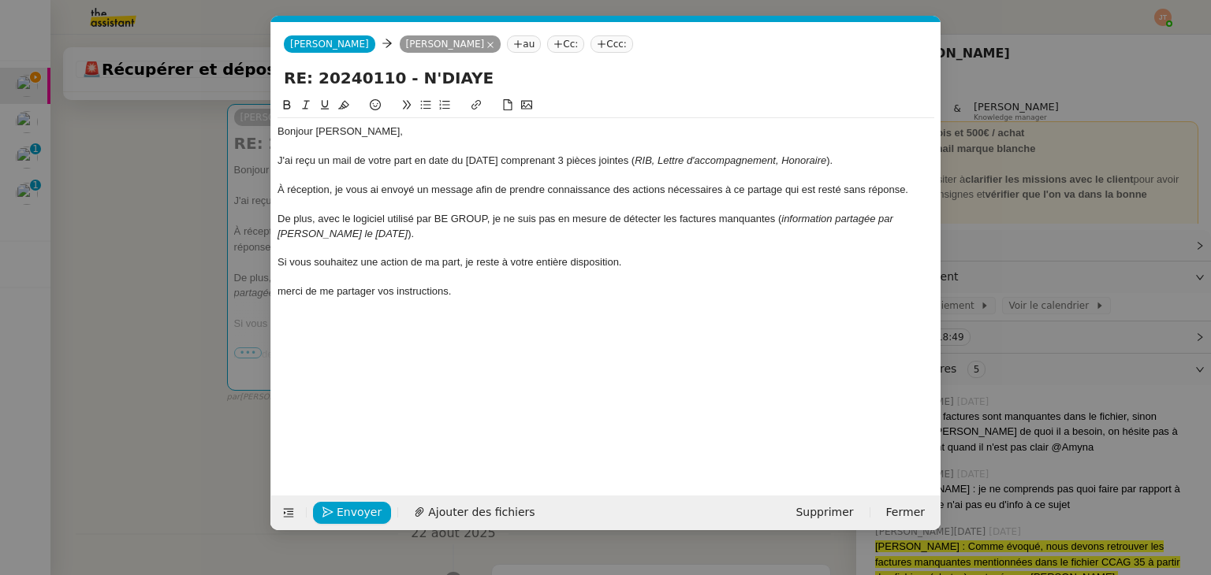
drag, startPoint x: 468, startPoint y: 292, endPoint x: 254, endPoint y: 291, distance: 214.4
click at [254, 291] on nz-modal-container "Service TA - VOYAGE - PROPOSITION GLOBALE A utiliser dans le cadre de propositi…" at bounding box center [605, 287] width 1211 height 575
click at [330, 322] on div "Merci," at bounding box center [605, 321] width 657 height 14
click at [360, 508] on span "Envoyer" at bounding box center [359, 513] width 45 height 18
click at [360, 508] on span "Confirmer l'envoi" at bounding box center [384, 513] width 95 height 18
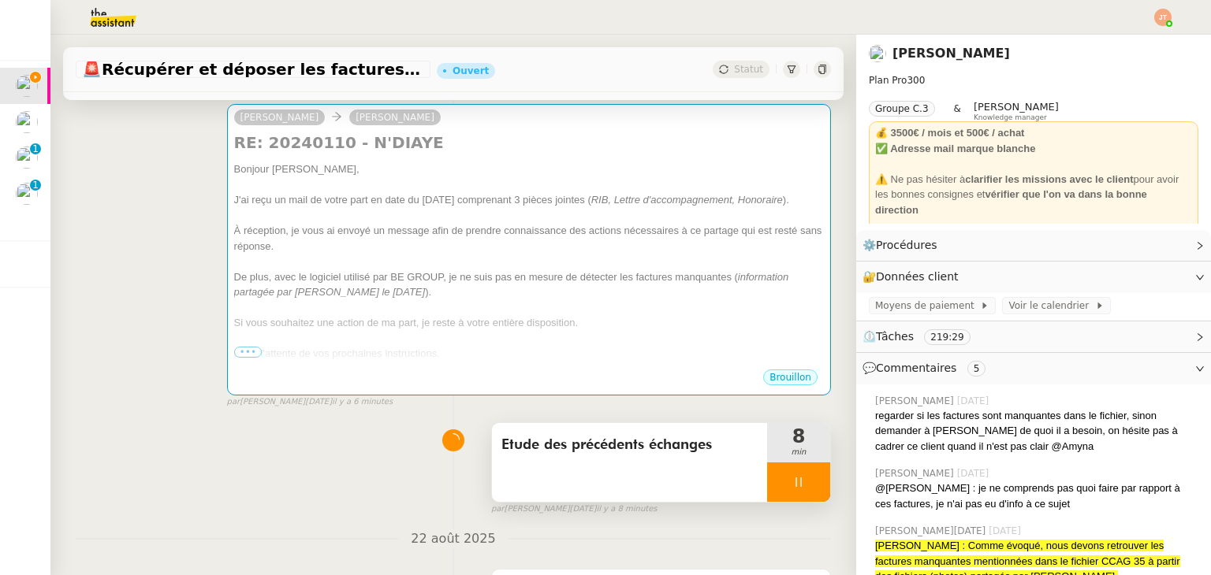
click at [767, 486] on div at bounding box center [798, 482] width 63 height 39
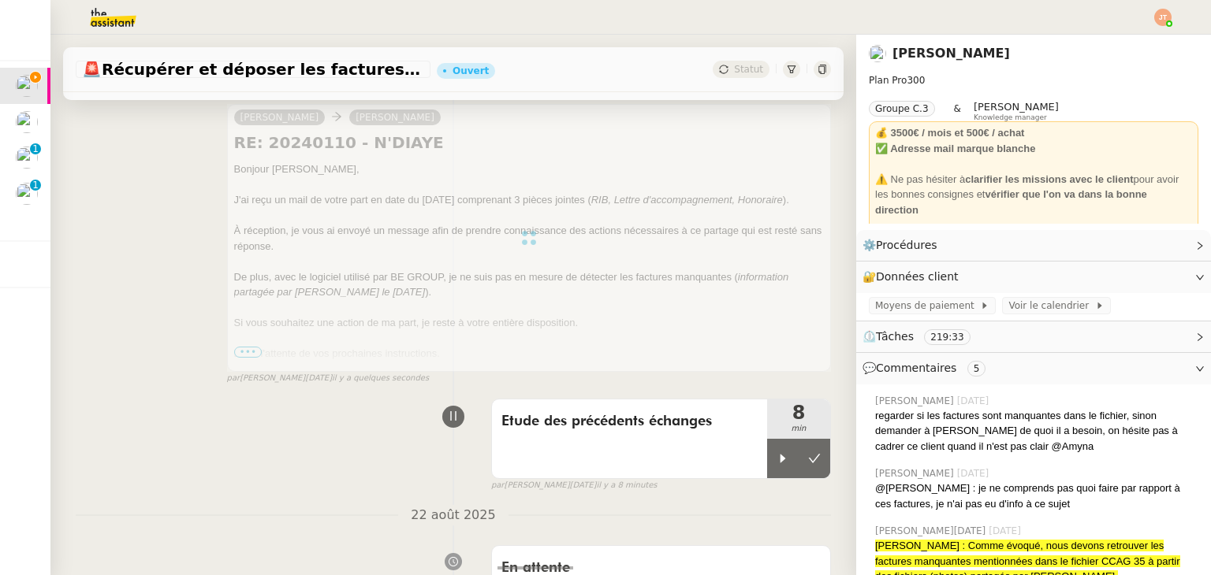
click at [788, 486] on div "par Jean-Noël D. il y a 8 minutes" at bounding box center [661, 485] width 340 height 13
click at [808, 460] on icon at bounding box center [814, 458] width 13 height 13
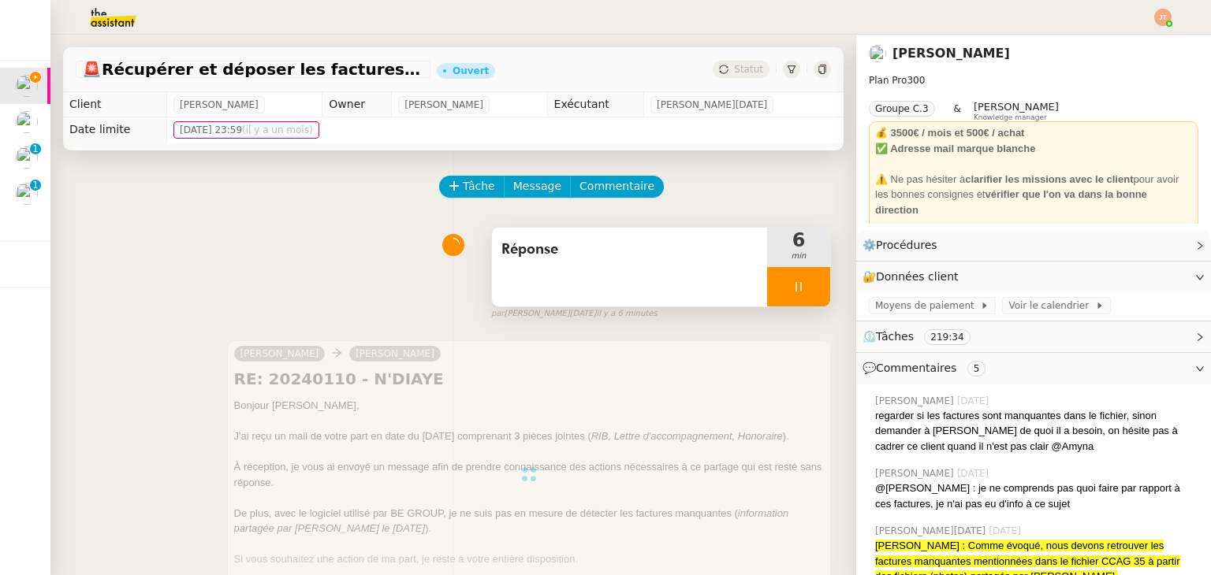
click at [769, 287] on div at bounding box center [798, 286] width 63 height 39
click at [798, 295] on button at bounding box center [814, 286] width 32 height 39
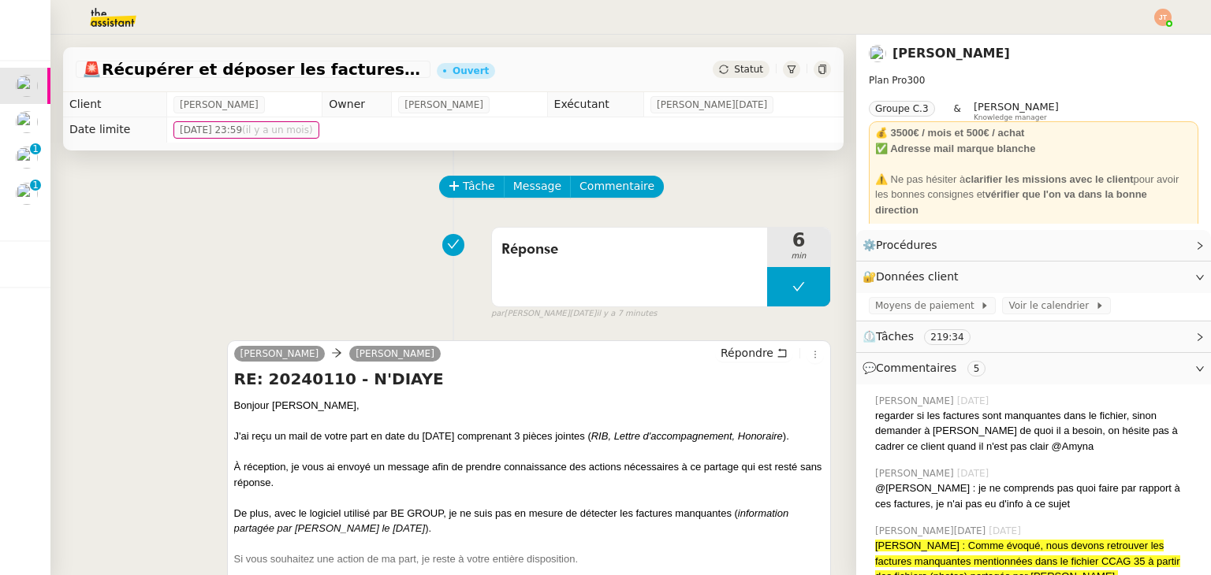
click at [734, 74] on span "Statut" at bounding box center [748, 69] width 29 height 11
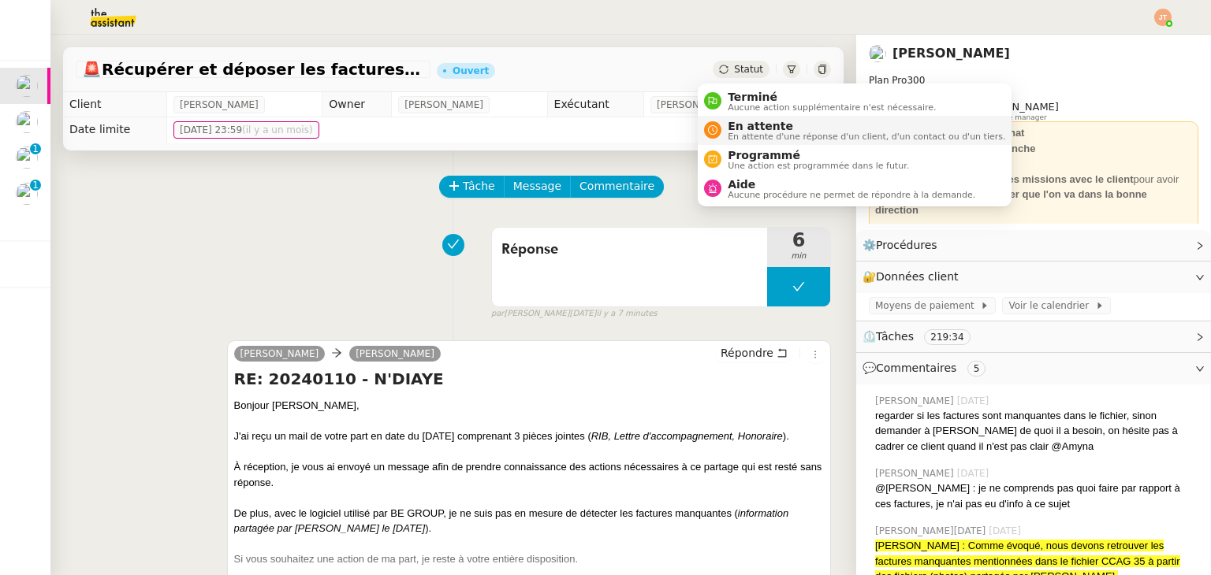
click at [762, 121] on span "En attente" at bounding box center [866, 126] width 277 height 13
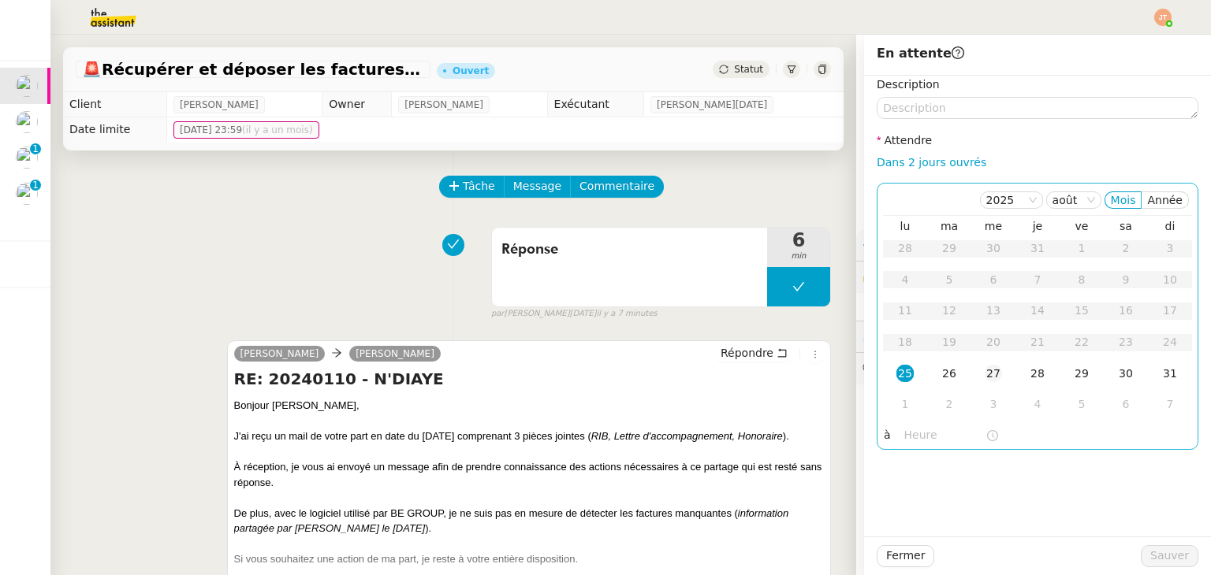
click at [984, 374] on div "27" at bounding box center [992, 373] width 17 height 17
click at [912, 430] on input "text" at bounding box center [944, 435] width 81 height 18
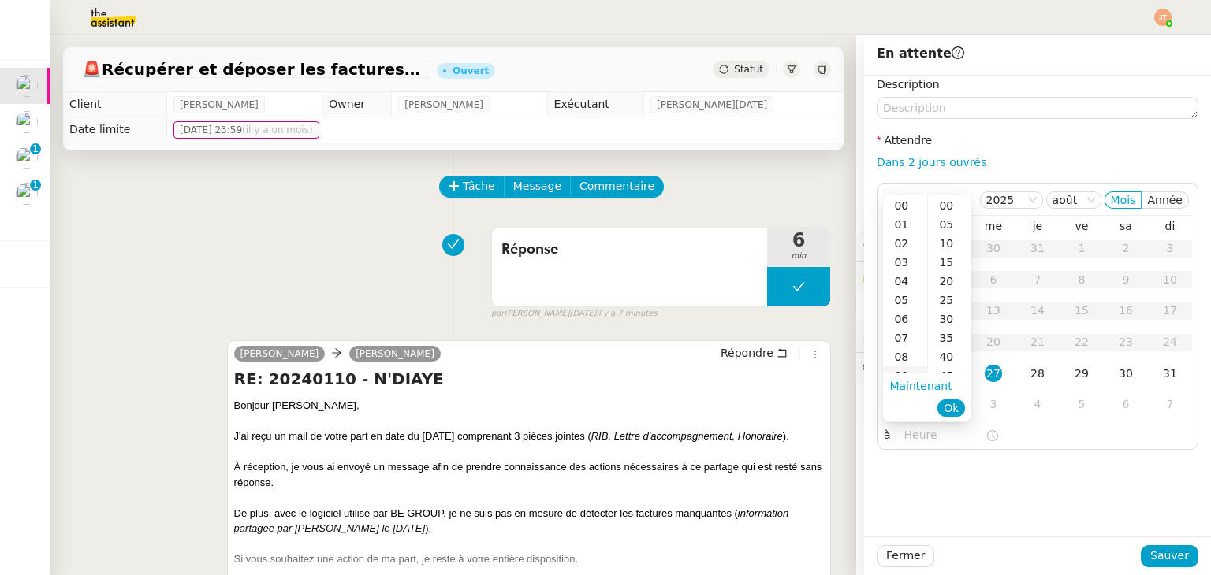
click at [901, 371] on div "09" at bounding box center [905, 376] width 44 height 19
click at [936, 207] on div "00" at bounding box center [949, 205] width 43 height 19
type input "09:00"
click at [951, 411] on span "Ok" at bounding box center [950, 408] width 15 height 16
click at [1150, 553] on span "Sauver" at bounding box center [1169, 556] width 39 height 18
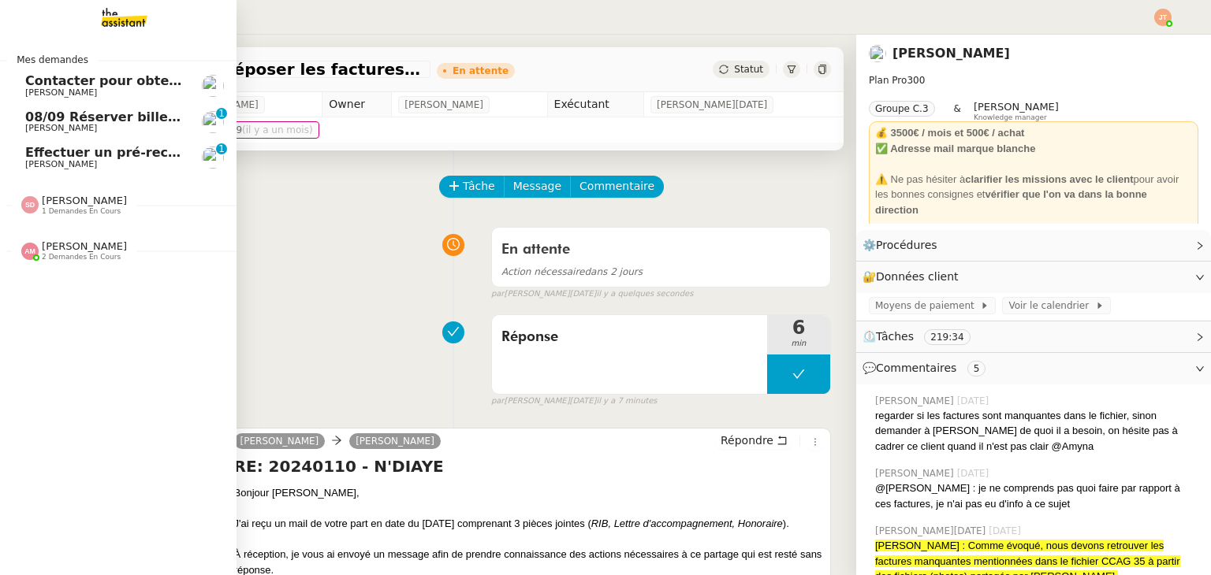
click at [123, 80] on span "Contacter pour obtenir un RIB" at bounding box center [132, 80] width 214 height 15
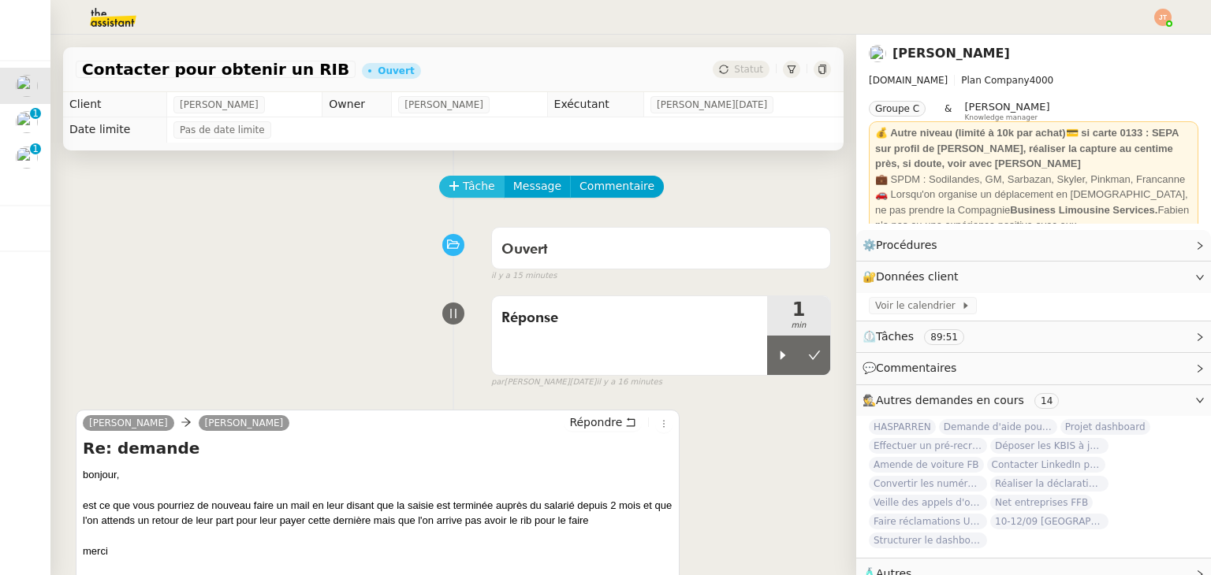
click at [463, 195] on span "Tâche" at bounding box center [479, 186] width 32 height 18
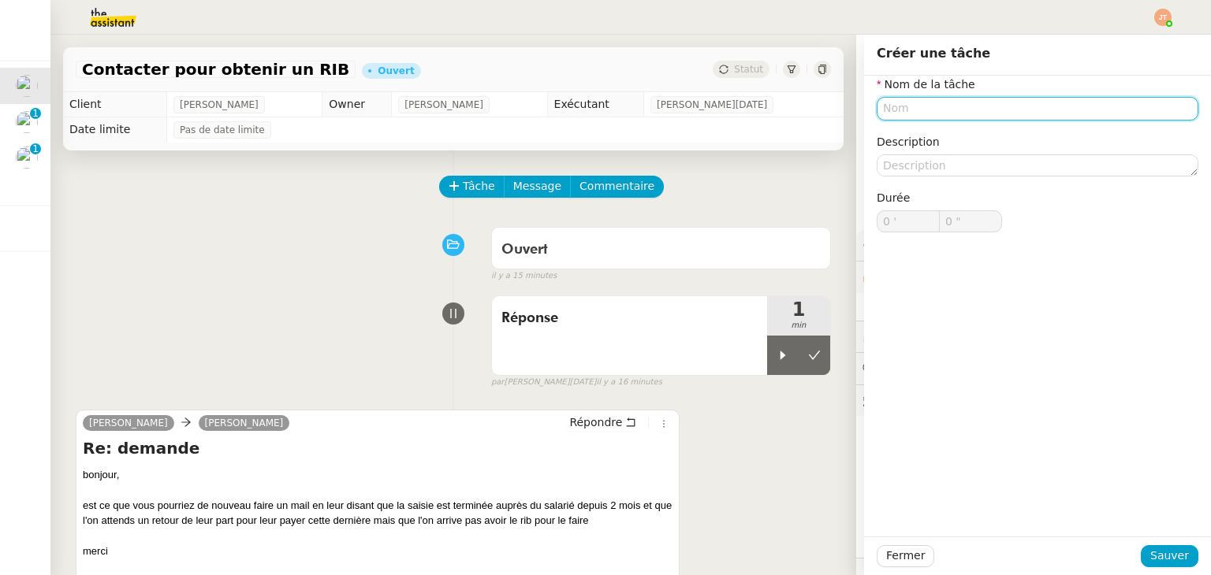
click at [928, 112] on input "text" at bounding box center [1037, 108] width 322 height 23
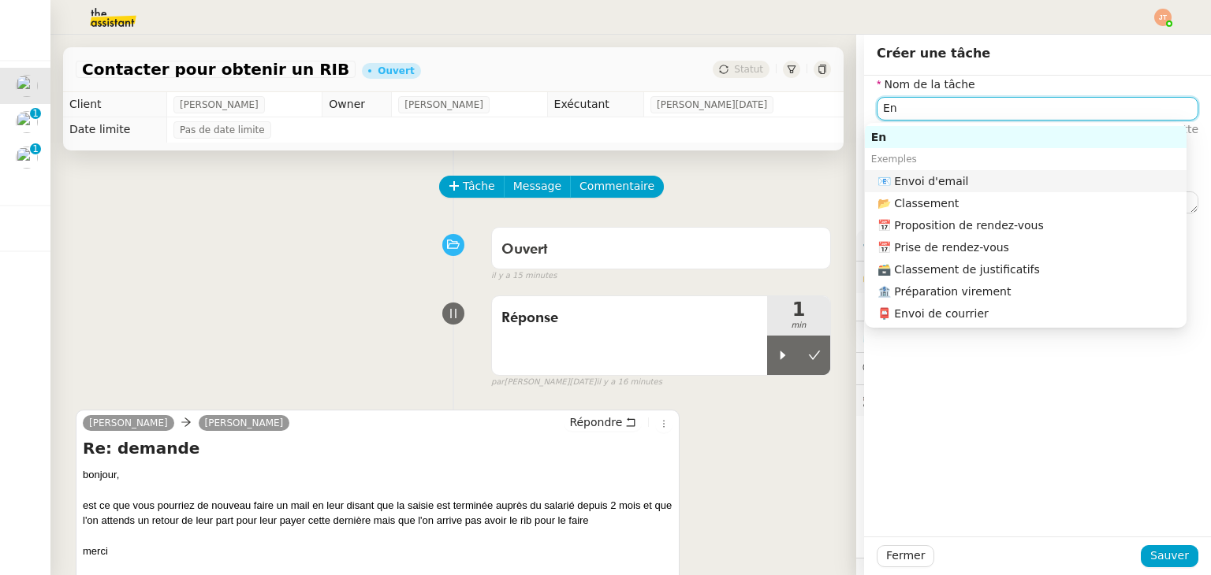
click at [920, 185] on div "📧 Envoi d'email" at bounding box center [1028, 181] width 303 height 14
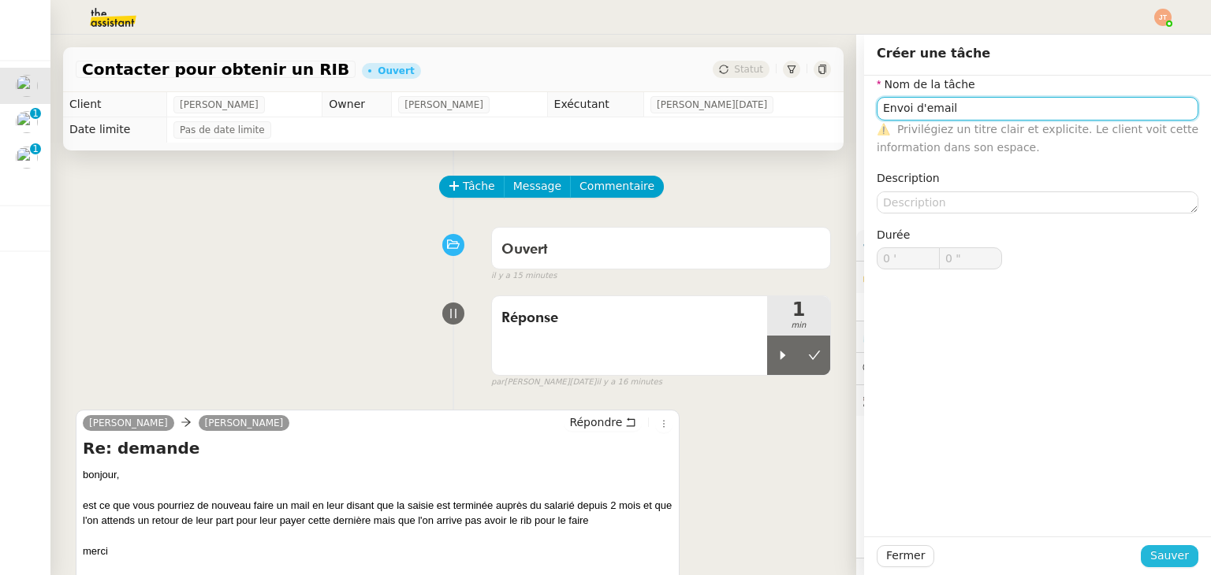
type input "Envoi d'email"
click at [1155, 552] on span "Sauver" at bounding box center [1169, 556] width 39 height 18
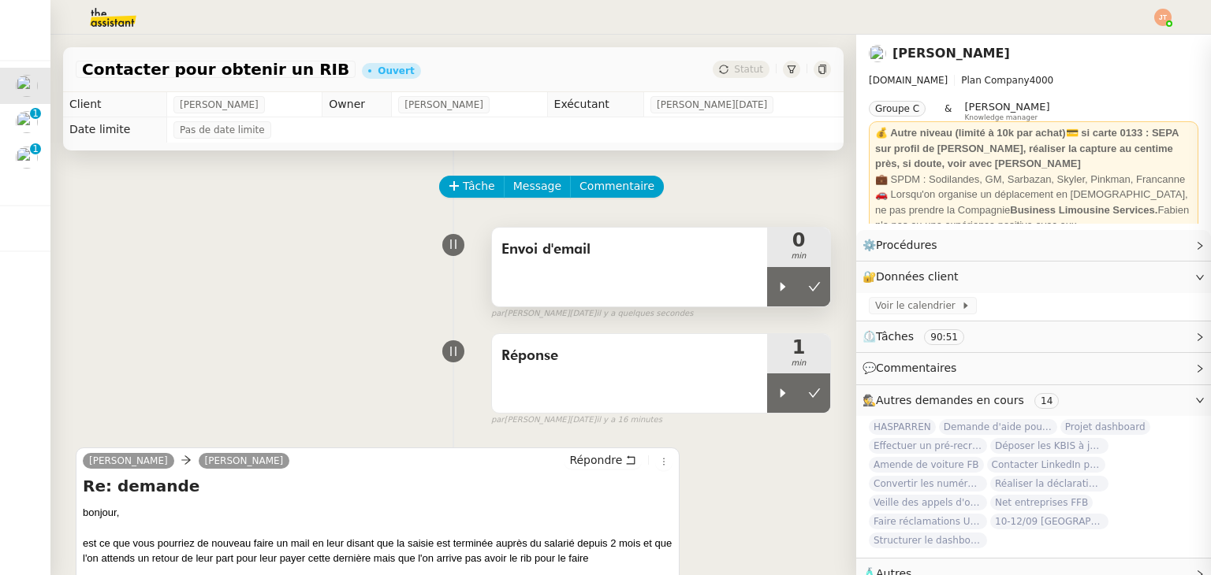
click at [622, 269] on div "Envoi d'email" at bounding box center [629, 267] width 275 height 79
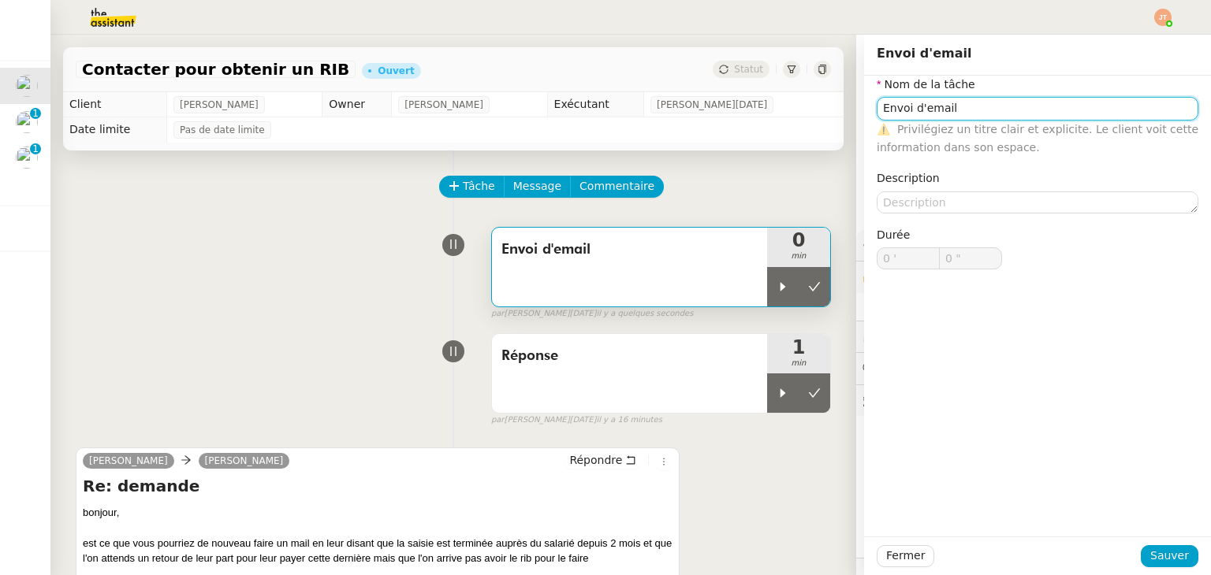
click at [947, 118] on input "Envoi d'email" at bounding box center [1037, 108] width 322 height 23
type input "Envoi d'email vers le TJ"
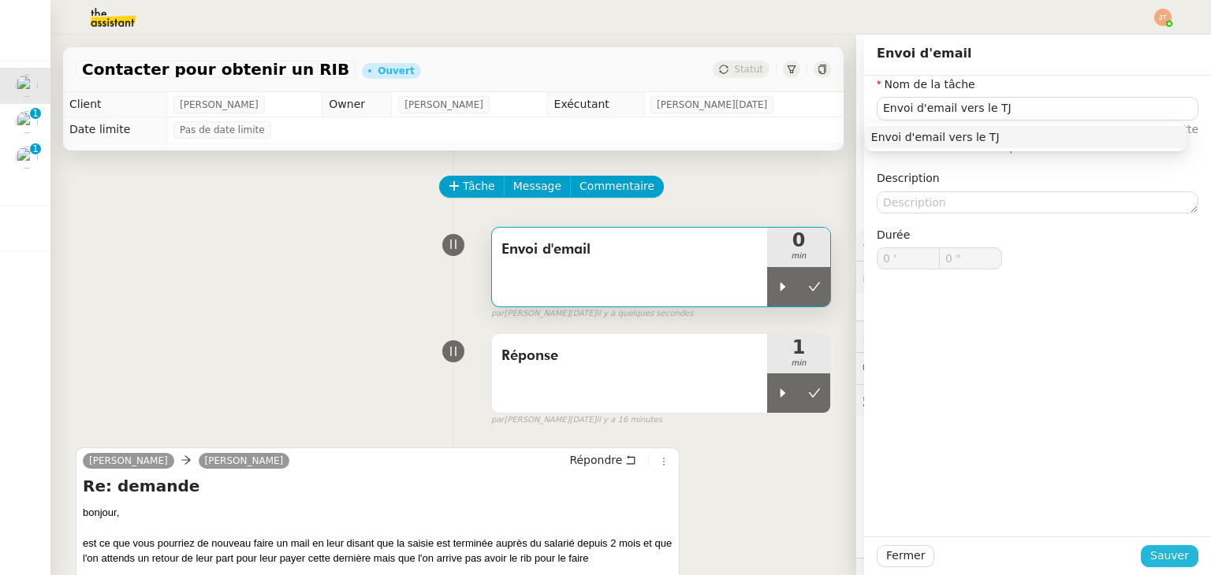
click at [1151, 559] on span "Sauver" at bounding box center [1169, 556] width 39 height 18
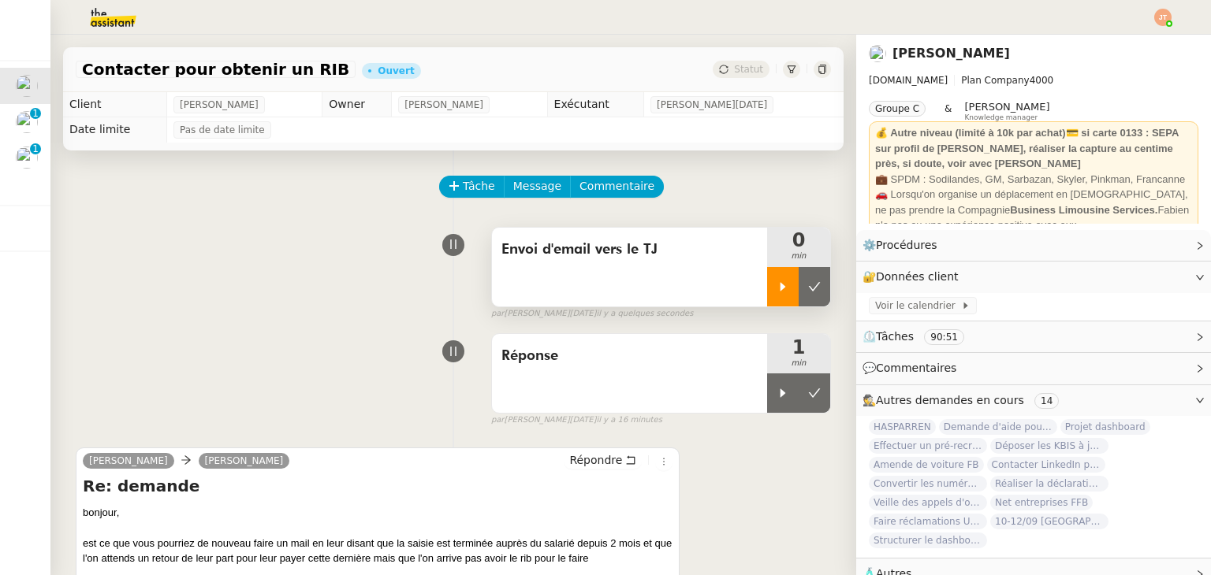
click at [780, 290] on icon at bounding box center [783, 286] width 6 height 9
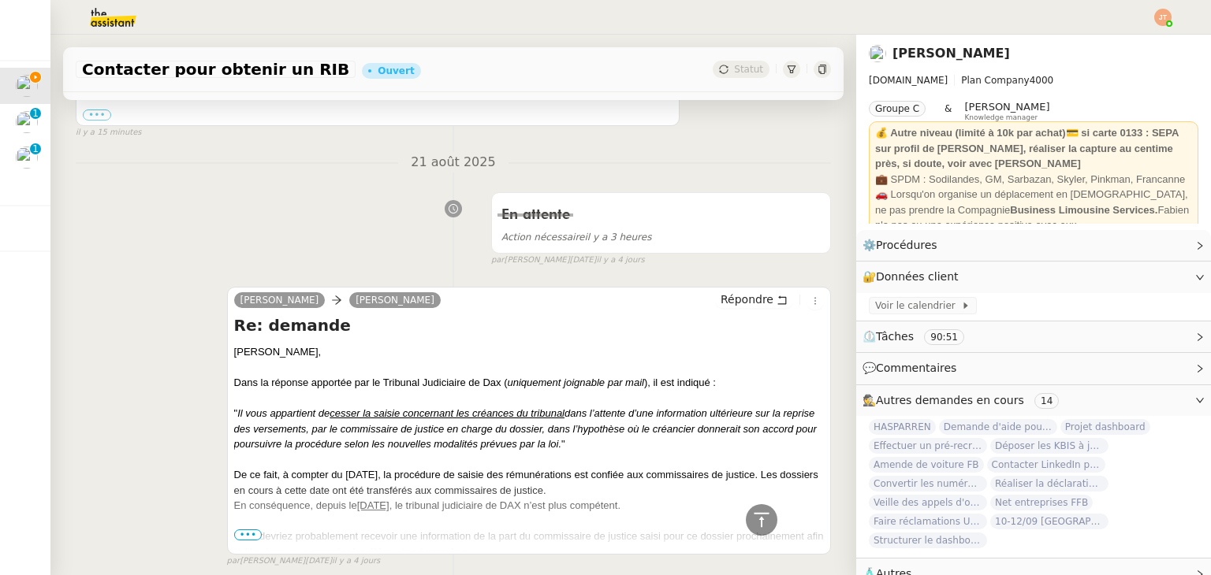
scroll to position [79, 0]
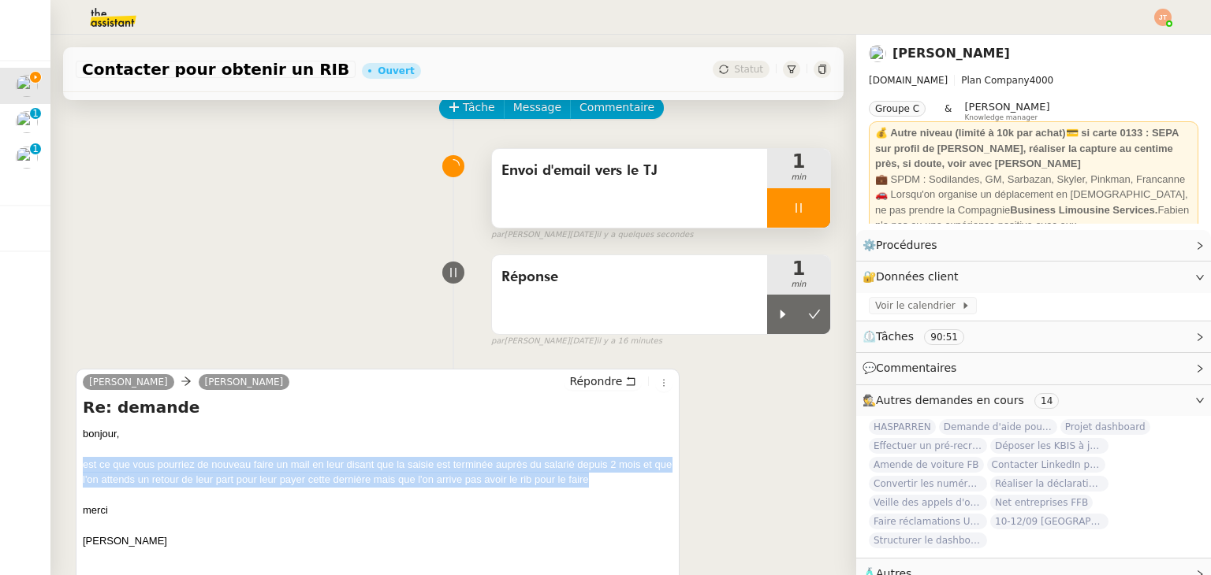
drag, startPoint x: 80, startPoint y: 465, endPoint x: 612, endPoint y: 482, distance: 532.3
click at [612, 482] on div "Lydie Laulon camille Répondre Re: demande bonjour, est ce que vous pourriez de …" at bounding box center [378, 484] width 604 height 230
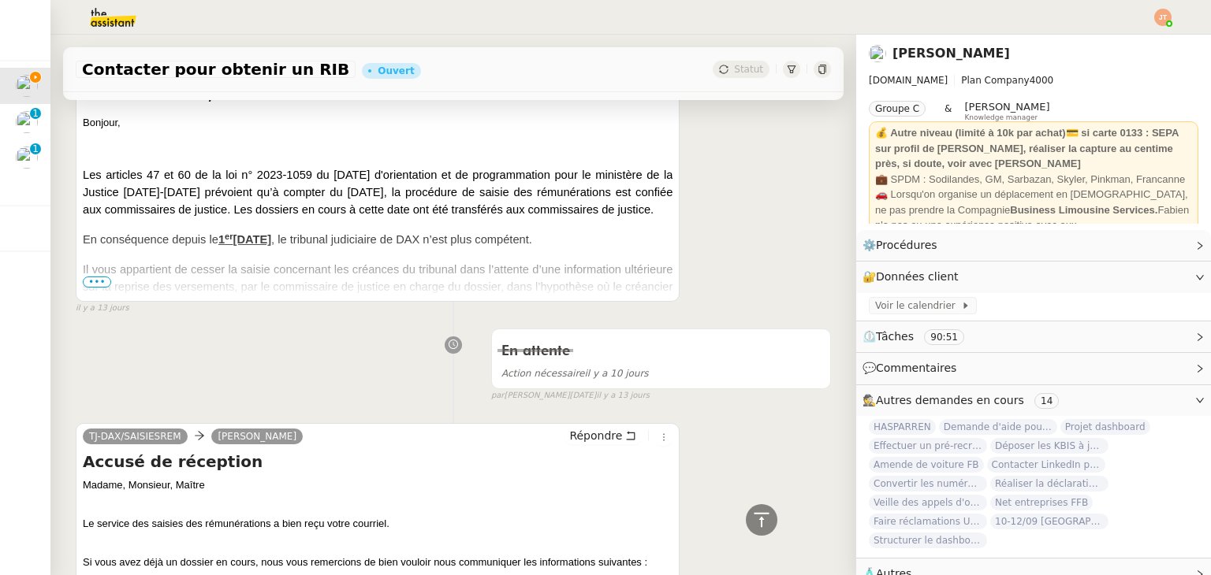
scroll to position [4256, 0]
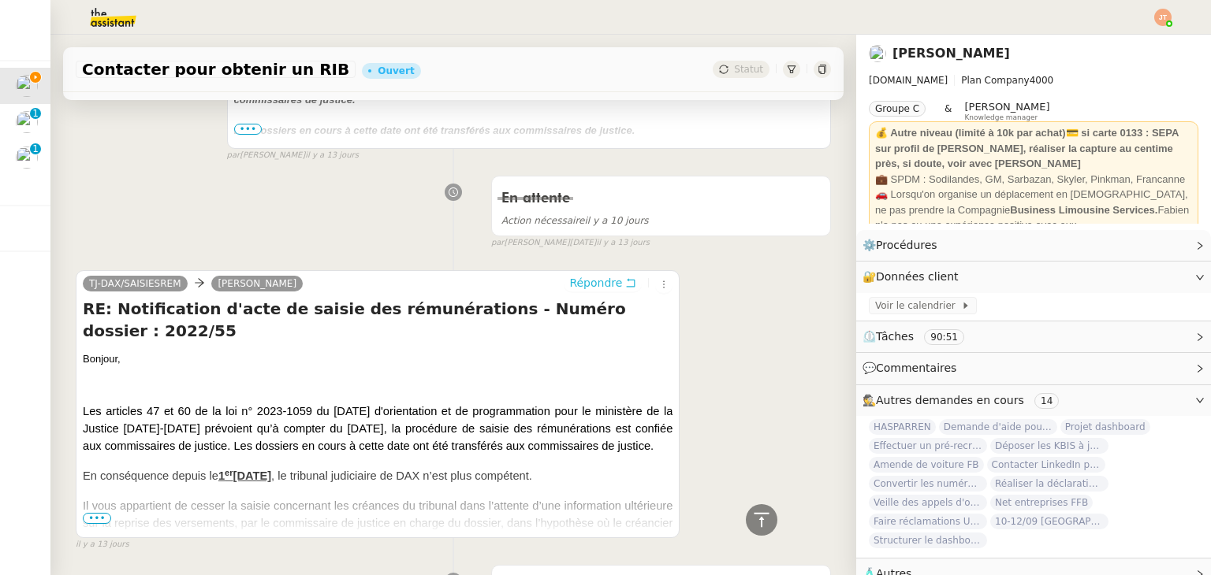
click at [574, 281] on span "Répondre" at bounding box center [595, 283] width 53 height 16
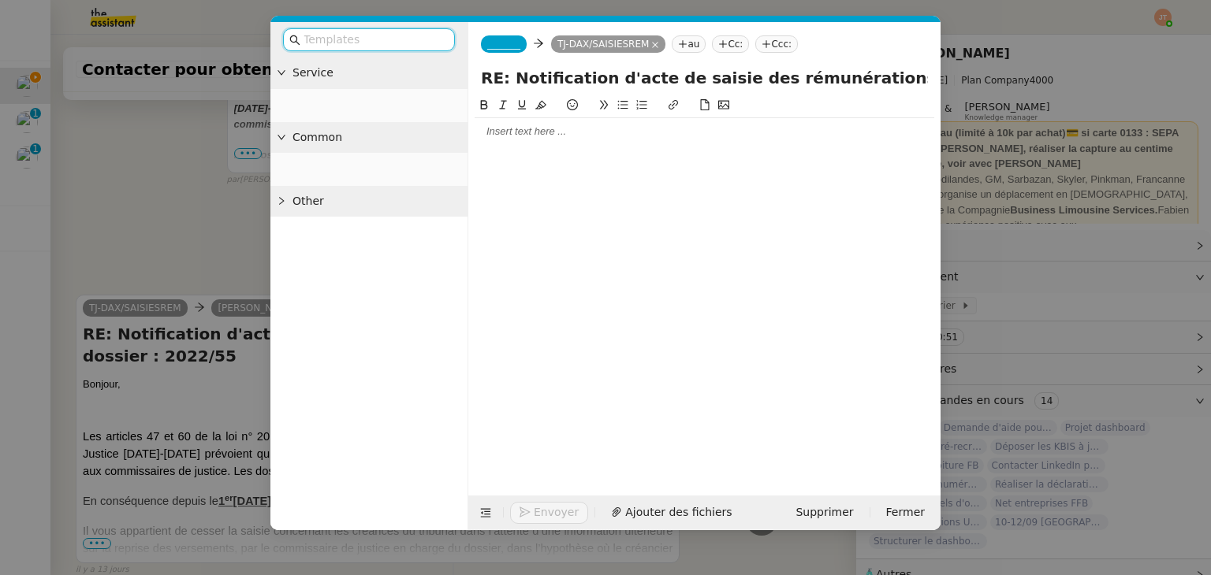
scroll to position [4385, 0]
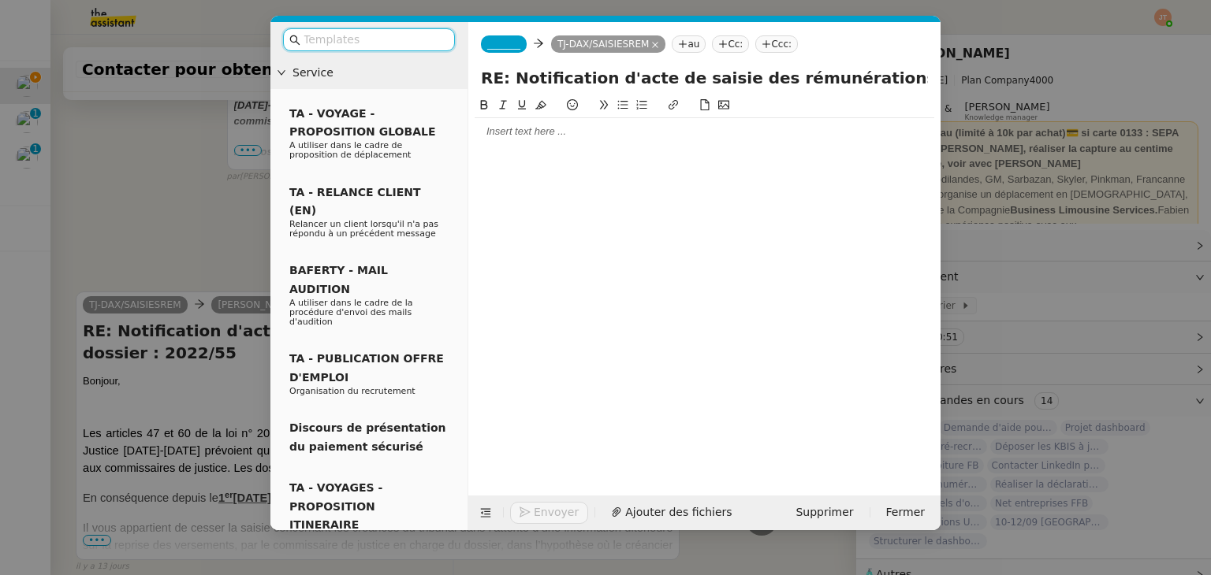
click at [493, 49] on span "_______" at bounding box center [503, 44] width 33 height 11
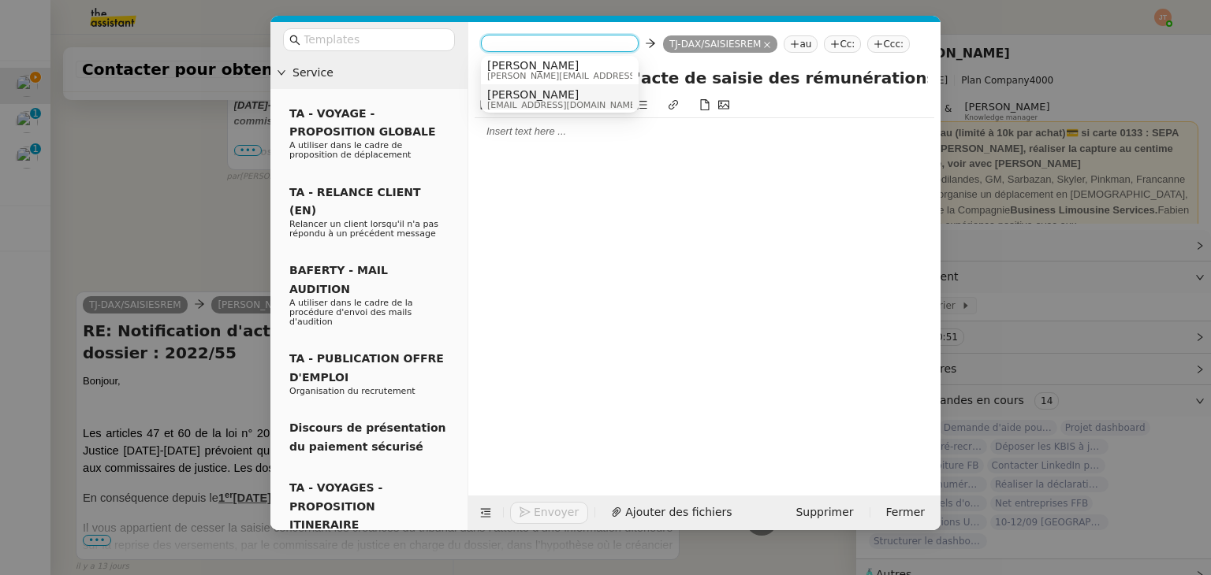
scroll to position [8, 0]
click at [523, 102] on span "camille.t5om@theassistant.com" at bounding box center [562, 101] width 151 height 9
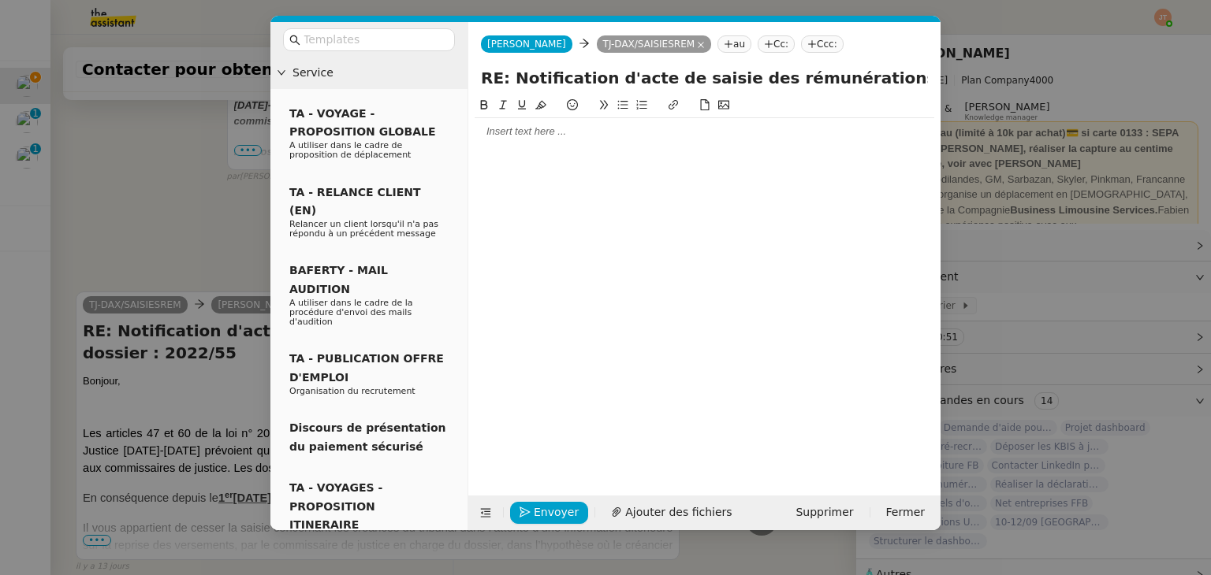
click at [504, 132] on div at bounding box center [704, 132] width 460 height 14
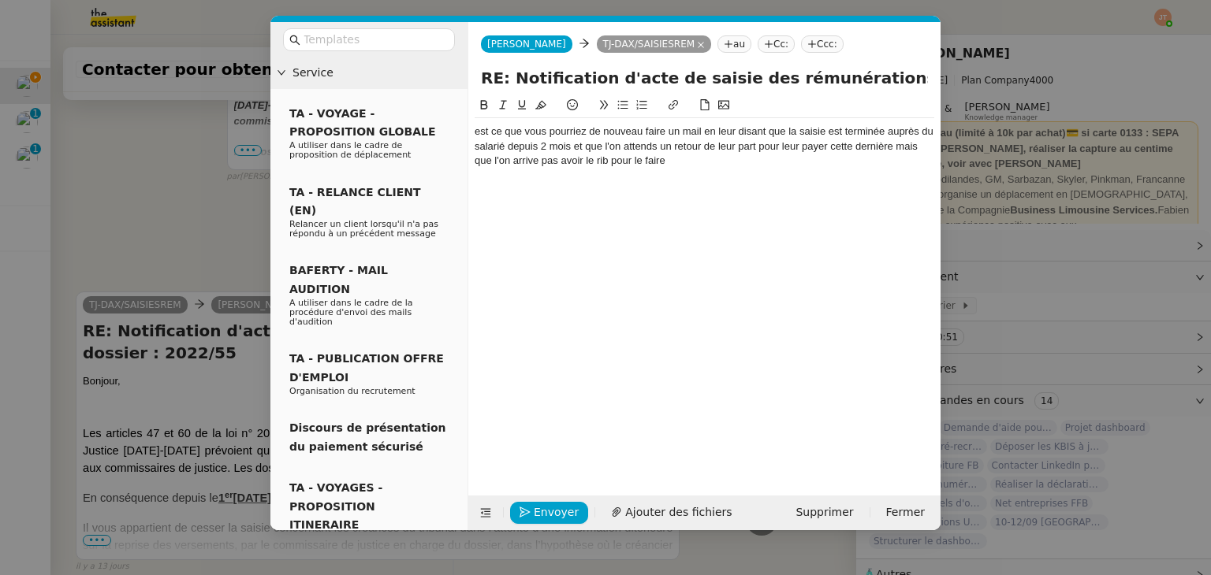
scroll to position [4415, 0]
click at [476, 129] on div "est ce que vous pourriez de nouveau faire un mail en leur disant que la saisie …" at bounding box center [704, 146] width 460 height 43
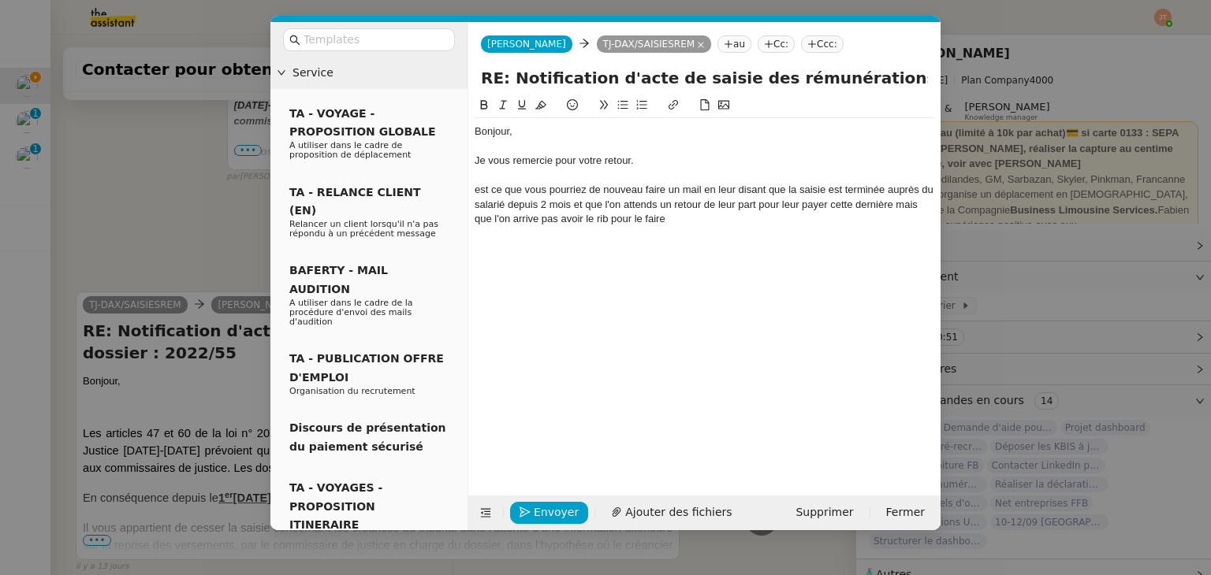
scroll to position [4477, 0]
click at [782, 191] on div "est ce que vous pourriez de nouveau faire un mail en leur disant que la saisie …" at bounding box center [704, 204] width 460 height 43
drag, startPoint x: 783, startPoint y: 190, endPoint x: 475, endPoint y: 189, distance: 307.4
click at [475, 189] on div "est ce que vous pourriez de nouveau faire un mail en leur disant que la saisie …" at bounding box center [704, 204] width 460 height 43
click at [785, 188] on div "De notre côté la saisie est terminée auprès du salarié depuis 2 mois et que l'o…" at bounding box center [704, 197] width 460 height 29
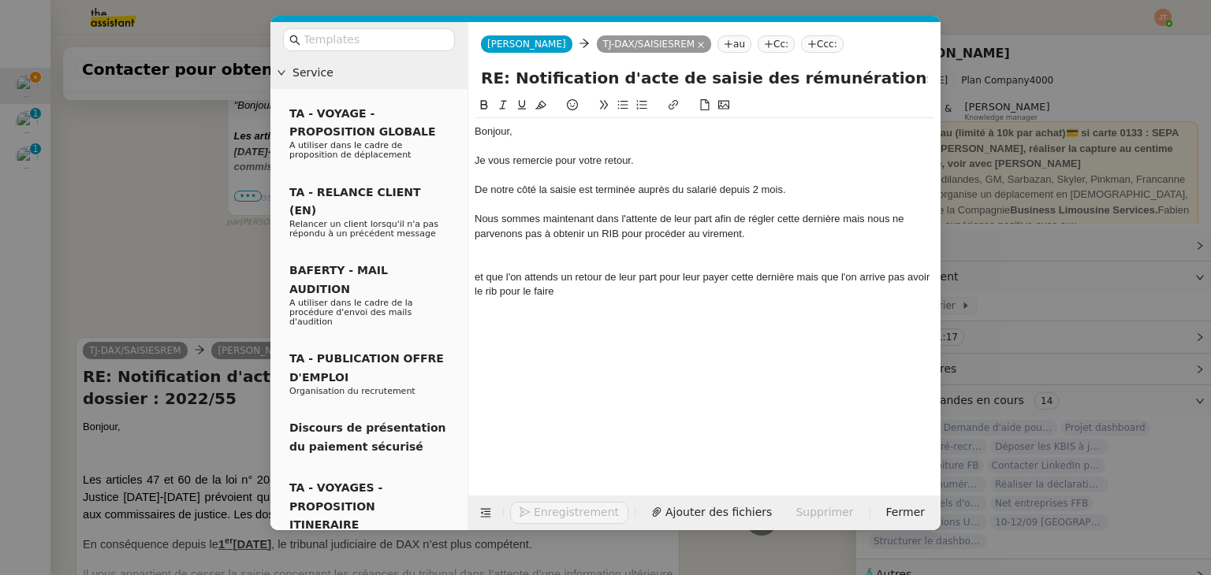
scroll to position [4553, 0]
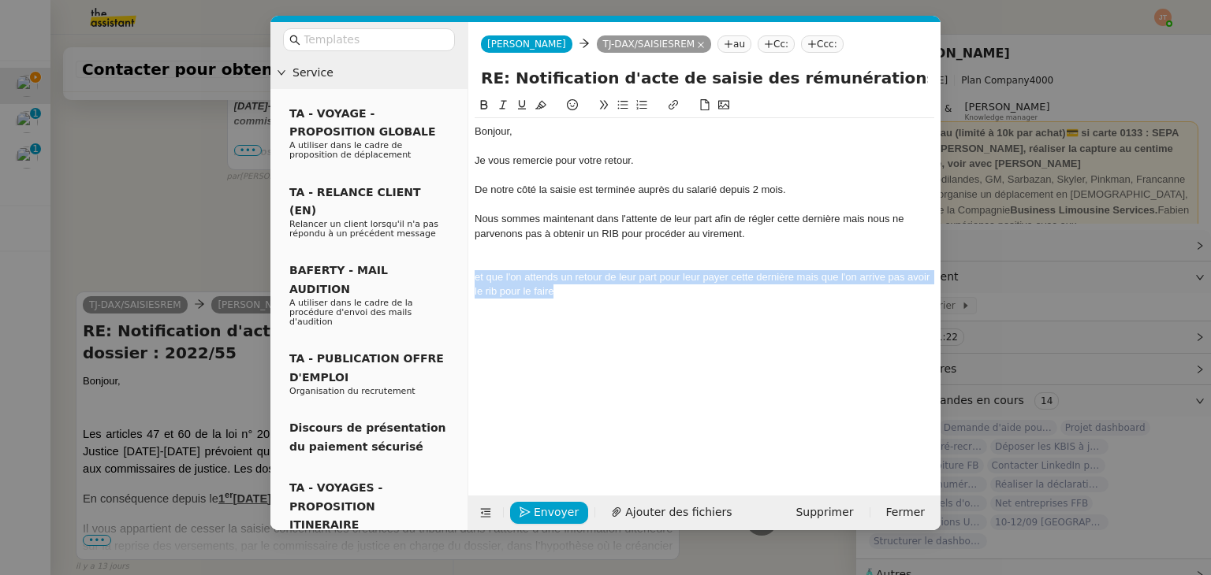
drag, startPoint x: 557, startPoint y: 300, endPoint x: 473, endPoint y: 274, distance: 88.3
click at [473, 274] on nz-spin "Bonjour, Je vous remercie pour votre retour. De notre côté la saisie est termin…" at bounding box center [704, 286] width 472 height 381
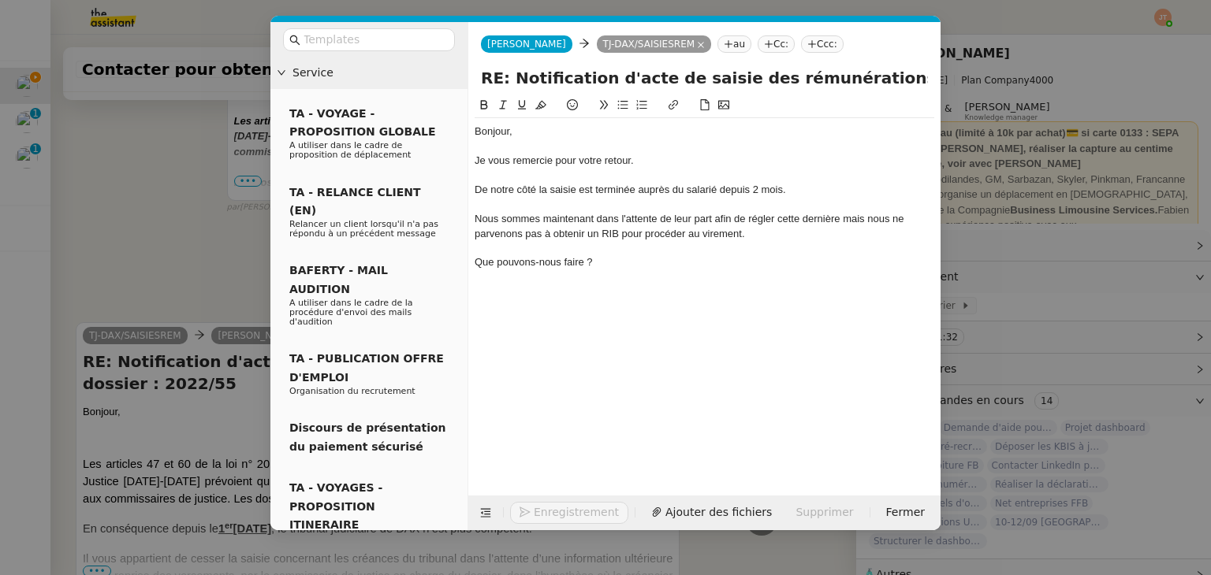
scroll to position [4568, 0]
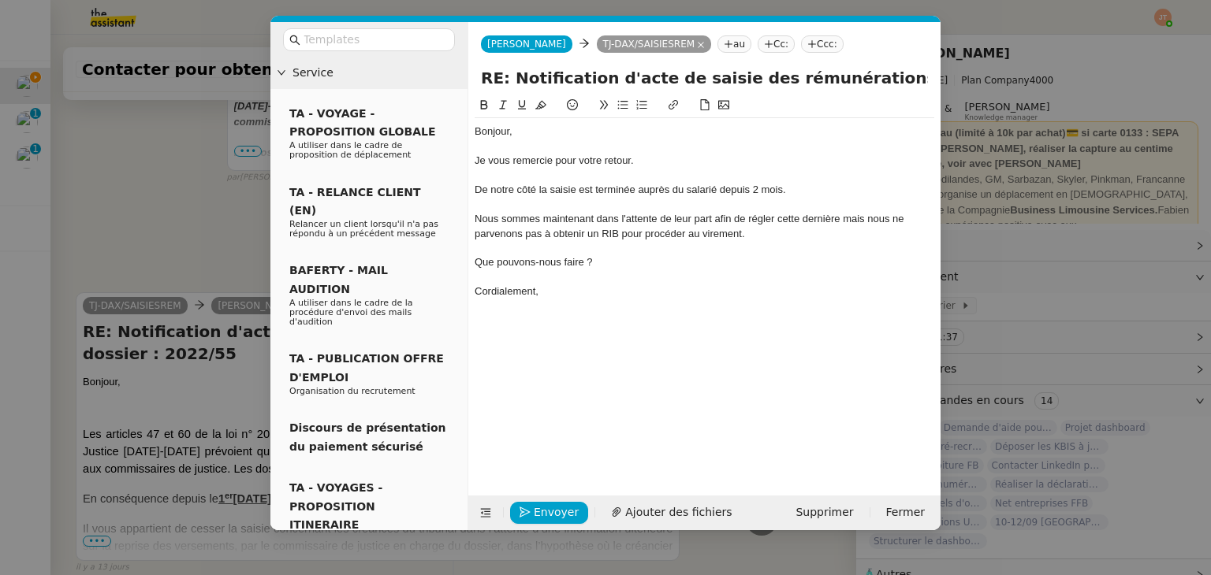
click at [530, 187] on div "De notre côté la saisie est terminée auprès du salarié depuis 2 mois." at bounding box center [704, 190] width 460 height 14
click at [0, 0] on lt-span "côté ," at bounding box center [0, 0] width 0 height 0
click at [843, 214] on div "Nous sommes maintenant dans l'attente de leur part afin de régler cette dernièr…" at bounding box center [704, 226] width 460 height 29
click at [0, 0] on lt-span ", mais" at bounding box center [0, 0] width 0 height 0
click at [757, 236] on div "Nous sommes maintenant dans l'attente de leur part afin de régler cette dernièr…" at bounding box center [704, 226] width 460 height 29
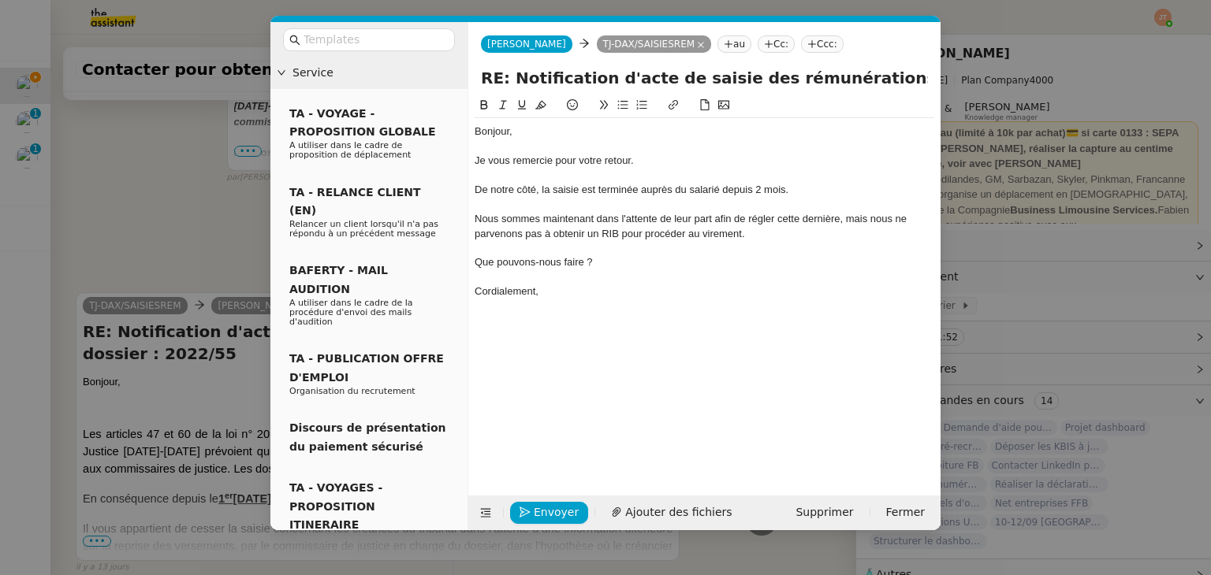
click at [556, 290] on div "Cordialement," at bounding box center [704, 292] width 460 height 14
click at [176, 198] on nz-modal-container "Service TA - VOYAGE - PROPOSITION GLOBALE A utiliser dans le cadre de propositi…" at bounding box center [605, 287] width 1211 height 575
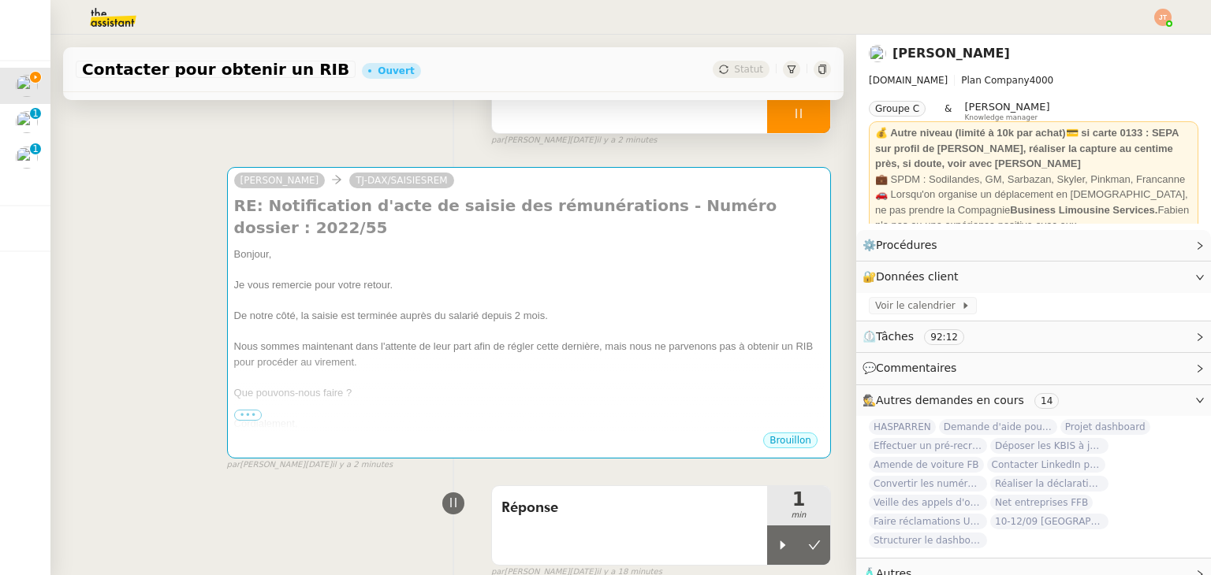
scroll to position [158, 0]
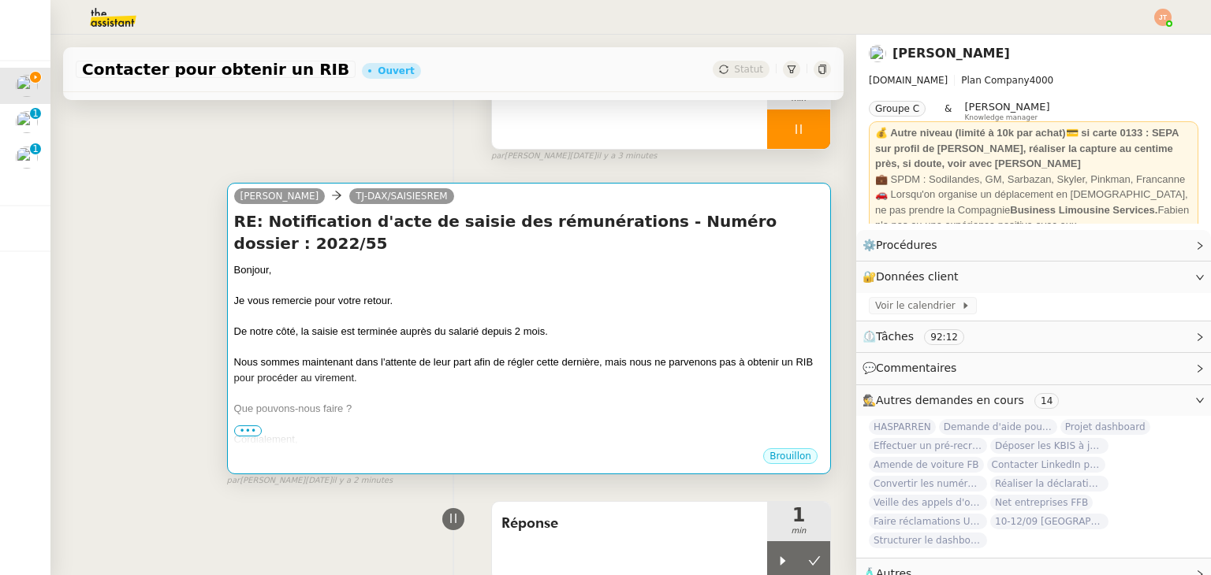
click at [415, 309] on div at bounding box center [529, 317] width 590 height 16
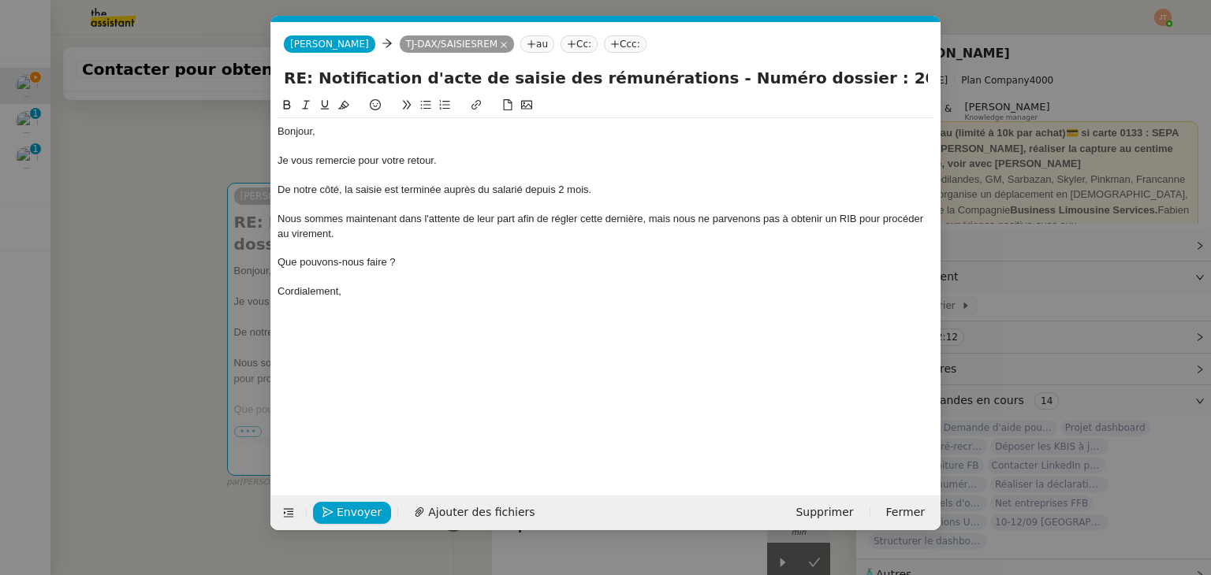
scroll to position [0, 33]
click at [104, 285] on nz-modal-container "Service TA - VOYAGE - PROPOSITION GLOBALE A utiliser dans le cadre de propositi…" at bounding box center [605, 287] width 1211 height 575
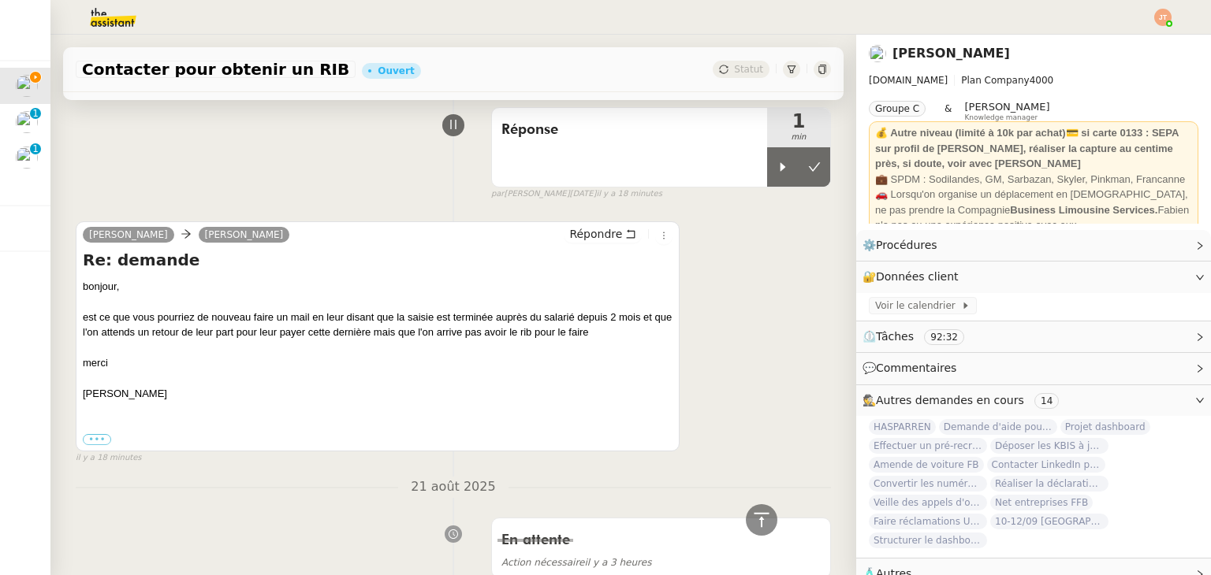
scroll to position [236, 0]
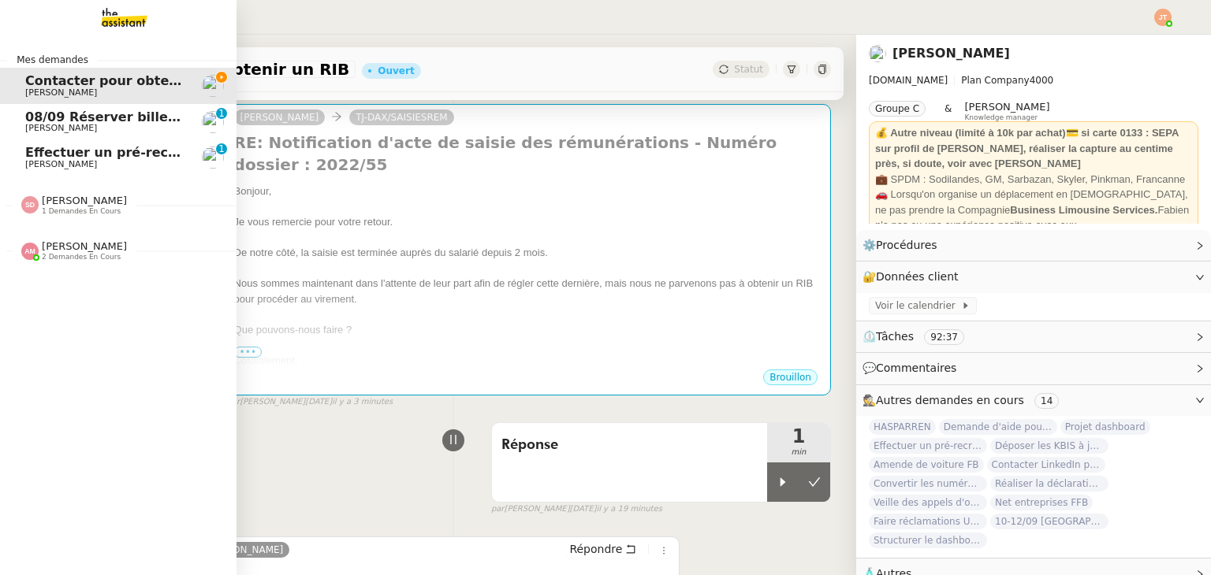
click at [63, 210] on span "1 demandes en cours" at bounding box center [81, 211] width 79 height 9
click at [82, 237] on span "Amende de voiture FB" at bounding box center [105, 234] width 160 height 15
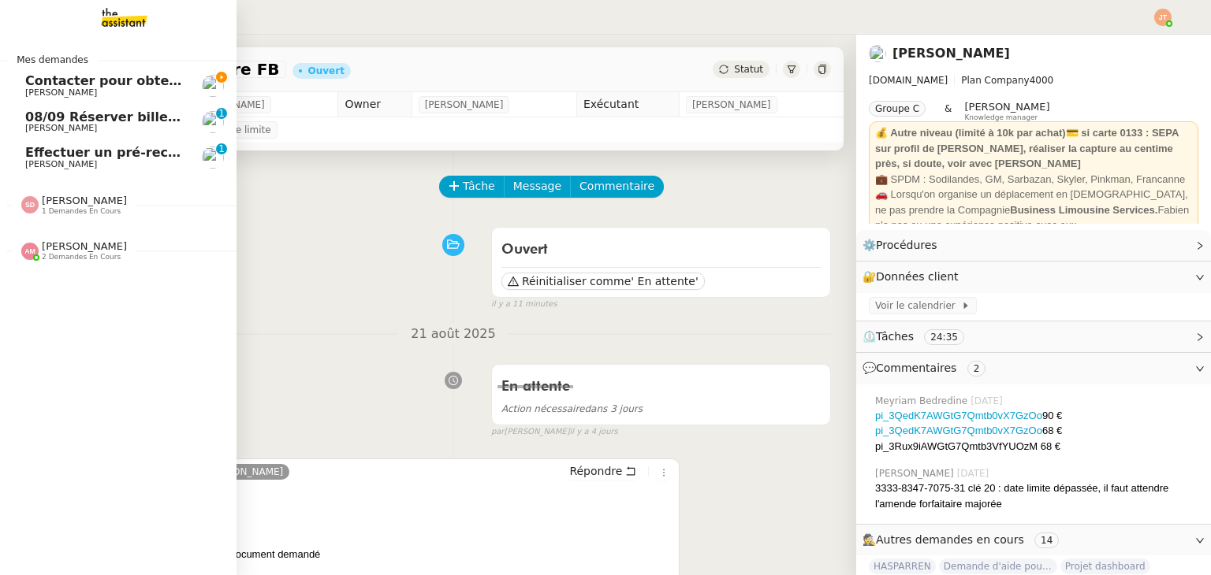
click at [73, 206] on span "Sheida Delpazir" at bounding box center [84, 201] width 85 height 12
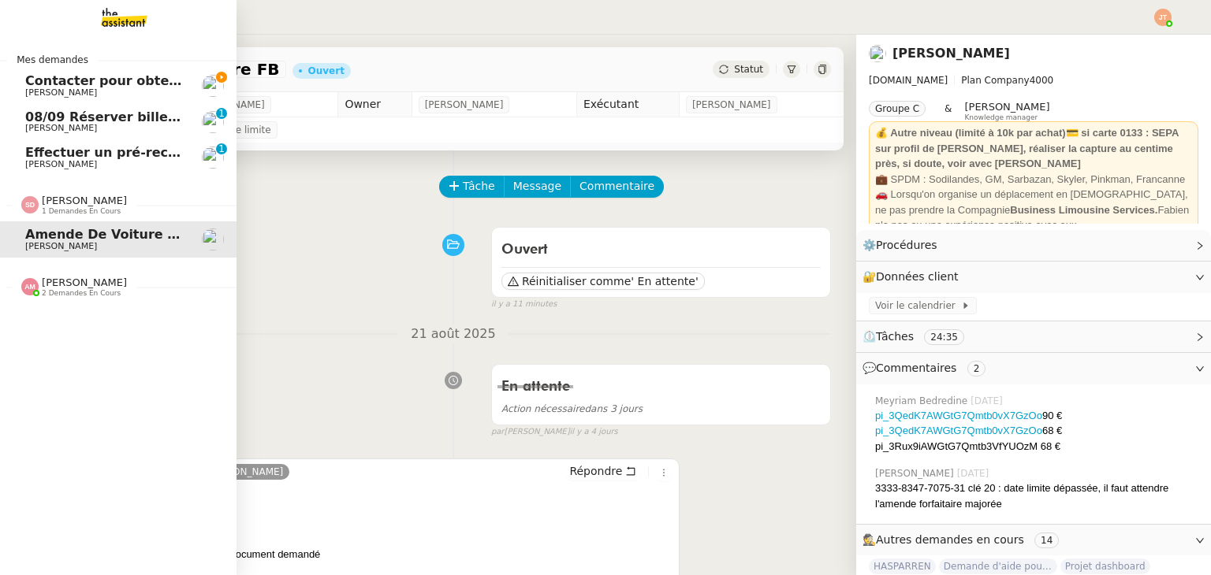
click at [73, 206] on span "Sheida Delpazir" at bounding box center [84, 201] width 85 height 12
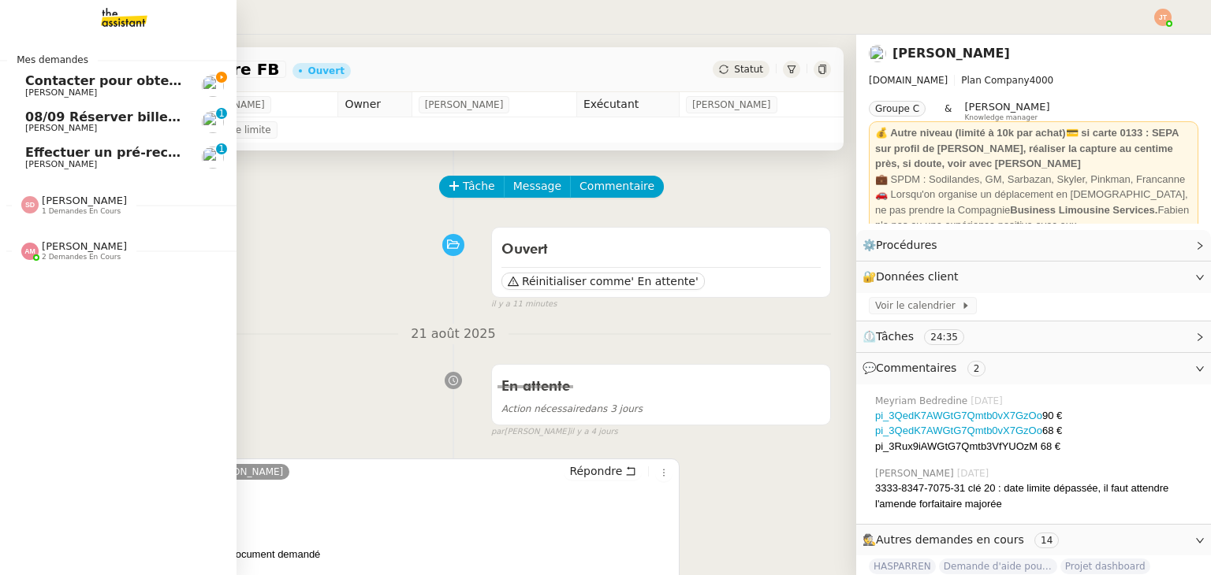
click at [91, 89] on span "[PERSON_NAME]" at bounding box center [104, 92] width 159 height 9
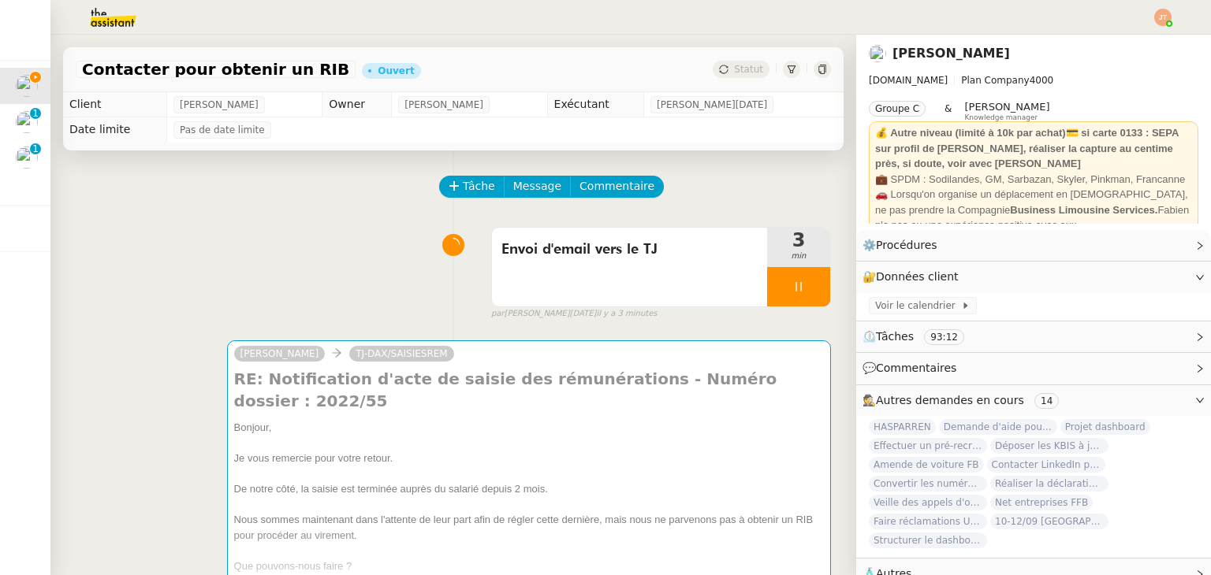
click at [323, 262] on div "Envoi d'email vers le TJ 3 min false par Jean-Noël D. il y a 3 minutes" at bounding box center [453, 270] width 755 height 101
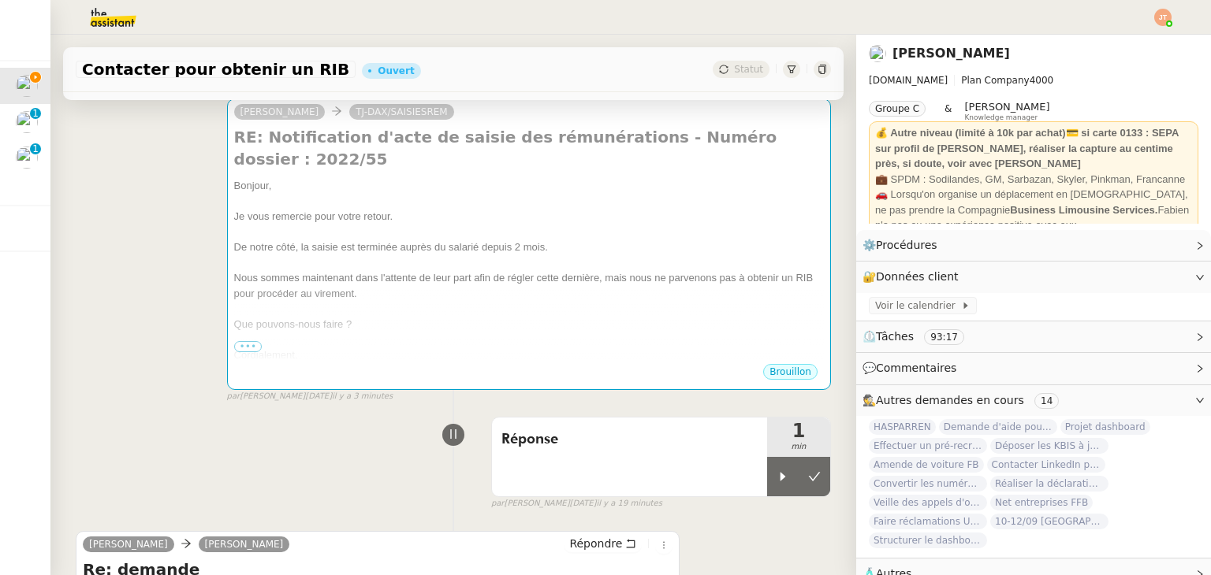
scroll to position [236, 0]
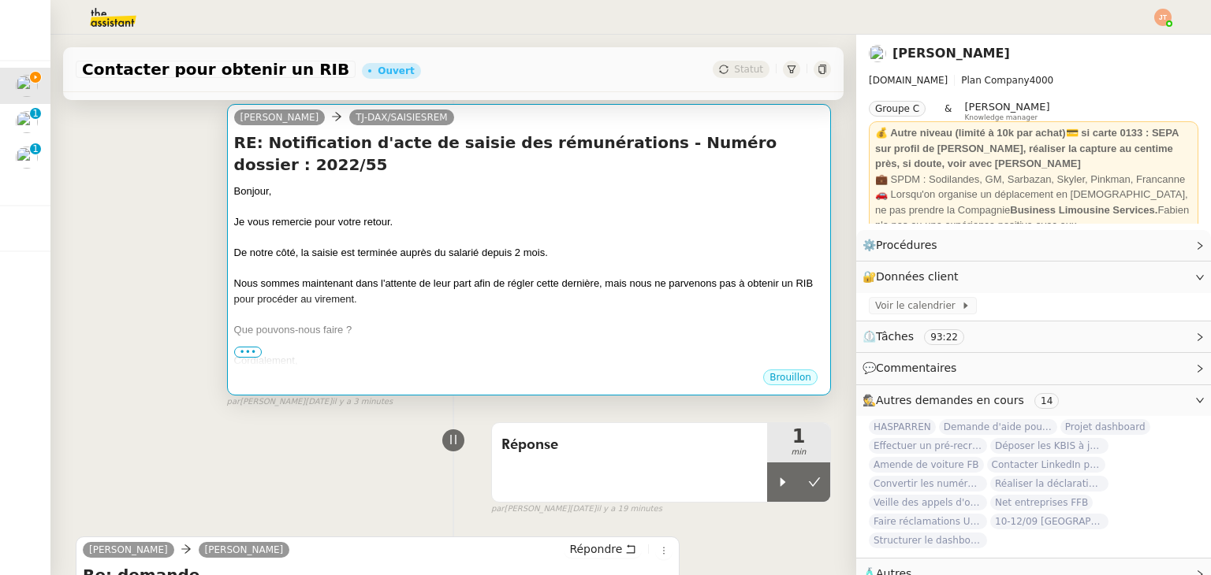
click at [385, 282] on div "Nous sommes maintenant dans l'attente de leur part afin de régler cette dernièr…" at bounding box center [529, 291] width 590 height 31
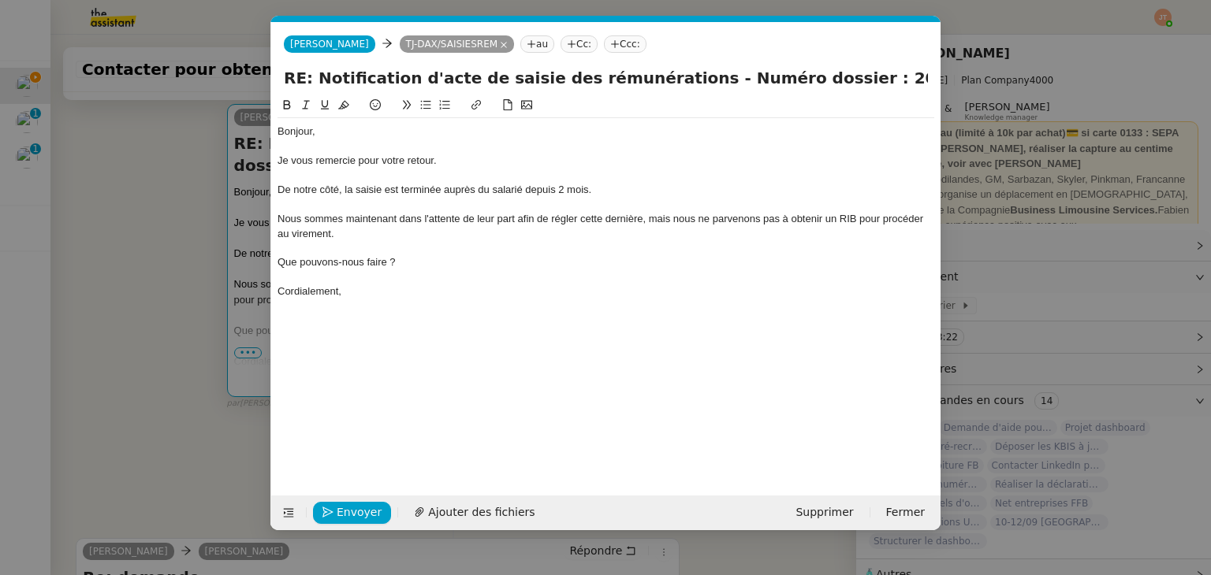
scroll to position [0, 33]
click at [382, 237] on div "Nous sommes maintenant dans l'attente de leur part afin de régler cette dernièr…" at bounding box center [605, 226] width 657 height 29
click at [440, 266] on div "Que pouvons-nous faire ?" at bounding box center [605, 262] width 657 height 14
click at [396, 307] on div "Bonjour, Je vous remercie pour votre retour. De notre côté, la saisie est termi…" at bounding box center [605, 283] width 657 height 375
click at [396, 300] on div "Bonjour, Je vous remercie pour votre retour. De notre côté, la saisie est termi…" at bounding box center [605, 211] width 657 height 187
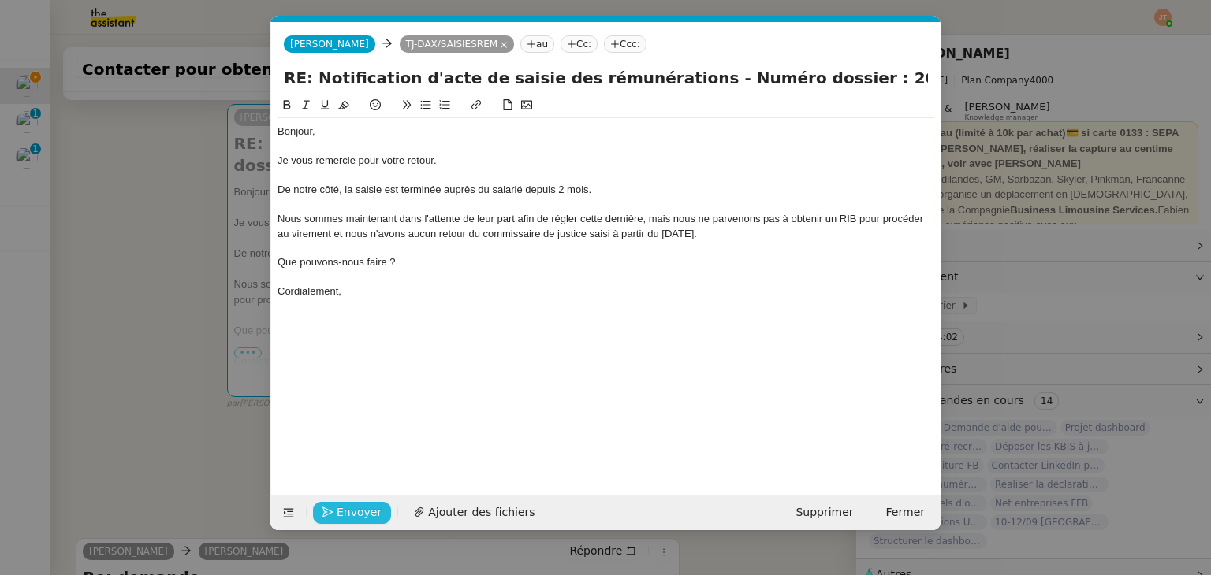
click at [355, 512] on span "Envoyer" at bounding box center [359, 513] width 45 height 18
click at [355, 512] on span "Confirmer l'envoi" at bounding box center [384, 513] width 95 height 18
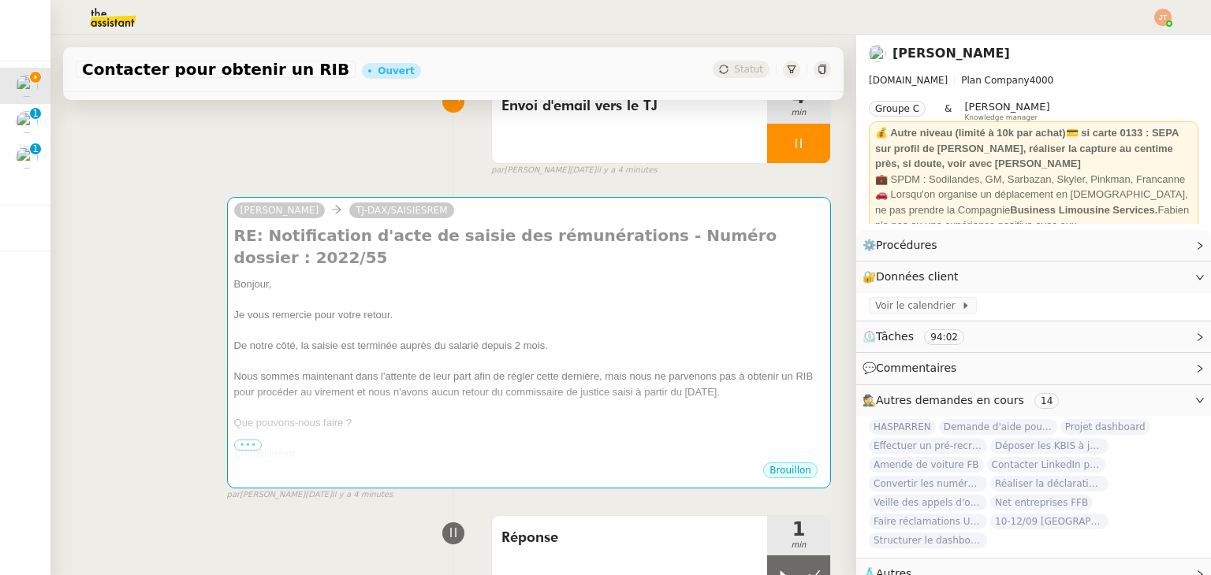
scroll to position [0, 0]
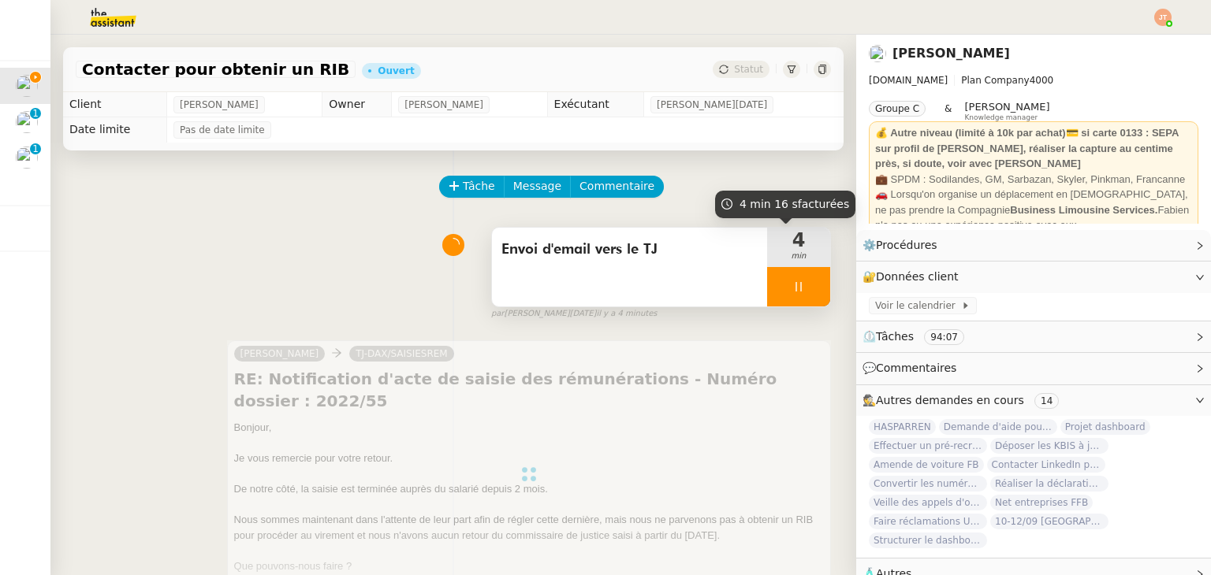
click at [767, 288] on div at bounding box center [798, 286] width 63 height 39
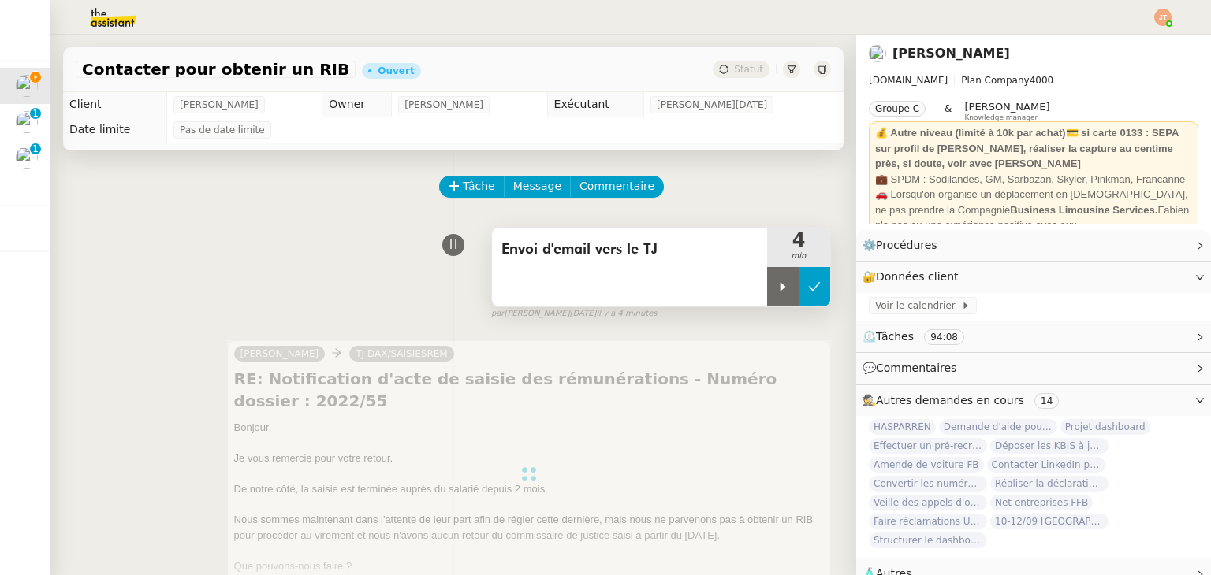
click at [808, 291] on icon at bounding box center [814, 287] width 13 height 13
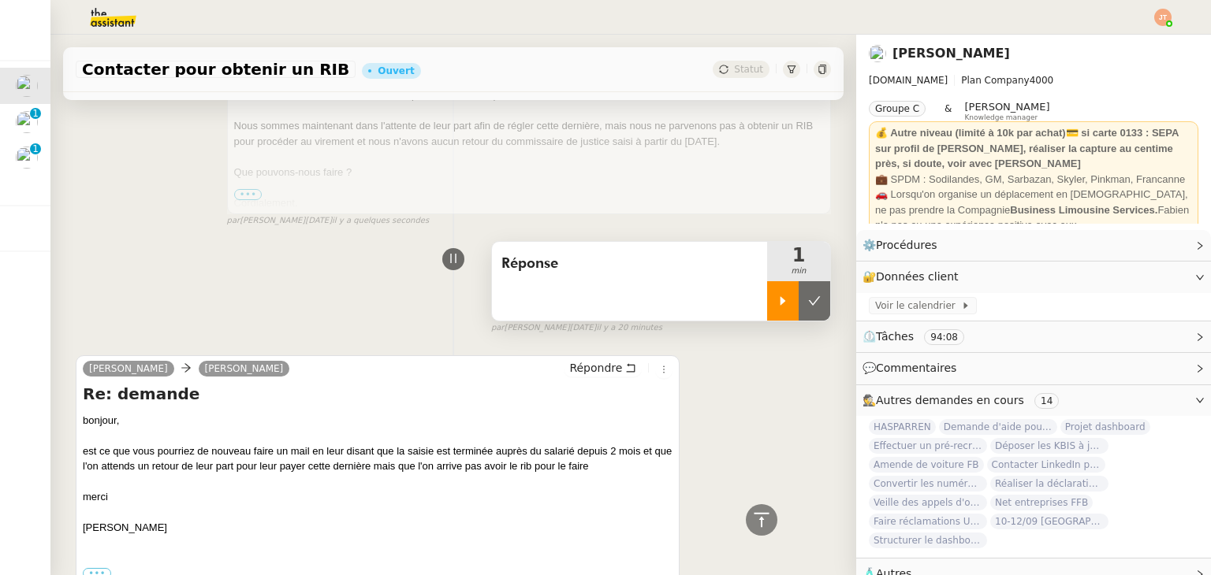
click at [776, 295] on icon at bounding box center [782, 301] width 13 height 13
click at [569, 360] on span "Répondre" at bounding box center [595, 368] width 53 height 16
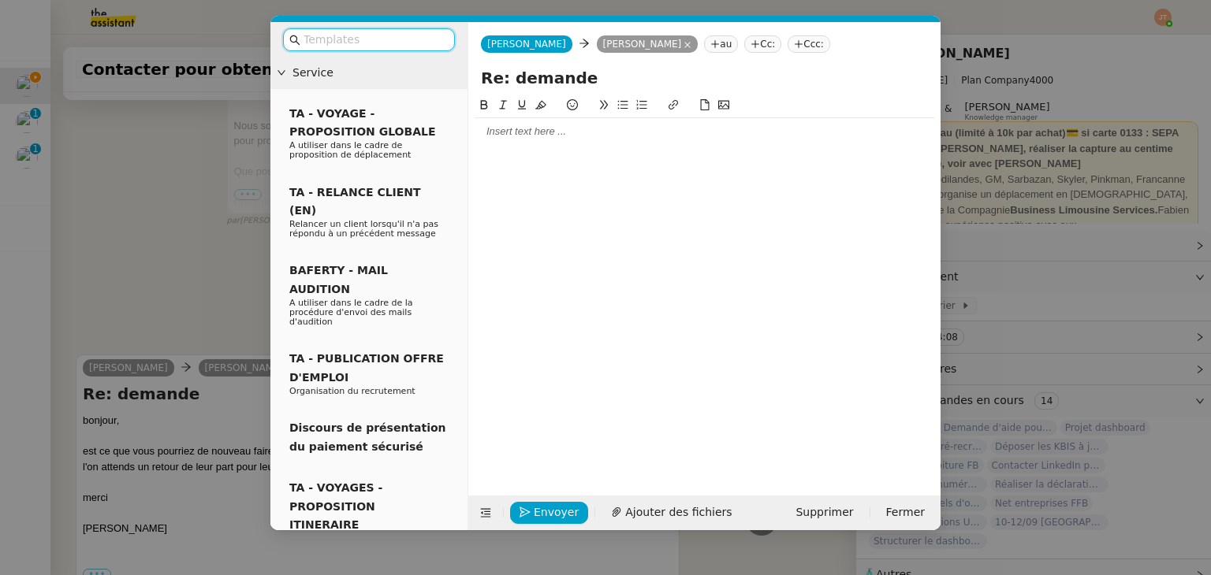
scroll to position [516, 0]
click at [512, 140] on div at bounding box center [704, 131] width 460 height 27
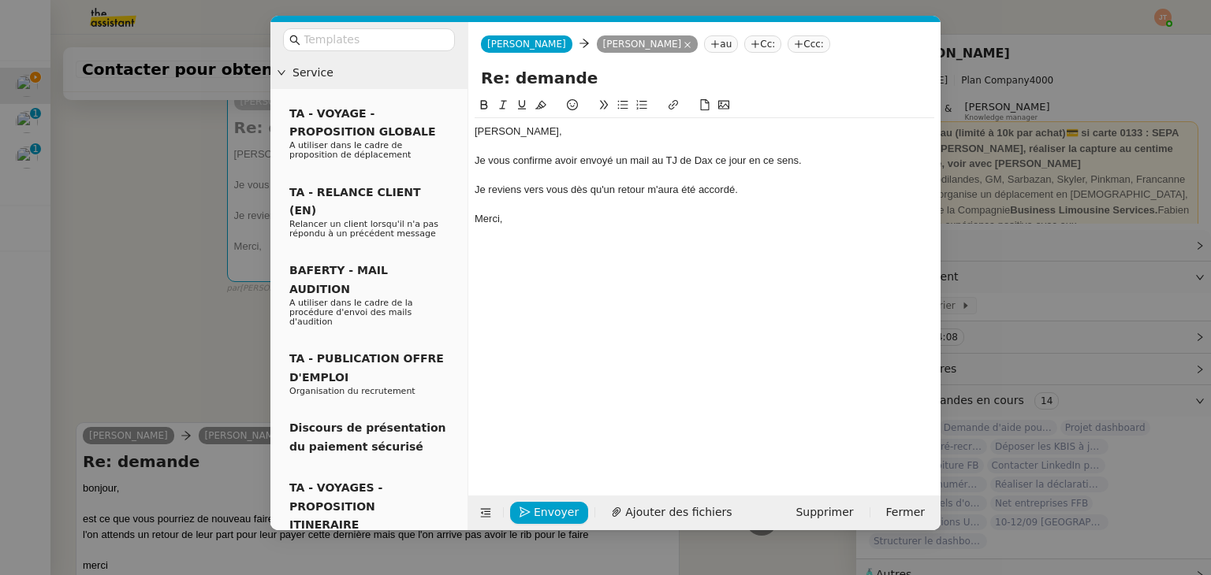
scroll to position [995, 0]
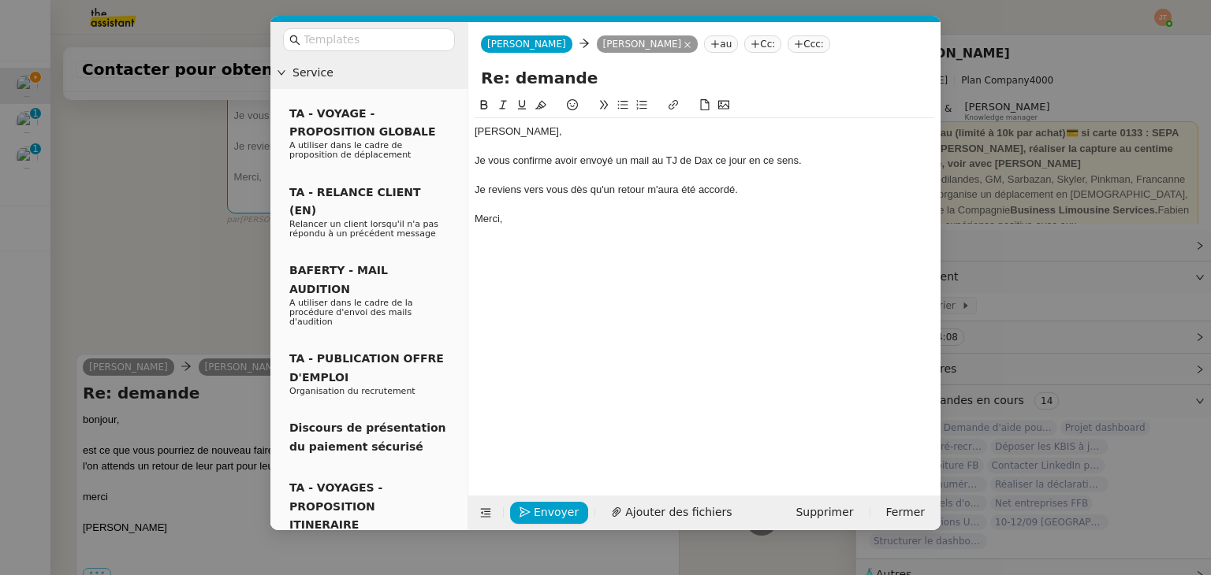
click at [79, 220] on nz-modal-container "Service TA - VOYAGE - PROPOSITION GLOBALE A utiliser dans le cadre de propositi…" at bounding box center [605, 287] width 1211 height 575
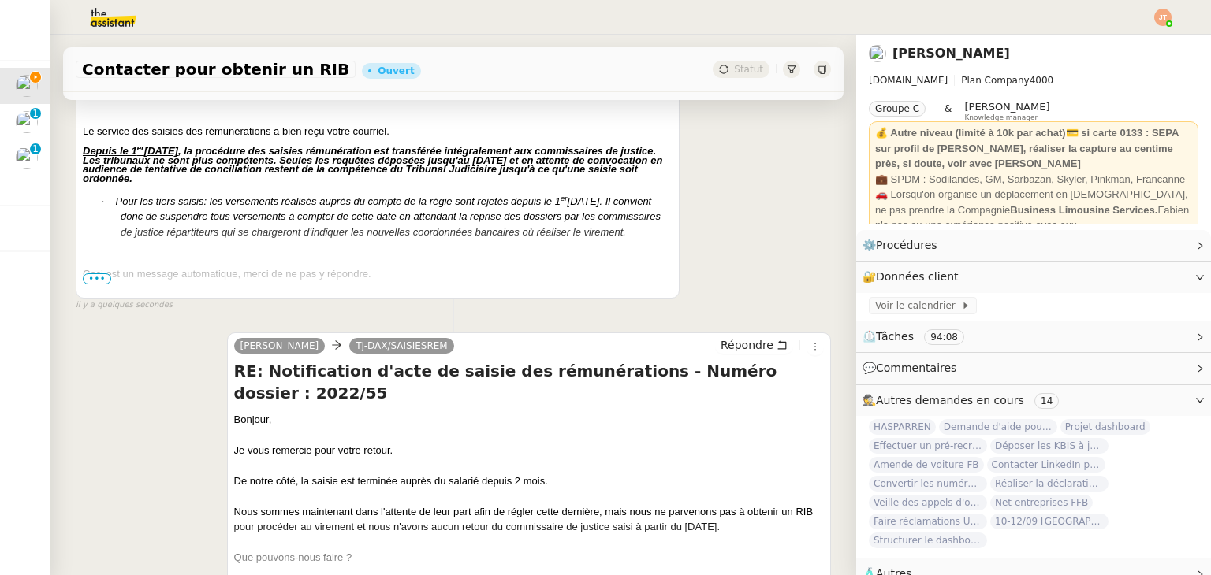
scroll to position [394, 0]
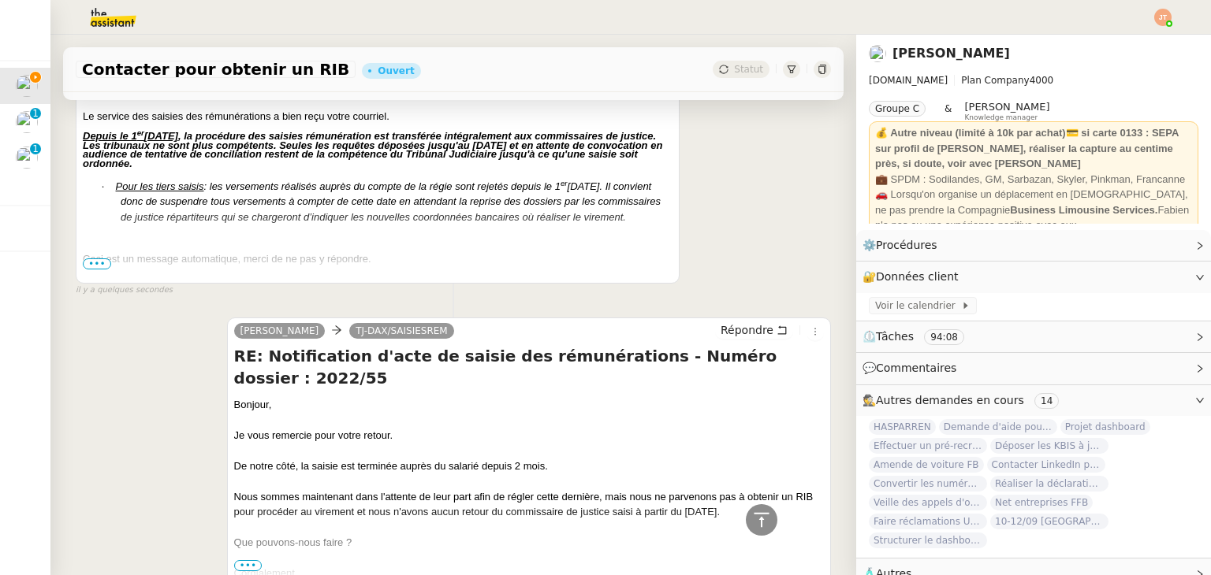
click at [99, 262] on span "•••" at bounding box center [97, 264] width 28 height 11
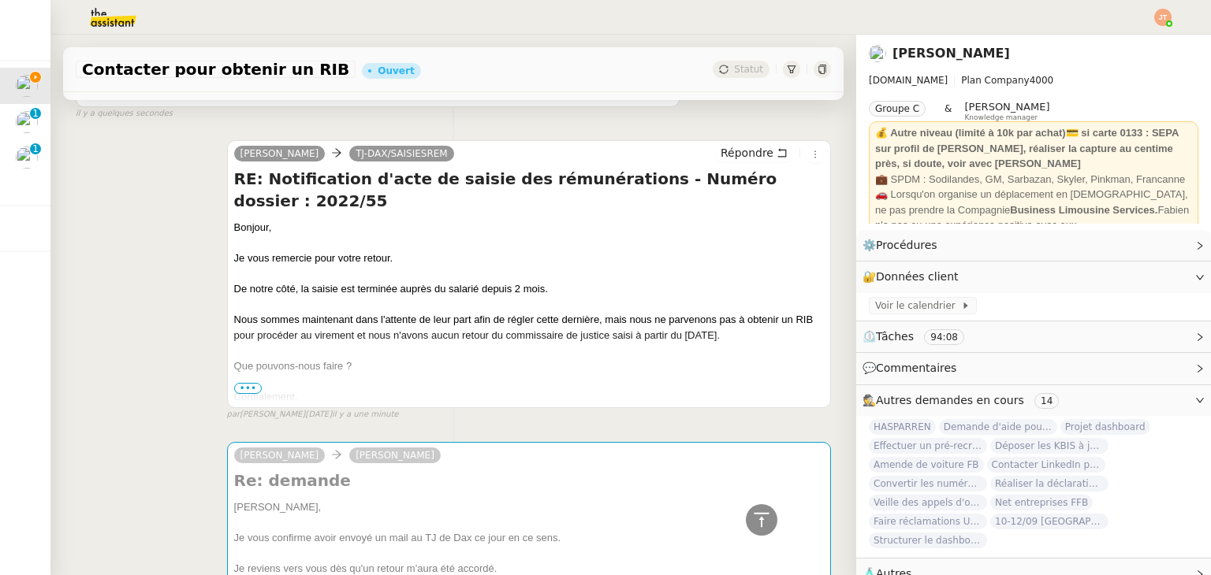
scroll to position [1340, 0]
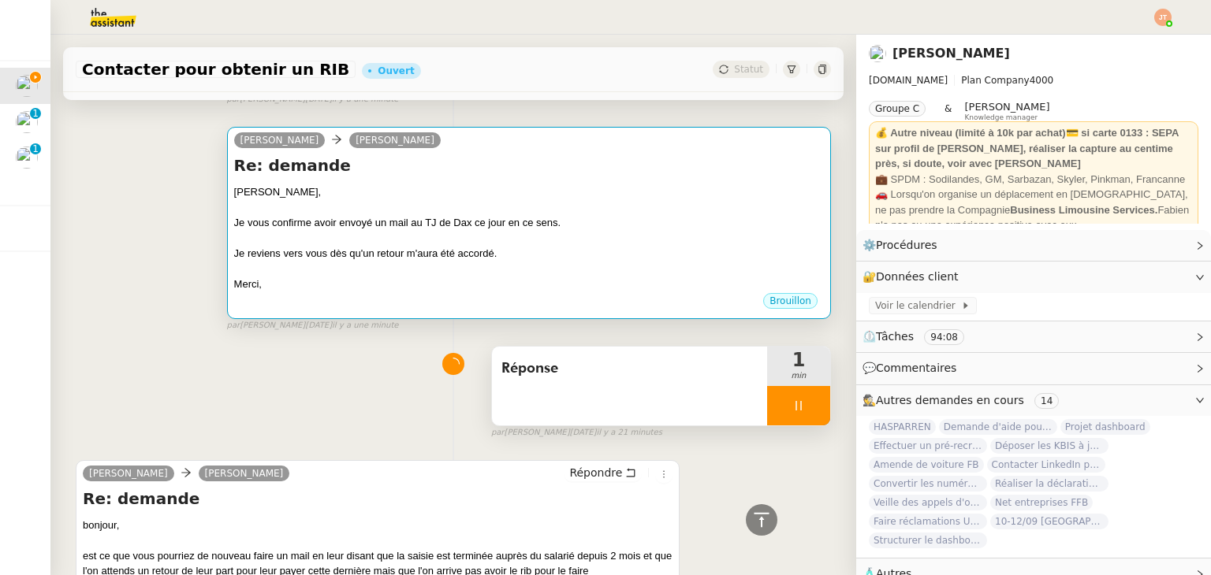
click at [416, 262] on div "Je reviens vers vous dès qu'un retour m'aura été accordé." at bounding box center [529, 254] width 590 height 16
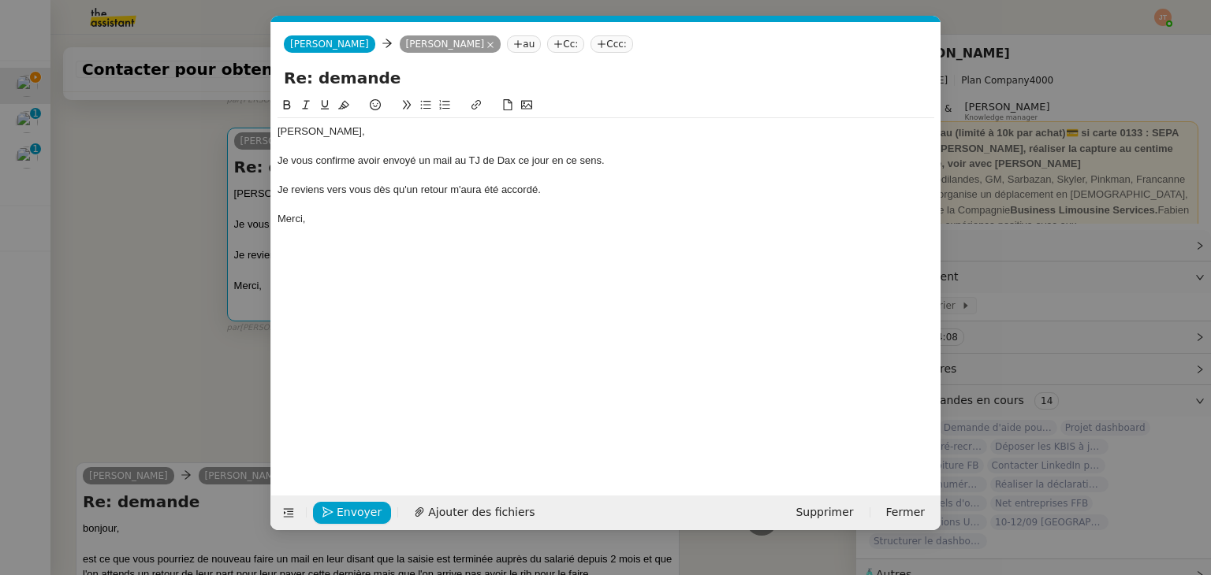
scroll to position [0, 33]
click at [334, 231] on div "Lydie, Je vous confirme avoir envoyé un mail au TJ de Dax ce jour en ce sens. J…" at bounding box center [605, 175] width 657 height 114
click at [116, 326] on nz-modal-container "Service TA - VOYAGE - PROPOSITION GLOBALE A utiliser dans le cadre de propositi…" at bounding box center [605, 287] width 1211 height 575
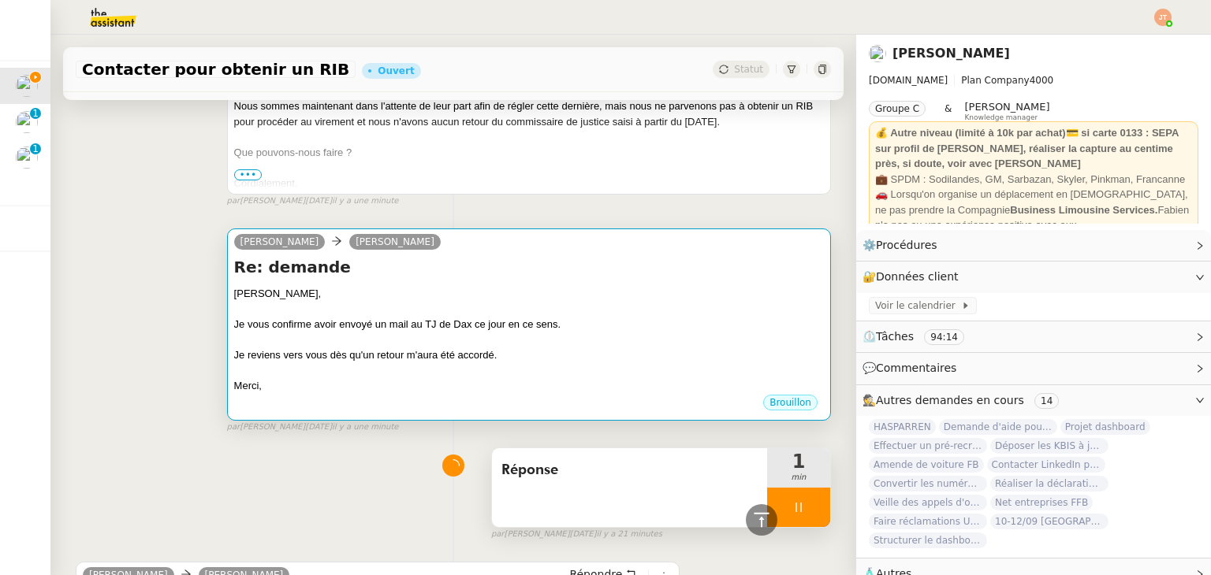
scroll to position [1261, 0]
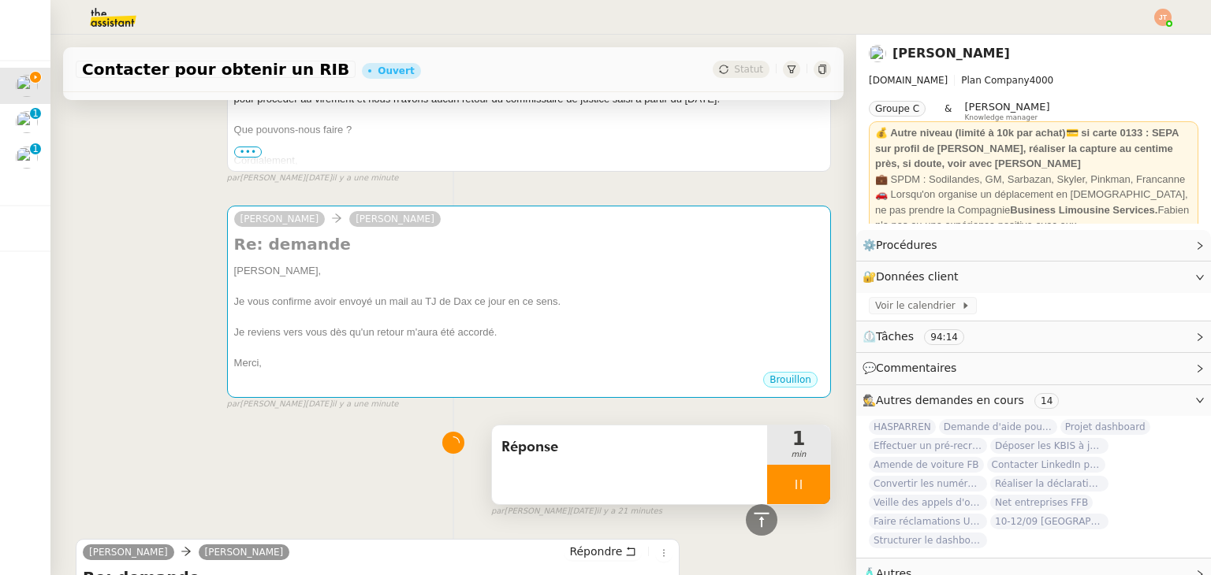
click at [792, 491] on icon at bounding box center [798, 484] width 13 height 13
click at [808, 491] on icon at bounding box center [814, 484] width 13 height 13
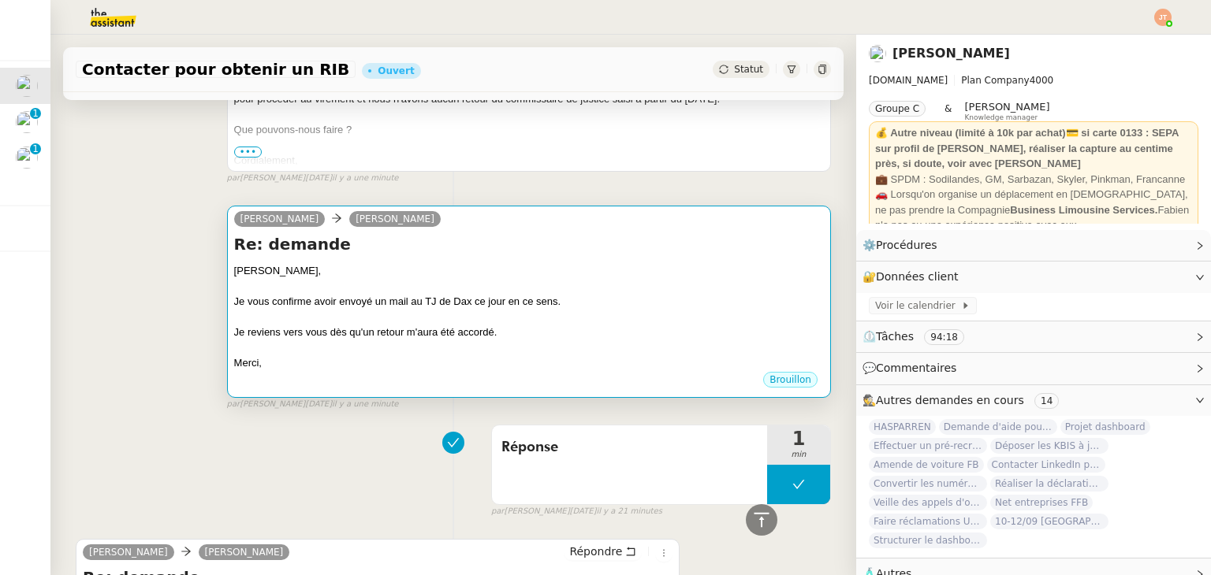
click at [537, 341] on div "Je reviens vers vous dès qu'un retour m'aura été accordé." at bounding box center [529, 333] width 590 height 16
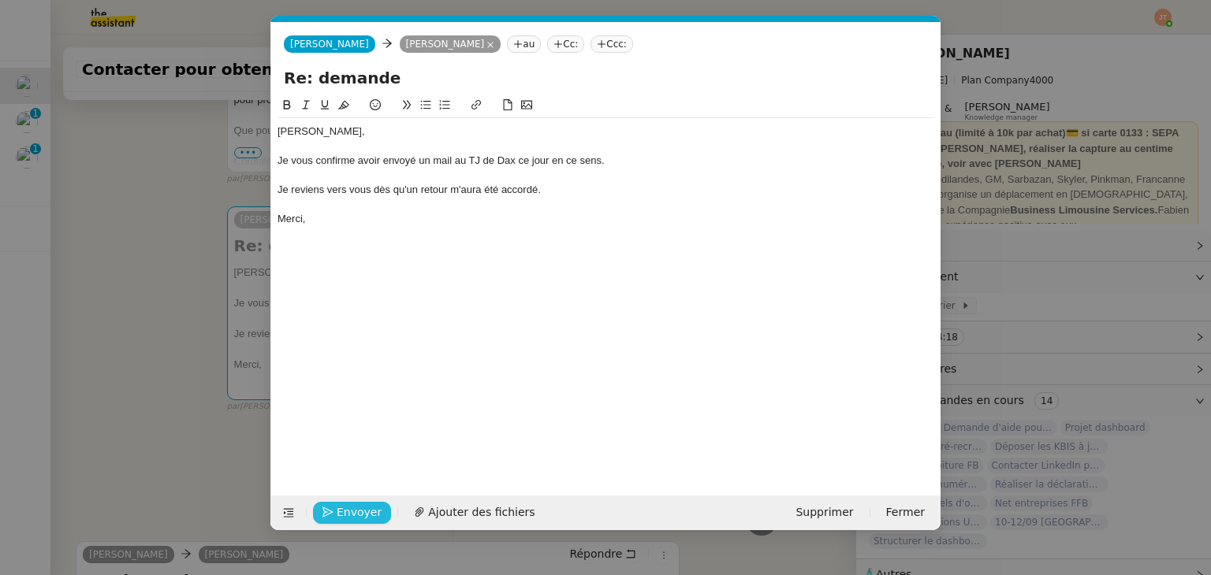
scroll to position [0, 33]
click at [359, 508] on span "Envoyer" at bounding box center [359, 513] width 45 height 18
click at [359, 508] on span "Confirmer l'envoi" at bounding box center [384, 513] width 95 height 18
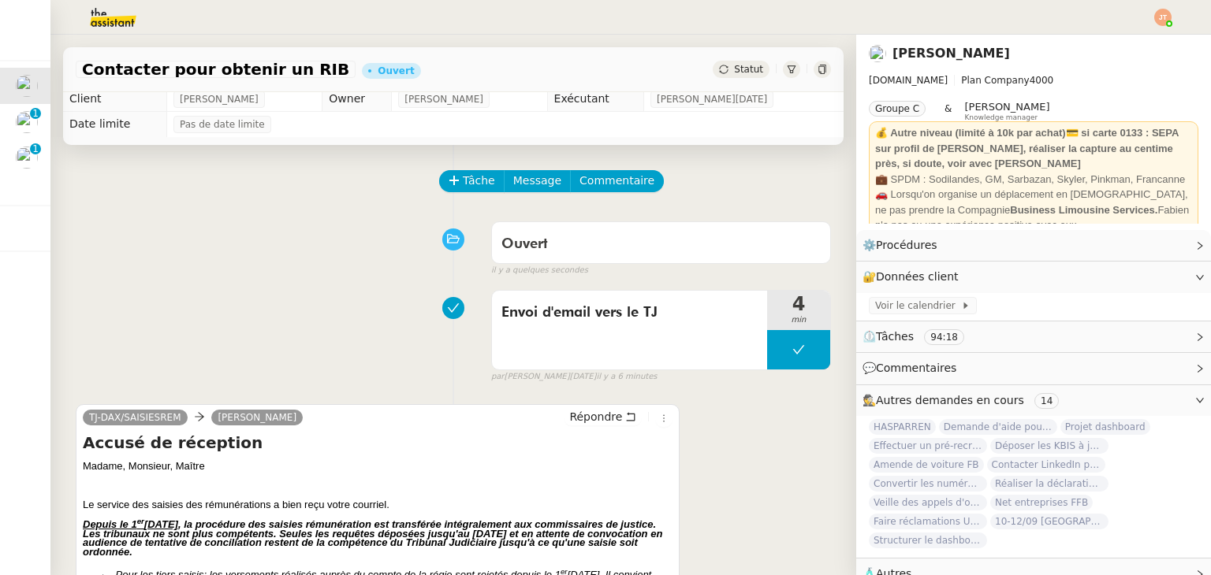
scroll to position [0, 0]
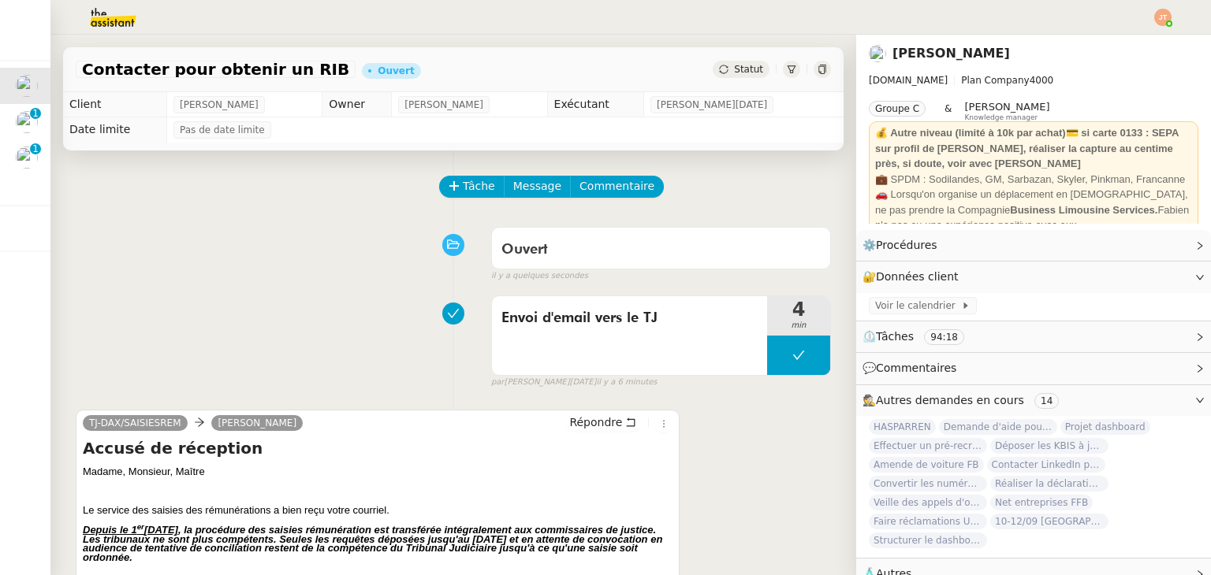
click at [713, 73] on div "Statut" at bounding box center [741, 69] width 57 height 17
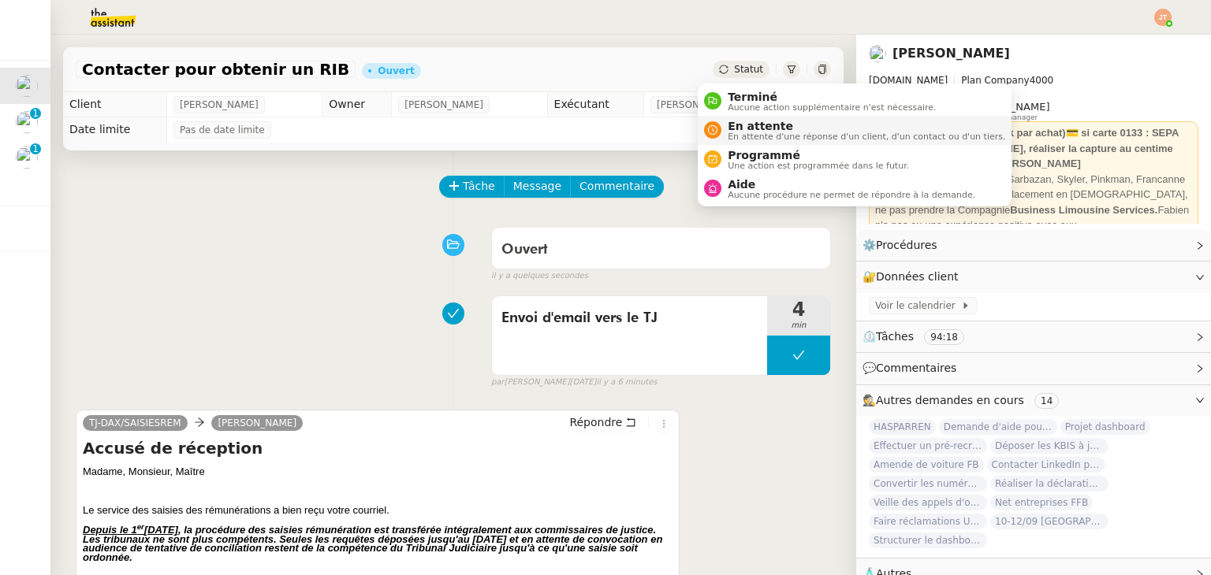
click at [738, 132] on span "En attente d'une réponse d'un client, d'un contact ou d'un tiers." at bounding box center [866, 136] width 277 height 9
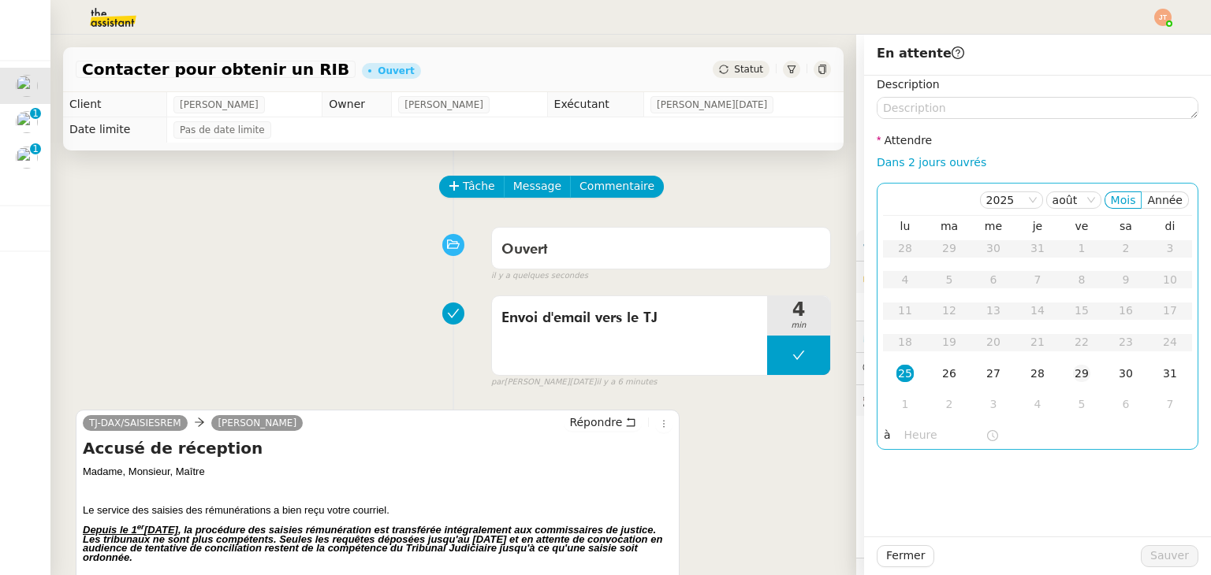
click at [1073, 373] on div "29" at bounding box center [1081, 373] width 17 height 17
click at [916, 436] on input "text" at bounding box center [944, 435] width 81 height 18
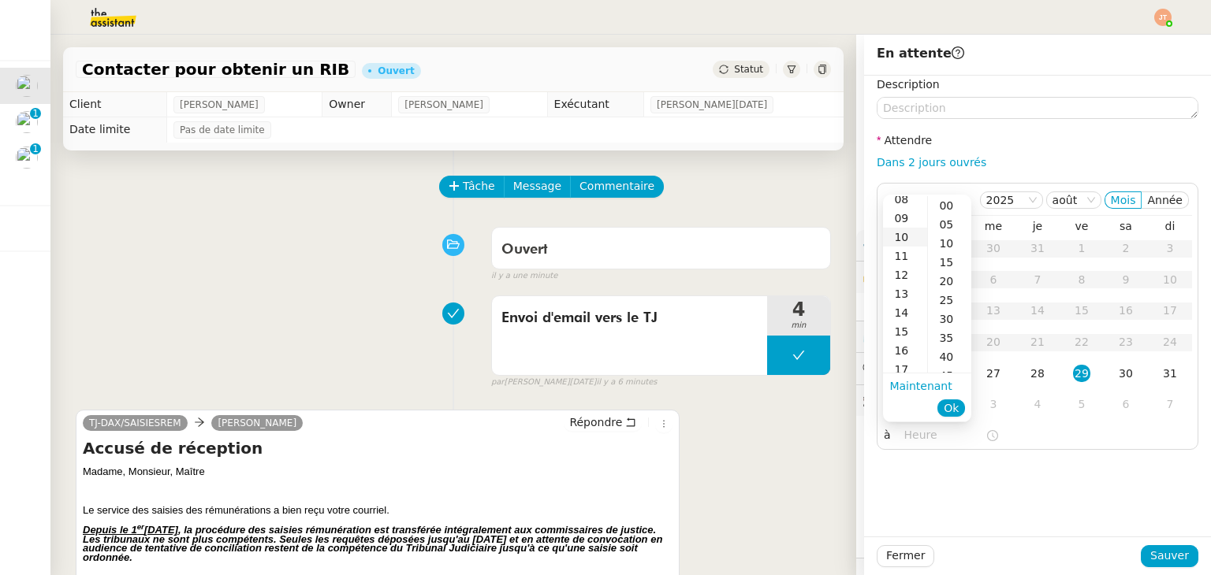
click at [902, 242] on div "10" at bounding box center [905, 237] width 44 height 19
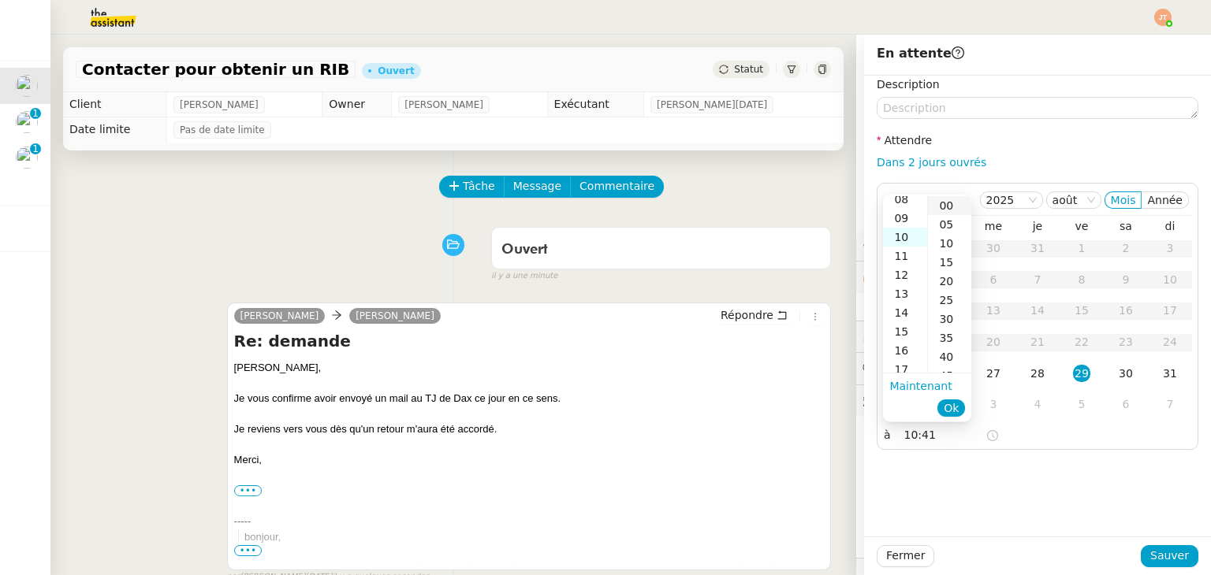
scroll to position [189, 0]
click at [951, 205] on div "00" at bounding box center [949, 205] width 43 height 19
type input "10:00"
click at [955, 404] on span "Ok" at bounding box center [950, 408] width 15 height 16
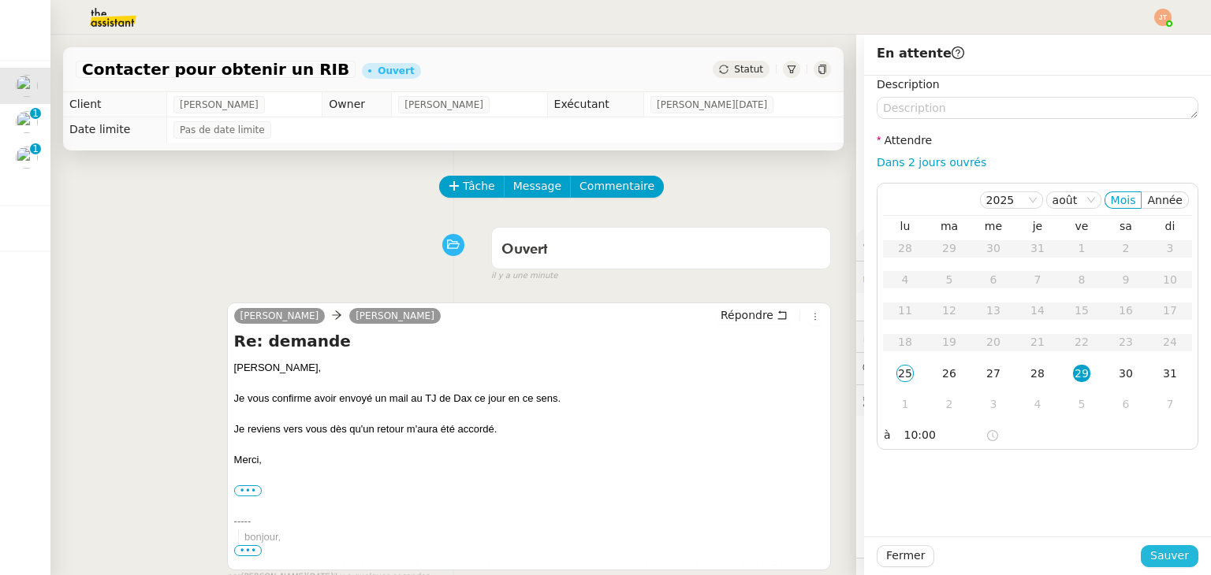
click at [1150, 553] on span "Sauver" at bounding box center [1169, 556] width 39 height 18
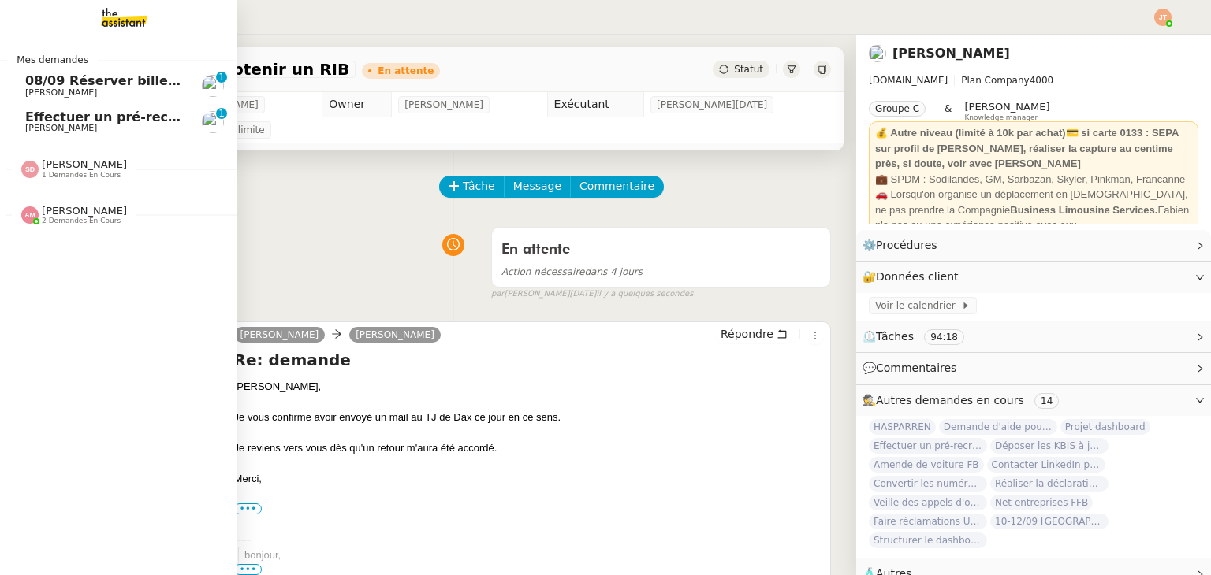
click at [72, 86] on span "08/09 Réserver billets de train AR pour l'équipe" at bounding box center [194, 80] width 339 height 15
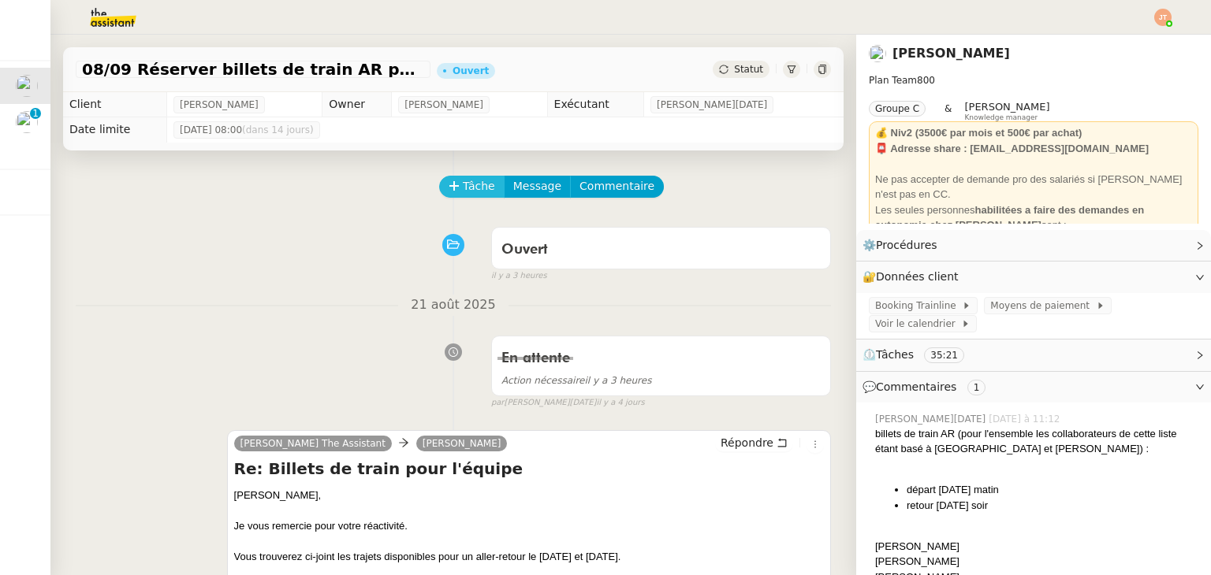
click at [463, 195] on span "Tâche" at bounding box center [479, 186] width 32 height 18
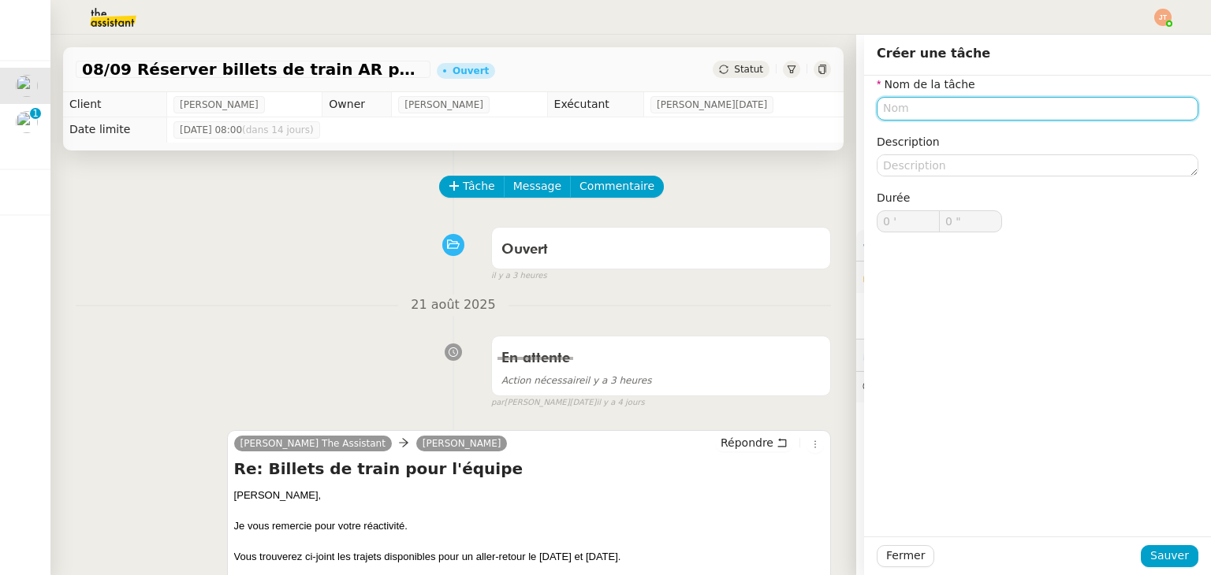
click at [895, 114] on input "text" at bounding box center [1037, 108] width 322 height 23
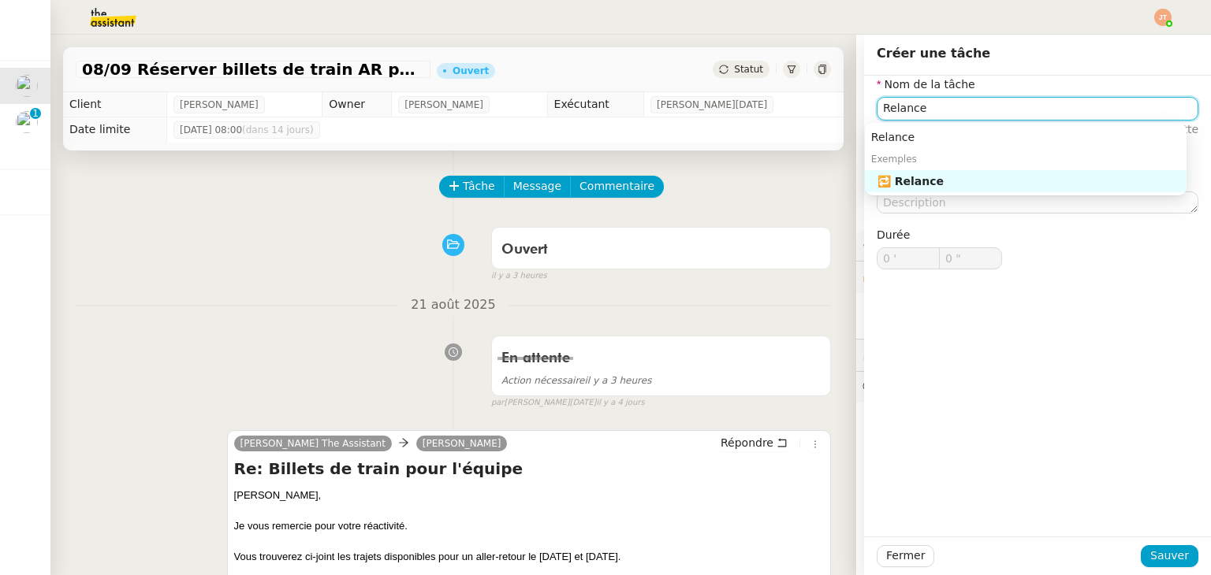
click at [921, 180] on div "🔁 Relance" at bounding box center [1028, 181] width 303 height 14
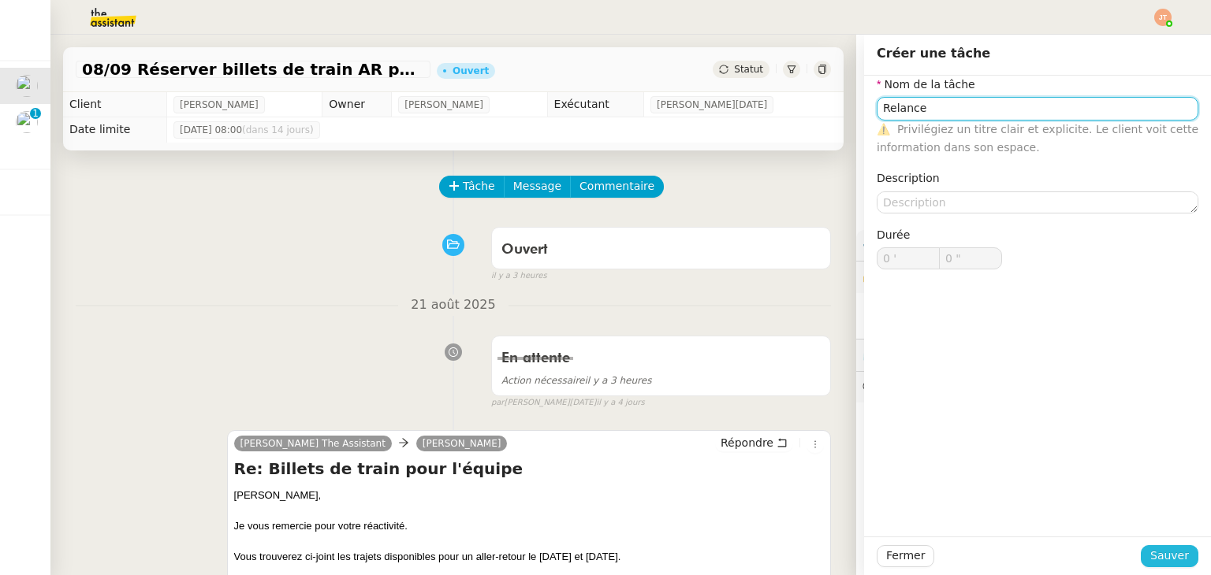
type input "Relance"
click at [1155, 556] on span "Sauver" at bounding box center [1169, 556] width 39 height 18
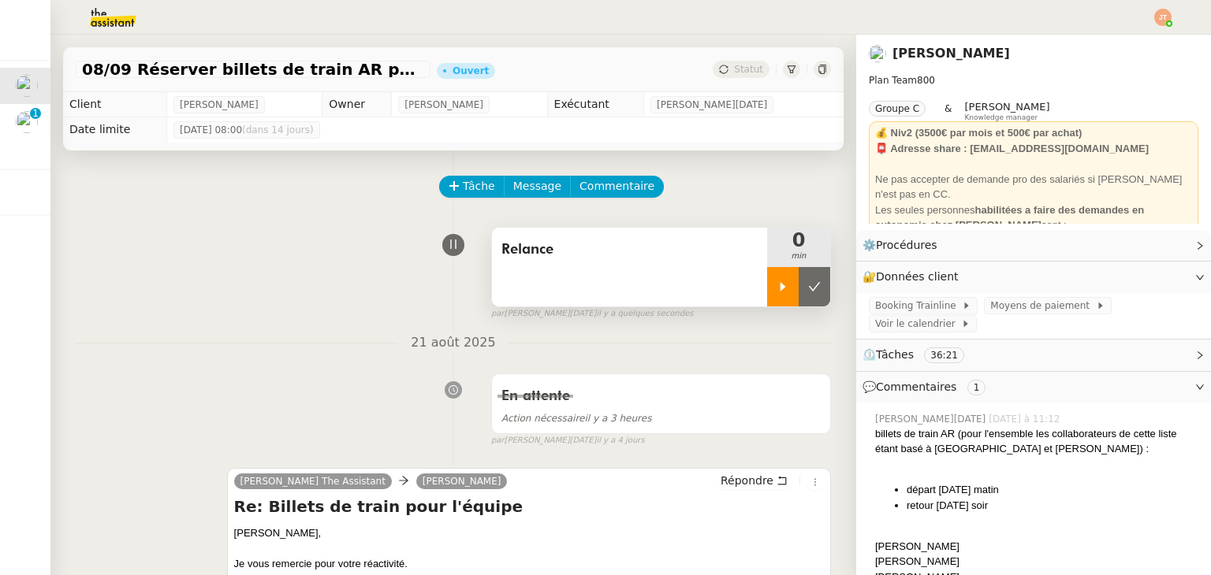
click at [767, 287] on div at bounding box center [783, 286] width 32 height 39
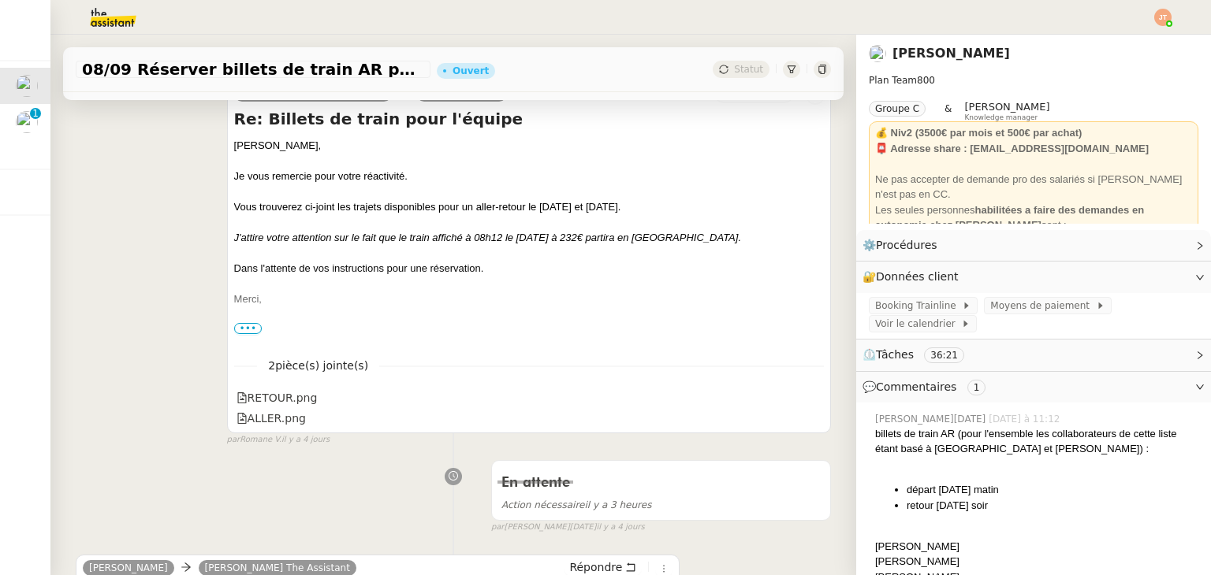
scroll to position [394, 0]
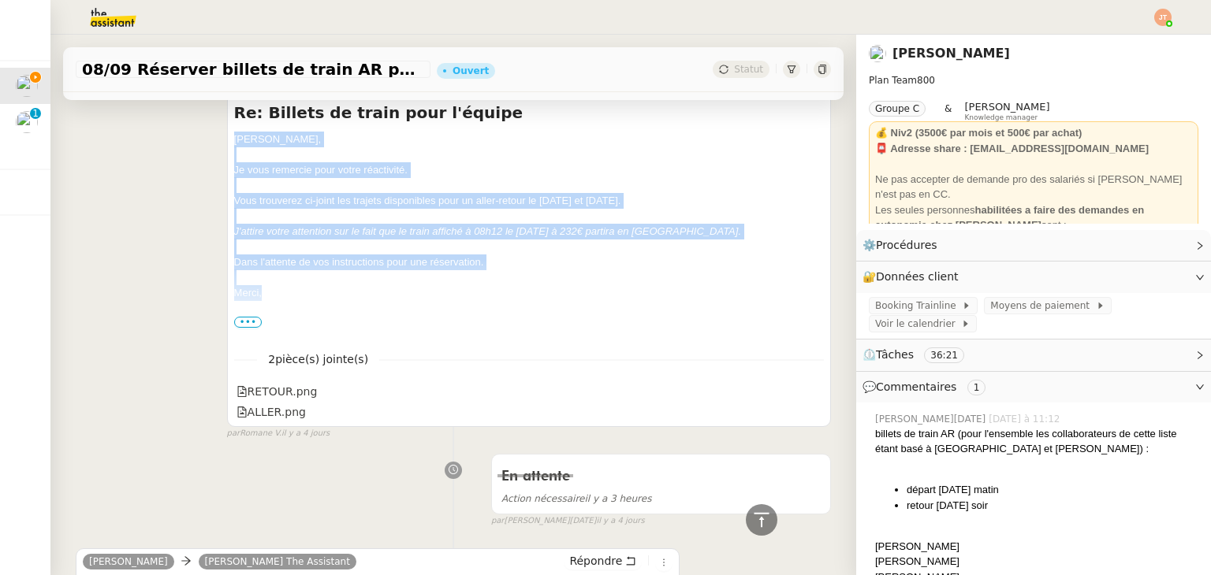
drag, startPoint x: 230, startPoint y: 141, endPoint x: 288, endPoint y: 287, distance: 156.8
click at [288, 287] on div "Axel, Je vous remercie pour votre réactivité. Vous trouverez ci-joint les traje…" at bounding box center [529, 399] width 590 height 535
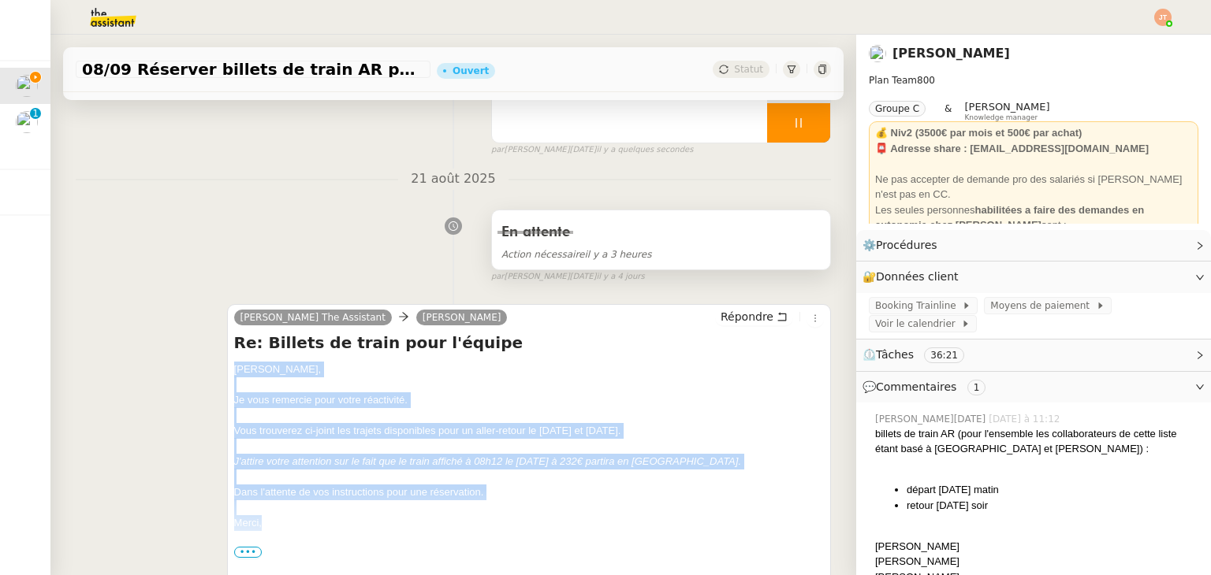
scroll to position [158, 0]
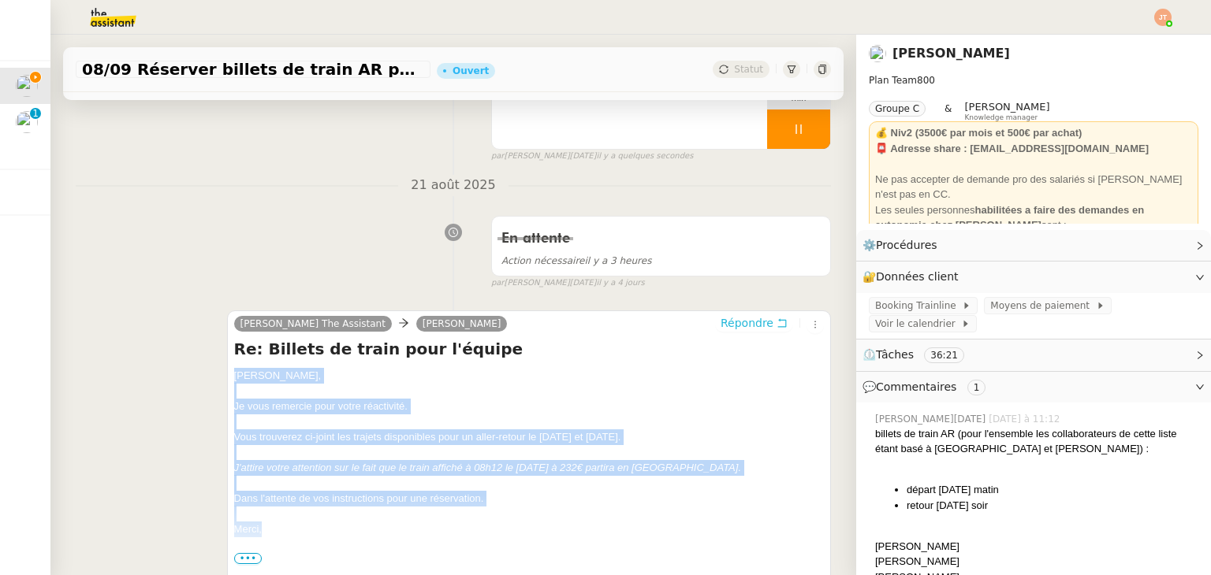
click at [728, 330] on span "Répondre" at bounding box center [746, 323] width 53 height 16
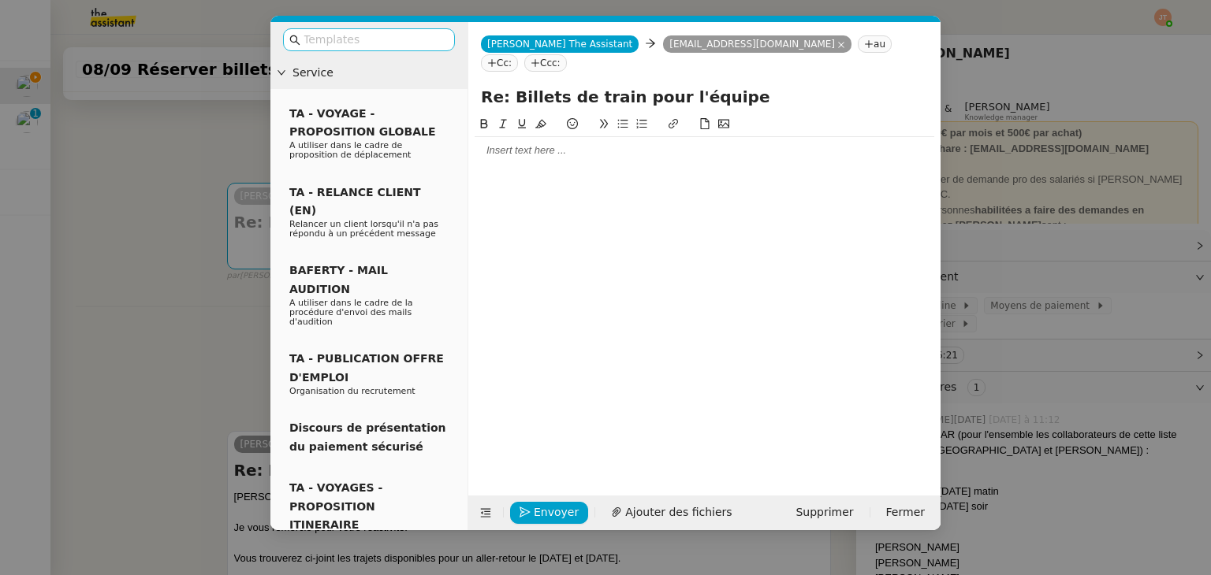
click at [337, 50] on nz-input-group at bounding box center [369, 39] width 172 height 23
click at [337, 48] on input "text" at bounding box center [374, 40] width 142 height 18
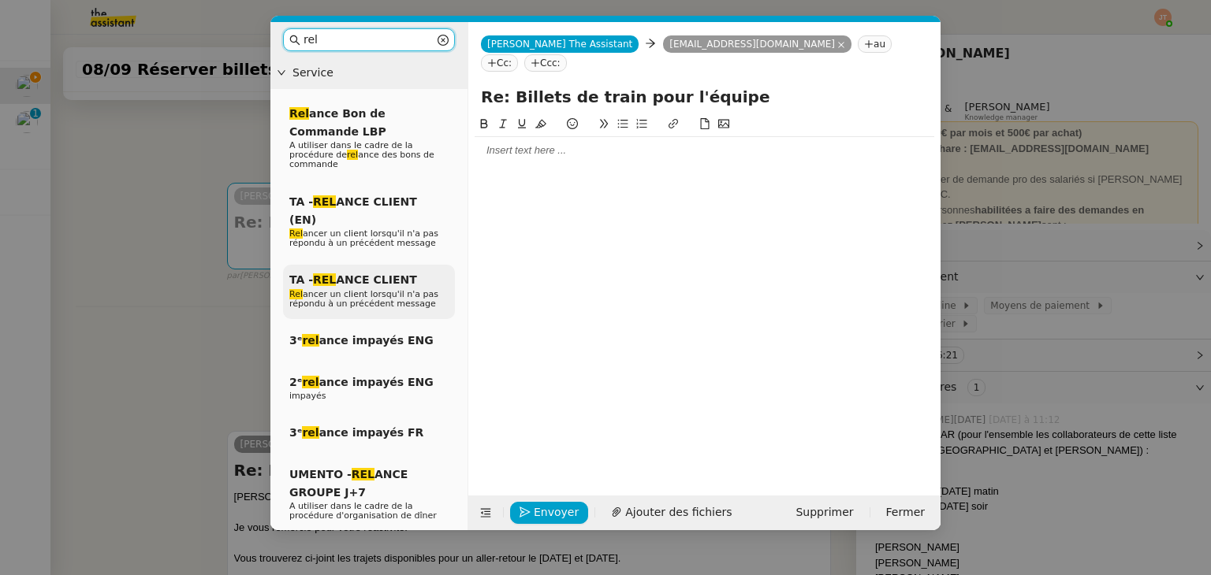
type input "rel"
click at [370, 274] on span "TA - REL ANCE CLIENT" at bounding box center [353, 280] width 128 height 13
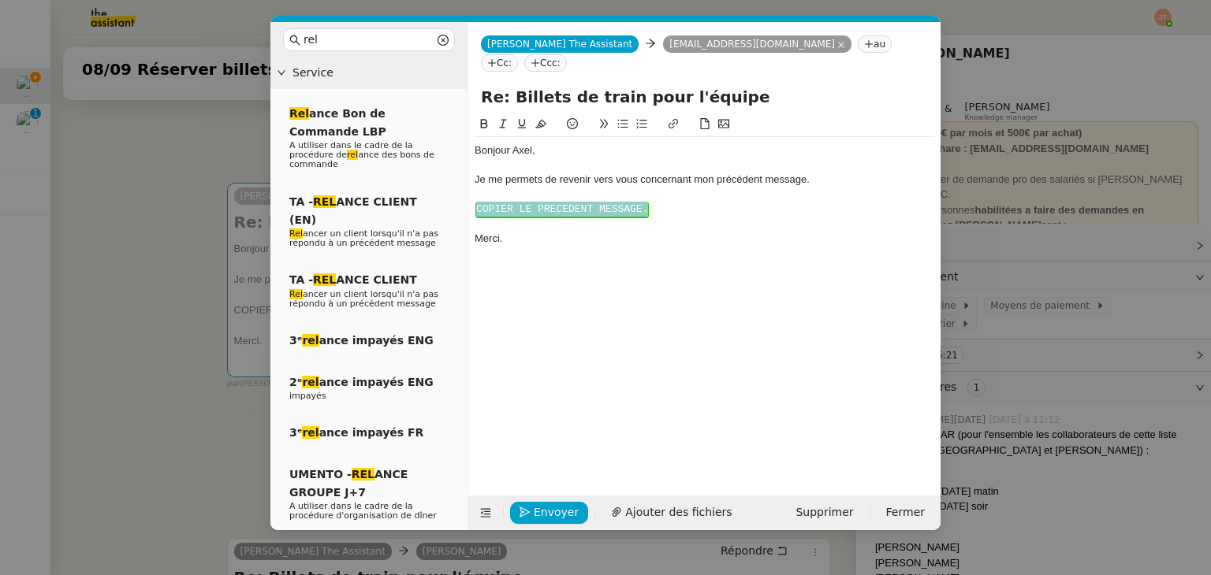
drag, startPoint x: 662, startPoint y: 190, endPoint x: 471, endPoint y: 193, distance: 190.8
click at [471, 193] on nz-spin "Bonjour ﻿Axel﻿, Je me permets de revenir vers vous concernant mon précédent mes…" at bounding box center [704, 296] width 472 height 363
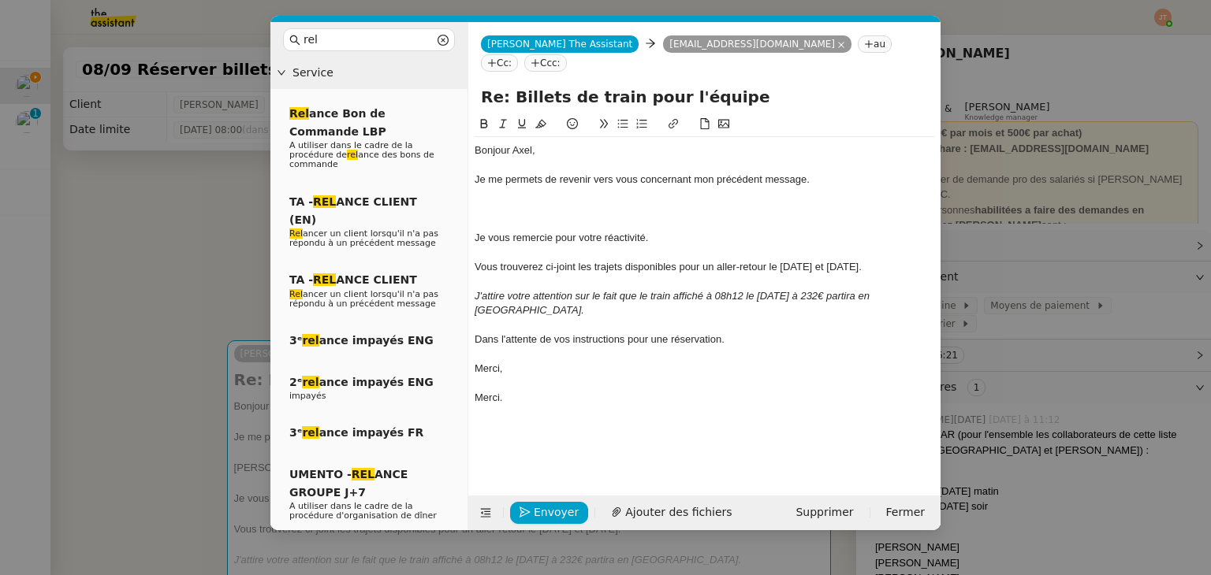
scroll to position [158, 0]
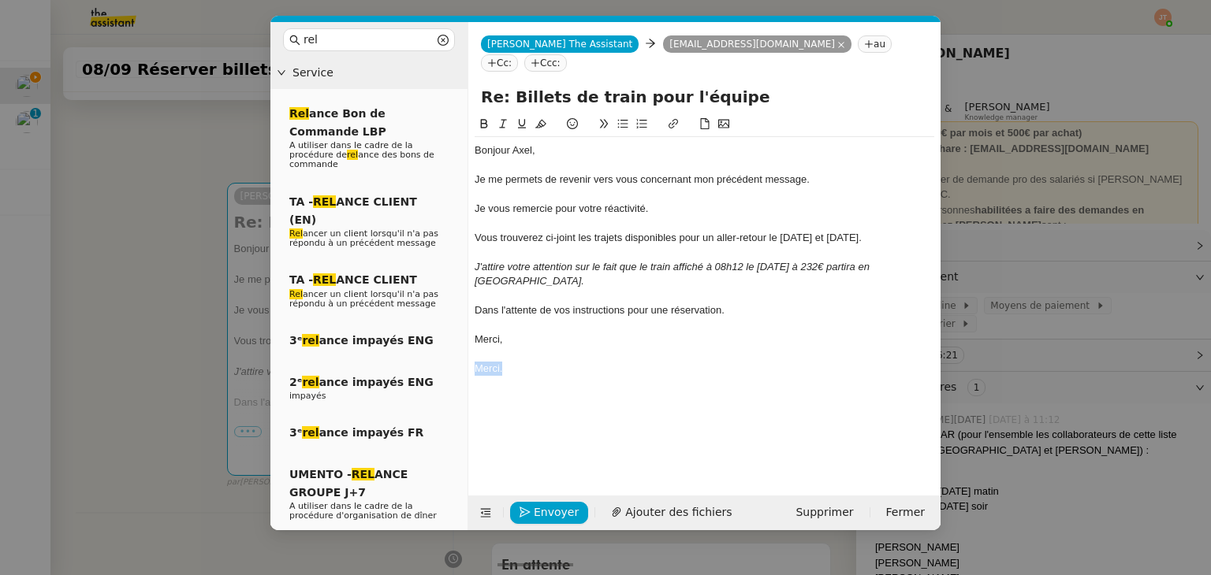
drag, startPoint x: 520, startPoint y: 354, endPoint x: 475, endPoint y: 353, distance: 44.9
click at [475, 362] on div "Merci." at bounding box center [704, 369] width 460 height 14
click at [160, 229] on nz-modal-container "rel Service Rel ance Bon de Commande LBP A utiliser dans le cadre de la procédu…" at bounding box center [605, 287] width 1211 height 575
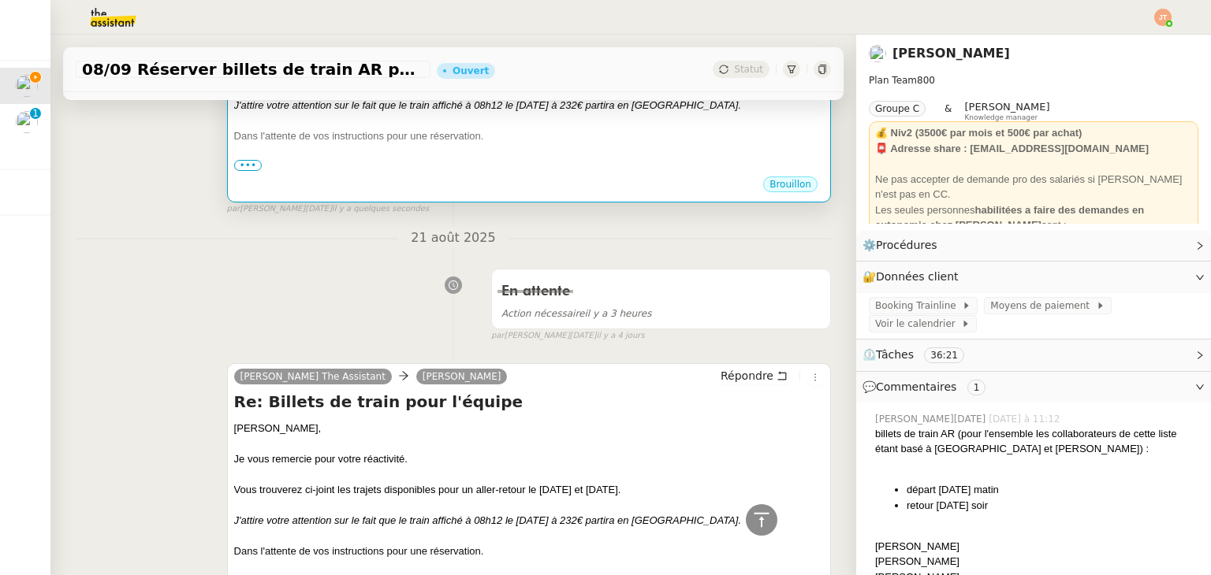
click at [423, 166] on div "Merci," at bounding box center [529, 167] width 590 height 16
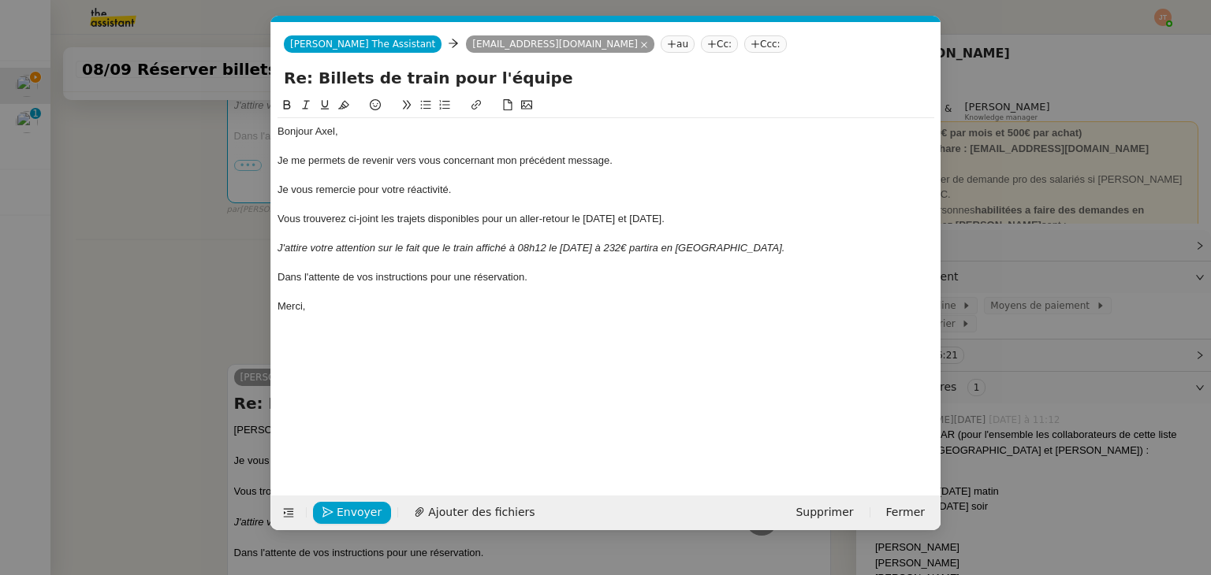
scroll to position [0, 45]
click at [457, 512] on span "Ajouter des fichiers" at bounding box center [481, 513] width 106 height 18
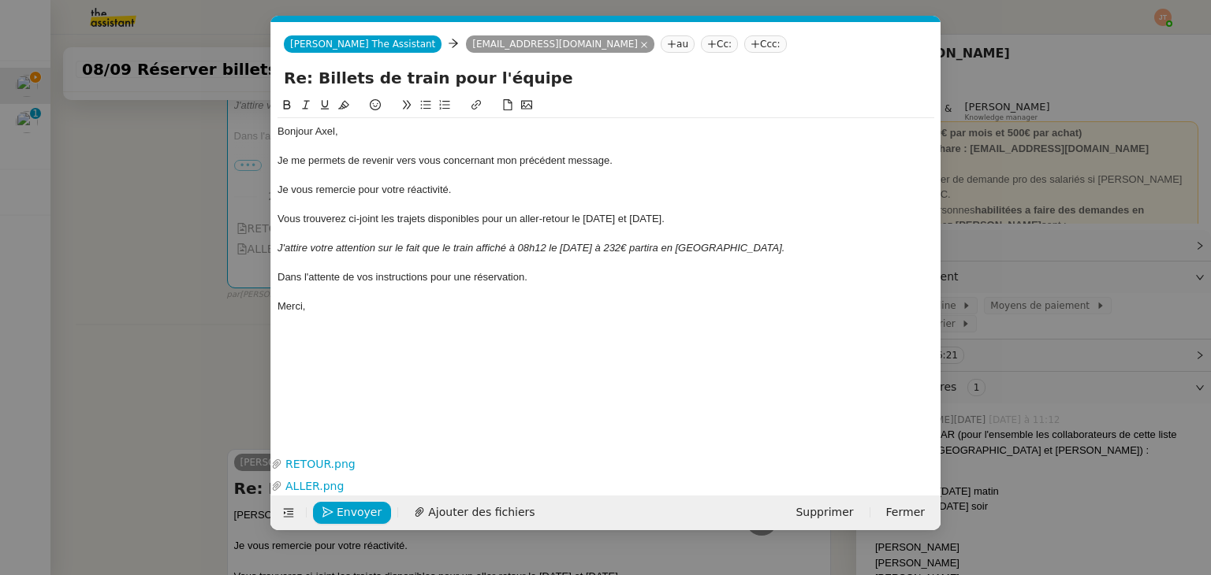
click at [136, 287] on nz-modal-container "rel Service Rel ance Bon de Commande LBP A utiliser dans le cadre de la procédu…" at bounding box center [605, 287] width 1211 height 575
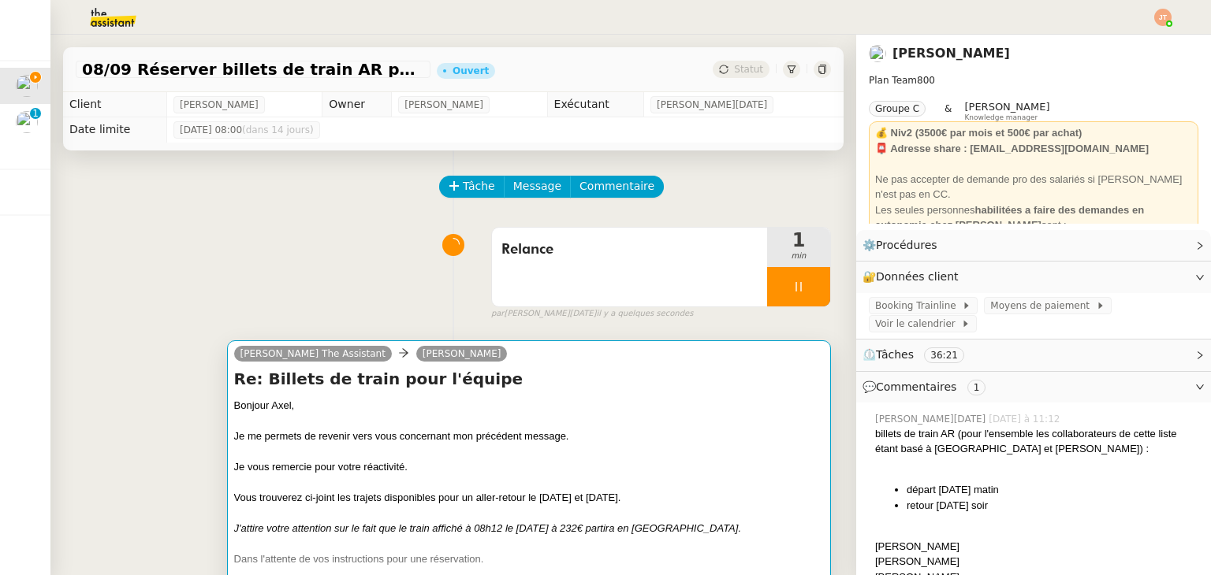
scroll to position [0, 0]
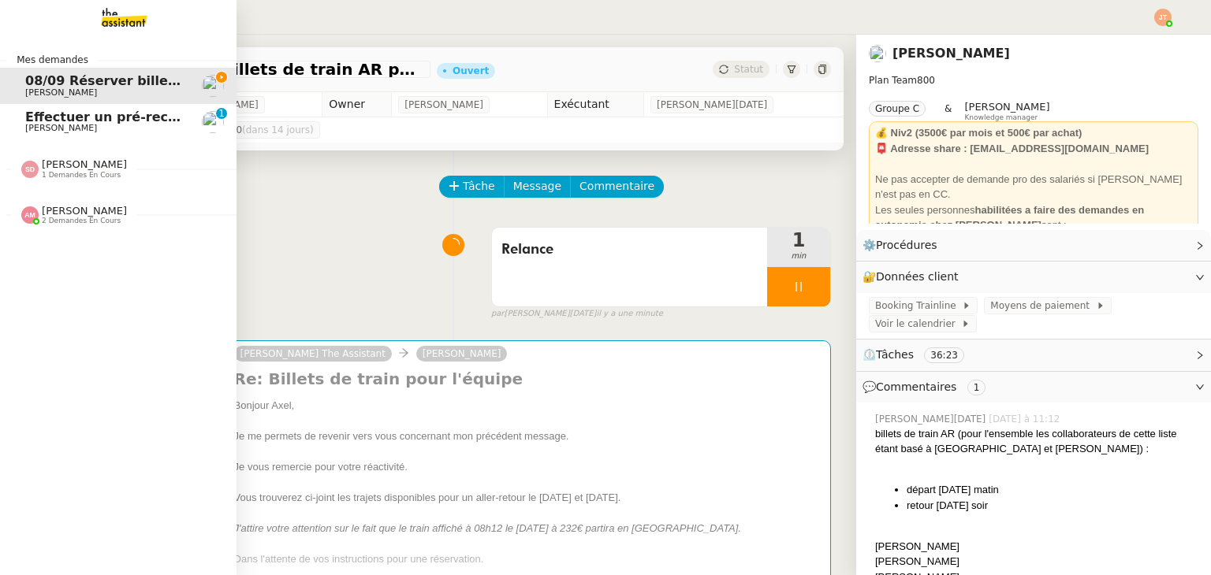
click at [98, 220] on span "2 demandes en cours" at bounding box center [81, 221] width 79 height 9
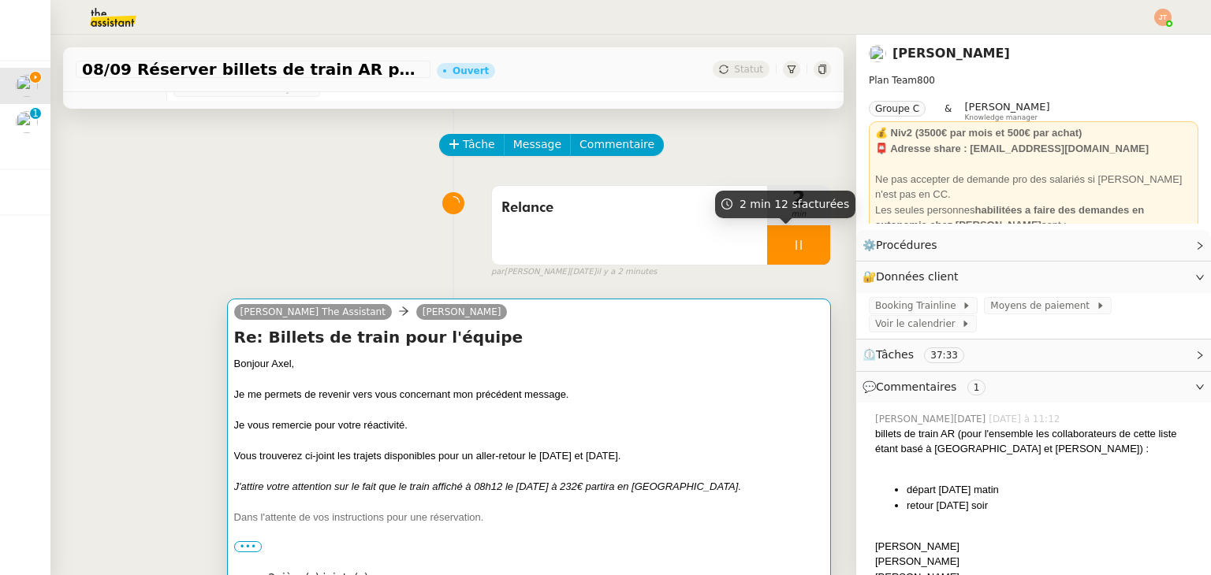
scroll to position [158, 0]
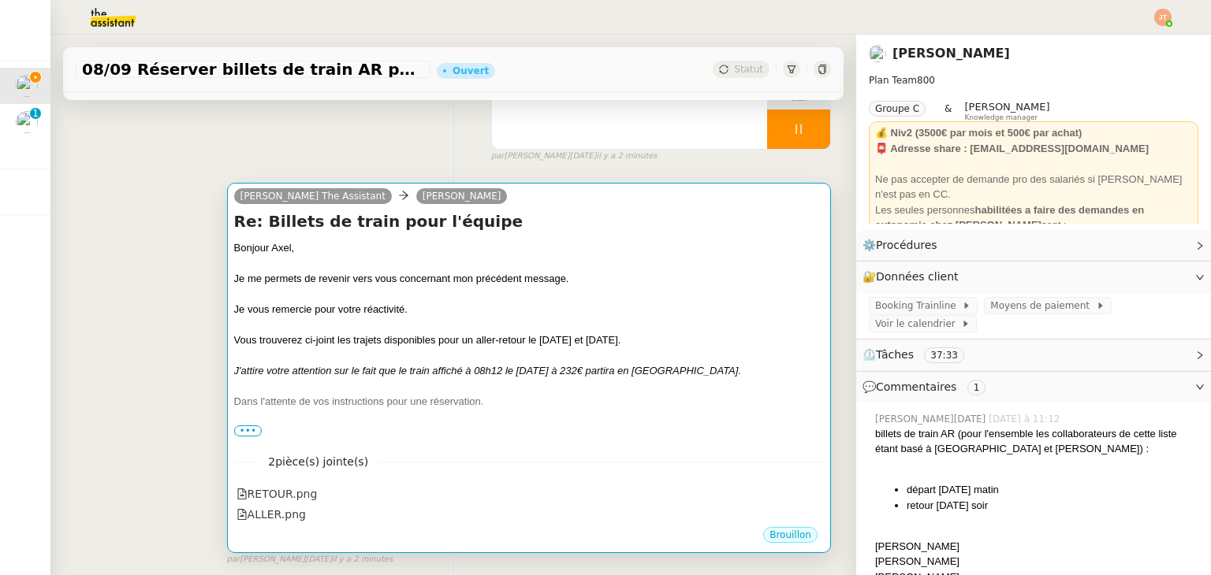
click at [406, 352] on div at bounding box center [529, 356] width 590 height 16
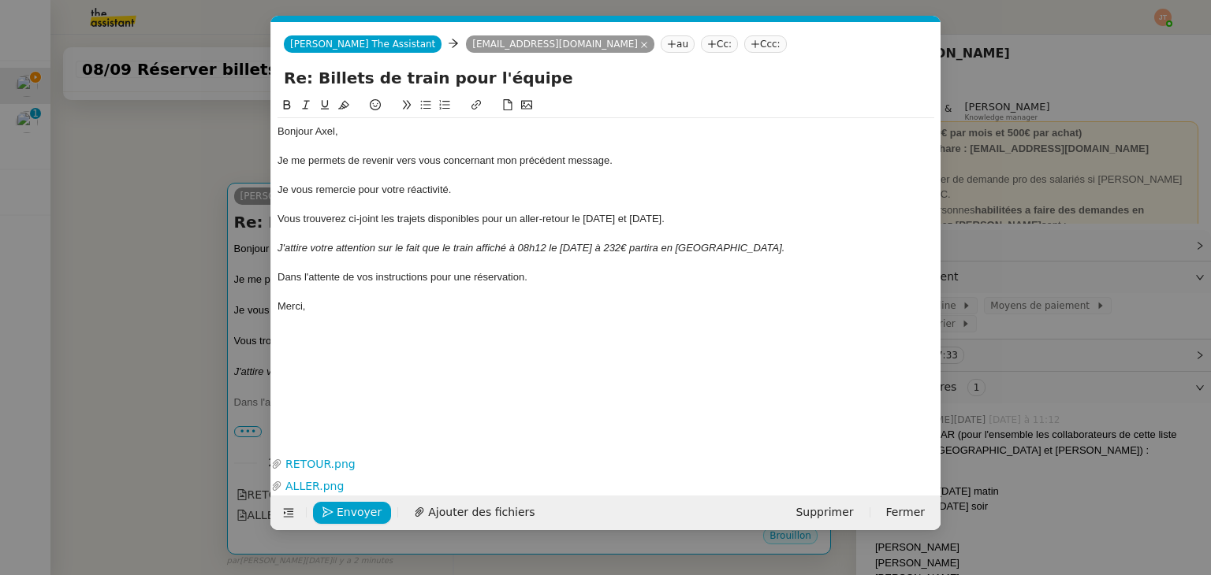
scroll to position [0, 45]
click at [355, 512] on span "Envoyer" at bounding box center [359, 513] width 45 height 18
click at [355, 512] on span "Confirmer l'envoi" at bounding box center [384, 513] width 95 height 18
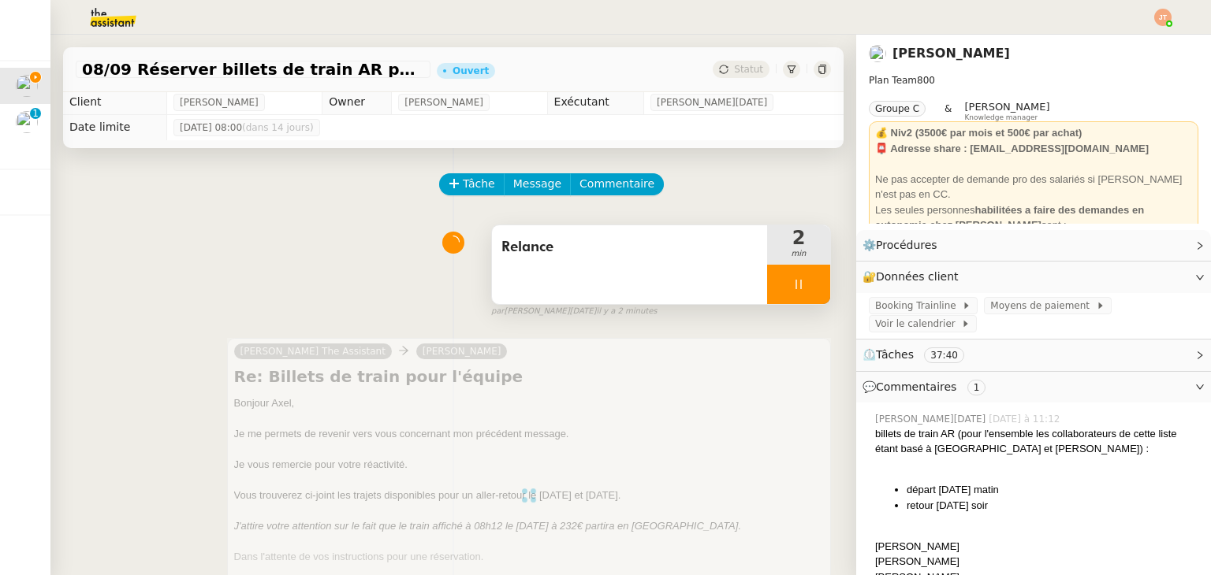
scroll to position [0, 0]
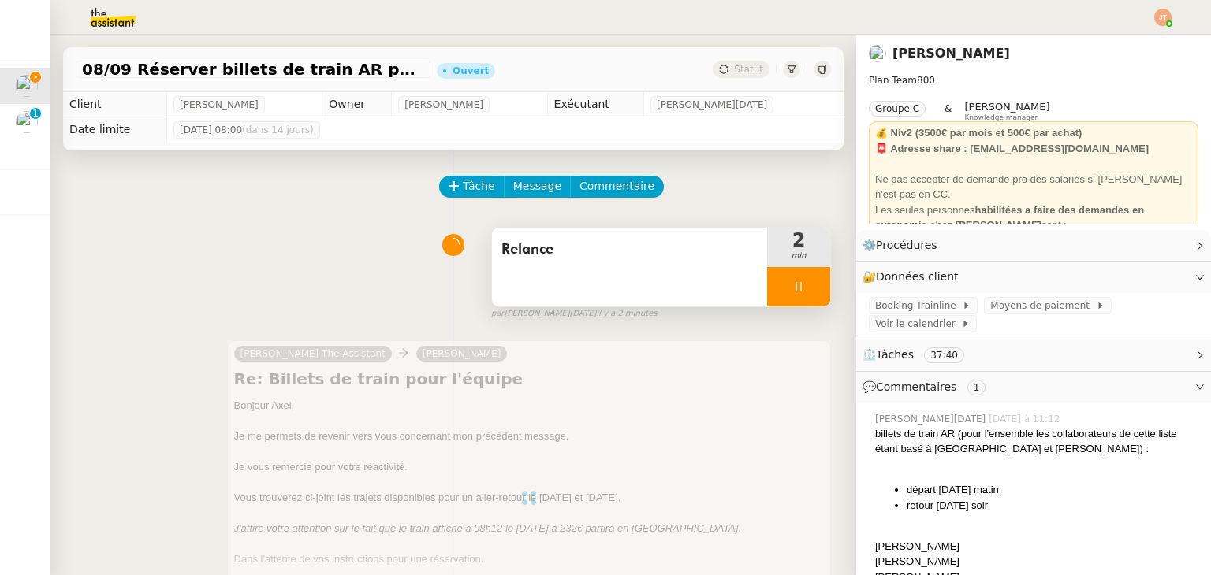
click at [767, 294] on div at bounding box center [798, 286] width 63 height 39
click at [808, 287] on icon at bounding box center [814, 287] width 13 height 13
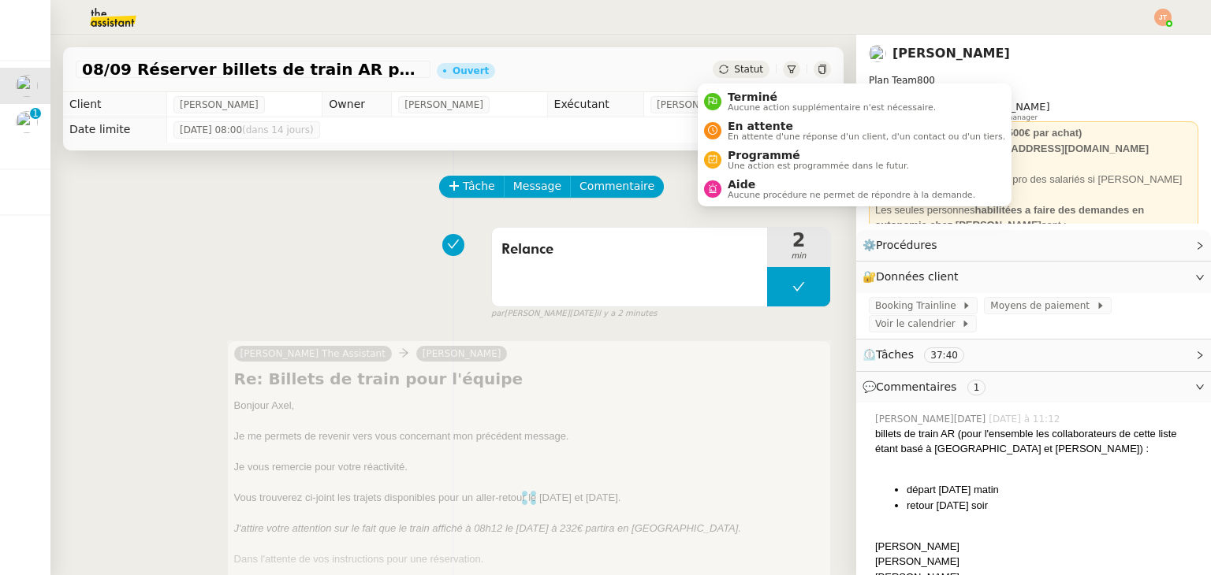
click at [741, 73] on span "Statut" at bounding box center [748, 69] width 29 height 11
click at [763, 126] on span "En attente" at bounding box center [866, 126] width 277 height 13
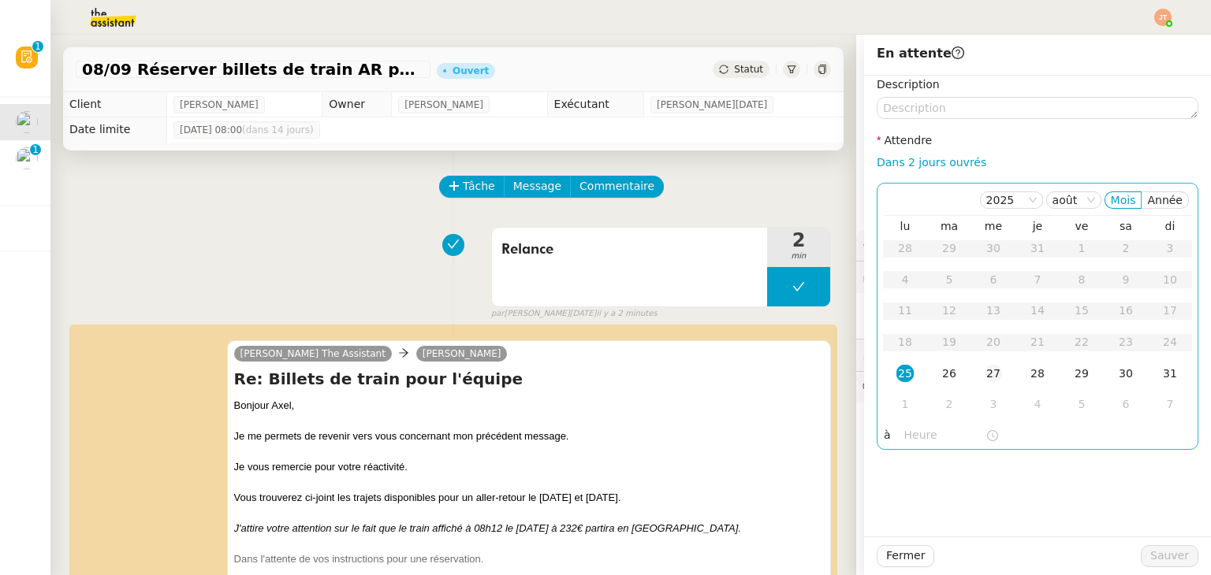
click at [984, 372] on div "27" at bounding box center [992, 373] width 17 height 17
click at [909, 437] on input "text" at bounding box center [944, 435] width 81 height 18
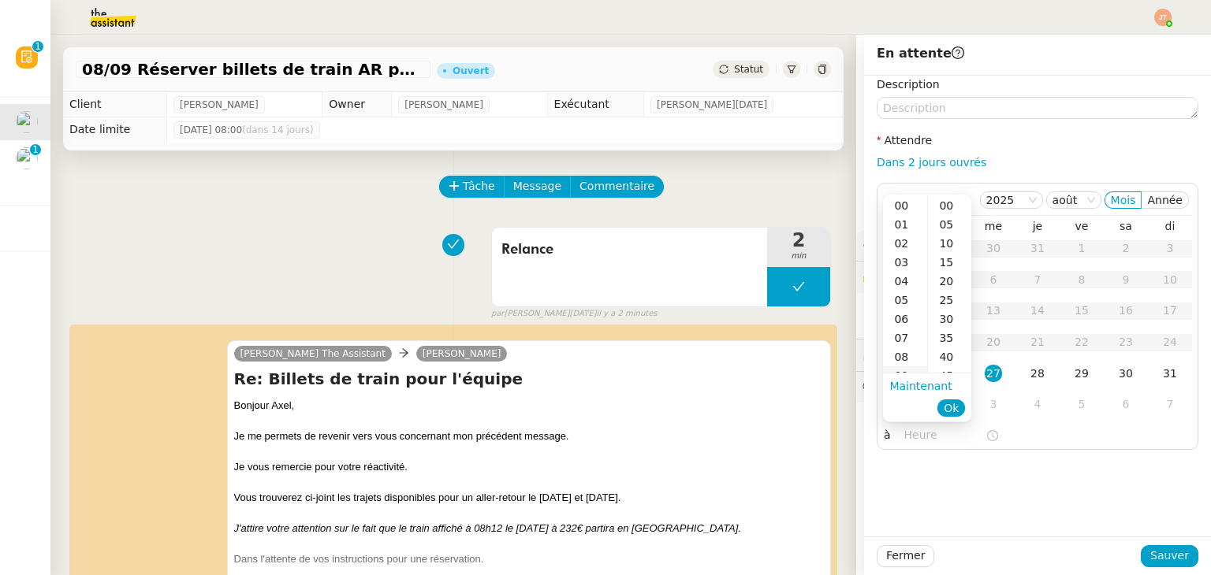
click at [907, 370] on div "09" at bounding box center [905, 376] width 44 height 19
click at [906, 226] on div "10" at bounding box center [905, 224] width 44 height 19
click at [951, 207] on div "00" at bounding box center [949, 205] width 43 height 19
type input "10:00"
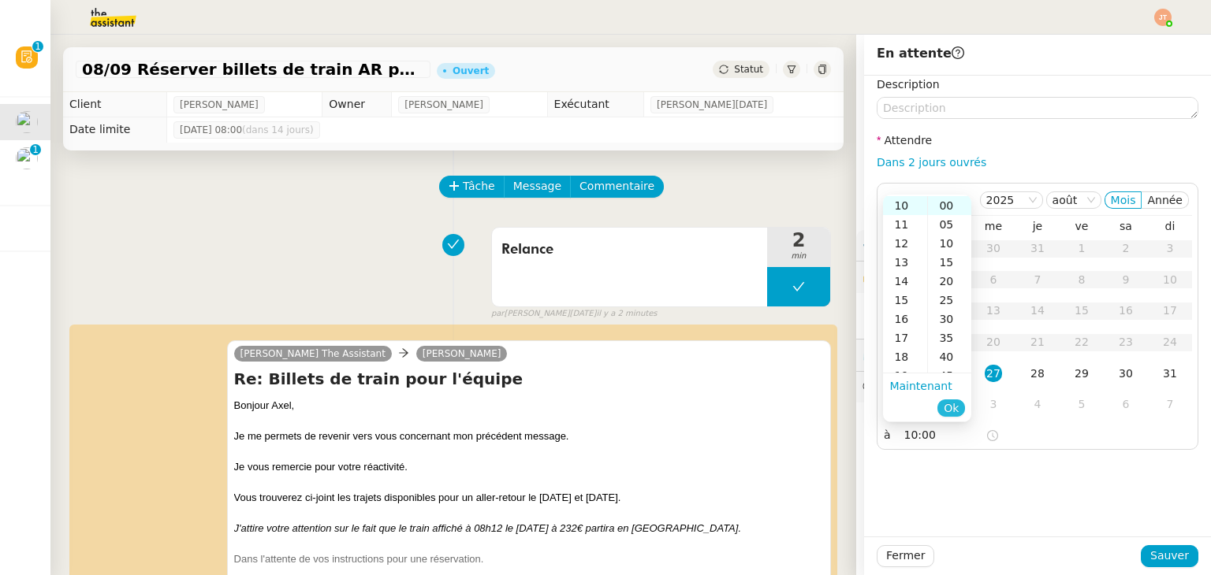
drag, startPoint x: 947, startPoint y: 414, endPoint x: 996, endPoint y: 417, distance: 49.0
click at [947, 412] on span "Ok" at bounding box center [950, 408] width 15 height 16
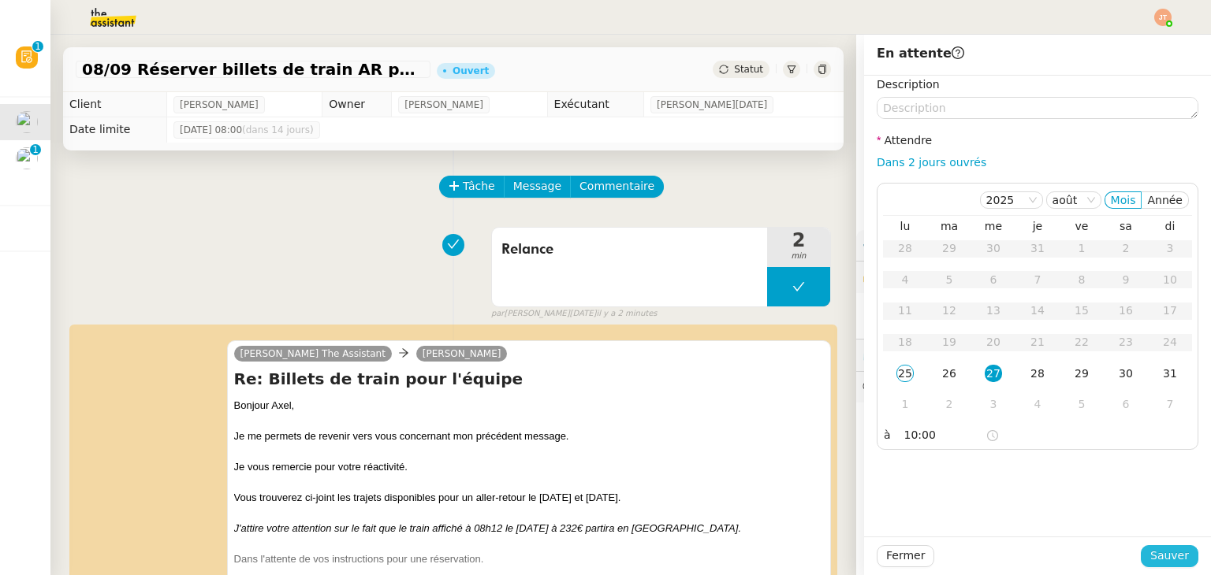
click at [1172, 559] on span "Sauver" at bounding box center [1169, 556] width 39 height 18
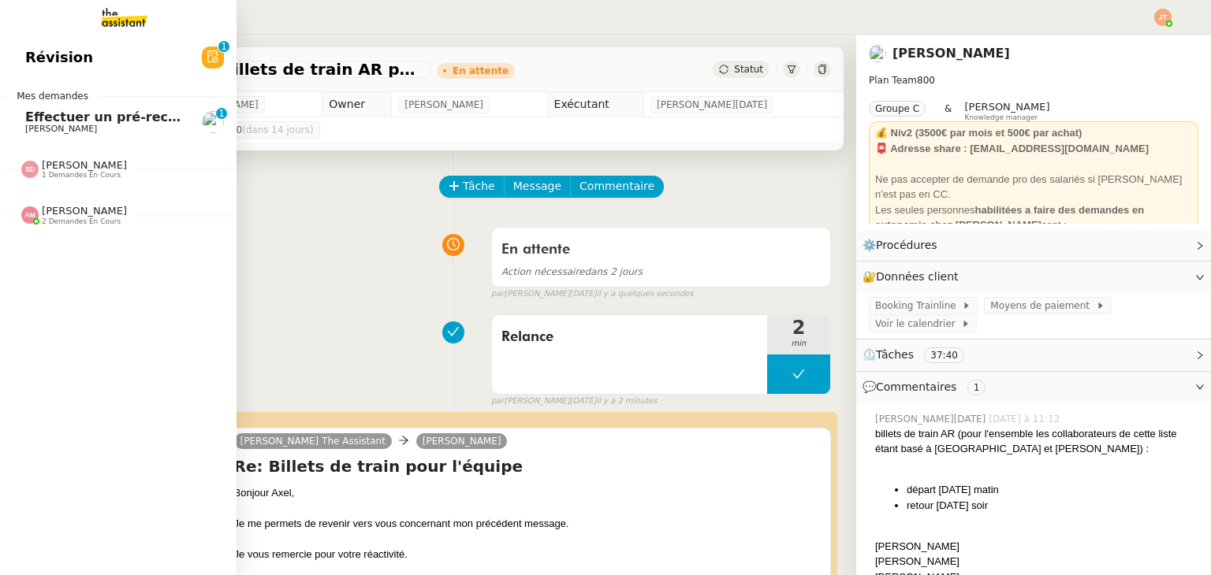
click at [71, 114] on span "Effectuer un pré-recrutement téléphonique" at bounding box center [178, 117] width 307 height 15
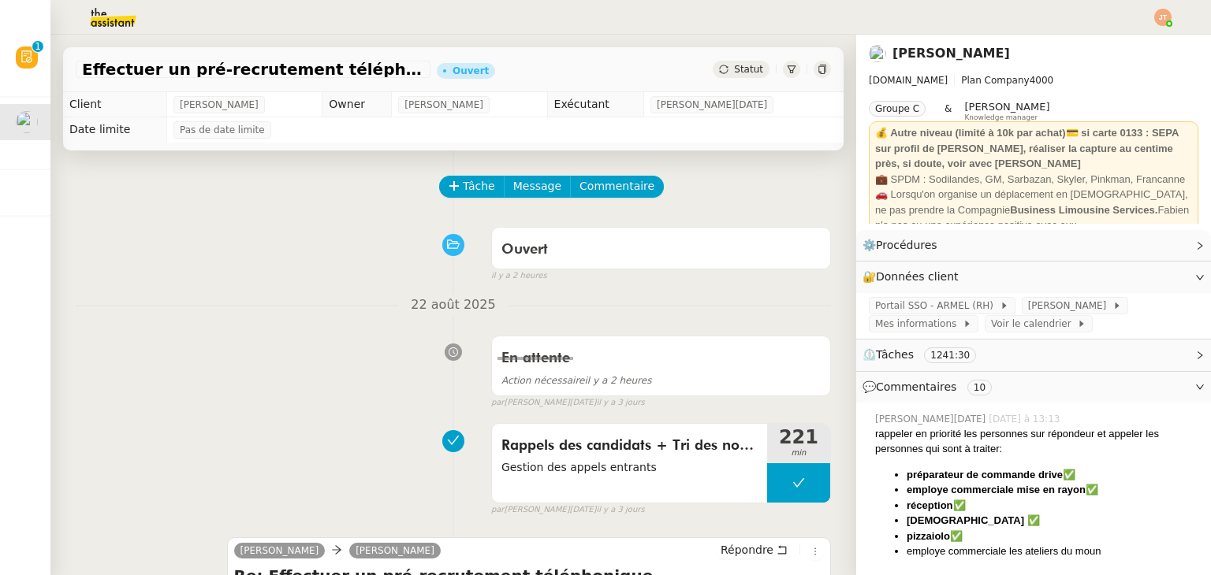
click at [715, 69] on div "Statut" at bounding box center [741, 69] width 57 height 17
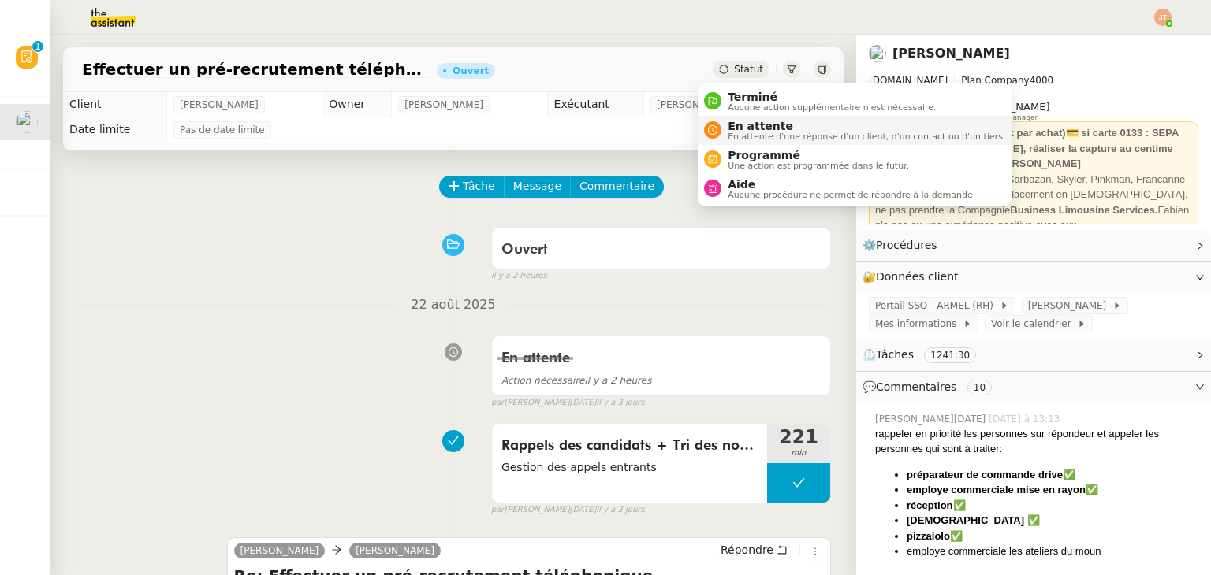
click at [738, 138] on span "En attente d'une réponse d'un client, d'un contact ou d'un tiers." at bounding box center [866, 136] width 277 height 9
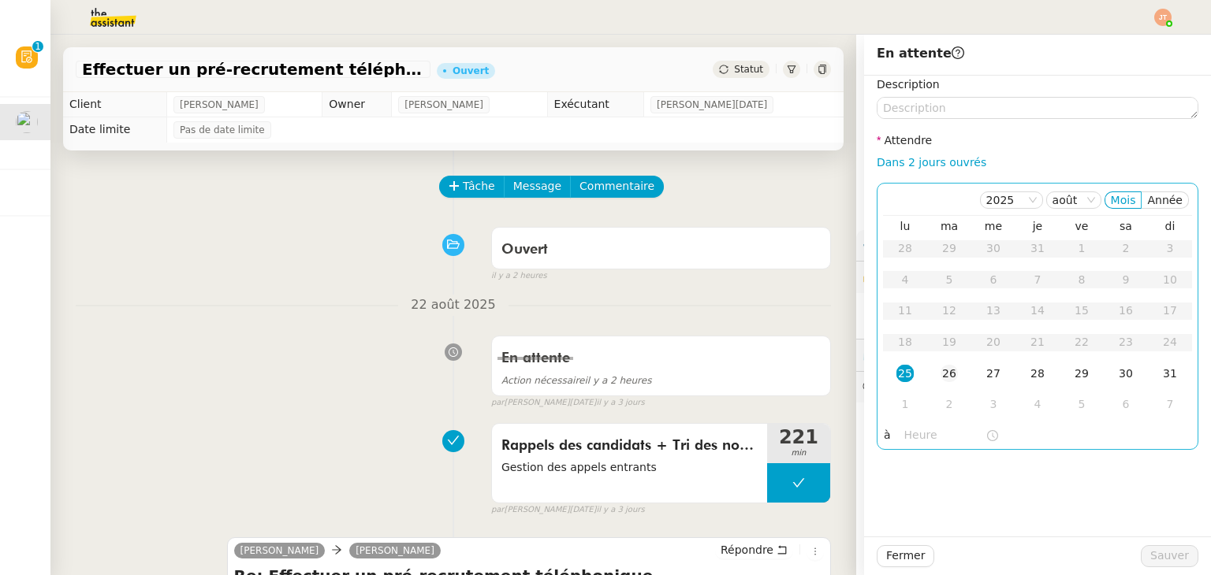
click at [940, 372] on div "26" at bounding box center [948, 373] width 17 height 17
click at [904, 432] on input "text" at bounding box center [944, 435] width 81 height 18
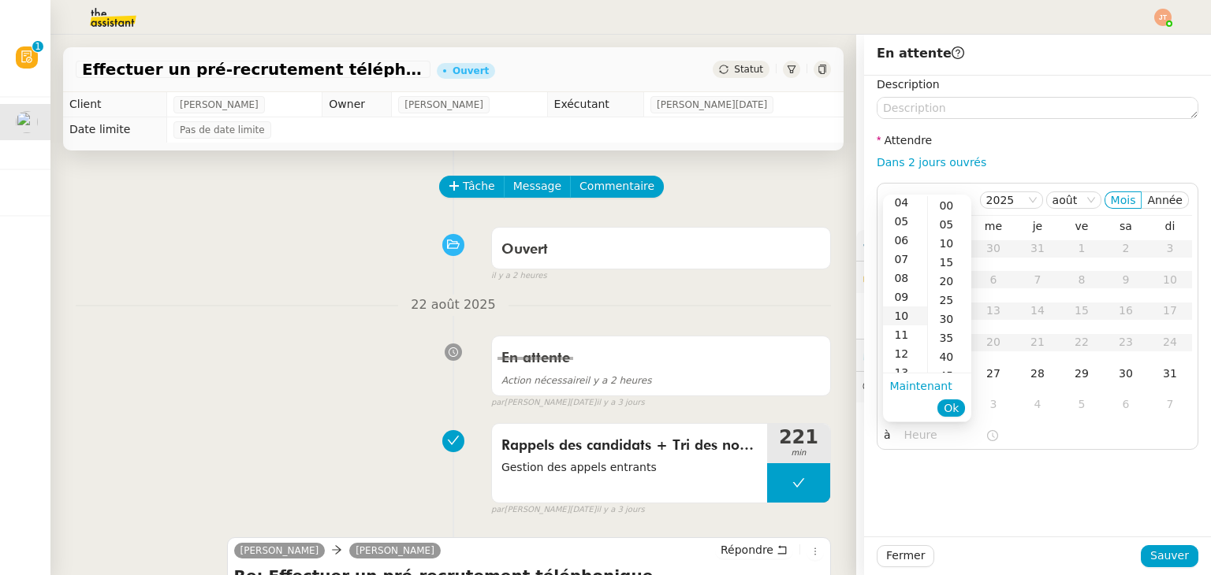
click at [905, 308] on div "10" at bounding box center [905, 316] width 44 height 19
click at [949, 199] on div "00" at bounding box center [949, 205] width 43 height 19
type input "10:00"
click at [949, 407] on span "Ok" at bounding box center [950, 408] width 15 height 16
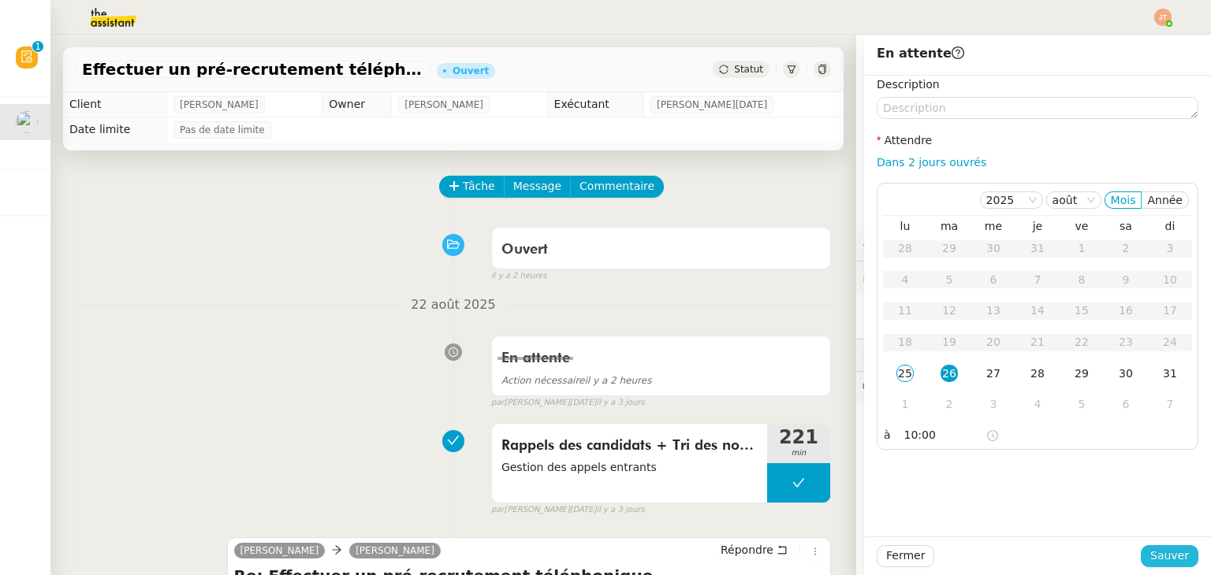
click at [1168, 553] on span "Sauver" at bounding box center [1169, 556] width 39 height 18
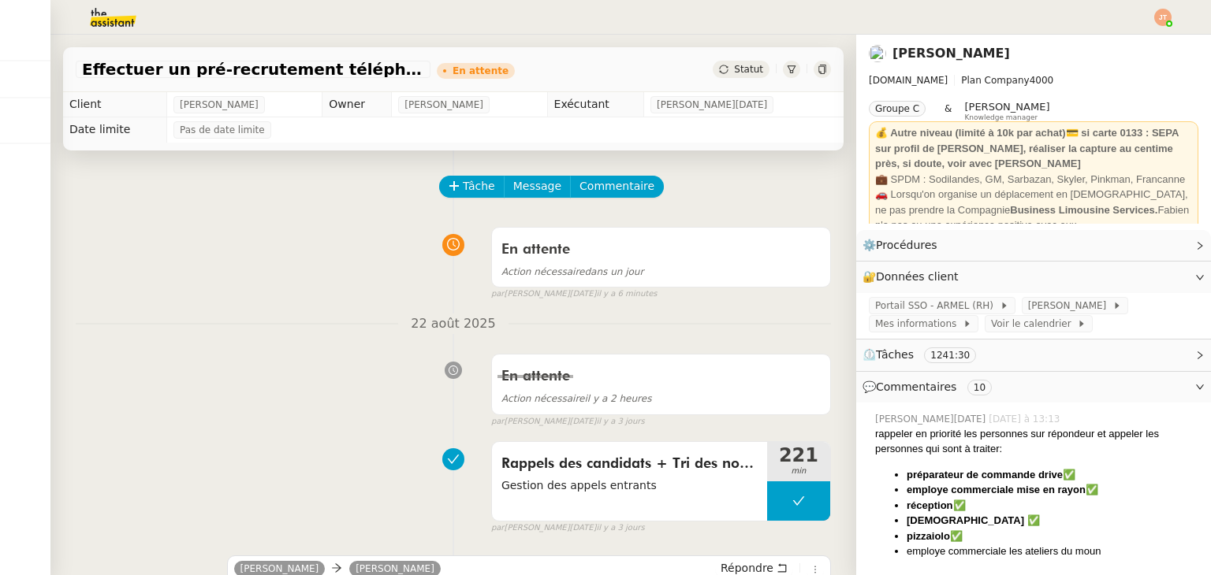
click at [1165, 24] on img at bounding box center [1162, 17] width 17 height 17
click at [1132, 41] on li "Suivi" at bounding box center [1120, 45] width 102 height 22
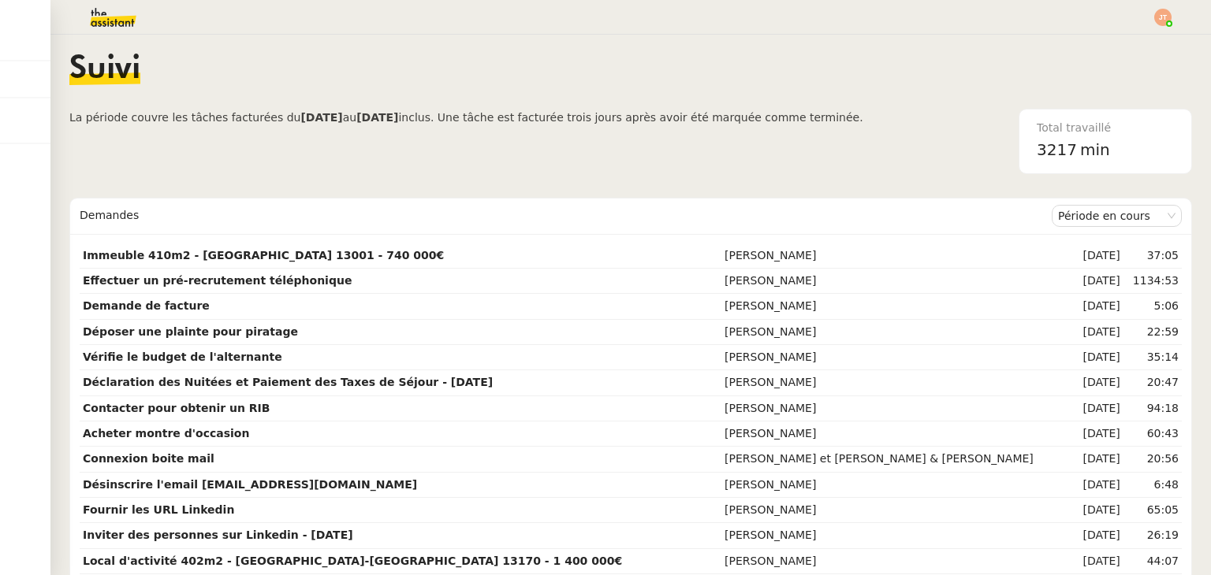
click at [807, 144] on span "La période couvre les tâches facturées du 04/08/2025 au 03/09/2025 inclus. Une …" at bounding box center [466, 141] width 794 height 65
click at [1155, 15] on img at bounding box center [1162, 17] width 17 height 17
click at [1129, 42] on li "Suivi" at bounding box center [1120, 45] width 102 height 22
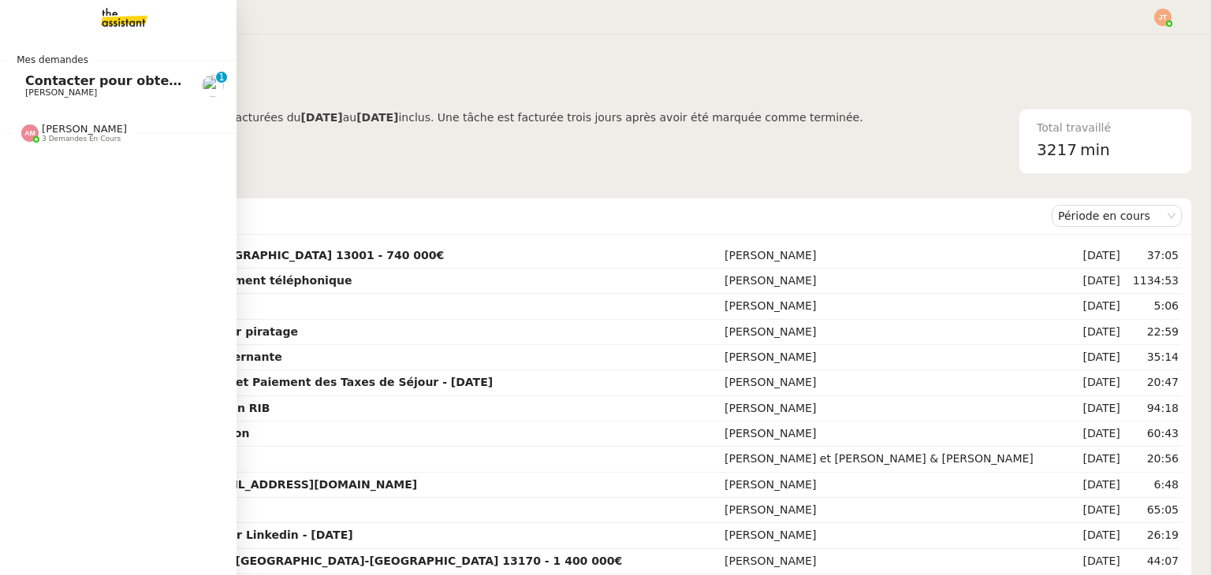
click at [35, 95] on span "[PERSON_NAME]" at bounding box center [61, 92] width 72 height 10
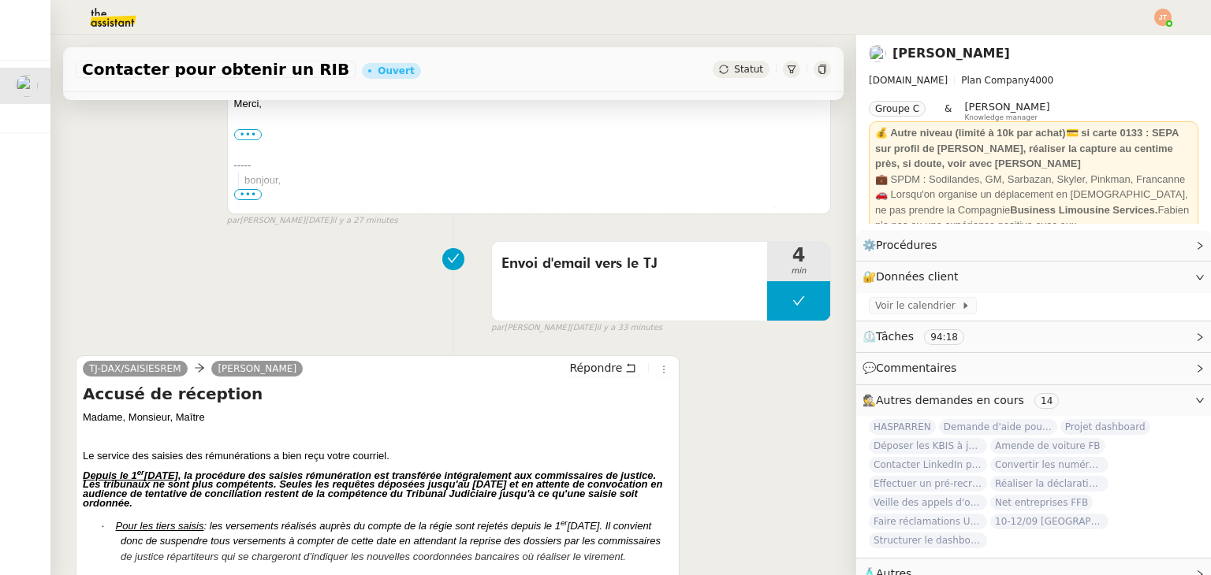
scroll to position [781, 0]
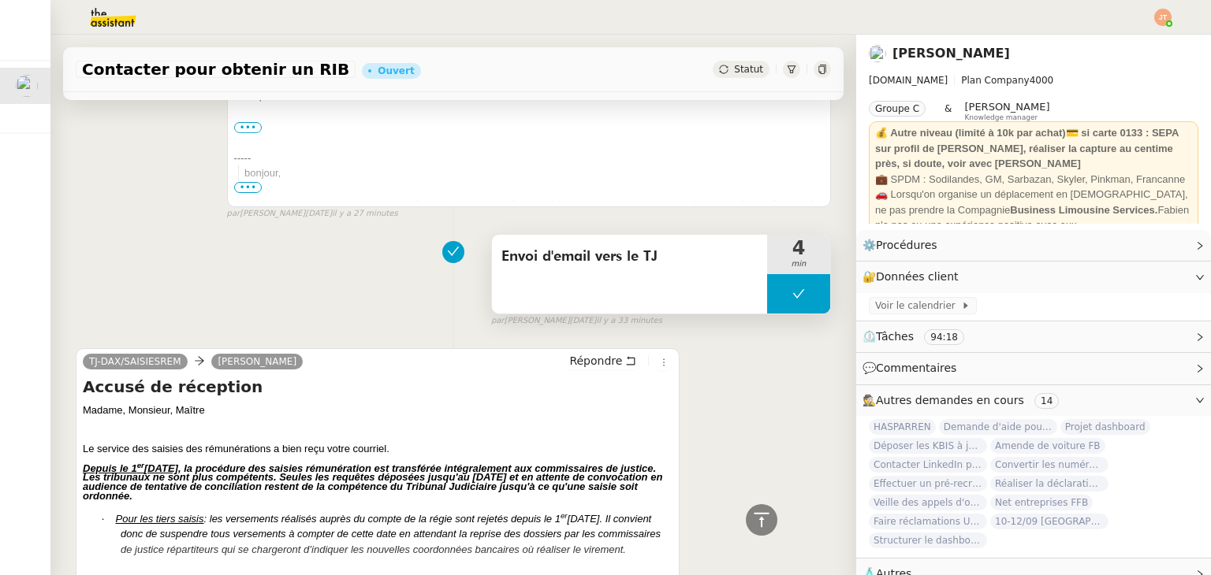
click at [772, 308] on button at bounding box center [798, 293] width 63 height 39
click at [776, 300] on icon at bounding box center [782, 294] width 13 height 13
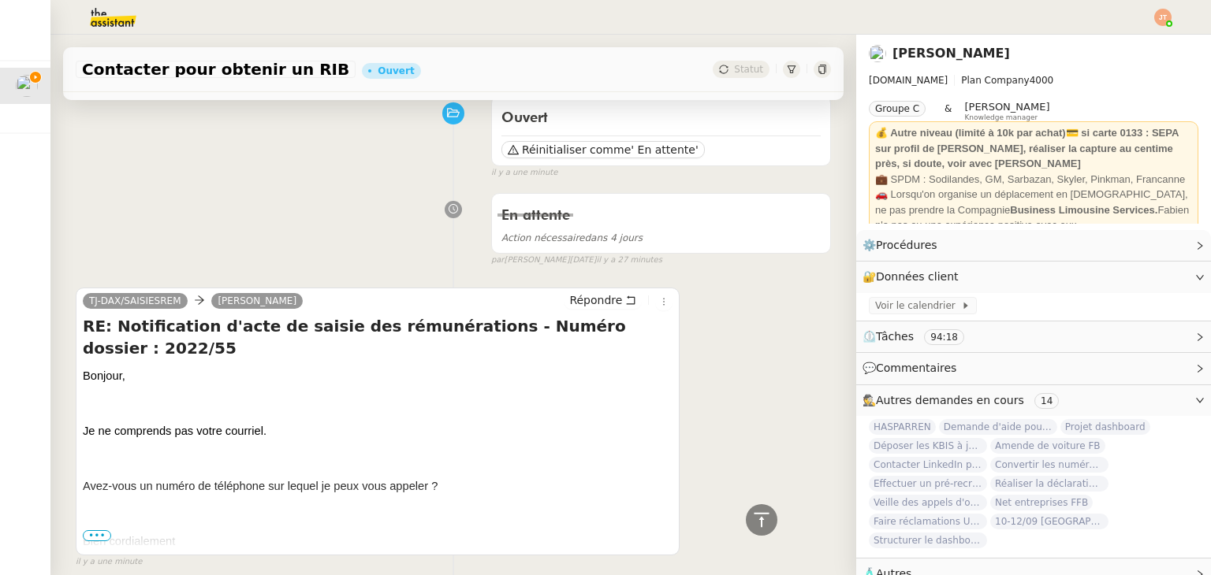
scroll to position [129, 0]
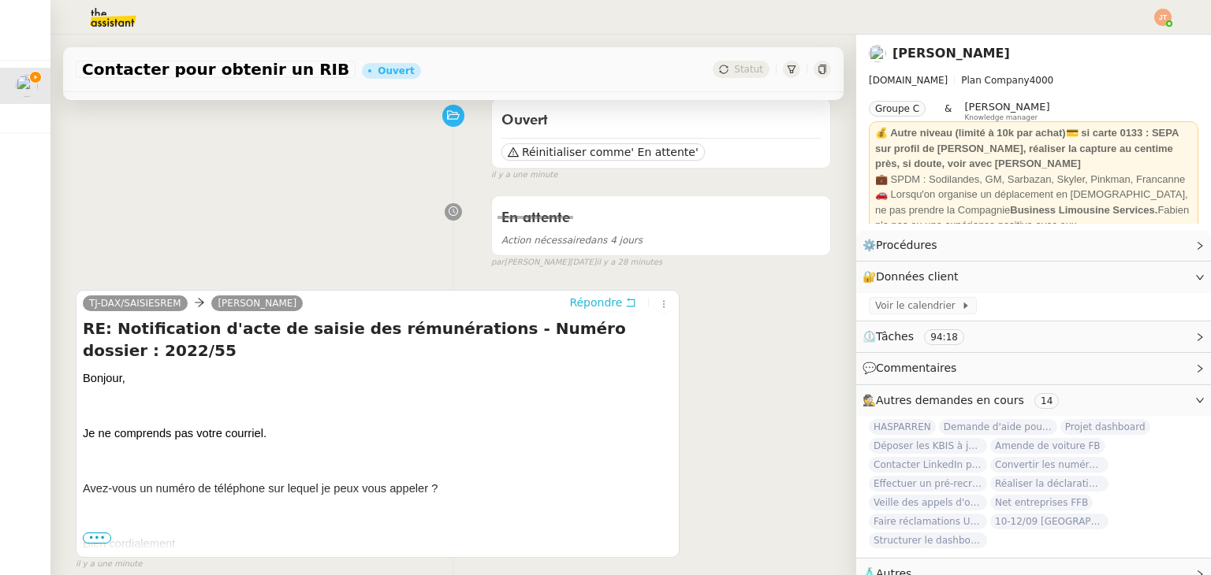
click at [585, 308] on span "Répondre" at bounding box center [595, 303] width 53 height 16
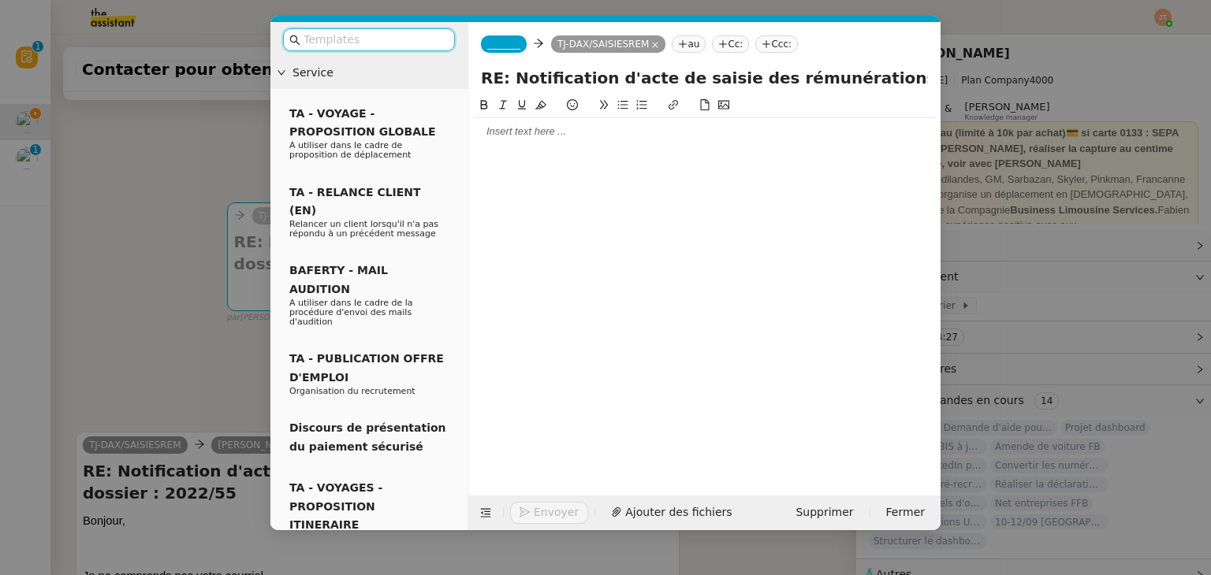
click at [522, 137] on div at bounding box center [704, 132] width 460 height 14
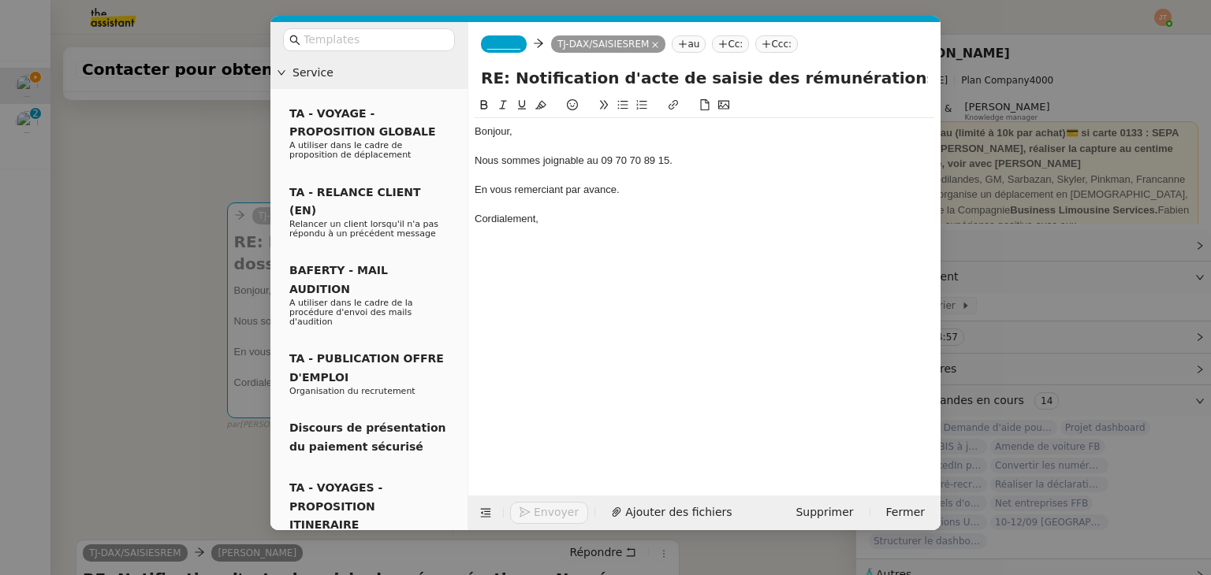
click at [559, 166] on div "Nous sommes joignable au 09 70 70 89 15." at bounding box center [704, 161] width 460 height 14
click at [0, 0] on lt-span "joignable s" at bounding box center [0, 0] width 0 height 0
click at [501, 42] on span "_______" at bounding box center [503, 44] width 33 height 11
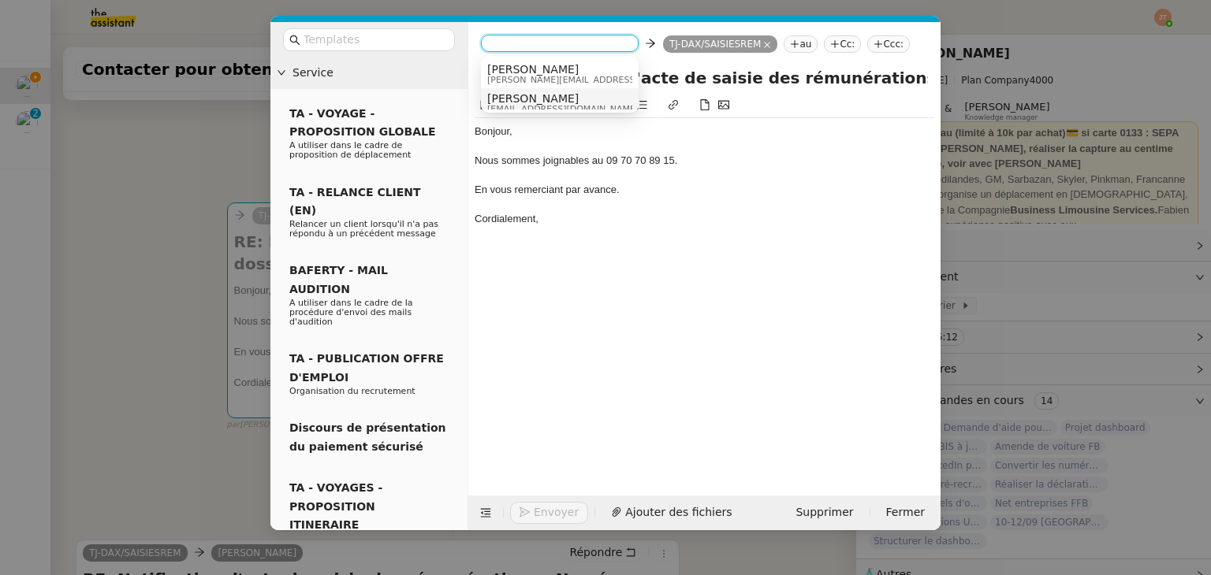
click at [522, 95] on span "[PERSON_NAME]" at bounding box center [562, 98] width 151 height 13
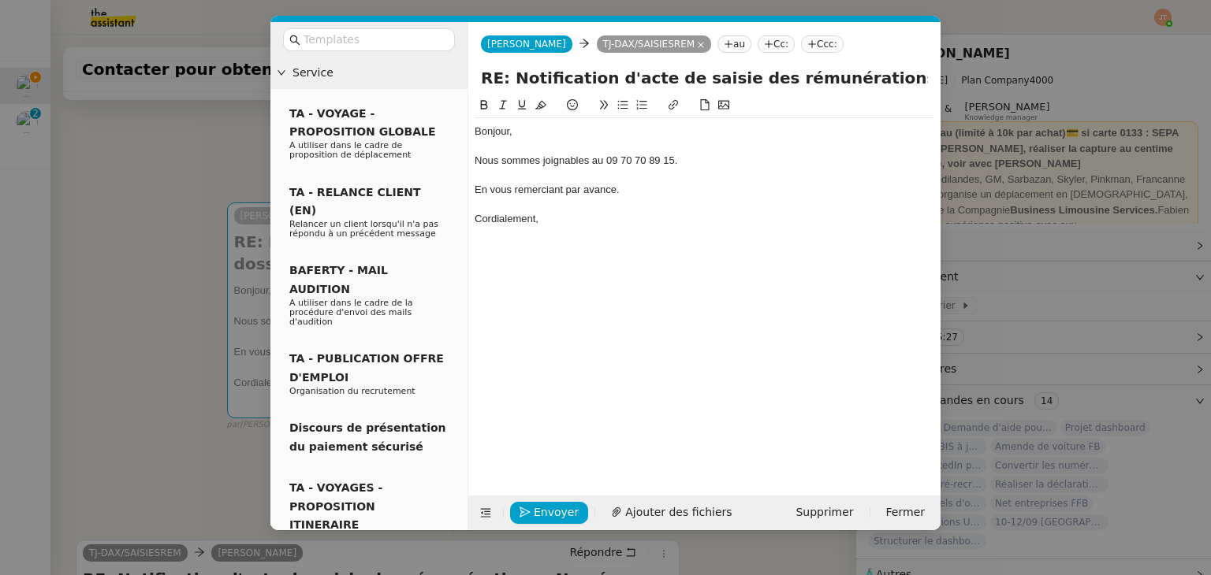
click at [183, 312] on nz-modal-container "Service TA - VOYAGE - PROPOSITION GLOBALE A utiliser dans le cadre de propositi…" at bounding box center [605, 287] width 1211 height 575
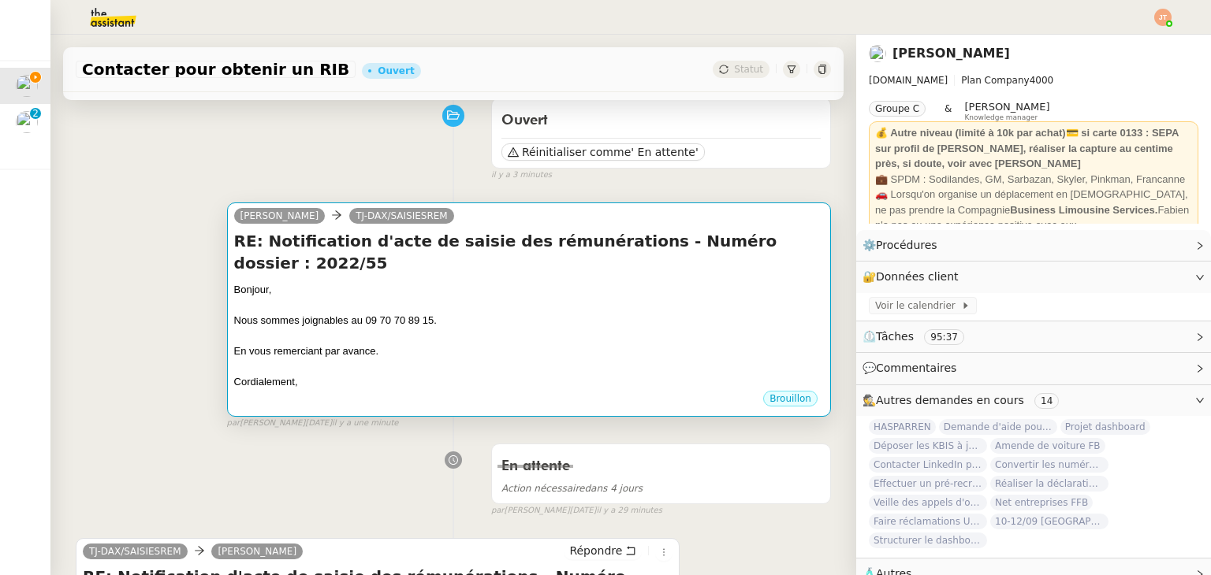
click at [370, 328] on div at bounding box center [529, 336] width 590 height 16
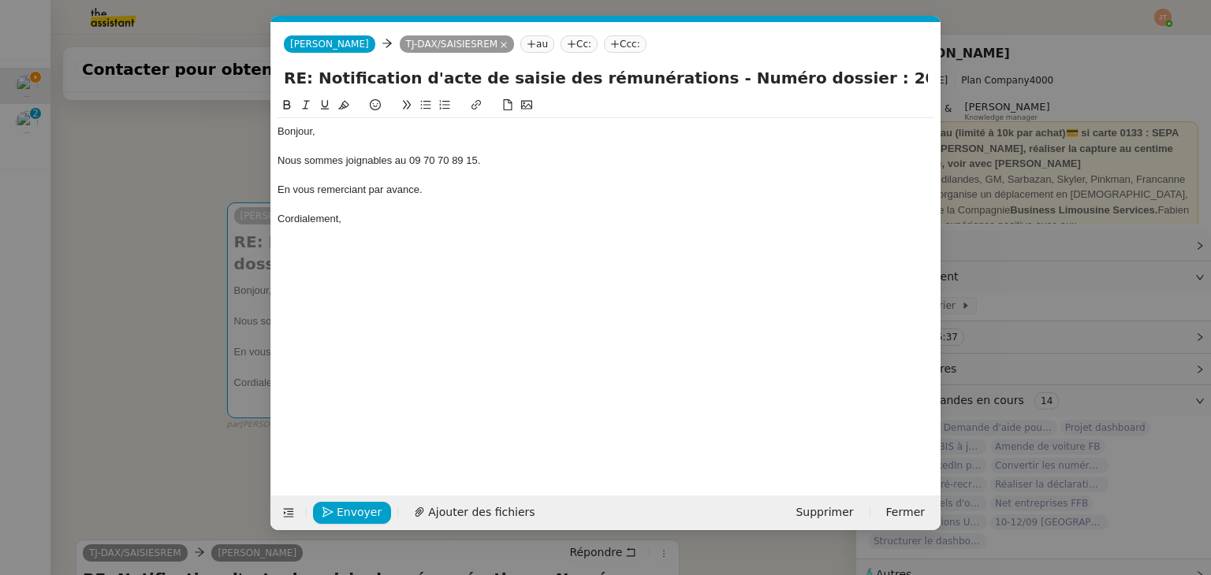
scroll to position [0, 33]
click at [374, 515] on span "Envoyer" at bounding box center [359, 513] width 45 height 18
click at [374, 515] on span "Confirmer l'envoi" at bounding box center [384, 513] width 95 height 18
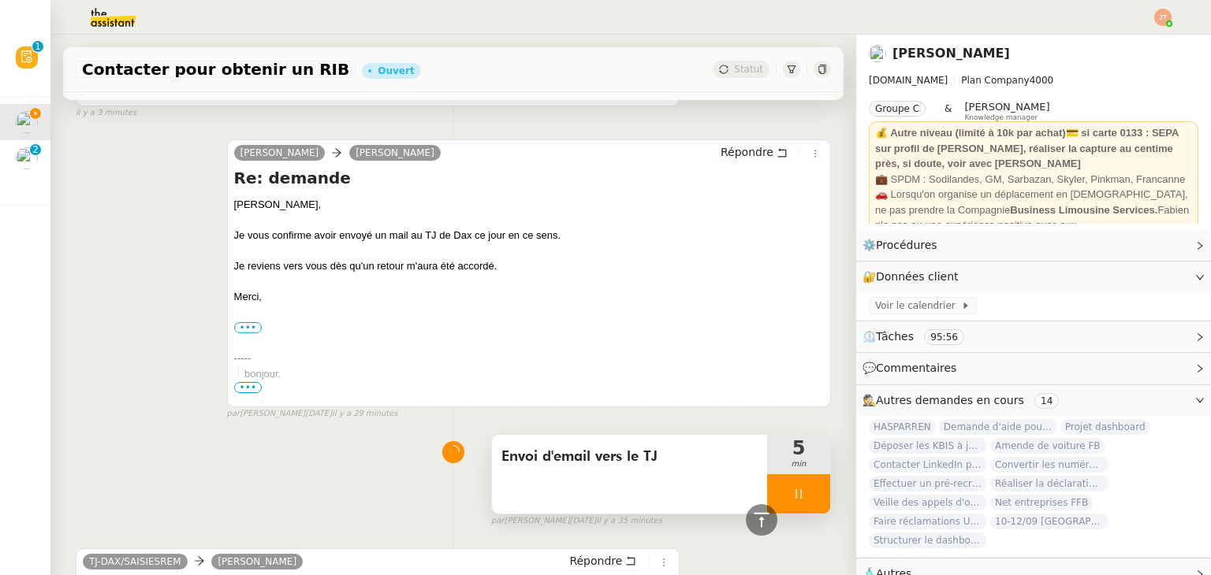
scroll to position [848, 0]
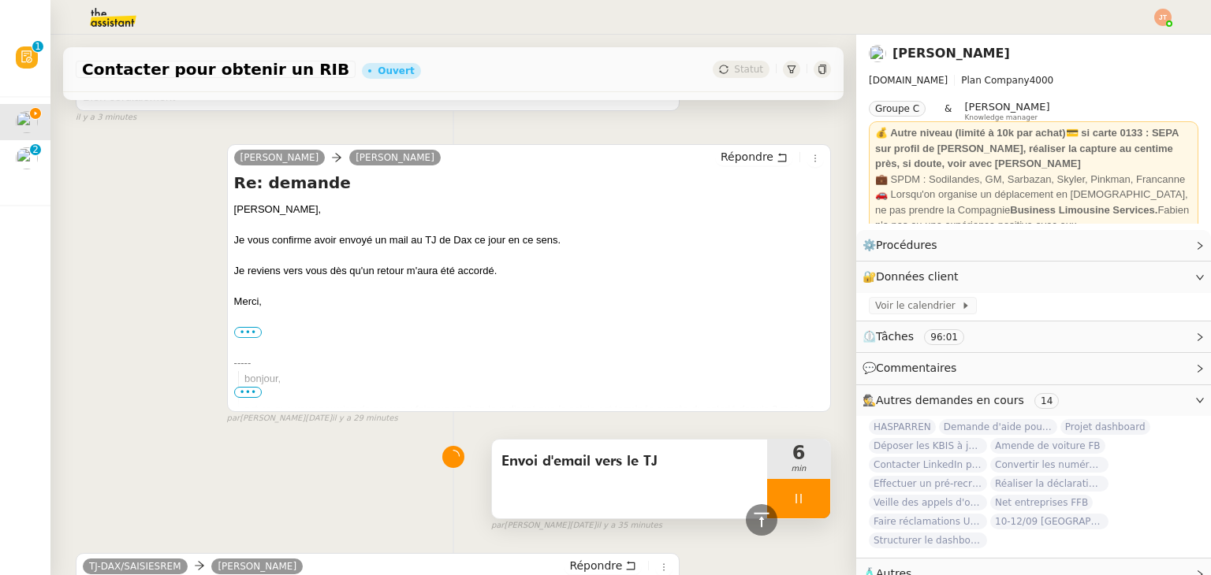
drag, startPoint x: 772, startPoint y: 483, endPoint x: 795, endPoint y: 484, distance: 22.9
click at [795, 484] on div at bounding box center [798, 498] width 63 height 39
click at [808, 493] on icon at bounding box center [814, 499] width 13 height 13
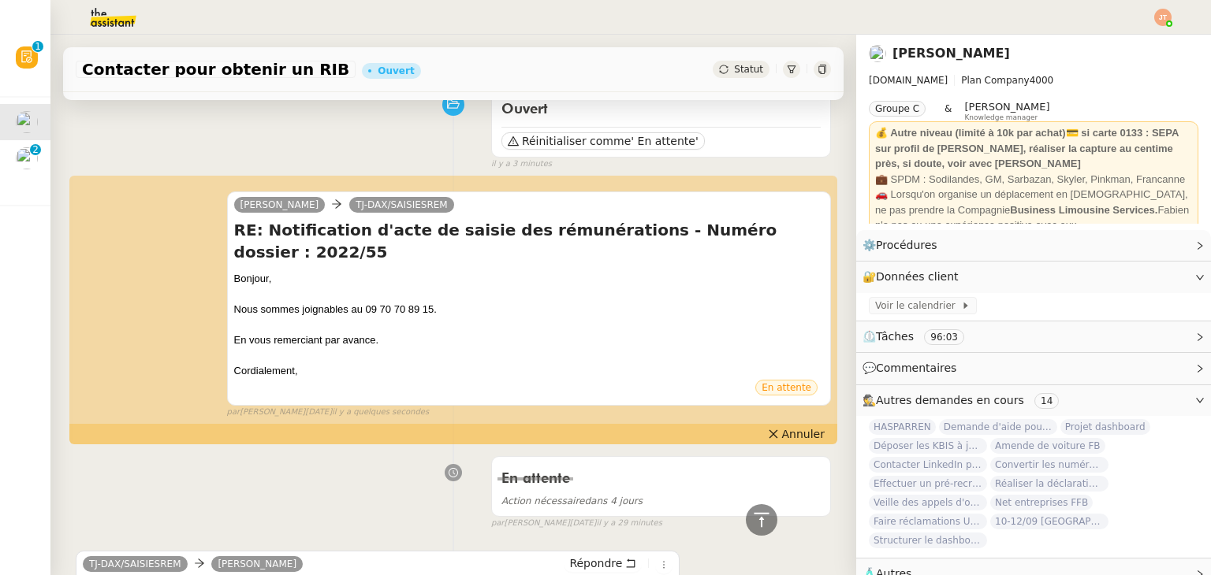
scroll to position [0, 0]
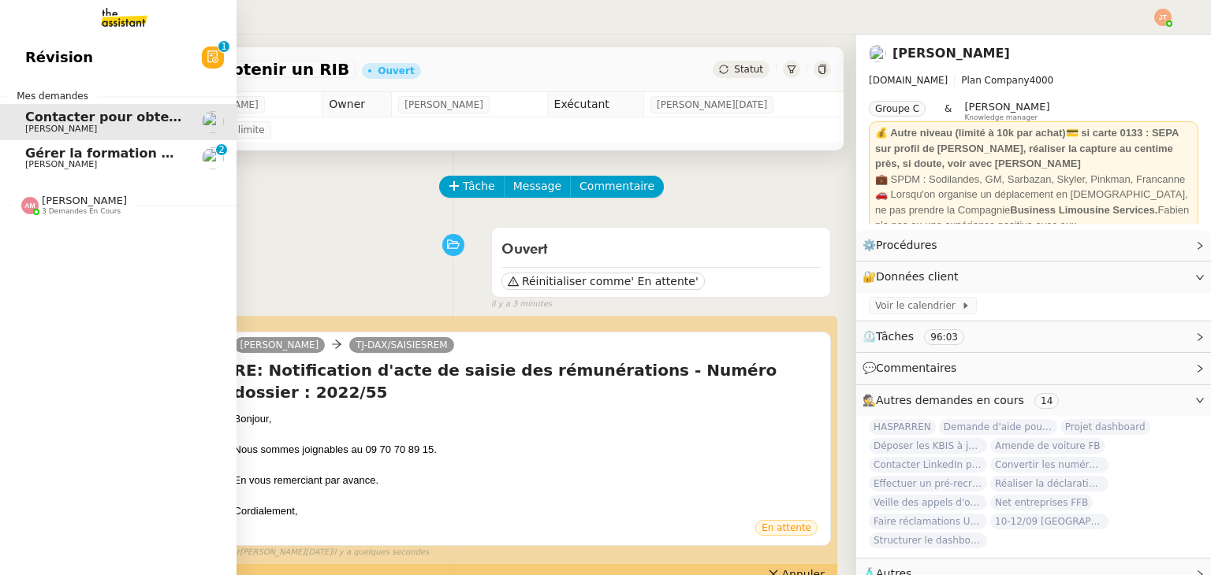
click at [35, 164] on span "[PERSON_NAME]" at bounding box center [61, 164] width 72 height 10
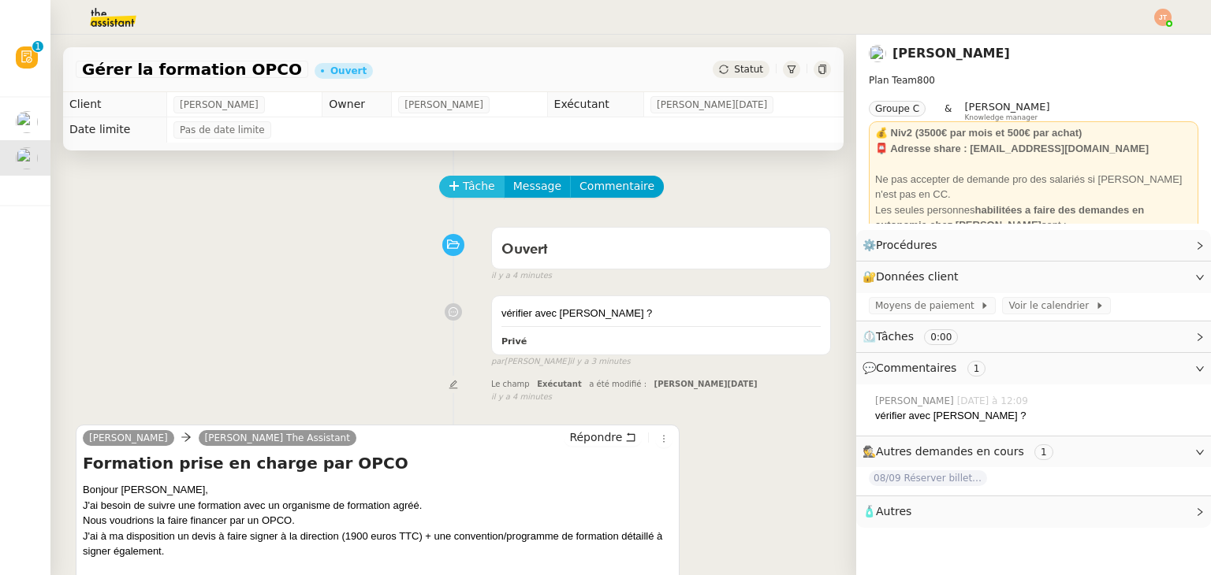
click at [448, 192] on icon at bounding box center [453, 185] width 11 height 11
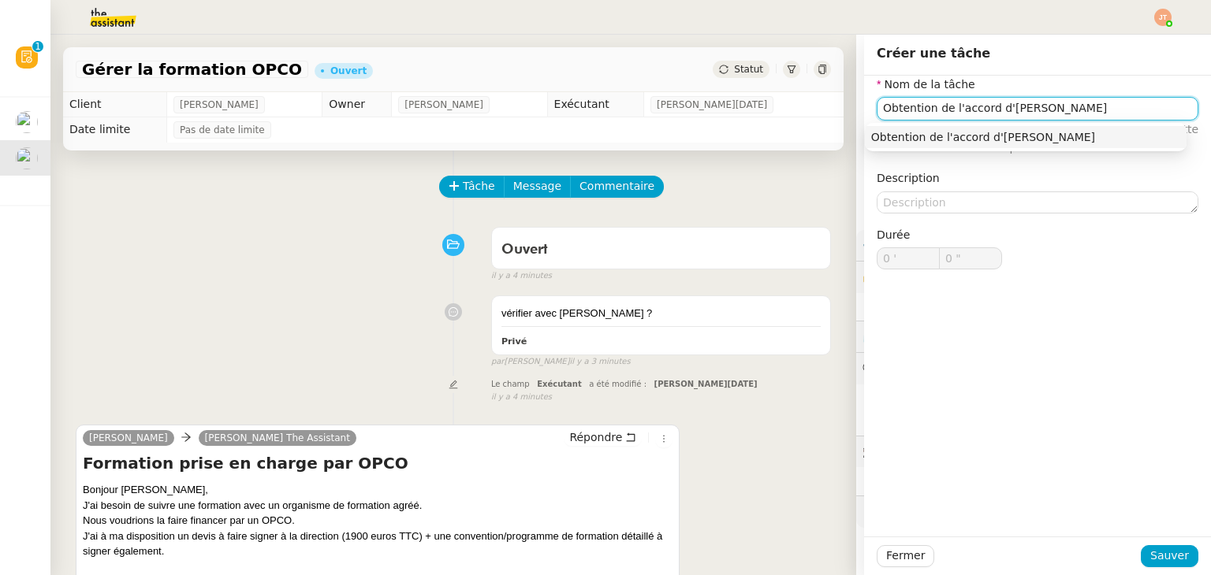
type input "Obtention de l'accord d'Axel"
click at [1134, 564] on div at bounding box center [1037, 556] width 207 height 22
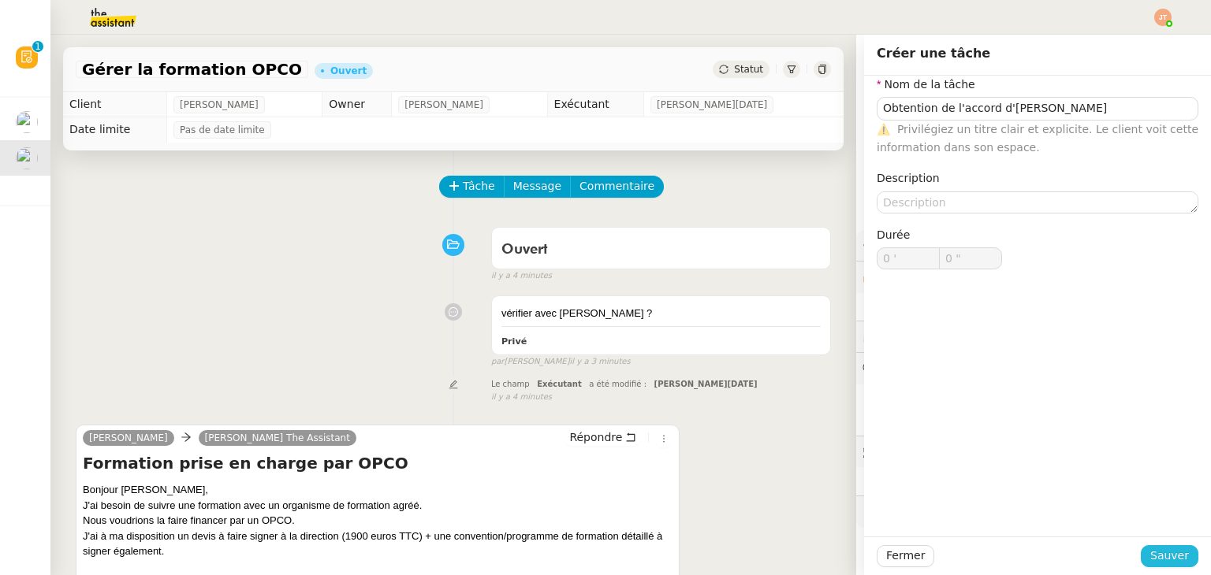
click at [1150, 560] on span "Sauver" at bounding box center [1169, 556] width 39 height 18
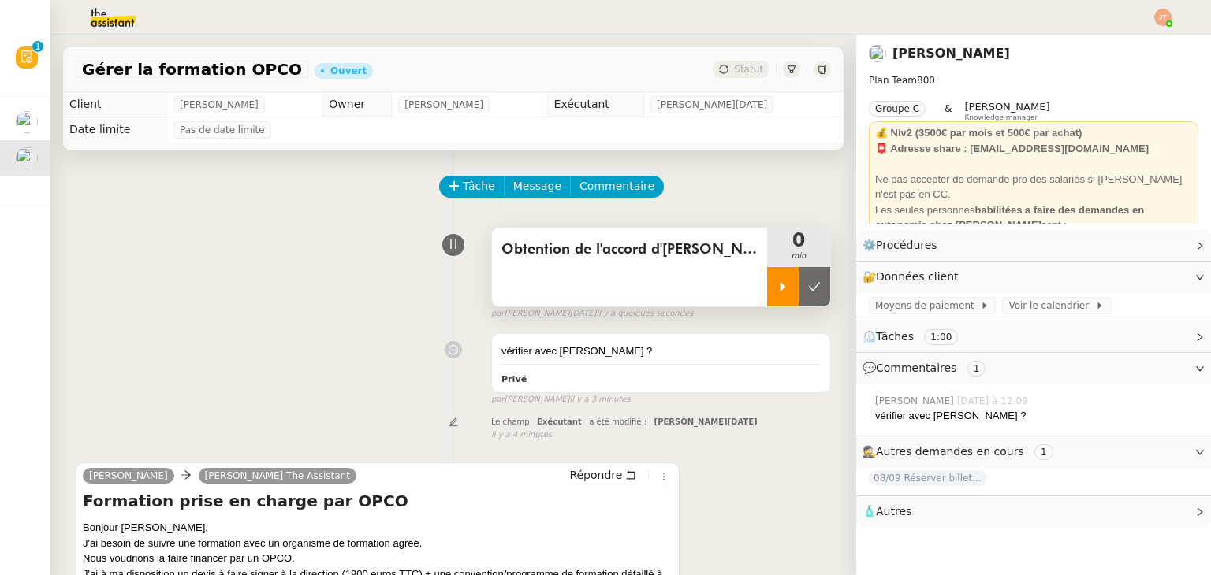
click at [780, 291] on icon at bounding box center [783, 286] width 6 height 9
click at [569, 482] on span "Répondre" at bounding box center [595, 475] width 53 height 16
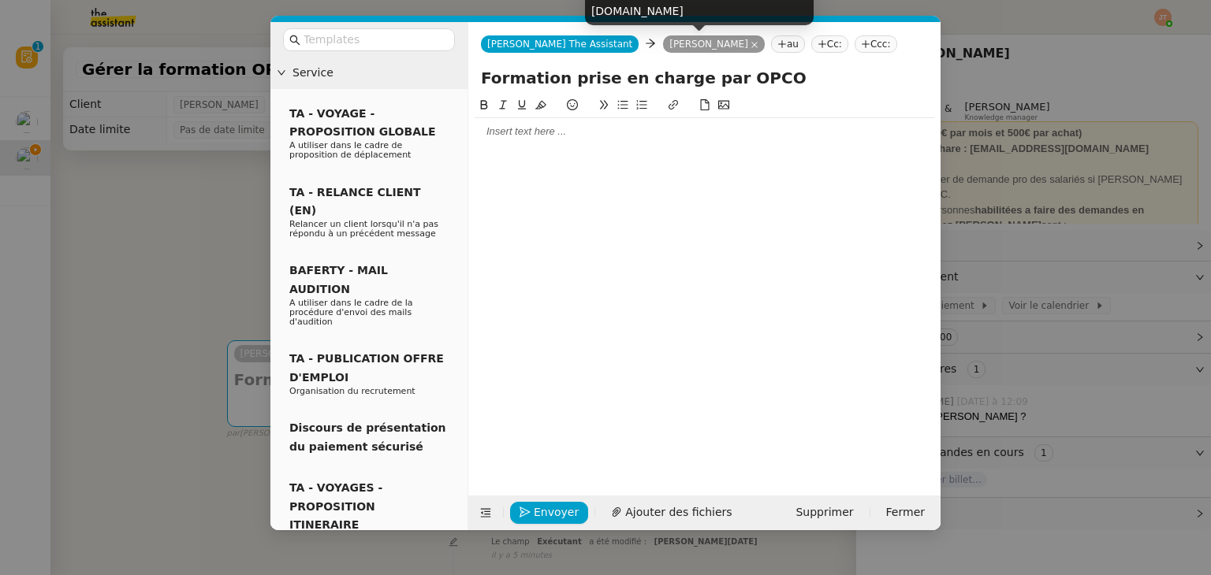
drag, startPoint x: 591, startPoint y: 9, endPoint x: 675, endPoint y: 17, distance: 83.8
click at [675, 17] on div "laura@stracker.fr" at bounding box center [699, 2] width 229 height 47
copy div "laura@stracker.fr"
click at [811, 50] on nz-tag "Cc:" at bounding box center [829, 43] width 37 height 17
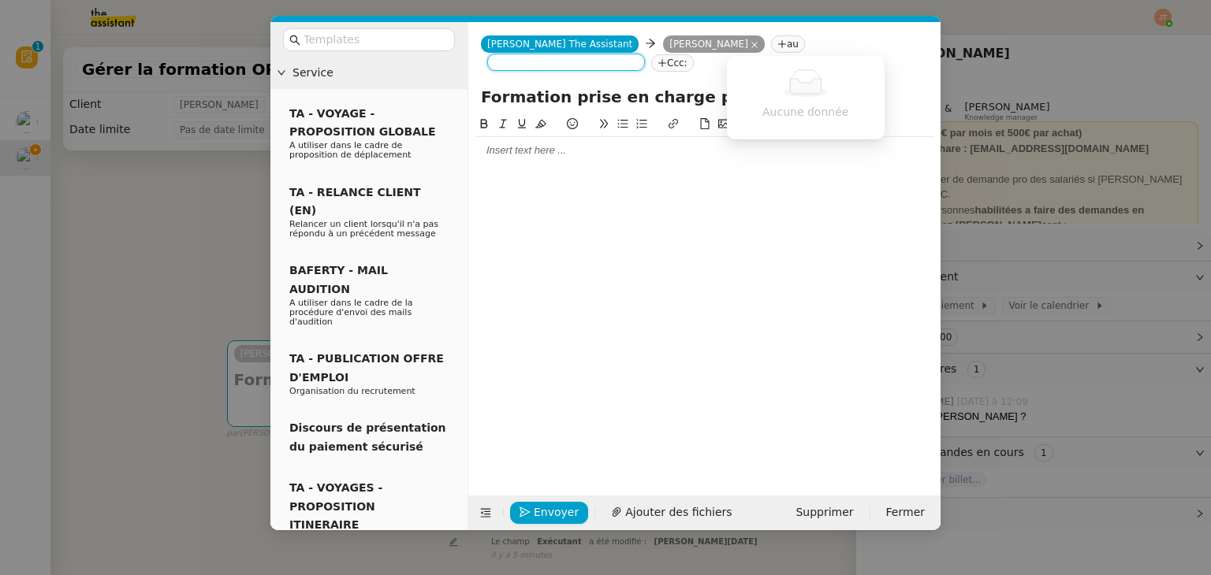
paste input "laura@stracker.fr"
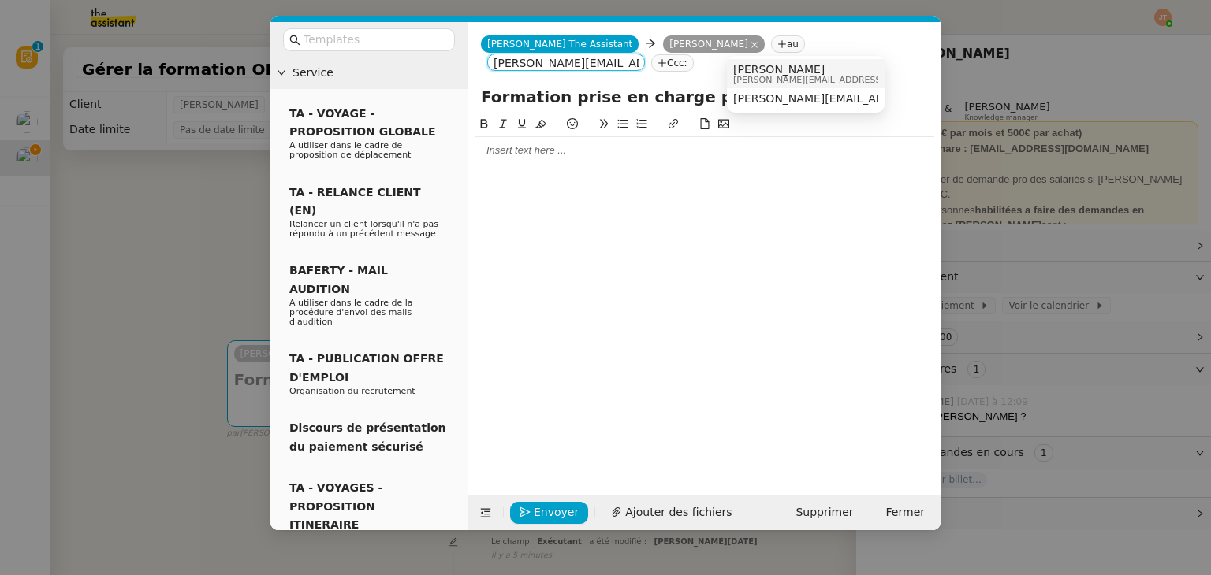
type input "laura@stracker.fr"
click at [761, 76] on span "laura@stracker.fr" at bounding box center [845, 80] width 224 height 9
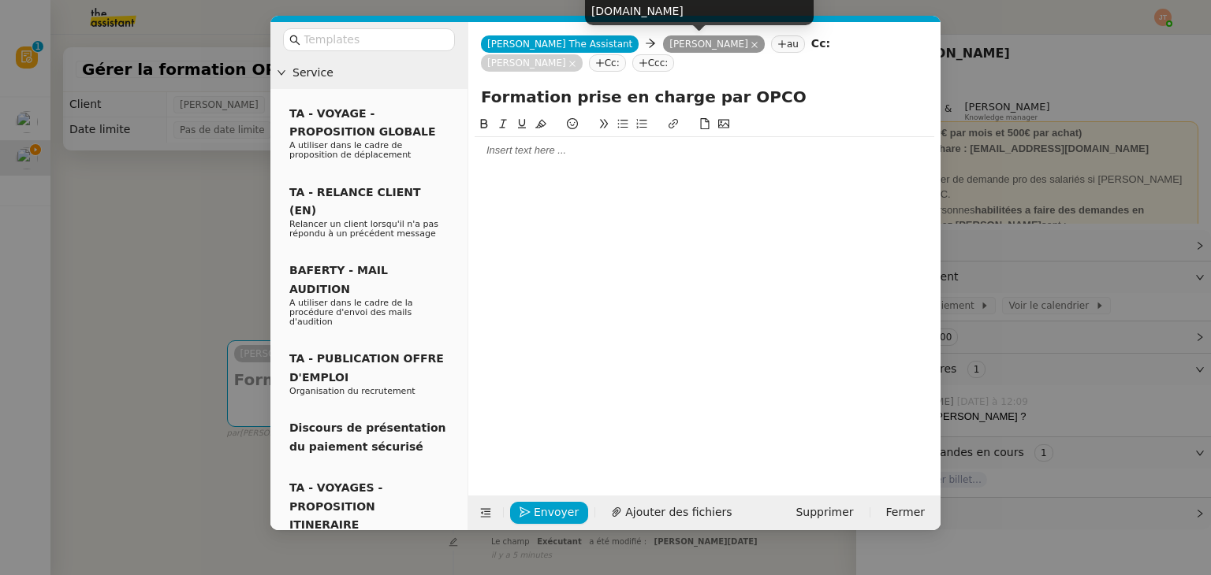
click at [751, 45] on icon at bounding box center [754, 45] width 6 height 6
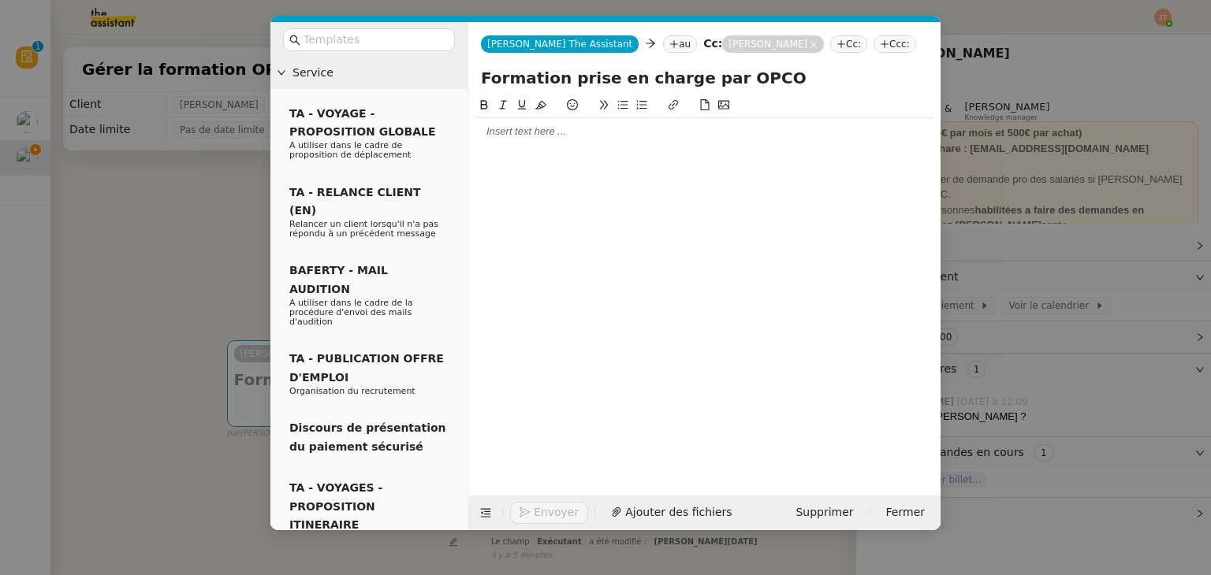
click at [663, 45] on nz-tag "au" at bounding box center [680, 43] width 34 height 17
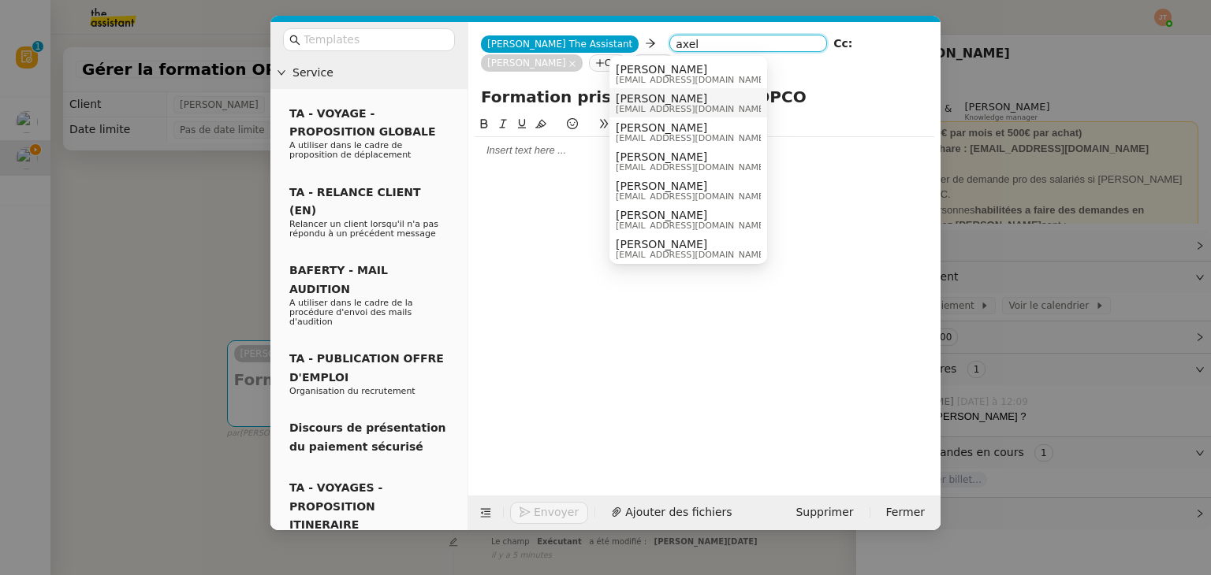
type input "axel"
click at [644, 106] on span "axel@stracker.fr" at bounding box center [691, 109] width 151 height 9
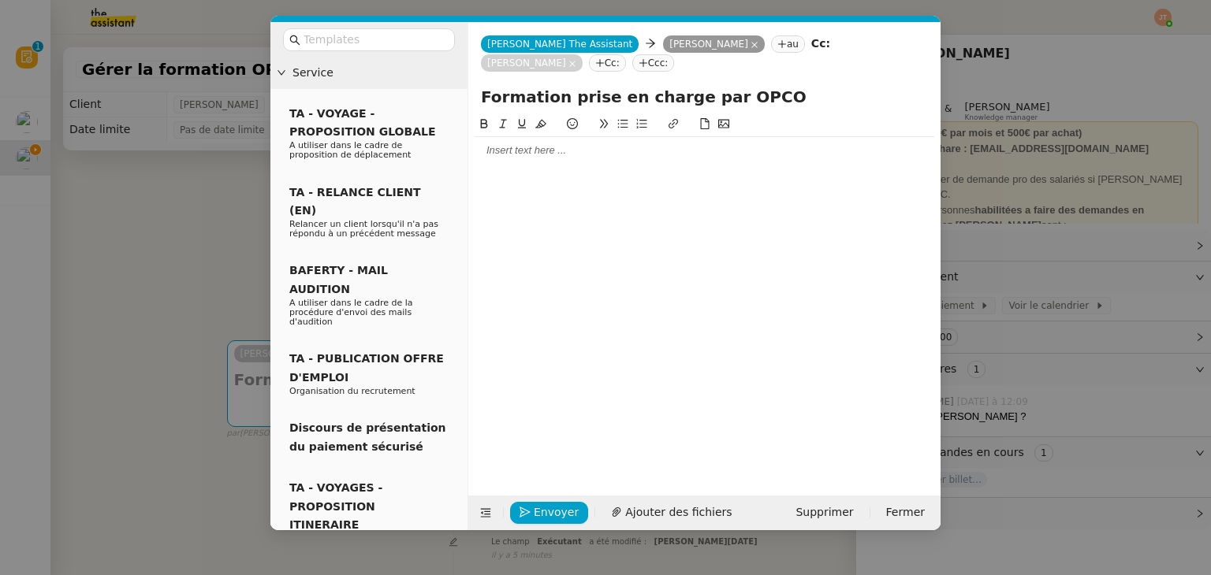
click at [540, 143] on div at bounding box center [704, 150] width 460 height 14
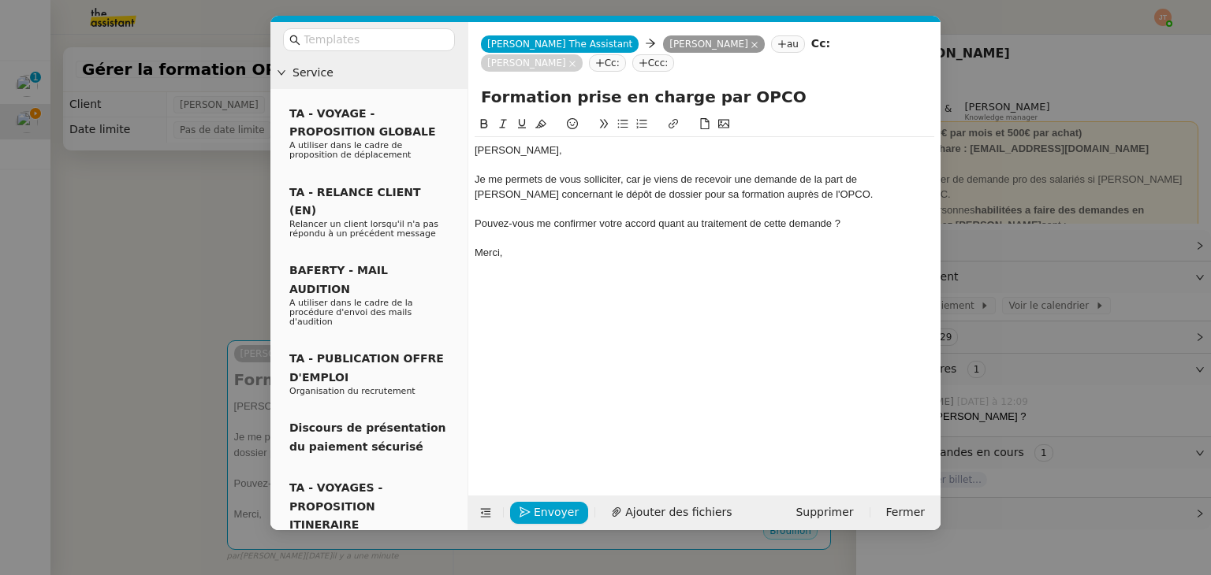
click at [474, 217] on div "Pouvez-vous me confirmer votre accord quant au traitement de cette demande ?" at bounding box center [704, 224] width 460 height 14
click at [619, 115] on button at bounding box center [622, 124] width 19 height 18
click at [232, 310] on nz-modal-container "Service TA - VOYAGE - PROPOSITION GLOBALE A utiliser dans le cadre de propositi…" at bounding box center [605, 287] width 1211 height 575
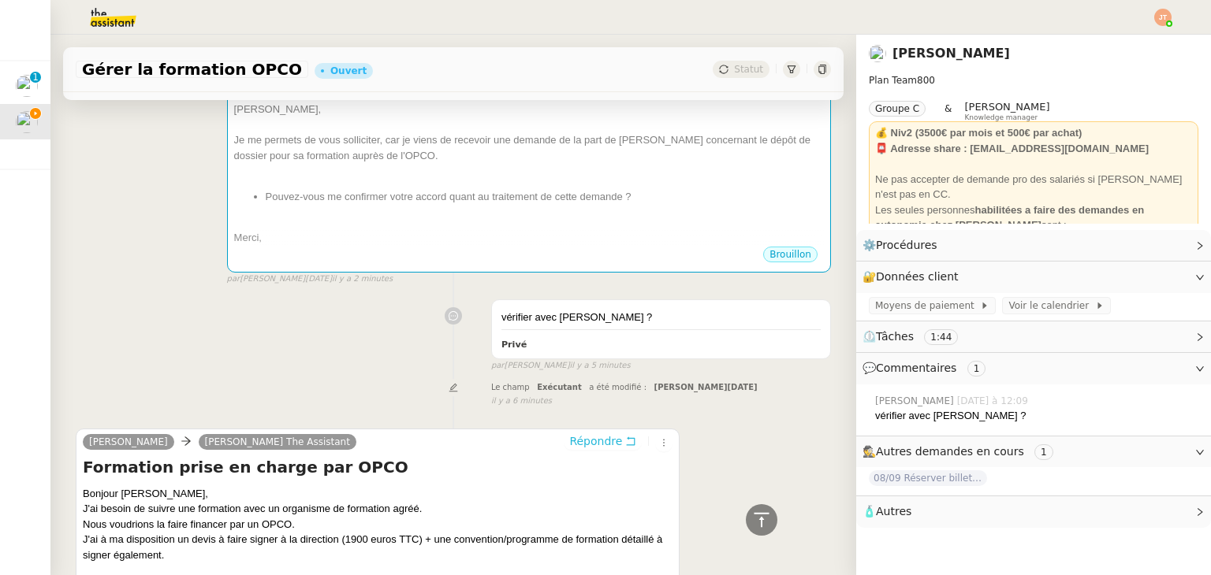
scroll to position [285, 0]
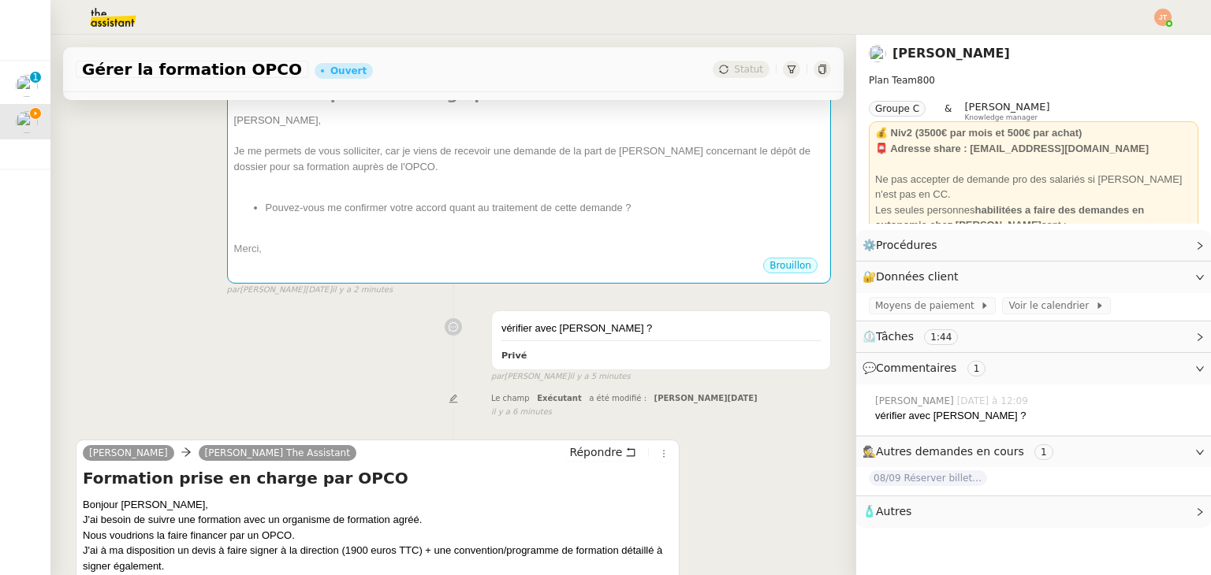
click at [232, 310] on div "vérifier avec axel ? Privé false par Frédérique A. il y a 5 minutes" at bounding box center [453, 343] width 755 height 80
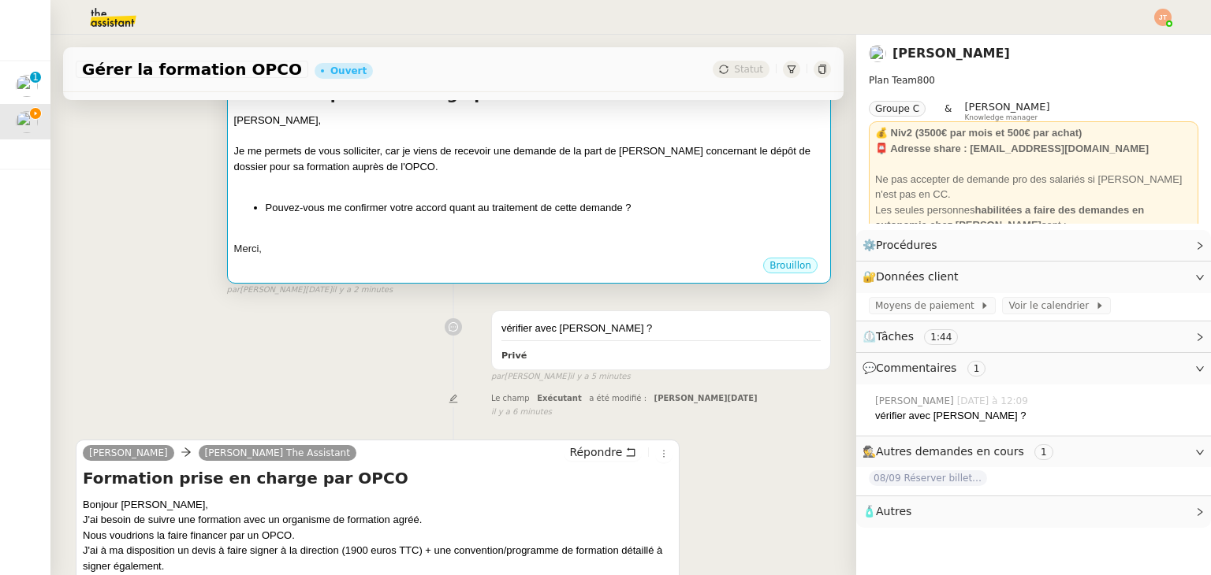
click at [354, 195] on div "Axel, Je me permets de vous solliciter, car je viens de recevoir une demande de…" at bounding box center [529, 184] width 590 height 143
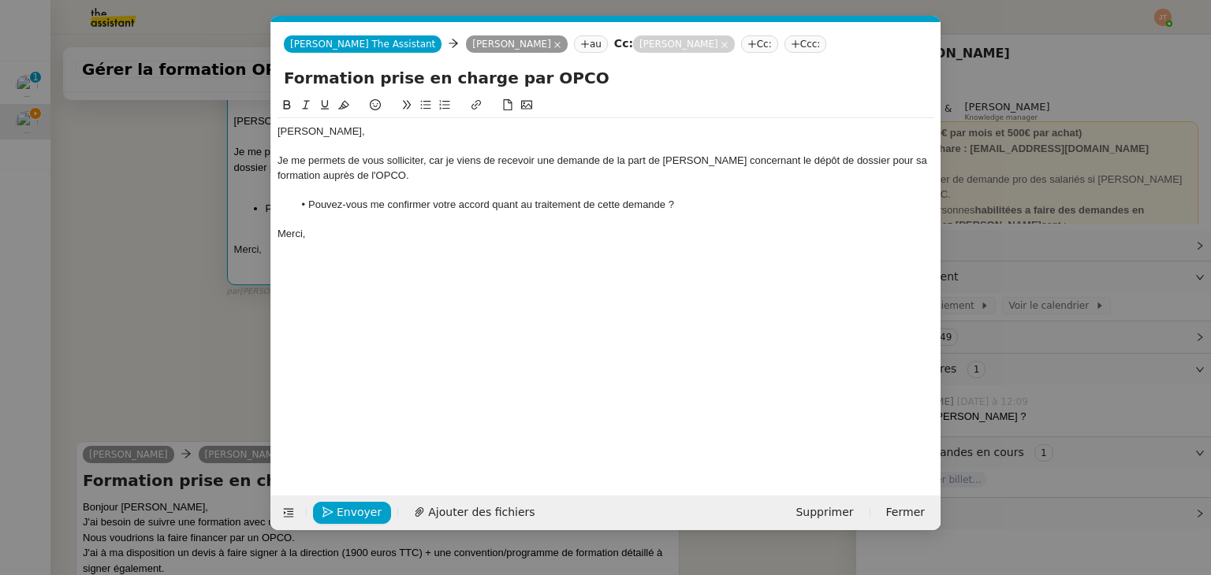
scroll to position [0, 33]
click at [185, 396] on nz-modal-container "Service TA - VOYAGE - PROPOSITION GLOBALE A utiliser dans le cadre de propositi…" at bounding box center [605, 287] width 1211 height 575
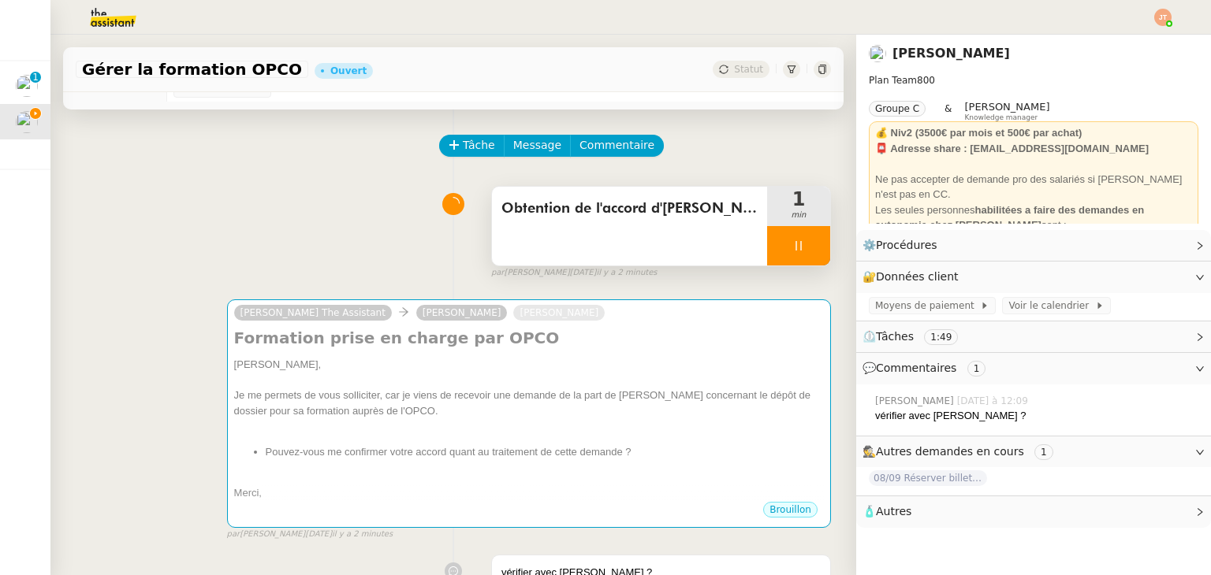
scroll to position [41, 0]
click at [767, 262] on div at bounding box center [798, 245] width 63 height 39
click at [808, 250] on icon at bounding box center [814, 246] width 13 height 13
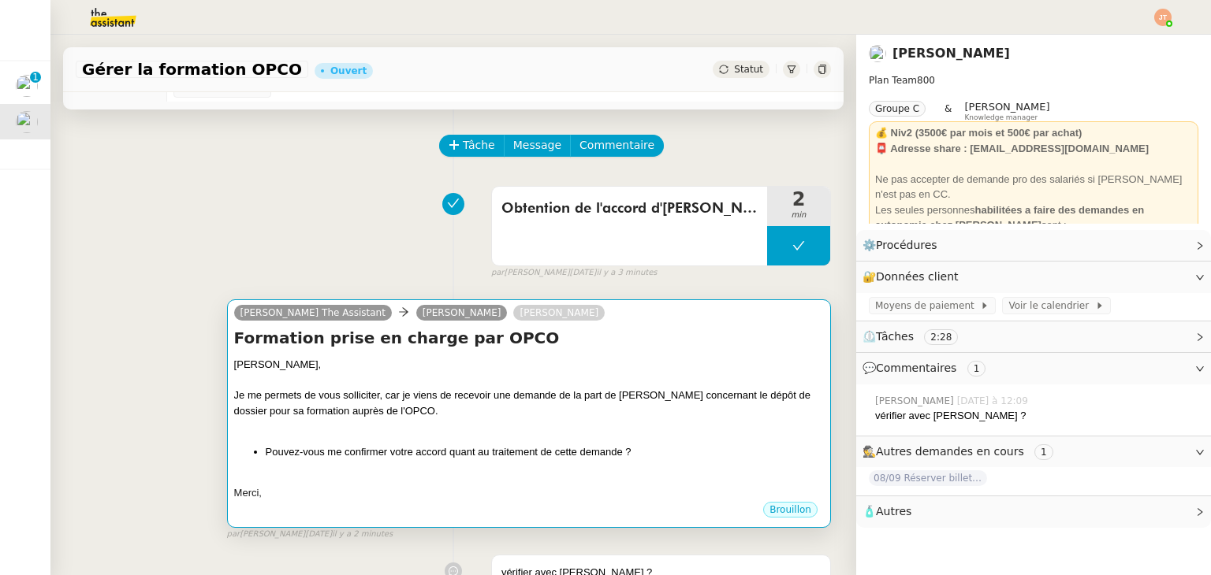
click at [640, 356] on div "Formation prise en charge par OPCO Axel, Je me permets de vous solliciter, car …" at bounding box center [529, 413] width 590 height 173
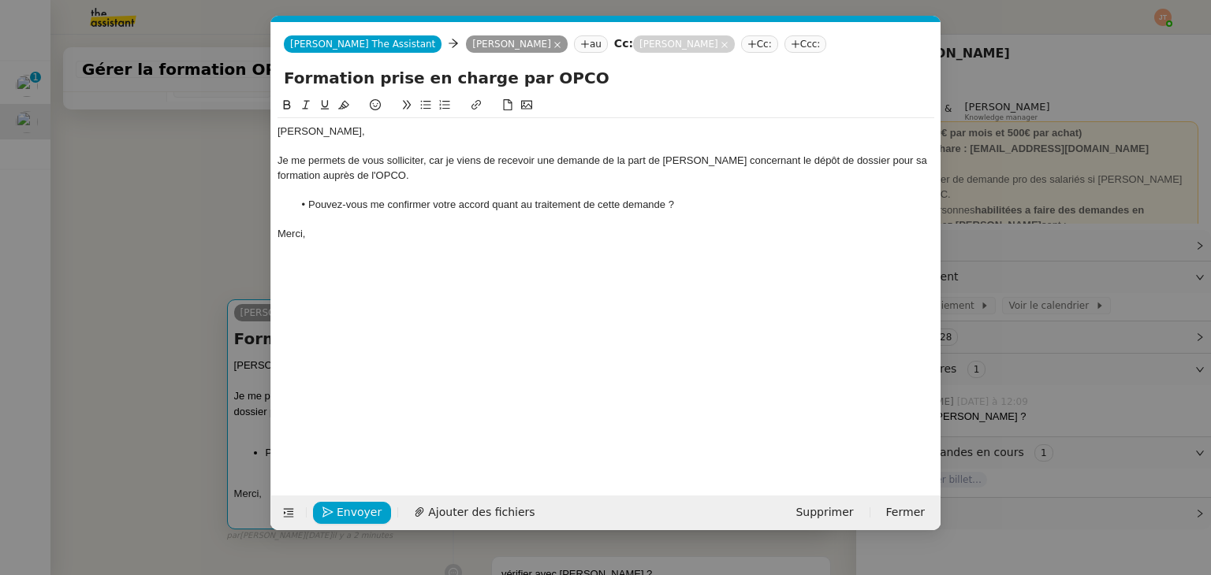
scroll to position [0, 33]
click at [350, 512] on span "Envoyer" at bounding box center [359, 513] width 45 height 18
click at [350, 512] on span "Confirmer l'envoi" at bounding box center [384, 513] width 95 height 18
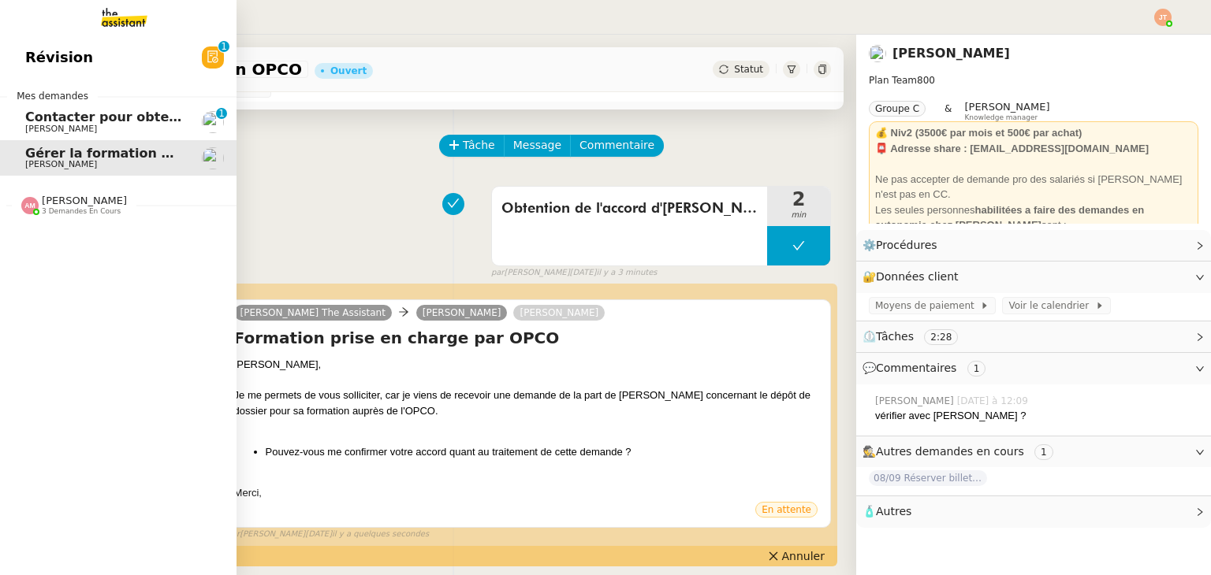
click at [28, 121] on span "Contacter pour obtenir un RIB" at bounding box center [132, 117] width 214 height 15
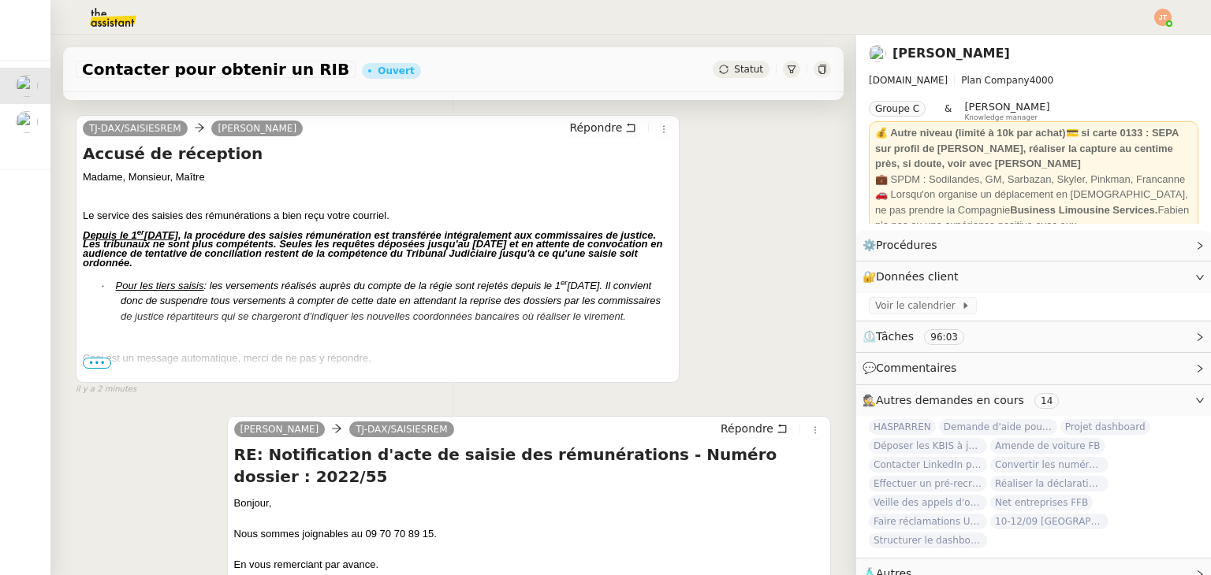
scroll to position [218, 0]
click at [91, 367] on span "•••" at bounding box center [97, 362] width 28 height 11
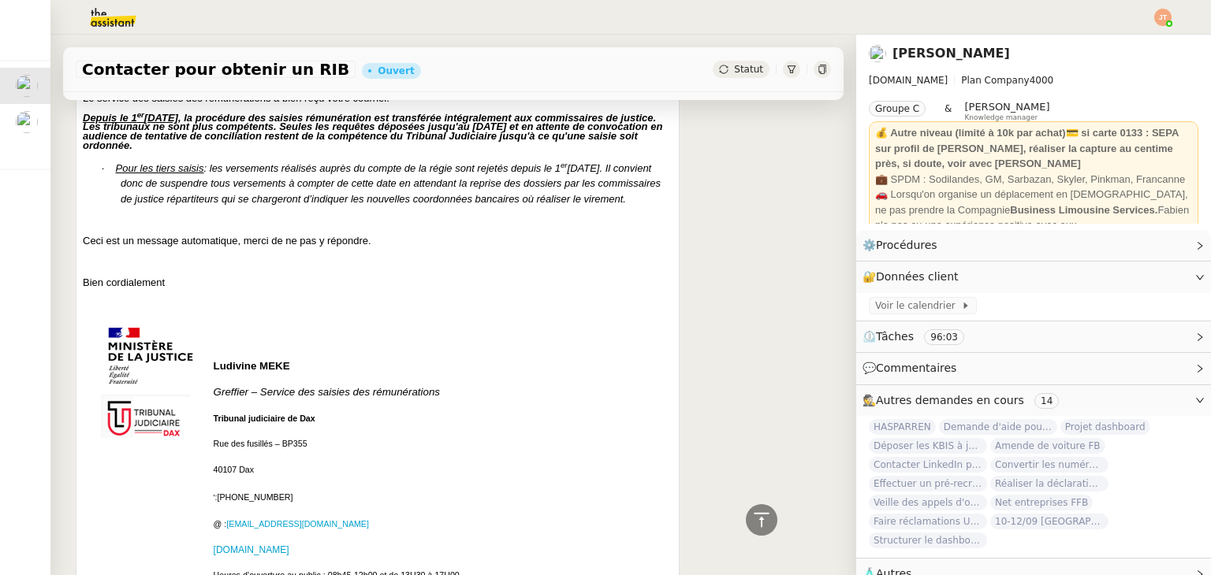
scroll to position [0, 0]
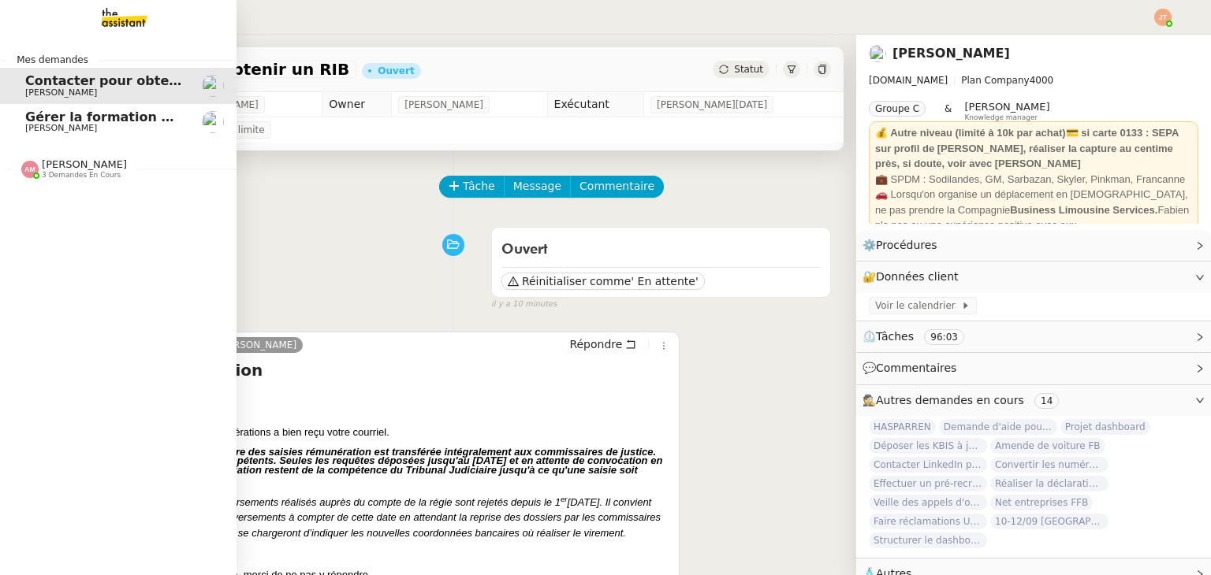
click at [54, 115] on span "Gérer la formation OPCO" at bounding box center [113, 117] width 176 height 15
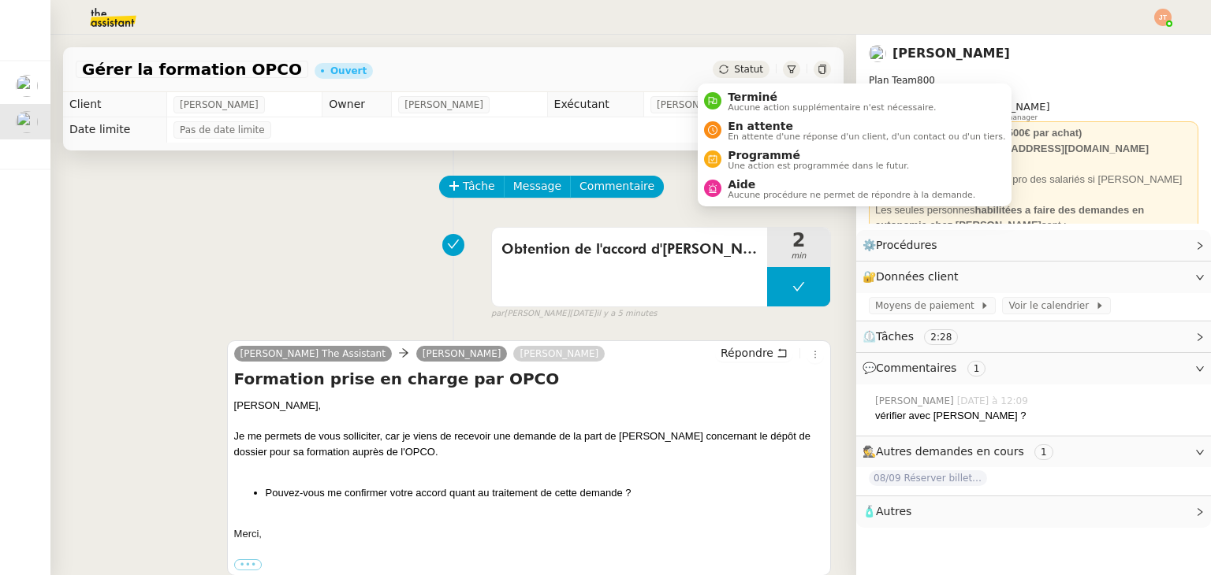
click at [734, 70] on span "Statut" at bounding box center [748, 69] width 29 height 11
click at [746, 116] on li "En attente En attente d'une réponse d'un client, d'un contact ou d'un tiers." at bounding box center [855, 130] width 314 height 29
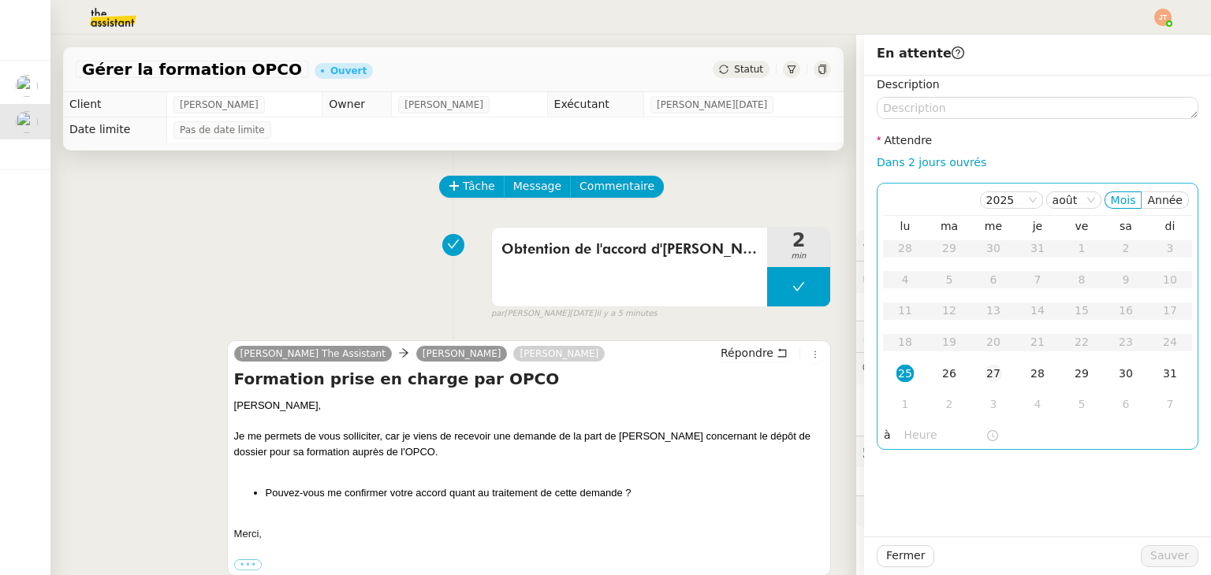
click at [984, 380] on div "27" at bounding box center [992, 373] width 17 height 17
click at [904, 432] on input "text" at bounding box center [944, 435] width 81 height 18
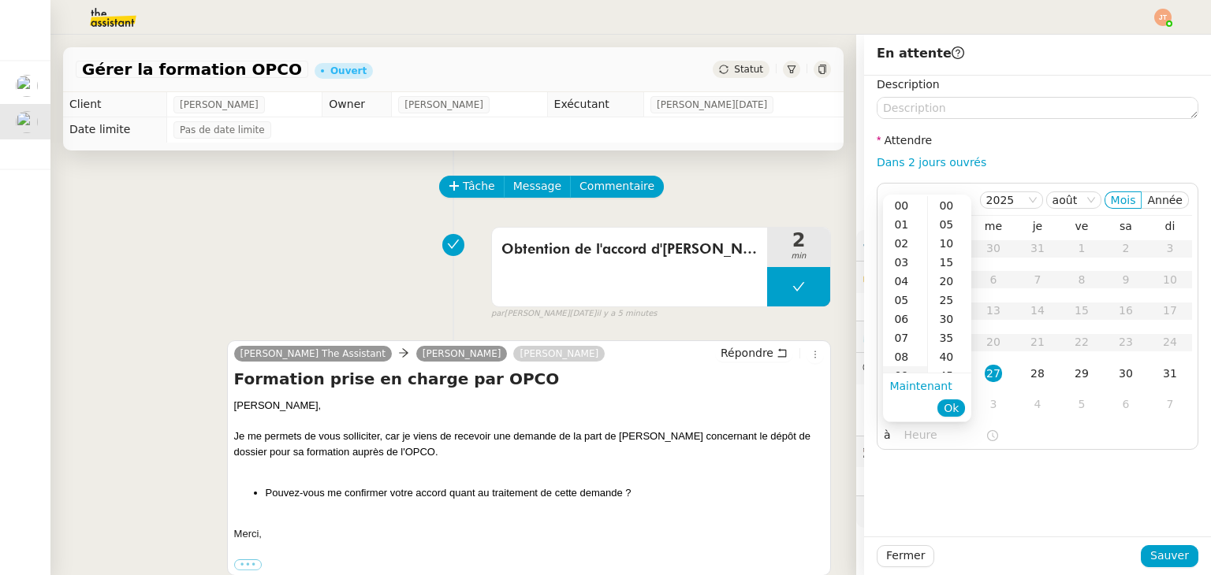
click at [906, 371] on div "09" at bounding box center [905, 376] width 44 height 19
click at [943, 209] on div "00" at bounding box center [949, 205] width 43 height 19
type input "09:00"
click at [952, 407] on span "Ok" at bounding box center [950, 408] width 15 height 16
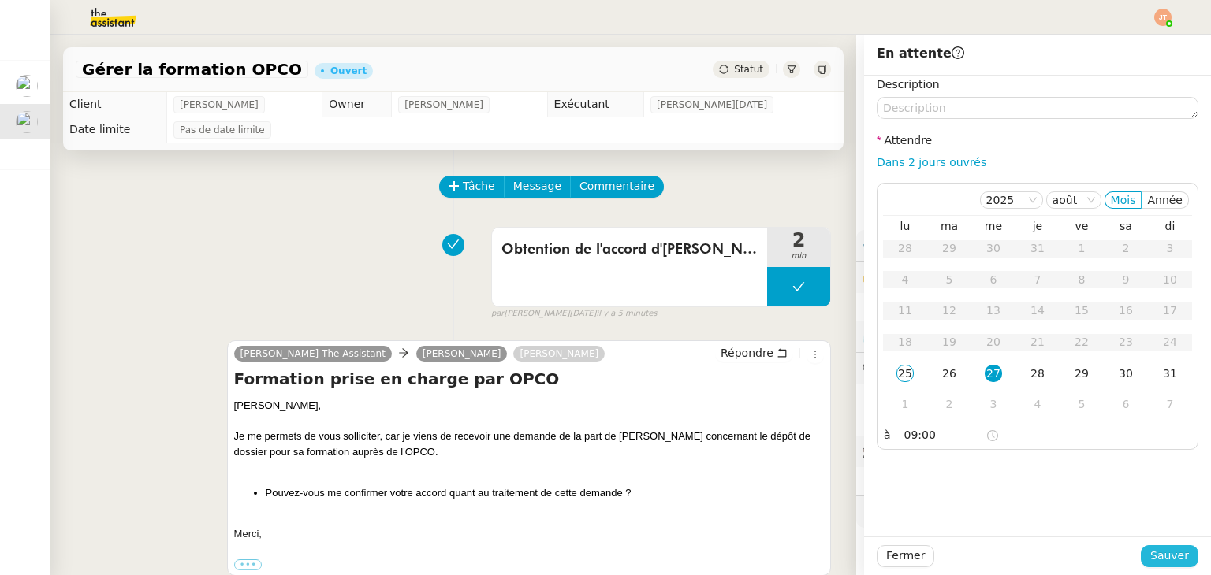
click at [1154, 549] on span "Sauver" at bounding box center [1169, 556] width 39 height 18
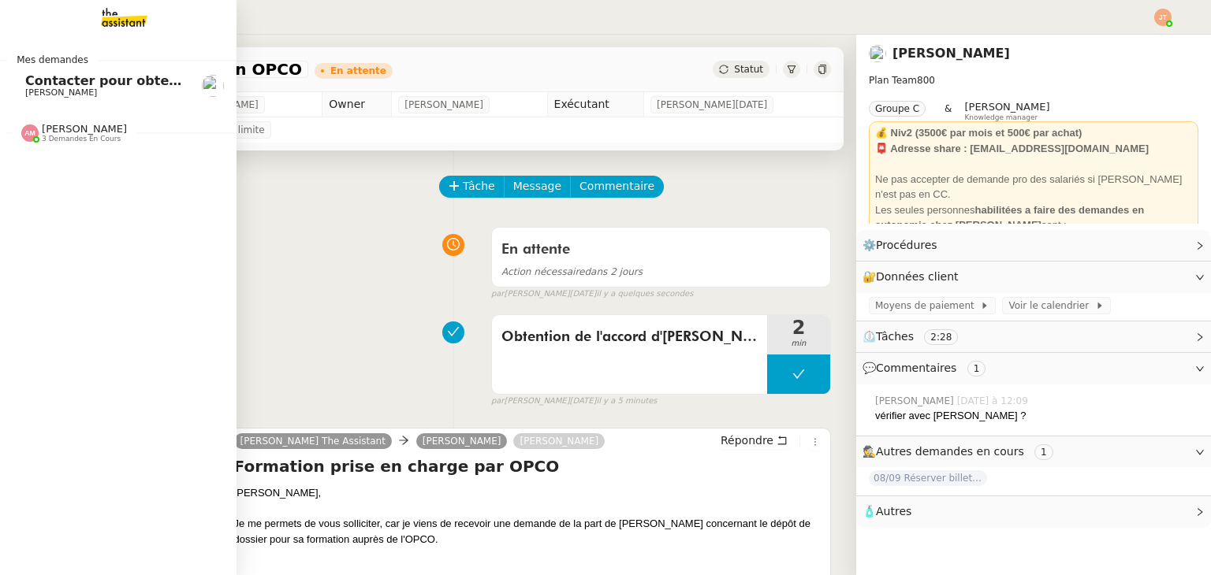
click at [38, 86] on span "Contacter pour obtenir un RIB" at bounding box center [132, 80] width 214 height 15
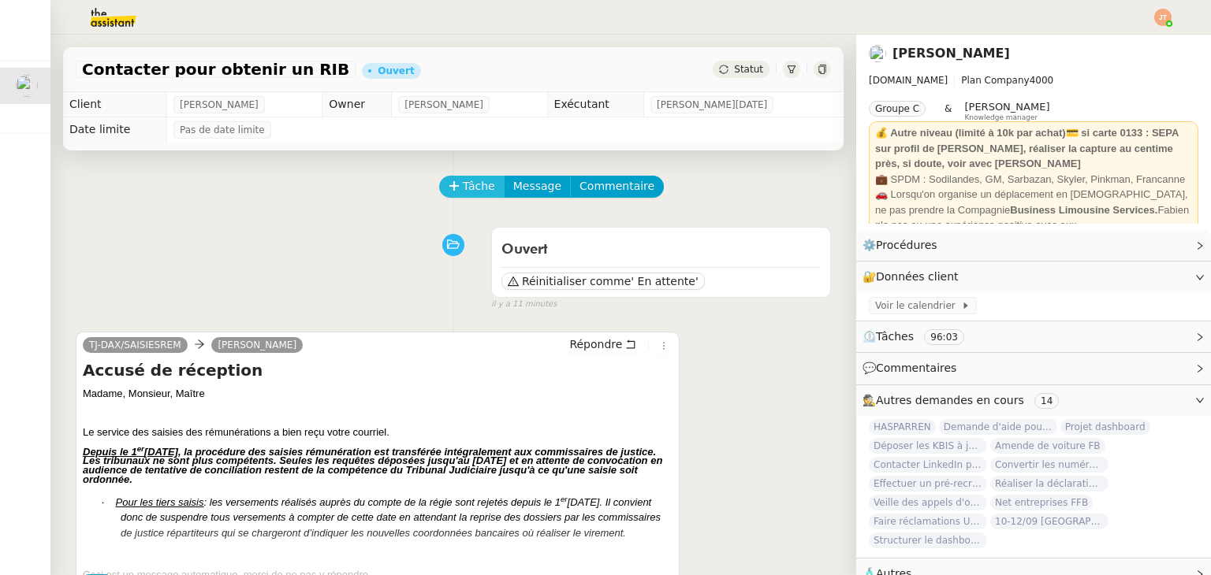
click at [463, 195] on span "Tâche" at bounding box center [479, 186] width 32 height 18
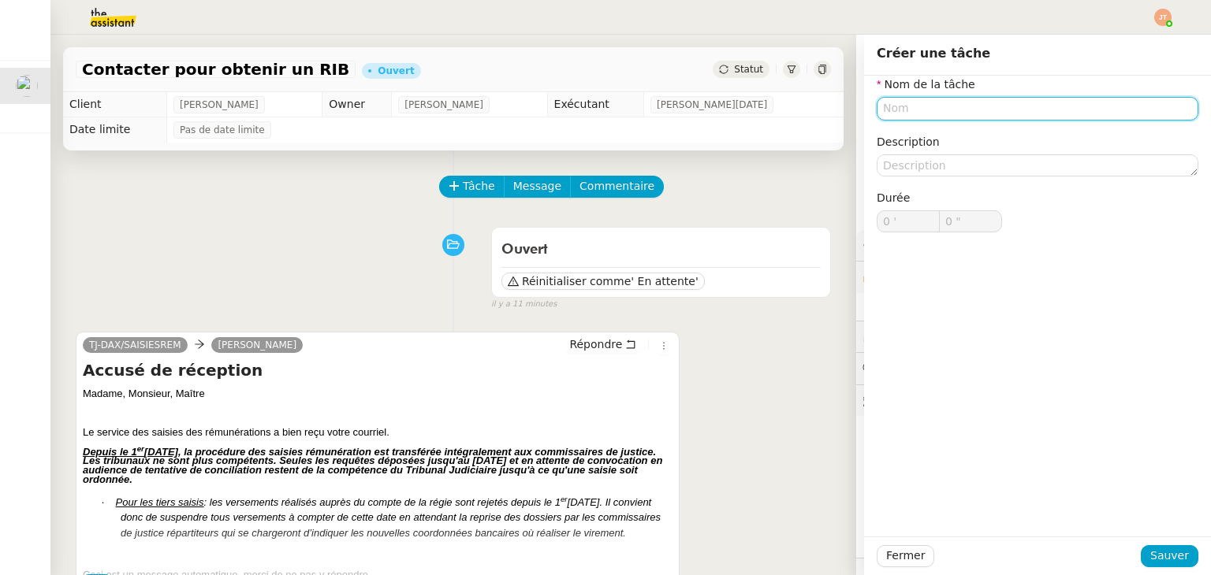
type input "A"
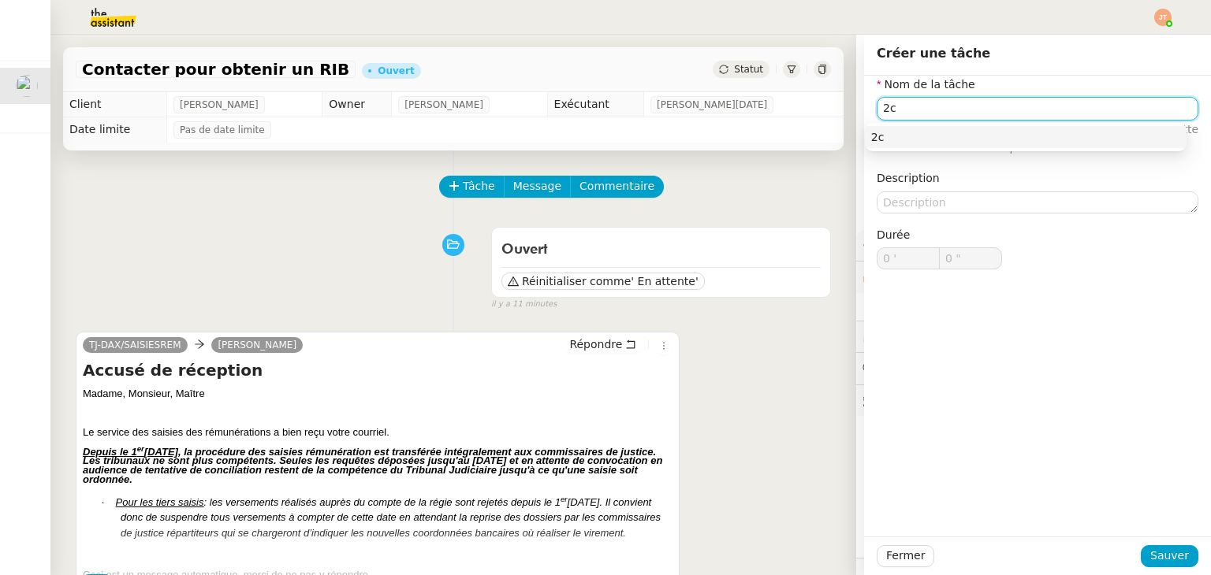
type input "2"
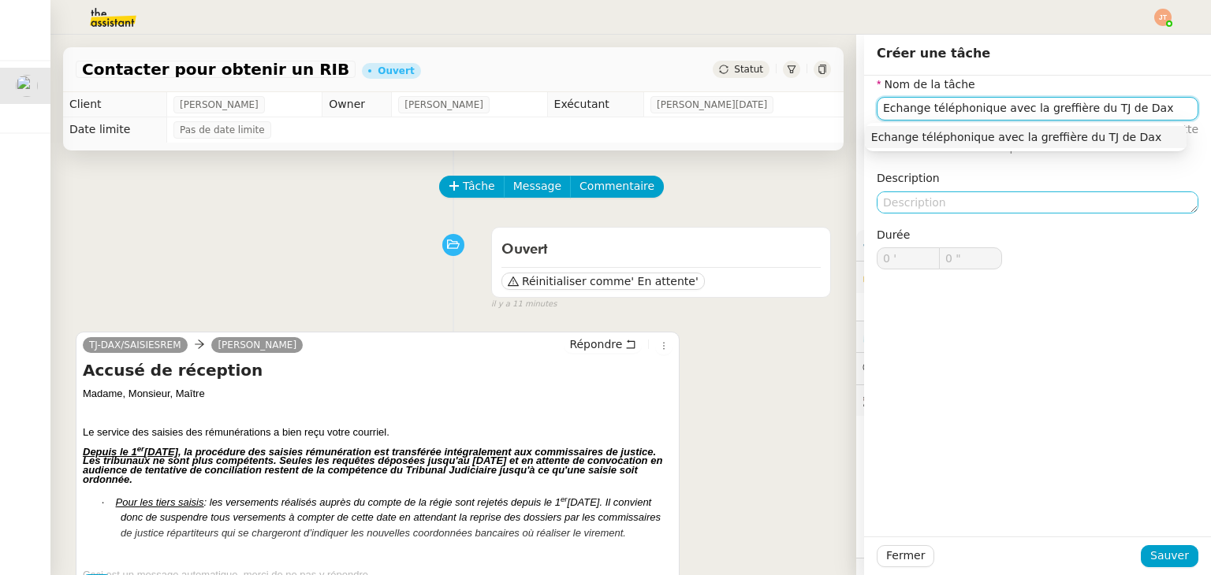
type input "Echange téléphonique avec la greffière du TJ de Dax"
click at [924, 210] on textarea at bounding box center [1037, 203] width 322 height 22
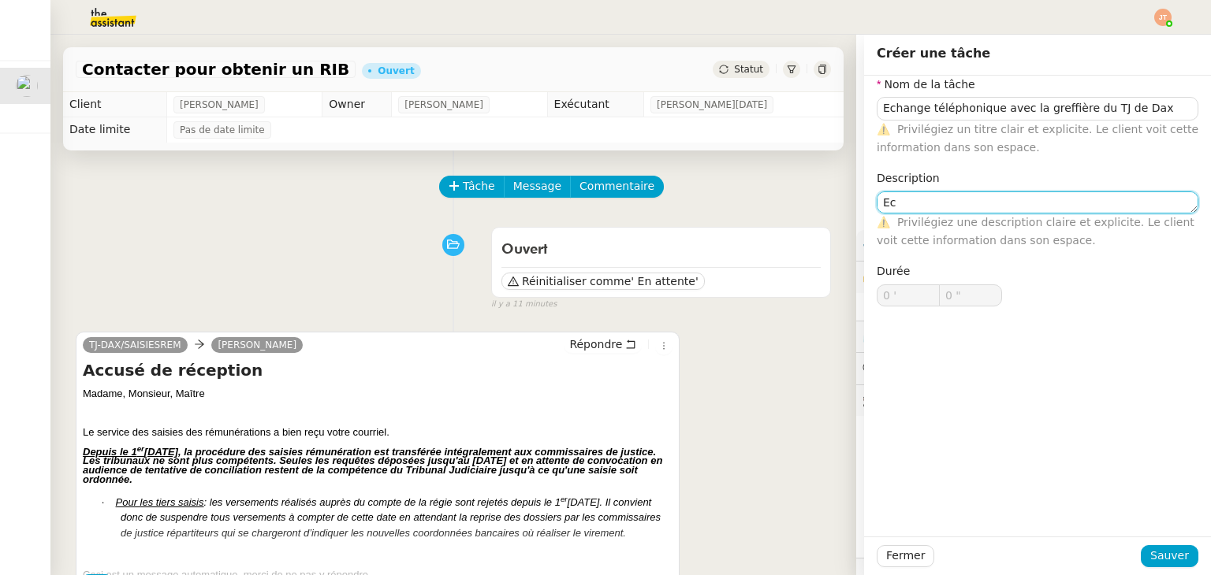
type textarea "E"
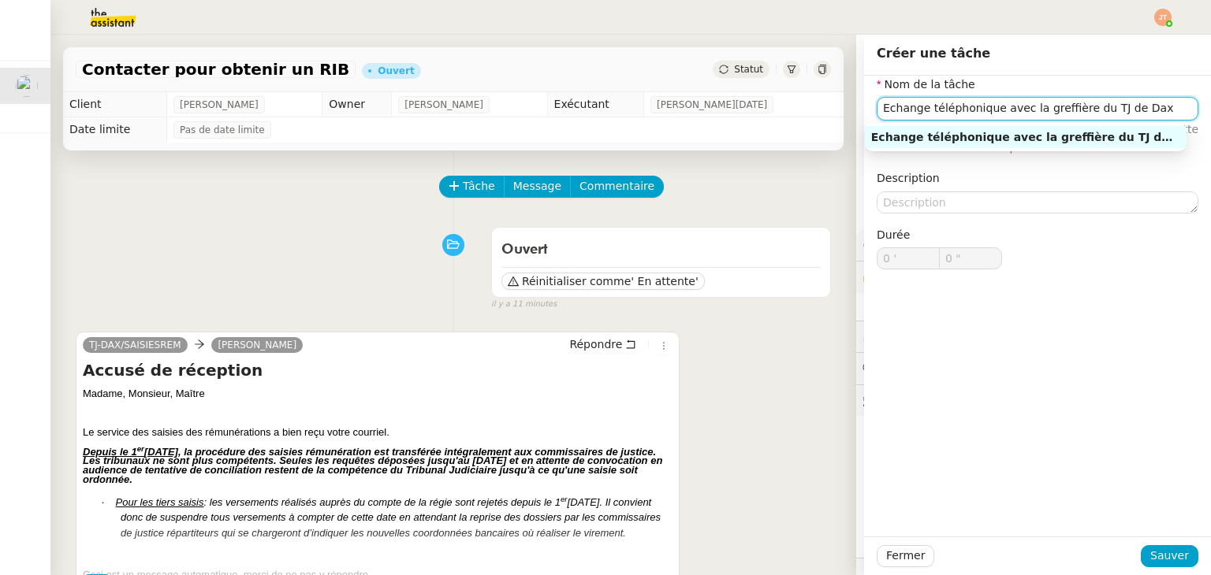
click at [1132, 113] on input "Echange téléphonique avec la greffière du TJ de Dax" at bounding box center [1037, 108] width 322 height 23
click at [1155, 561] on span "Sauver" at bounding box center [1169, 556] width 39 height 18
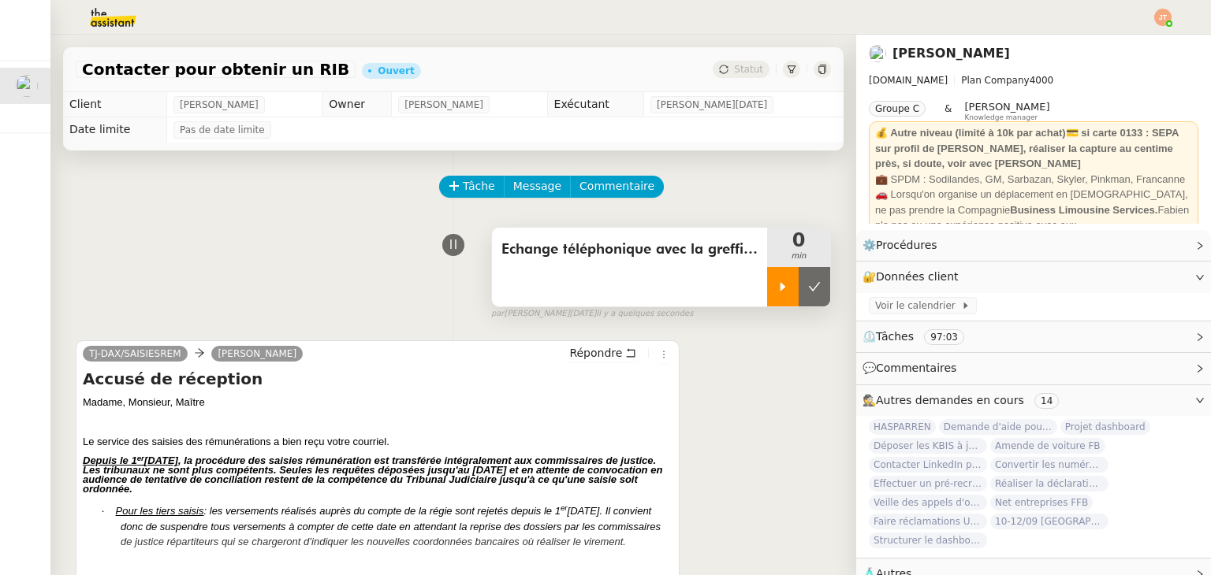
click at [767, 283] on div at bounding box center [783, 286] width 32 height 39
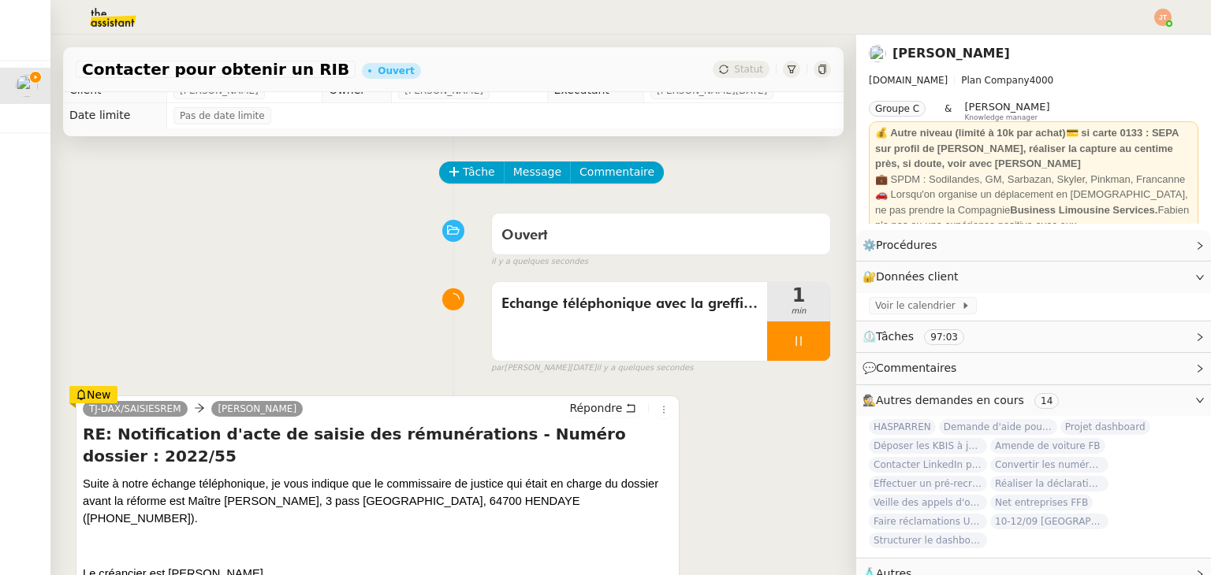
scroll to position [13, 0]
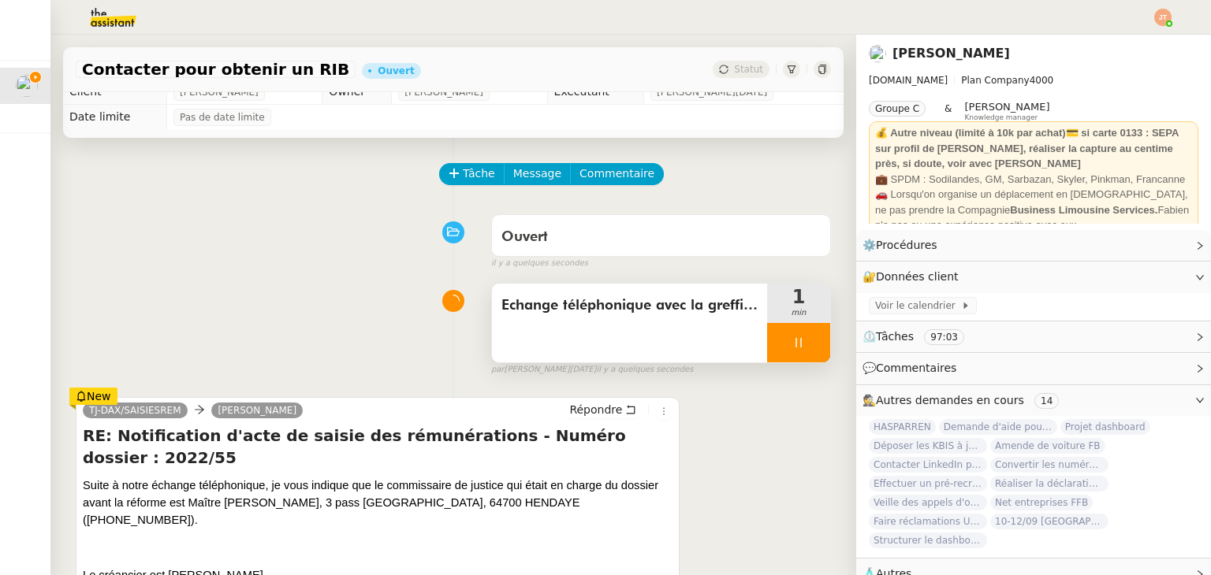
click at [701, 325] on div "Echange téléphonique avec la greffière du TJ de Dax" at bounding box center [629, 323] width 275 height 79
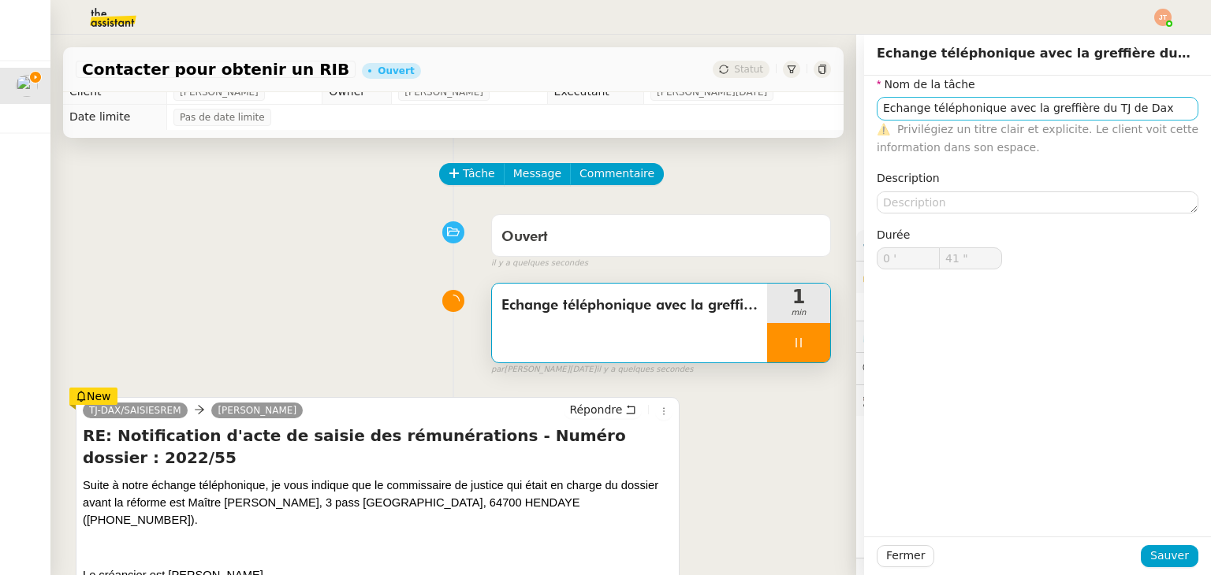
type input "42 ""
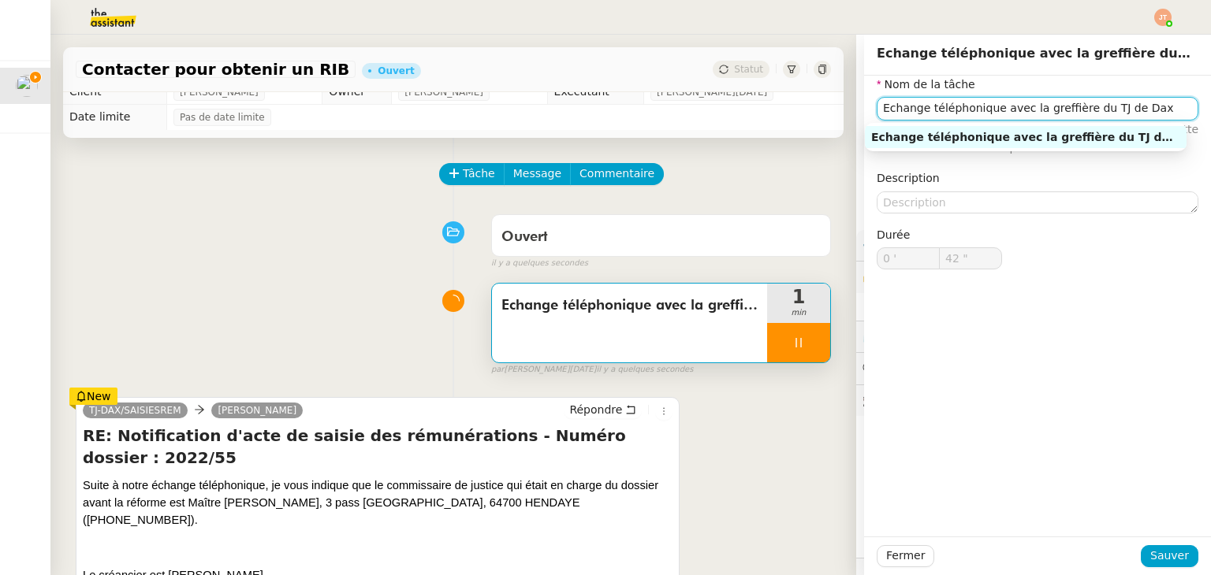
click at [1137, 106] on input "Echange téléphonique avec la greffière du TJ de Dax" at bounding box center [1037, 108] width 322 height 23
type input "Echange téléphonique avec la greffière du TJ de Dax et"
type input "43 ""
type input "Echange téléphonique avec la greffière du TJ de Dax et co"
type input "44 ""
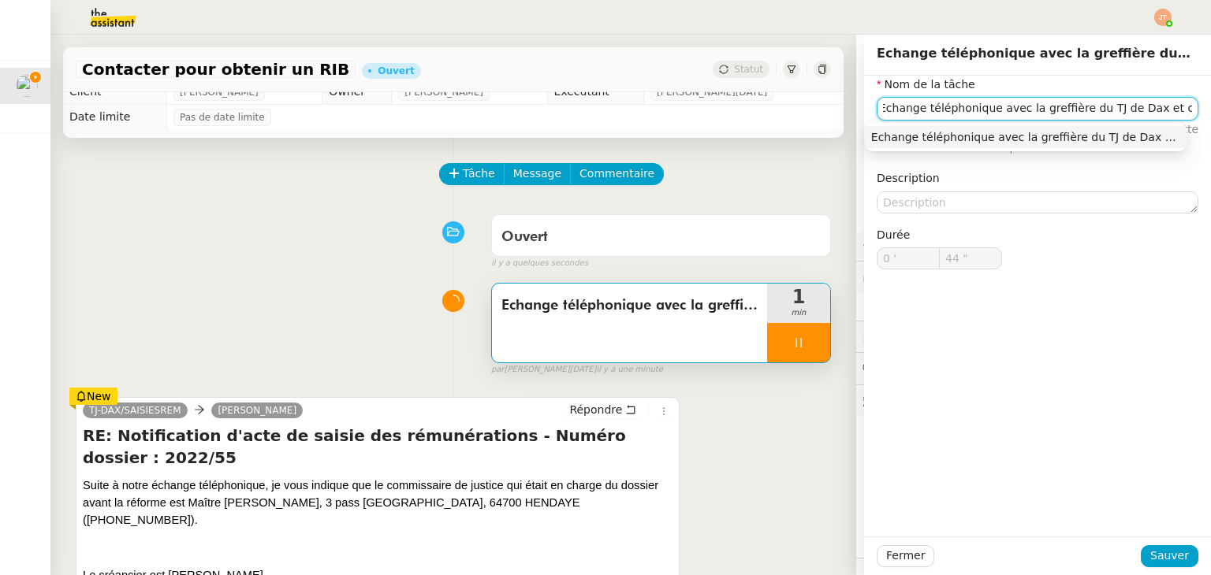
type input "Echange téléphonique avec la greffière du TJ de Dax et comissaire"
type input "45 ""
type input "Echange téléphonique avec la greffière du TJ de Dax et comissaire de just"
type input "46 ""
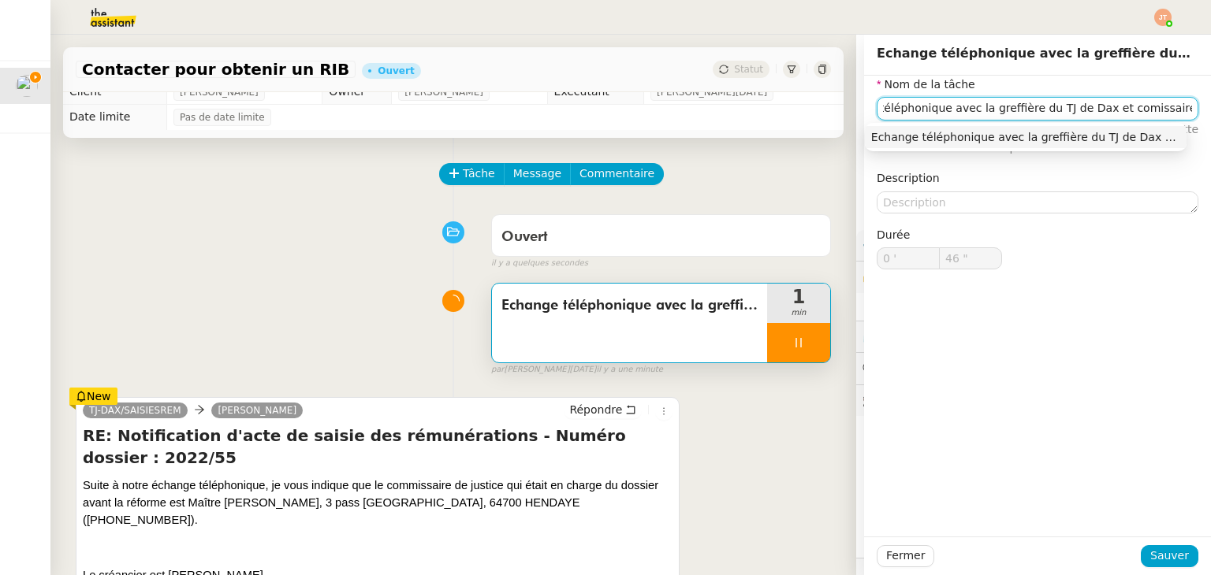
type input "Echange téléphonique avec la greffière du TJ de Dax et comissaire de justice"
type input "48 ""
click at [1100, 108] on input "Echange téléphonique avec la greffière du TJ de Dax et comissaire de justice" at bounding box center [1037, 108] width 322 height 23
type input "Echange téléphonique avec la greffière du TJ de Dax et commissaire de justice"
type input "49 ""
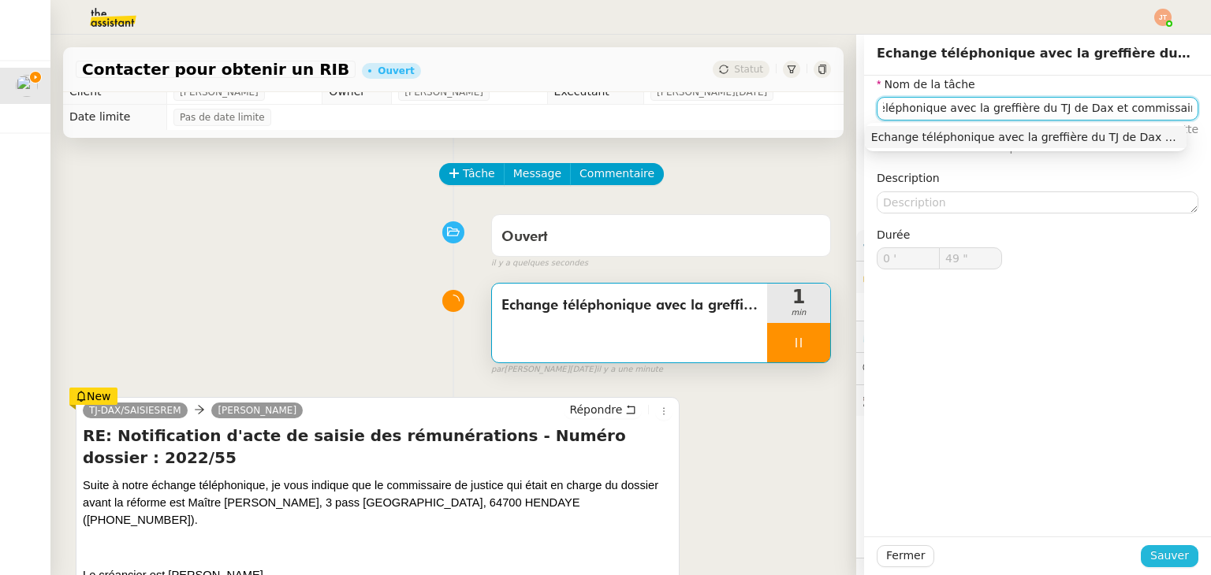
type input "Echange téléphonique avec la greffière du TJ de Dax et commissaire de justice"
type input "50 ""
click at [1150, 548] on span "Sauver" at bounding box center [1169, 556] width 39 height 18
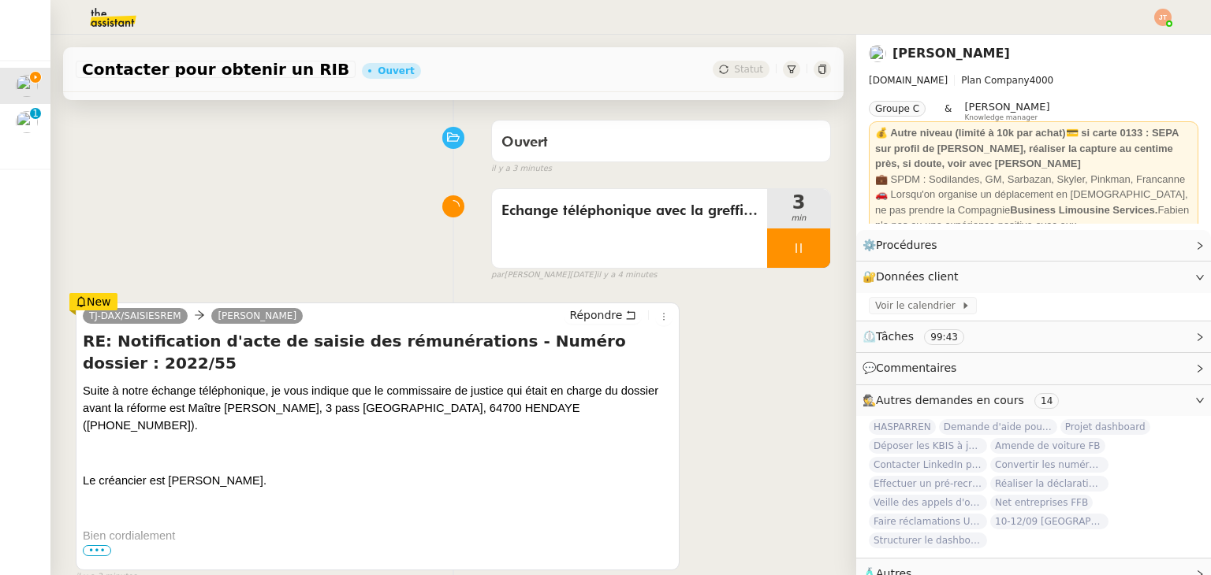
scroll to position [110, 0]
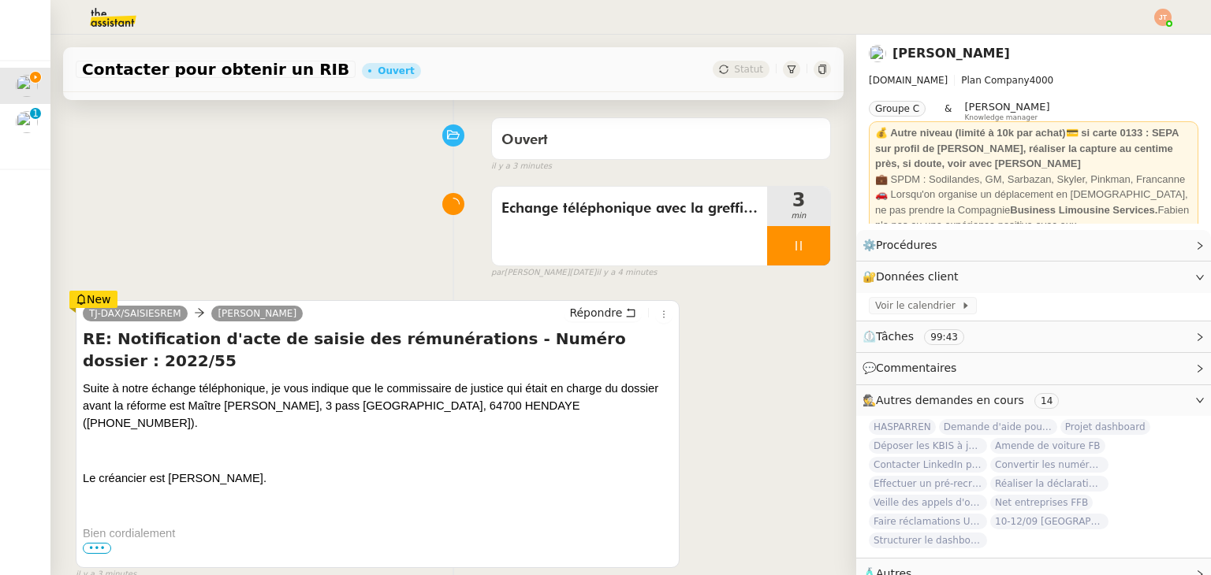
click at [249, 382] on span "Suite à notre échange téléphonique, je vous indique que le commissaire de justi…" at bounding box center [370, 405] width 575 height 47
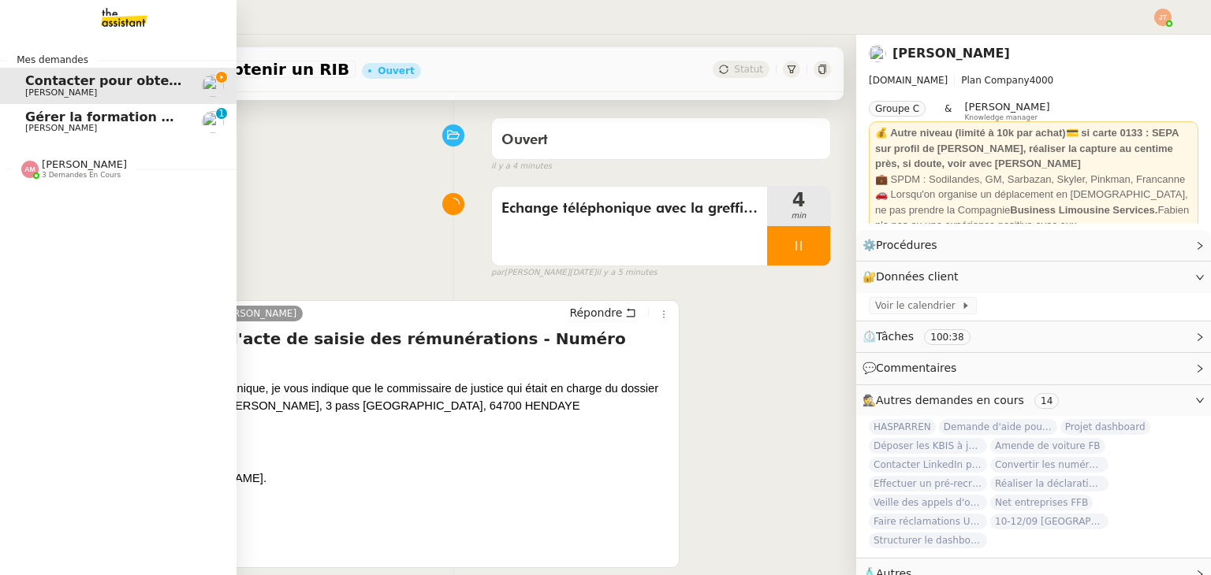
click at [24, 127] on link "Gérer la formation OPCO Axel BANDIAKY 0 1 2 3 4 5 6 7 8 9" at bounding box center [118, 122] width 236 height 36
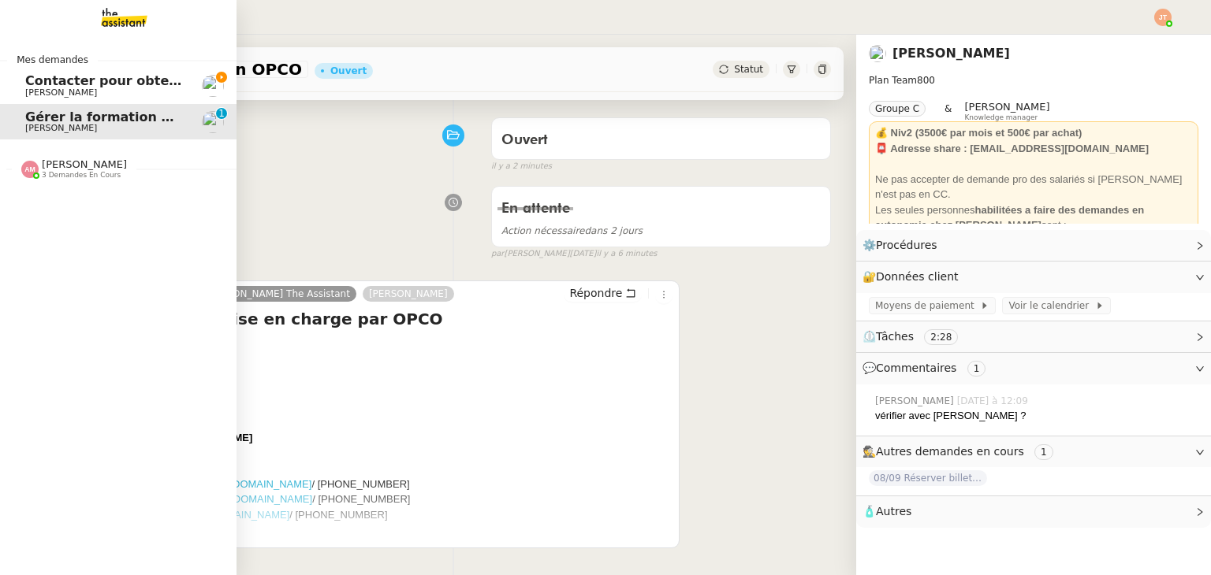
click at [57, 86] on span "Contacter pour obtenir un RIB" at bounding box center [132, 80] width 214 height 15
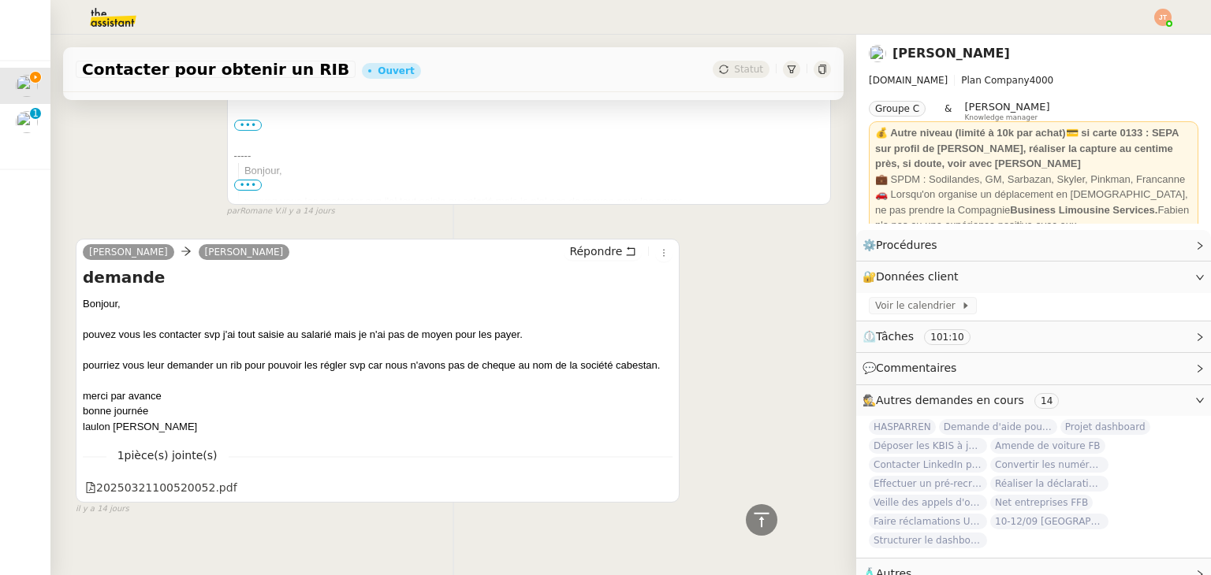
scroll to position [9863, 0]
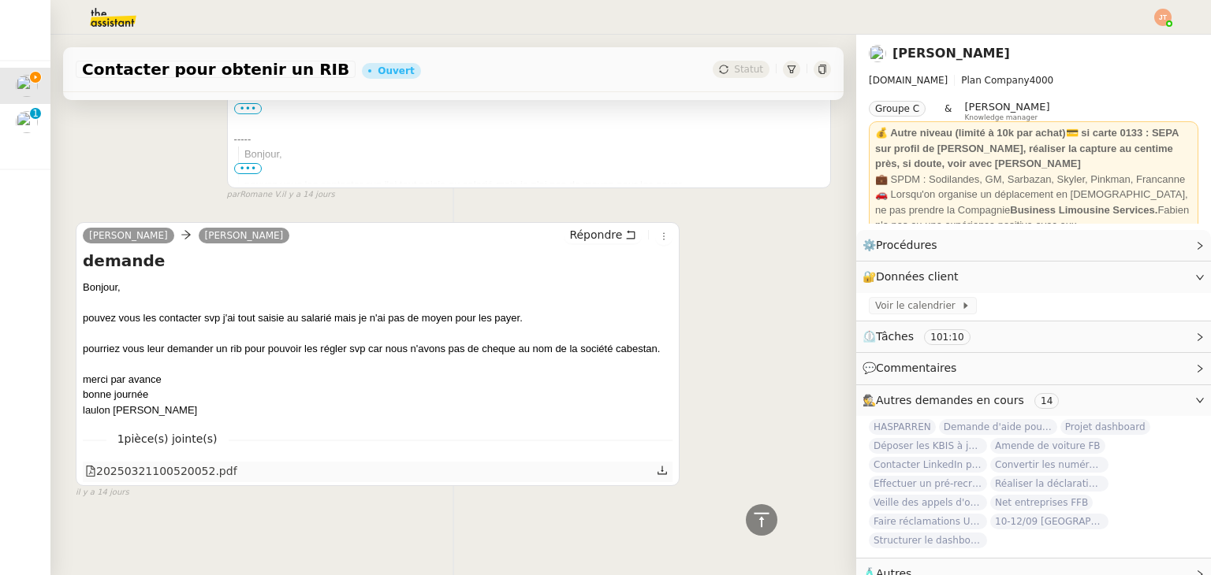
click at [657, 467] on icon at bounding box center [662, 470] width 11 height 11
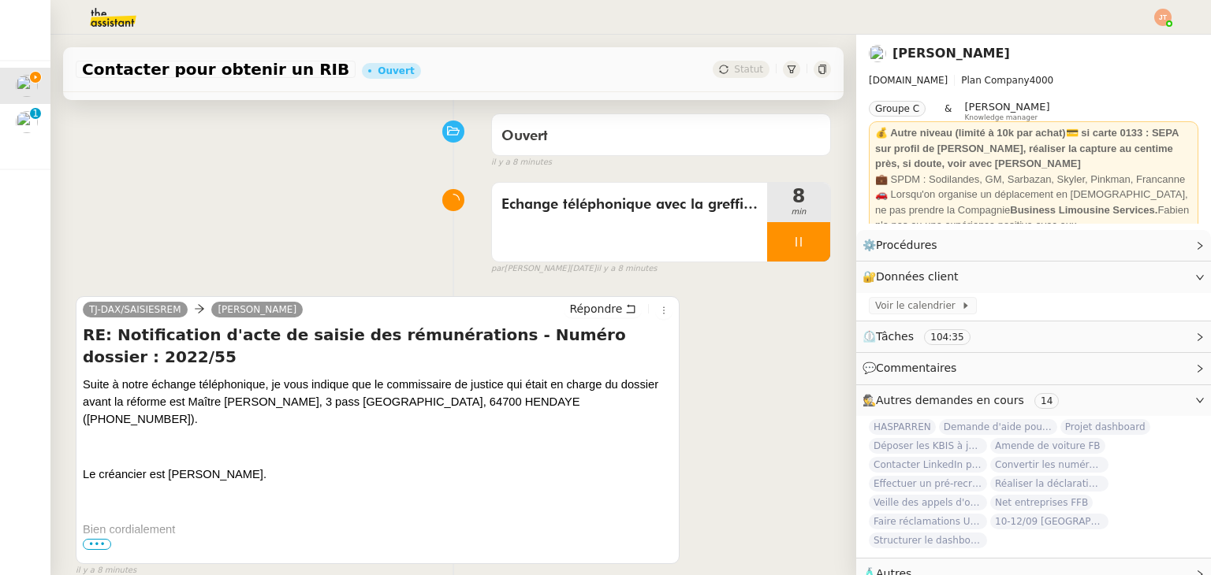
scroll to position [0, 0]
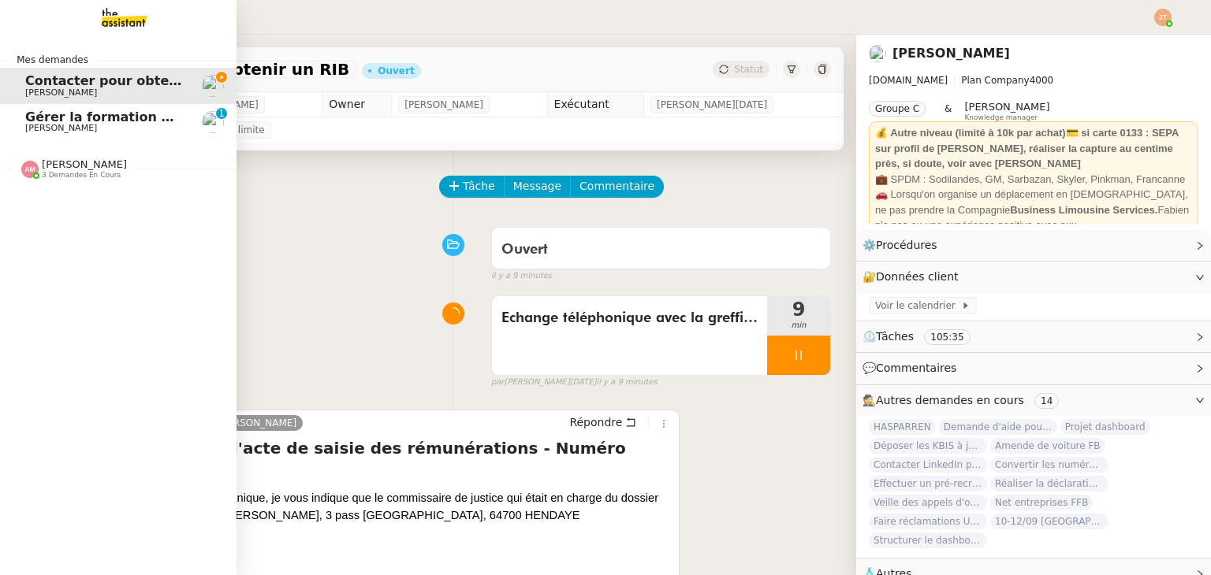
click at [79, 129] on span "[PERSON_NAME]" at bounding box center [61, 128] width 72 height 10
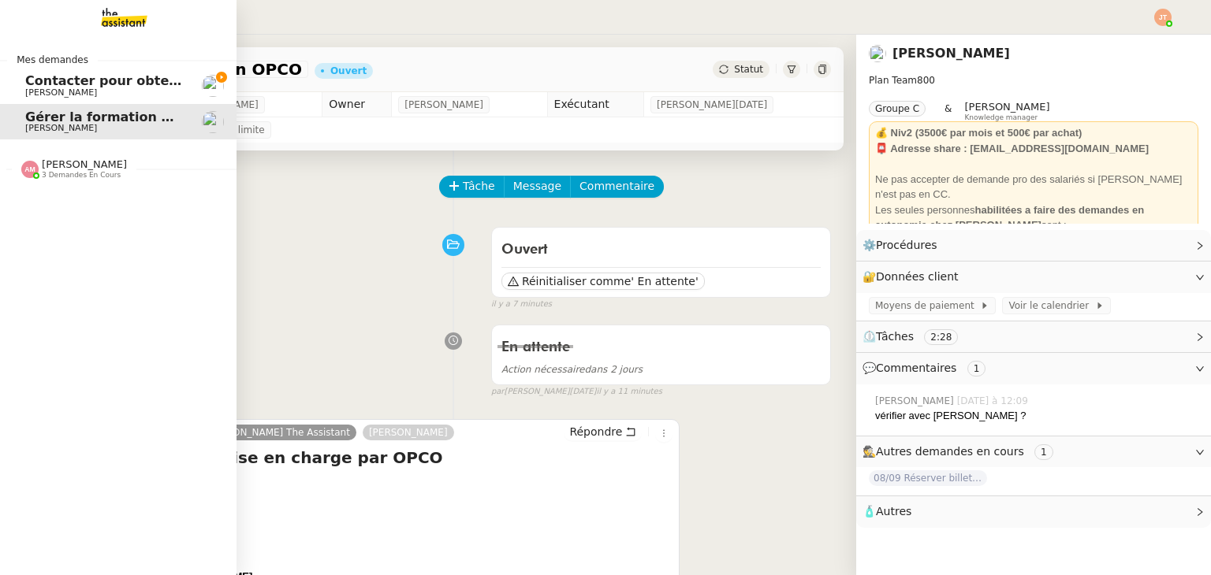
click at [53, 81] on span "Contacter pour obtenir un RIB" at bounding box center [132, 80] width 214 height 15
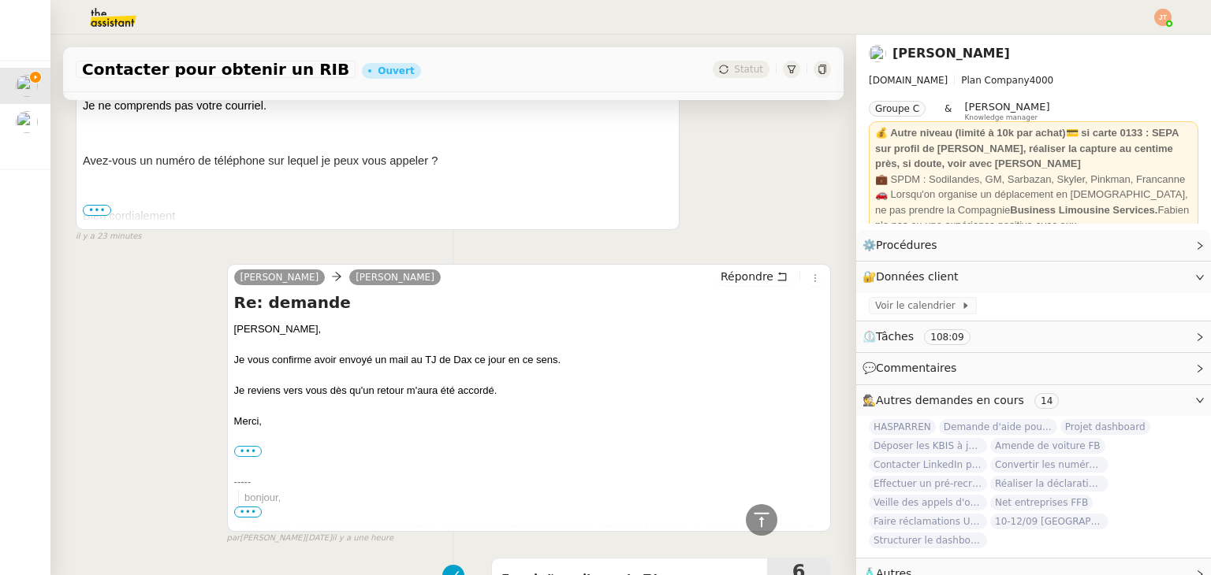
scroll to position [1441, 0]
click at [735, 281] on span "Répondre" at bounding box center [746, 276] width 53 height 16
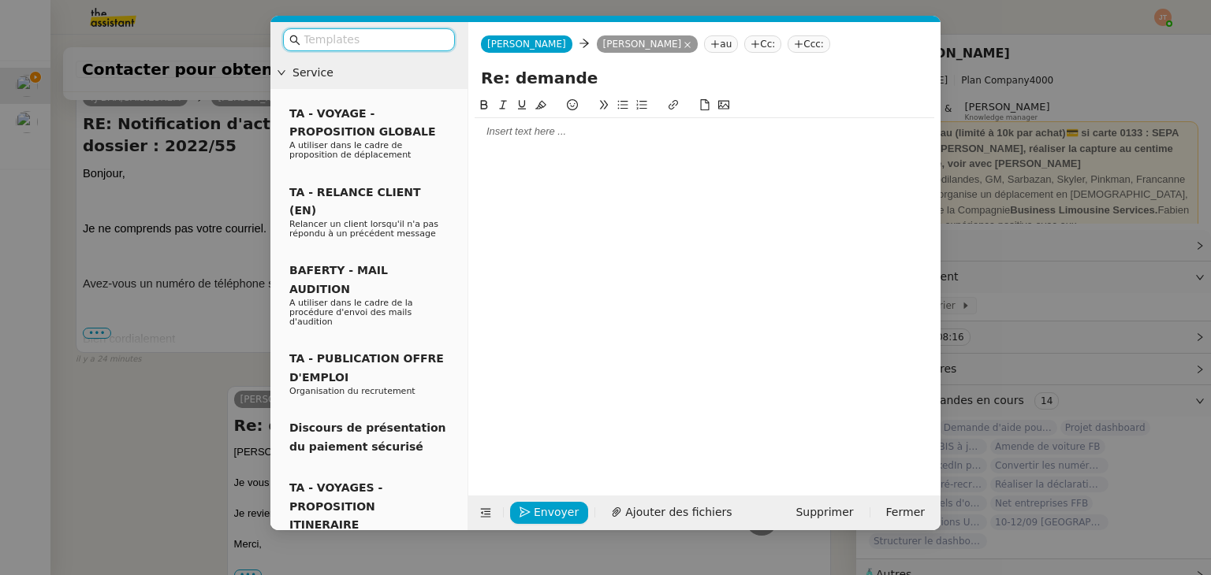
scroll to position [1566, 0]
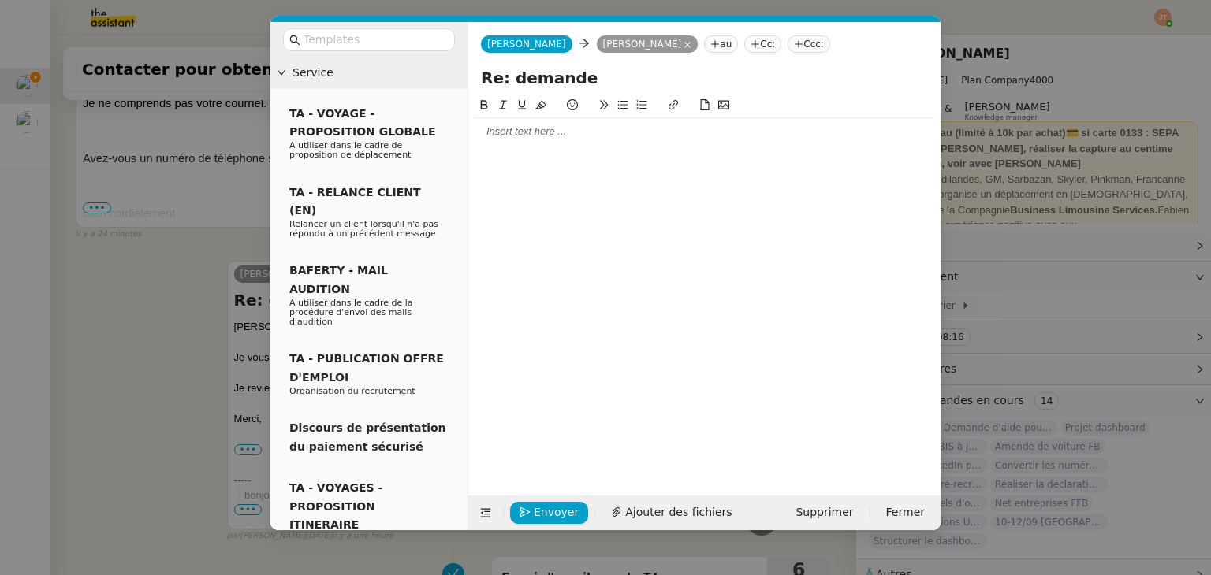
click at [549, 129] on div at bounding box center [704, 132] width 460 height 14
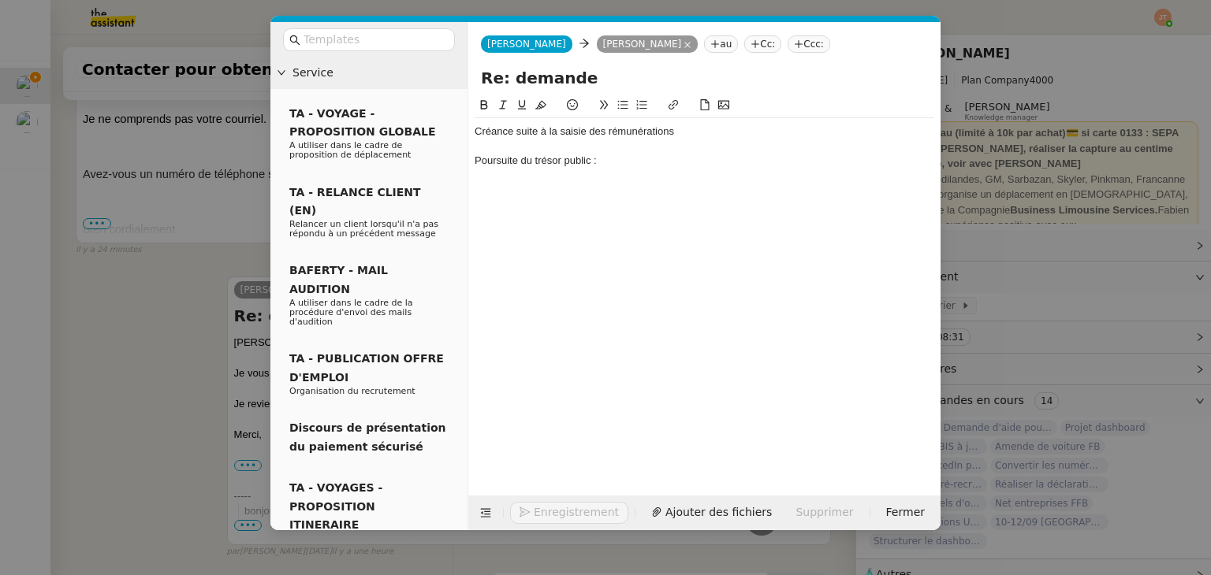
scroll to position [1627, 0]
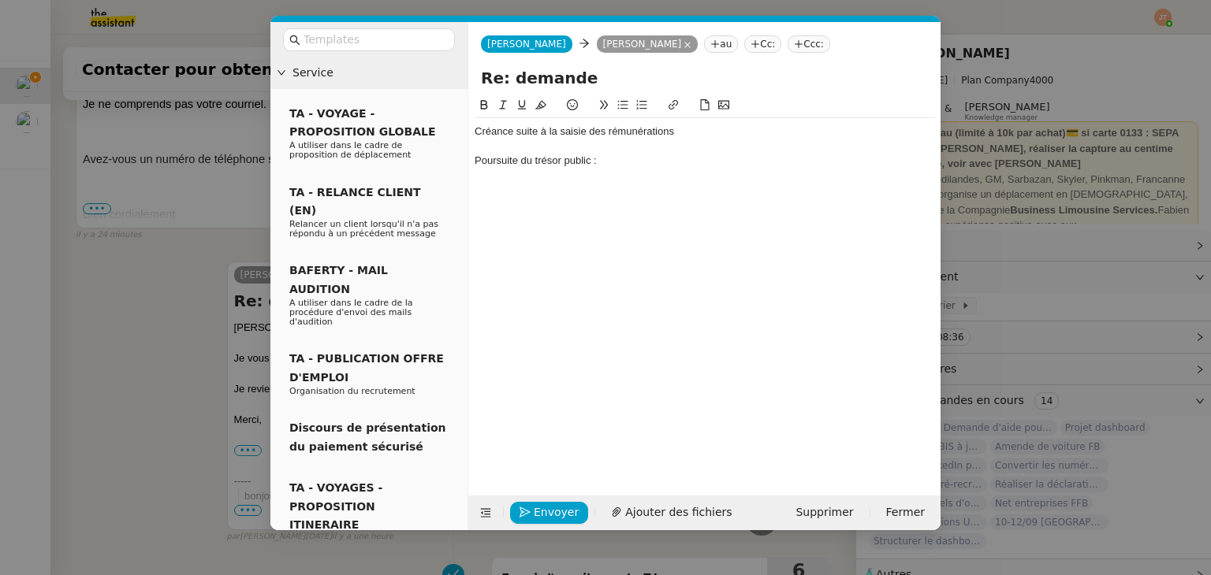
click at [605, 163] on div "Poursuite du trésor public :" at bounding box center [704, 161] width 460 height 14
click at [684, 134] on div "Créance suite à la saisie des rémunérations" at bounding box center [704, 132] width 460 height 14
click at [615, 155] on div "Poursuite du trésor public :" at bounding box center [704, 161] width 460 height 14
click at [144, 329] on nz-modal-container "Service TA - VOYAGE - PROPOSITION GLOBALE A utiliser dans le cadre de propositi…" at bounding box center [605, 287] width 1211 height 575
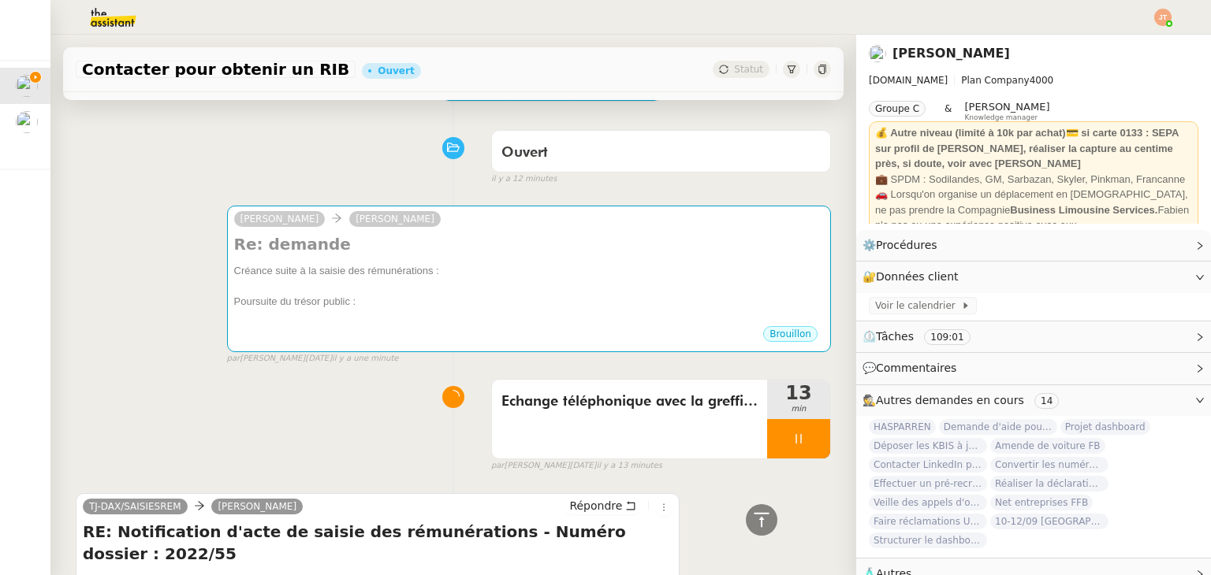
scroll to position [0, 0]
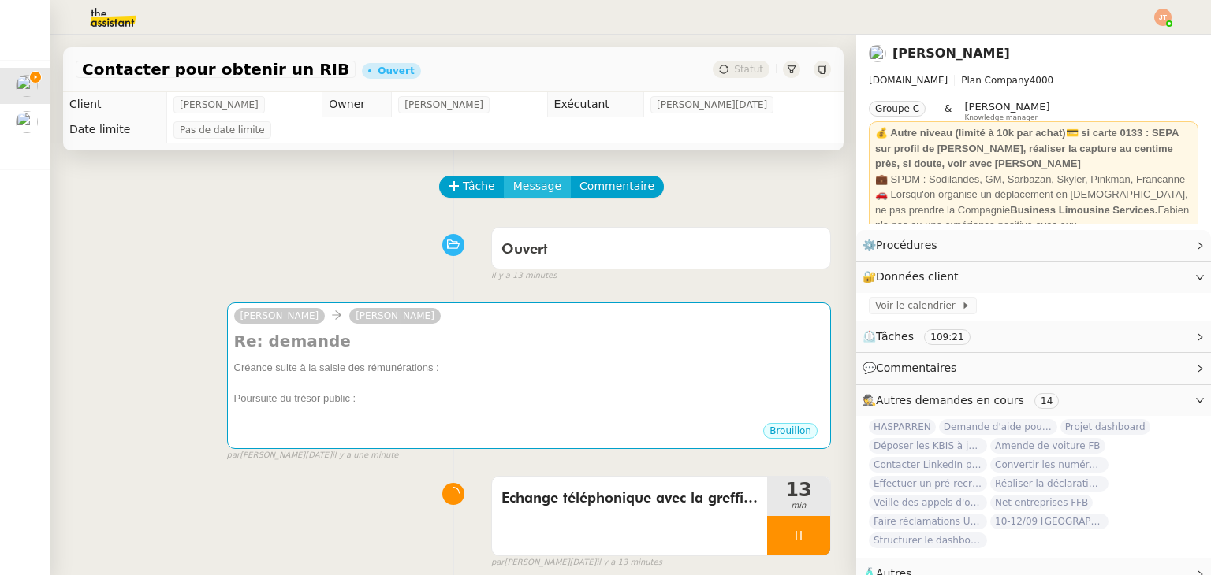
click at [504, 198] on button "Message" at bounding box center [537, 187] width 67 height 22
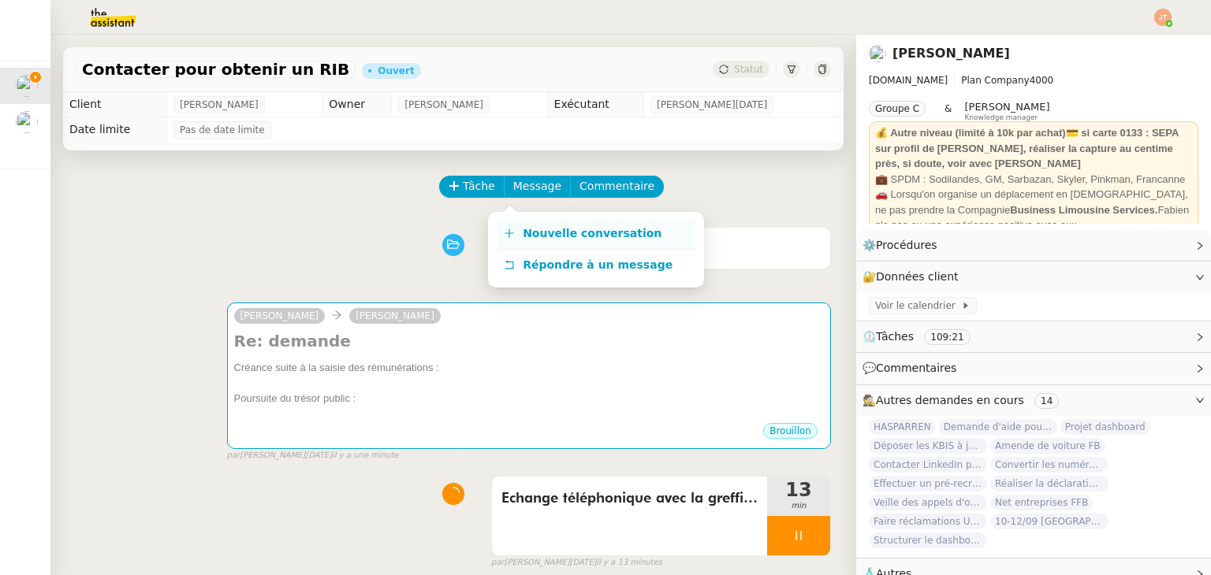
click at [545, 227] on span "Nouvelle conversation" at bounding box center [592, 233] width 139 height 13
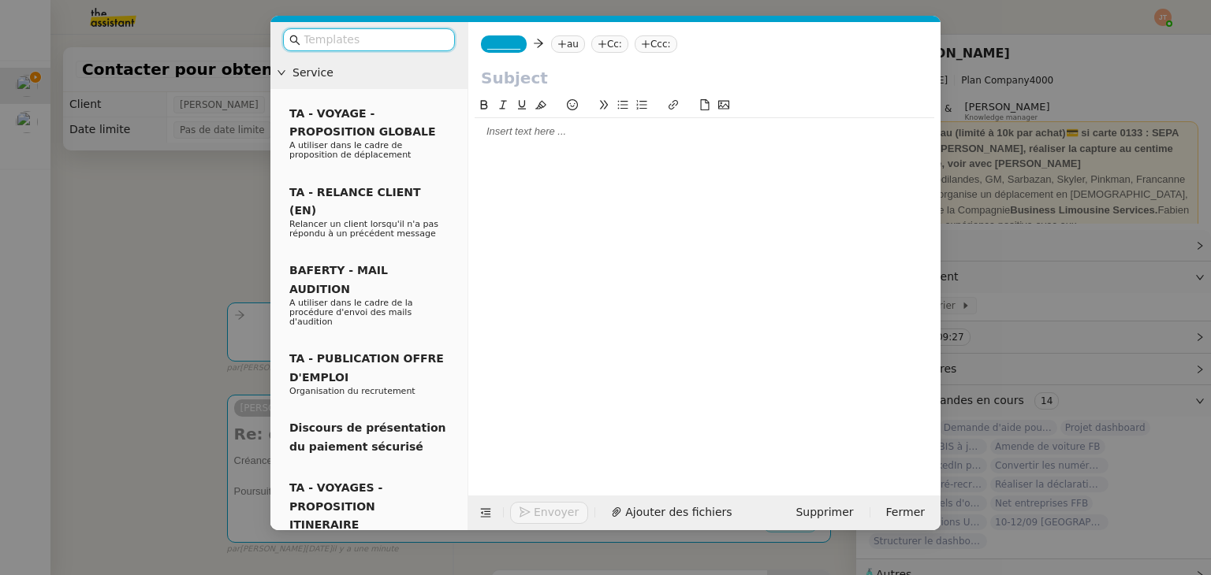
click at [560, 39] on nz-tag "au" at bounding box center [568, 43] width 34 height 17
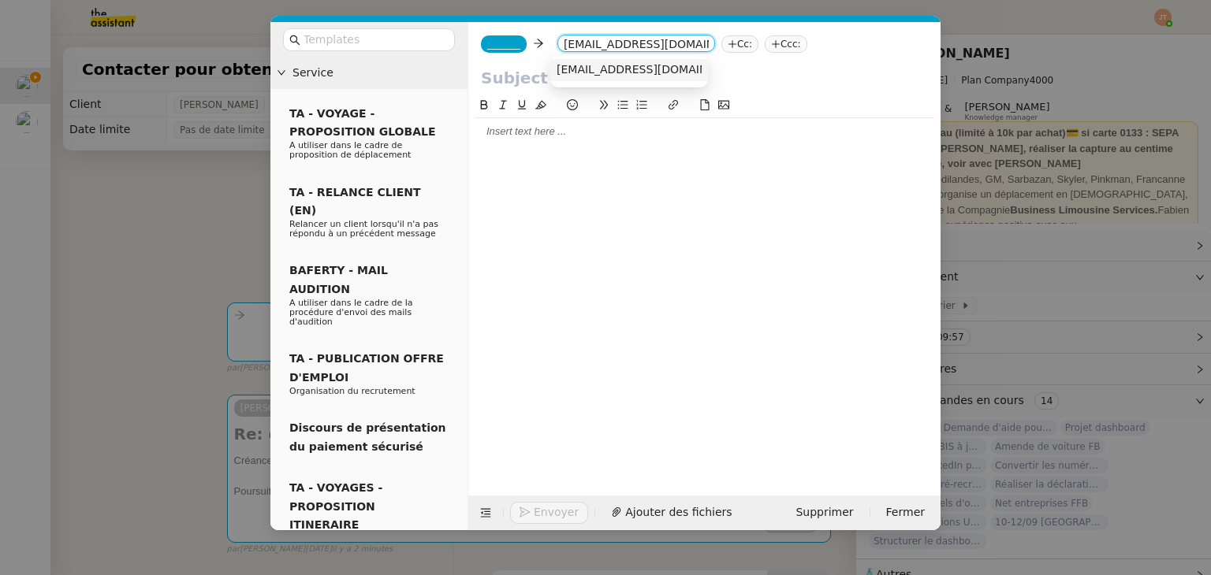
type input "hendaye@execo-cdj.fr"
click at [593, 78] on nz-option-item "hendaye@execo-cdj.fr" at bounding box center [629, 70] width 158 height 22
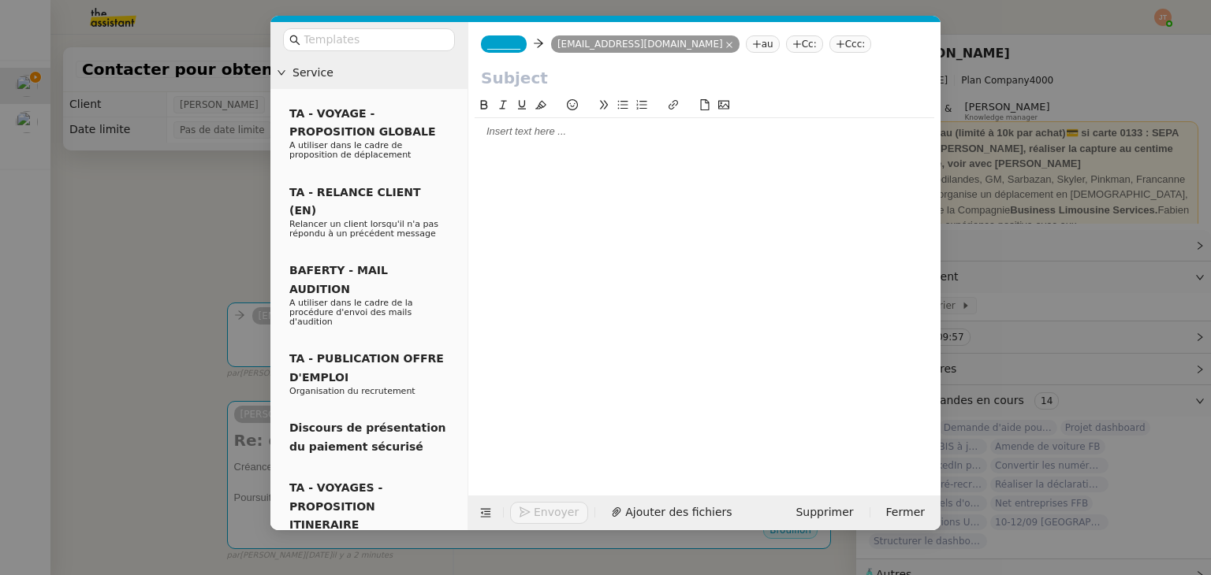
click at [539, 75] on input "text" at bounding box center [704, 78] width 447 height 24
type input "A"
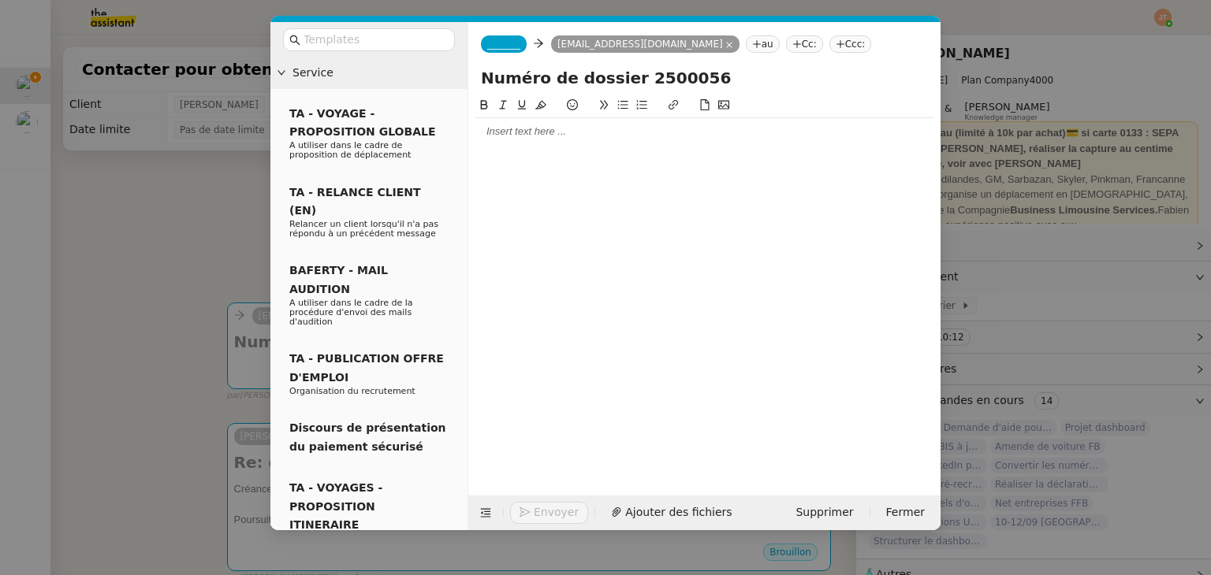
click at [501, 136] on div at bounding box center [704, 132] width 460 height 14
click at [699, 73] on input "Numéro de dossier 2500056" at bounding box center [704, 78] width 447 height 24
type input "Numéro de dossier 2500056 - Débiteur BILLON Mickael"
click at [609, 130] on div at bounding box center [704, 132] width 460 height 14
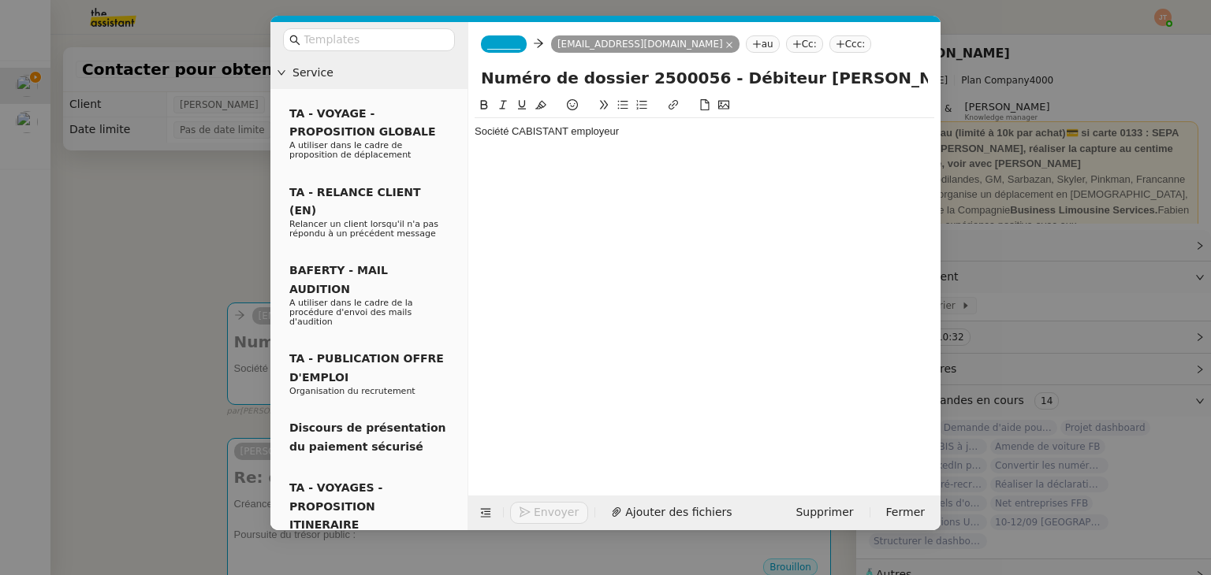
click at [473, 132] on nz-spin "Société CABISTANT employeur" at bounding box center [704, 286] width 472 height 381
click at [476, 132] on div "Société CABISTANT employeur" at bounding box center [704, 132] width 460 height 14
click at [624, 161] on div "Société CABISTANT employeur" at bounding box center [704, 161] width 460 height 14
click at [535, 159] on div "Société CABISTANT employeur" at bounding box center [704, 161] width 460 height 14
click at [568, 163] on div "Société CABESTANT employeur" at bounding box center [704, 161] width 460 height 14
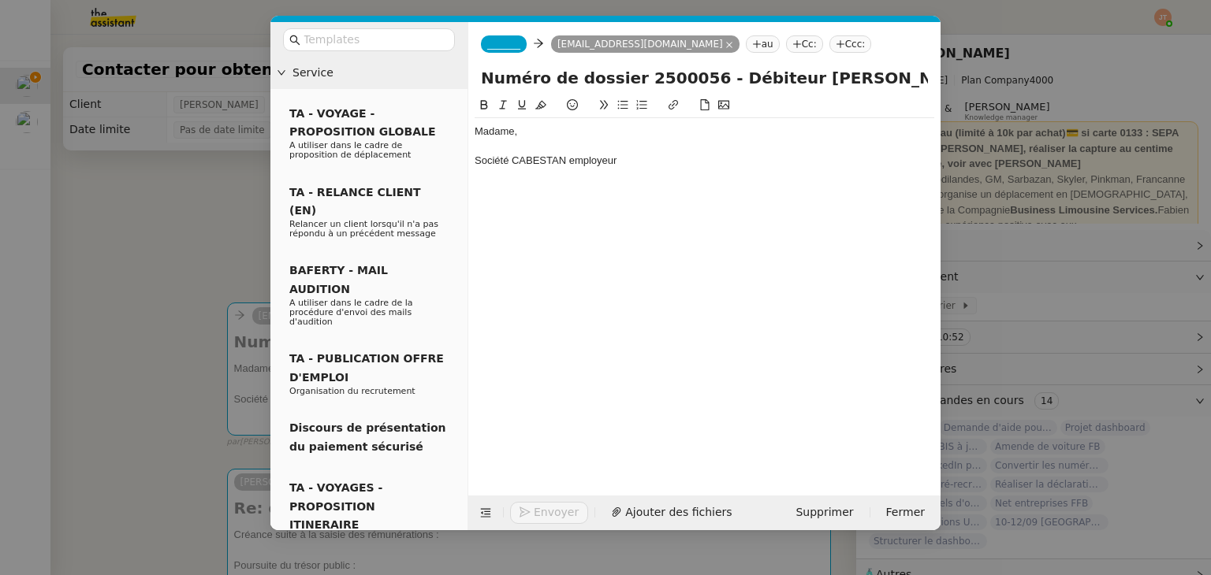
click at [626, 157] on div "Société CABESTAN employeur" at bounding box center [704, 161] width 460 height 14
click at [482, 159] on div "Société CABESTAN employeur" at bounding box center [704, 161] width 460 height 14
click at [875, 162] on div "Suite à notre échange téléphonique, nous la sommes la société CABESTAN employeur" at bounding box center [704, 161] width 460 height 14
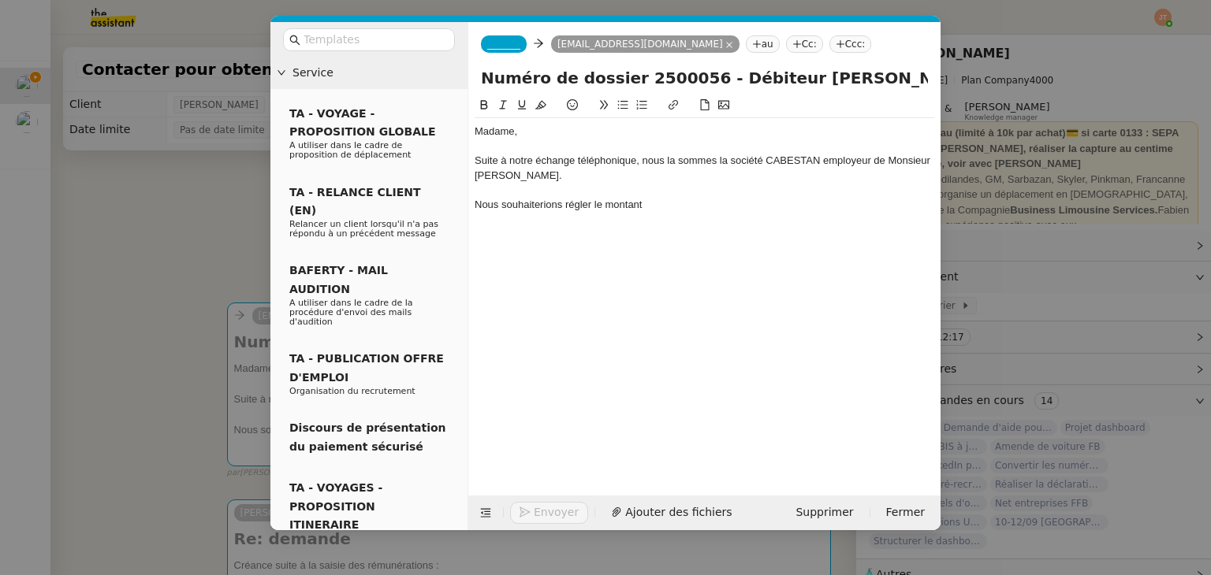
drag, startPoint x: 658, startPoint y: 207, endPoint x: 564, endPoint y: 207, distance: 93.8
click at [564, 207] on div "Nous souhaiterions régler le montant" at bounding box center [704, 205] width 460 height 14
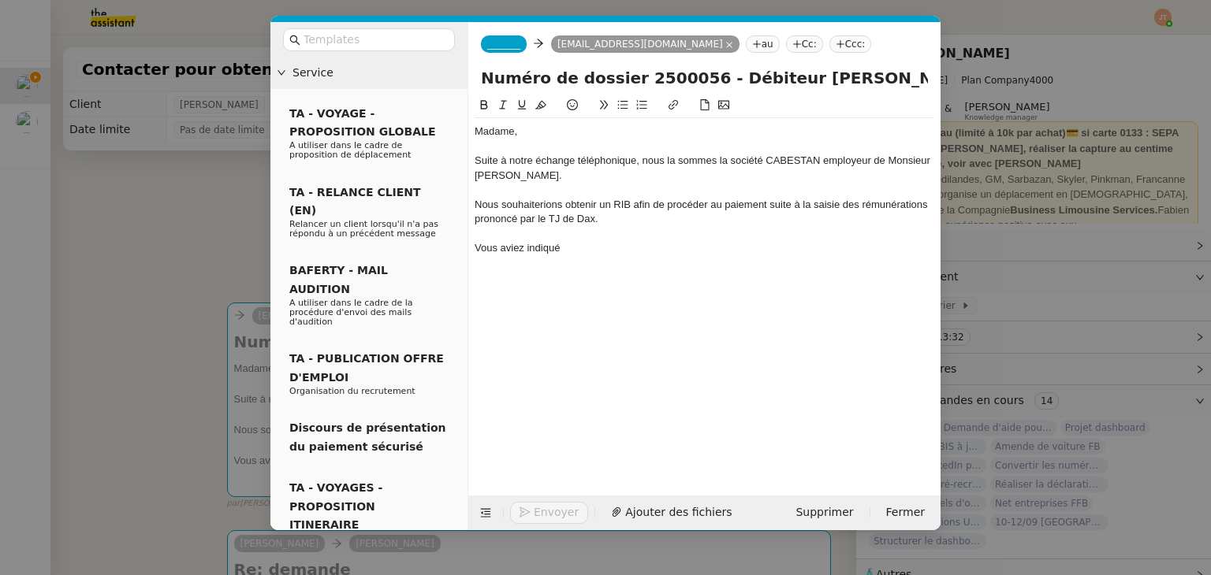
click at [512, 246] on div "Vous aviez indiqué" at bounding box center [704, 248] width 460 height 14
click at [573, 248] on div "Vous avez indiqué" at bounding box center [704, 248] width 460 height 14
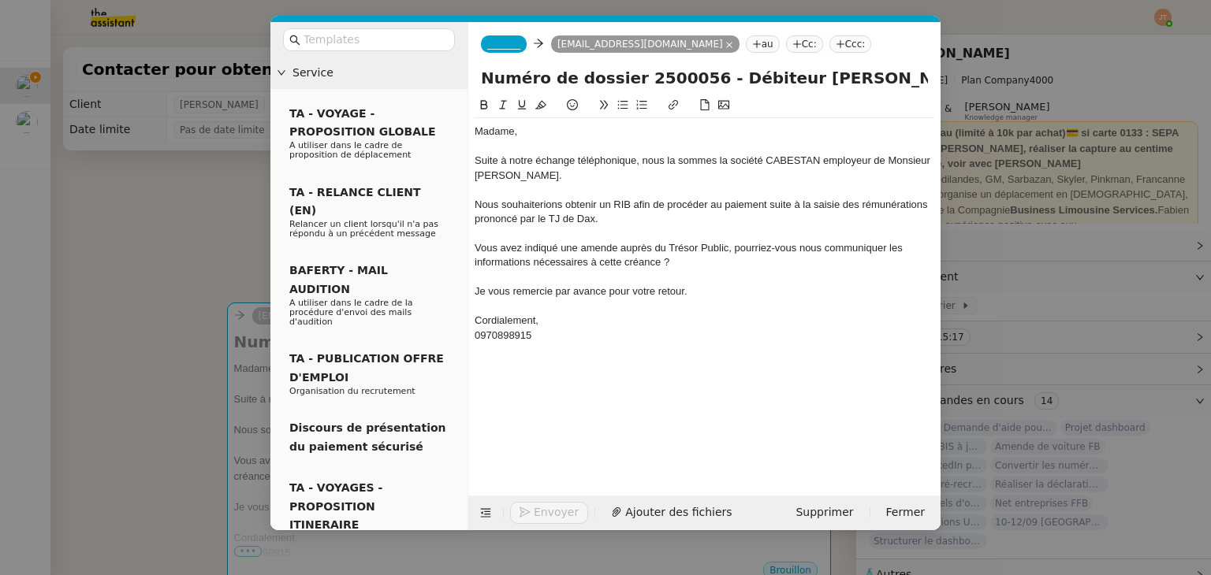
click at [498, 45] on span "_______" at bounding box center [503, 44] width 33 height 11
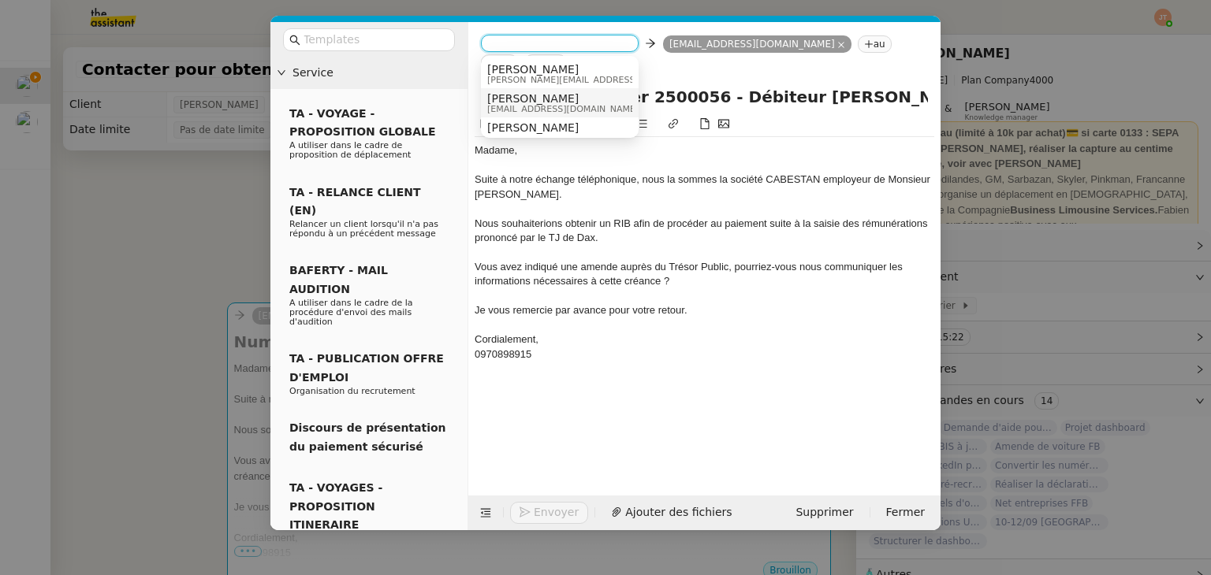
click at [512, 105] on span "camille.t5om@theassistant.com" at bounding box center [562, 109] width 151 height 9
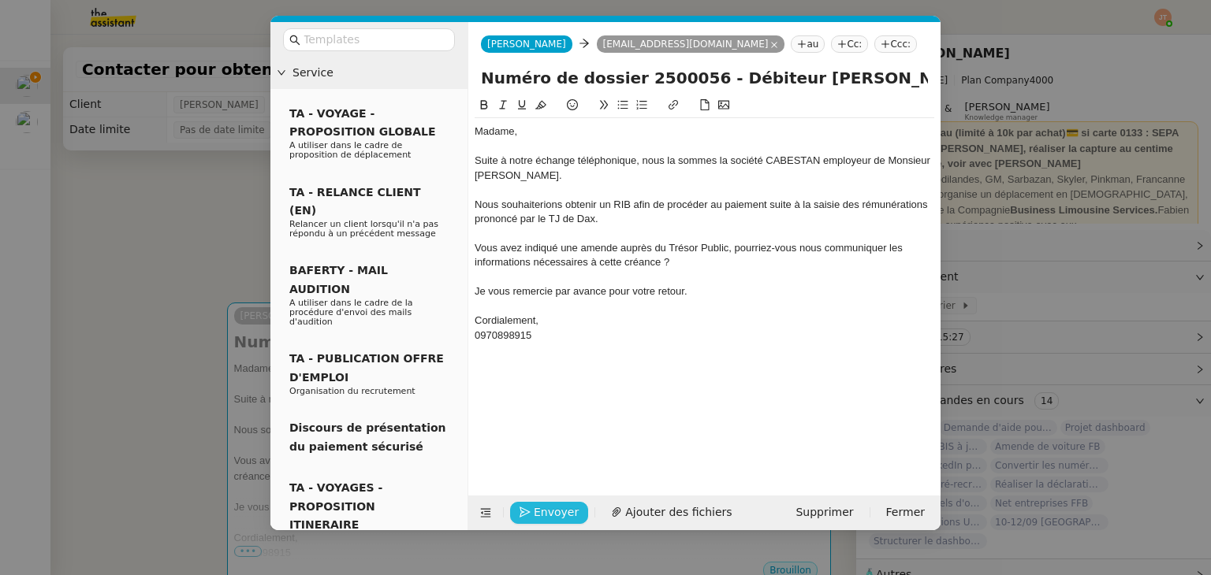
click at [552, 515] on span "Envoyer" at bounding box center [556, 513] width 45 height 18
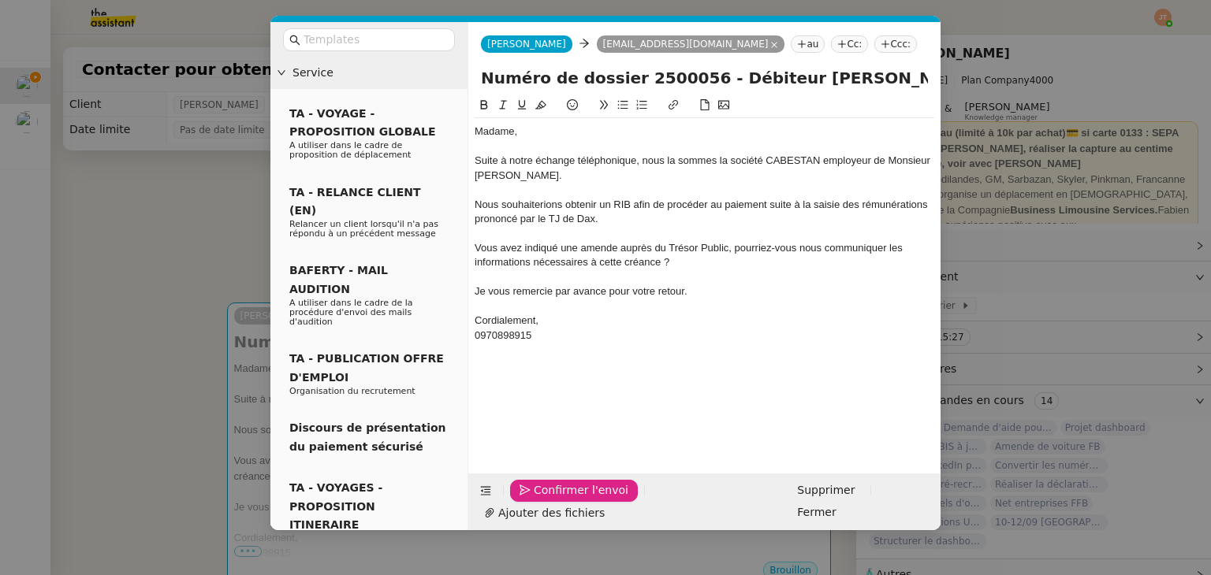
click at [552, 500] on span "Confirmer l'envoi" at bounding box center [581, 491] width 95 height 18
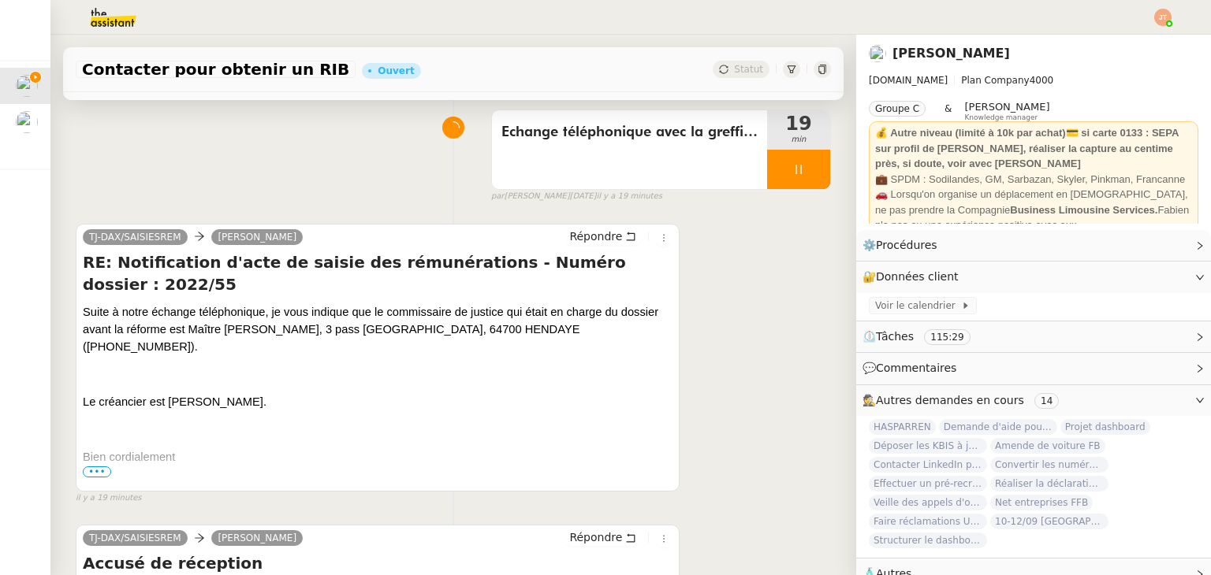
scroll to position [665, 0]
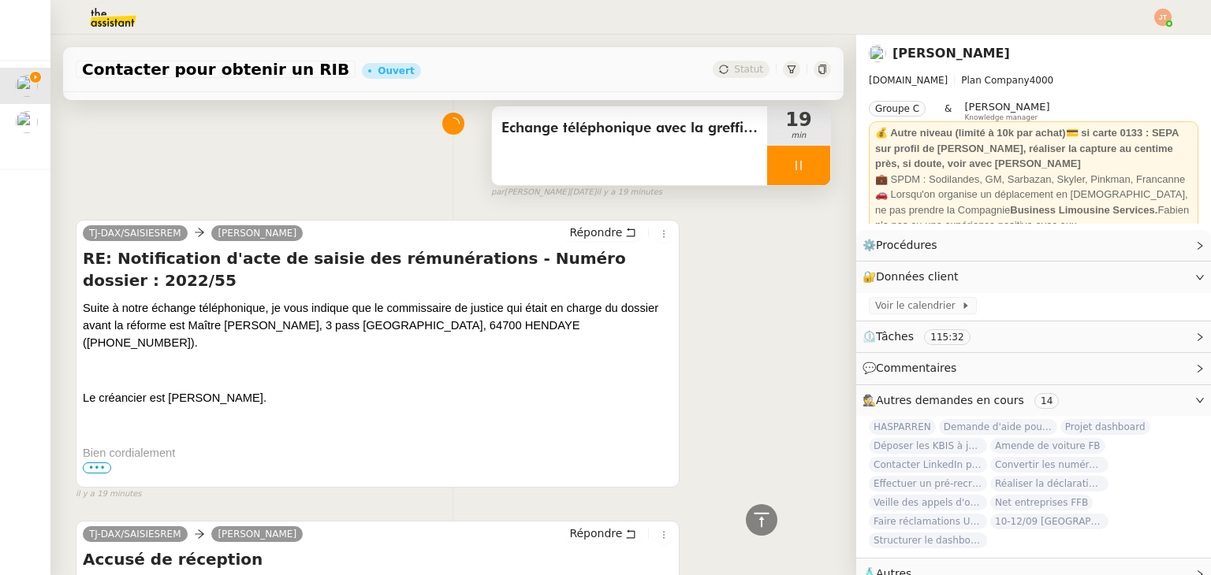
click at [767, 178] on div at bounding box center [798, 165] width 63 height 39
click at [808, 169] on icon at bounding box center [814, 165] width 13 height 13
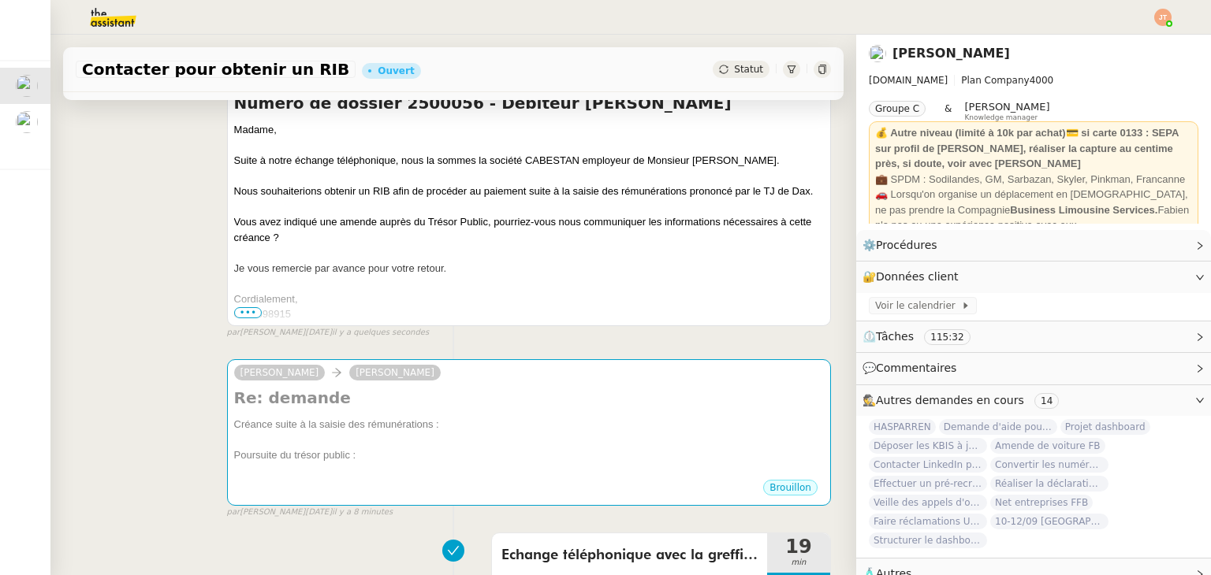
scroll to position [239, 0]
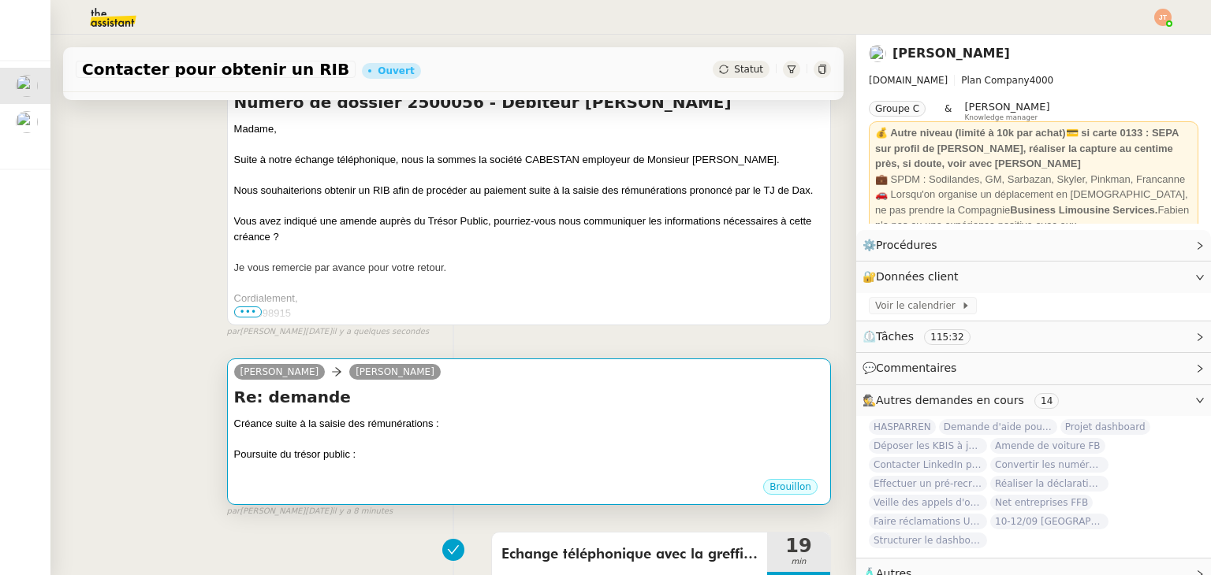
click at [566, 463] on div "Poursuite du trésor public :" at bounding box center [529, 455] width 590 height 16
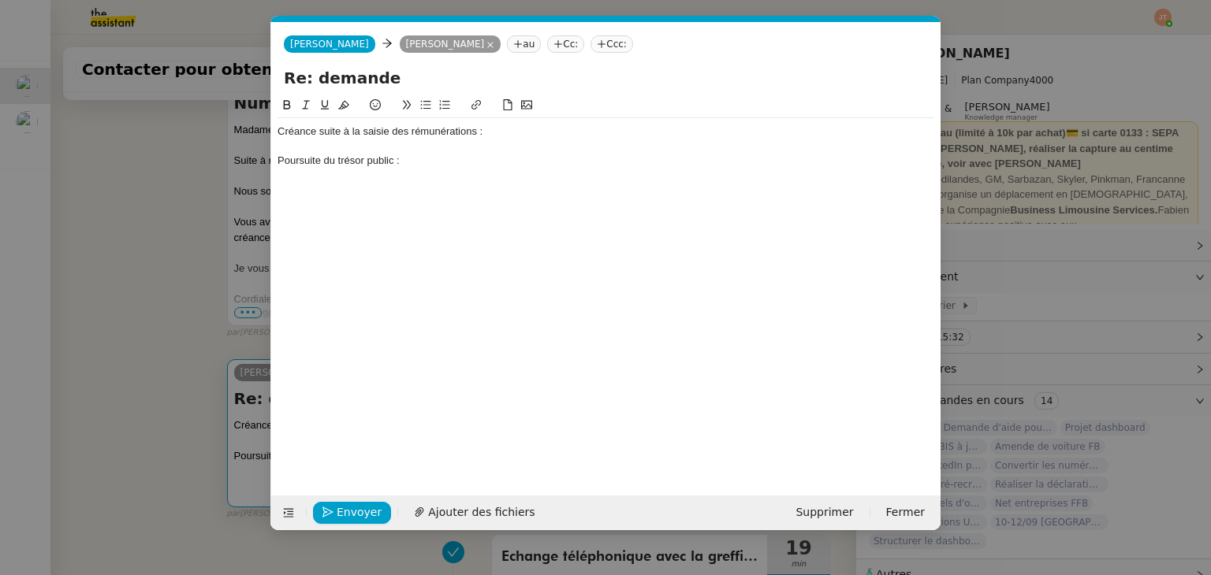
scroll to position [0, 33]
click at [829, 516] on span "Supprimer" at bounding box center [824, 513] width 58 height 18
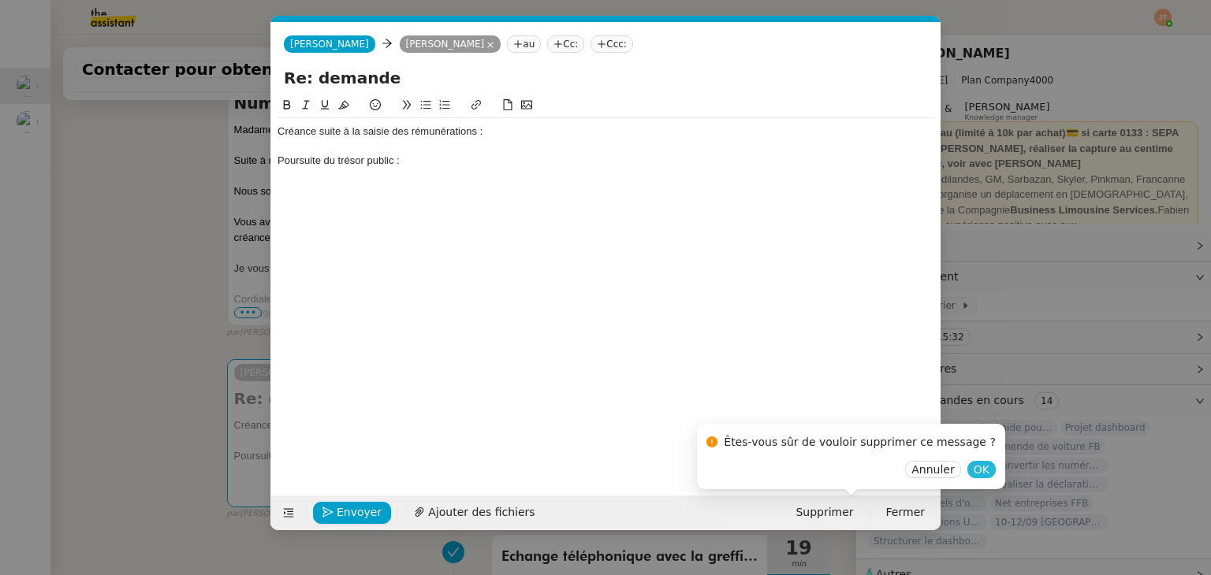
click at [973, 469] on span "OK" at bounding box center [981, 470] width 16 height 16
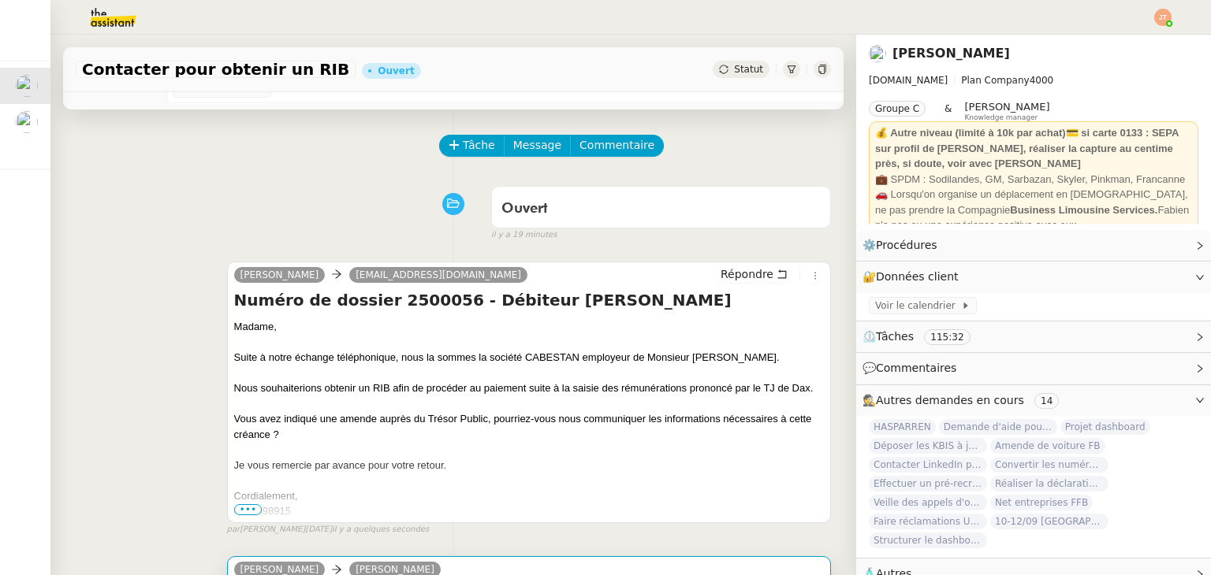
scroll to position [0, 0]
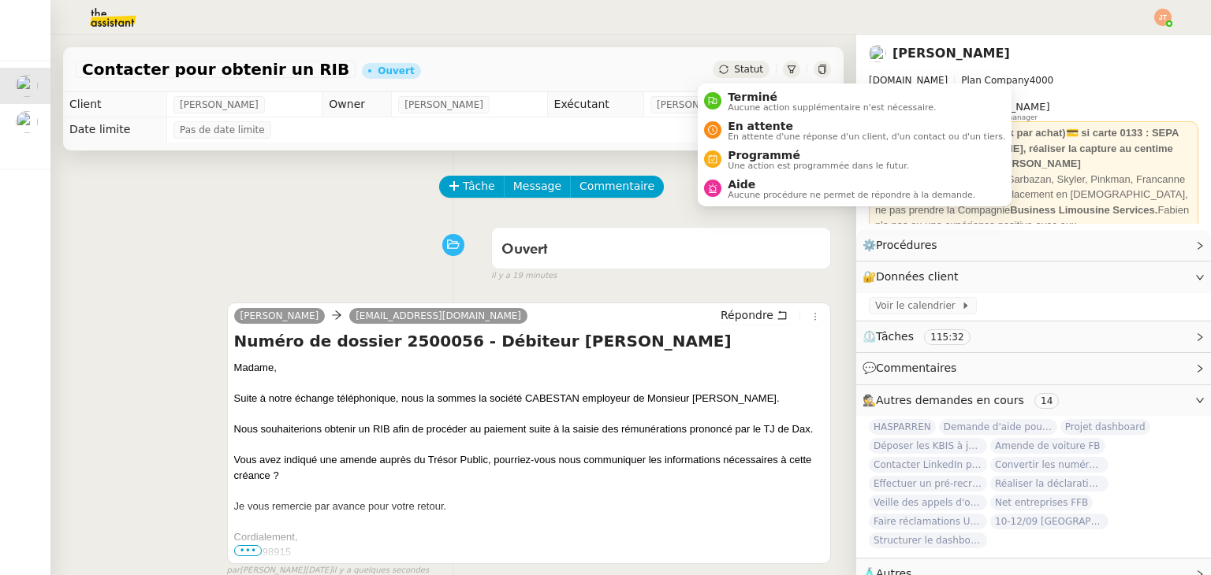
click at [734, 66] on span "Statut" at bounding box center [748, 69] width 29 height 11
click at [749, 125] on span "En attente" at bounding box center [866, 126] width 277 height 13
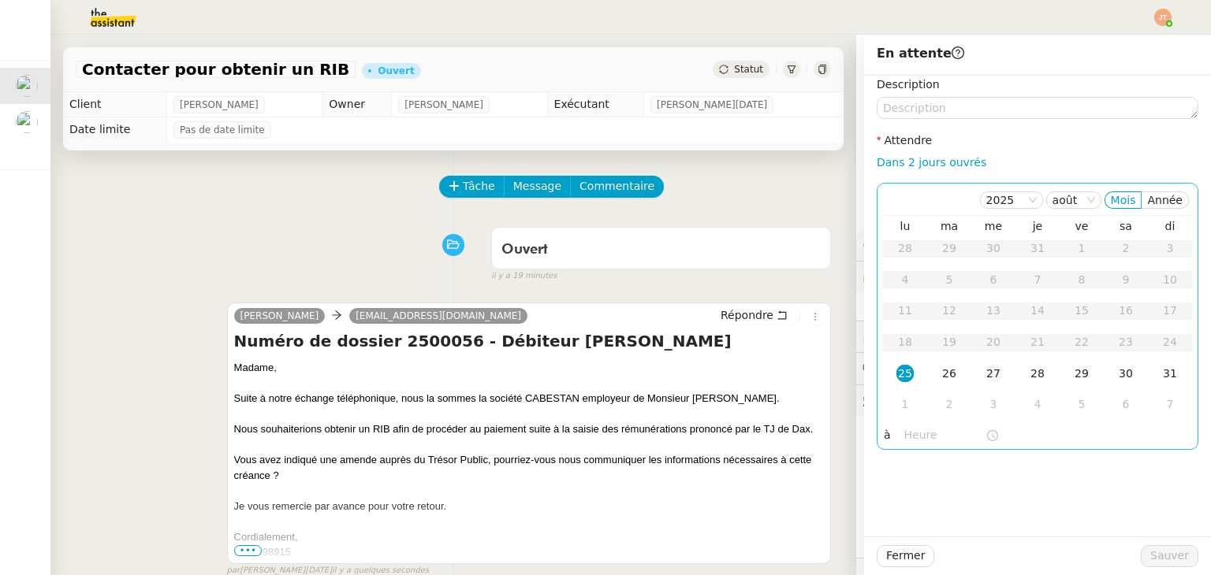
click at [984, 379] on div "27" at bounding box center [992, 373] width 17 height 17
click at [906, 437] on input "text" at bounding box center [944, 435] width 81 height 18
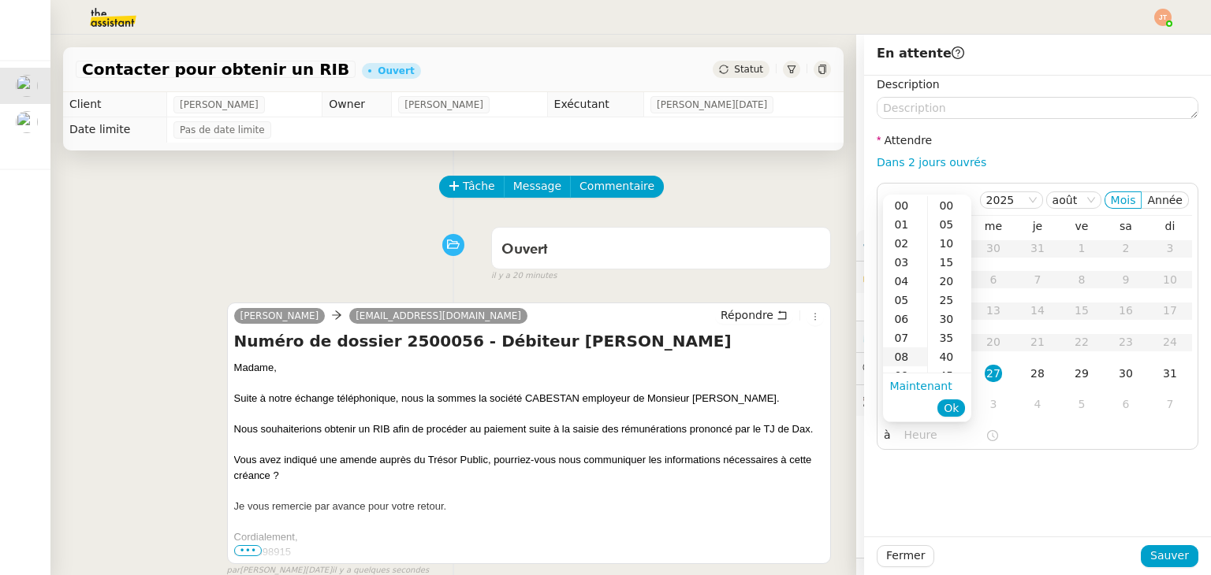
click at [905, 365] on div "08" at bounding box center [905, 357] width 44 height 19
click at [906, 244] on div "10" at bounding box center [905, 243] width 44 height 19
click at [937, 209] on div "00" at bounding box center [949, 205] width 43 height 19
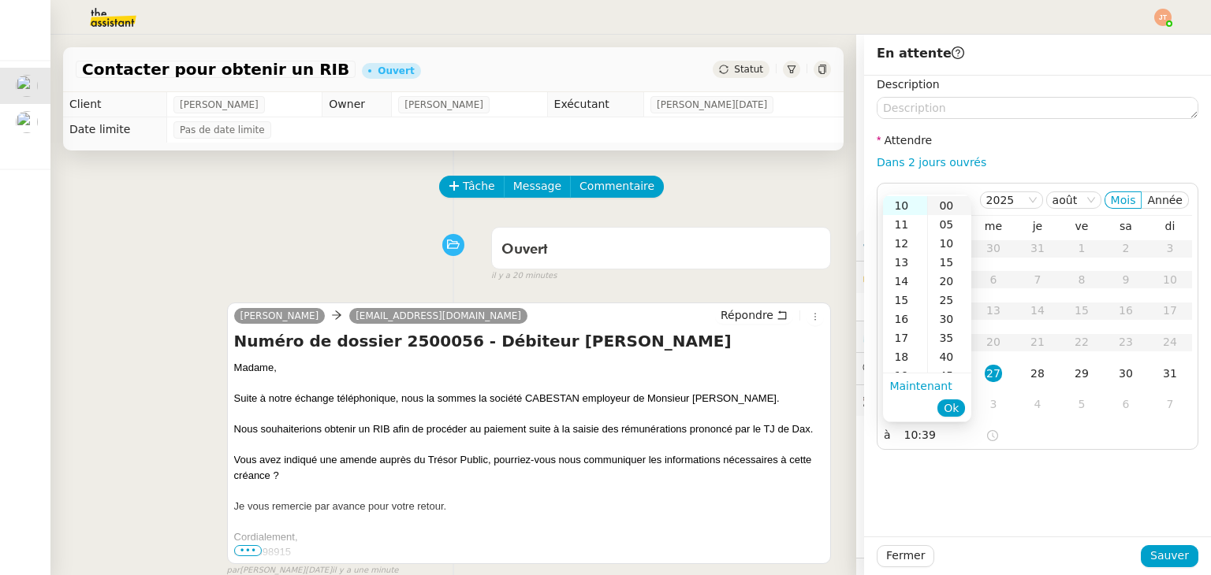
type input "10:00"
click at [955, 406] on span "Ok" at bounding box center [950, 408] width 15 height 16
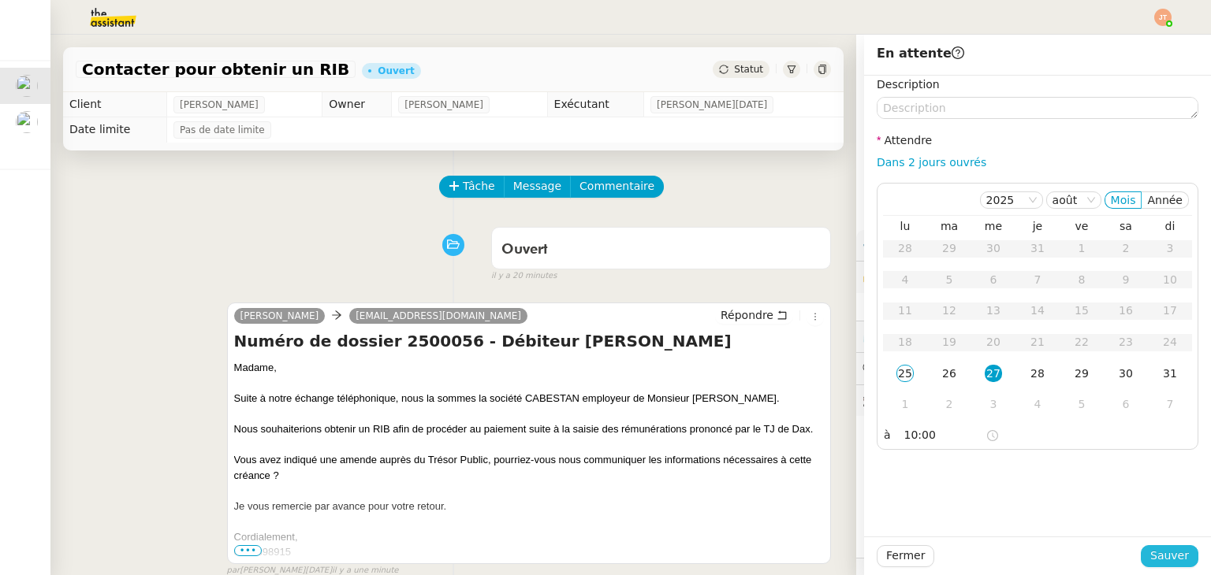
click at [1143, 558] on button "Sauver" at bounding box center [1170, 556] width 58 height 22
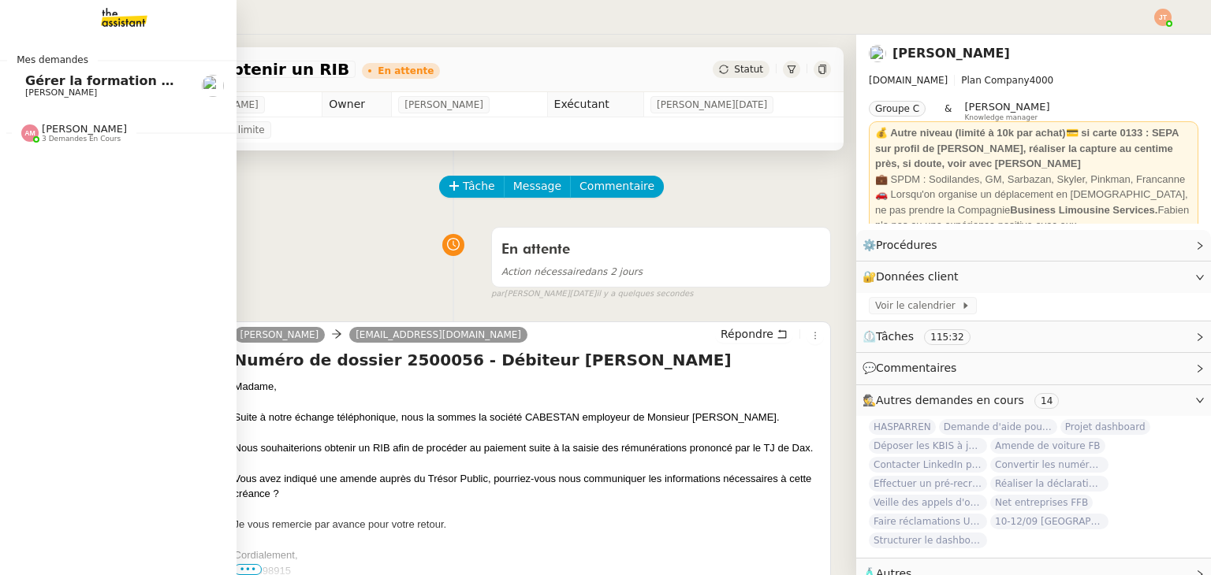
click at [43, 73] on link "Gérer la formation OPCO Axel BANDIAKY" at bounding box center [118, 86] width 236 height 36
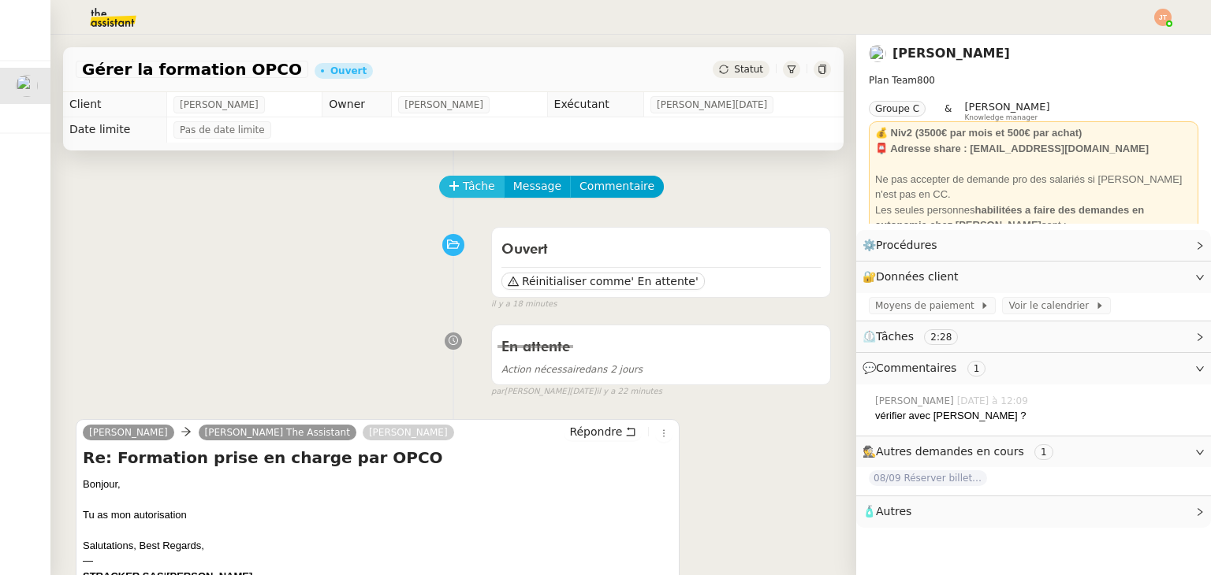
click at [449, 195] on button "Tâche" at bounding box center [471, 187] width 65 height 22
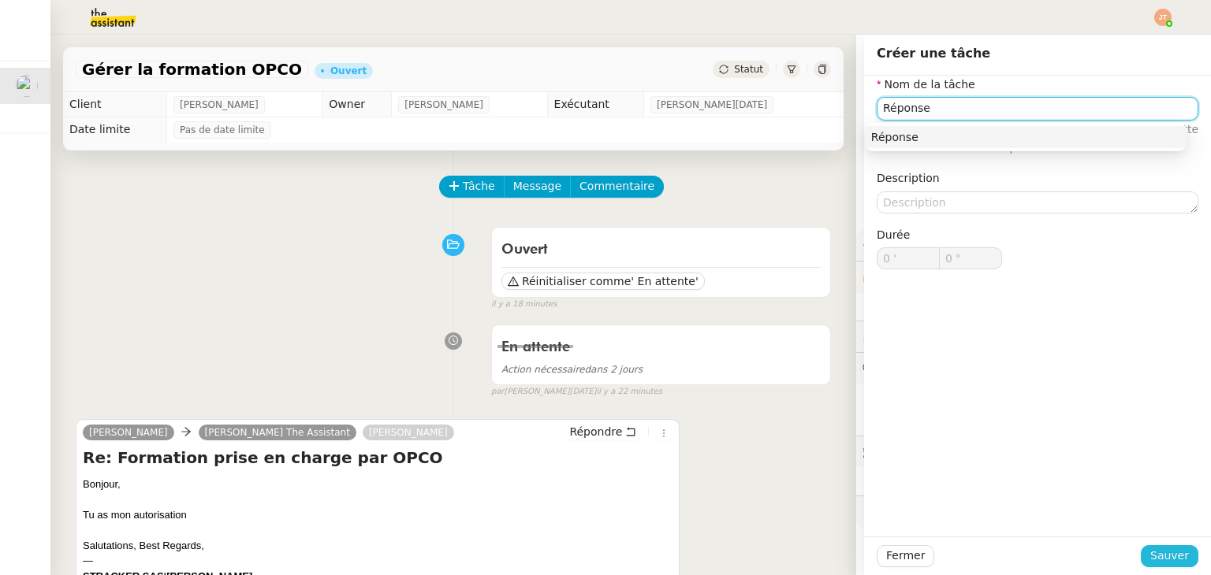
type input "Réponse"
click at [1163, 556] on span "Sauver" at bounding box center [1169, 556] width 39 height 18
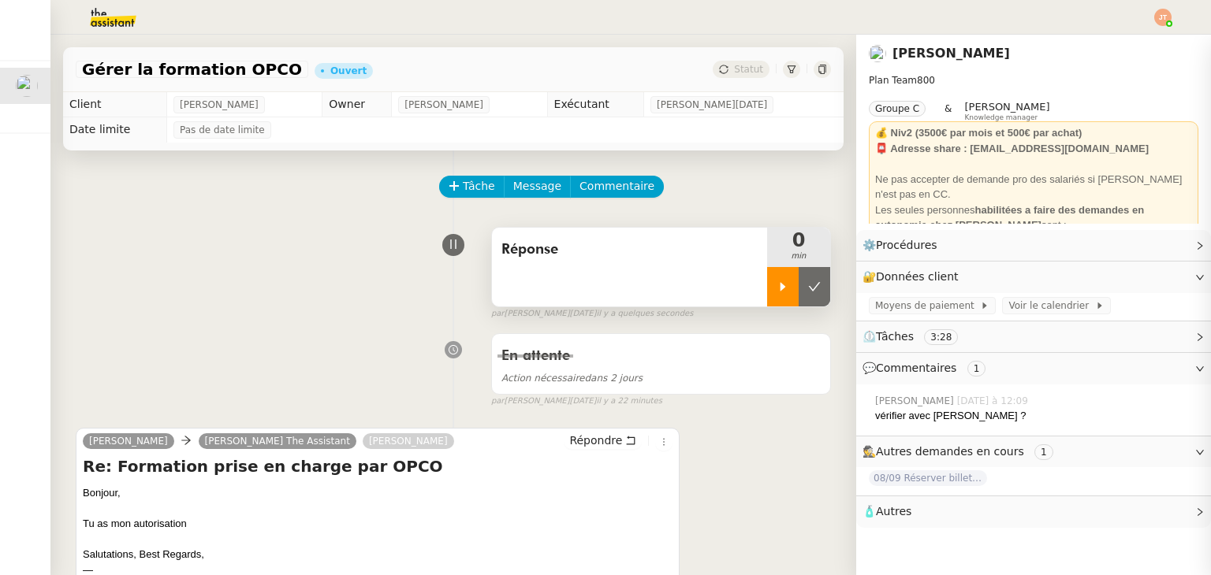
click at [776, 288] on icon at bounding box center [782, 287] width 13 height 13
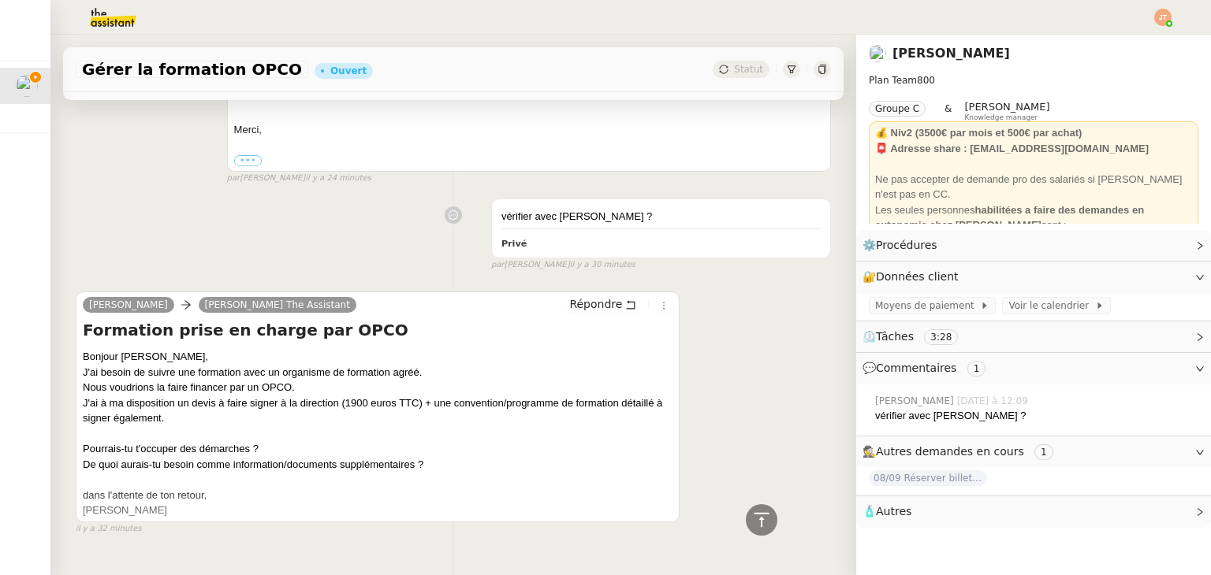
scroll to position [902, 0]
click at [569, 307] on span "Répondre" at bounding box center [595, 303] width 53 height 16
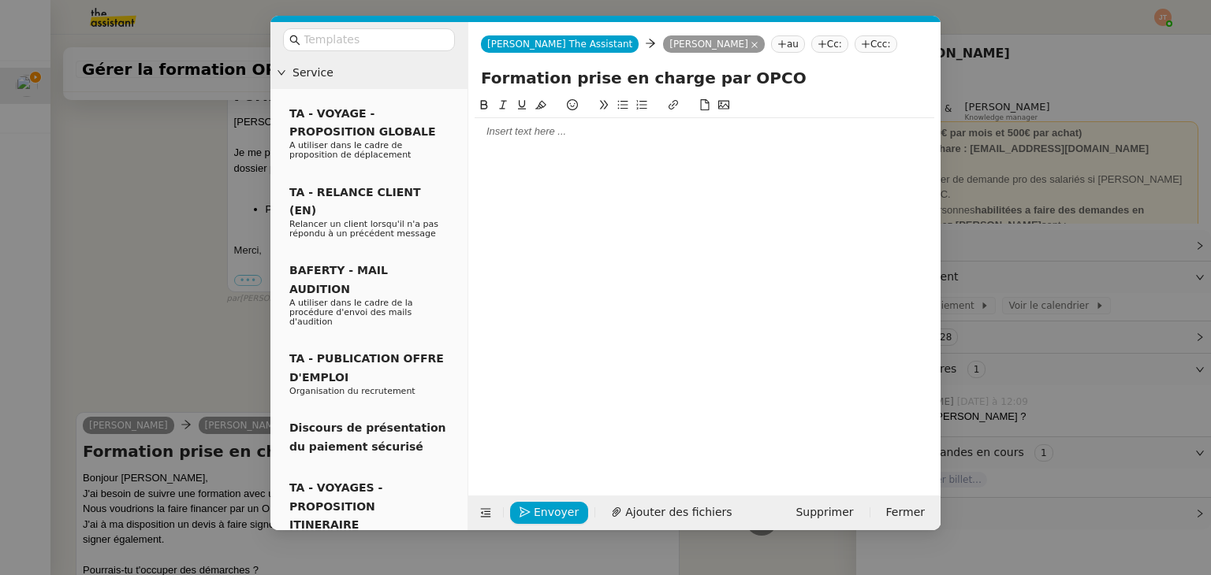
scroll to position [1025, 0]
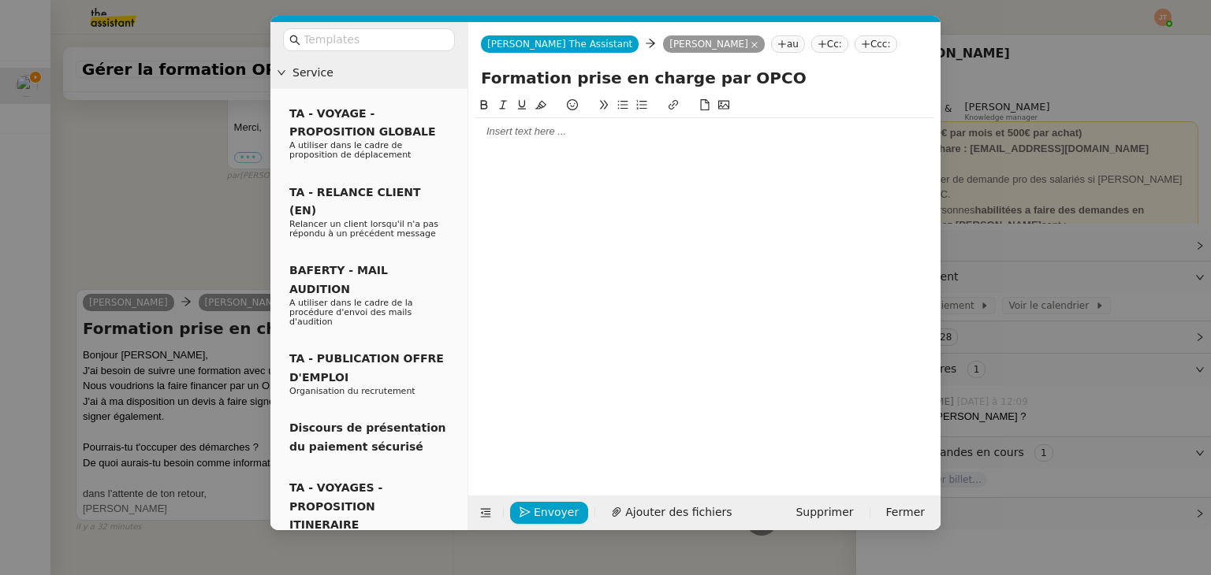
click at [527, 145] on div at bounding box center [704, 131] width 460 height 27
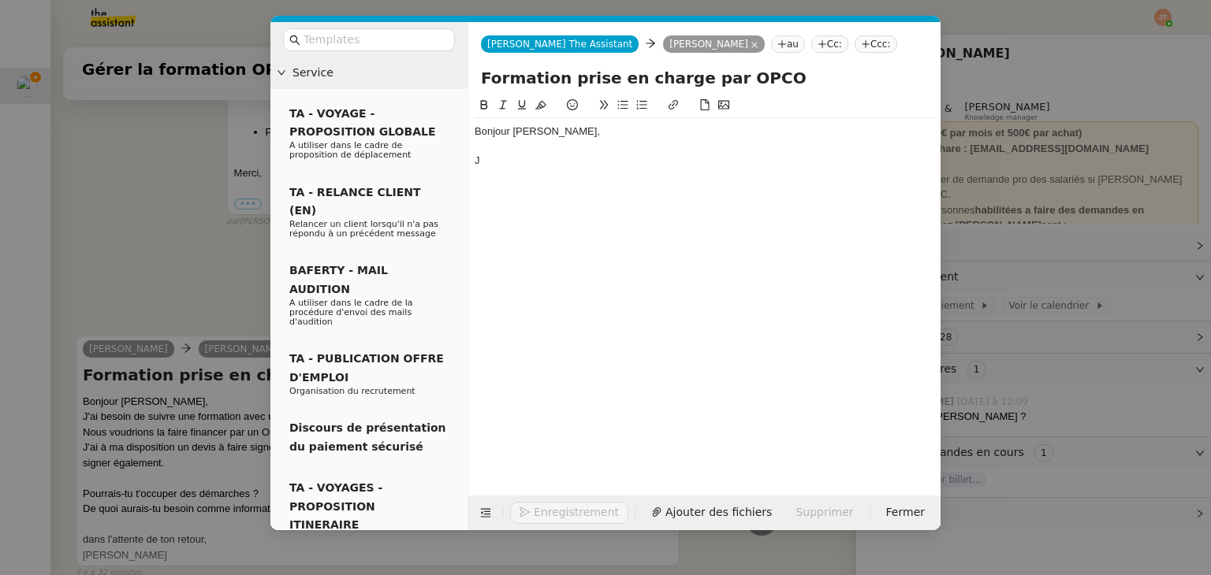
scroll to position [1070, 0]
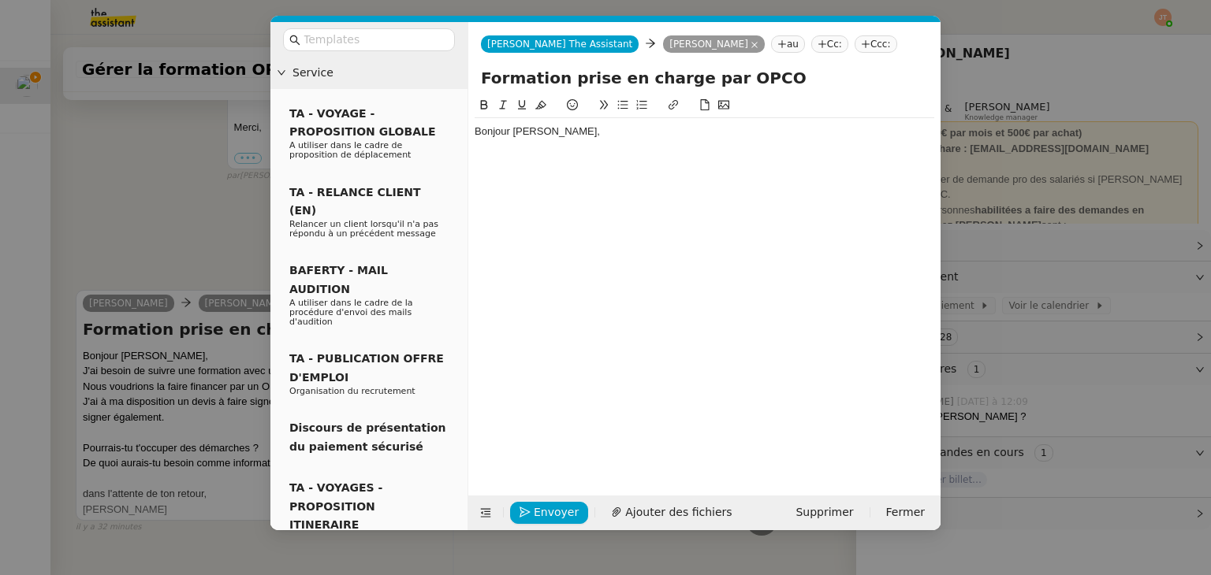
click at [211, 205] on nz-modal-container "Service TA - VOYAGE - PROPOSITION GLOBALE A utiliser dans le cadre de propositi…" at bounding box center [605, 287] width 1211 height 575
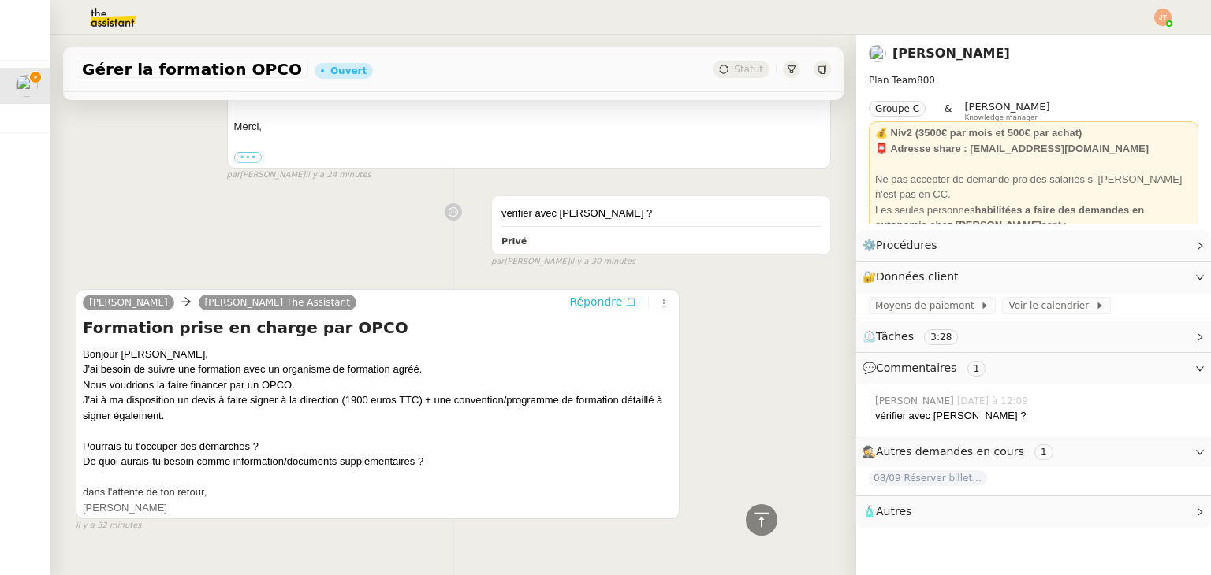
scroll to position [1067, 0]
click at [429, 132] on div "Merci," at bounding box center [529, 128] width 590 height 16
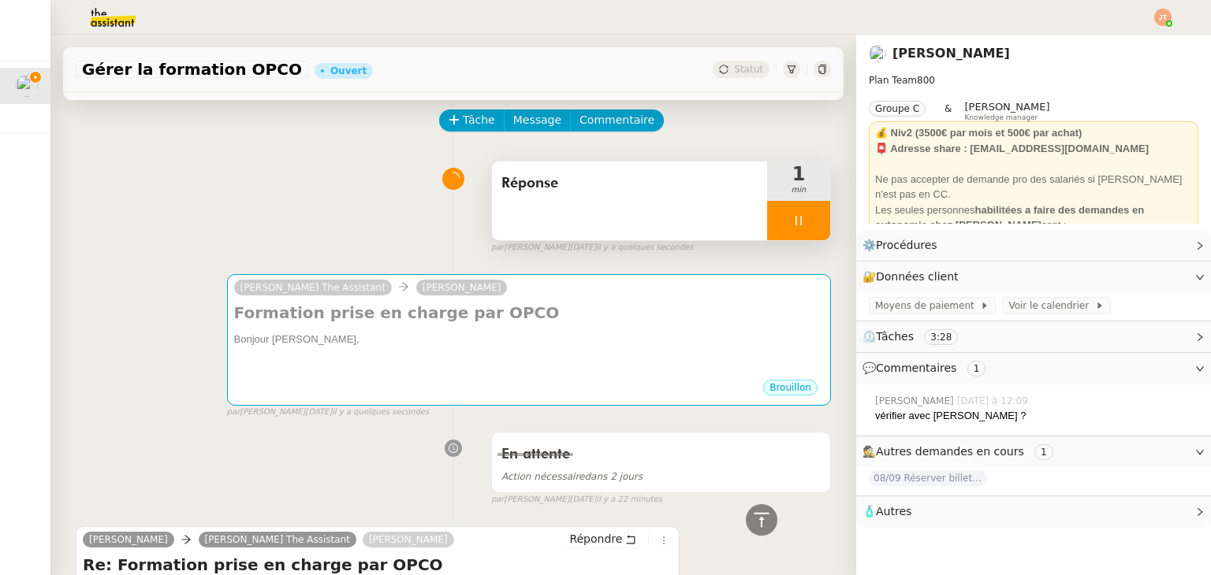
scroll to position [62, 0]
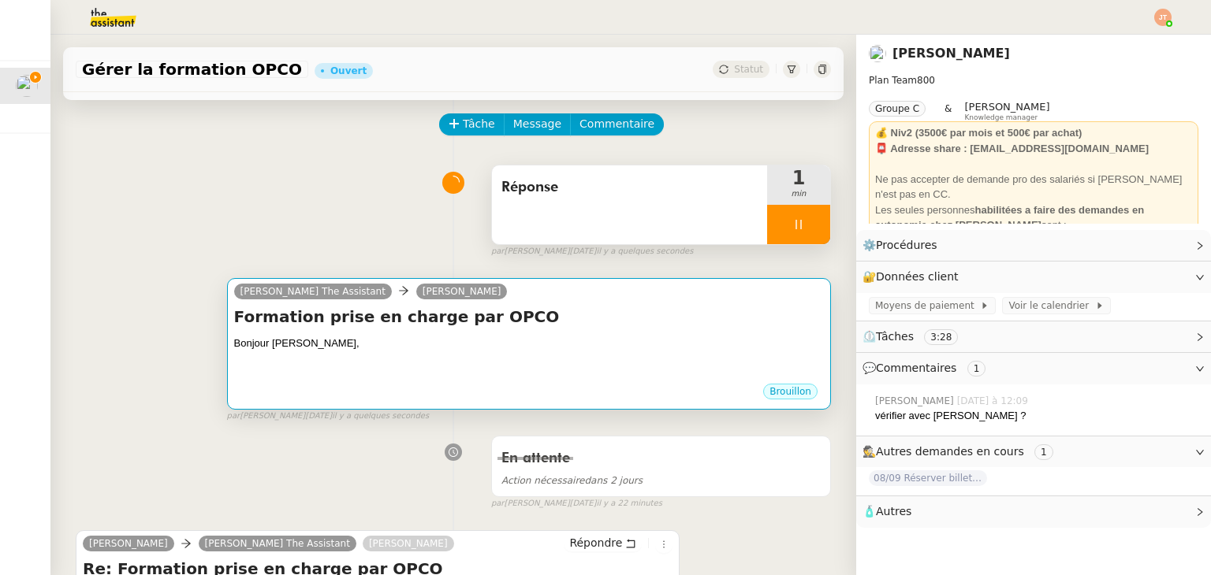
click at [378, 367] on div at bounding box center [529, 360] width 590 height 16
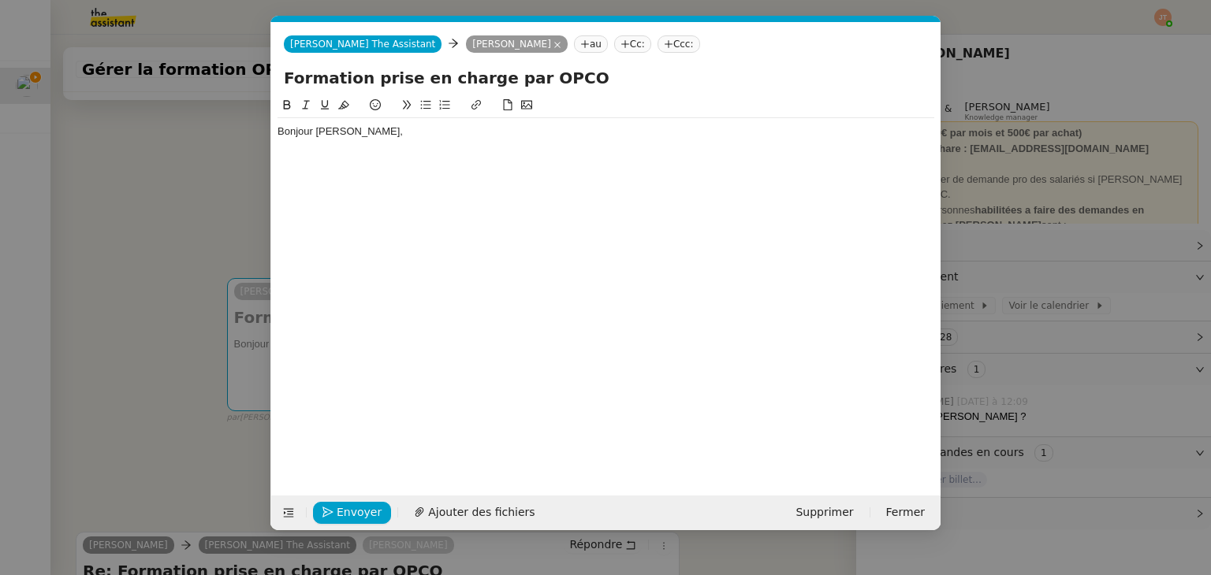
scroll to position [0, 33]
click at [334, 173] on div "Bonjour Laura," at bounding box center [605, 283] width 657 height 375
click at [321, 140] on div at bounding box center [605, 147] width 657 height 14
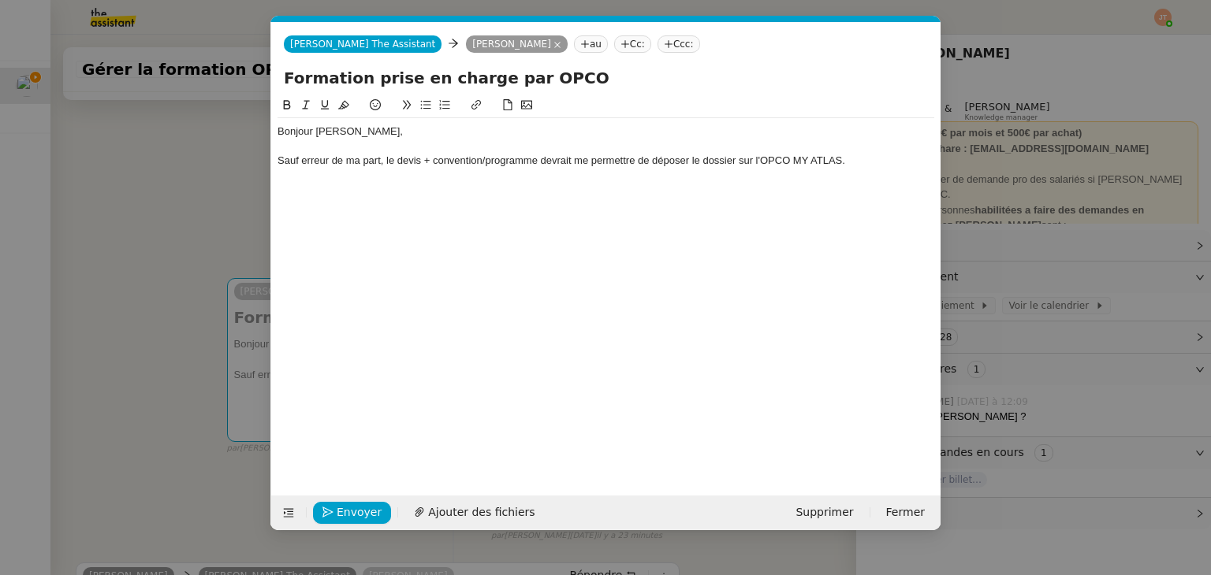
click at [162, 314] on nz-modal-container "Service TA - VOYAGE - PROPOSITION GLOBALE A utiliser dans le cadre de propositi…" at bounding box center [605, 287] width 1211 height 575
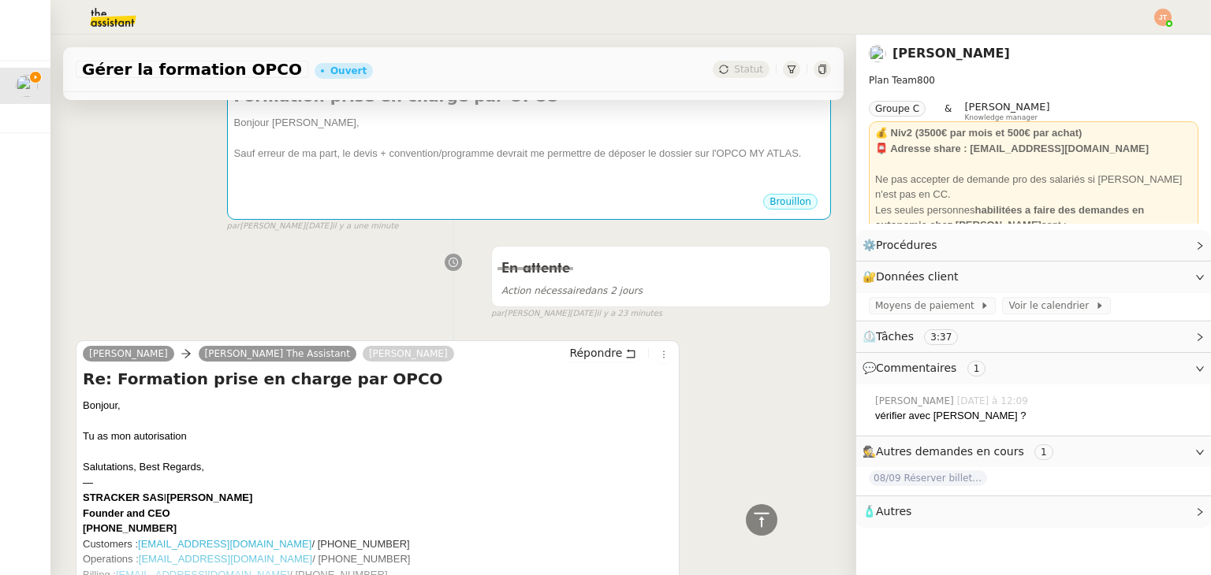
scroll to position [280, 0]
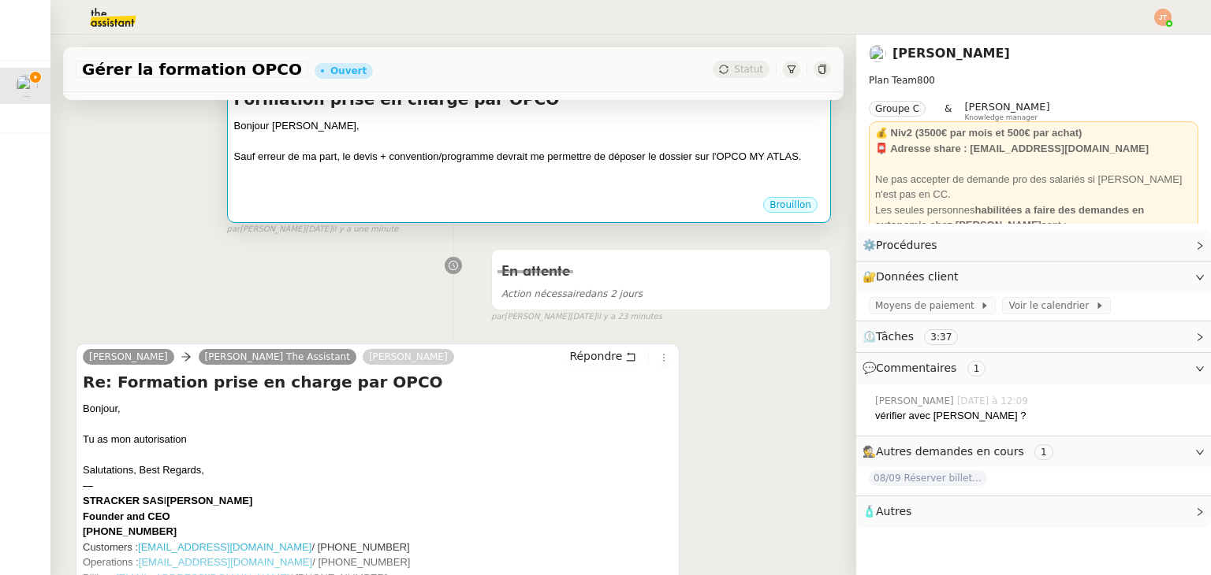
click at [298, 180] on div at bounding box center [529, 173] width 590 height 16
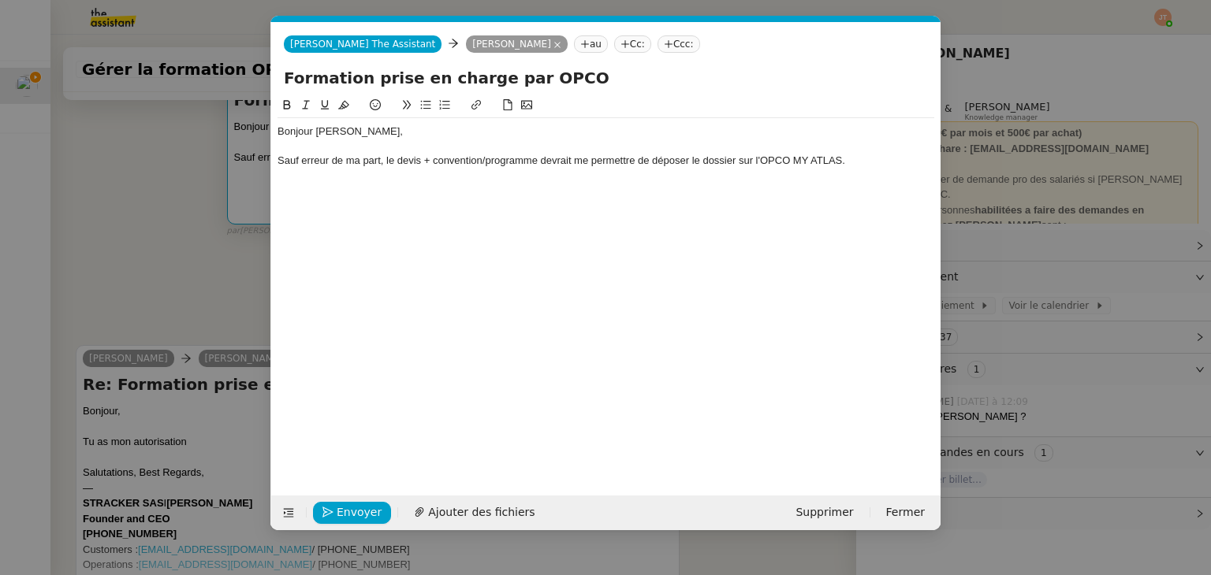
scroll to position [0, 33]
click at [300, 182] on div at bounding box center [605, 176] width 657 height 14
drag, startPoint x: 656, startPoint y: 195, endPoint x: 605, endPoint y: 189, distance: 51.6
click at [605, 189] on div "Je vous prie de bien vouloir me partager les documents dès signature dès partie" at bounding box center [605, 190] width 657 height 14
click at [232, 257] on nz-modal-container "Service TA - VOYAGE - PROPOSITION GLOBALE A utiliser dans le cadre de propositi…" at bounding box center [605, 287] width 1211 height 575
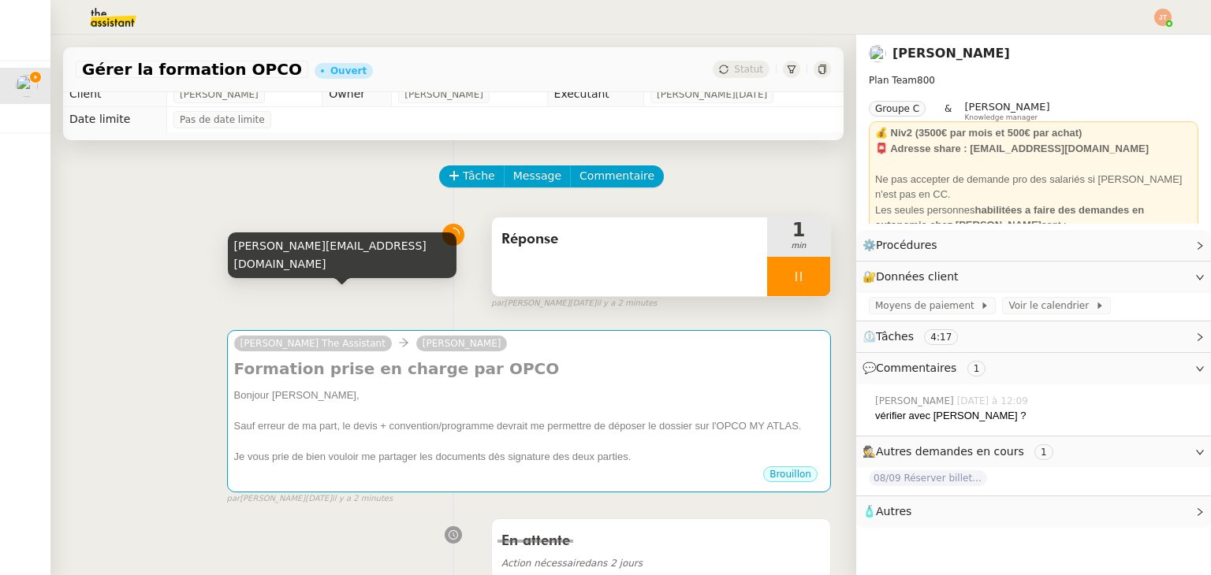
scroll to position [0, 0]
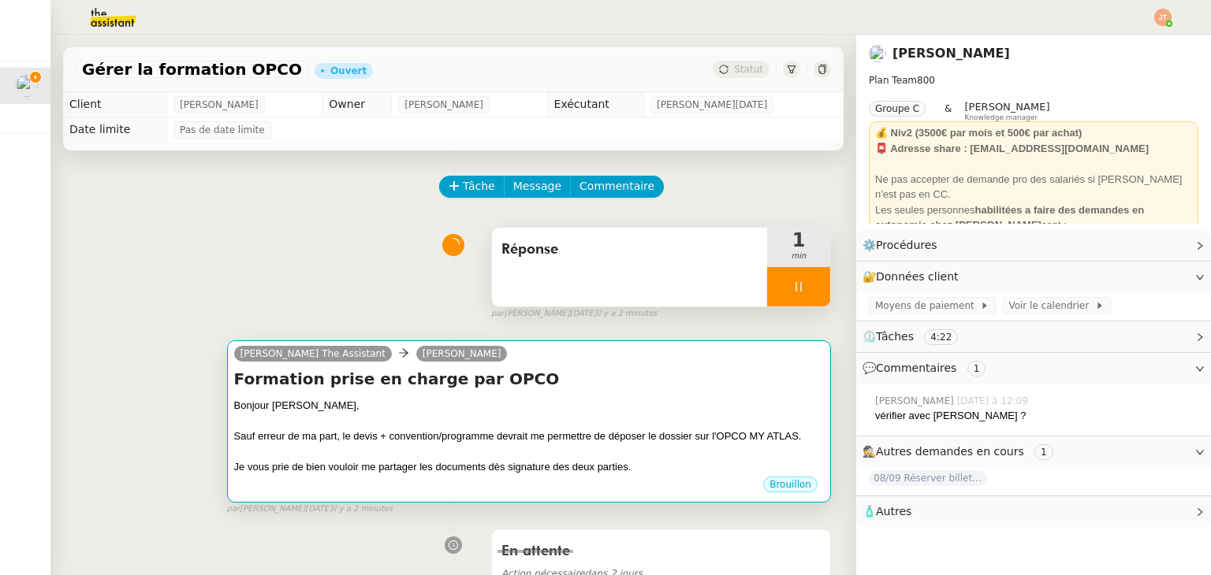
click at [308, 443] on div "Sauf erreur de ma part, le devis + convention/programme devrait me permettre de…" at bounding box center [529, 437] width 590 height 16
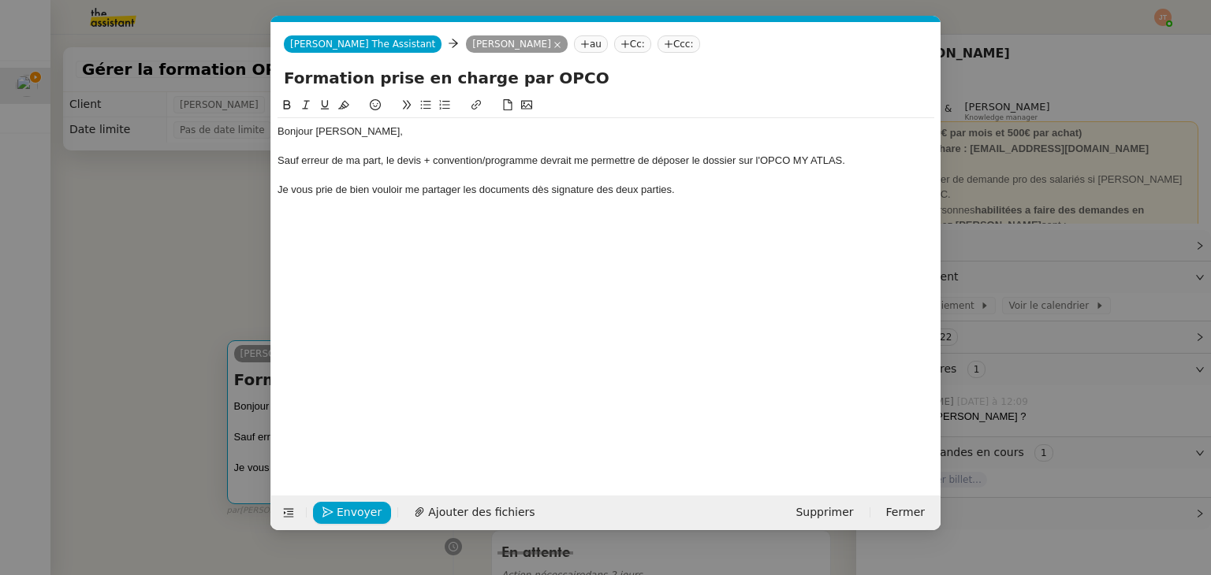
scroll to position [0, 33]
click at [858, 158] on div "Sauf erreur de ma part, le devis + convention/programme devrait me permettre de…" at bounding box center [605, 161] width 657 height 14
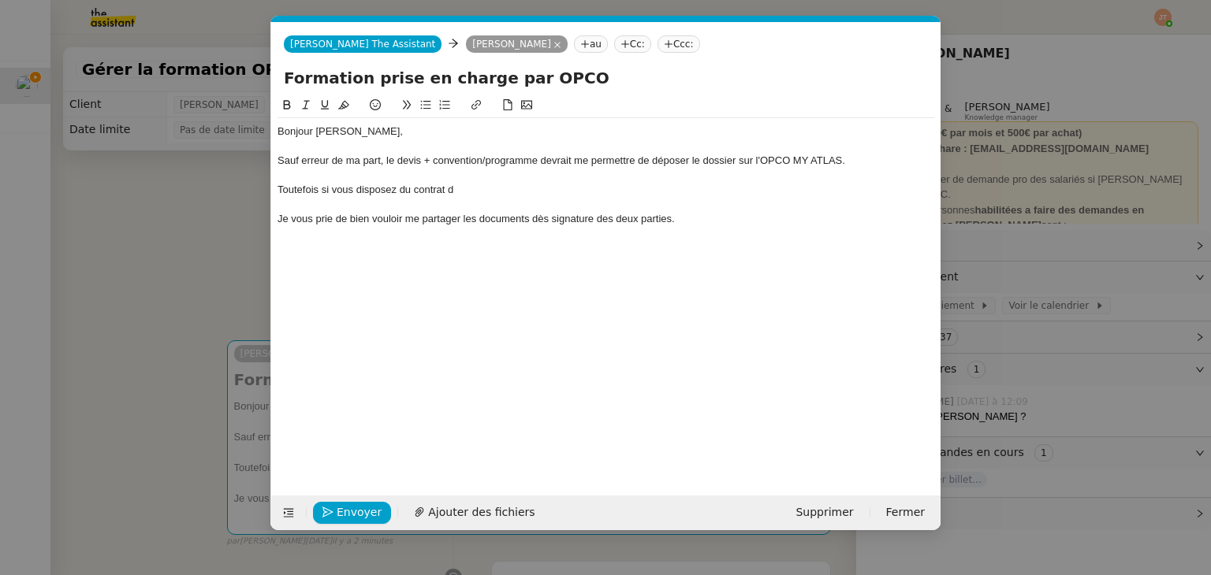
click at [244, 322] on nz-modal-container "Service TA - VOYAGE - PROPOSITION GLOBALE A utiliser dans le cadre de propositi…" at bounding box center [605, 287] width 1211 height 575
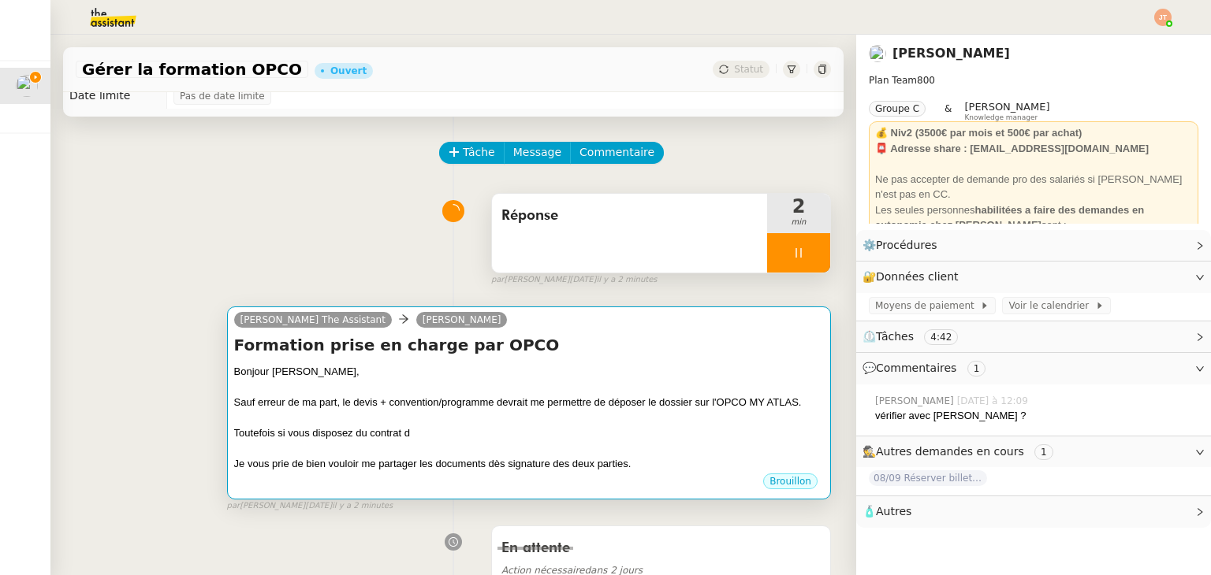
scroll to position [32, 0]
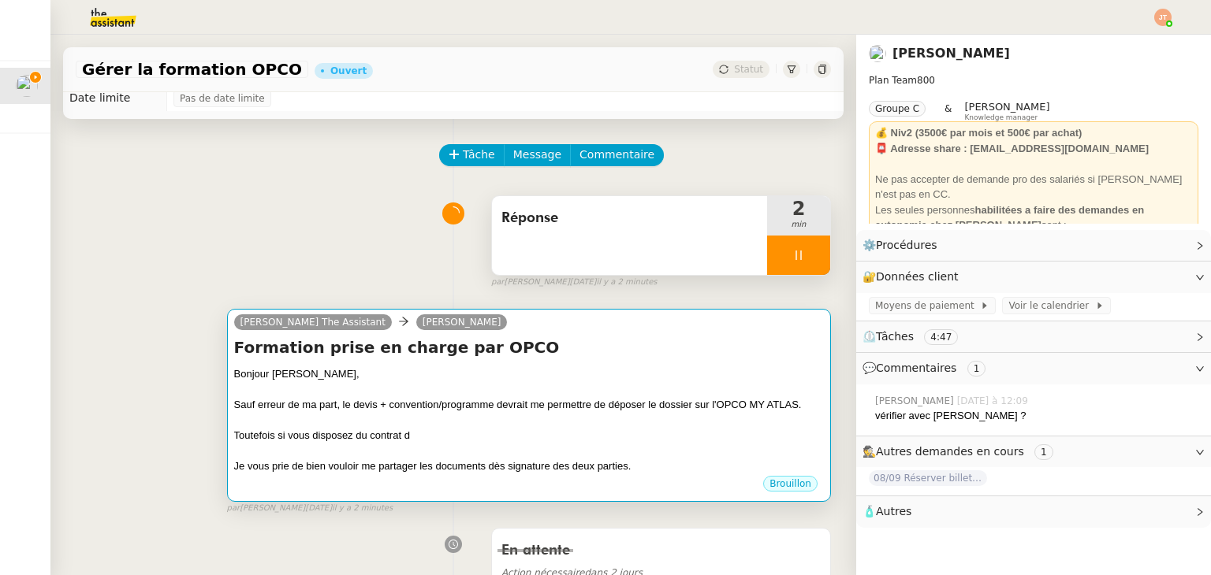
click at [348, 430] on div "Toutefois si vous disposez du contrat d" at bounding box center [529, 436] width 590 height 16
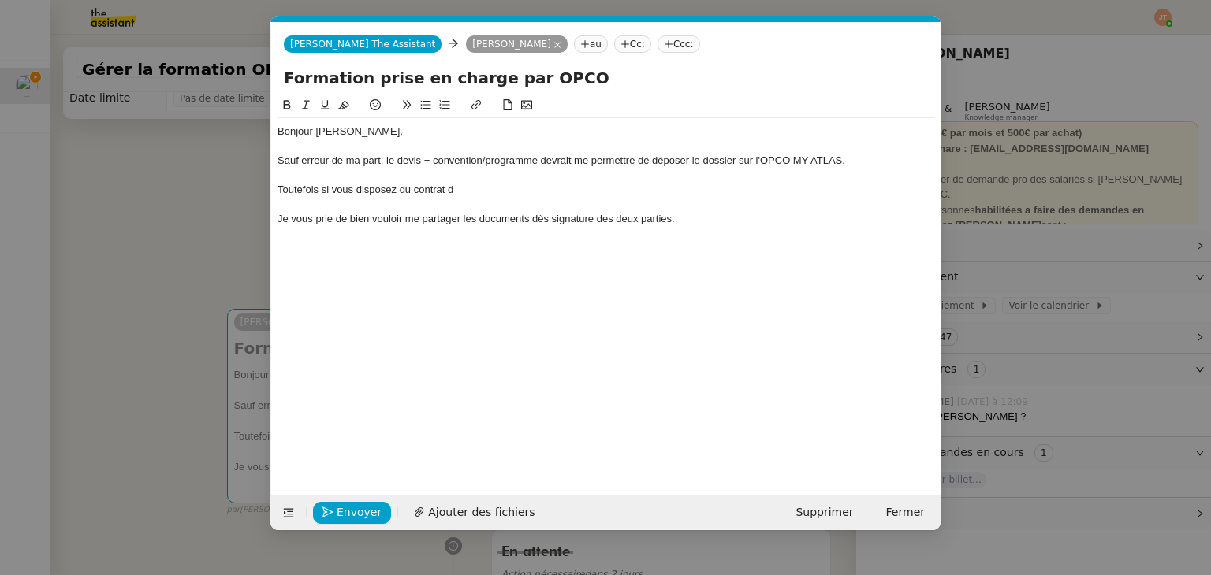
scroll to position [0, 33]
drag, startPoint x: 461, startPoint y: 187, endPoint x: 283, endPoint y: 193, distance: 178.2
click at [283, 193] on div "Toutefois si vous disposez du contrat d" at bounding box center [605, 190] width 657 height 14
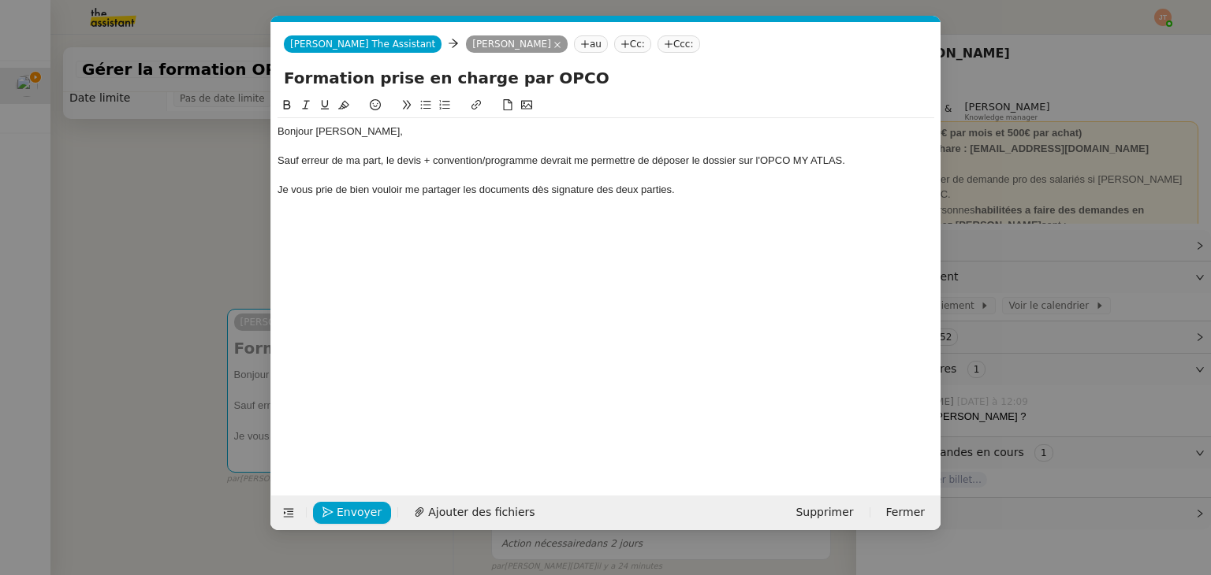
click at [696, 190] on div "Je vous prie de bien vouloir me partager les documents dès signature des deux p…" at bounding box center [605, 190] width 657 height 14
click at [191, 237] on nz-modal-container "Service TA - VOYAGE - PROPOSITION GLOBALE A utiliser dans le cadre de propositi…" at bounding box center [605, 287] width 1211 height 575
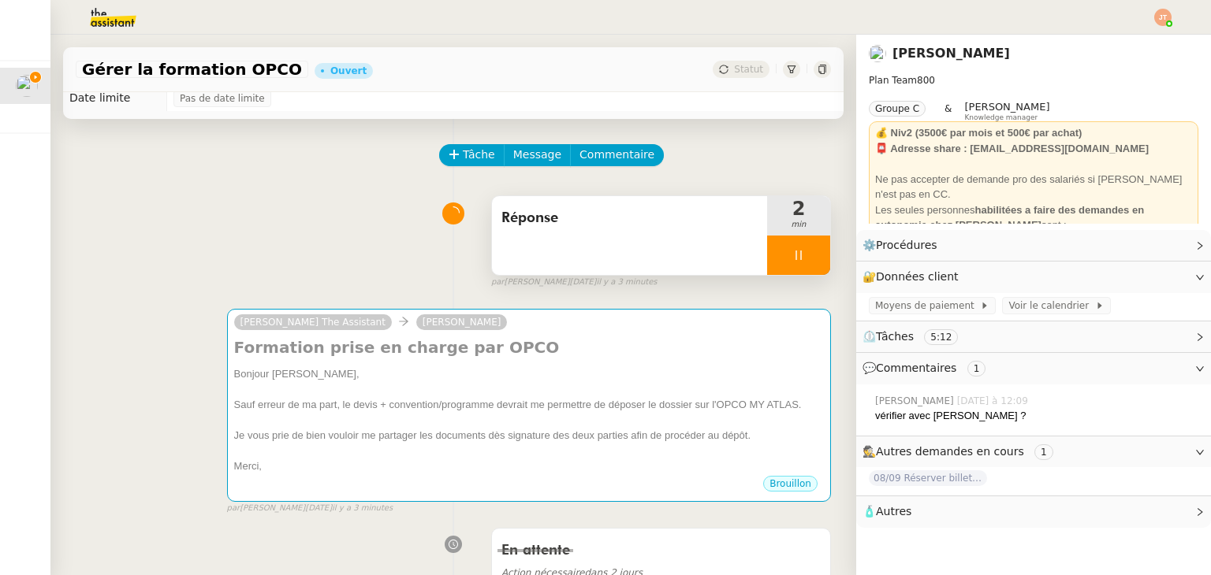
click at [769, 254] on div at bounding box center [798, 255] width 63 height 39
click at [808, 255] on icon at bounding box center [814, 255] width 13 height 13
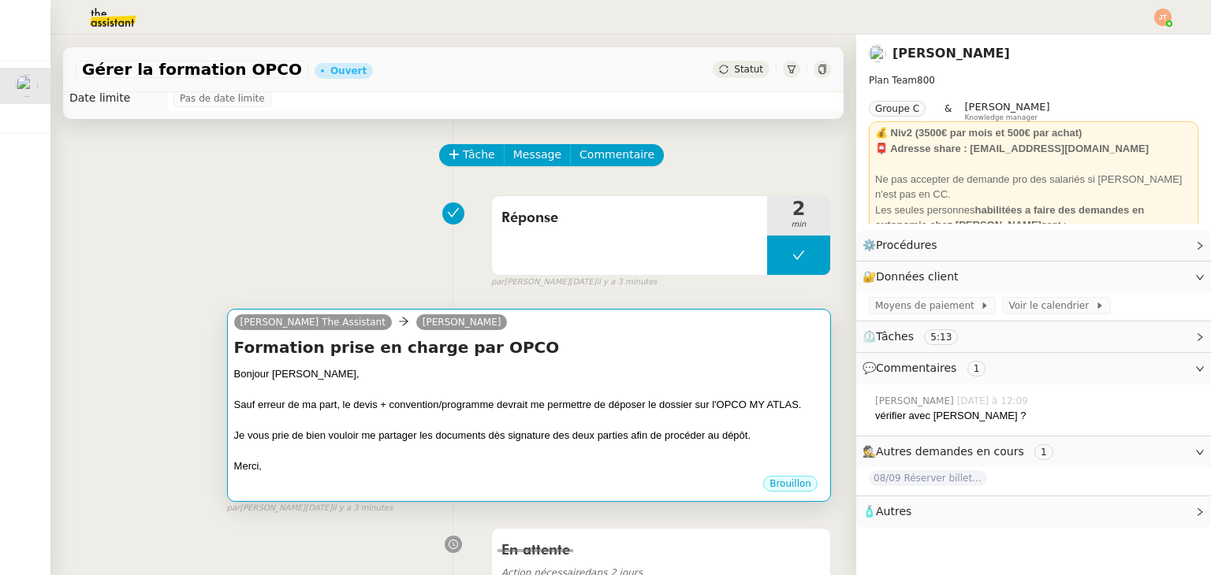
click at [478, 348] on h4 "Formation prise en charge par OPCO" at bounding box center [529, 348] width 590 height 22
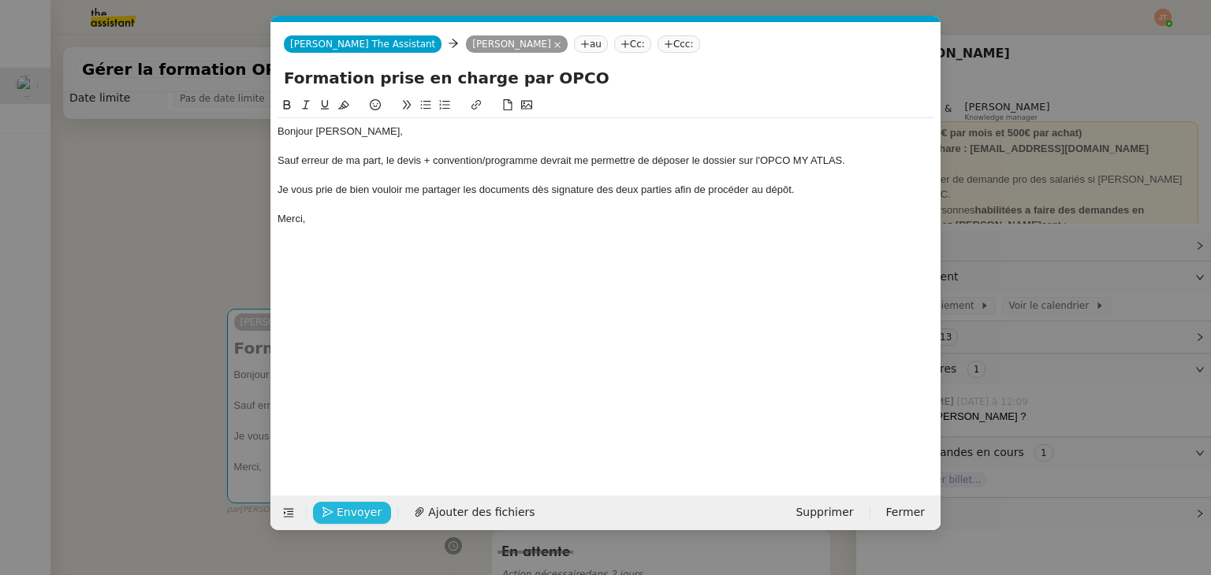
click at [353, 515] on span "Envoyer" at bounding box center [359, 513] width 45 height 18
click at [353, 515] on span "Confirmer l'envoi" at bounding box center [384, 513] width 95 height 18
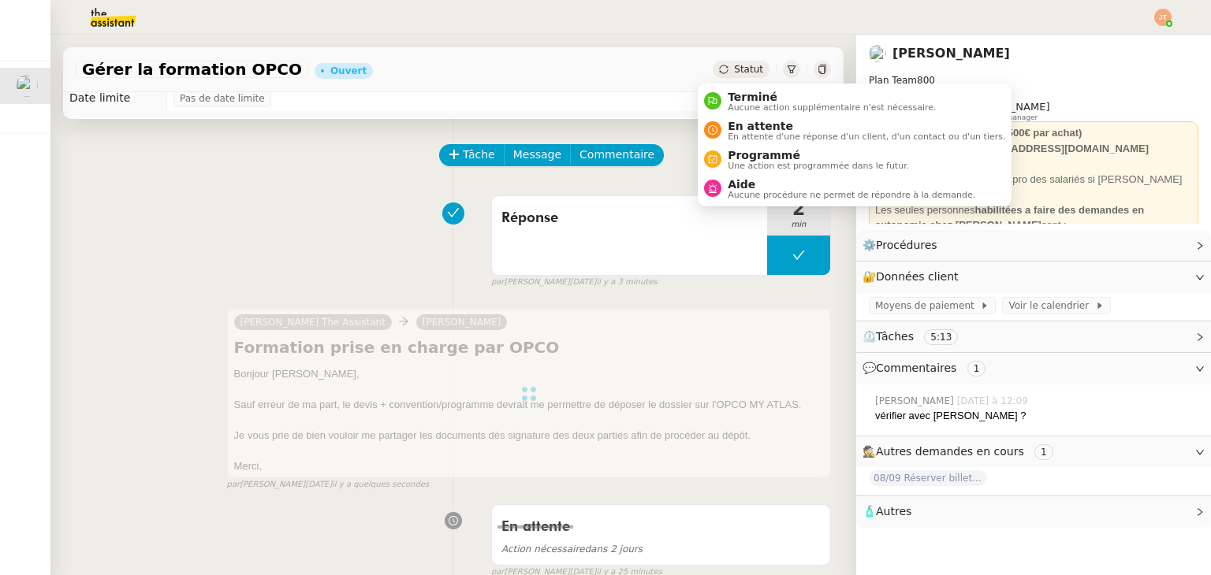
click at [713, 73] on div "Statut" at bounding box center [741, 69] width 57 height 17
click at [736, 122] on span "En attente" at bounding box center [866, 126] width 277 height 13
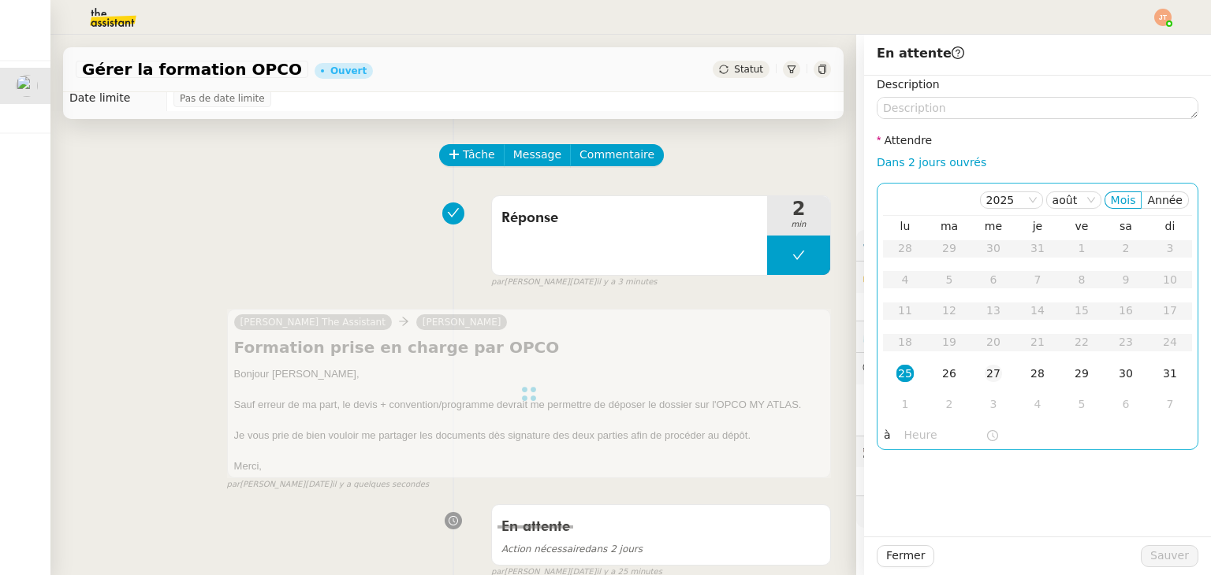
click at [985, 374] on div "27" at bounding box center [992, 373] width 17 height 17
click at [904, 436] on input "text" at bounding box center [944, 435] width 81 height 18
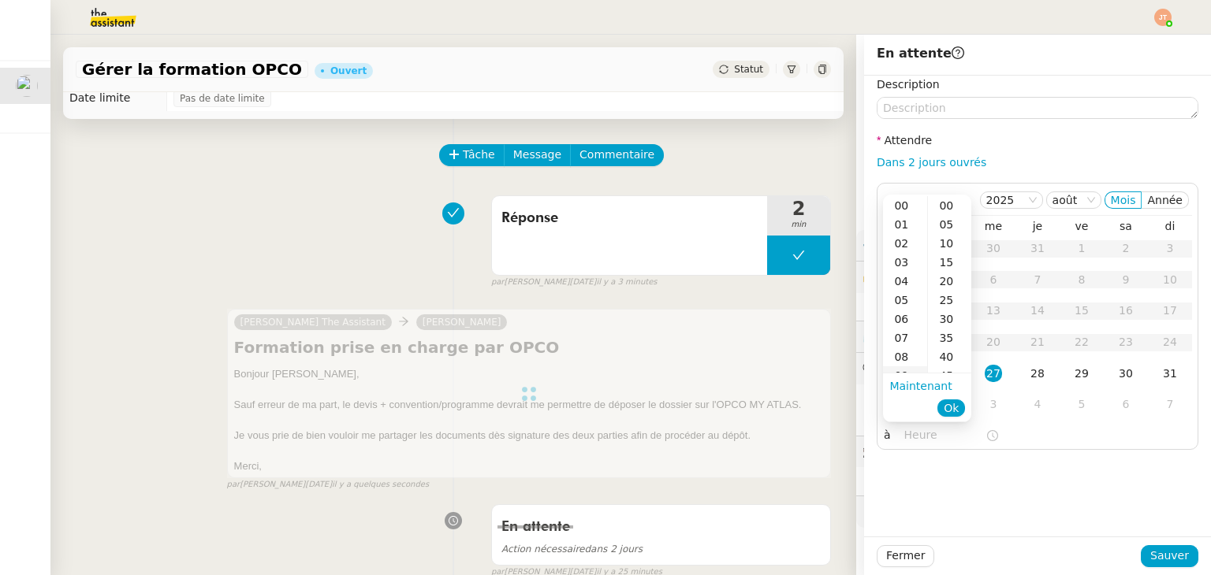
click at [903, 372] on div "09" at bounding box center [905, 376] width 44 height 19
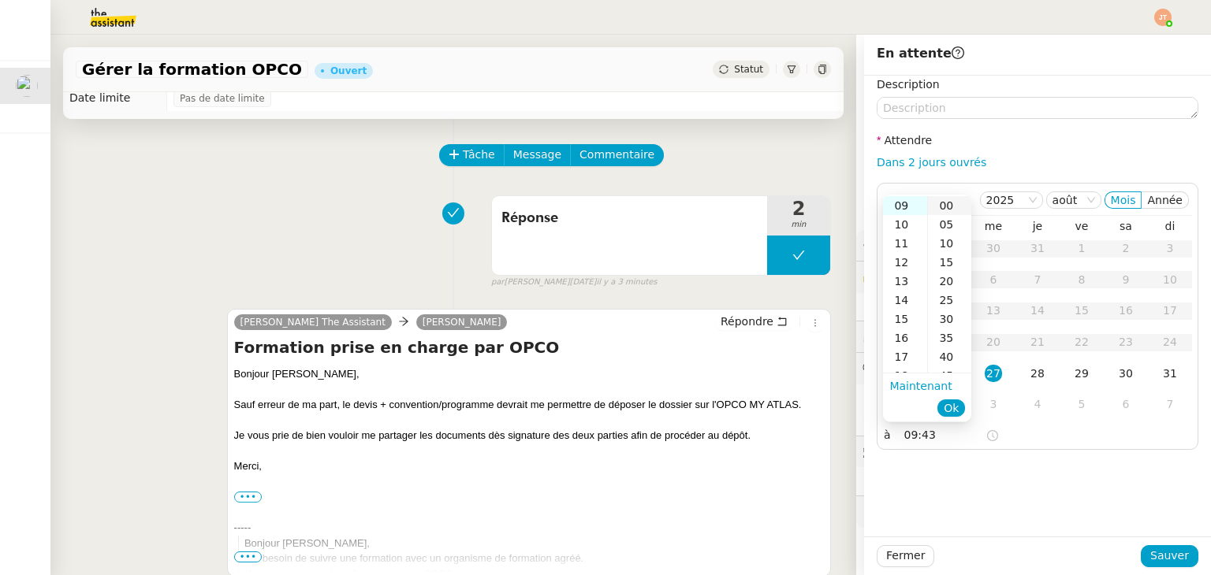
click at [940, 208] on div "00" at bounding box center [949, 205] width 43 height 19
type input "09:00"
click at [950, 411] on span "Ok" at bounding box center [950, 408] width 15 height 16
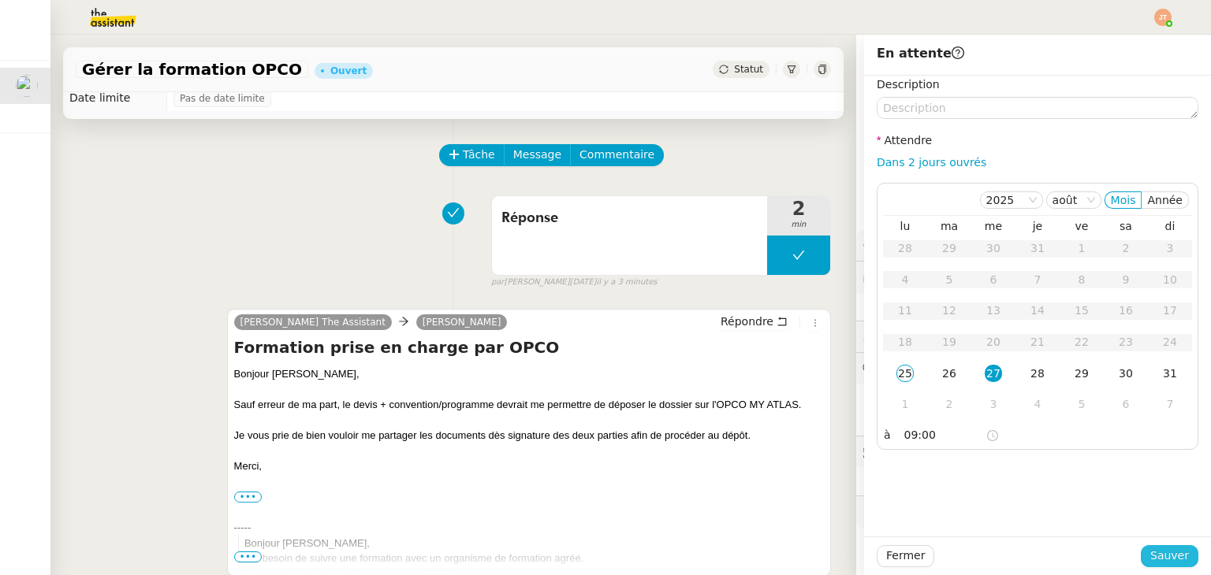
click at [1163, 559] on span "Sauver" at bounding box center [1169, 556] width 39 height 18
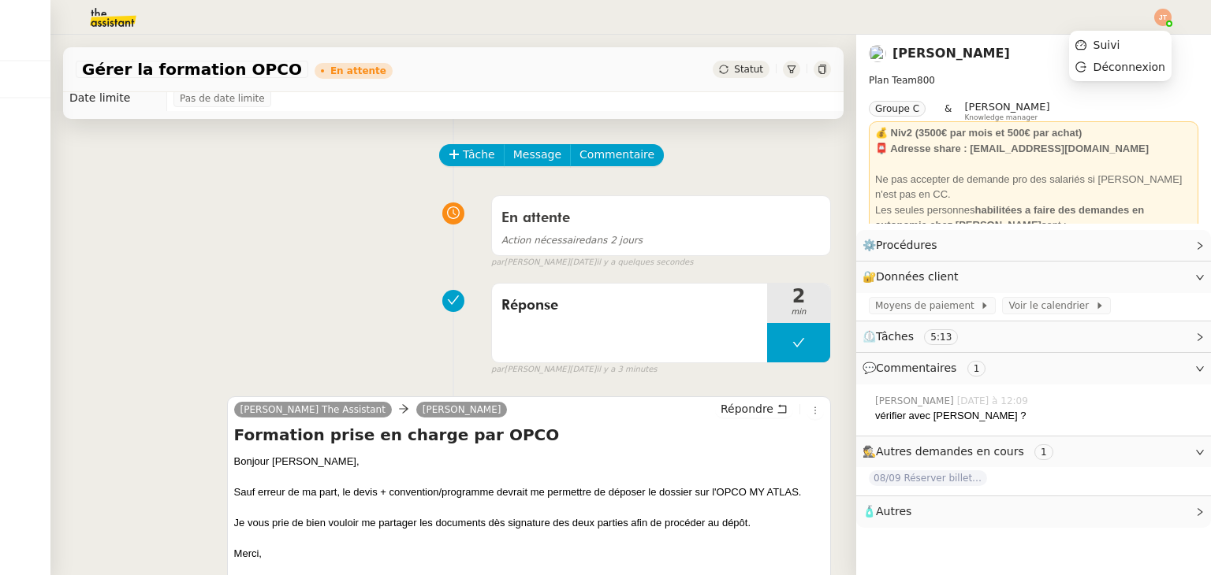
click at [1163, 17] on img at bounding box center [1162, 17] width 17 height 17
click at [1130, 37] on li "Suivi" at bounding box center [1120, 45] width 102 height 22
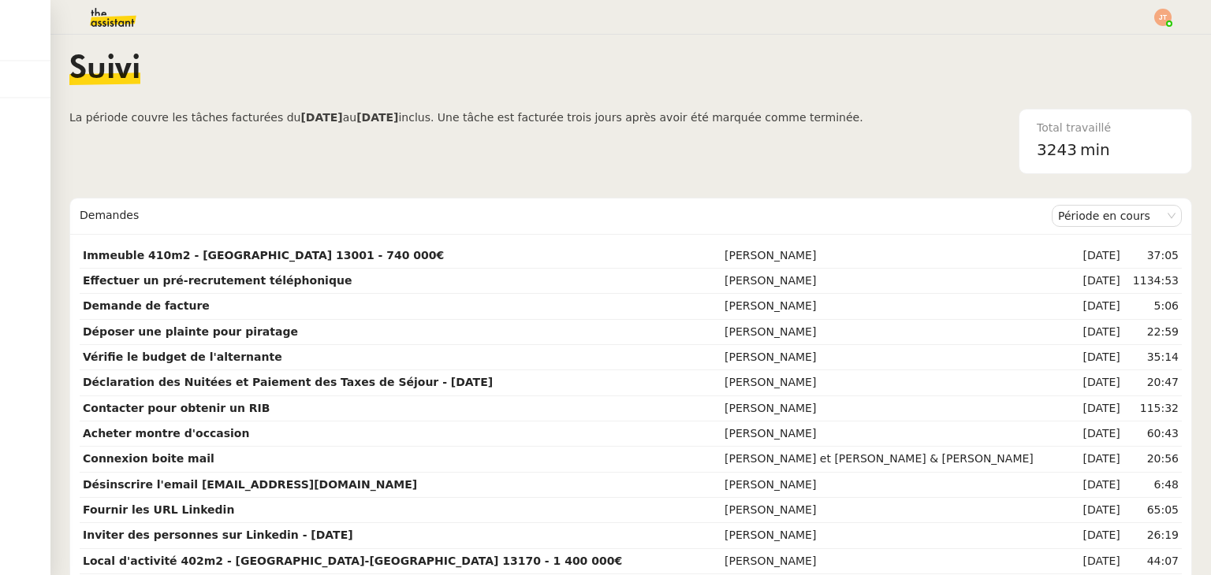
click at [277, 61] on div "Suivi" at bounding box center [630, 81] width 1122 height 55
click at [398, 121] on b "[DATE]" at bounding box center [377, 117] width 42 height 13
drag, startPoint x: 419, startPoint y: 89, endPoint x: 388, endPoint y: 75, distance: 34.6
click at [388, 75] on div "Suivi" at bounding box center [630, 81] width 1122 height 55
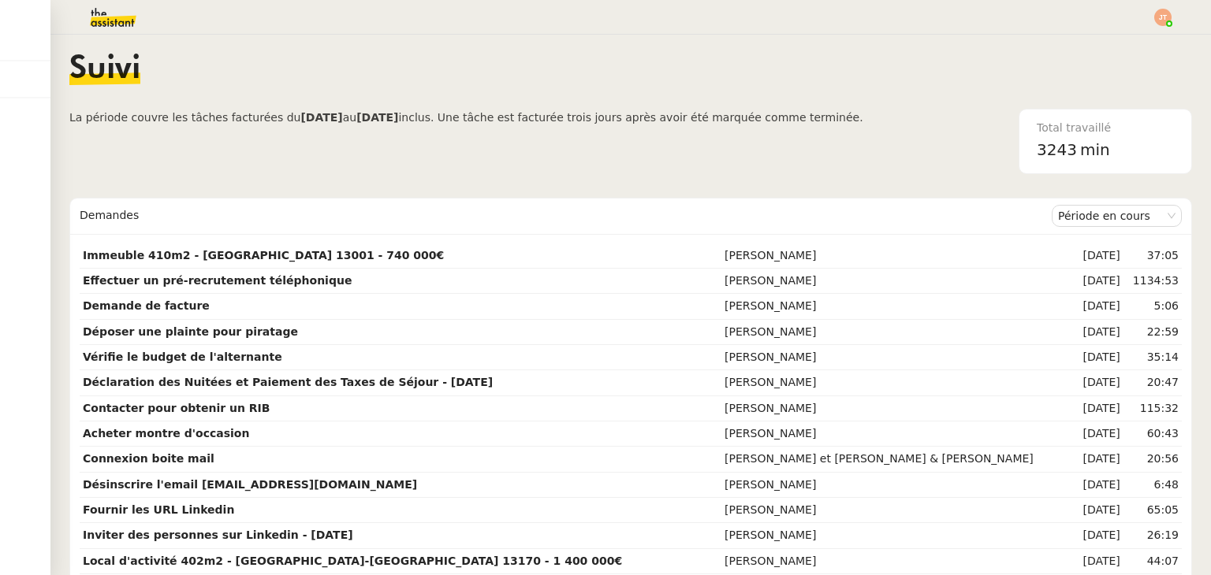
click at [388, 75] on div "Suivi" at bounding box center [630, 81] width 1122 height 55
click at [345, 28] on div at bounding box center [605, 17] width 1132 height 35
click at [376, 40] on nz-content "Suivi La période couvre les tâches facturées du 04/08/2025 au 03/09/2025 inclus…" at bounding box center [630, 305] width 1122 height 541
click at [376, 44] on nz-content "Suivi La période couvre les tâches facturées du 04/08/2025 au 03/09/2025 inclus…" at bounding box center [630, 305] width 1122 height 541
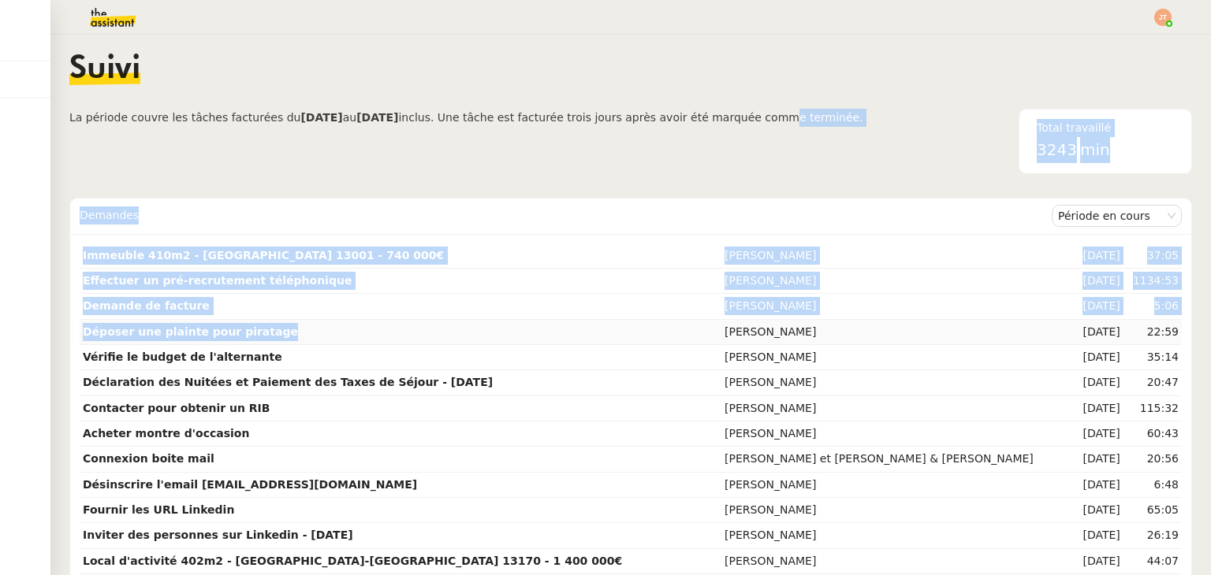
drag, startPoint x: 754, startPoint y: 117, endPoint x: 640, endPoint y: 338, distance: 248.5
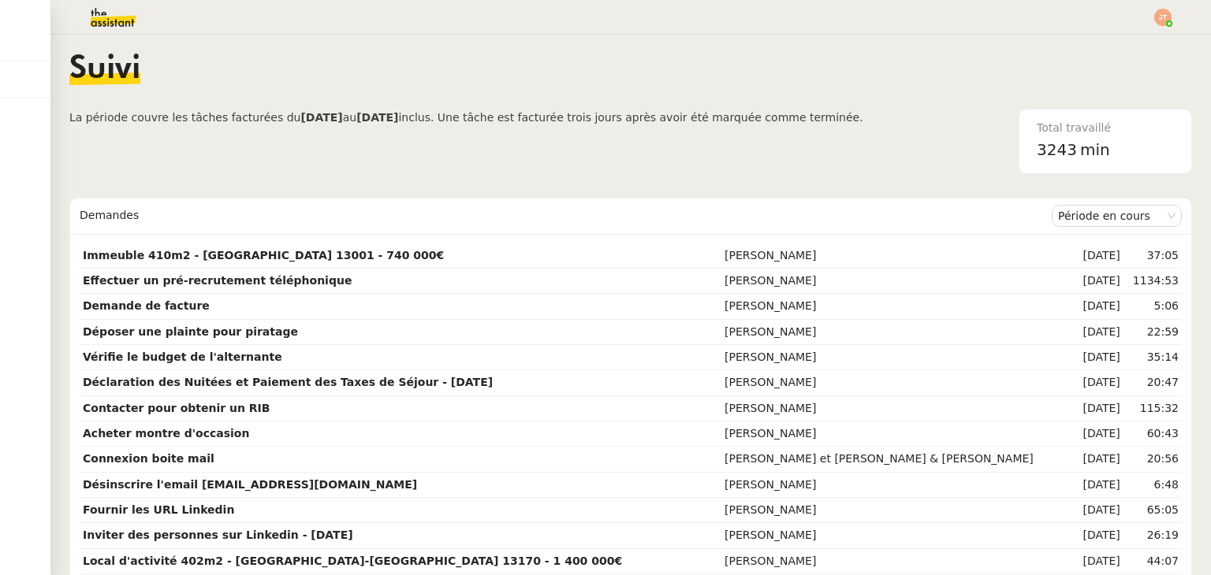
click at [545, 111] on span "inclus. Une tâche est facturée trois jours après avoir été marquée comme termin…" at bounding box center [630, 117] width 464 height 13
click at [180, 73] on div "Suivi" at bounding box center [630, 81] width 1122 height 55
